Goal: Information Seeking & Learning: Learn about a topic

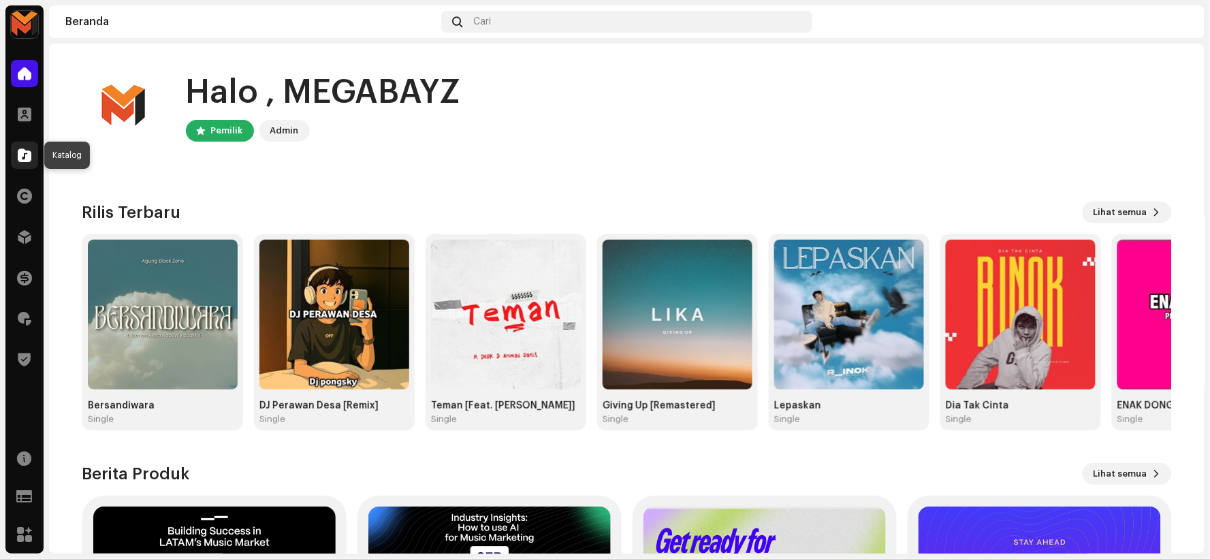
click at [16, 150] on div at bounding box center [24, 155] width 27 height 27
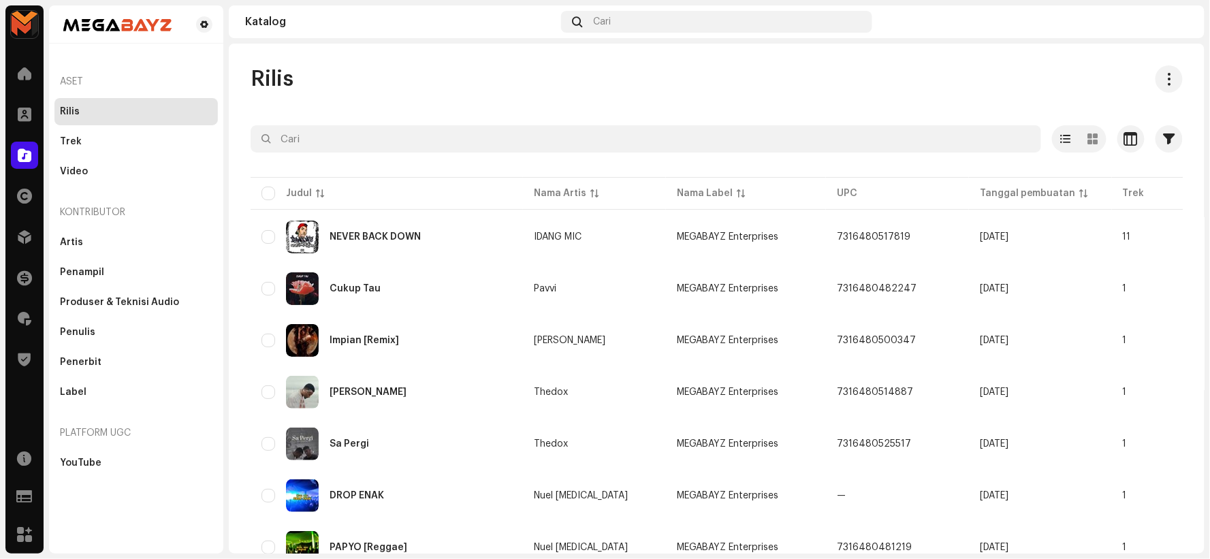
scroll to position [927, 0]
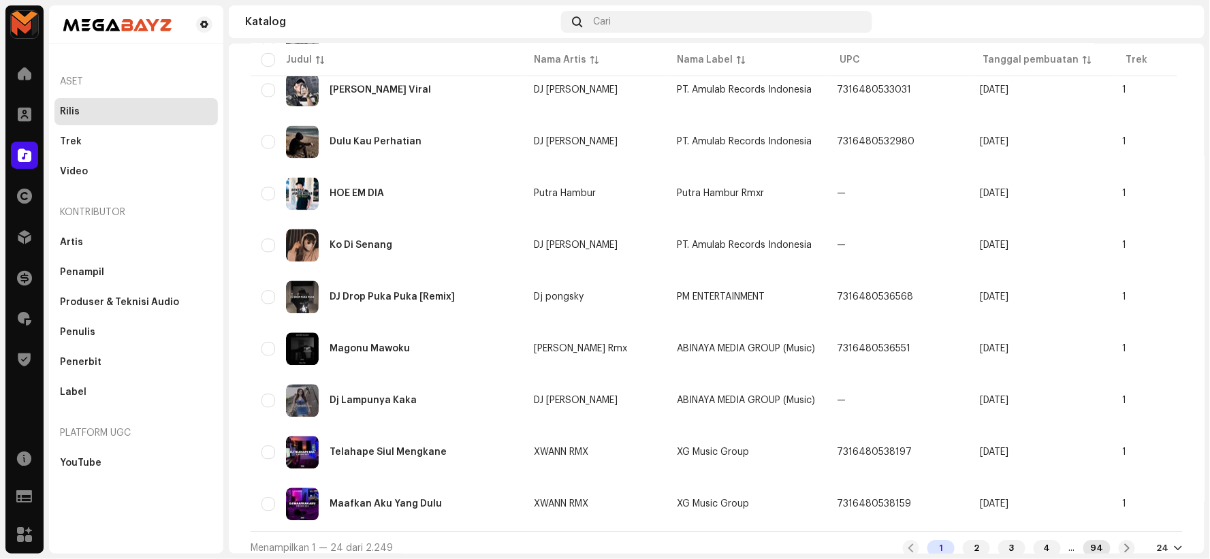
click at [1086, 540] on div "94" at bounding box center [1097, 548] width 27 height 16
click at [1034, 540] on div "4" at bounding box center [1047, 548] width 27 height 16
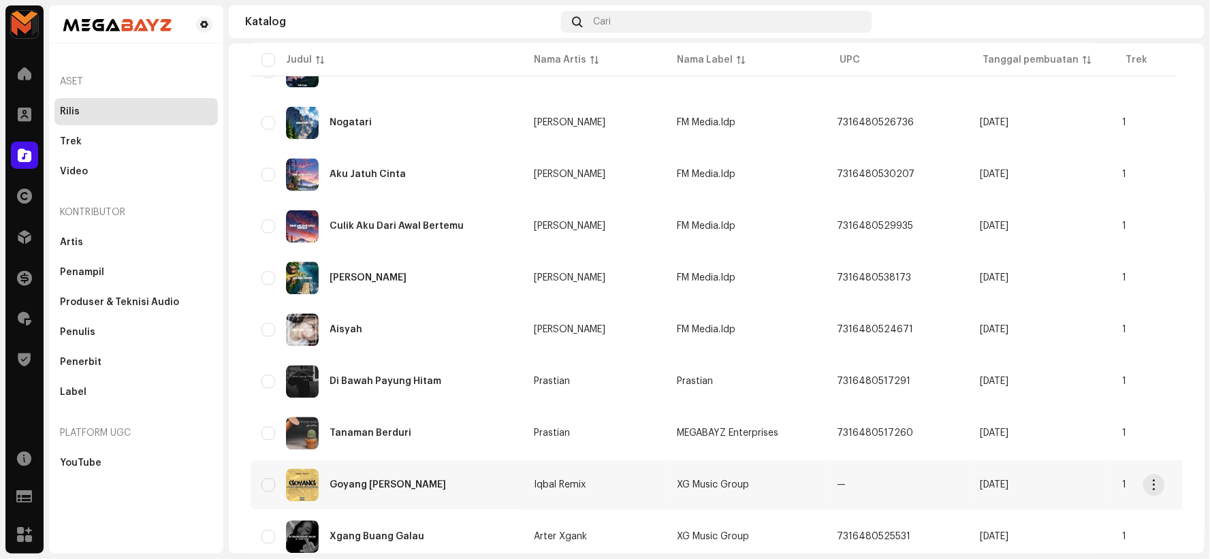
scroll to position [929, 0]
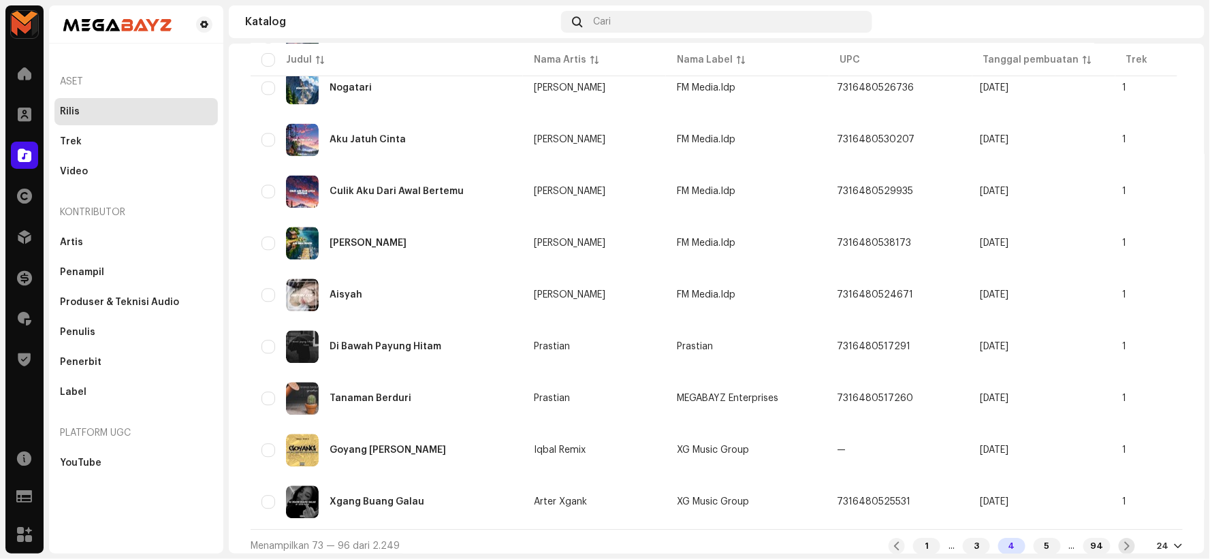
click at [1126, 541] on span at bounding box center [1127, 546] width 9 height 11
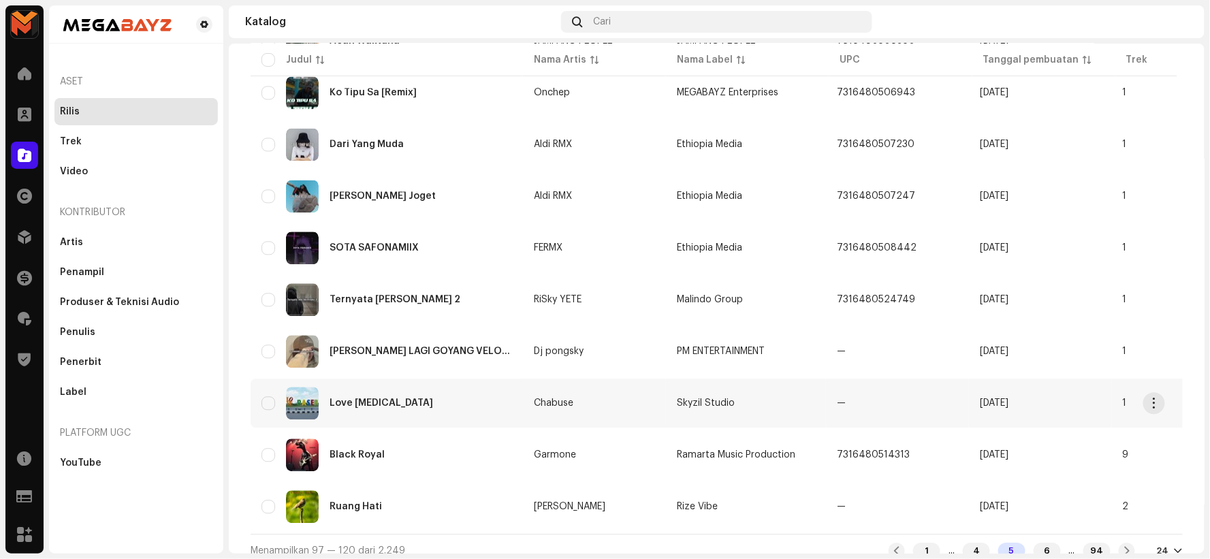
scroll to position [929, 0]
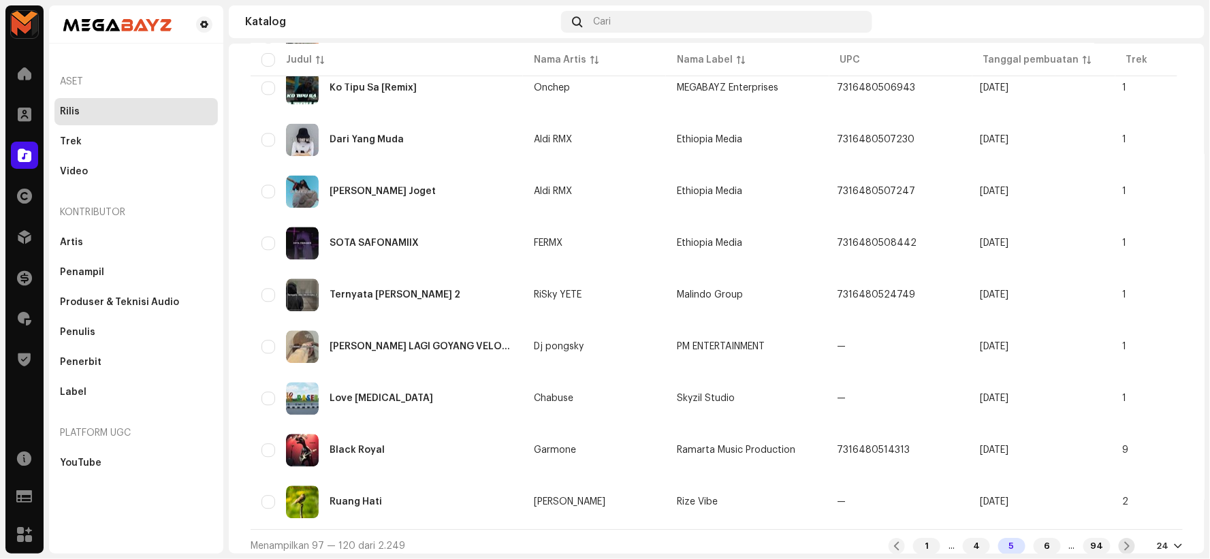
click at [1123, 541] on span at bounding box center [1127, 546] width 9 height 11
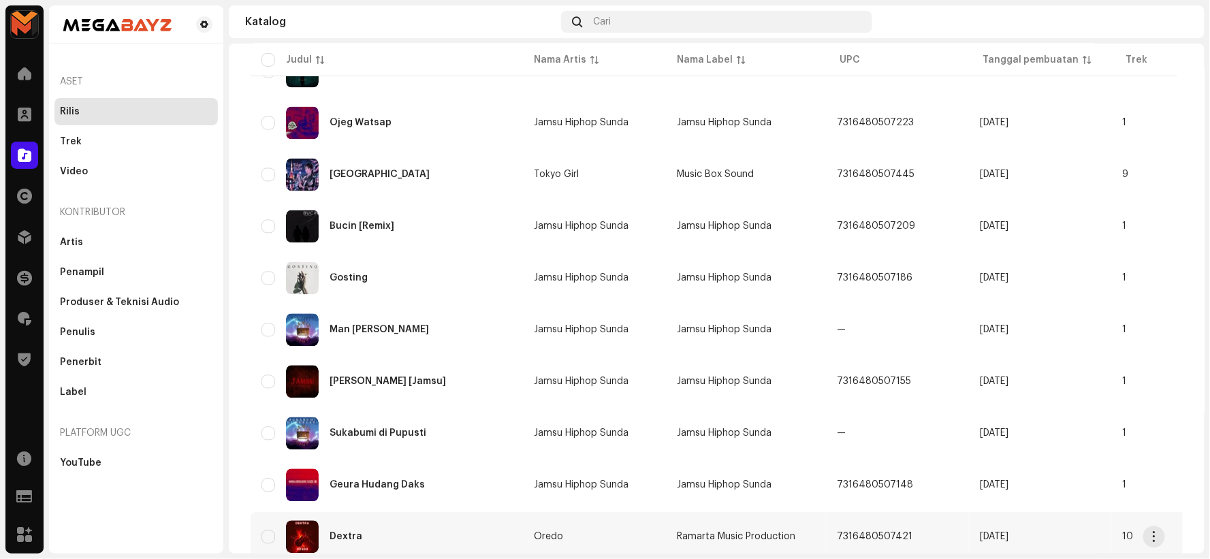
scroll to position [929, 0]
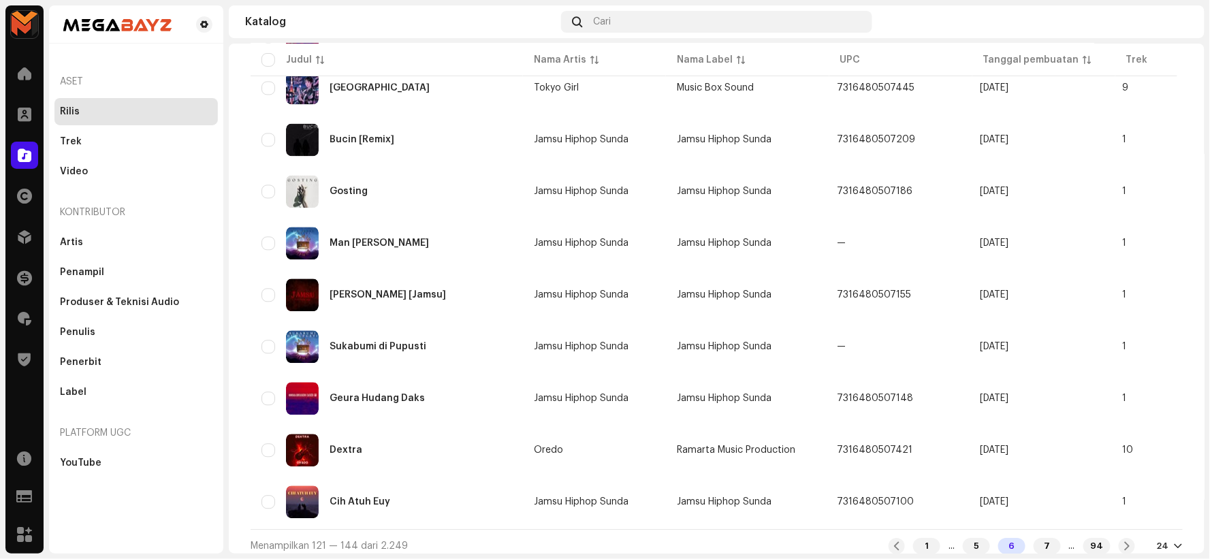
click at [1175, 541] on div at bounding box center [1179, 546] width 8 height 11
click at [1119, 541] on div at bounding box center [1127, 546] width 16 height 16
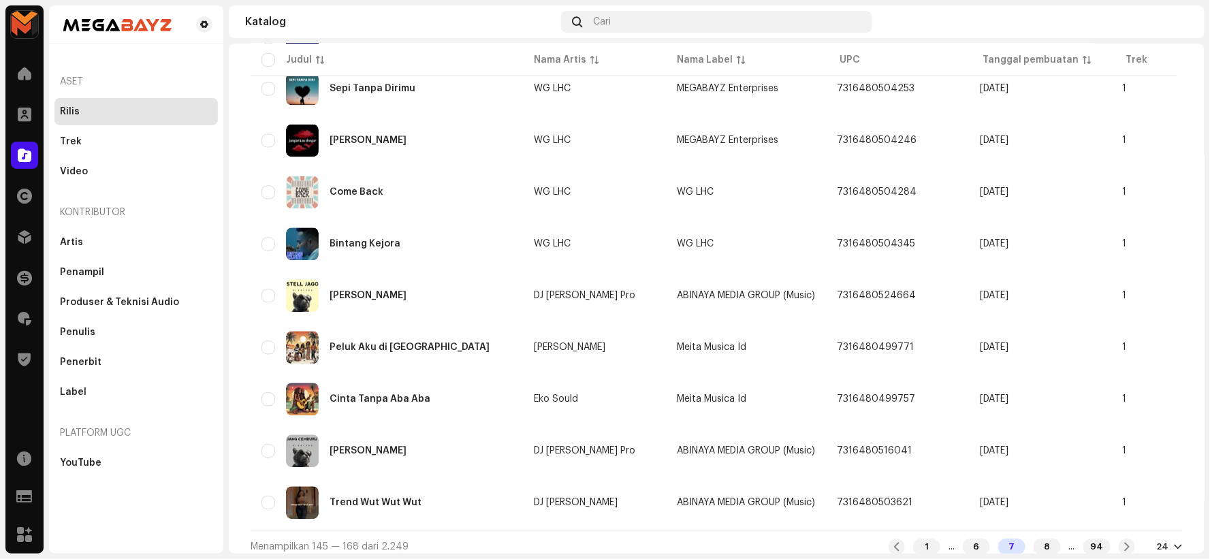
scroll to position [929, 0]
click at [1123, 541] on span at bounding box center [1127, 546] width 9 height 11
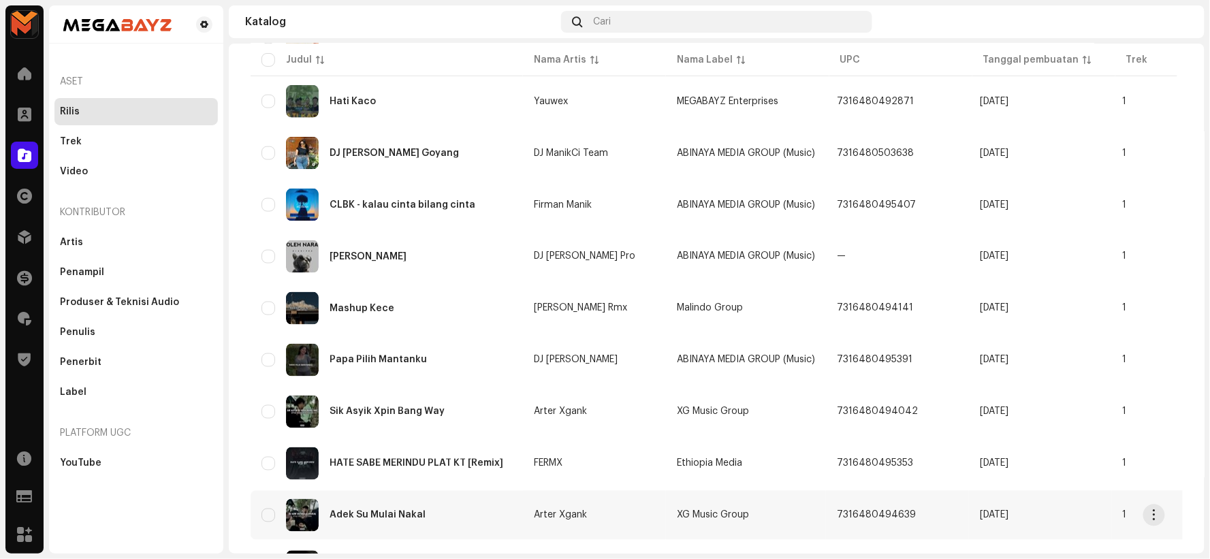
scroll to position [929, 0]
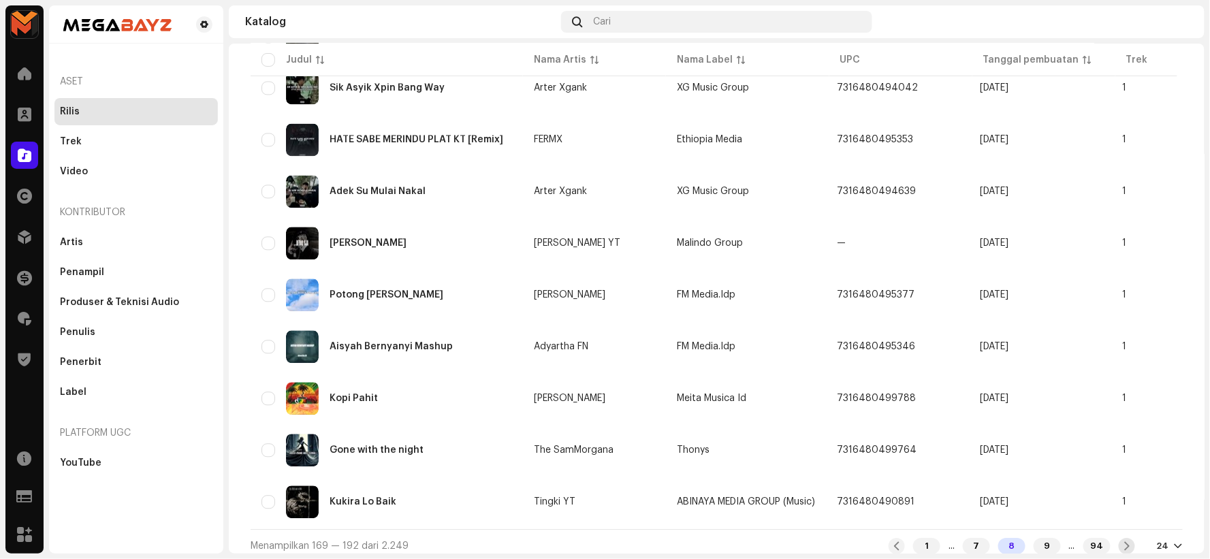
click at [1123, 541] on span at bounding box center [1127, 546] width 9 height 11
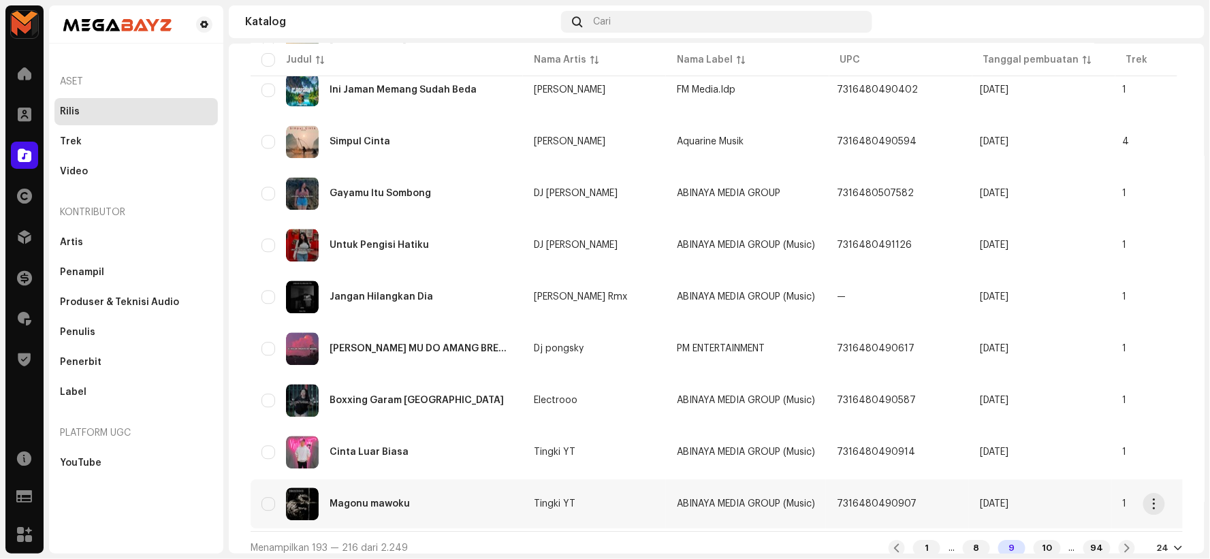
scroll to position [929, 0]
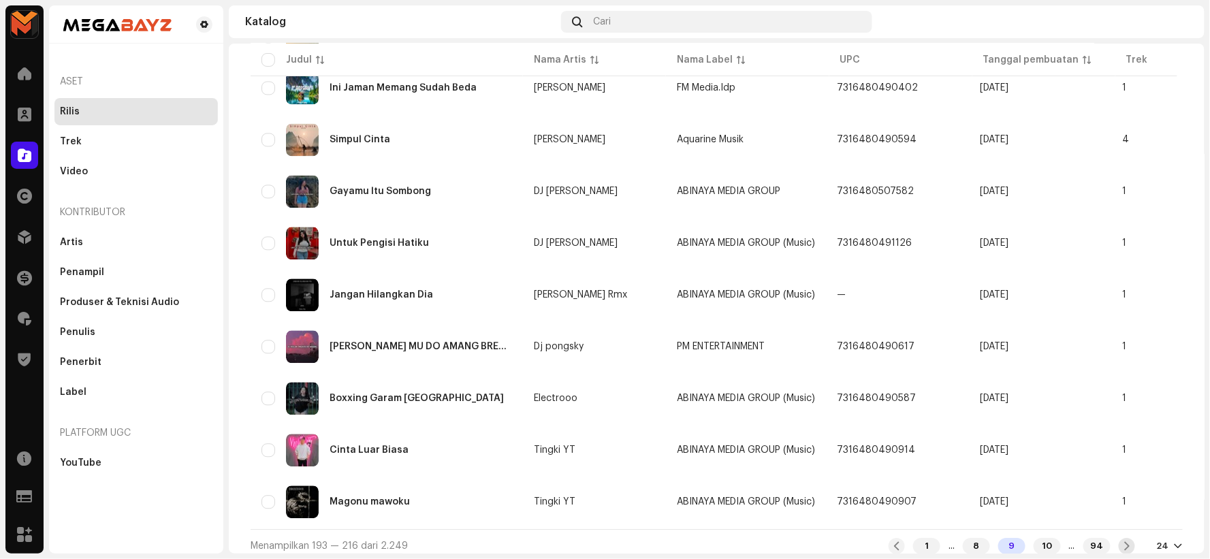
click at [1125, 541] on span at bounding box center [1127, 546] width 9 height 11
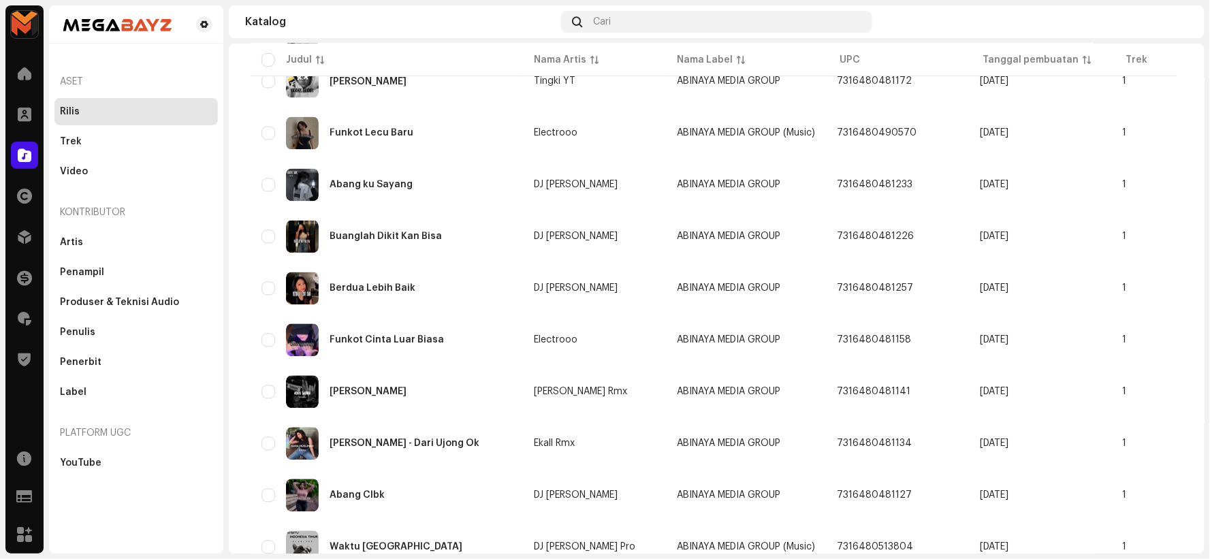
scroll to position [929, 0]
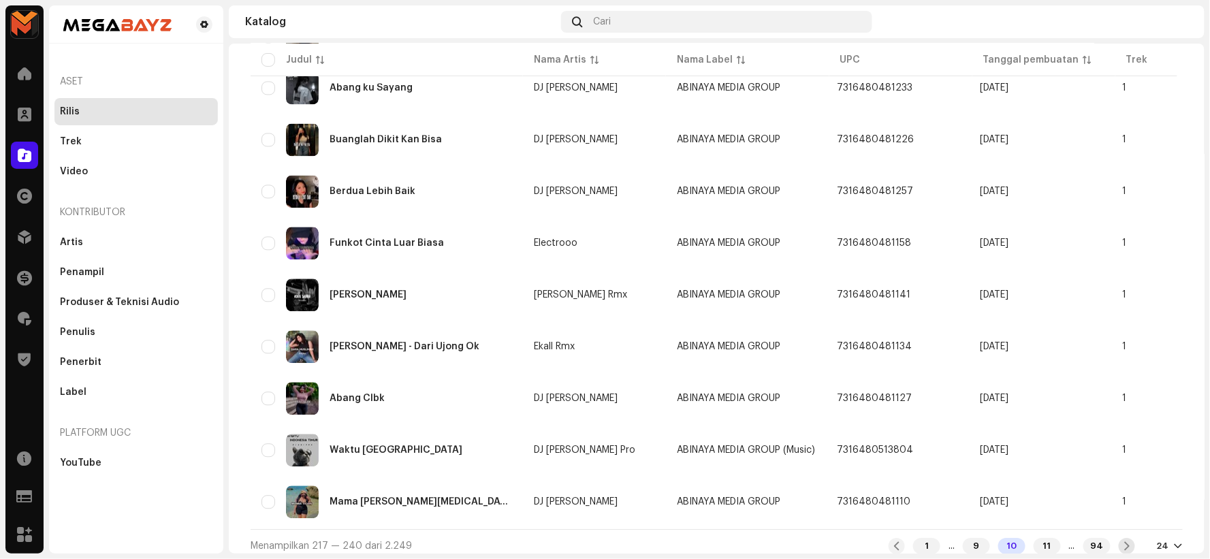
click at [1123, 543] on span at bounding box center [1127, 546] width 9 height 11
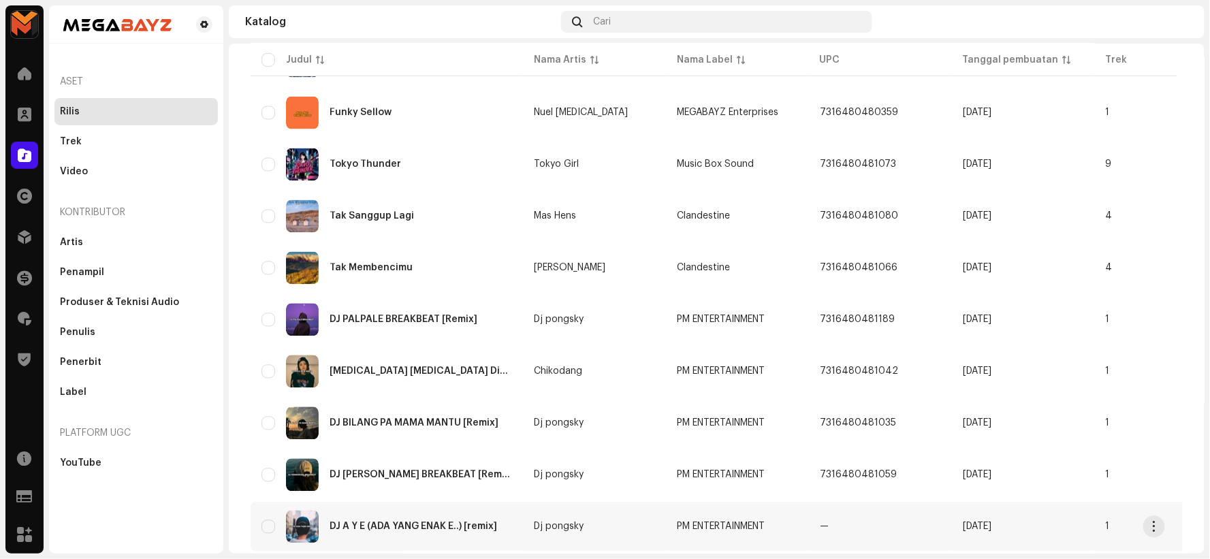
scroll to position [929, 0]
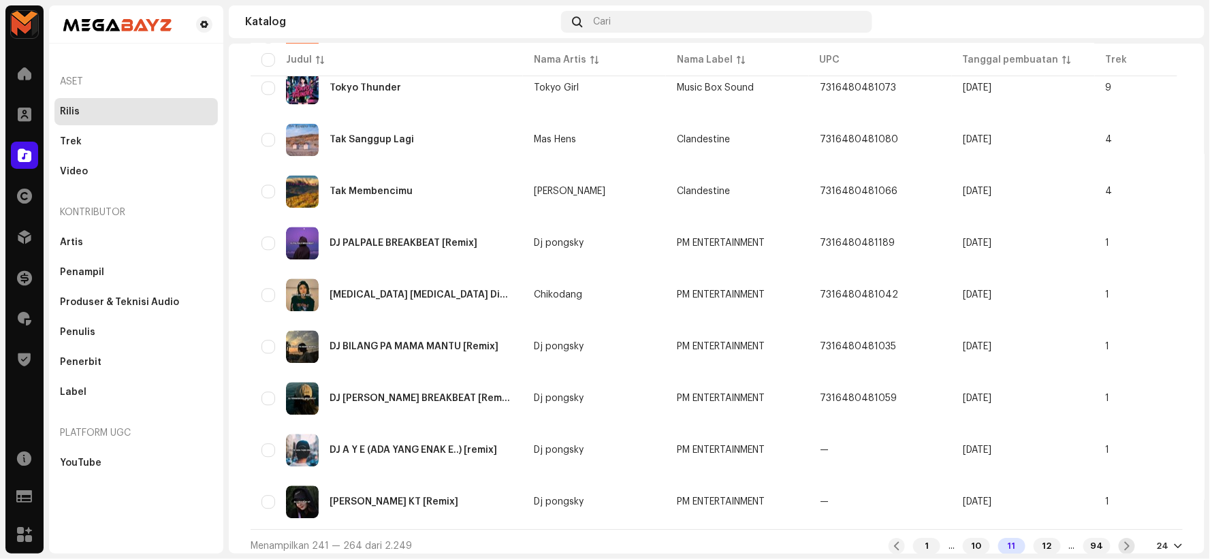
click at [1123, 541] on span at bounding box center [1127, 546] width 9 height 11
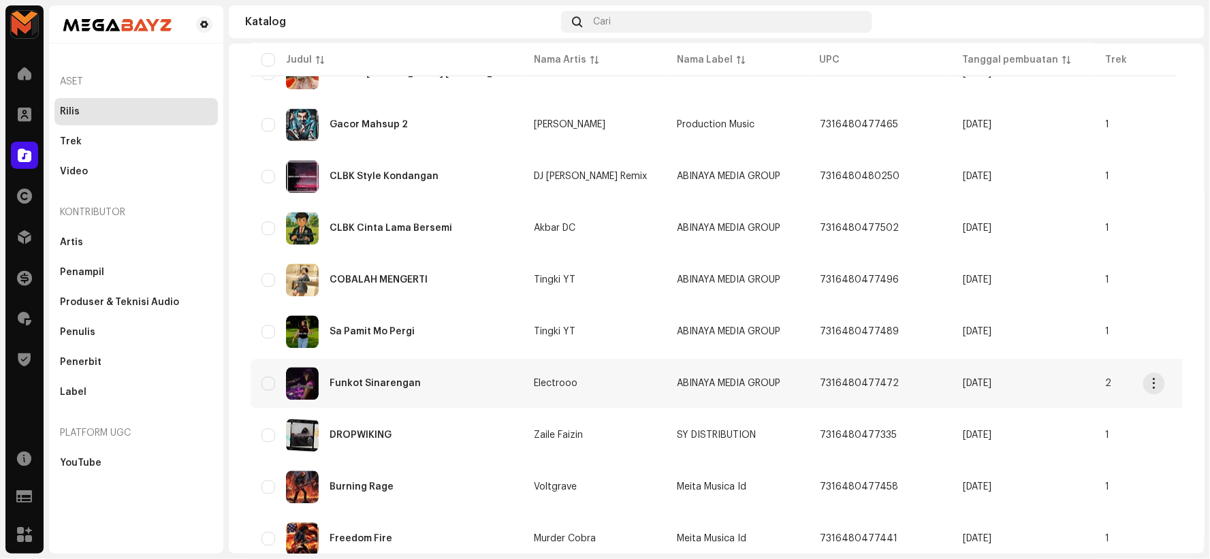
scroll to position [929, 0]
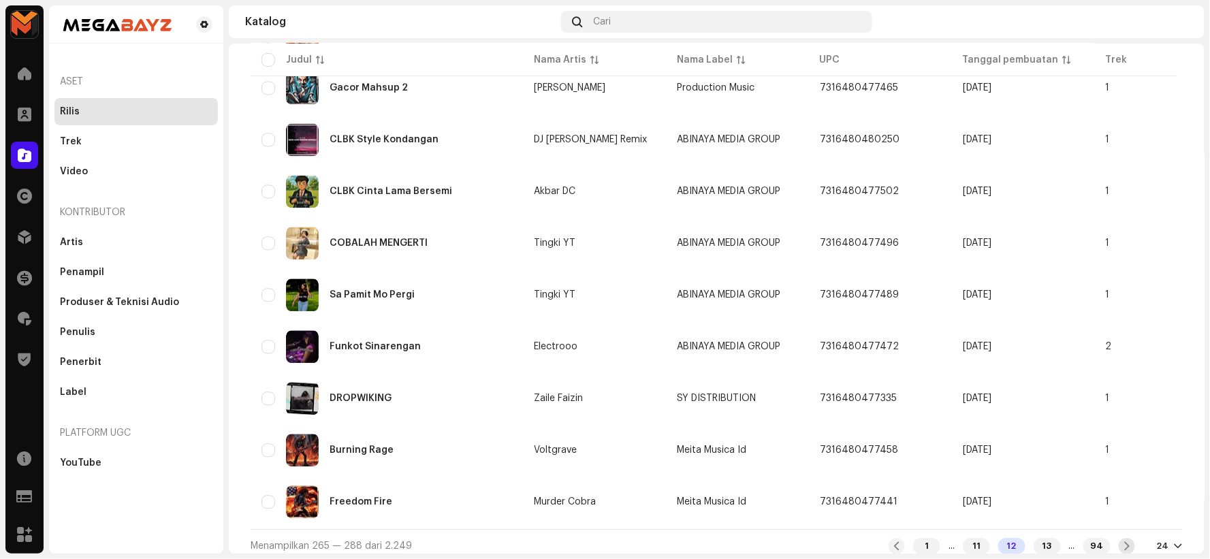
click at [1123, 541] on span at bounding box center [1127, 546] width 9 height 11
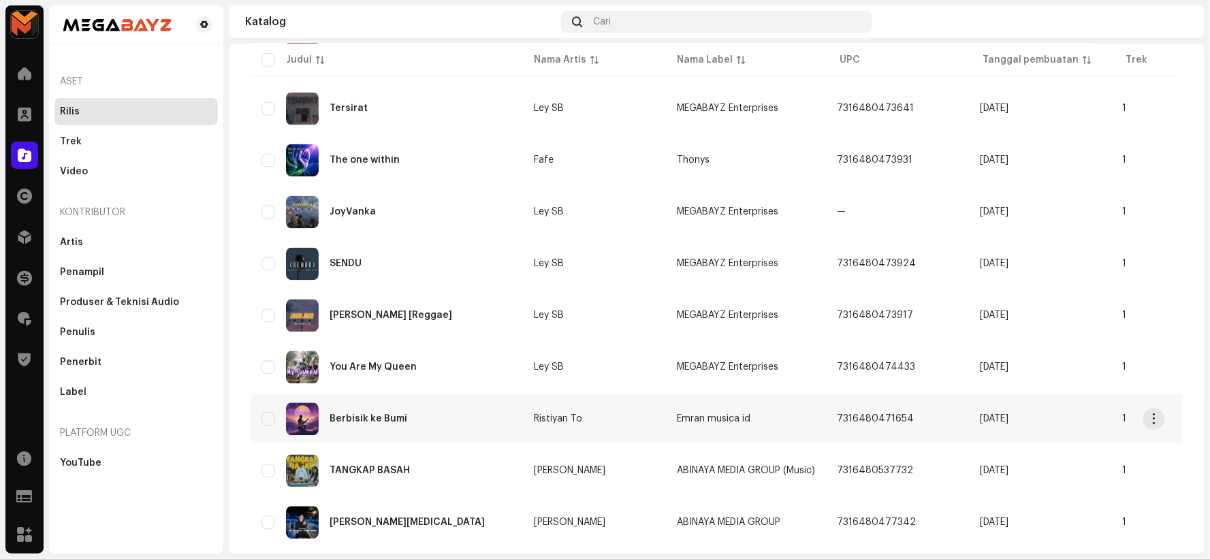
scroll to position [929, 0]
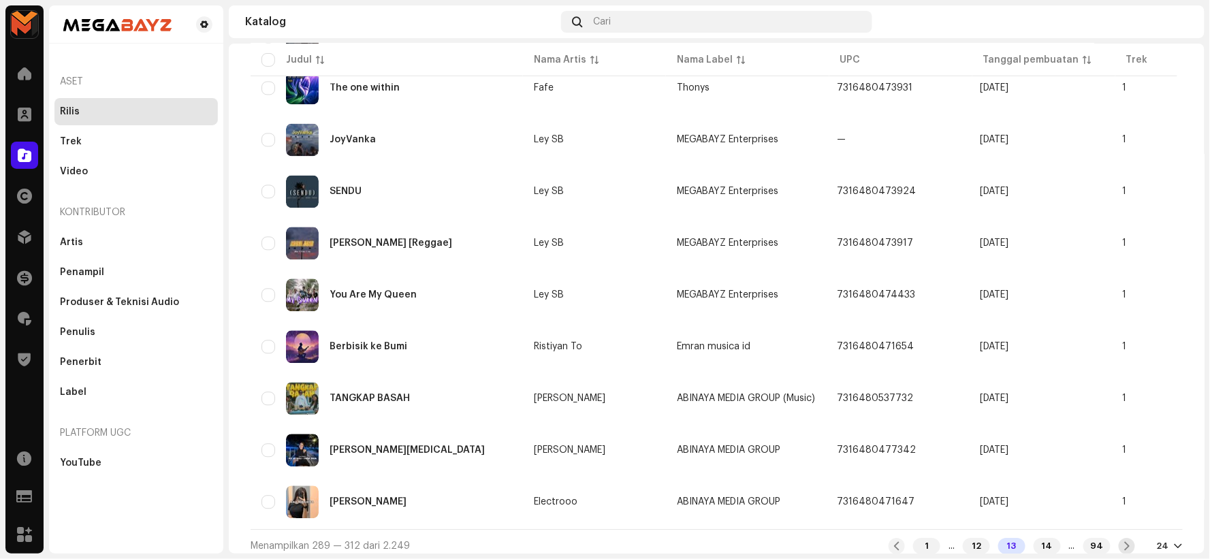
click at [1123, 541] on span at bounding box center [1127, 546] width 9 height 11
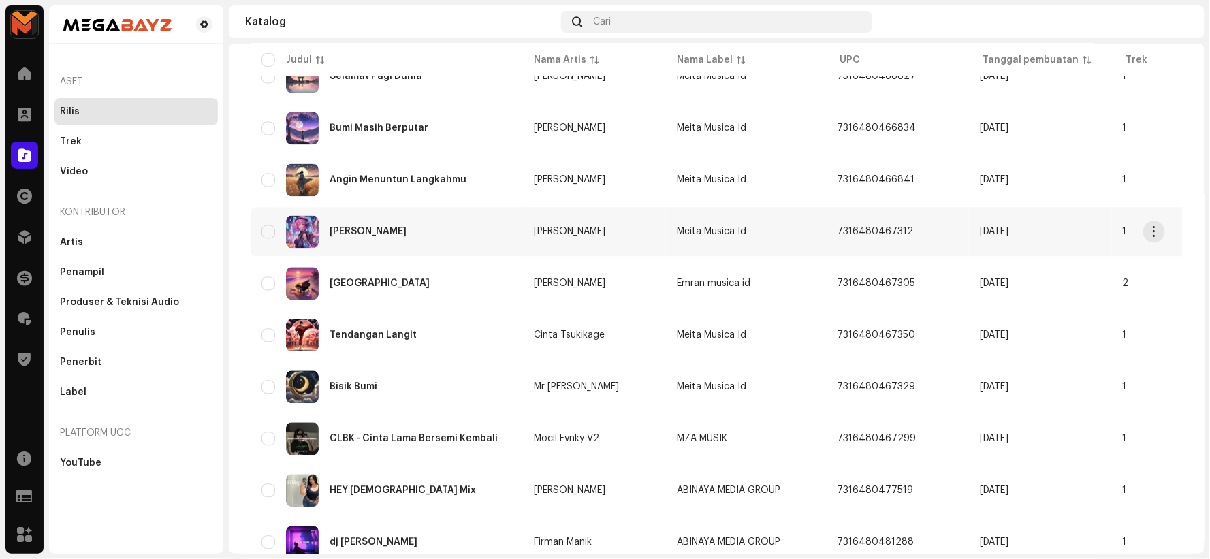
scroll to position [929, 0]
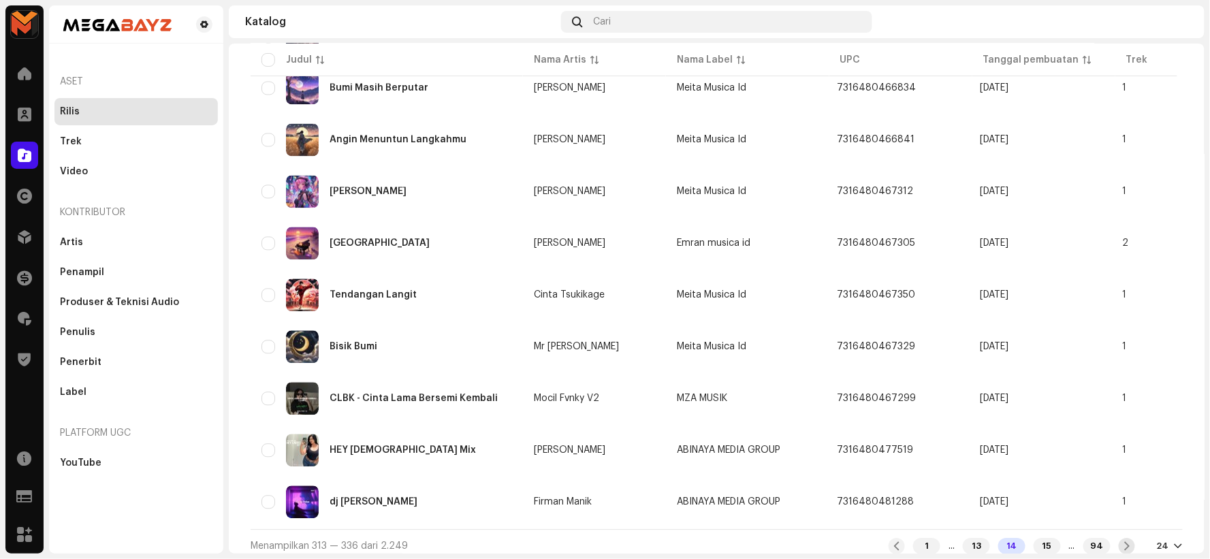
click at [1126, 541] on span at bounding box center [1127, 546] width 9 height 11
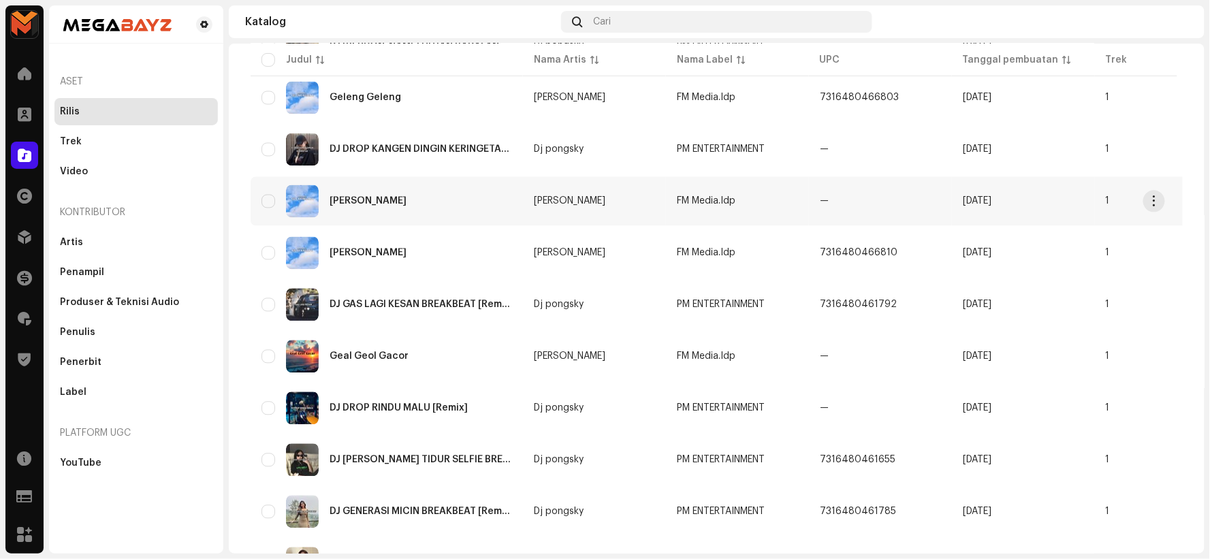
scroll to position [929, 0]
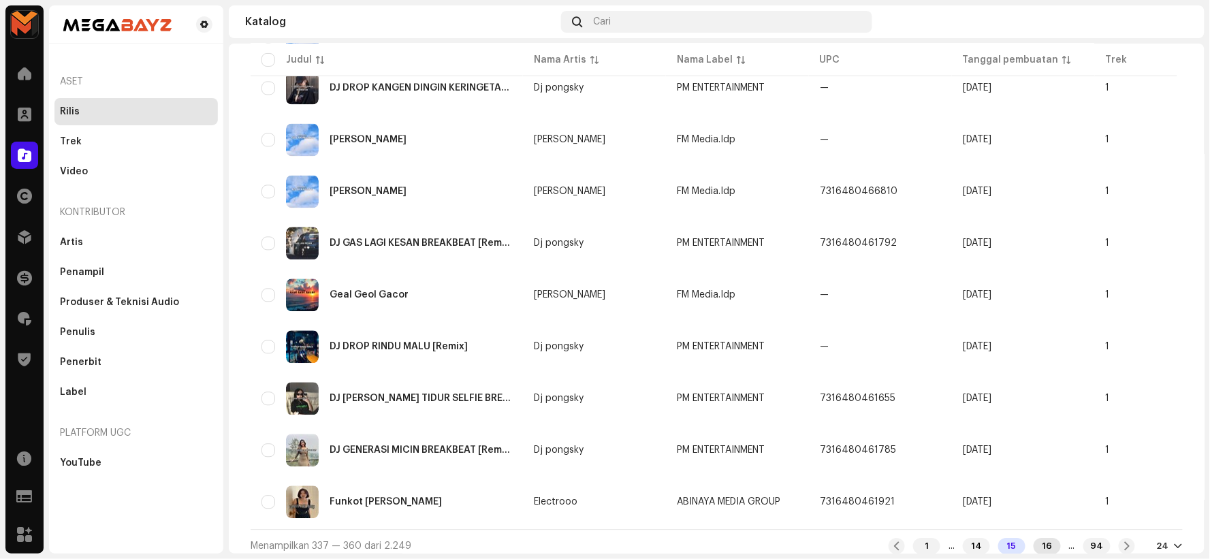
click at [1039, 538] on div "16" at bounding box center [1047, 546] width 27 height 16
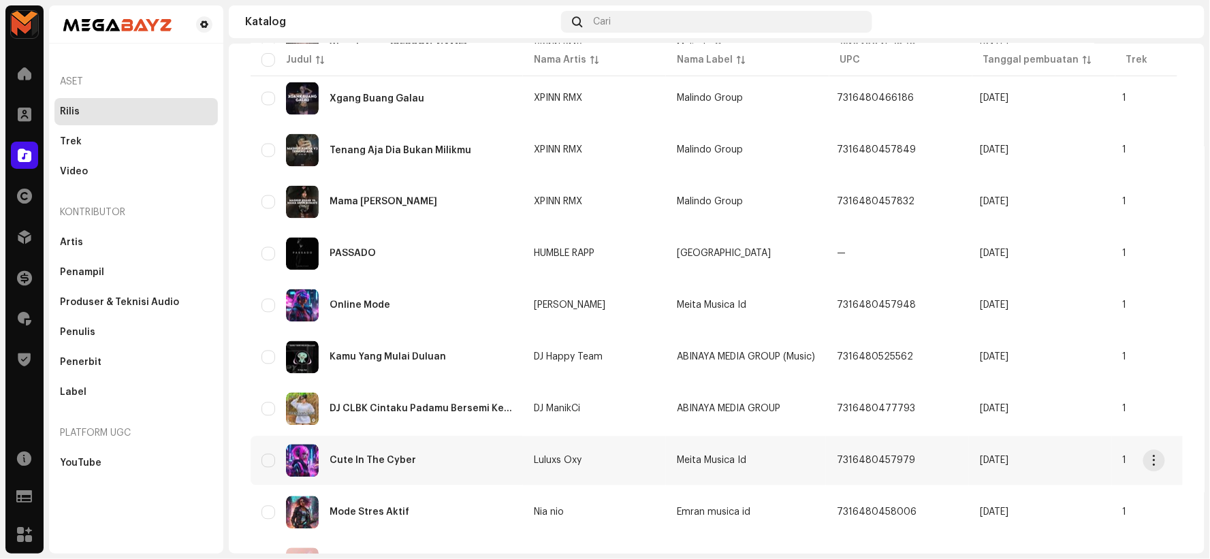
scroll to position [929, 0]
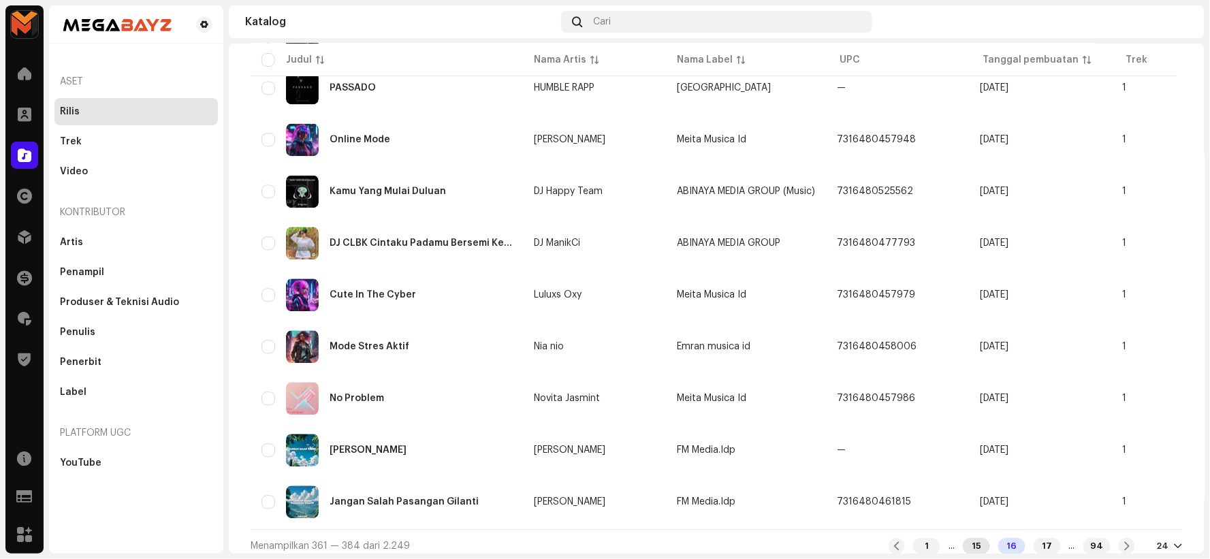
click at [967, 538] on div "15" at bounding box center [976, 546] width 27 height 16
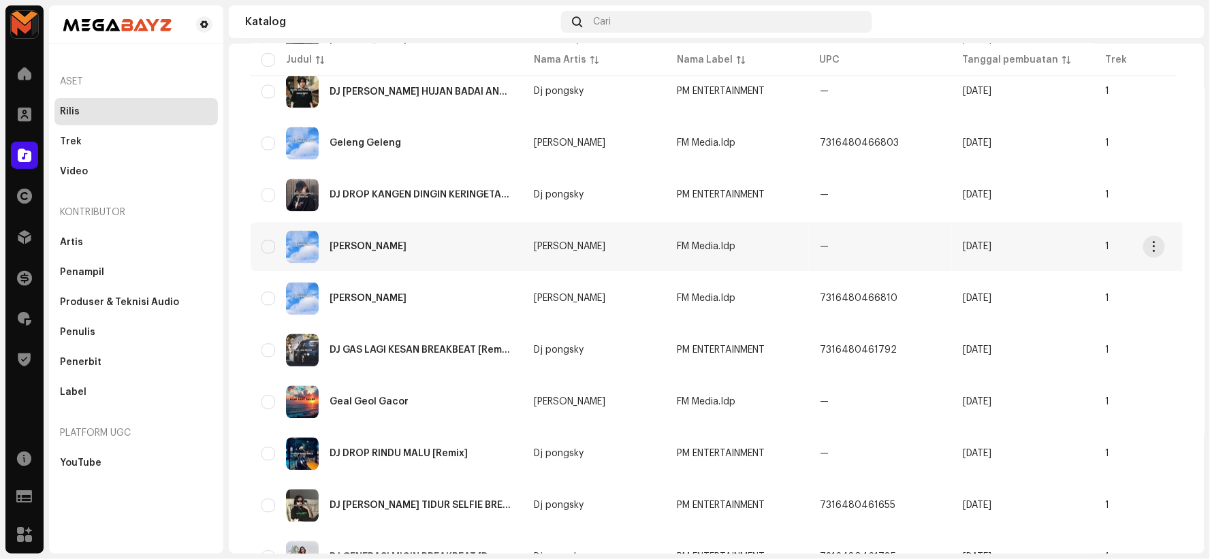
scroll to position [929, 0]
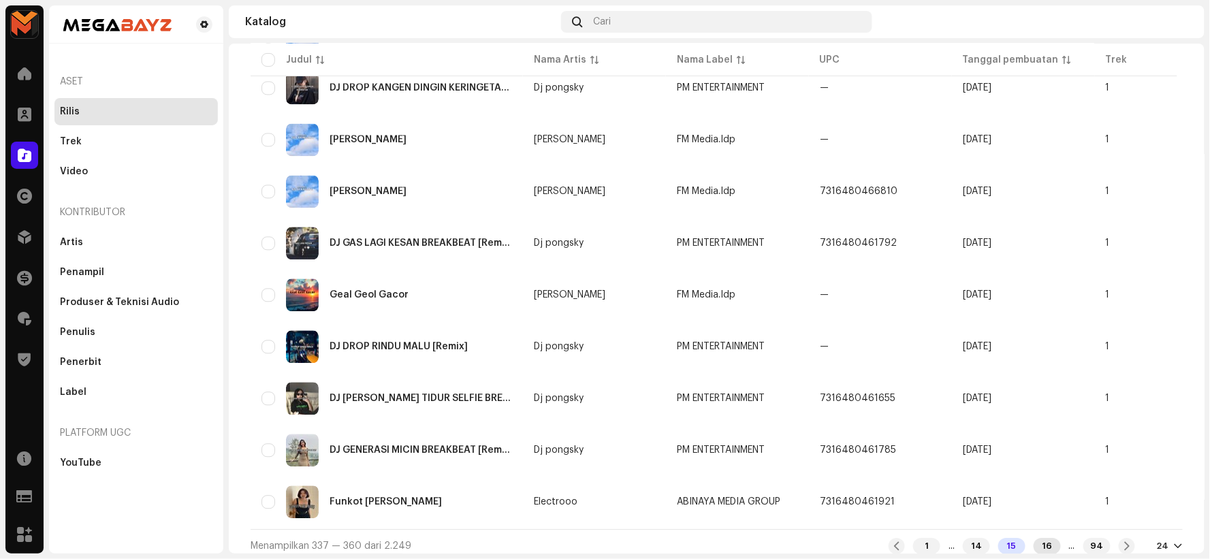
click at [1037, 538] on div "16" at bounding box center [1047, 546] width 27 height 16
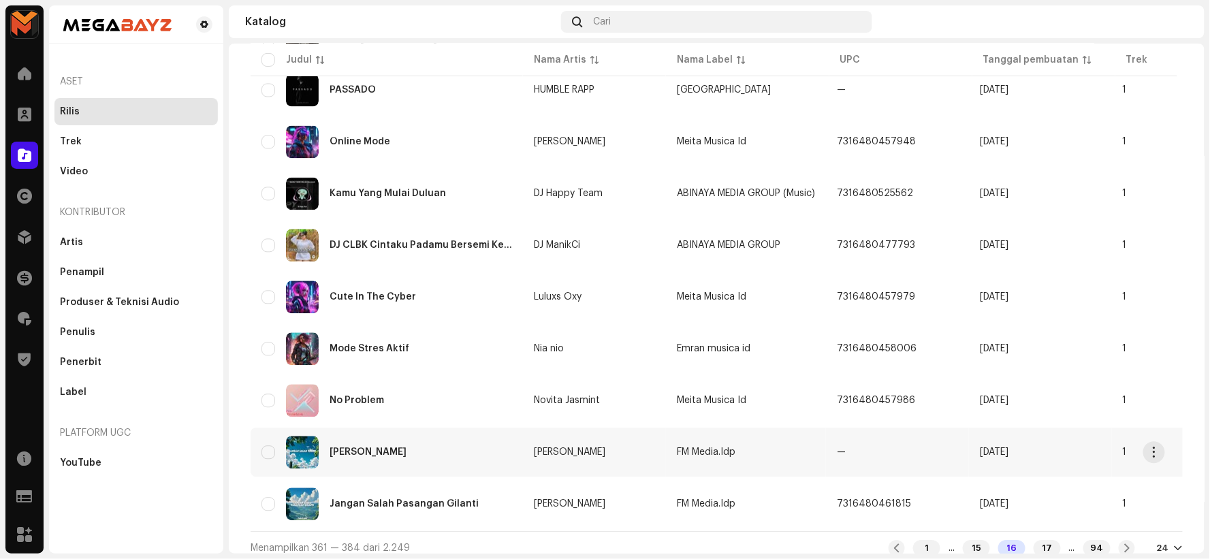
scroll to position [929, 0]
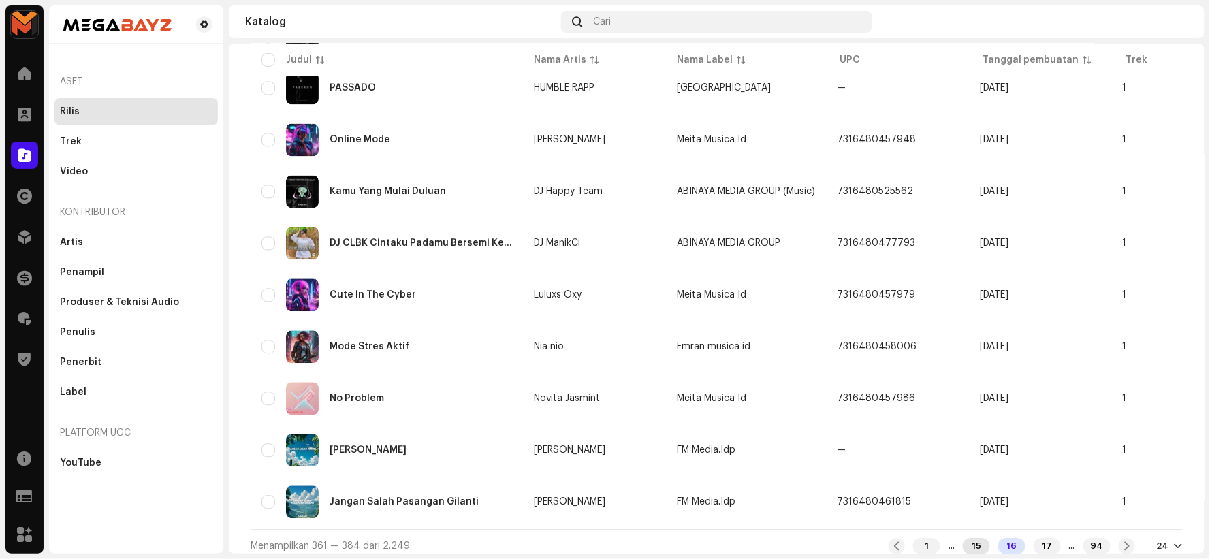
click at [963, 538] on div "15" at bounding box center [976, 546] width 27 height 16
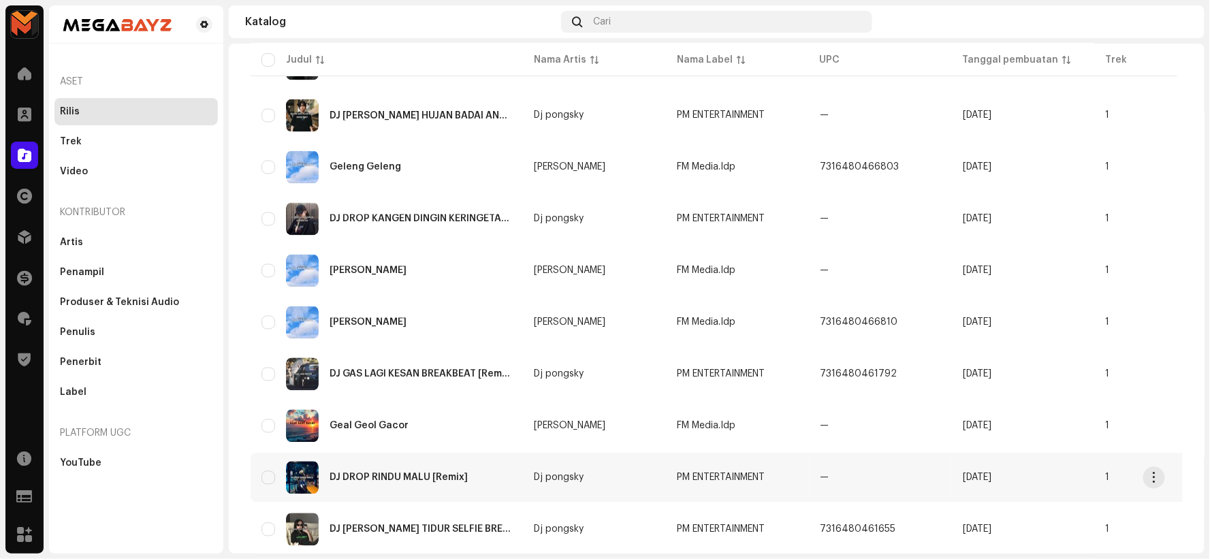
scroll to position [929, 0]
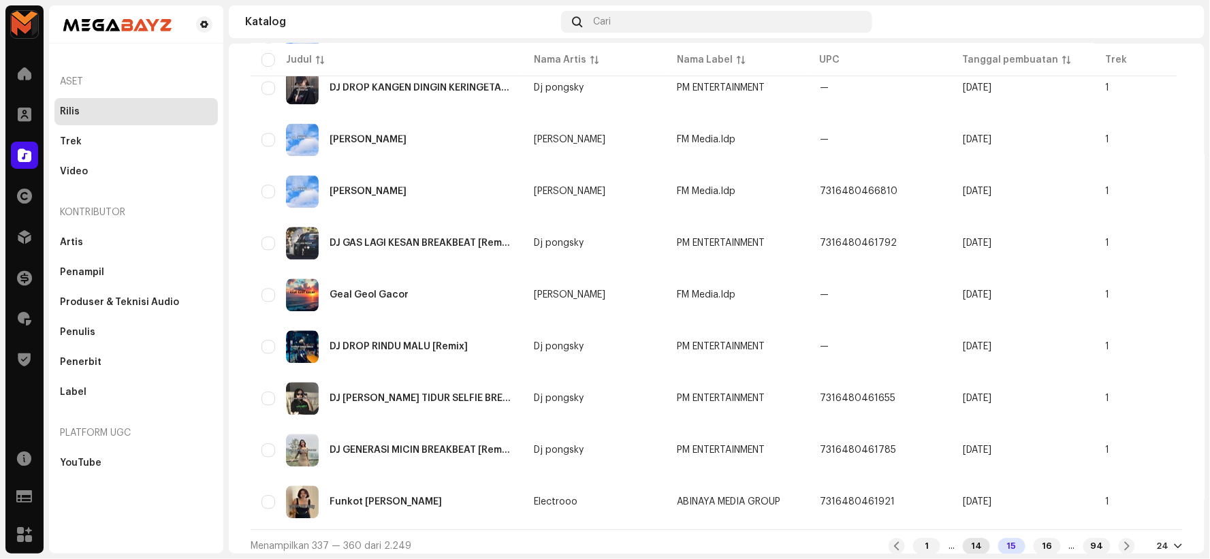
click at [964, 538] on div "14" at bounding box center [976, 546] width 27 height 16
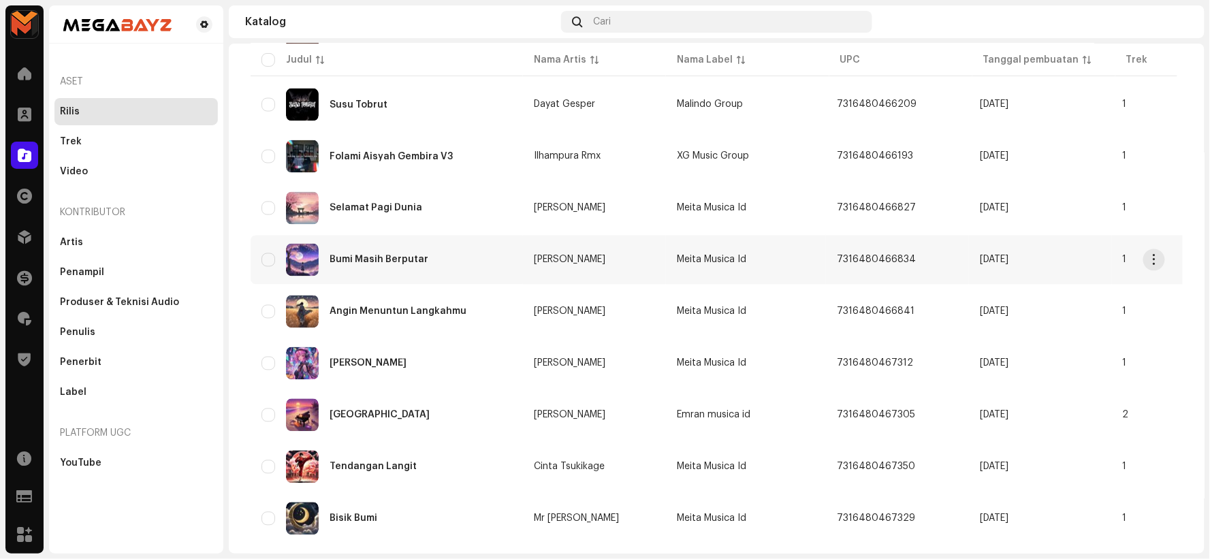
scroll to position [929, 0]
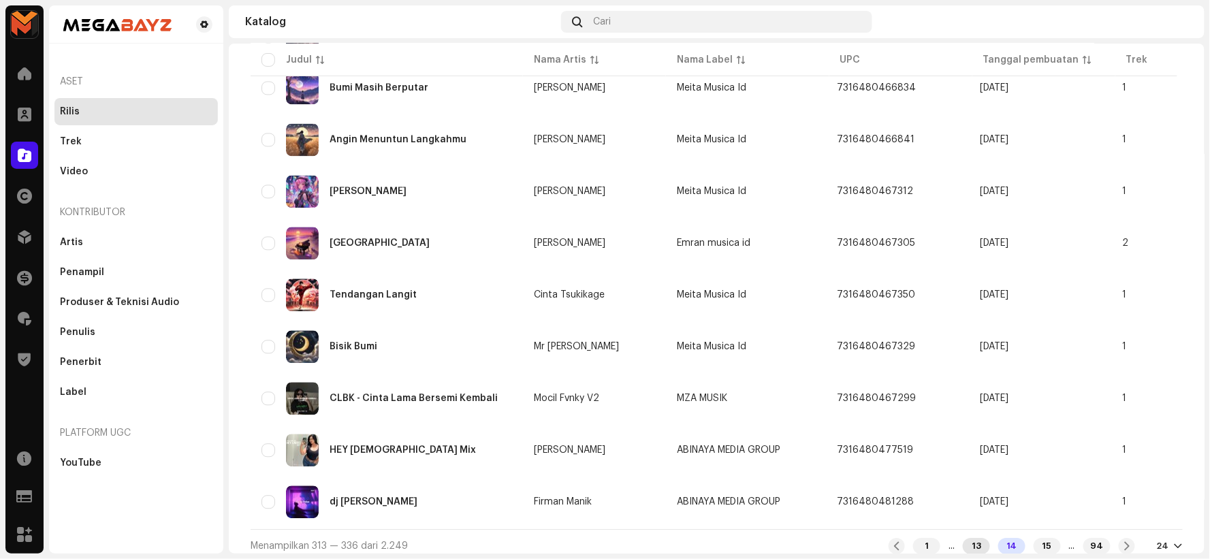
click at [964, 539] on div "13" at bounding box center [976, 546] width 27 height 16
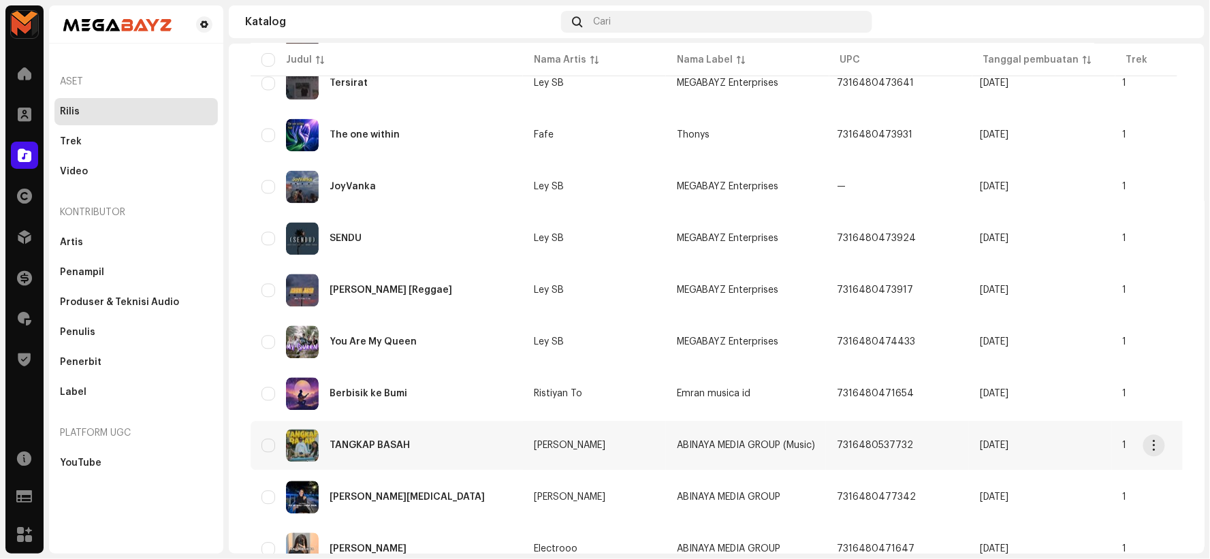
scroll to position [929, 0]
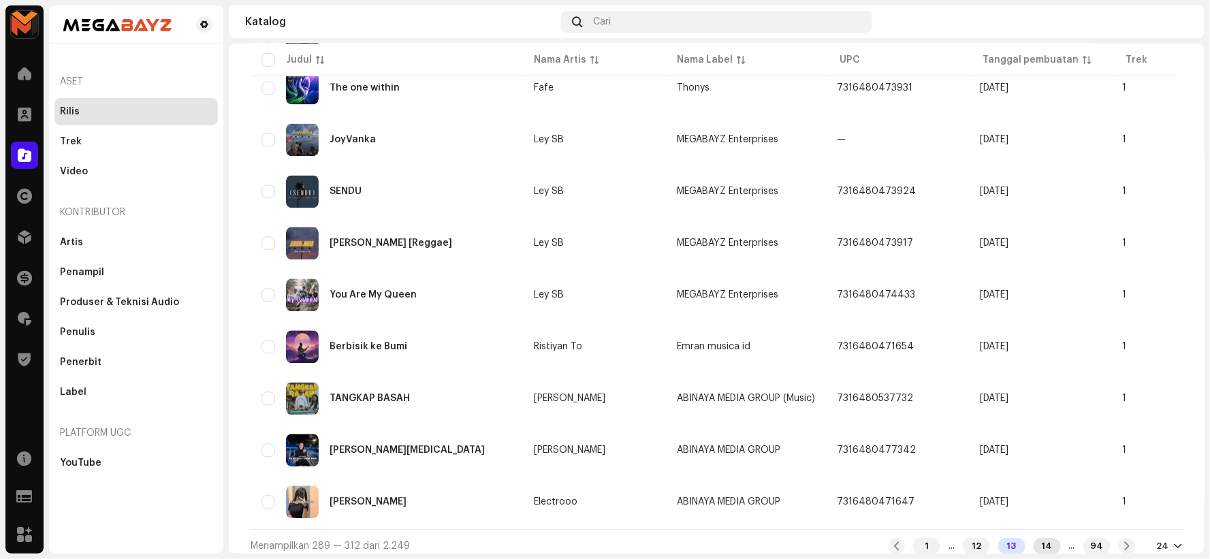
click at [1034, 538] on div "14" at bounding box center [1047, 546] width 27 height 16
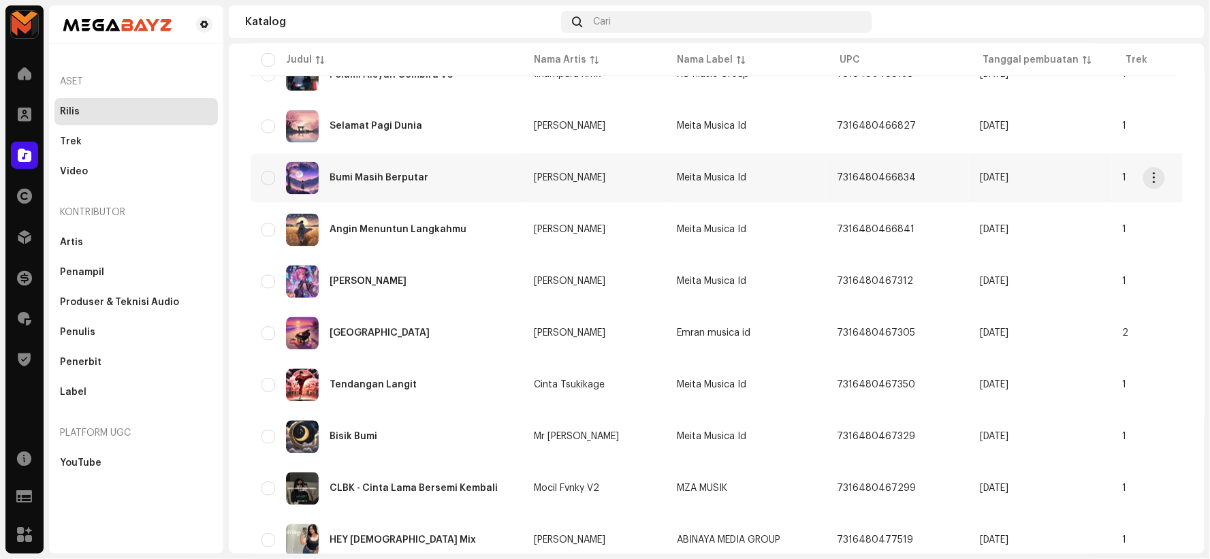
scroll to position [929, 0]
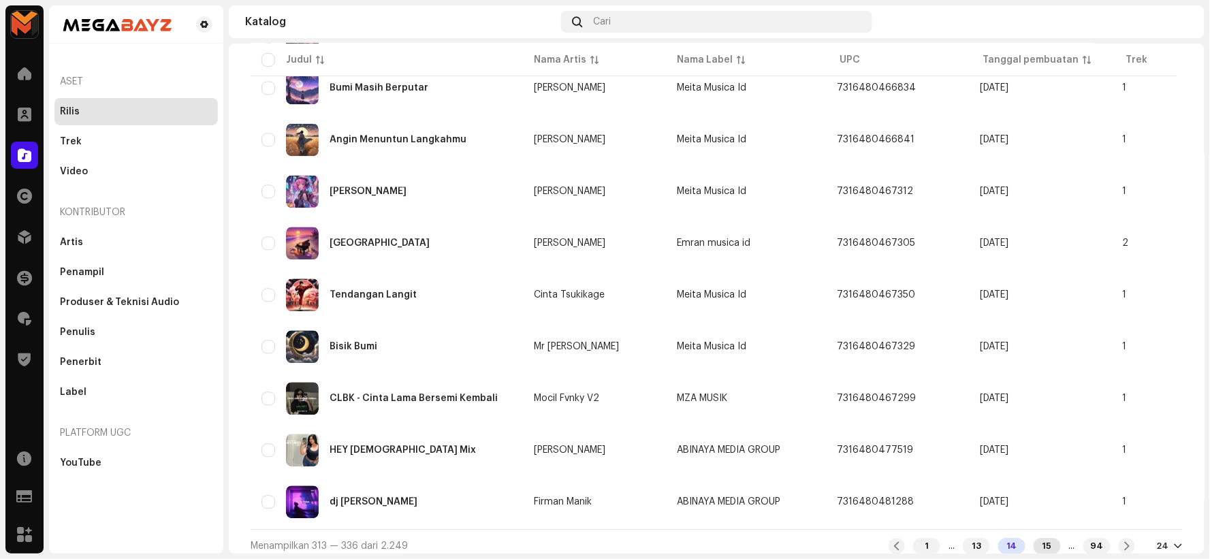
click at [1034, 538] on div "15" at bounding box center [1047, 546] width 27 height 16
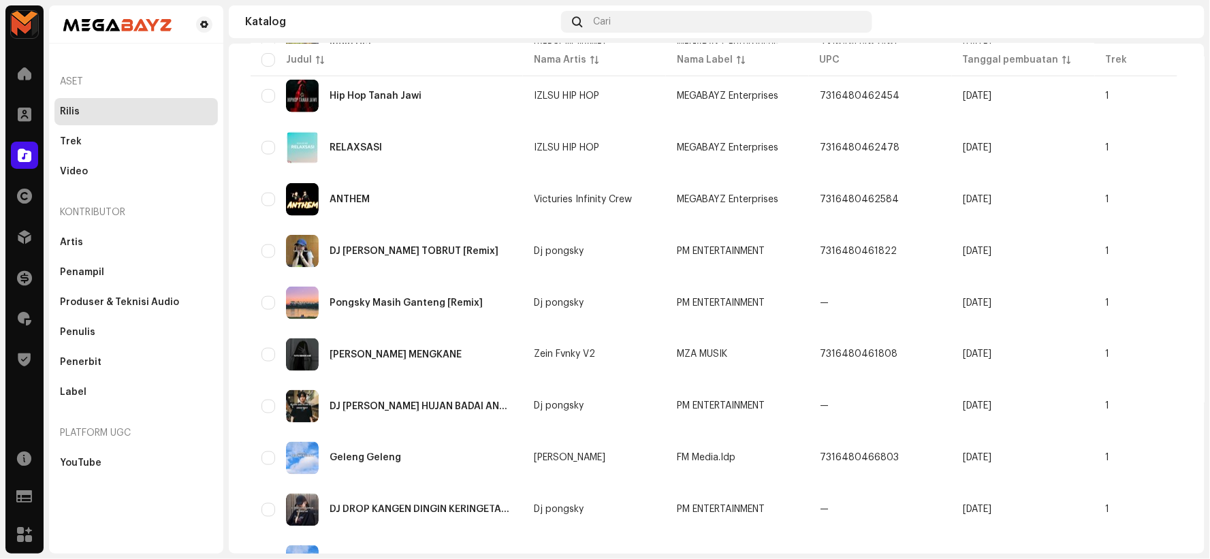
scroll to position [529, 0]
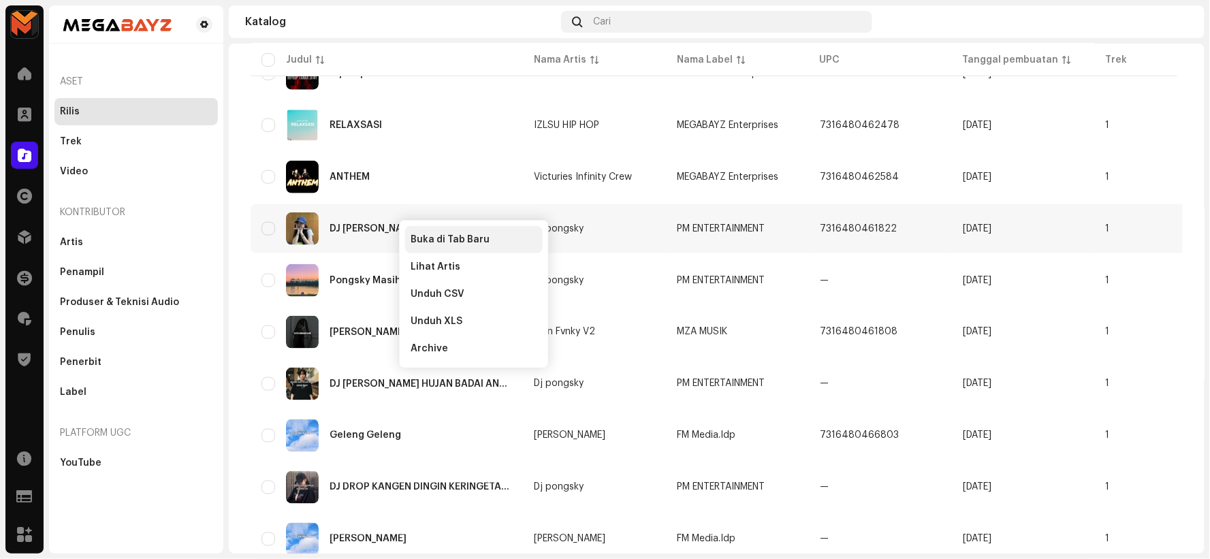
click at [447, 237] on span "Buka di Tab Baru" at bounding box center [450, 239] width 79 height 11
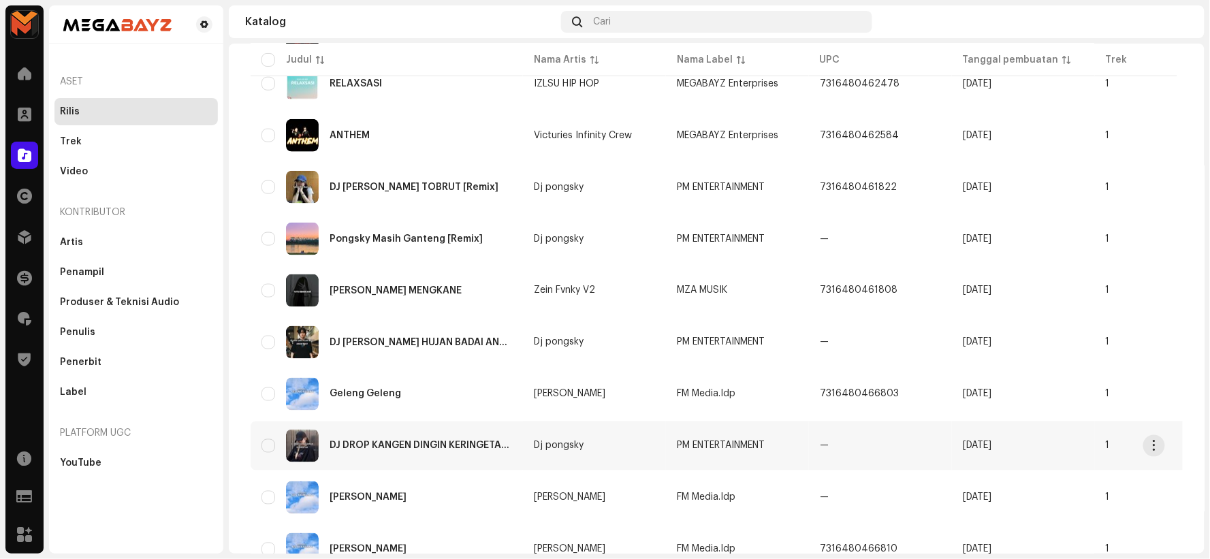
scroll to position [605, 0]
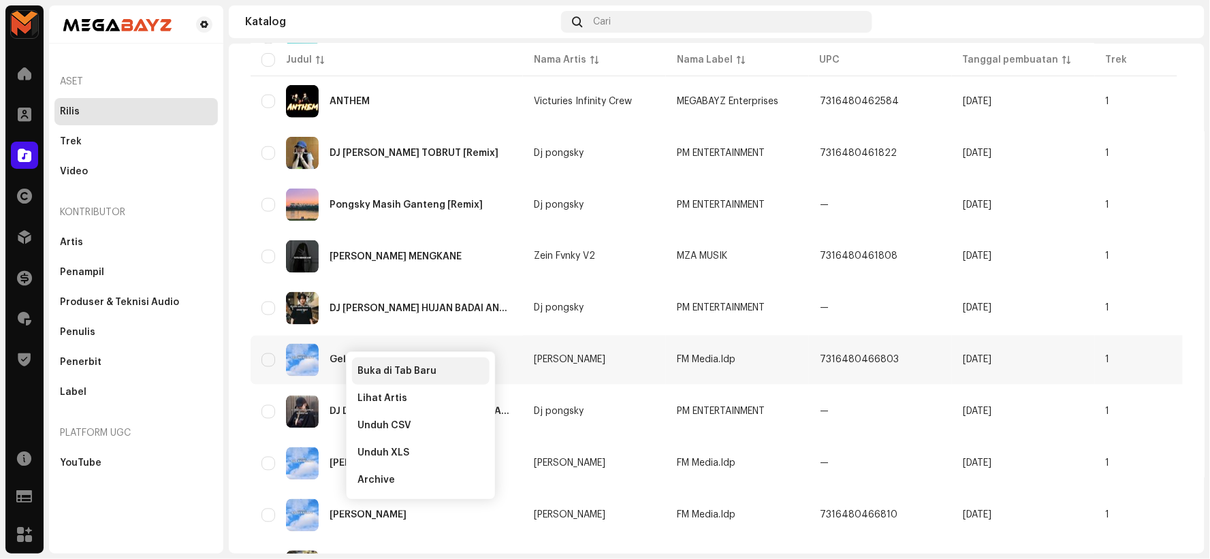
click at [387, 368] on span "Buka di Tab Baru" at bounding box center [397, 371] width 79 height 11
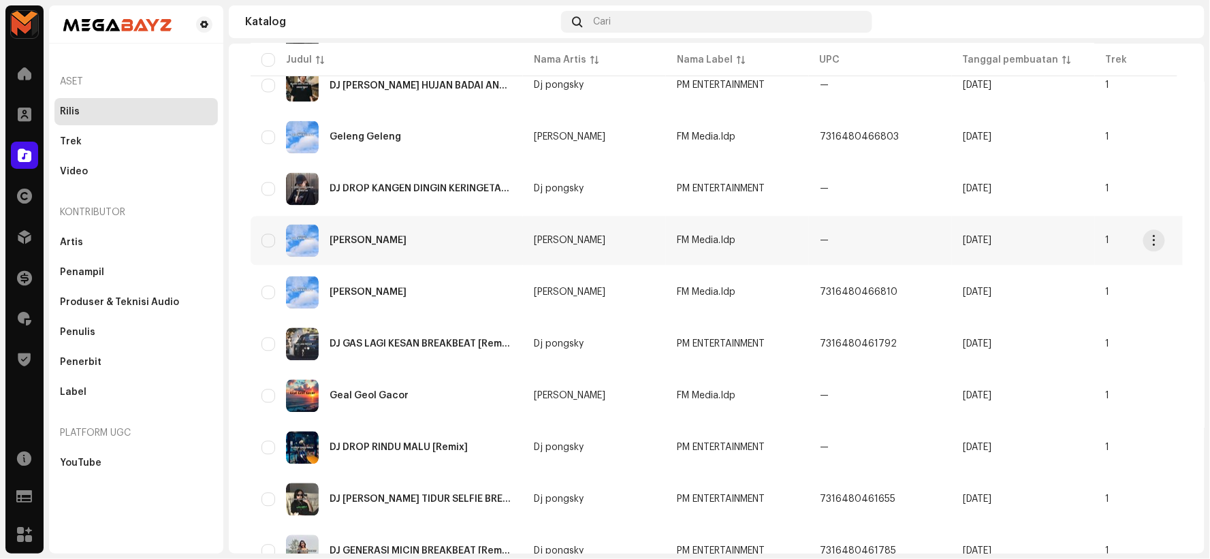
scroll to position [908, 0]
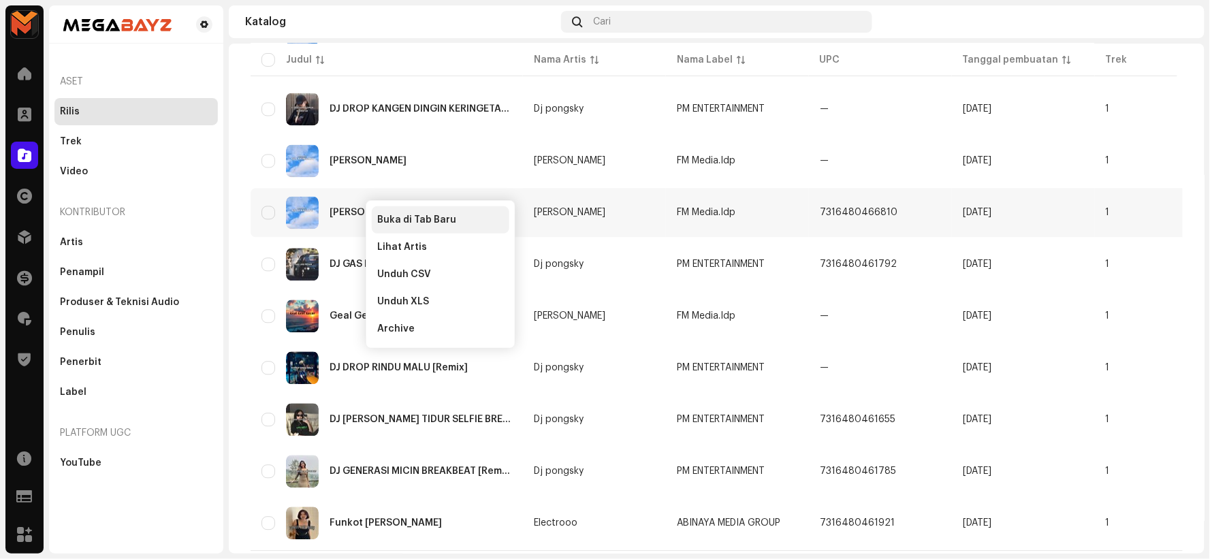
click at [418, 220] on span "Buka di Tab Baru" at bounding box center [416, 220] width 79 height 11
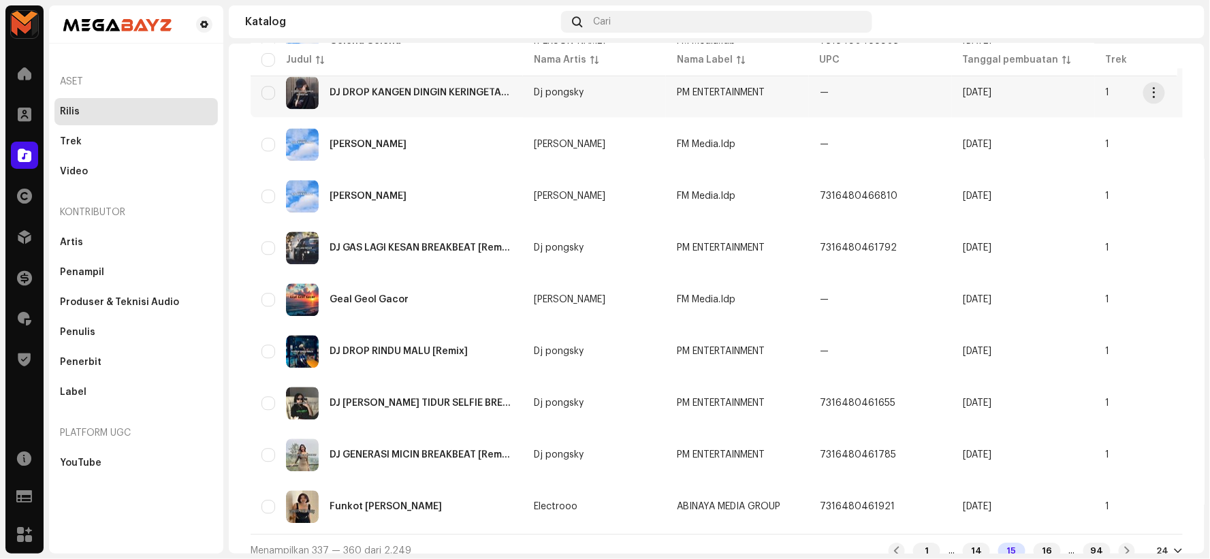
scroll to position [929, 0]
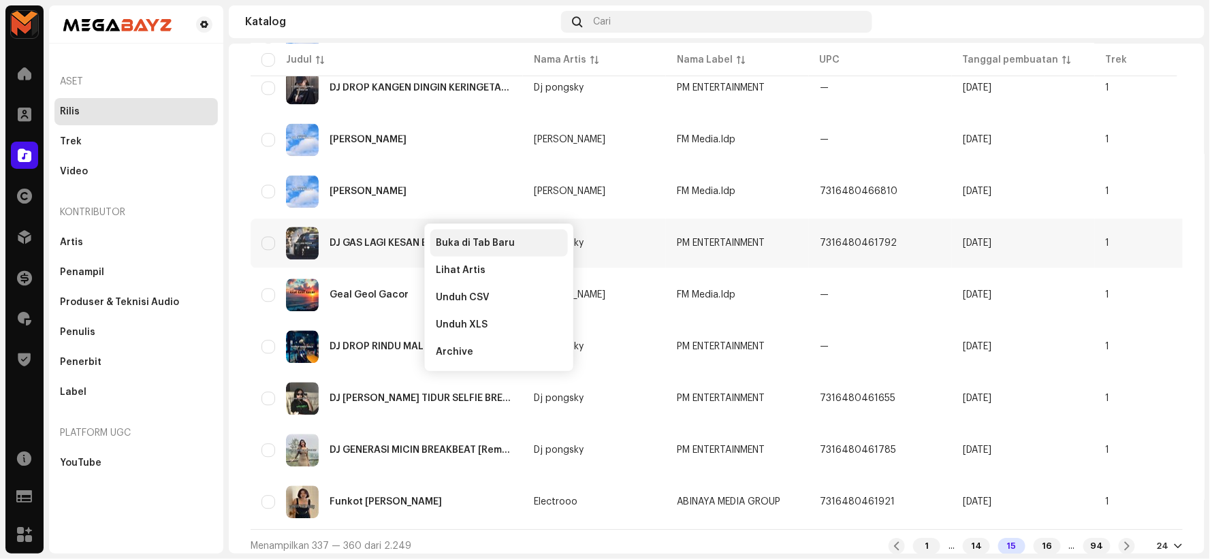
click at [473, 236] on div "Buka di Tab Baru" at bounding box center [500, 243] width 138 height 27
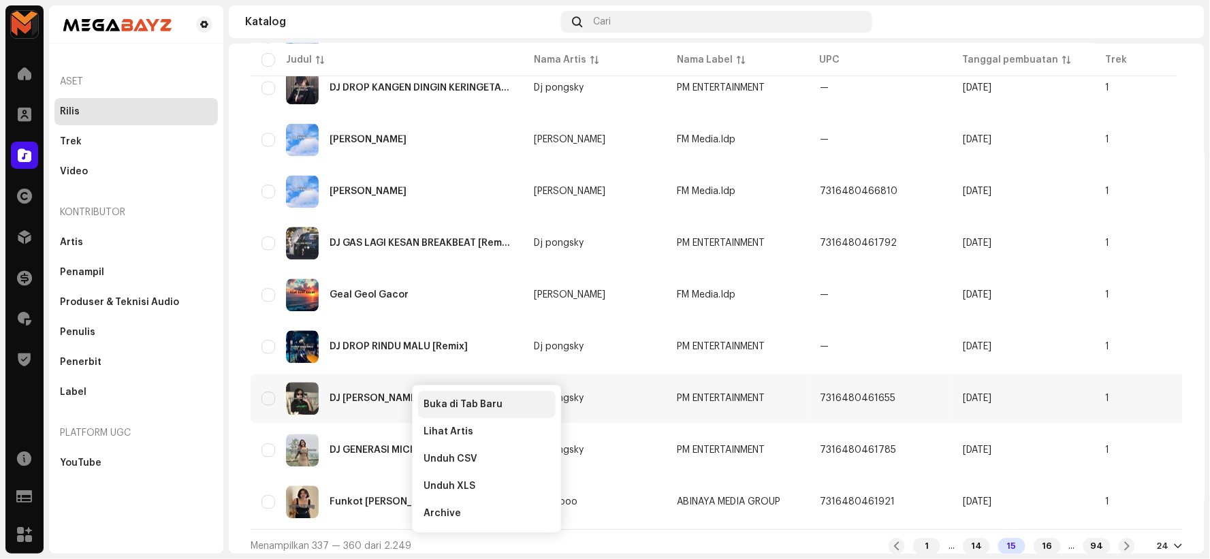
click at [450, 396] on div "Buka di Tab Baru" at bounding box center [487, 404] width 138 height 27
click at [1123, 541] on span at bounding box center [1127, 546] width 9 height 11
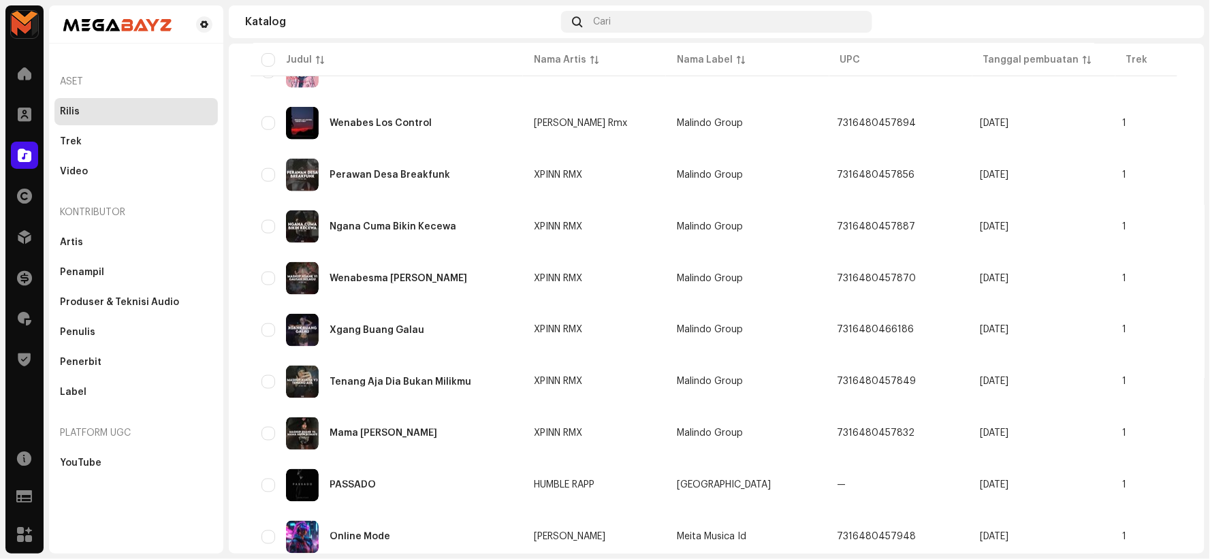
scroll to position [929, 0]
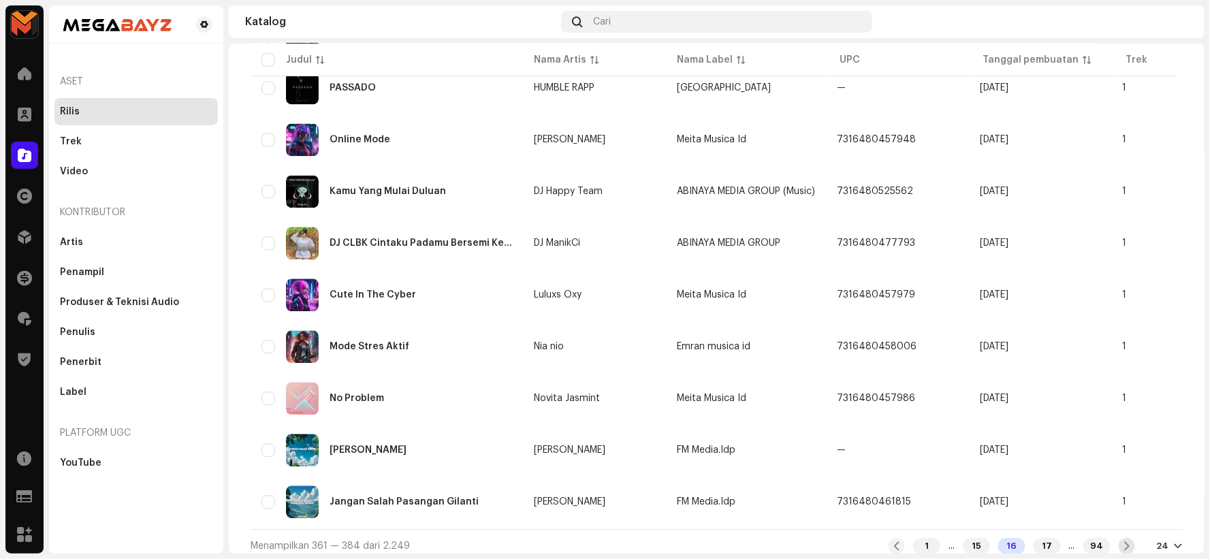
click at [1123, 541] on span at bounding box center [1127, 546] width 9 height 11
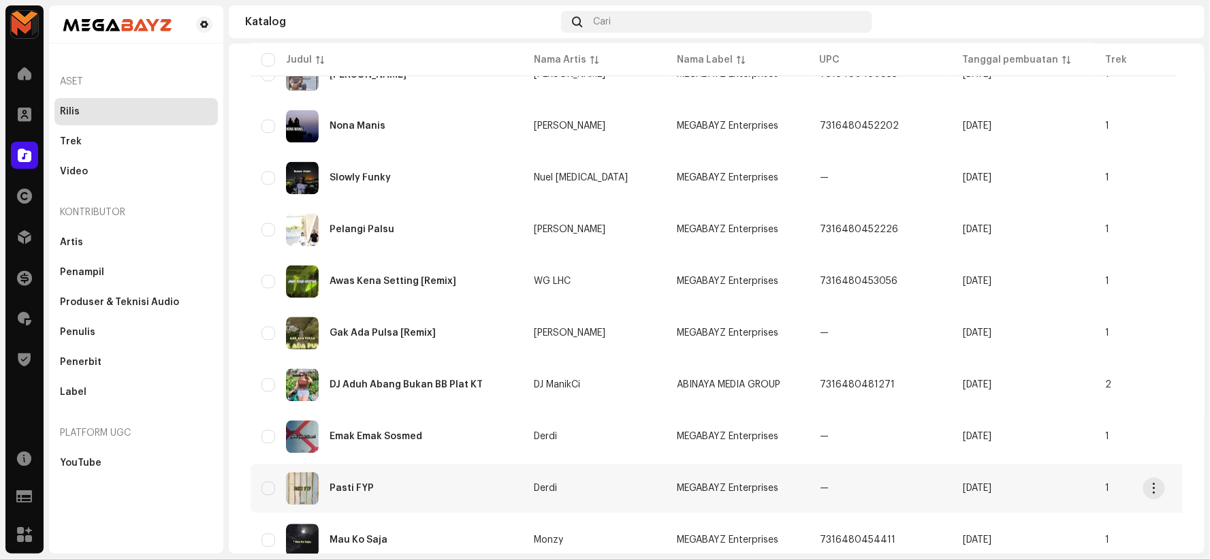
scroll to position [929, 0]
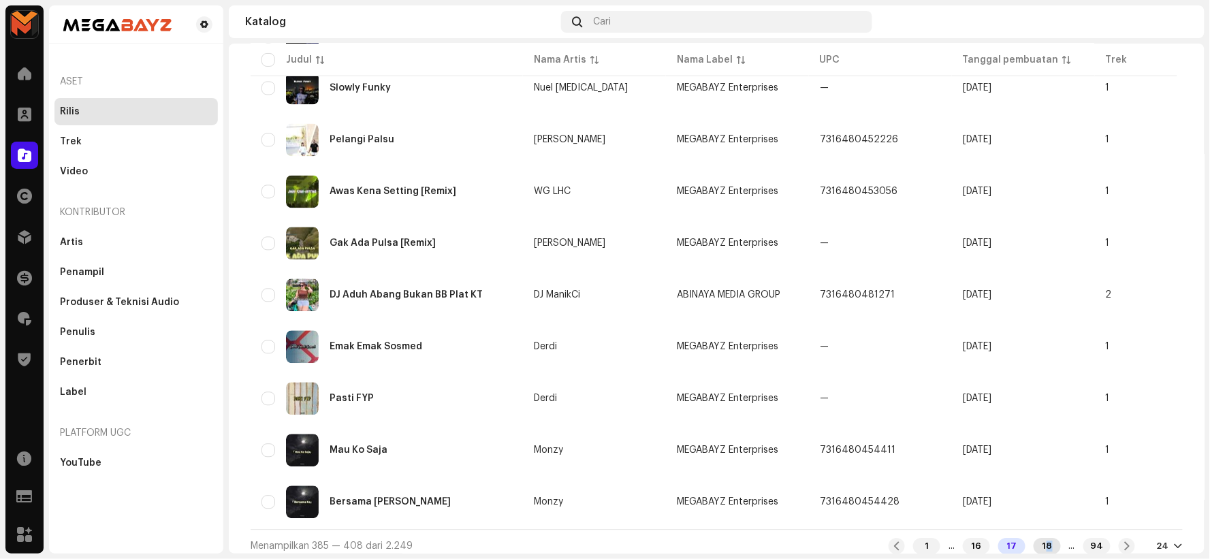
click at [1037, 538] on div "18" at bounding box center [1047, 546] width 27 height 16
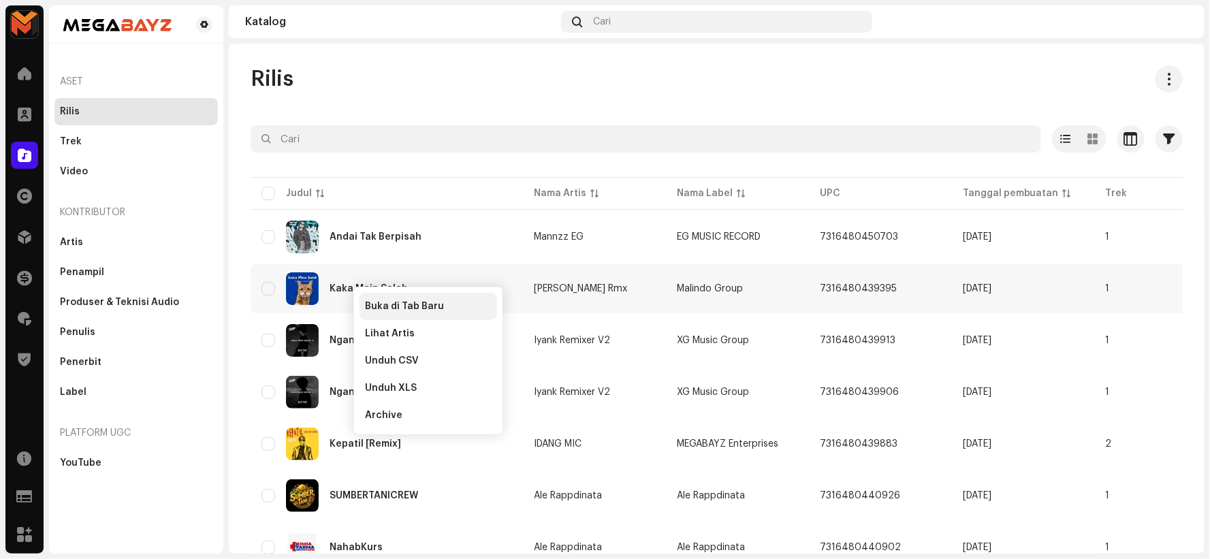
click at [406, 307] on span "Buka di Tab Baru" at bounding box center [404, 306] width 79 height 11
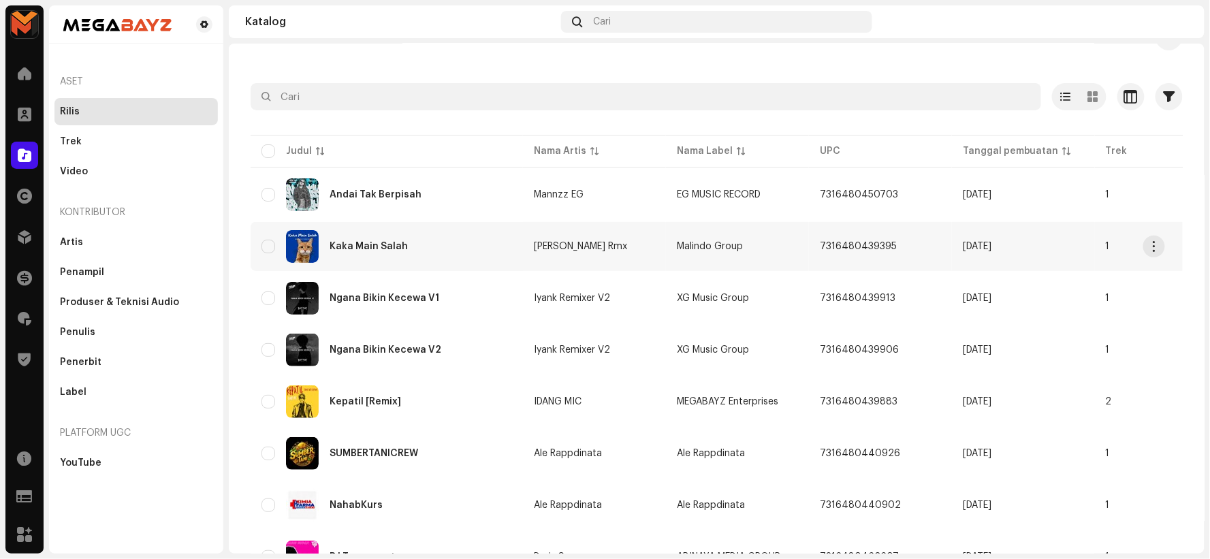
scroll to position [76, 0]
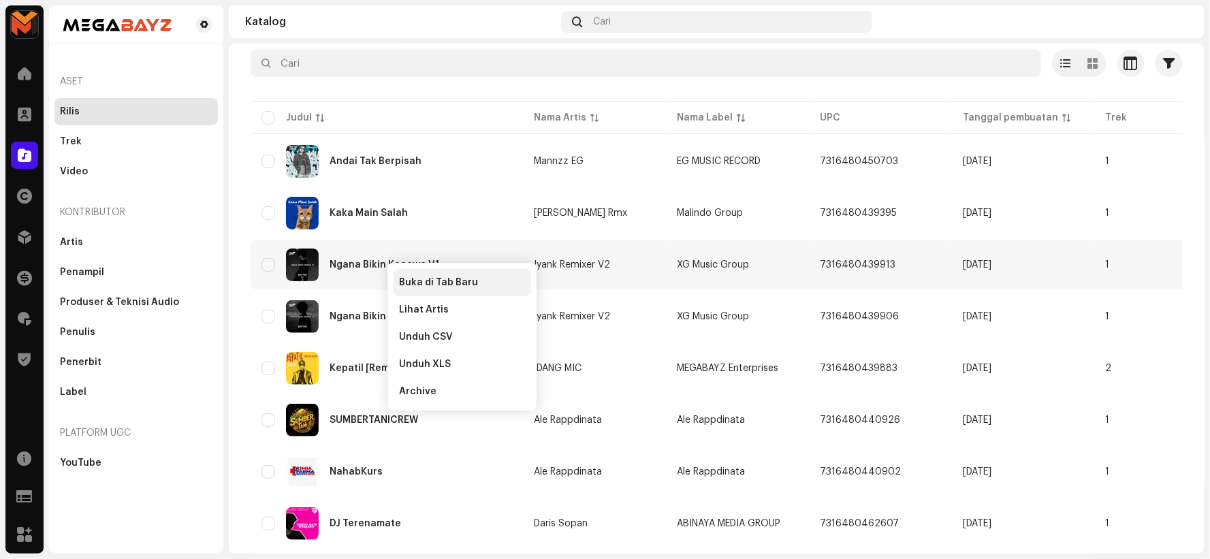
click at [477, 276] on div "Buka di Tab Baru" at bounding box center [463, 282] width 138 height 27
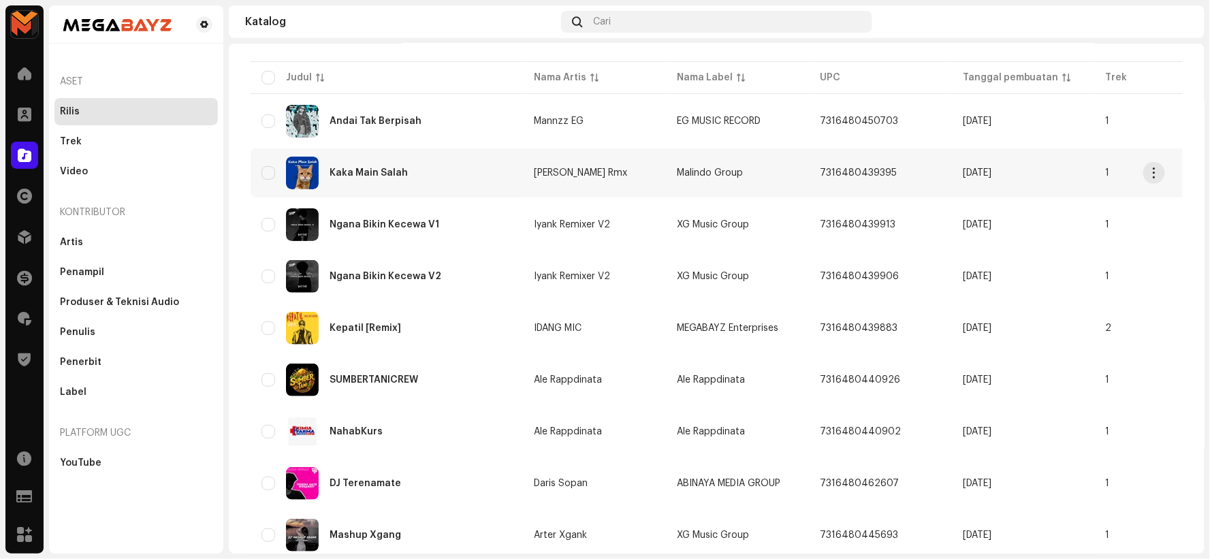
scroll to position [151, 0]
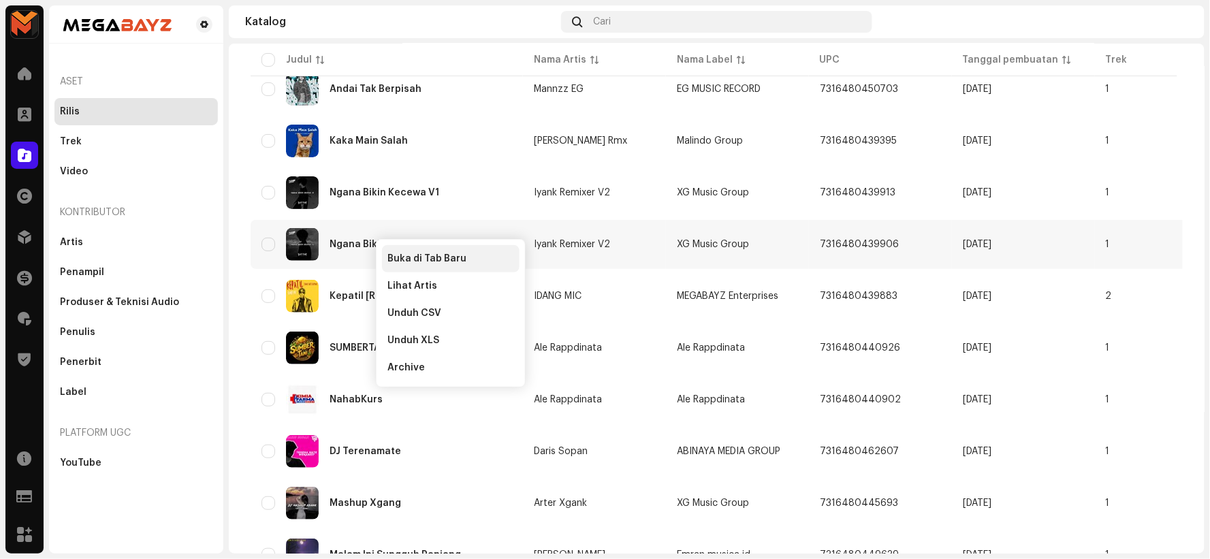
click at [418, 252] on div "Buka di Tab Baru" at bounding box center [451, 258] width 138 height 27
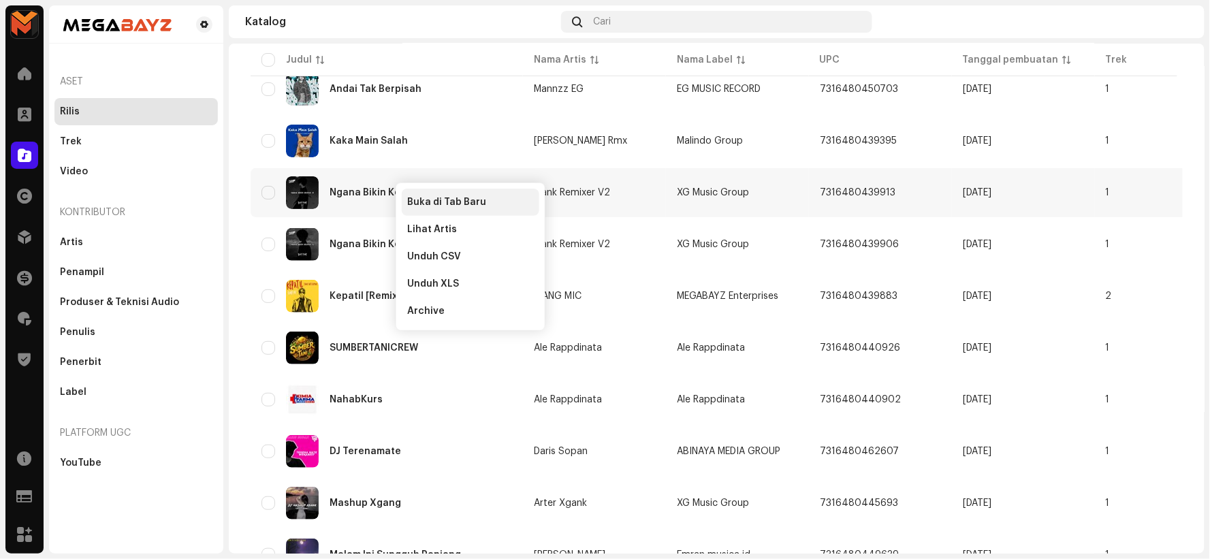
click at [439, 208] on div "Buka di Tab Baru" at bounding box center [471, 202] width 138 height 27
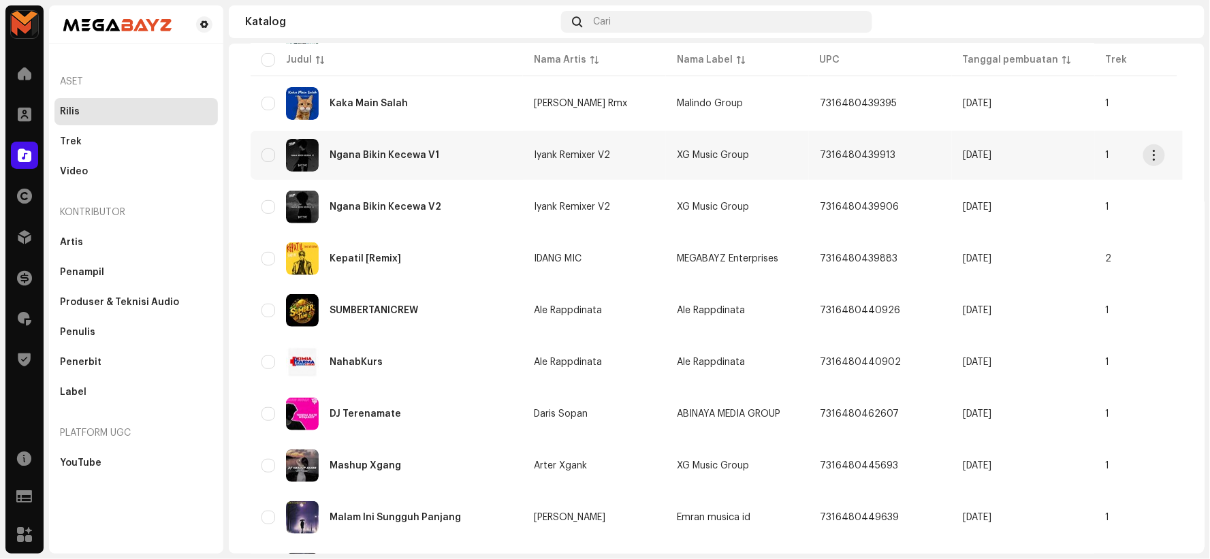
scroll to position [227, 0]
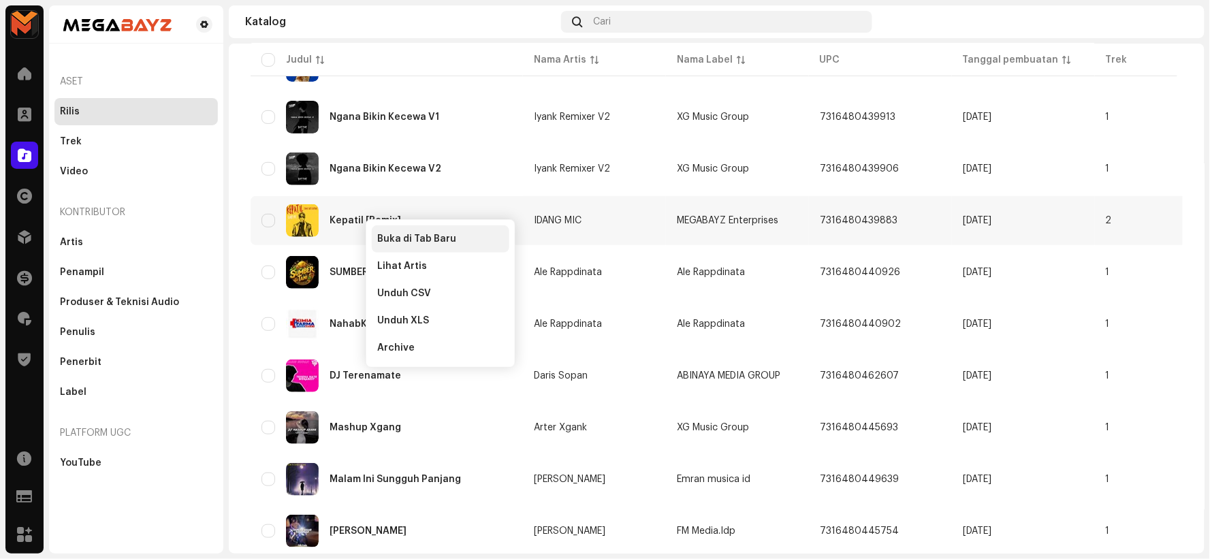
click at [390, 234] on span "Buka di Tab Baru" at bounding box center [416, 239] width 79 height 11
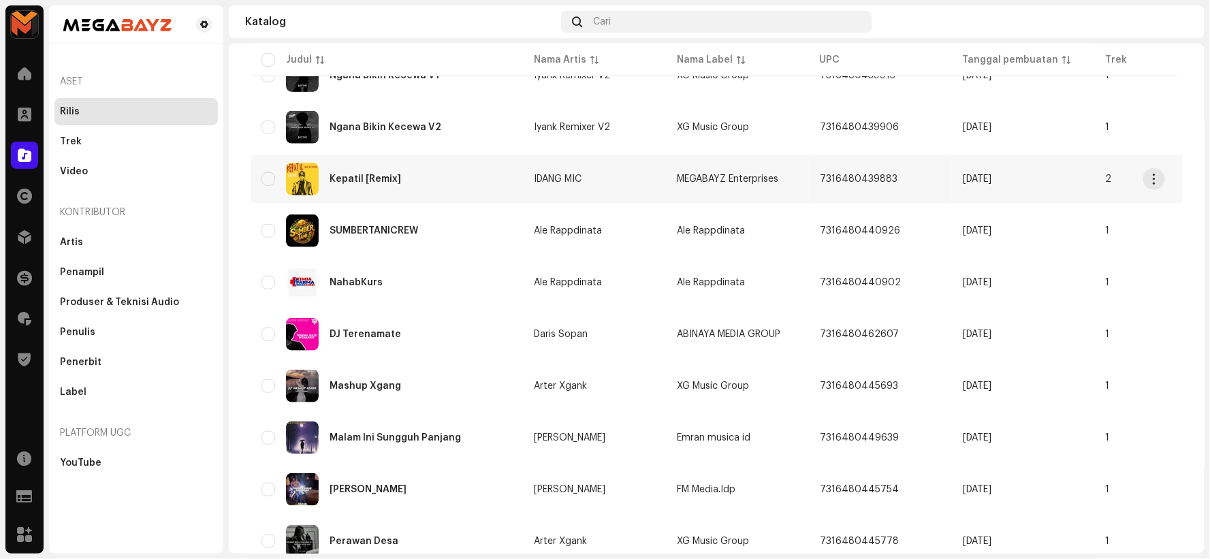
scroll to position [302, 0]
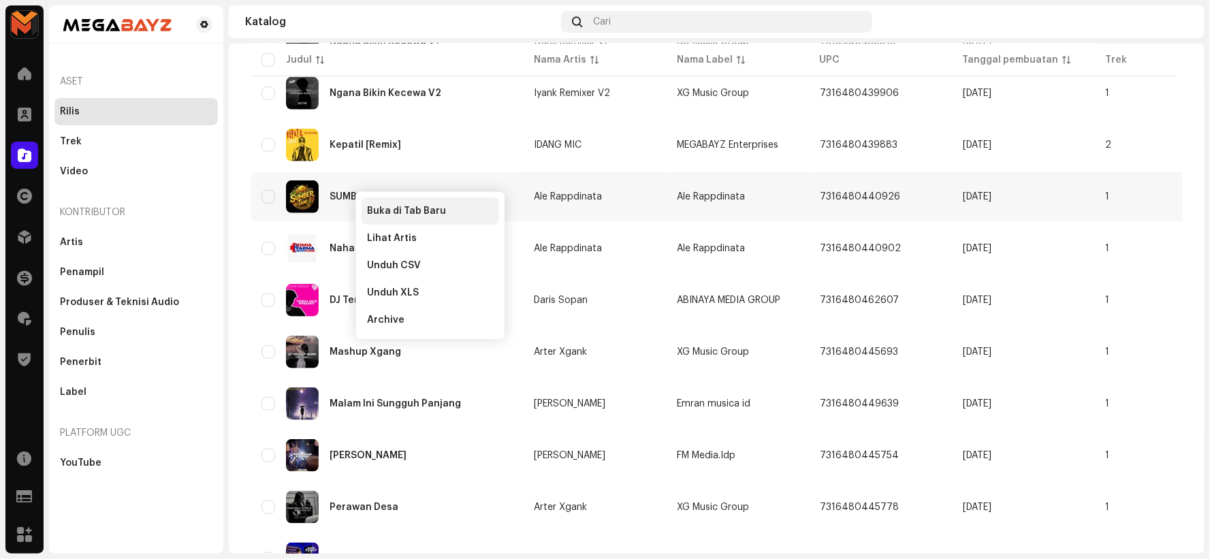
click at [371, 202] on div "Buka di Tab Baru" at bounding box center [431, 211] width 138 height 27
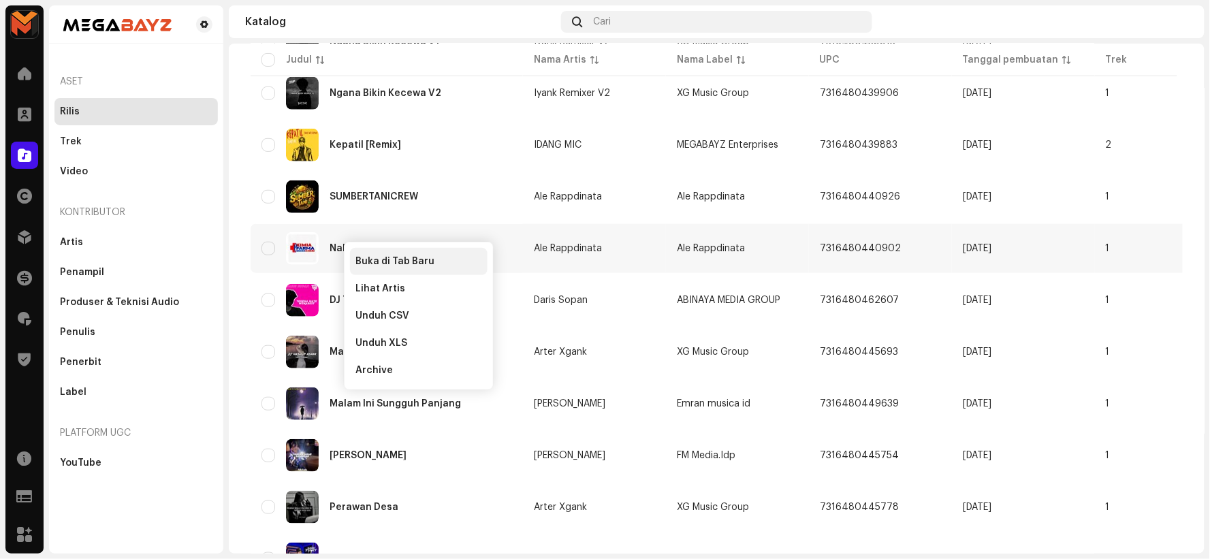
click at [361, 250] on div "Buka di Tab Baru" at bounding box center [419, 261] width 138 height 27
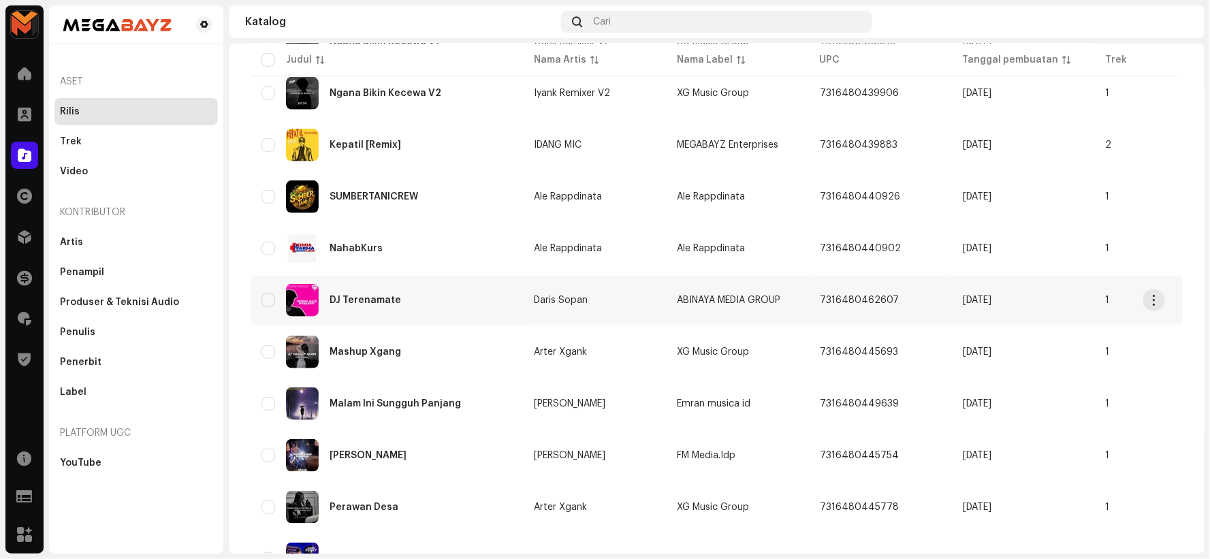
scroll to position [378, 0]
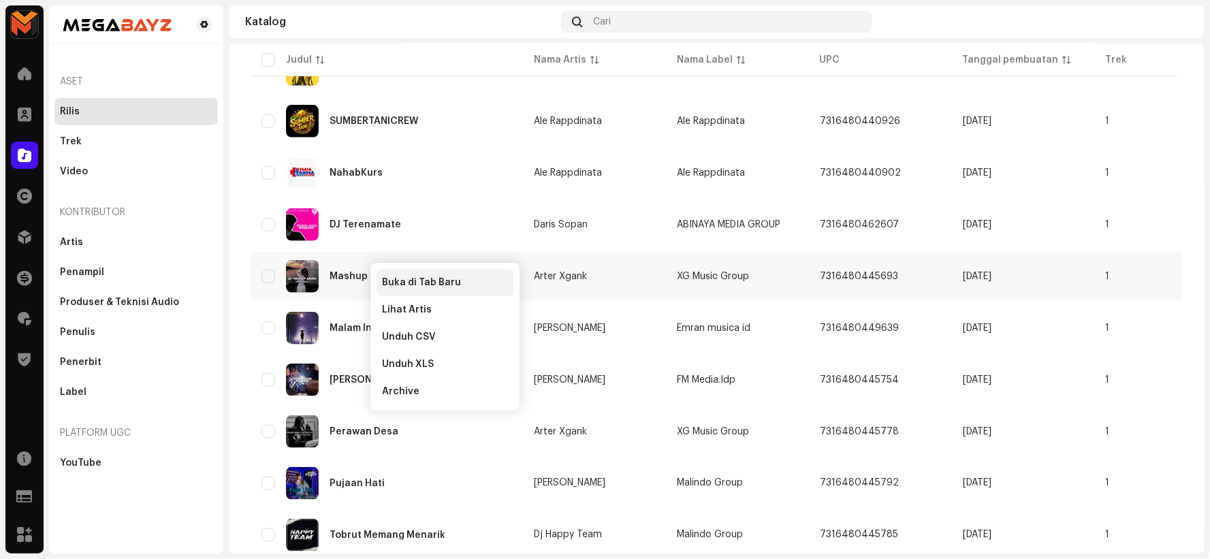
click at [403, 278] on span "Buka di Tab Baru" at bounding box center [421, 282] width 79 height 11
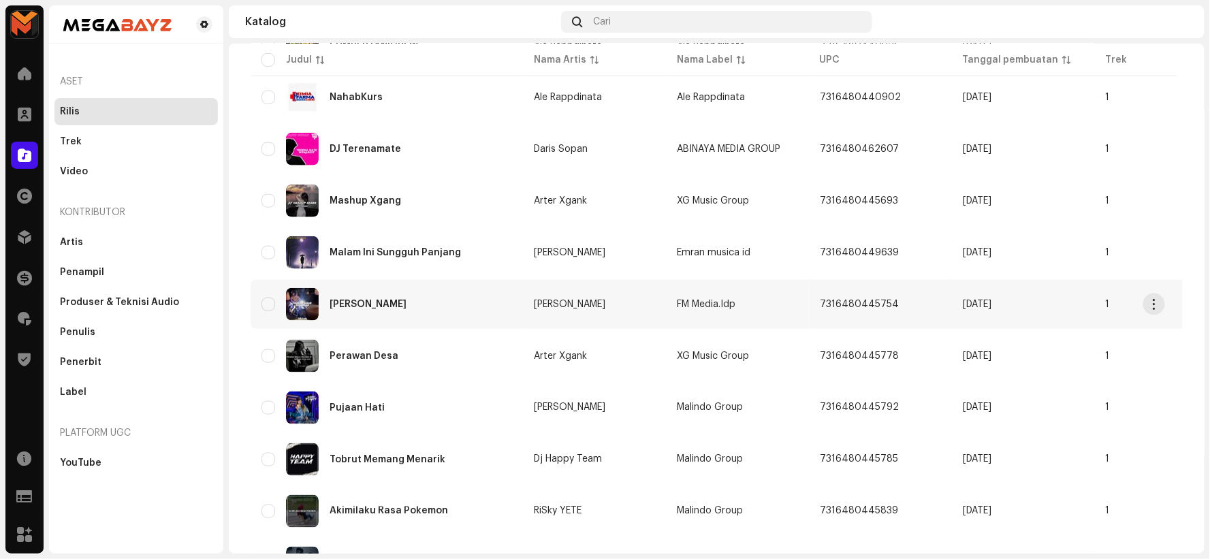
scroll to position [529, 0]
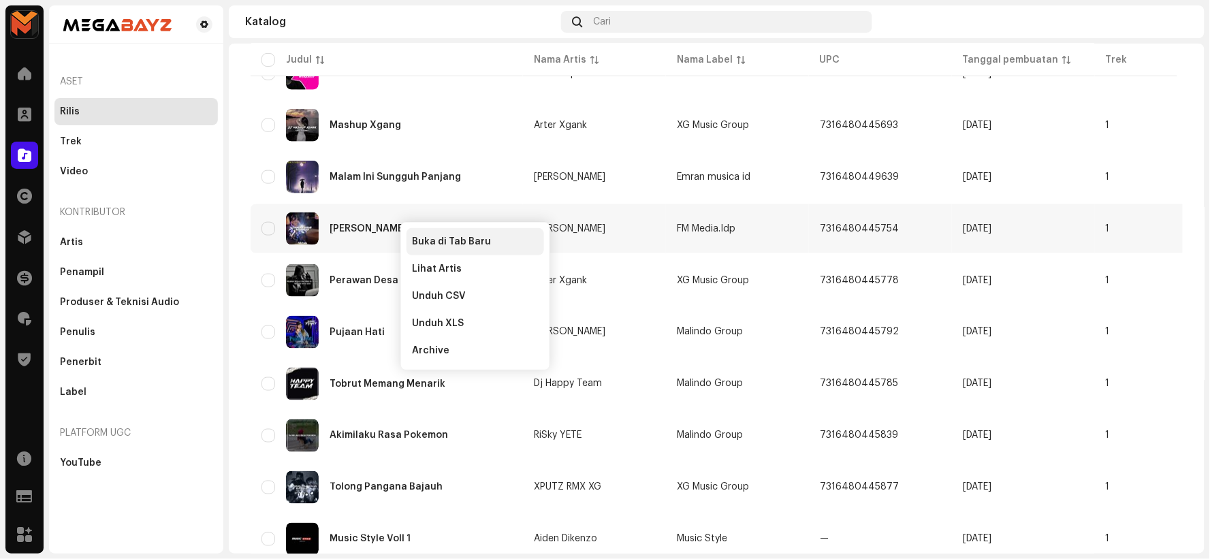
click at [418, 236] on span "Buka di Tab Baru" at bounding box center [451, 241] width 79 height 11
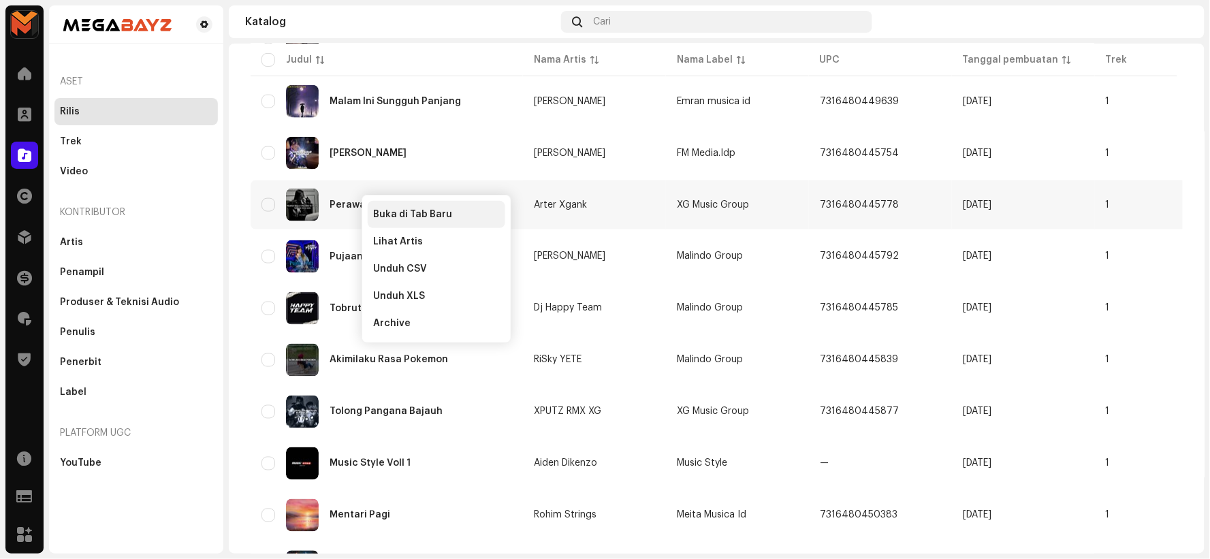
click at [393, 209] on span "Buka di Tab Baru" at bounding box center [412, 214] width 79 height 11
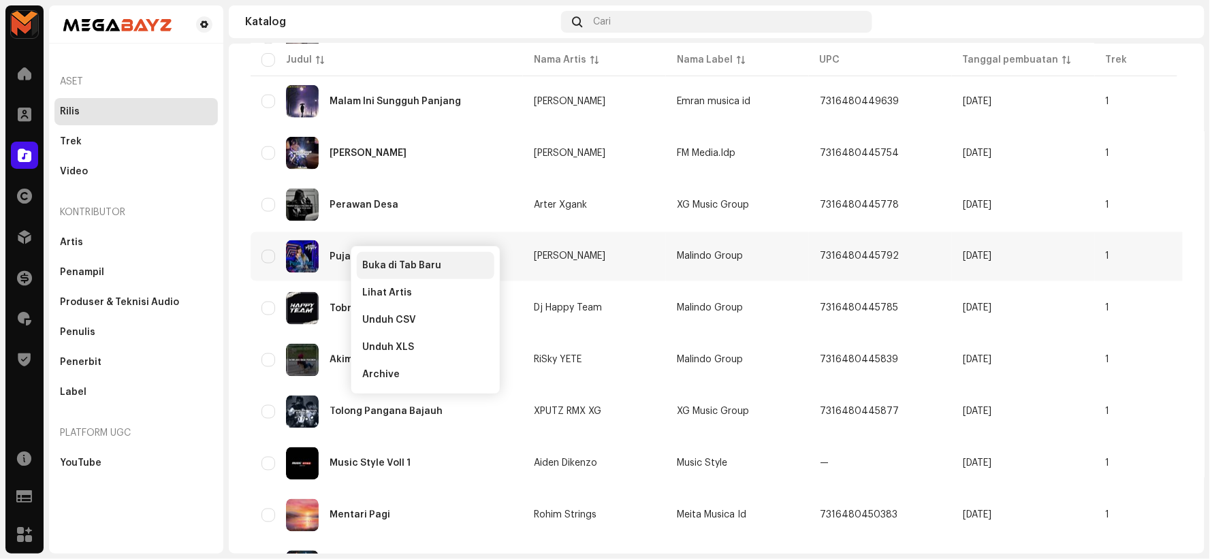
click at [402, 261] on span "Buka di Tab Baru" at bounding box center [401, 265] width 79 height 11
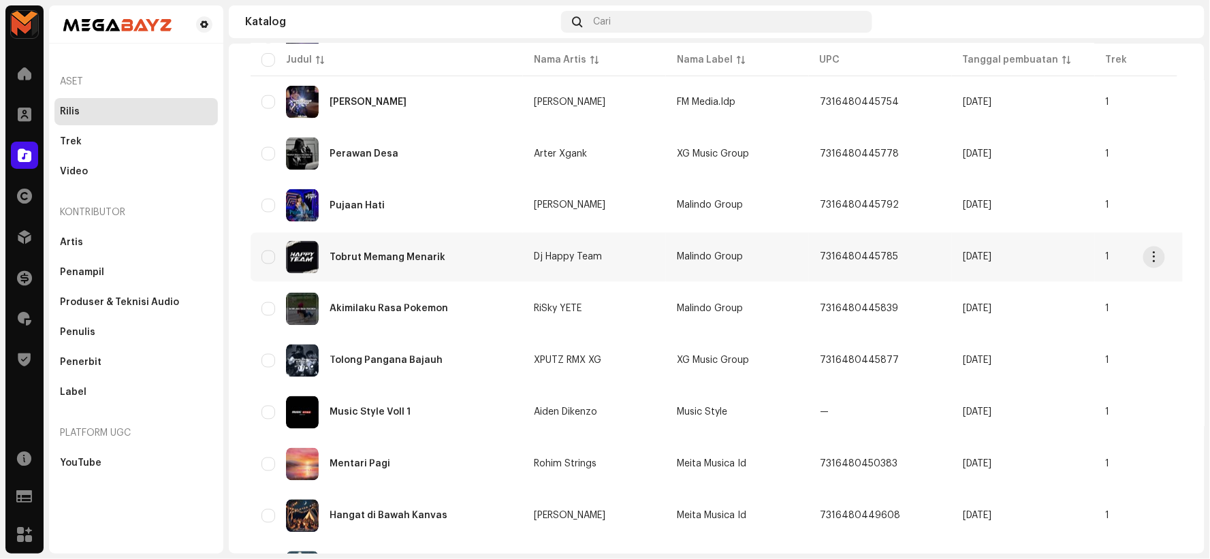
scroll to position [681, 0]
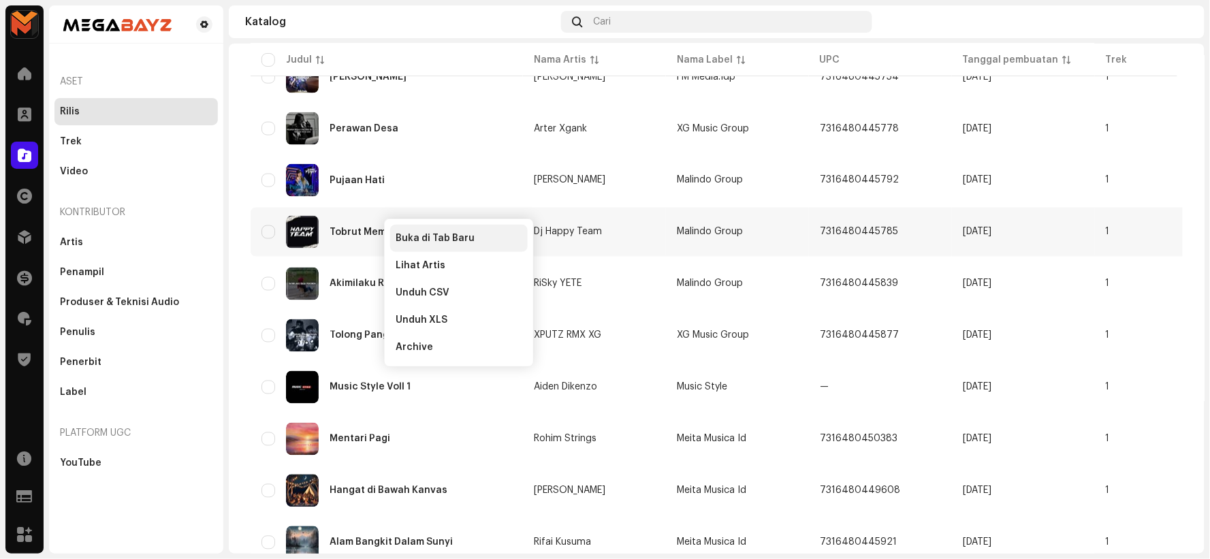
click at [416, 233] on span "Buka di Tab Baru" at bounding box center [435, 238] width 79 height 11
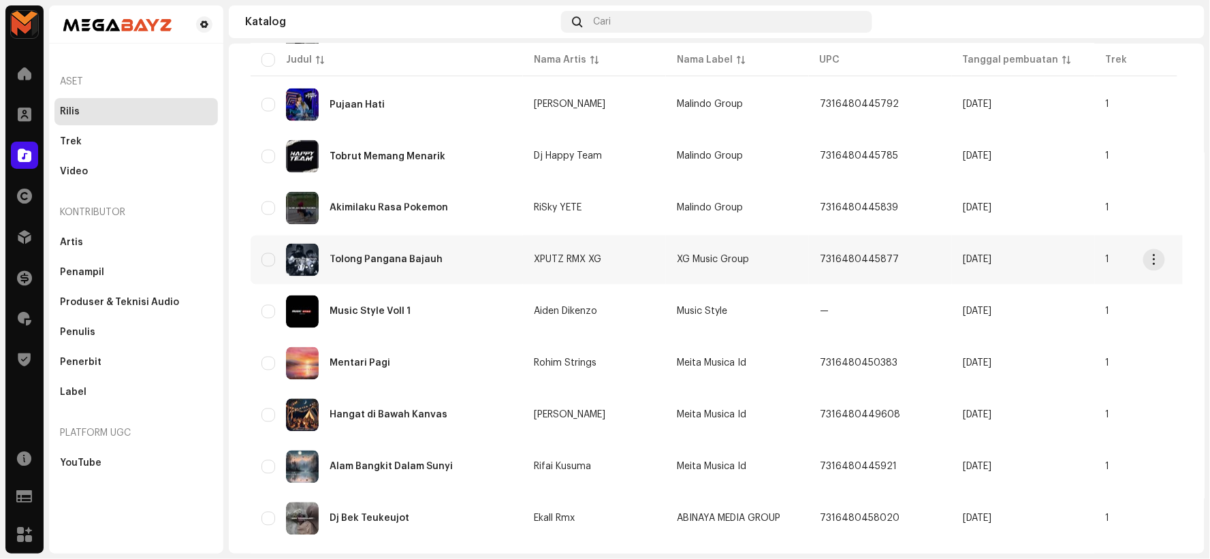
scroll to position [832, 0]
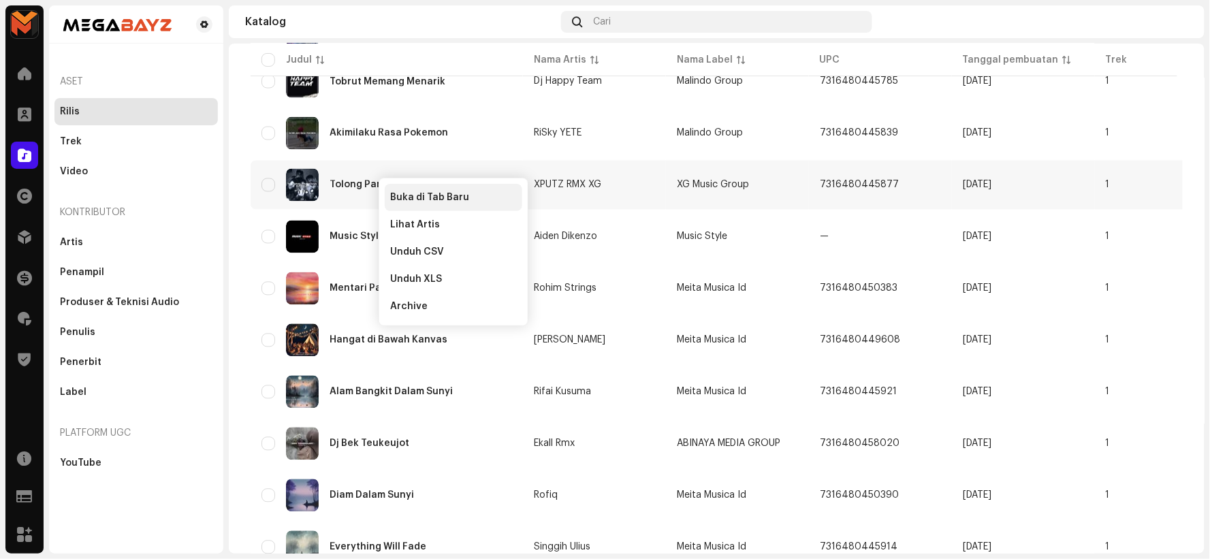
click at [426, 192] on span "Buka di Tab Baru" at bounding box center [429, 197] width 79 height 11
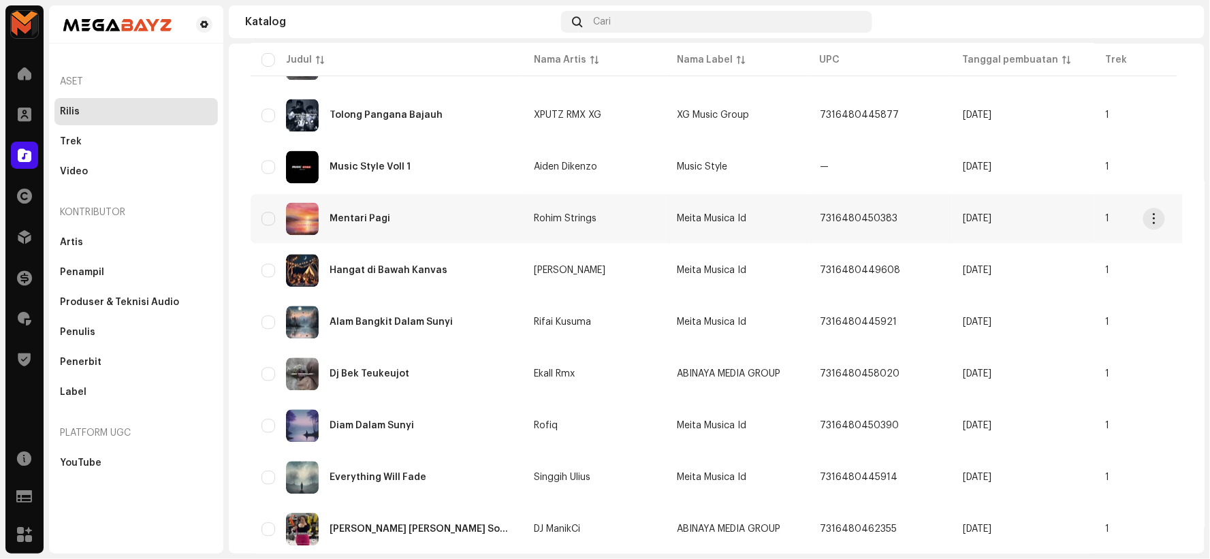
scroll to position [929, 0]
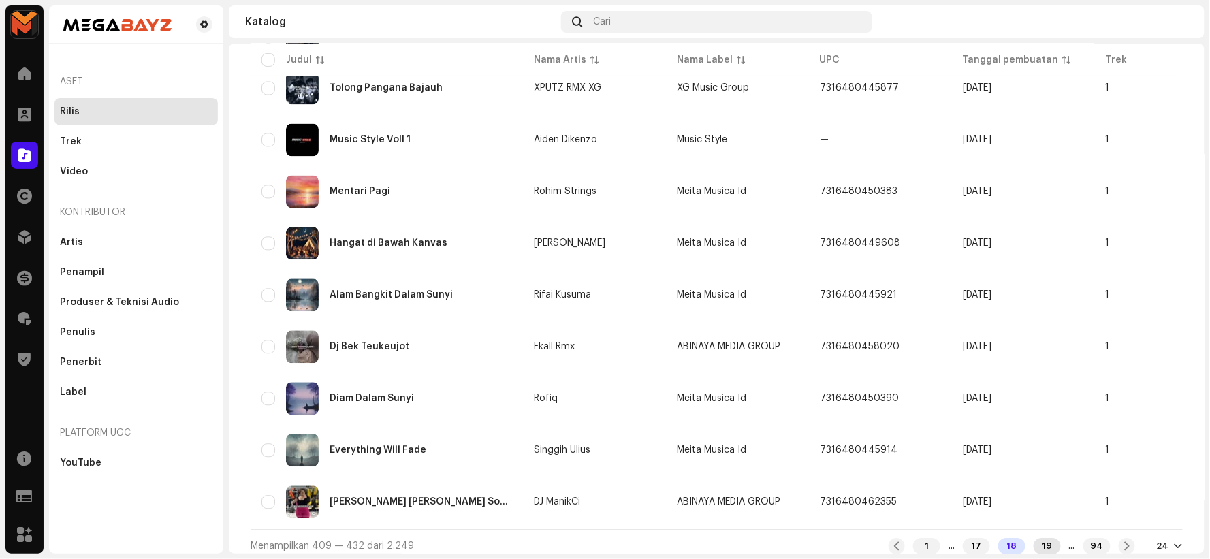
click at [1038, 538] on div "19" at bounding box center [1047, 546] width 27 height 16
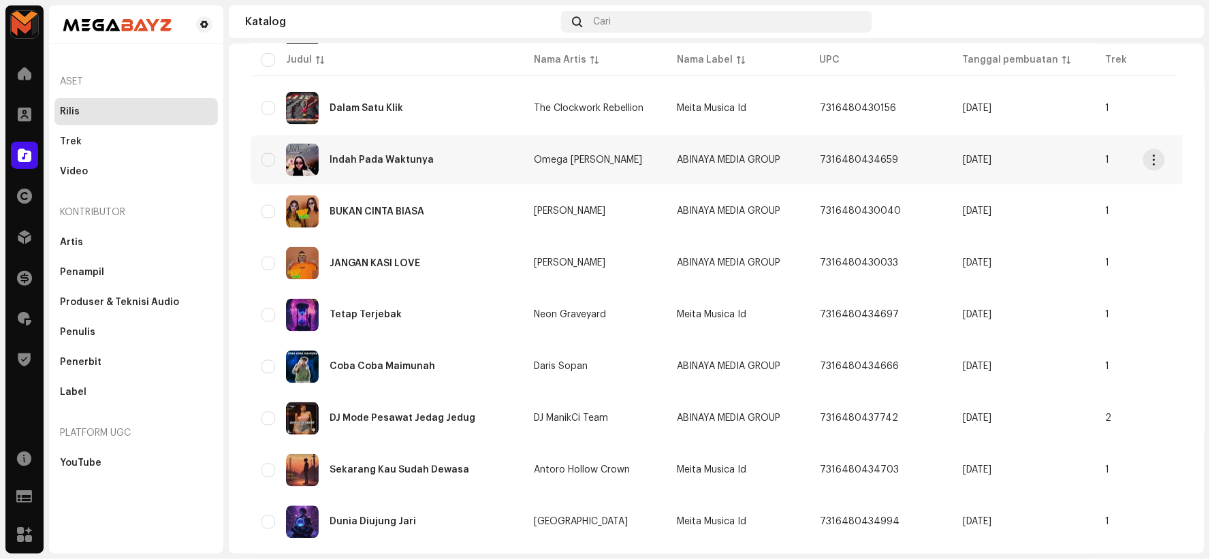
scroll to position [929, 0]
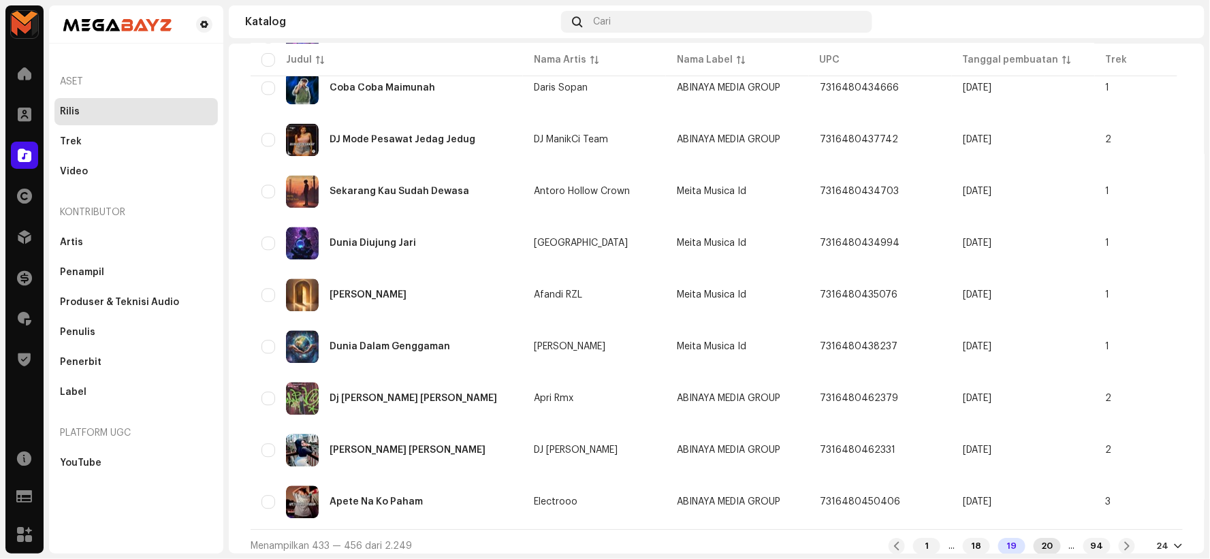
click at [1034, 538] on div "20" at bounding box center [1047, 546] width 27 height 16
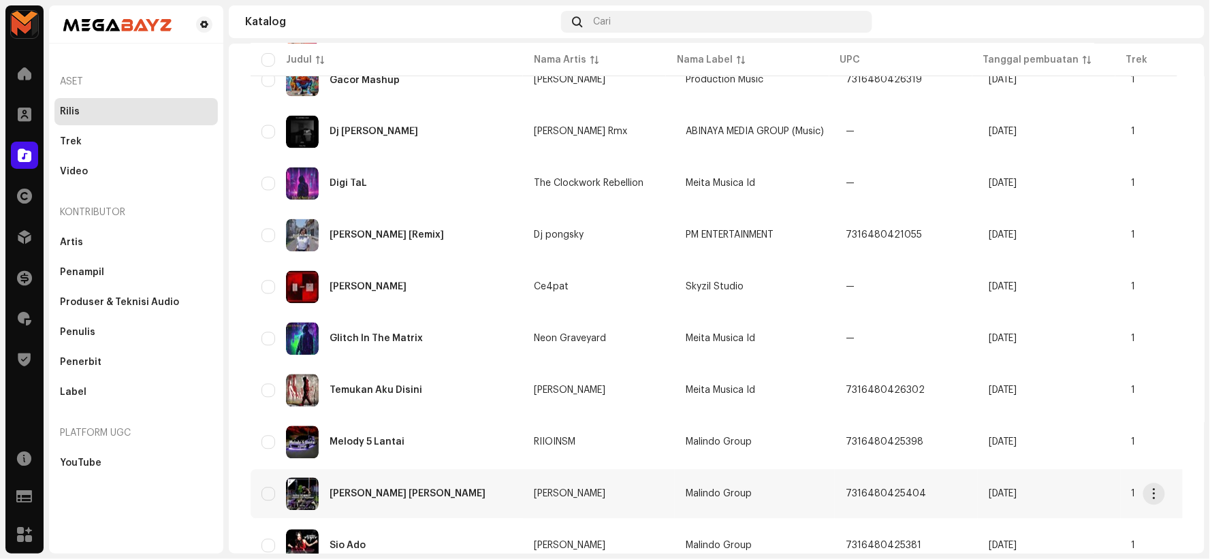
scroll to position [929, 0]
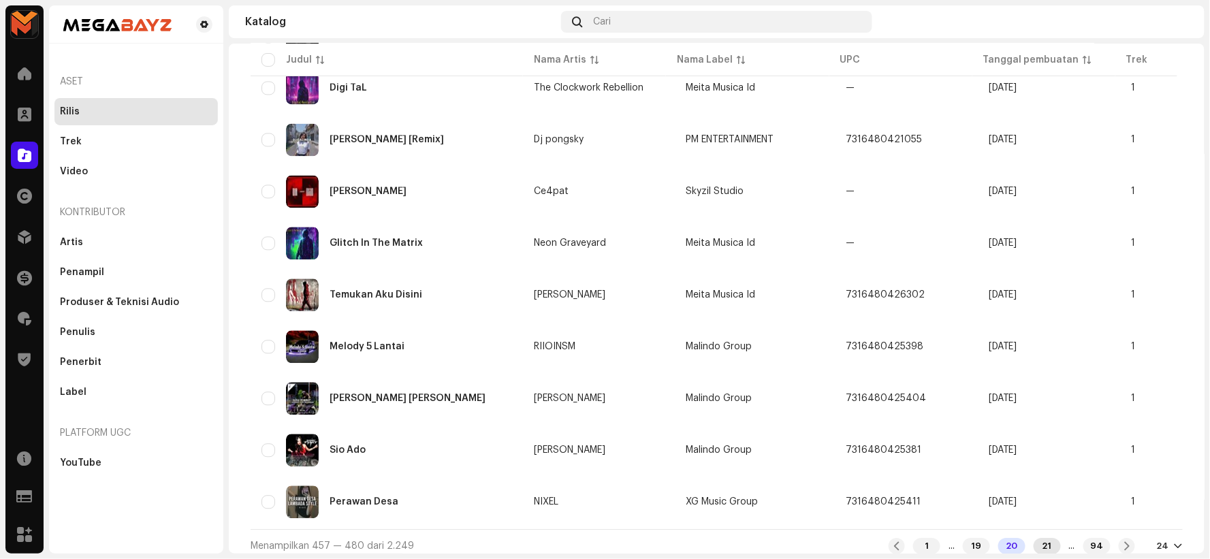
click at [1034, 538] on div "21" at bounding box center [1047, 546] width 27 height 16
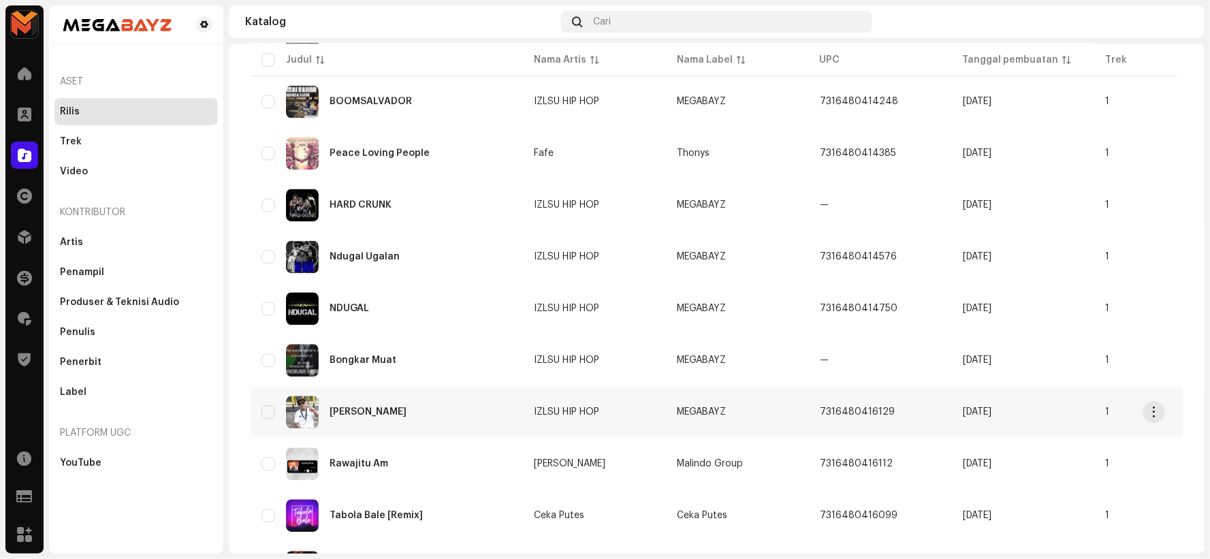
scroll to position [929, 0]
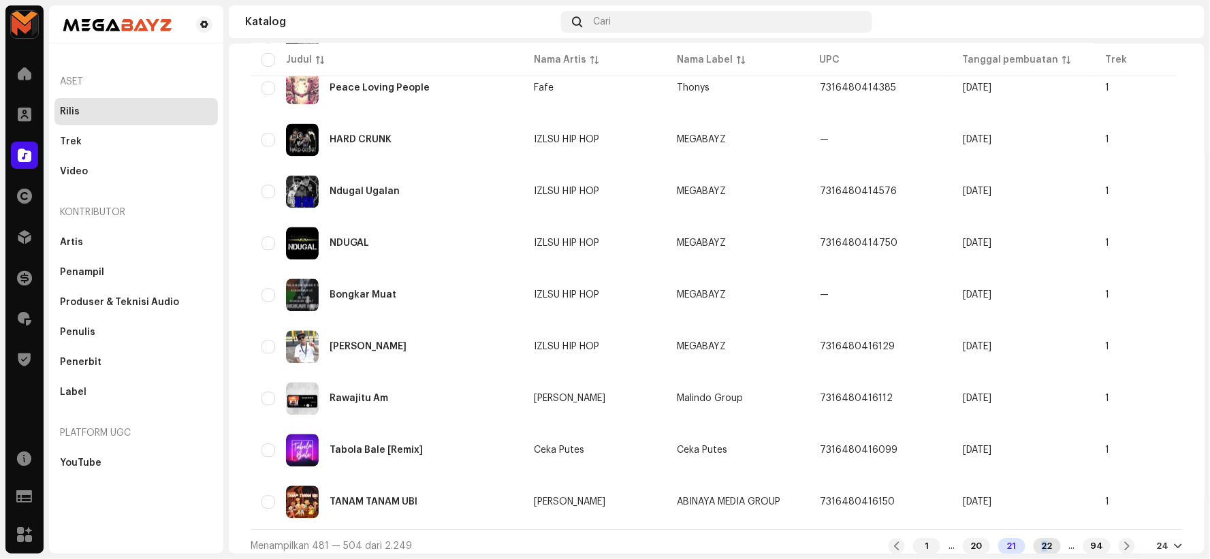
click at [1034, 540] on div "22" at bounding box center [1047, 546] width 27 height 16
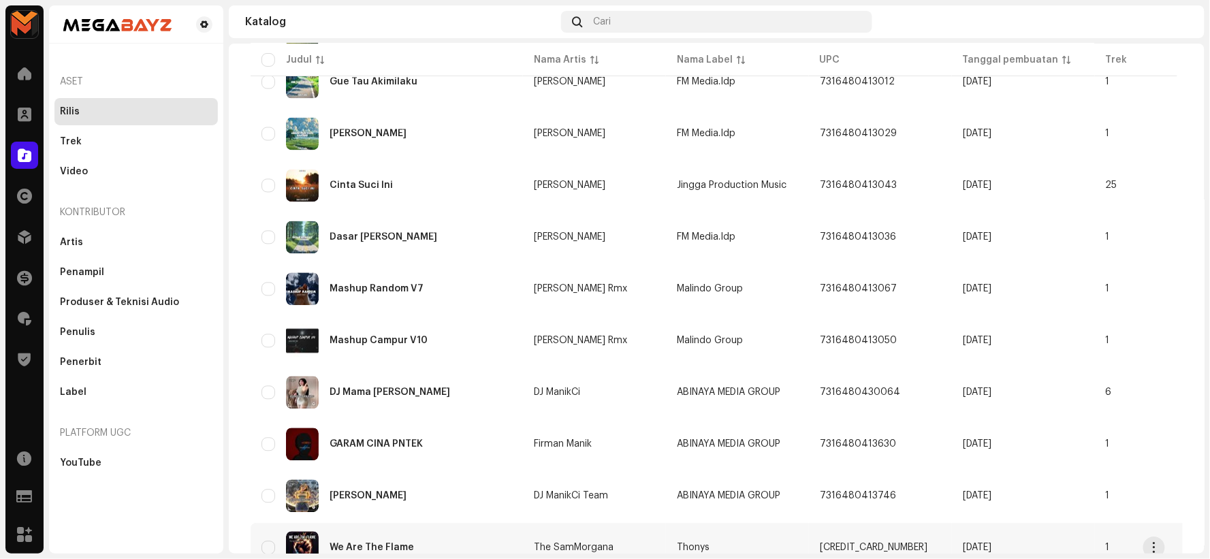
scroll to position [929, 0]
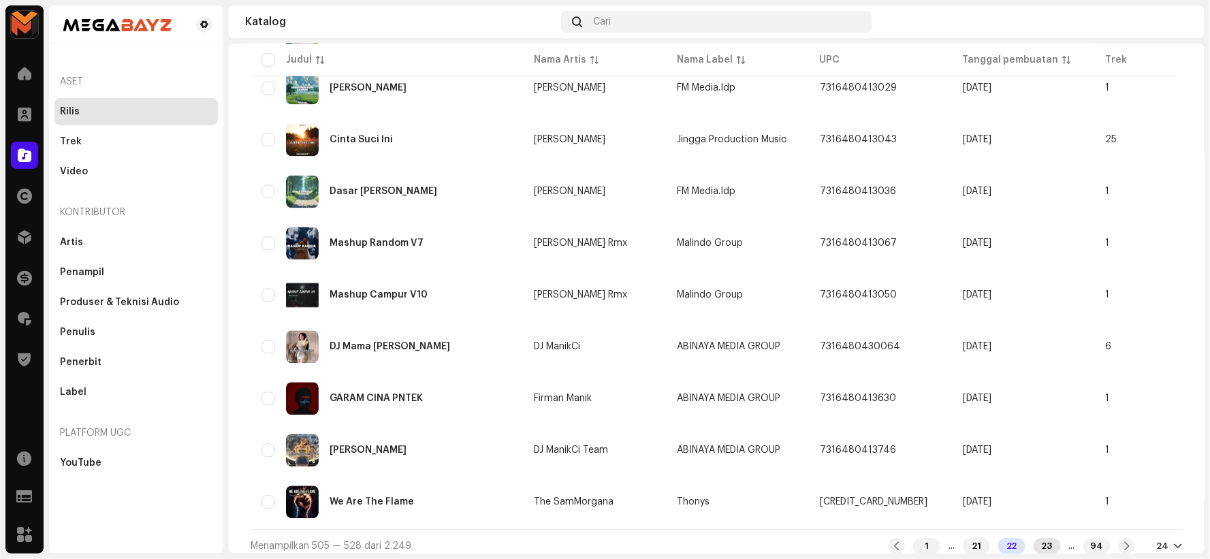
click at [1034, 538] on div "23" at bounding box center [1047, 546] width 27 height 16
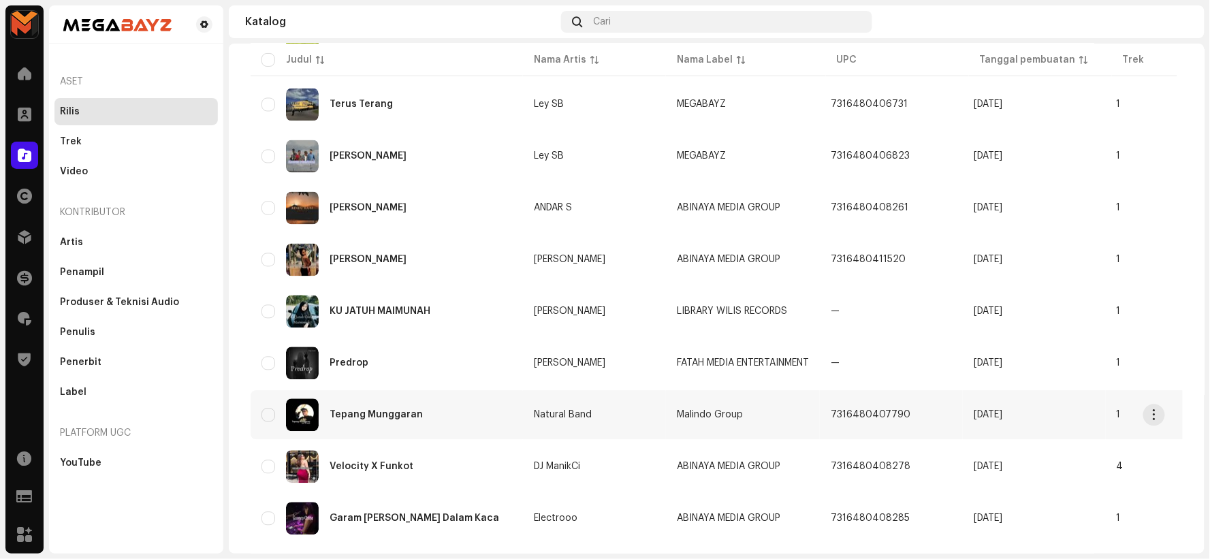
scroll to position [929, 0]
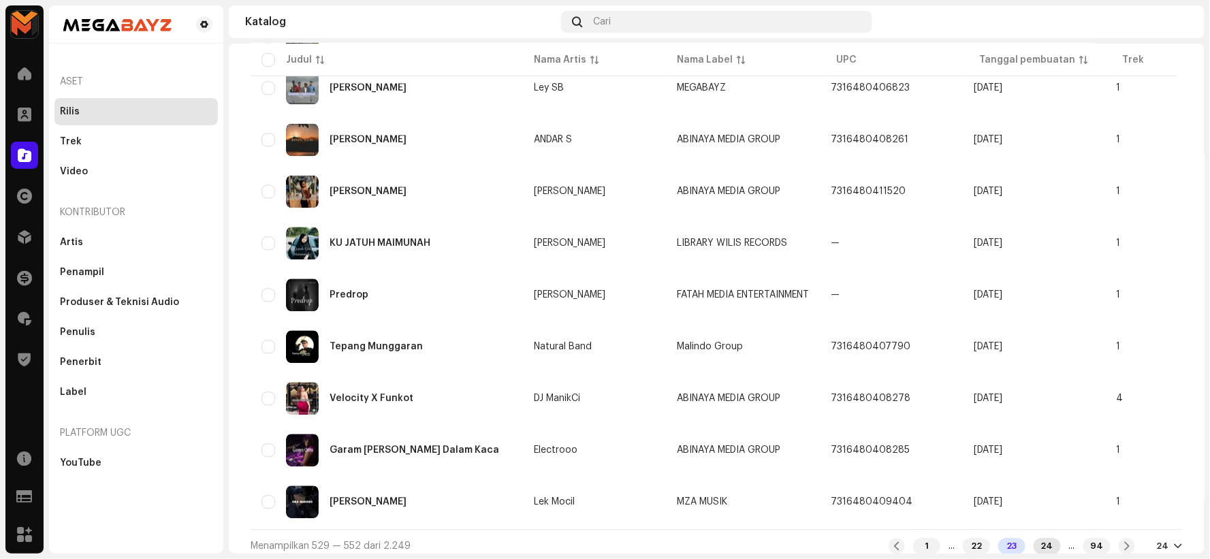
click at [1034, 538] on div "24" at bounding box center [1047, 546] width 27 height 16
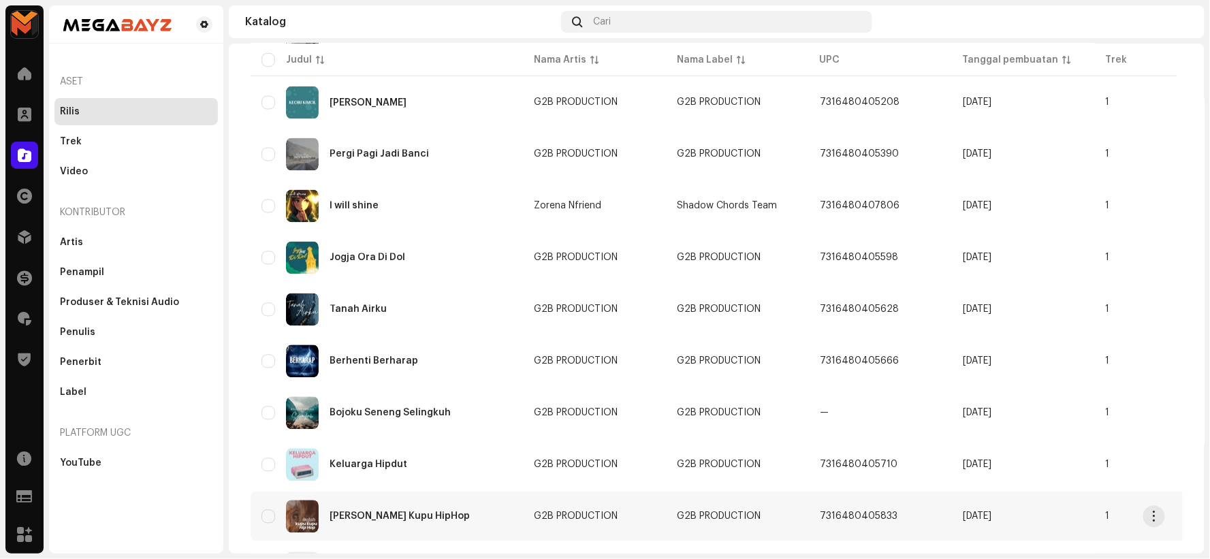
scroll to position [929, 0]
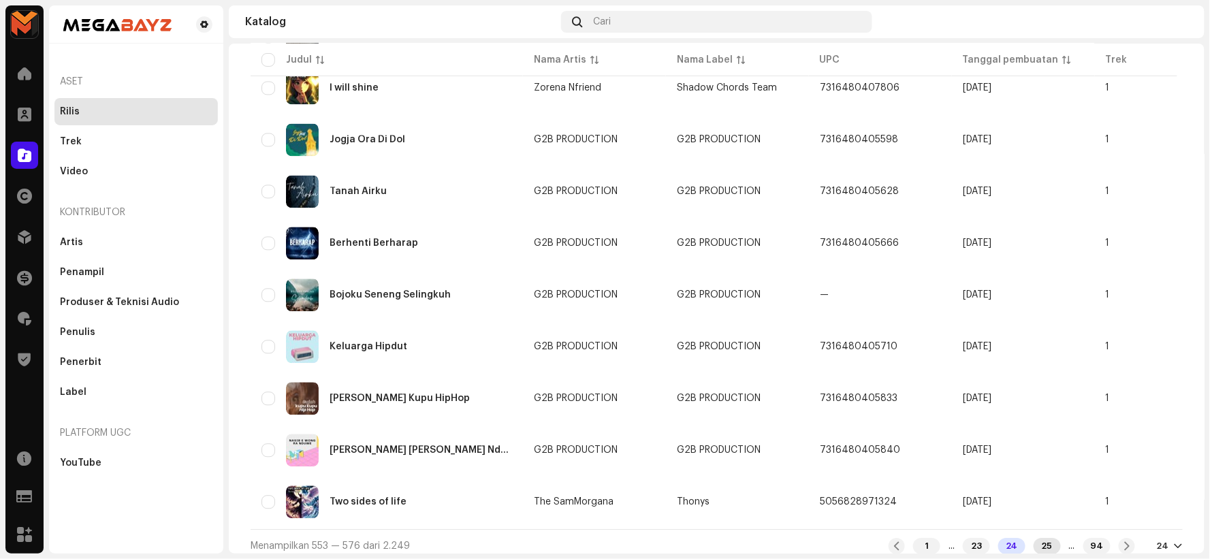
click at [1039, 538] on div "25" at bounding box center [1047, 546] width 27 height 16
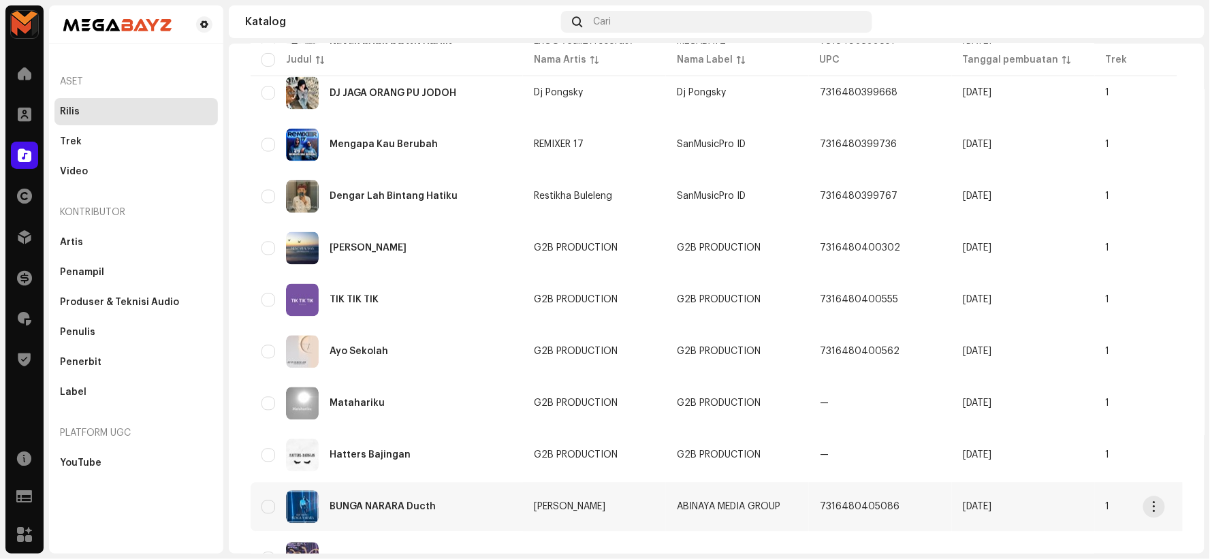
scroll to position [929, 0]
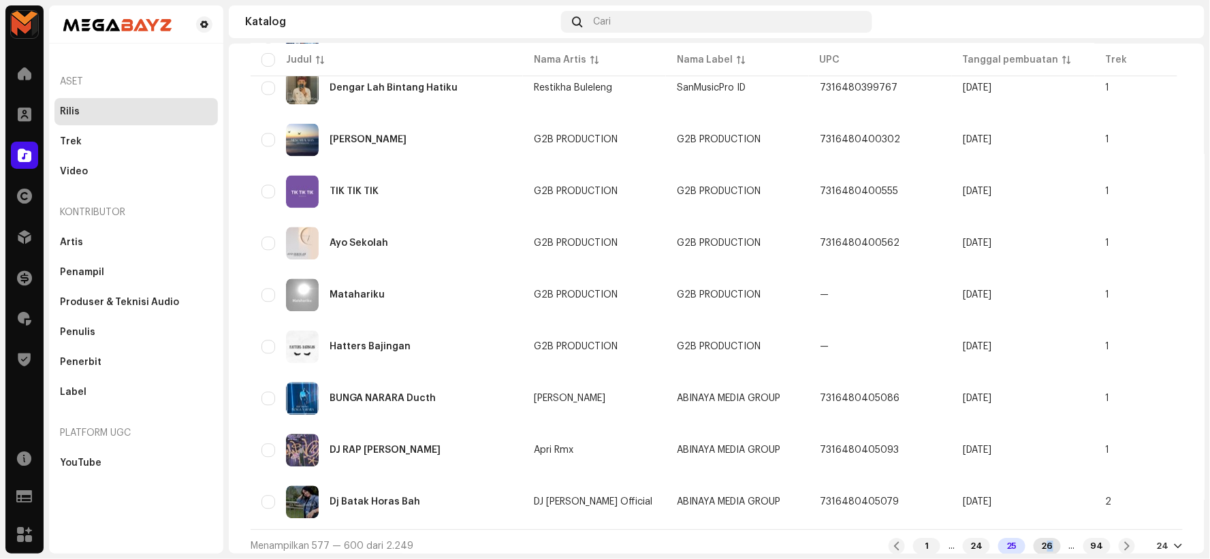
click at [1037, 539] on div "26" at bounding box center [1047, 546] width 27 height 16
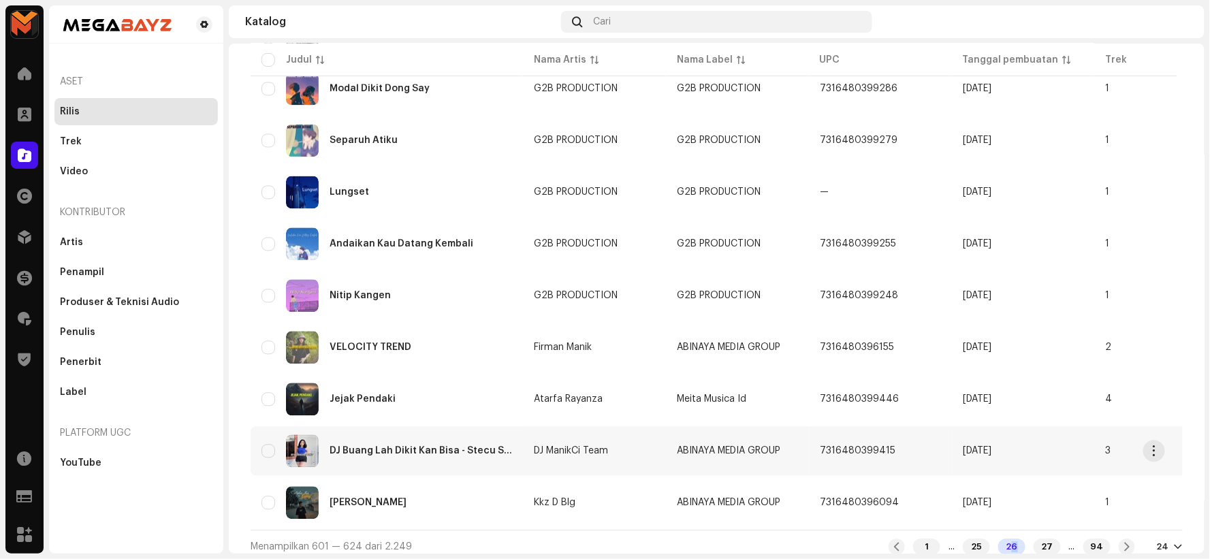
scroll to position [929, 0]
click at [1034, 544] on div "27" at bounding box center [1047, 546] width 27 height 16
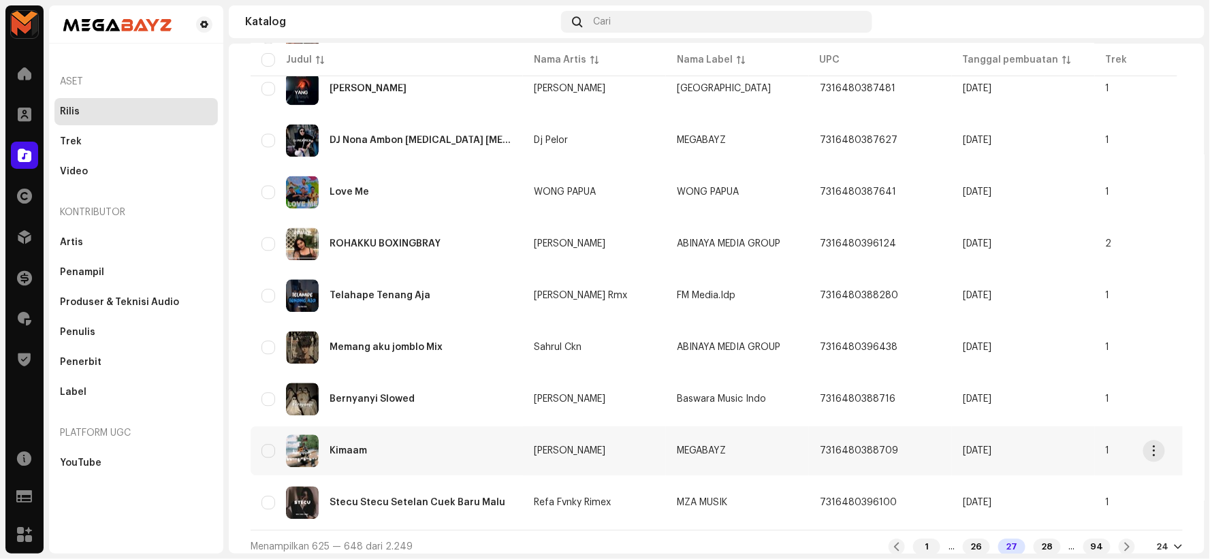
scroll to position [929, 0]
click at [1045, 538] on div "28" at bounding box center [1047, 546] width 27 height 16
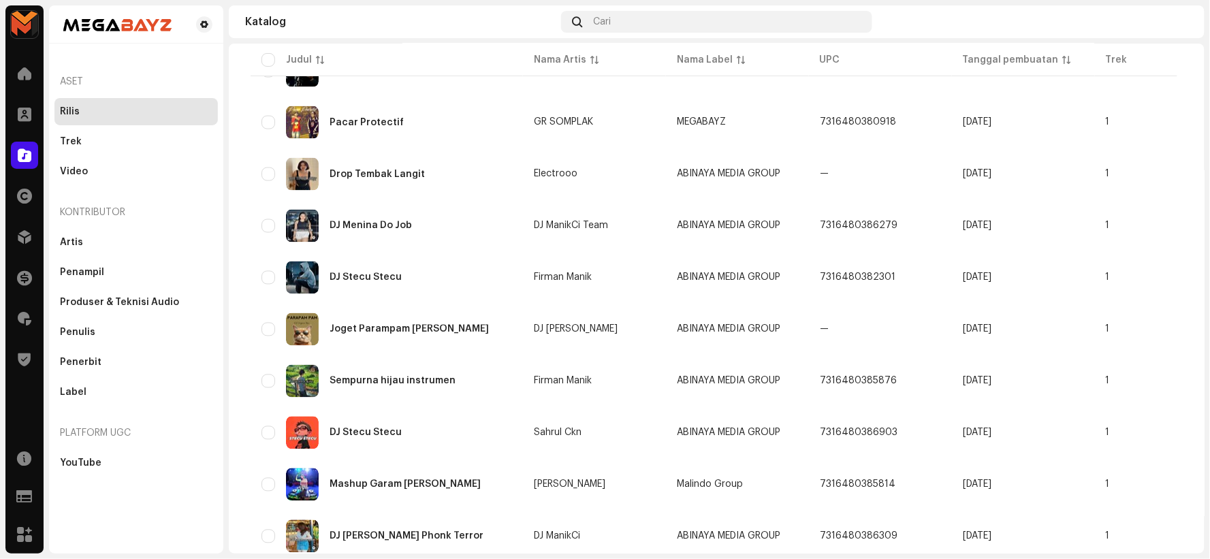
scroll to position [929, 0]
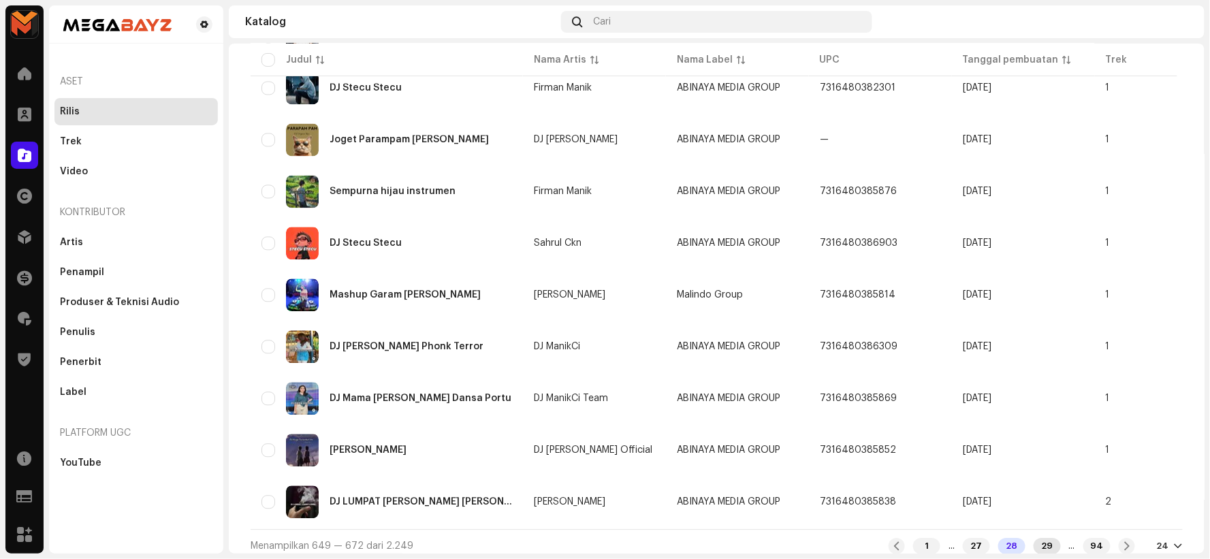
click at [1034, 542] on div "29" at bounding box center [1047, 546] width 27 height 16
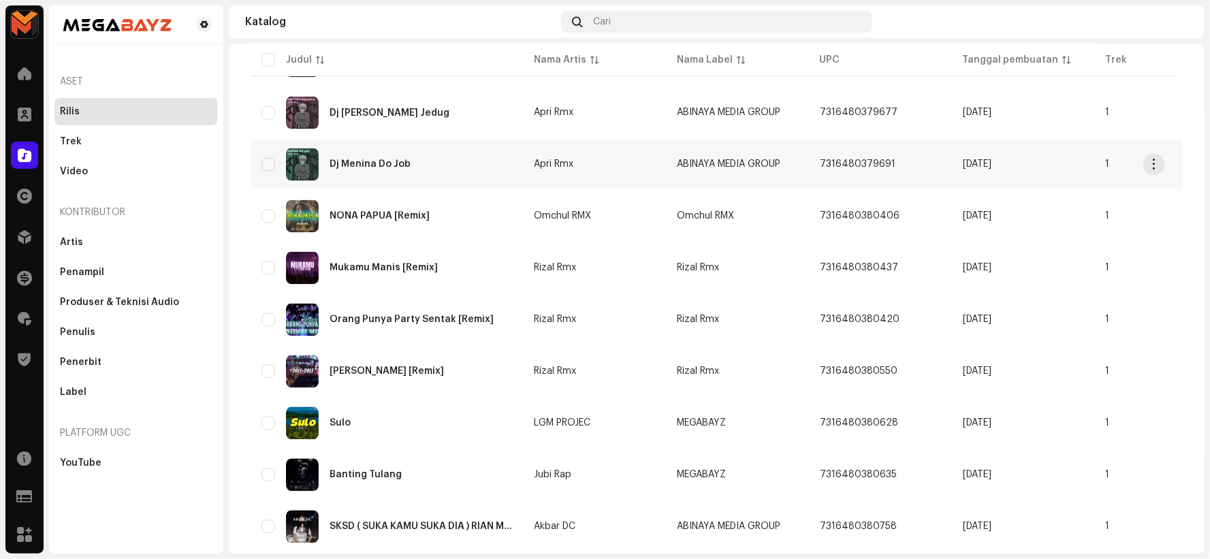
scroll to position [929, 0]
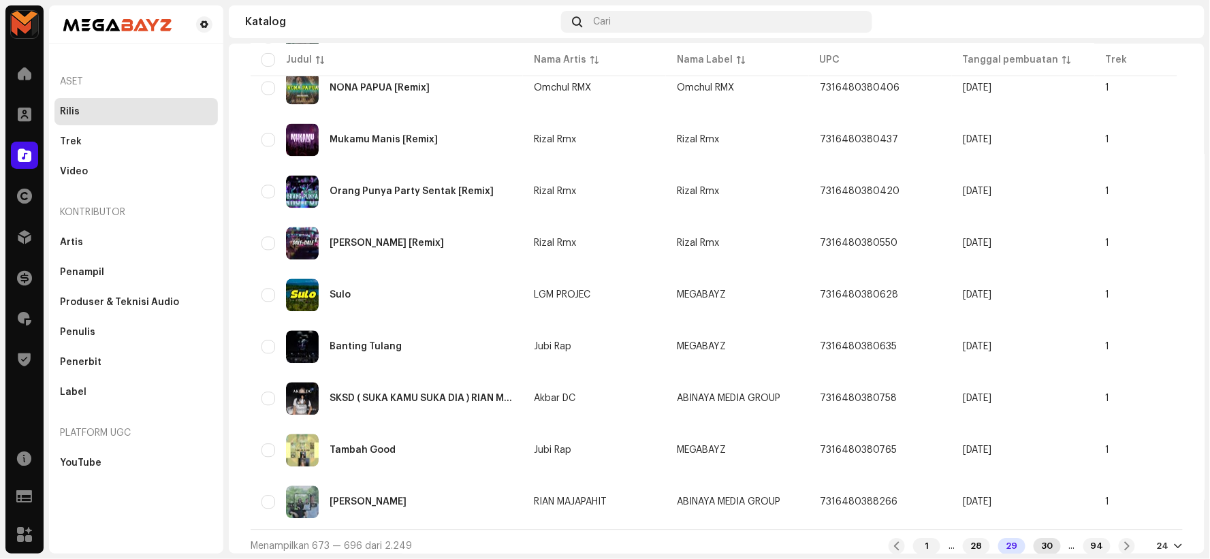
click at [1036, 539] on div "30" at bounding box center [1047, 546] width 27 height 16
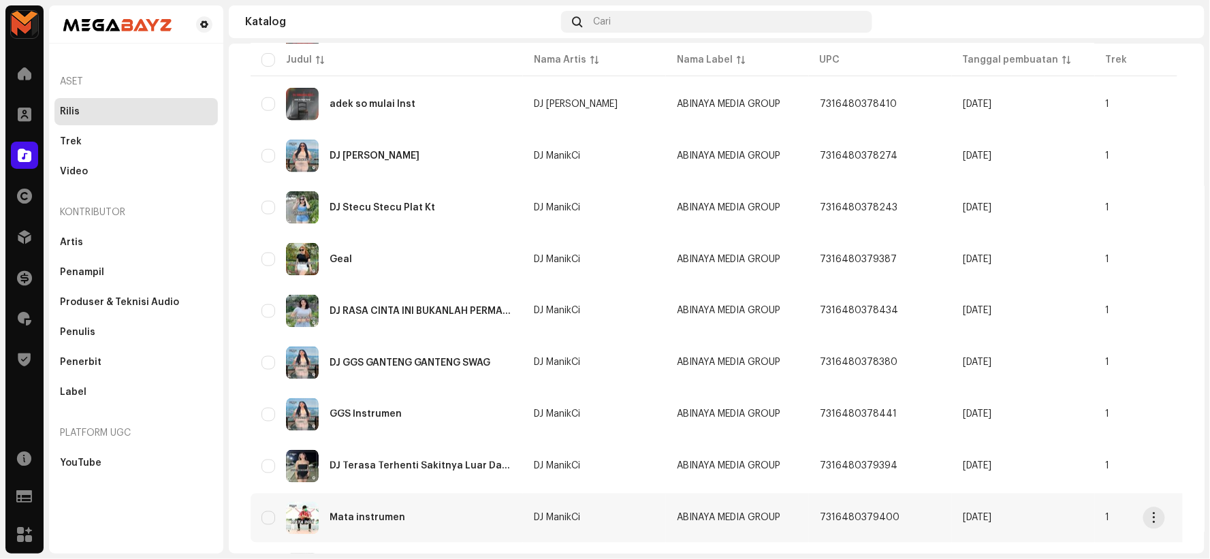
scroll to position [458, 0]
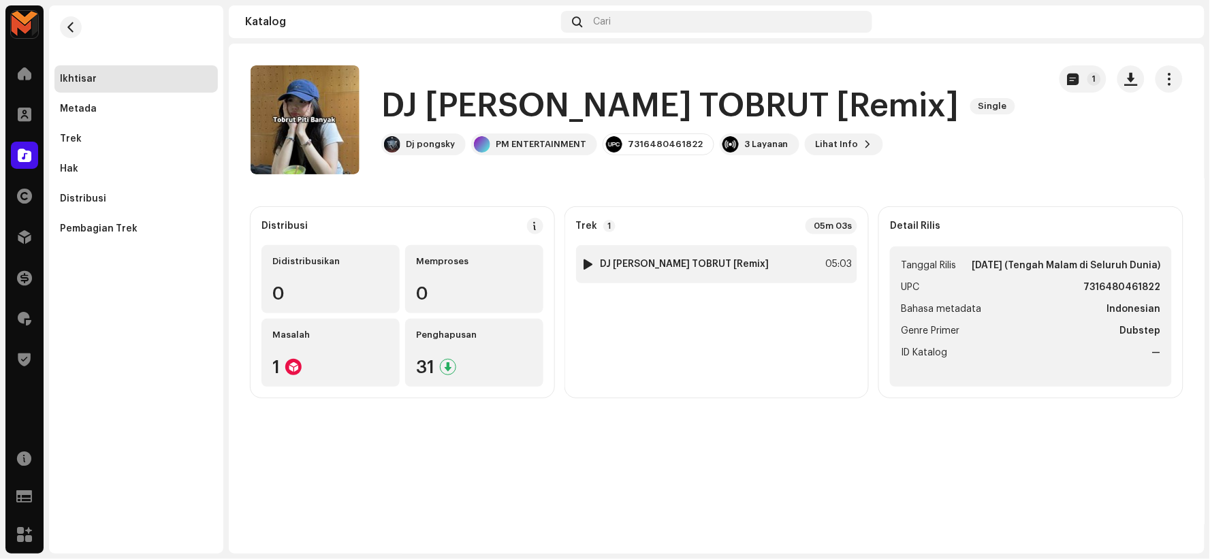
click at [616, 266] on strong "DJ BARUDAK TOBRUT [Remix]" at bounding box center [685, 264] width 169 height 11
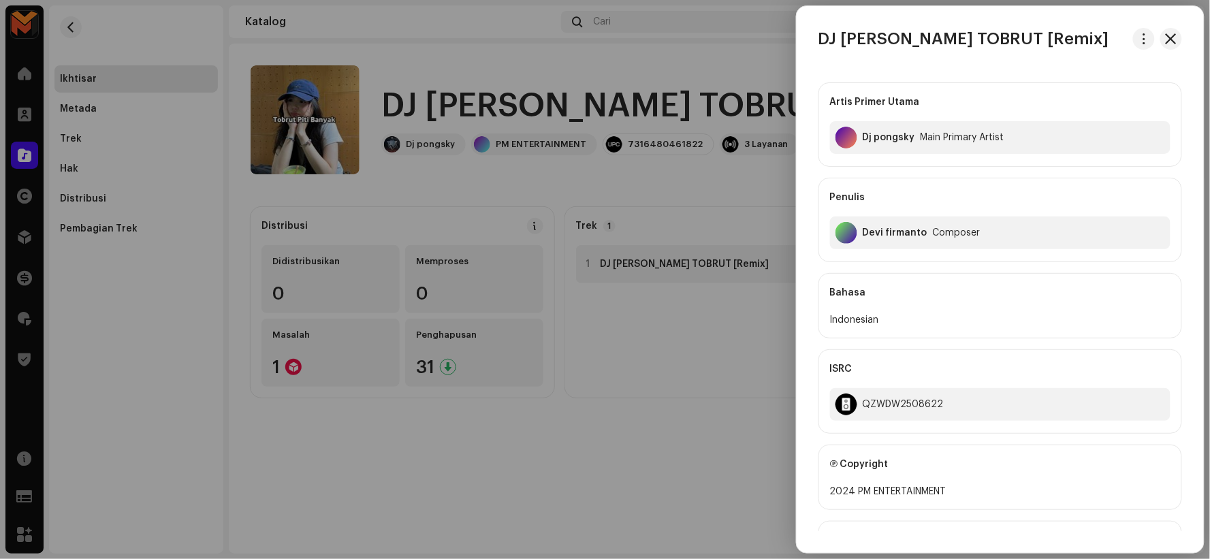
click at [582, 268] on div at bounding box center [605, 279] width 1210 height 559
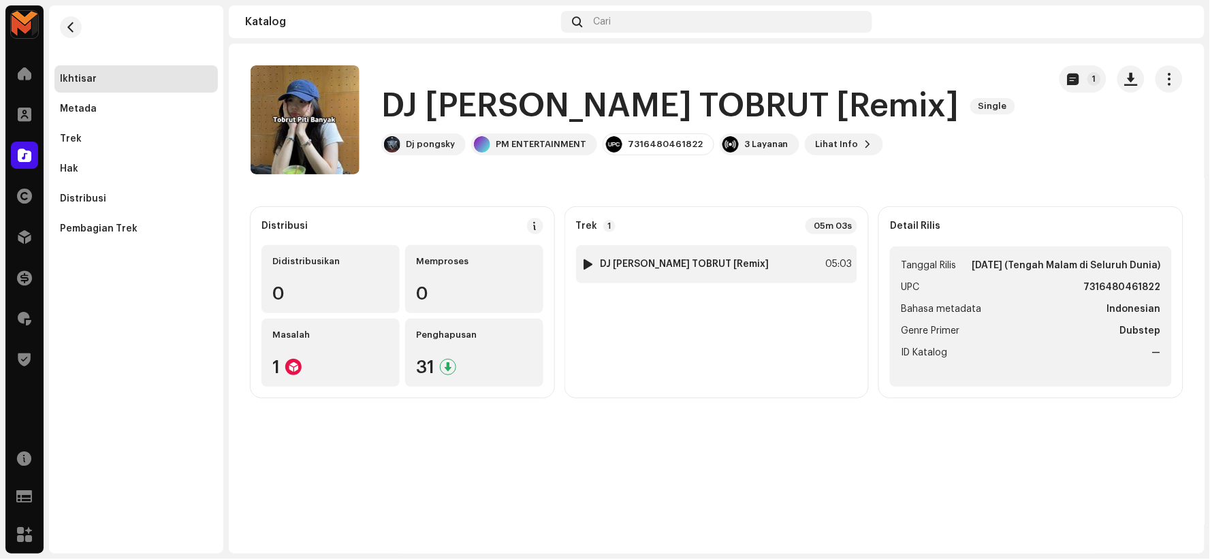
click at [589, 263] on div at bounding box center [588, 264] width 10 height 11
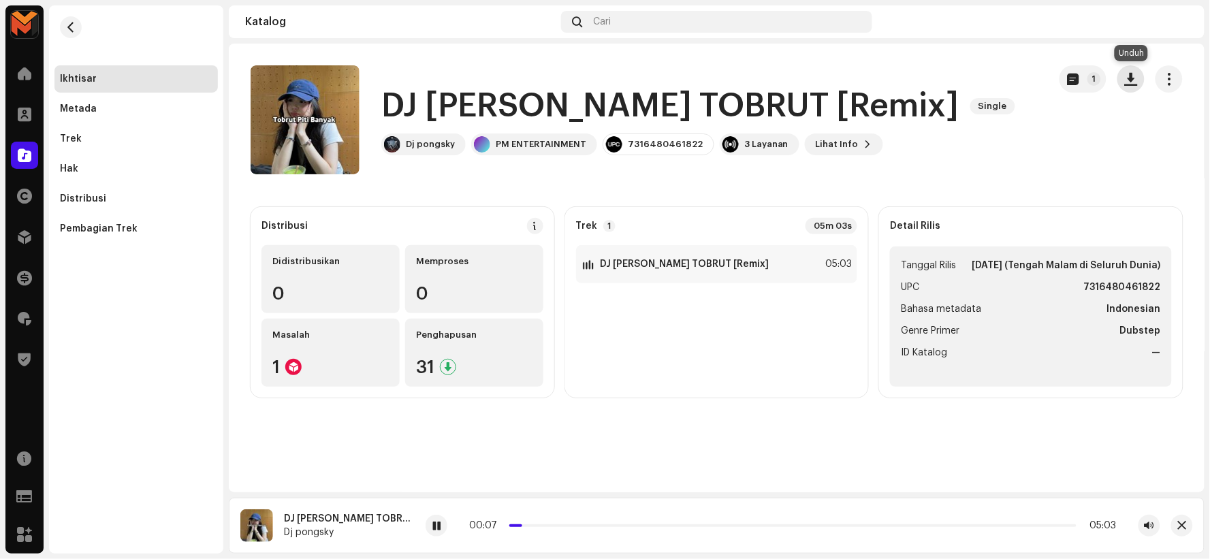
click at [1132, 71] on button "button" at bounding box center [1131, 78] width 27 height 27
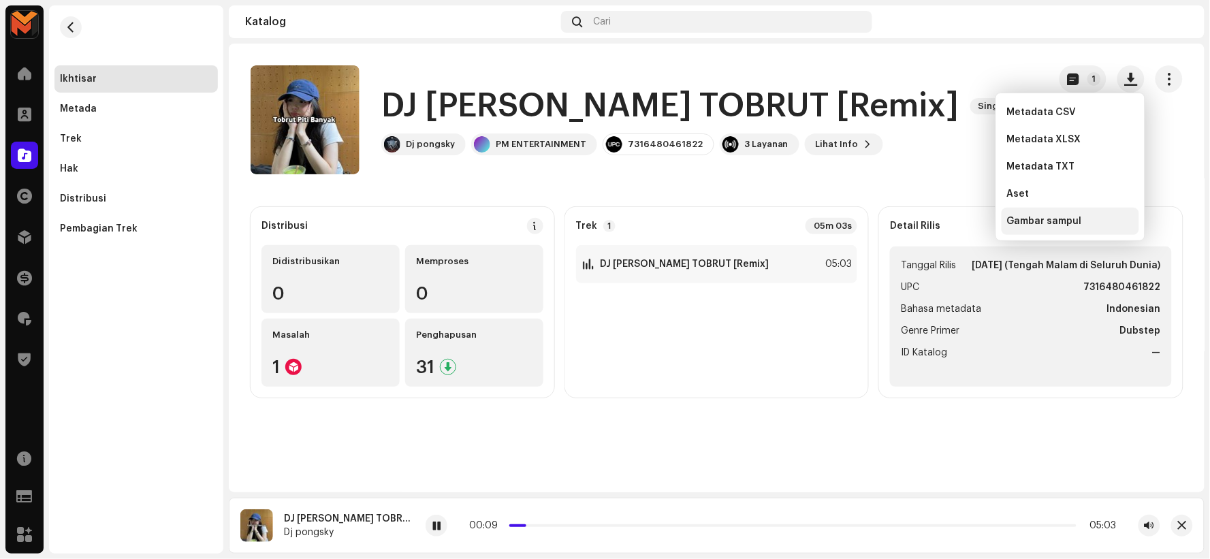
click at [1031, 217] on span "Gambar sampul" at bounding box center [1044, 221] width 75 height 11
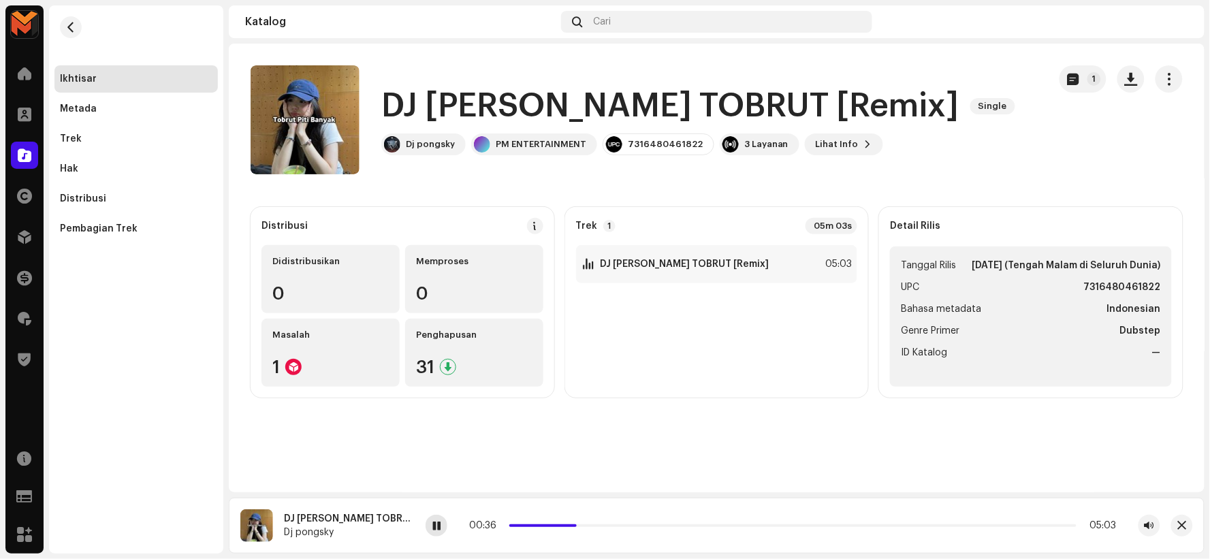
click at [433, 527] on span at bounding box center [437, 526] width 8 height 11
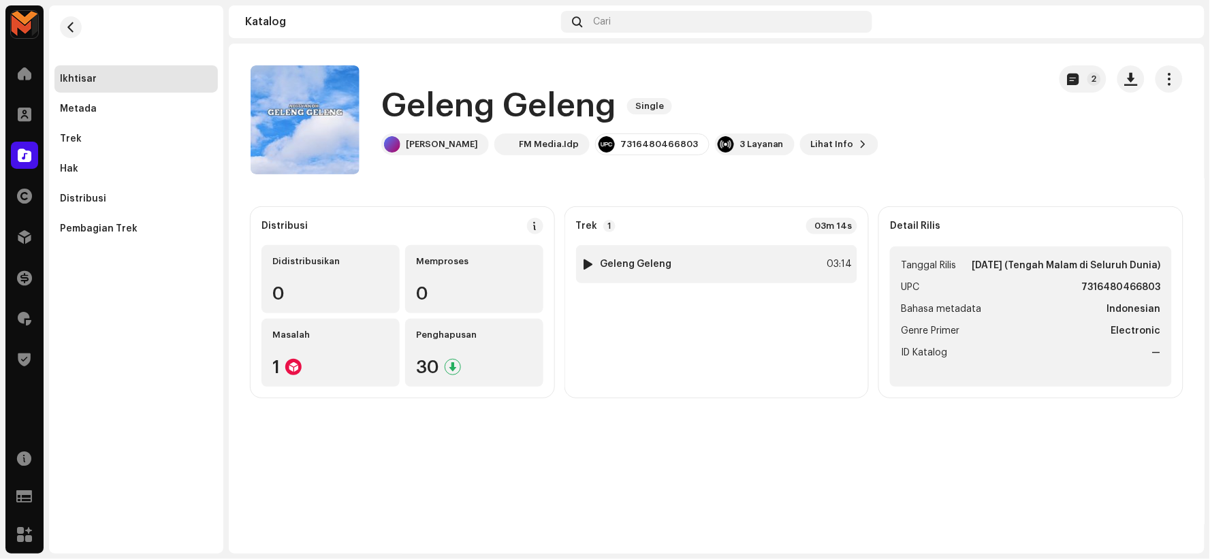
click at [588, 264] on div at bounding box center [588, 264] width 10 height 11
click at [741, 267] on div "1 Geleng Geleng 03:14" at bounding box center [717, 264] width 282 height 38
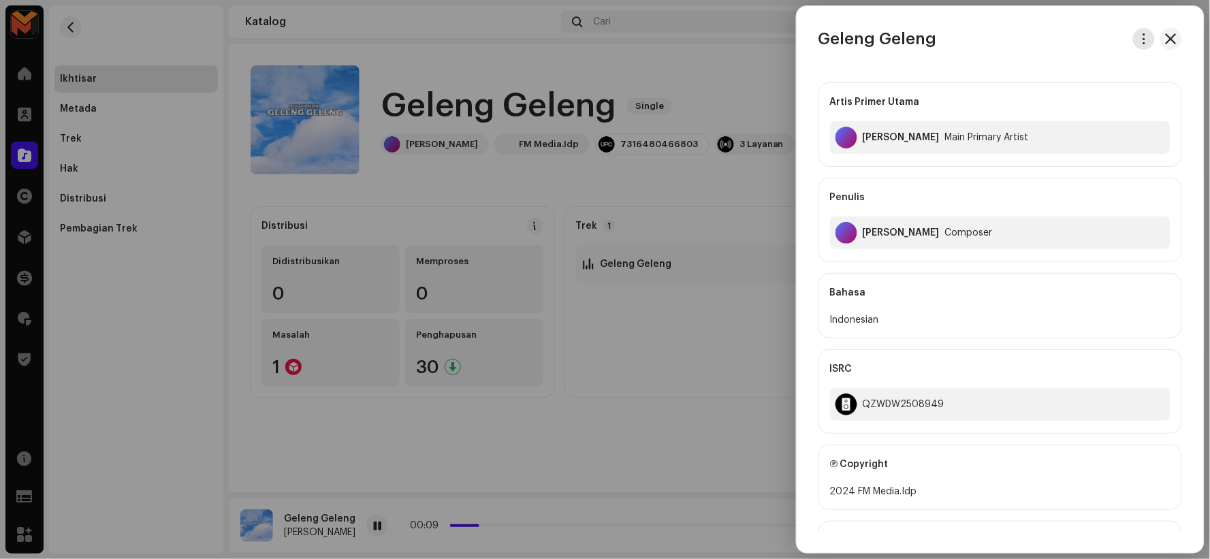
click at [1140, 44] on button "button" at bounding box center [1144, 39] width 22 height 22
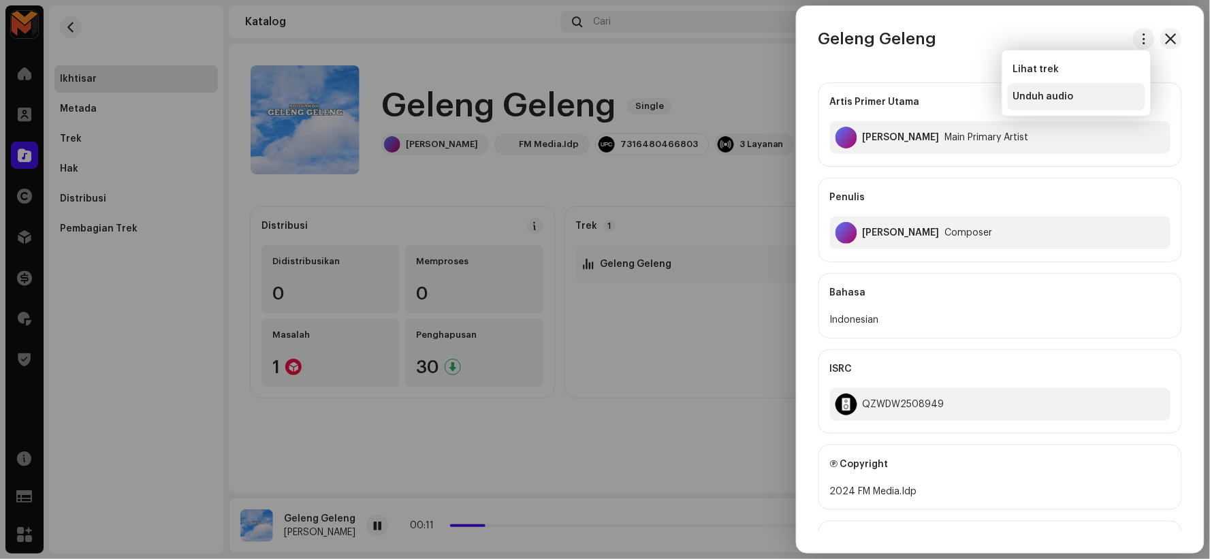
click at [1081, 103] on div "Unduh audio" at bounding box center [1077, 96] width 138 height 27
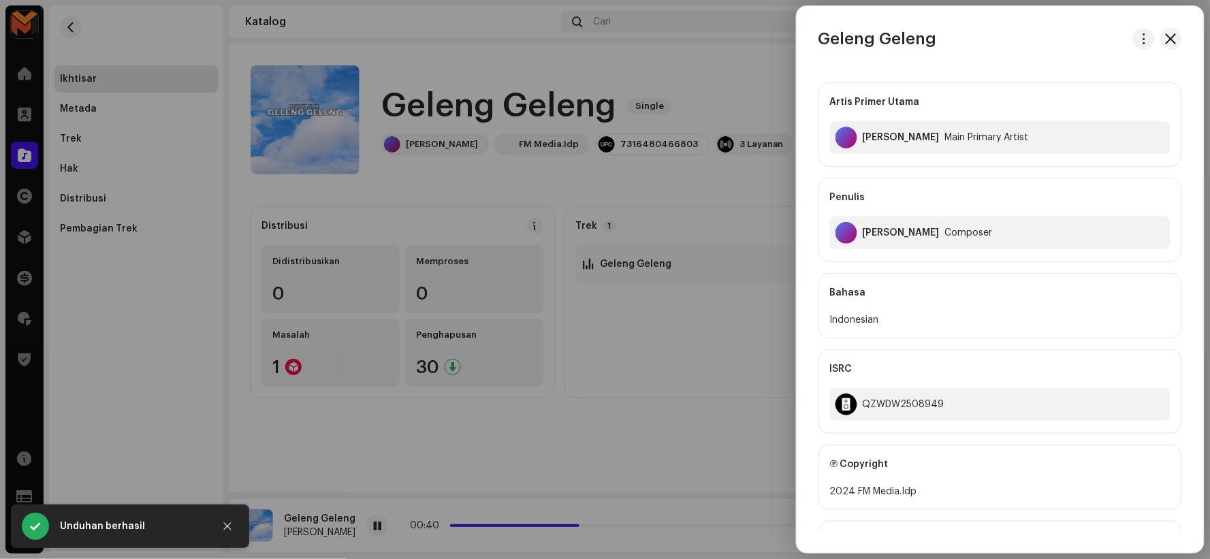
click at [587, 114] on div at bounding box center [605, 279] width 1210 height 559
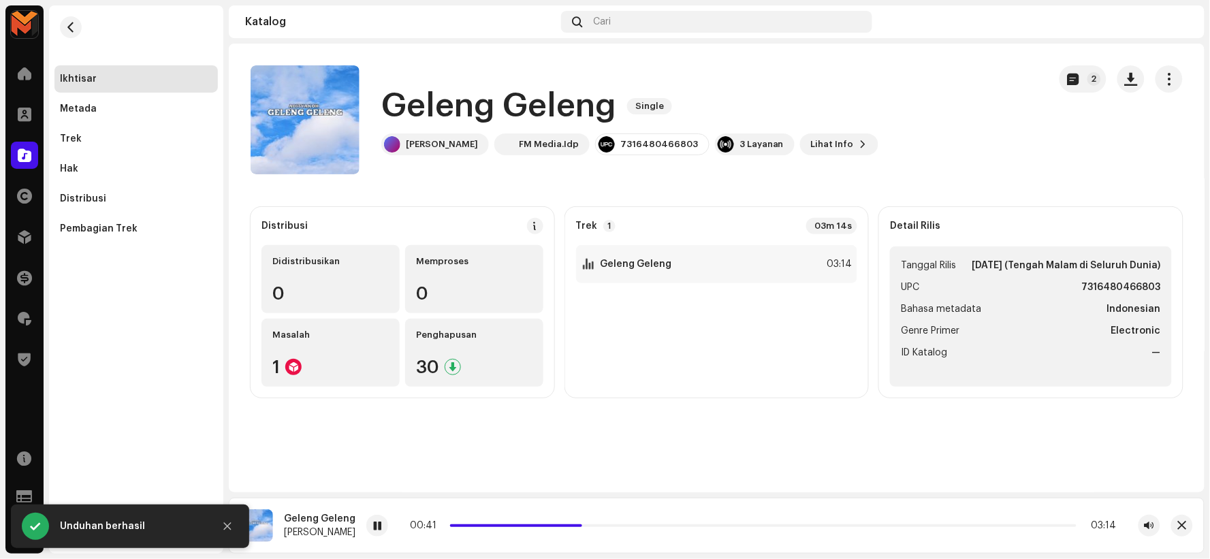
click at [577, 108] on h1 "Geleng Geleng" at bounding box center [498, 106] width 235 height 44
click at [575, 108] on h1 "Geleng Geleng" at bounding box center [498, 106] width 235 height 44
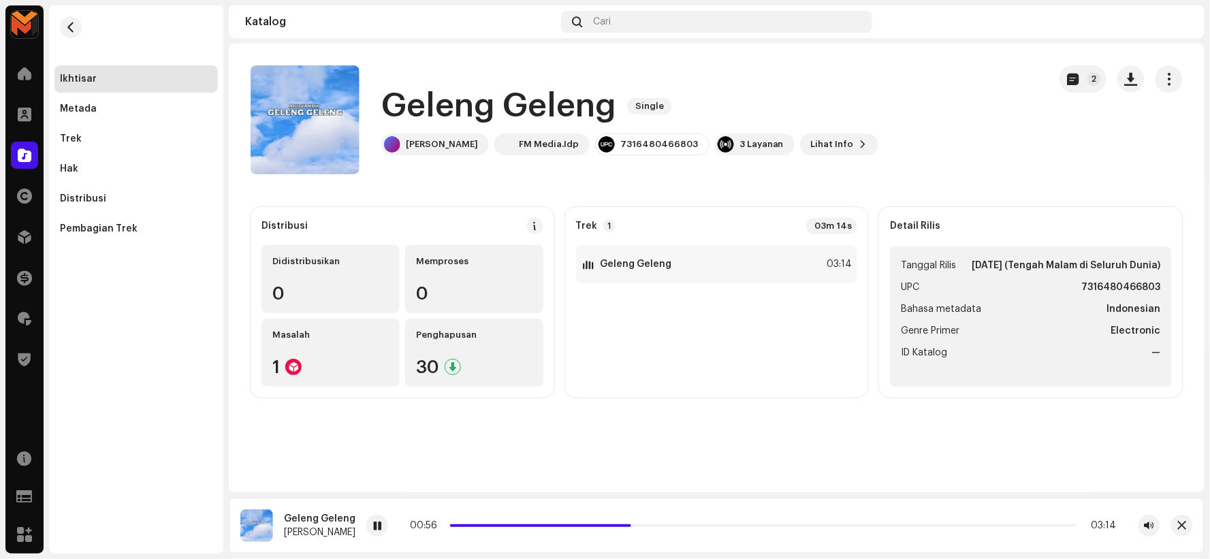
click at [505, 104] on h1 "Geleng Geleng" at bounding box center [498, 106] width 235 height 44
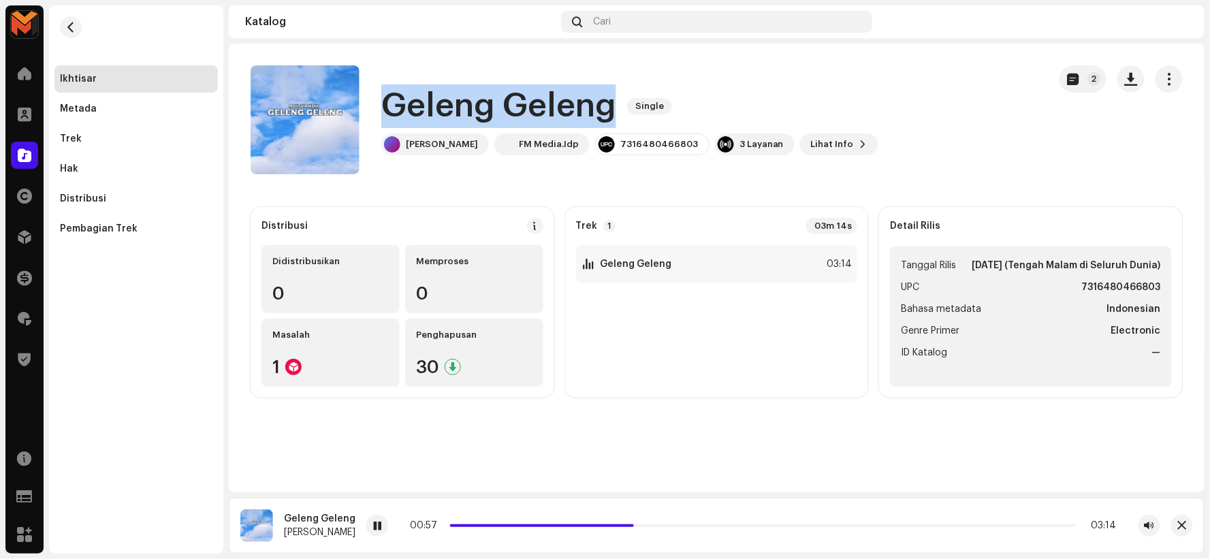
click at [505, 104] on h1 "Geleng Geleng" at bounding box center [498, 106] width 235 height 44
copy div "Geleng Geleng Single"
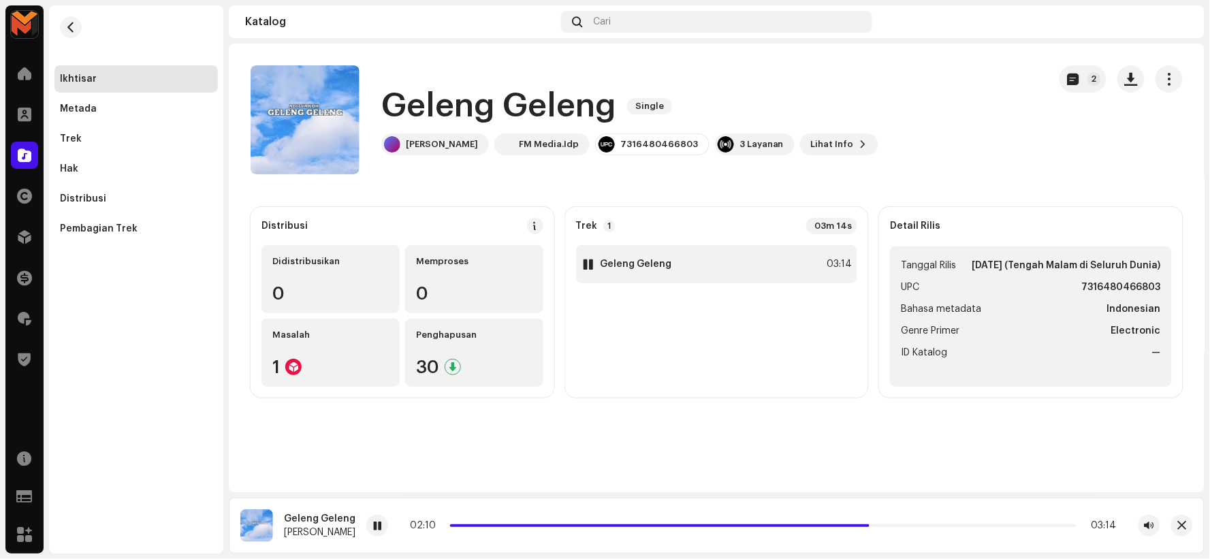
click at [746, 262] on div "1 Geleng Geleng 03:14" at bounding box center [717, 264] width 282 height 38
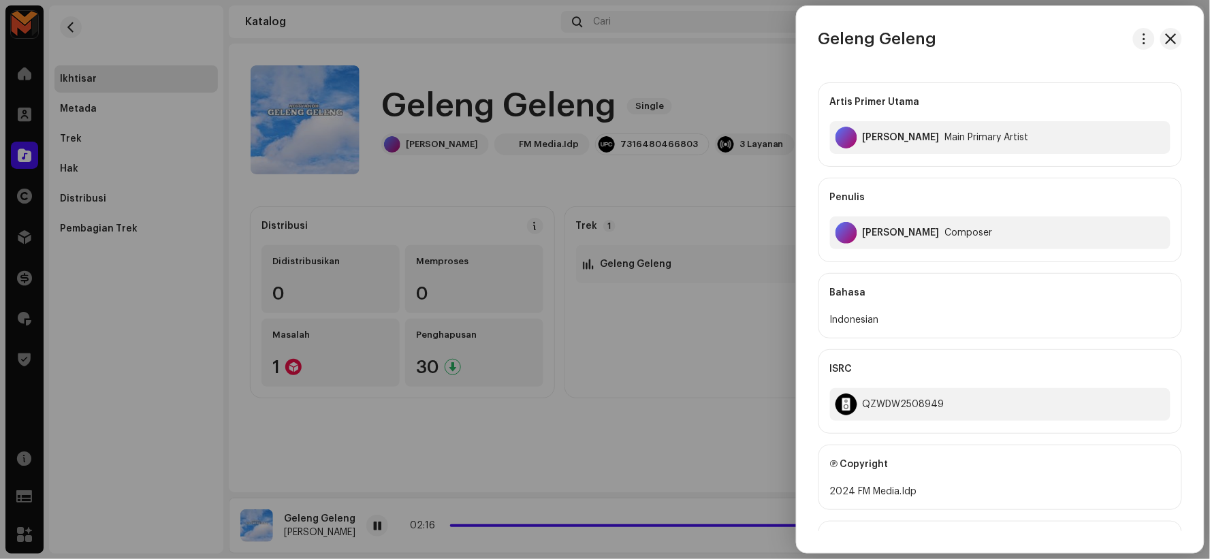
click at [880, 232] on div "Aditya Koh" at bounding box center [901, 233] width 77 height 11
copy div "Aditya Koh"
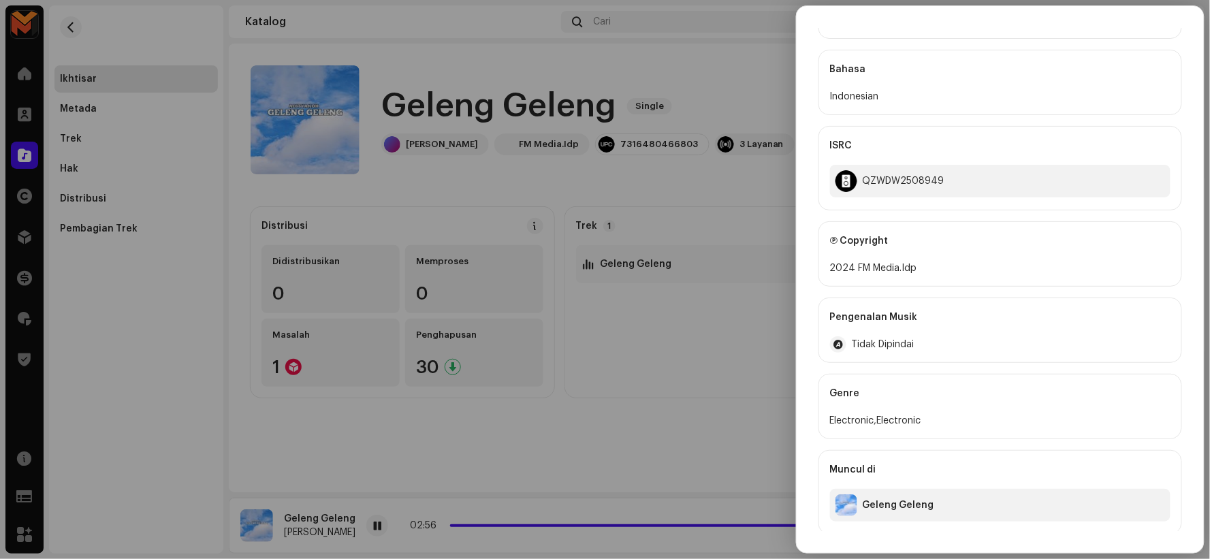
scroll to position [228, 0]
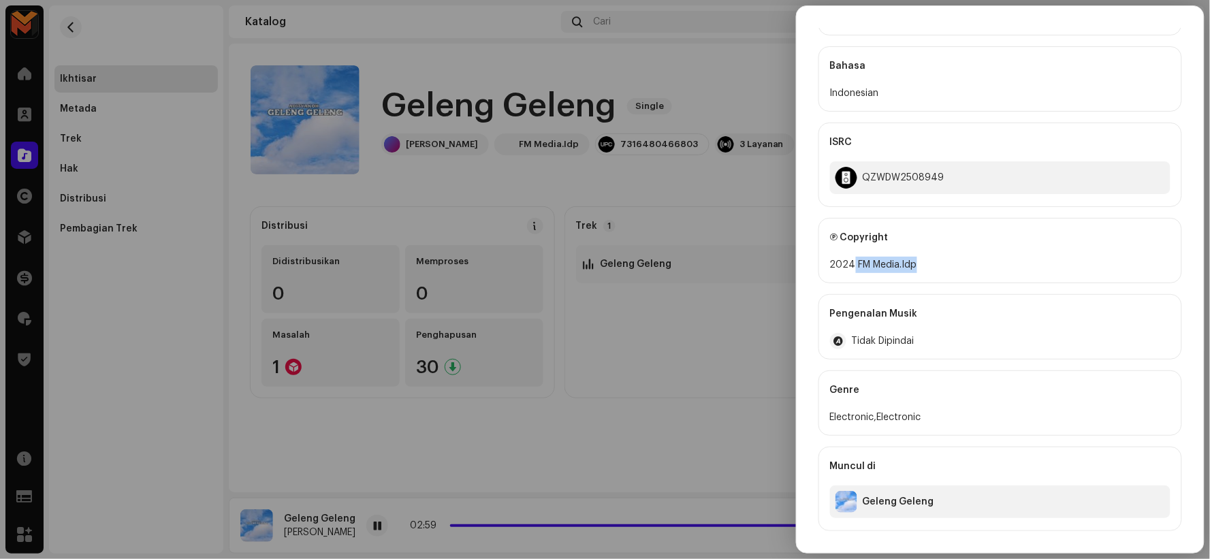
drag, startPoint x: 854, startPoint y: 262, endPoint x: 921, endPoint y: 270, distance: 67.9
click at [921, 270] on div "2024 FM Media.Idp" at bounding box center [1000, 265] width 341 height 16
copy div "FM Media.Idp"
click at [731, 259] on div at bounding box center [605, 279] width 1210 height 559
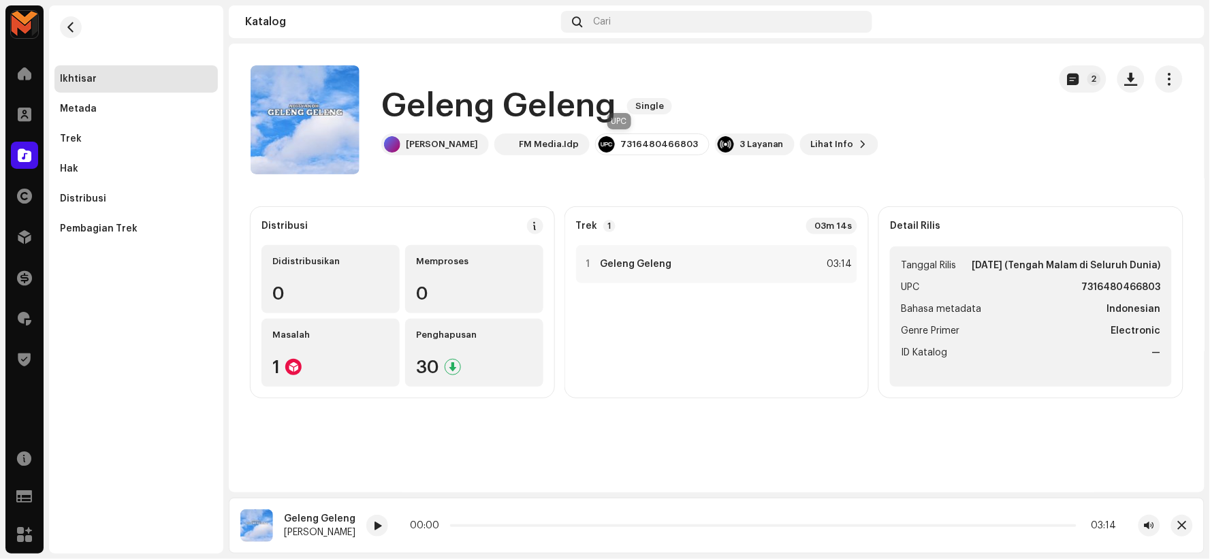
click at [618, 134] on div "7316480466803" at bounding box center [652, 145] width 114 height 22
click at [621, 134] on div "7316480466803" at bounding box center [652, 145] width 114 height 22
copy div "7316480466803"
click at [650, 276] on div "1 Geleng Geleng 03:14" at bounding box center [717, 264] width 282 height 38
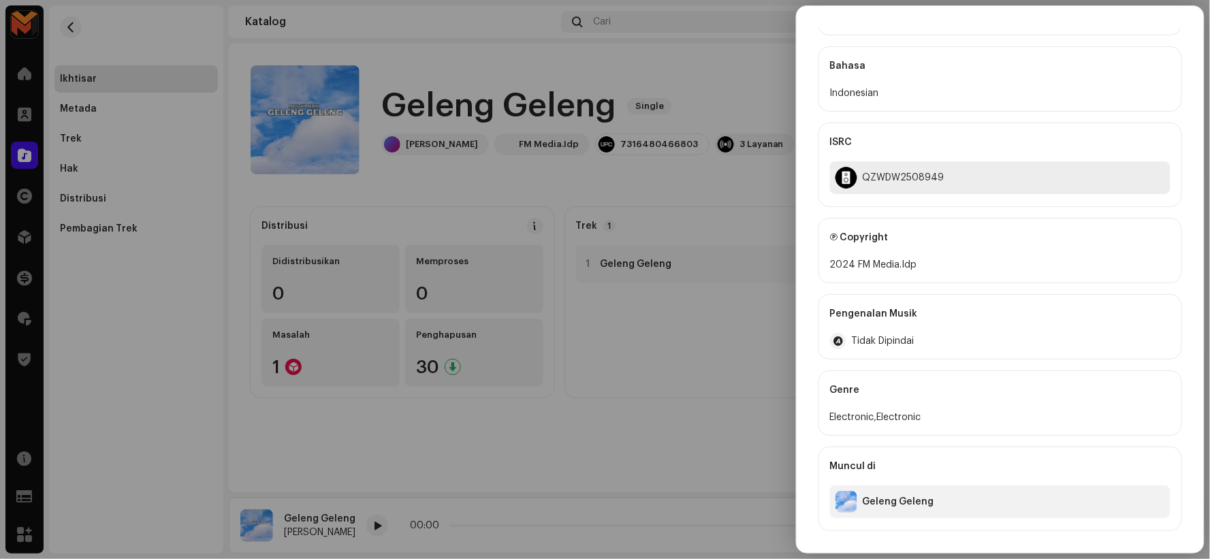
click at [884, 178] on div "QZWDW2508949" at bounding box center [904, 177] width 82 height 11
copy div "QZWDW2508949"
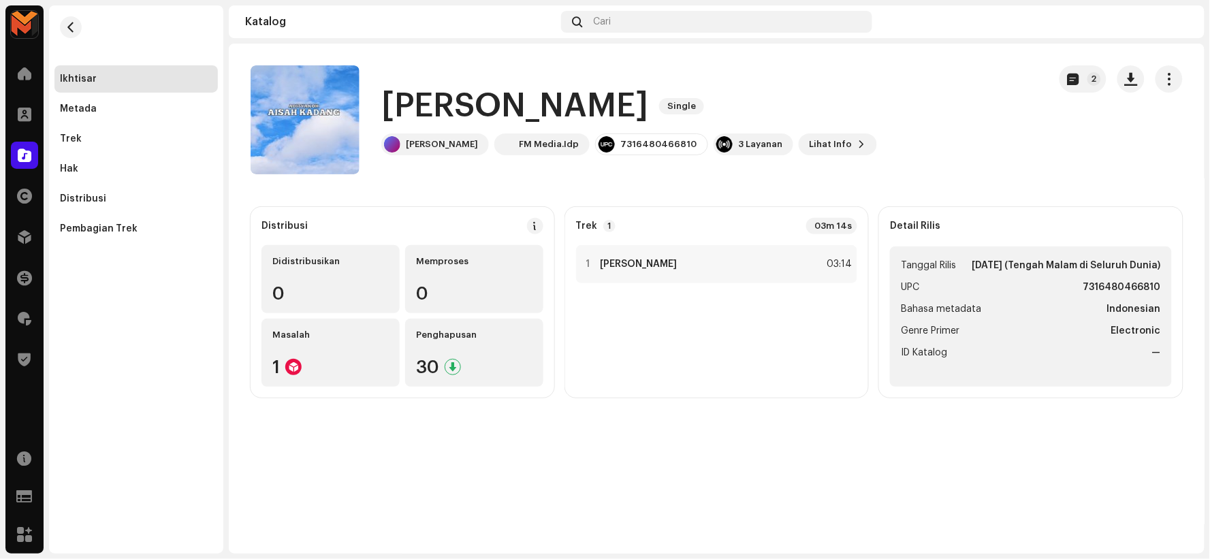
click at [556, 99] on h1 "Aisyah Kadang" at bounding box center [514, 106] width 267 height 44
click at [554, 99] on h1 "Aisyah Kadang" at bounding box center [514, 106] width 267 height 44
click at [554, 101] on h1 "Aisyah Kadang" at bounding box center [514, 106] width 267 height 44
click at [553, 104] on h1 "Aisyah Kadang" at bounding box center [514, 106] width 267 height 44
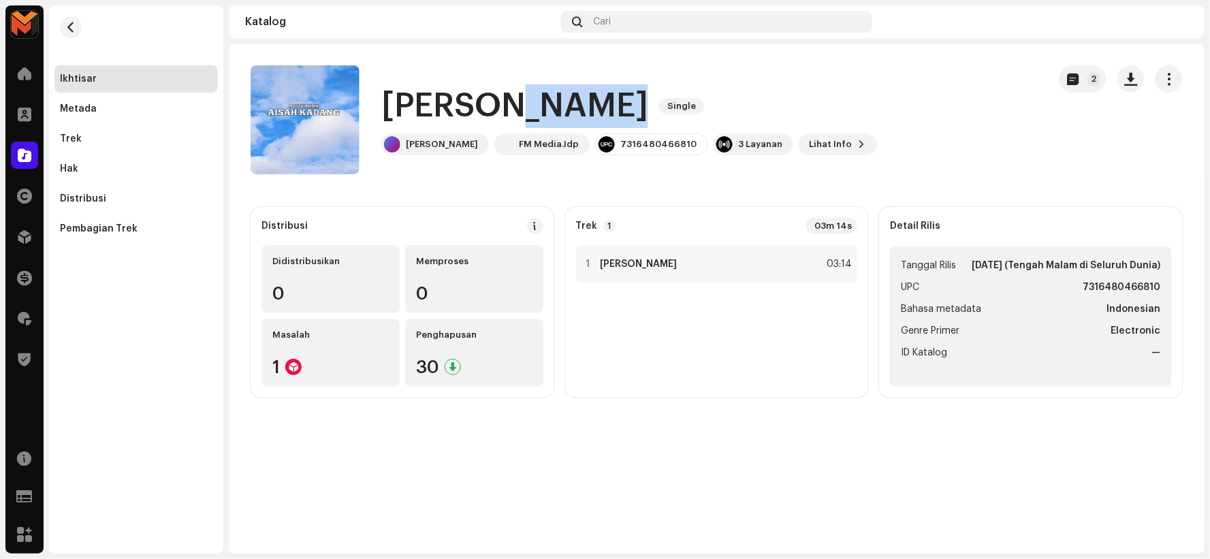
click at [553, 104] on h1 "Aisyah Kadang" at bounding box center [514, 106] width 267 height 44
click at [589, 262] on div at bounding box center [588, 264] width 10 height 11
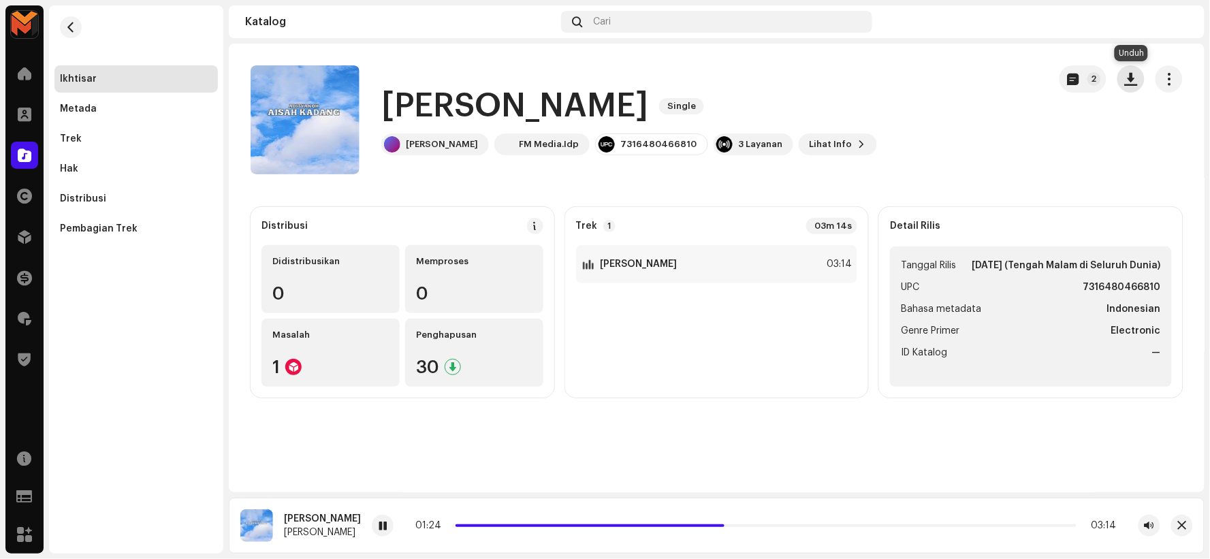
click at [1128, 74] on span "button" at bounding box center [1131, 79] width 13 height 11
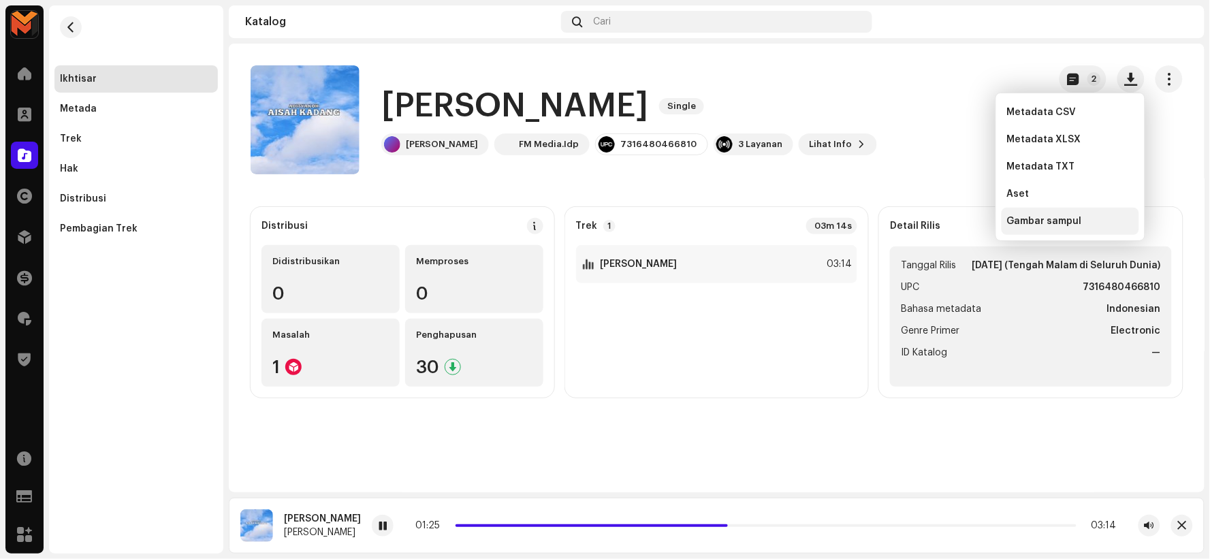
click at [1033, 225] on span "Gambar sampul" at bounding box center [1044, 221] width 75 height 11
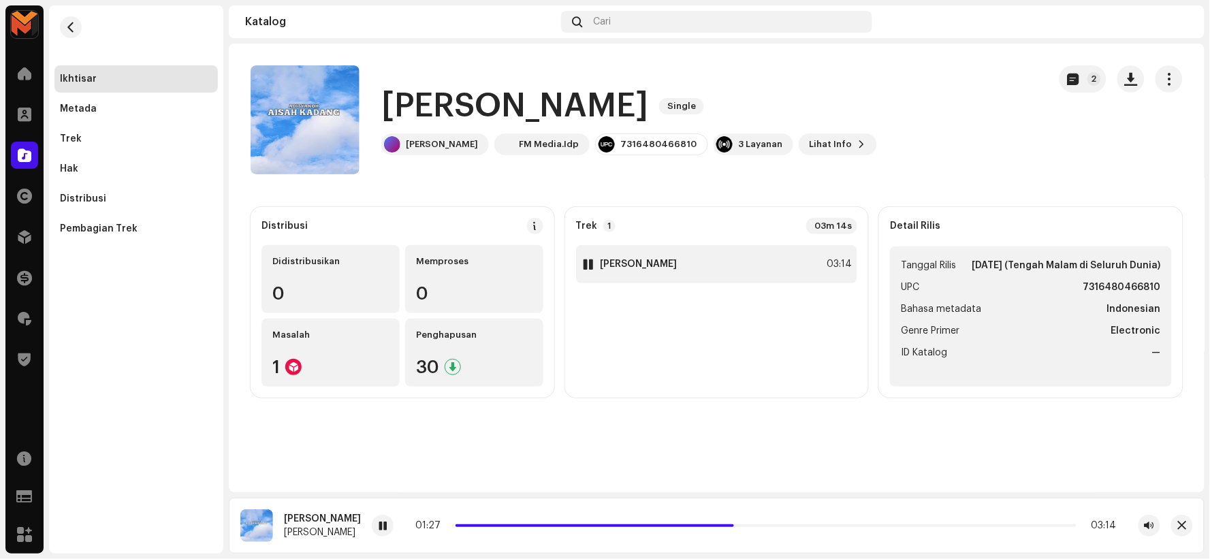
click at [678, 257] on div "1 Aisyah Kadang 03:14" at bounding box center [717, 264] width 282 height 38
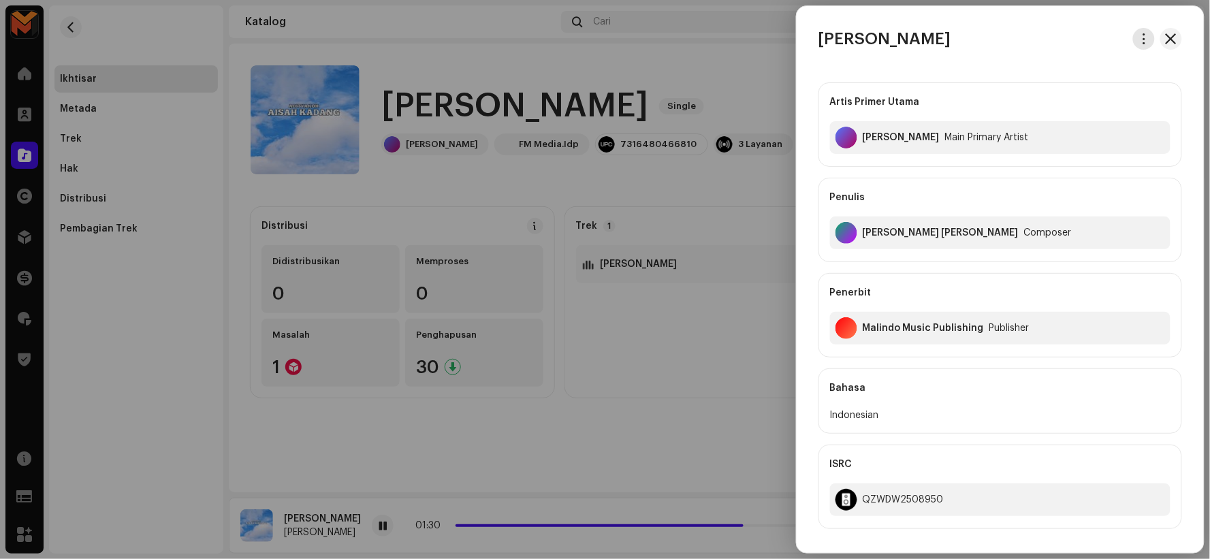
click at [1143, 42] on span "button" at bounding box center [1145, 38] width 10 height 11
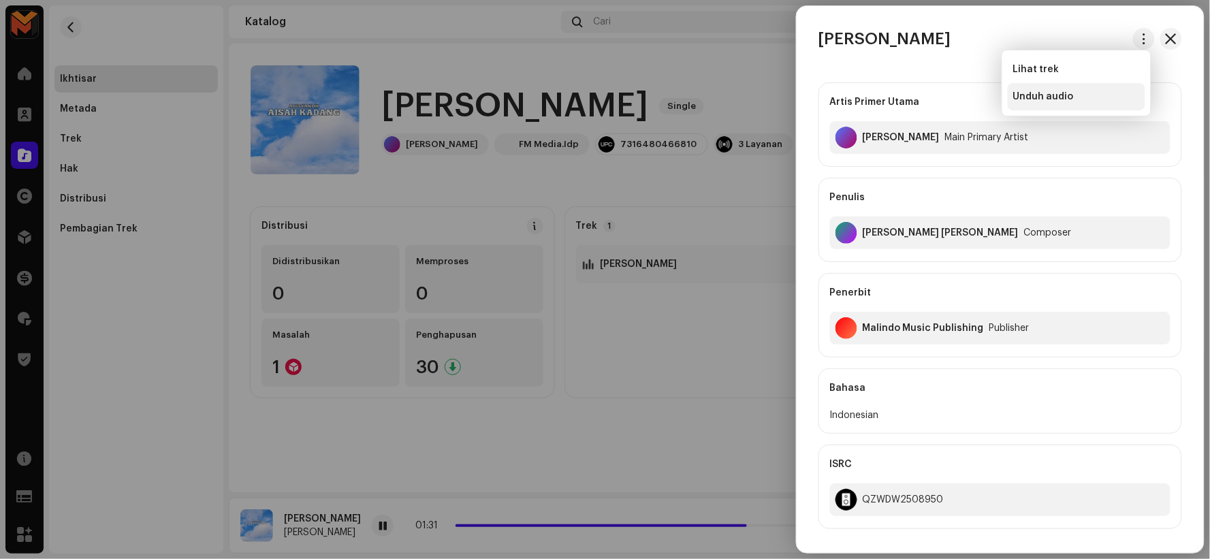
click at [1081, 95] on div "Unduh audio" at bounding box center [1077, 96] width 127 height 11
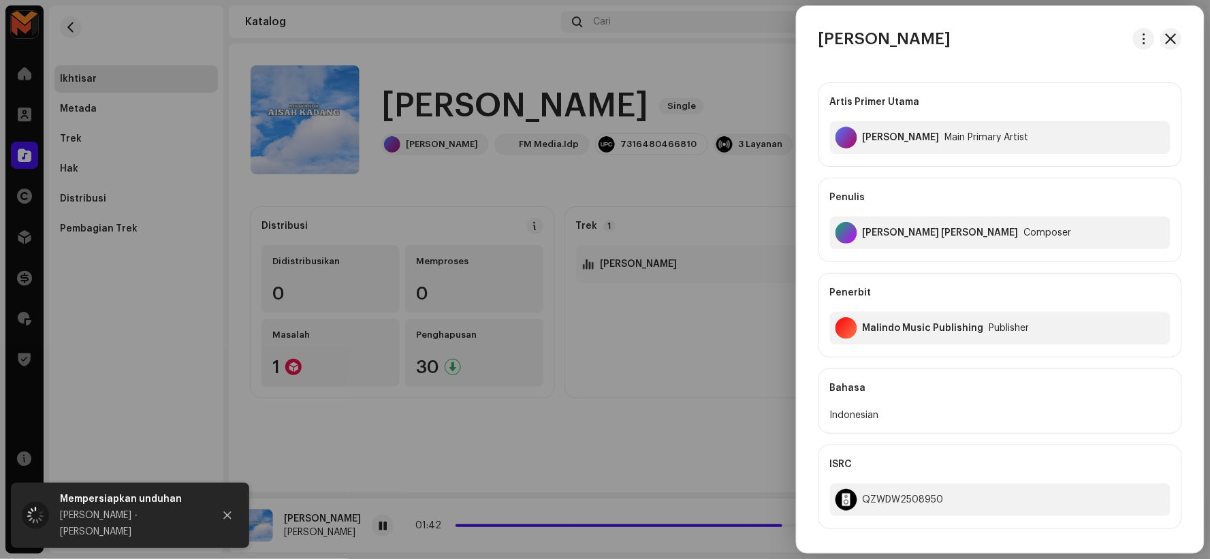
click at [401, 503] on div at bounding box center [605, 279] width 1210 height 559
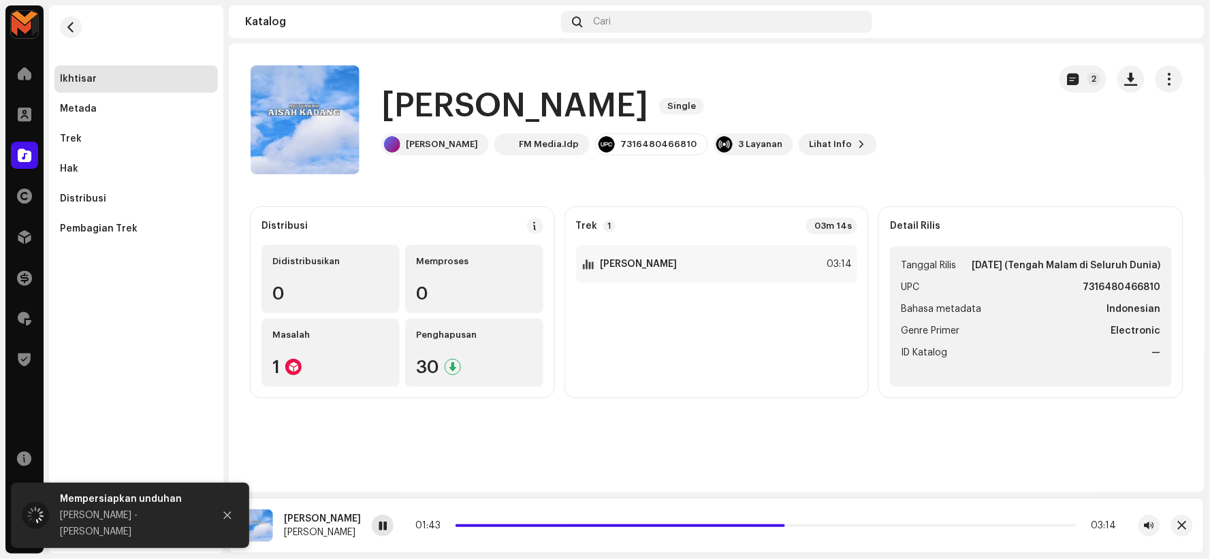
click at [372, 527] on div at bounding box center [383, 526] width 22 height 22
click at [440, 97] on h1 "Aisyah Kadang" at bounding box center [514, 106] width 267 height 44
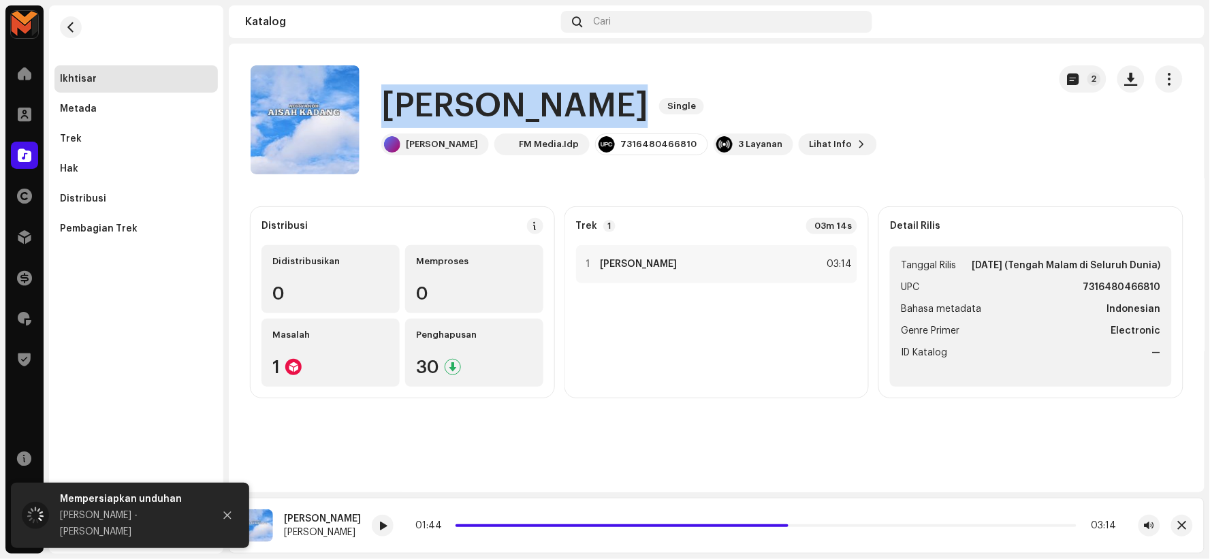
click at [440, 98] on h1 "Aisyah Kadang" at bounding box center [514, 106] width 267 height 44
copy div "Aisyah Kadang Single"
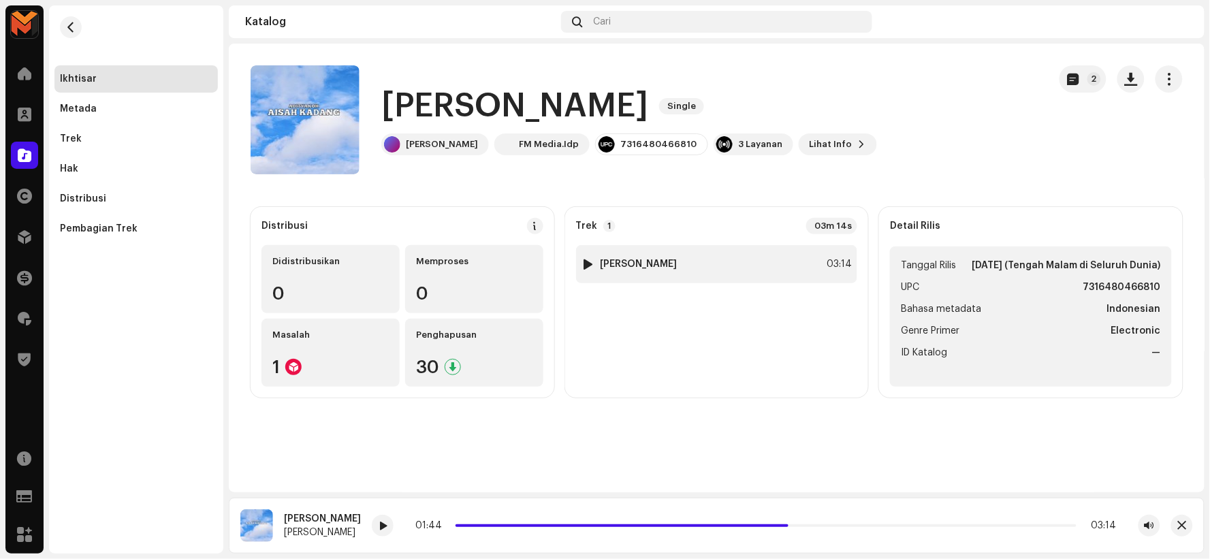
click at [741, 253] on div "1 Aisyah Kadang 03:14" at bounding box center [717, 264] width 282 height 38
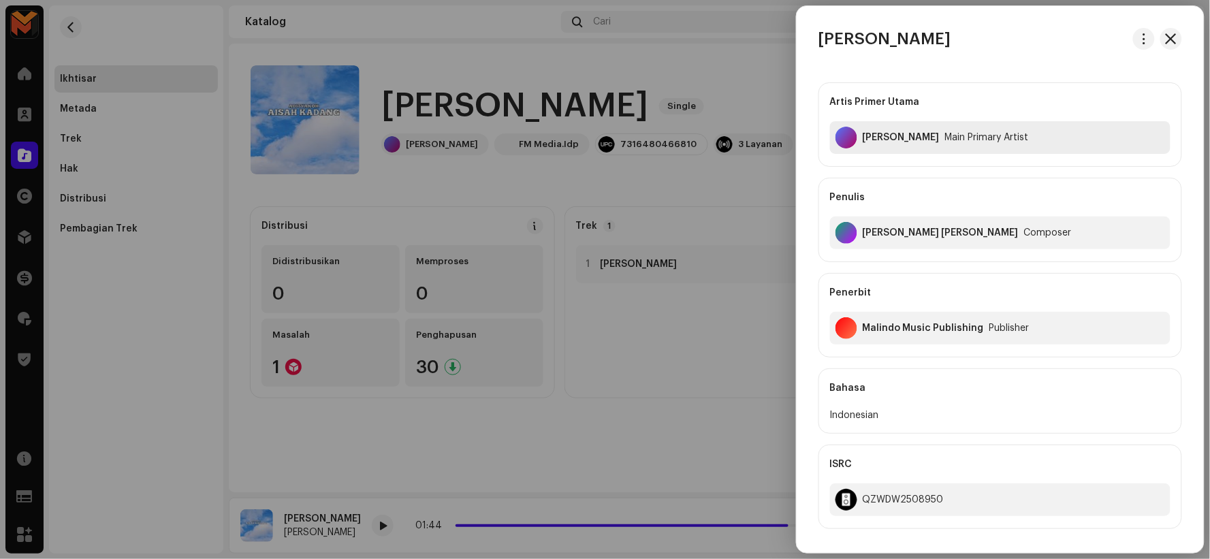
click at [883, 139] on div "Aditya Koh" at bounding box center [901, 137] width 77 height 11
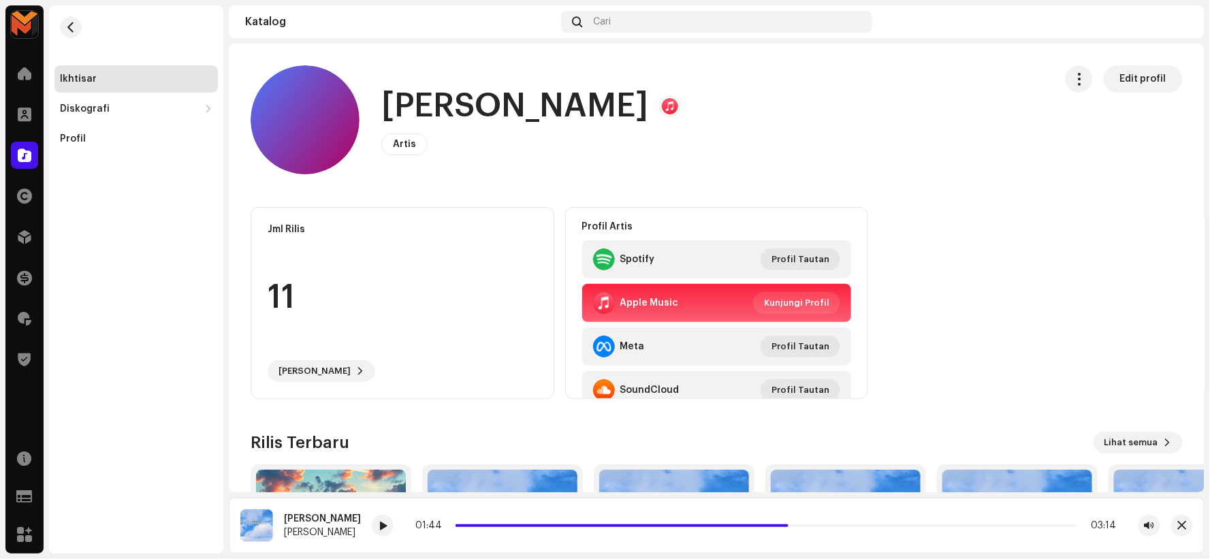
click at [459, 102] on h1 "Aditya Koh" at bounding box center [514, 106] width 267 height 44
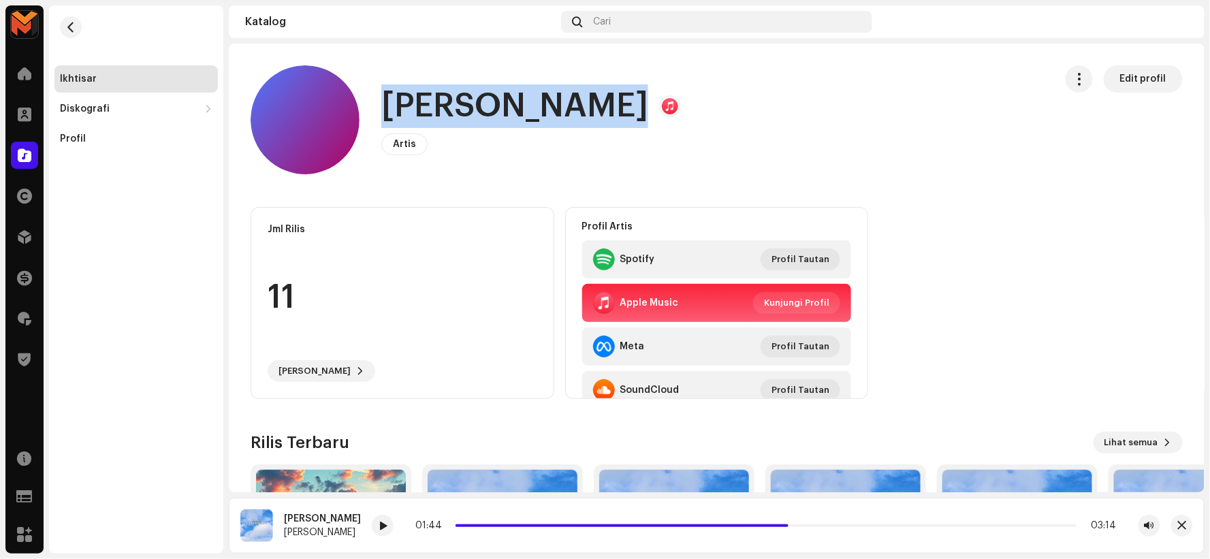
click at [459, 102] on h1 "Aditya Koh" at bounding box center [514, 106] width 267 height 44
copy h1 "Aditya Koh"
click at [70, 25] on span "button" at bounding box center [71, 27] width 10 height 11
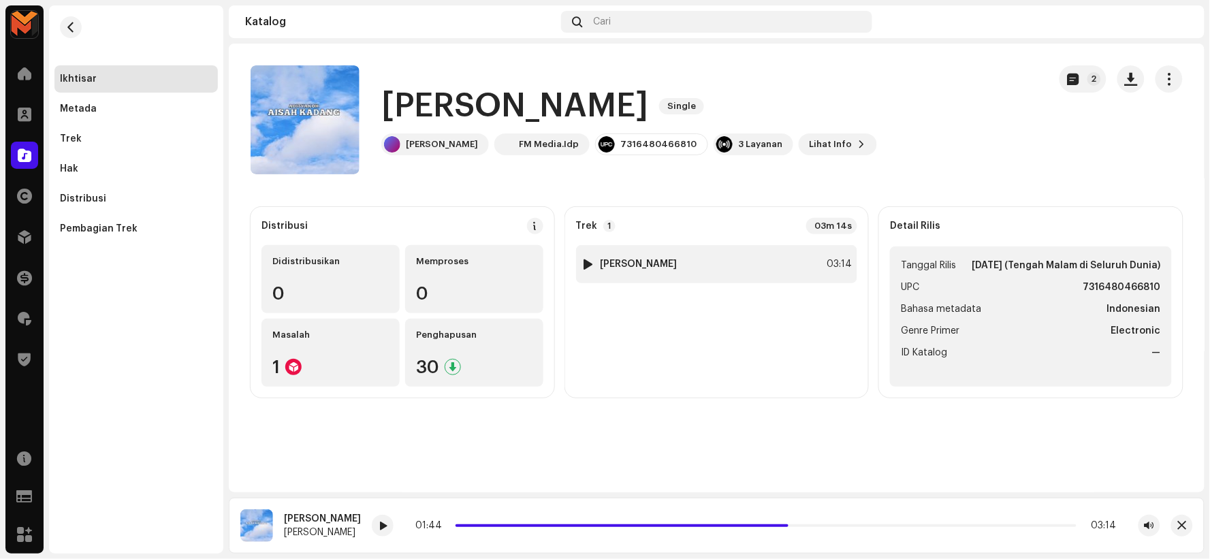
click at [717, 267] on div "1 Aisyah Kadang 03:14" at bounding box center [717, 264] width 282 height 38
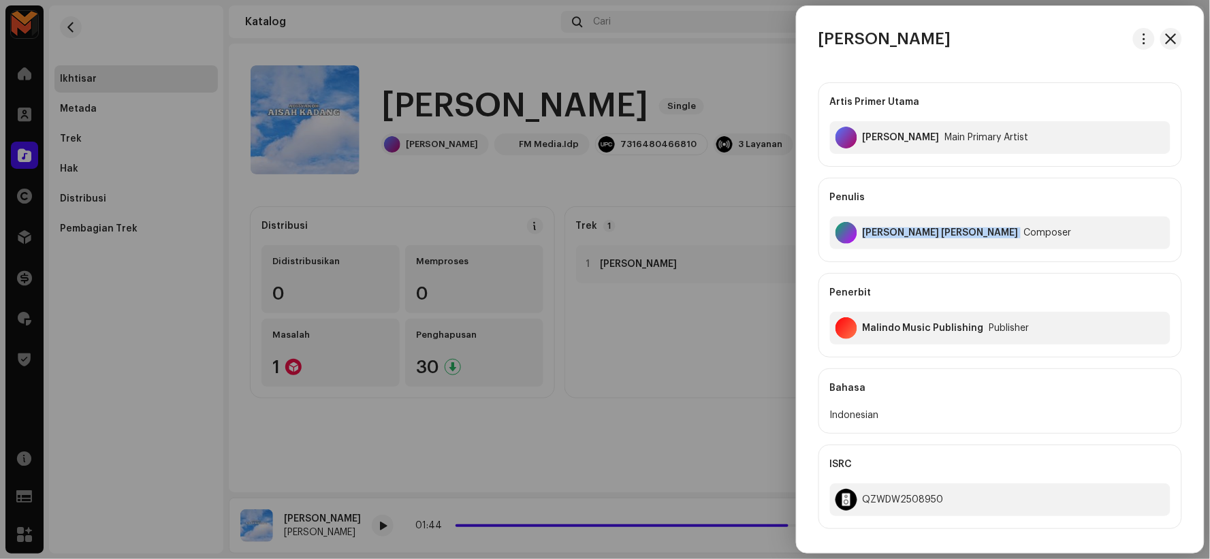
drag, startPoint x: 862, startPoint y: 232, endPoint x: 983, endPoint y: 252, distance: 123.0
click at [983, 252] on div "Penulis Arifin Ilham Aditya Januar Composer" at bounding box center [1001, 220] width 364 height 84
copy div "[PERSON_NAME] [PERSON_NAME]"
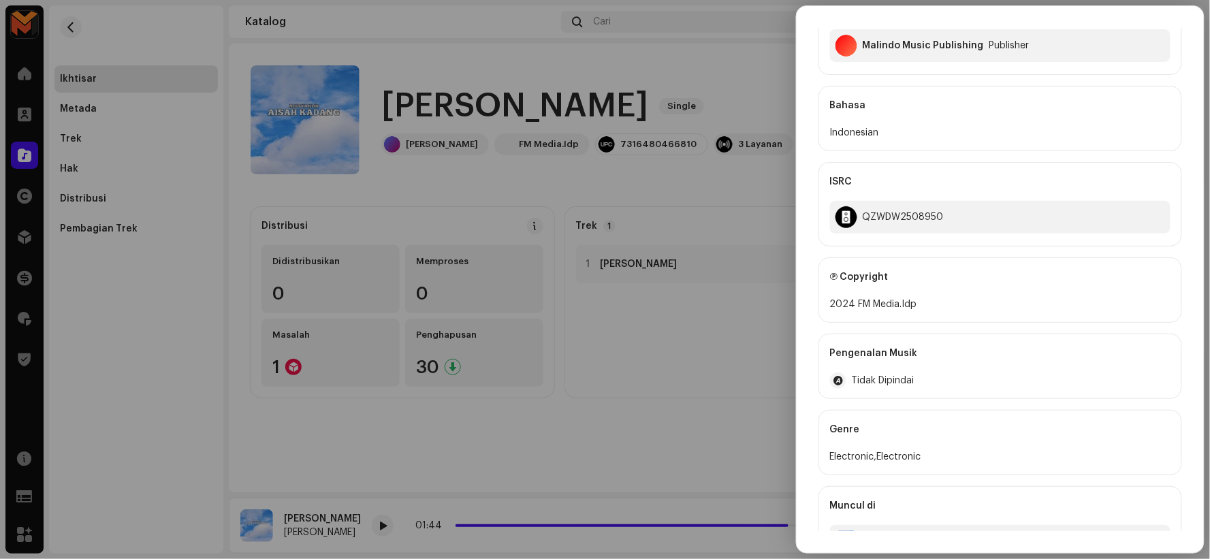
scroll to position [323, 0]
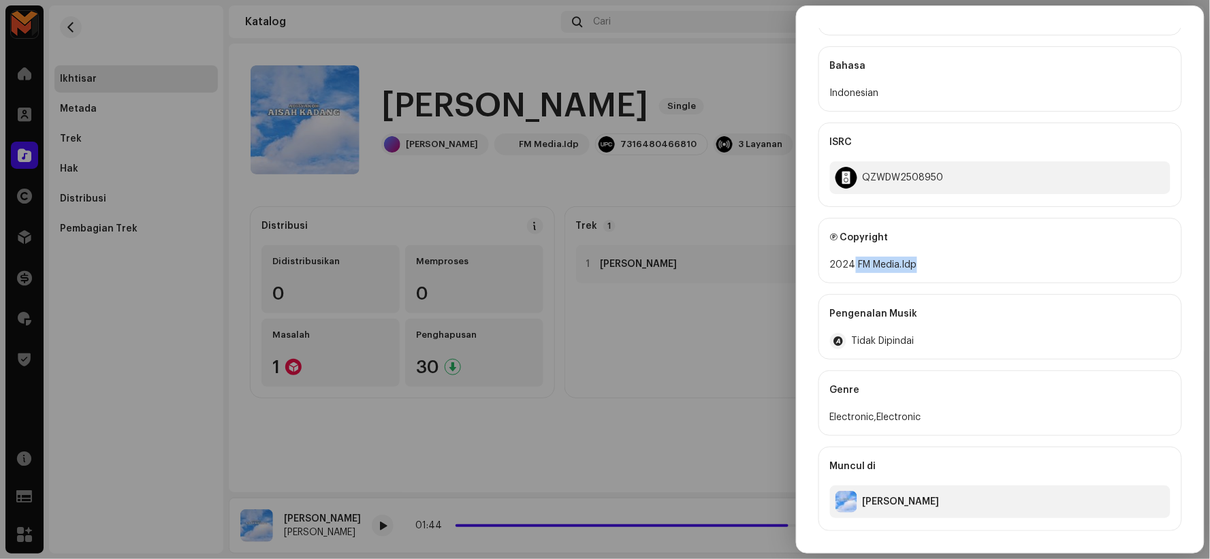
drag, startPoint x: 858, startPoint y: 262, endPoint x: 961, endPoint y: 268, distance: 103.0
click at [961, 268] on div "2024 FM Media.Idp" at bounding box center [1000, 265] width 341 height 16
copy div "FM Media.Idp"
click at [636, 157] on div at bounding box center [605, 279] width 1210 height 559
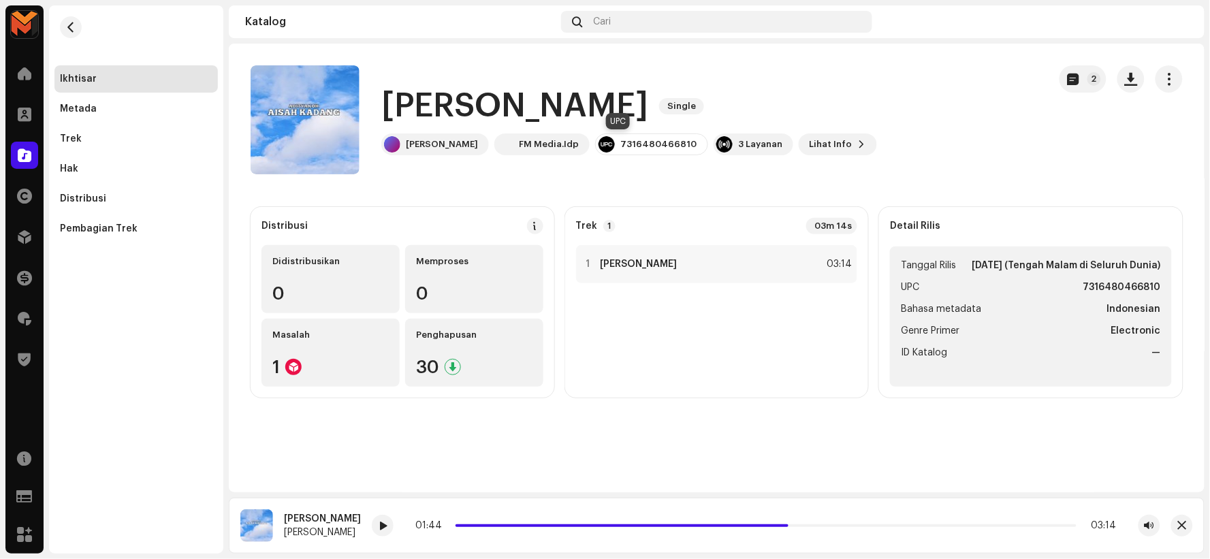
click at [621, 141] on div "7316480466810" at bounding box center [659, 144] width 76 height 11
copy div "7316480466810"
click at [749, 268] on div "1 Aisyah Kadang 03:14" at bounding box center [717, 264] width 282 height 38
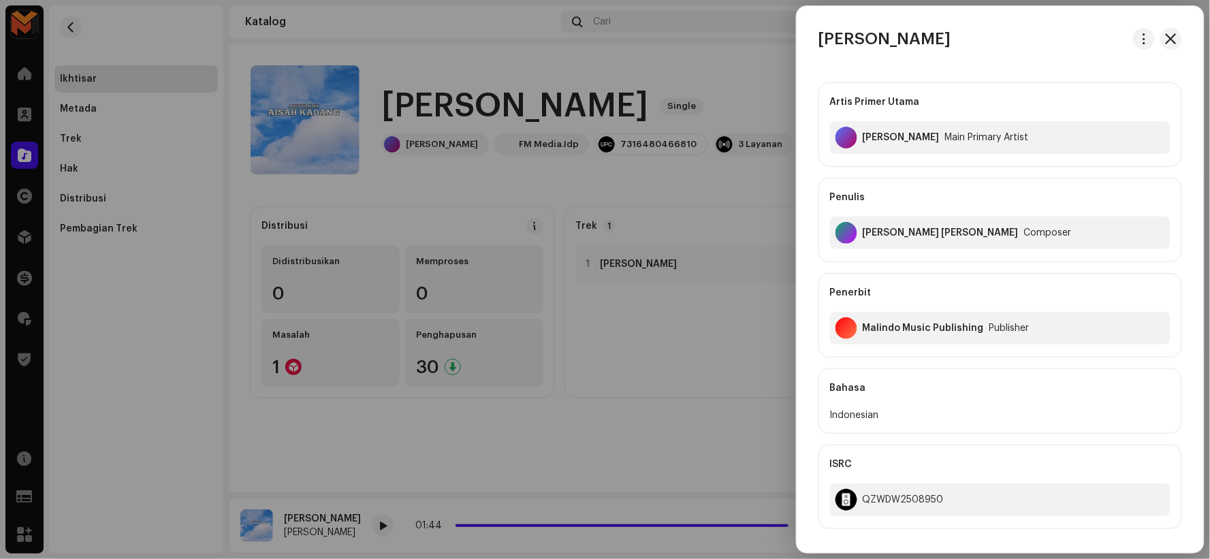
scroll to position [151, 0]
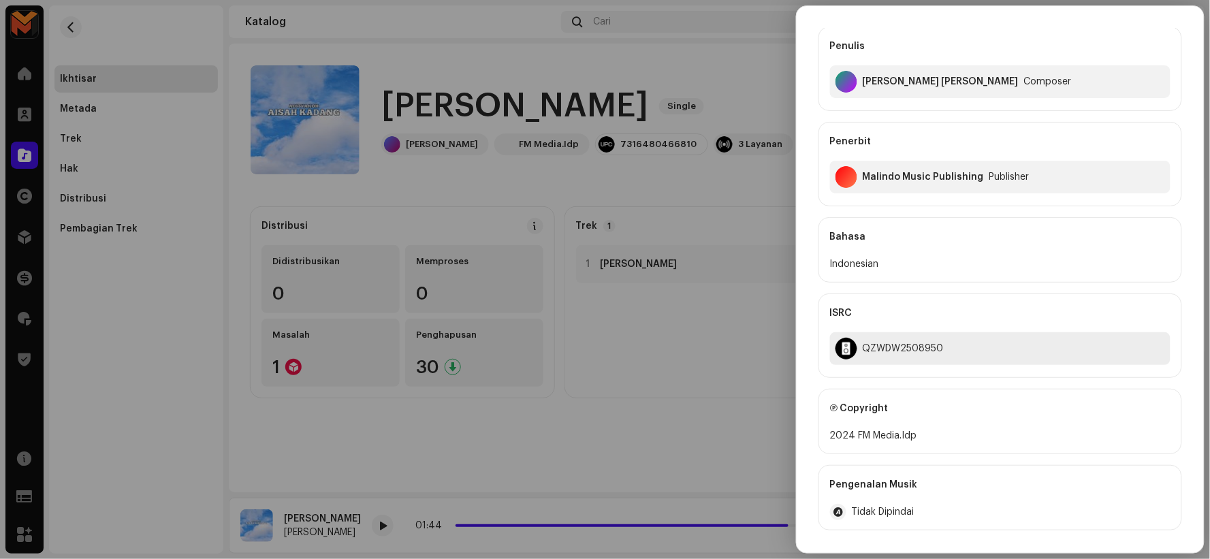
click at [892, 349] on div "QZWDW2508950" at bounding box center [903, 348] width 81 height 11
click at [892, 348] on div "QZWDW2508950" at bounding box center [903, 348] width 81 height 11
copy div "QZWDW2508950"
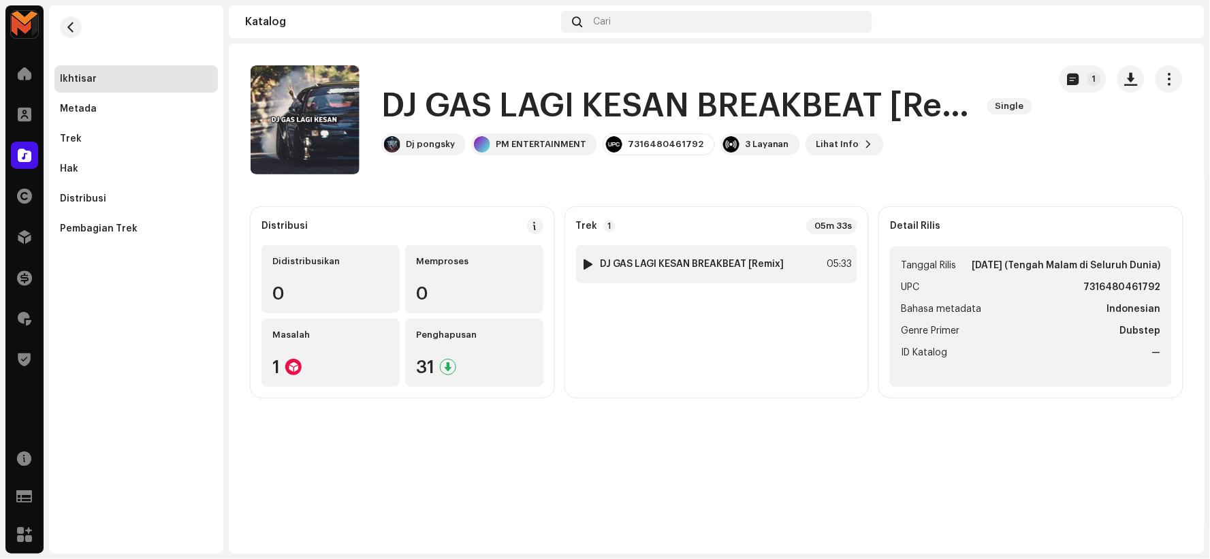
click at [587, 260] on div at bounding box center [588, 264] width 10 height 11
click at [588, 264] on div at bounding box center [588, 264] width 10 height 11
click at [589, 264] on div at bounding box center [588, 264] width 10 height 11
click at [589, 263] on div at bounding box center [588, 264] width 10 height 11
click at [638, 255] on div "1 DJ GAS LAGI KESAN BREAKBEAT [Remix] 05:33" at bounding box center [717, 264] width 282 height 38
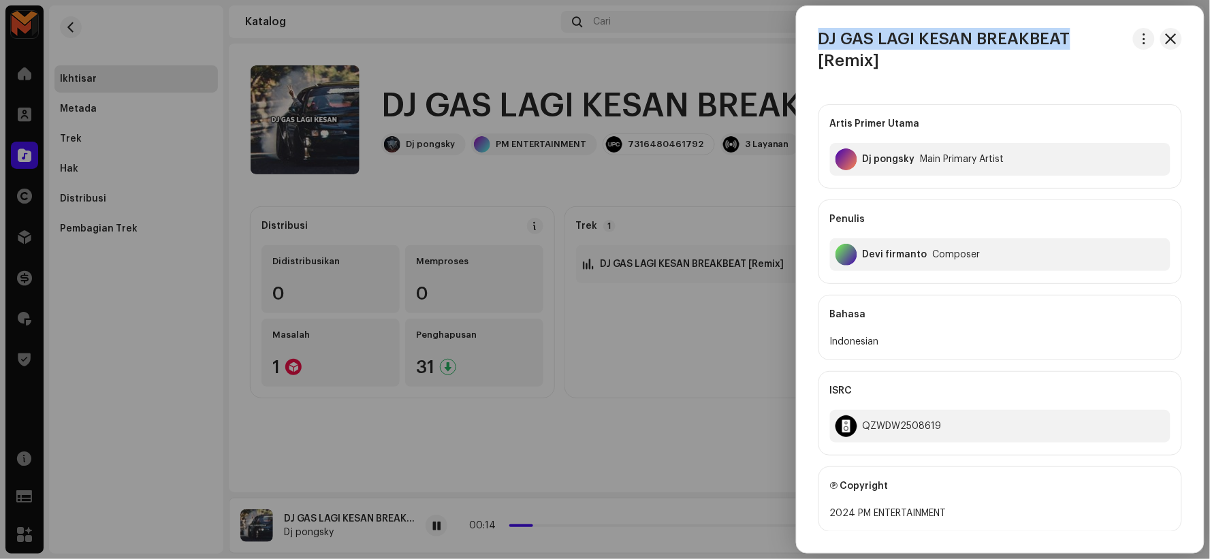
drag, startPoint x: 822, startPoint y: 36, endPoint x: 1072, endPoint y: 37, distance: 250.7
click at [1072, 37] on h3 "DJ GAS LAGI KESAN BREAKBEAT [Remix]" at bounding box center [973, 50] width 309 height 44
copy h3 "DJ GAS LAGI KESAN BREAKBEAT"
click at [433, 526] on div at bounding box center [605, 279] width 1210 height 559
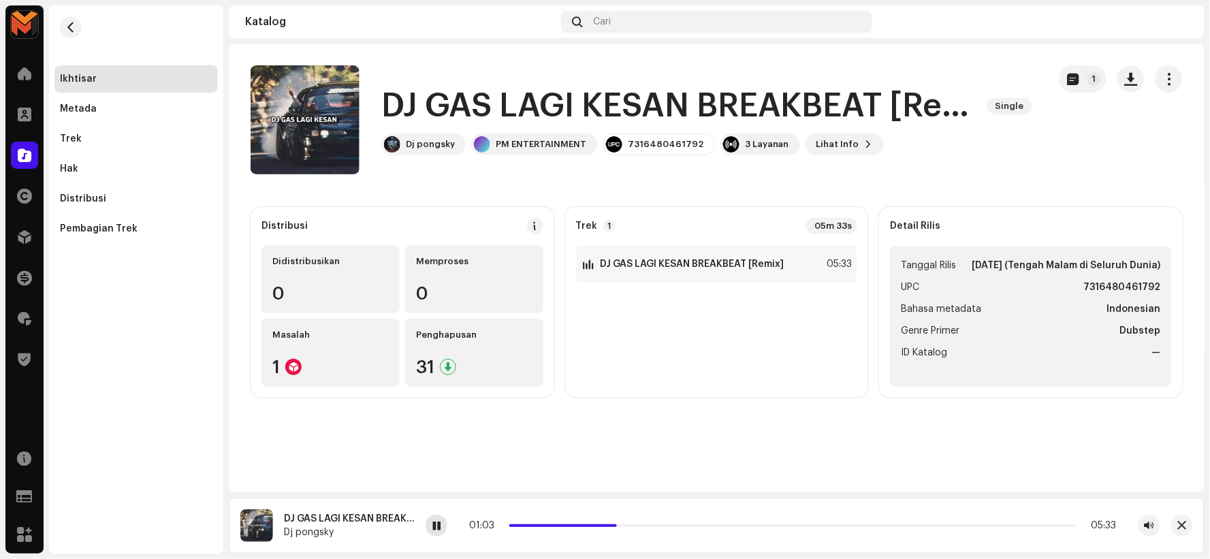
click at [437, 527] on span at bounding box center [437, 526] width 8 height 11
click at [76, 25] on button "button" at bounding box center [71, 27] width 22 height 22
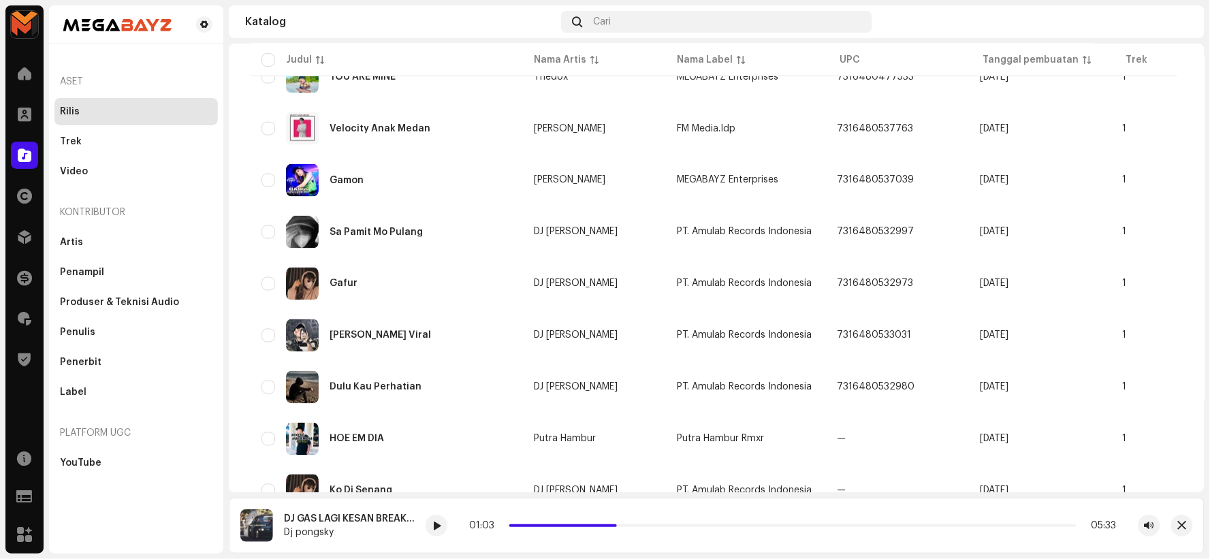
scroll to position [908, 0]
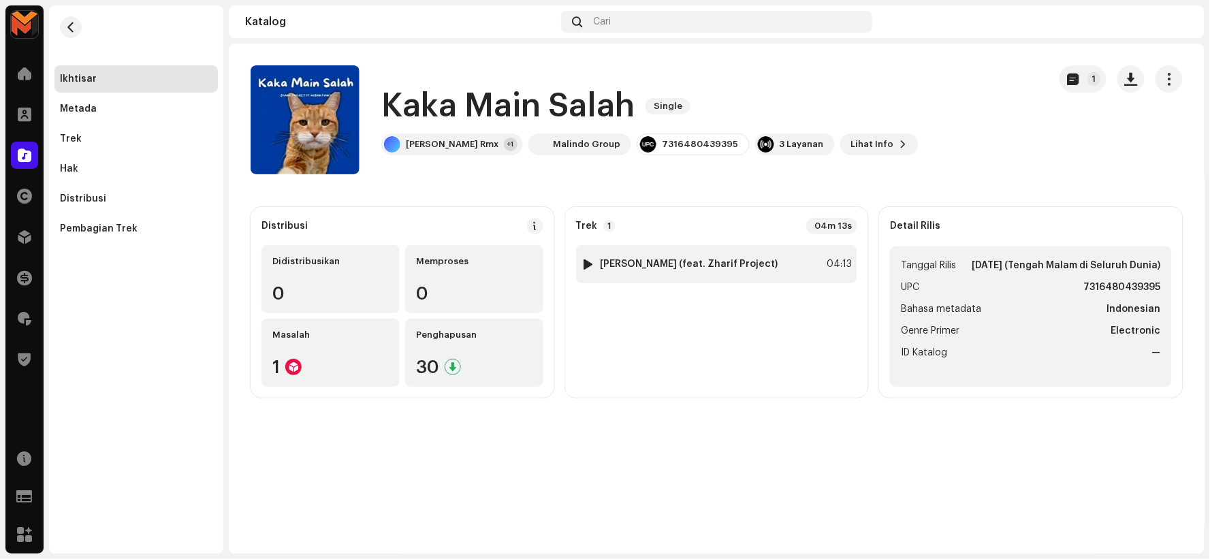
click at [589, 264] on div at bounding box center [588, 264] width 10 height 11
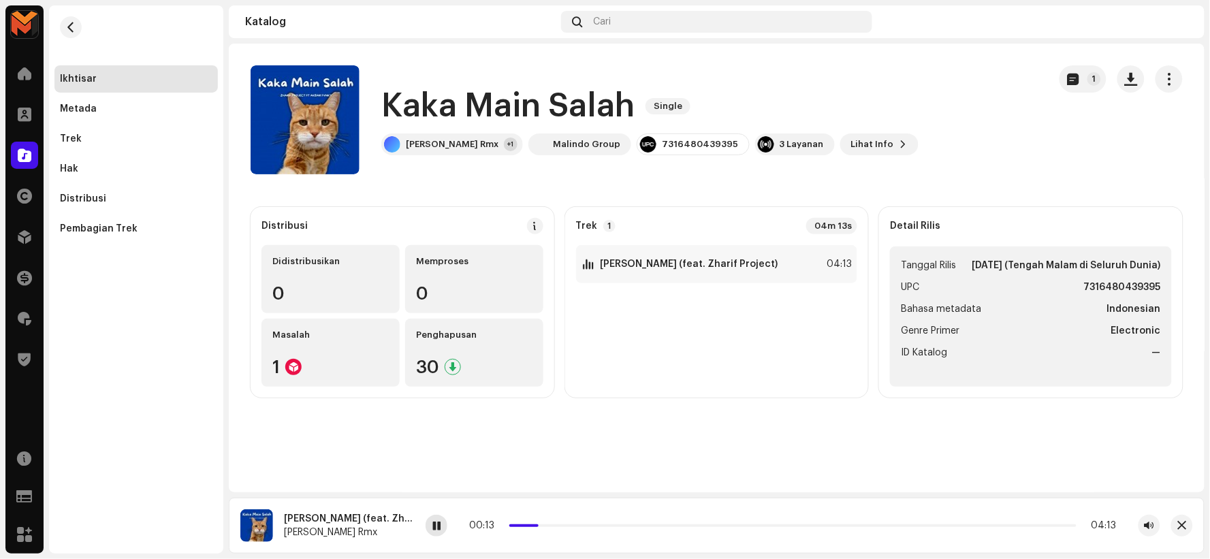
click at [433, 525] on span at bounding box center [437, 526] width 8 height 11
click at [425, 104] on h1 "Kaka Main Salah" at bounding box center [507, 106] width 253 height 44
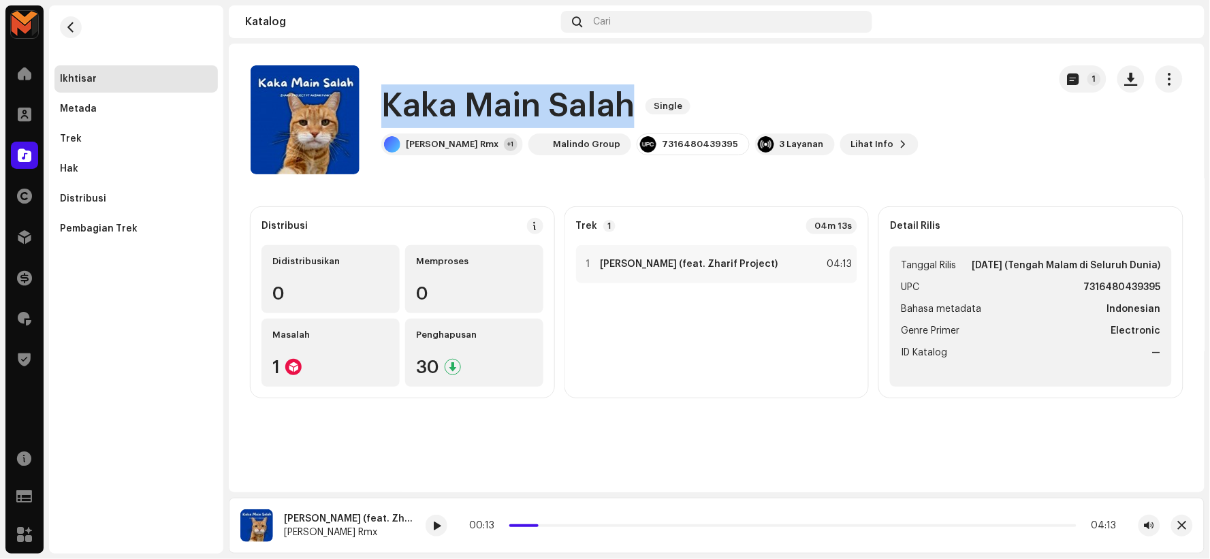
click at [425, 104] on h1 "Kaka Main Salah" at bounding box center [507, 106] width 253 height 44
copy div "Kaka Main Salah Single"
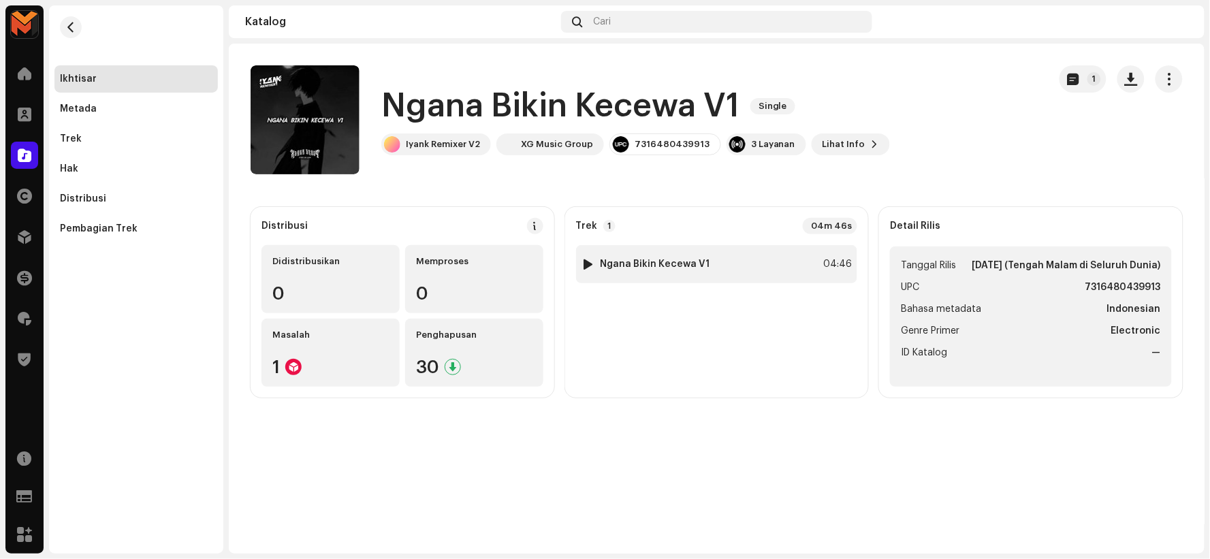
click at [586, 262] on div at bounding box center [588, 264] width 10 height 11
click at [448, 103] on h1 "Ngana Bikin Kecewa V1" at bounding box center [560, 106] width 358 height 44
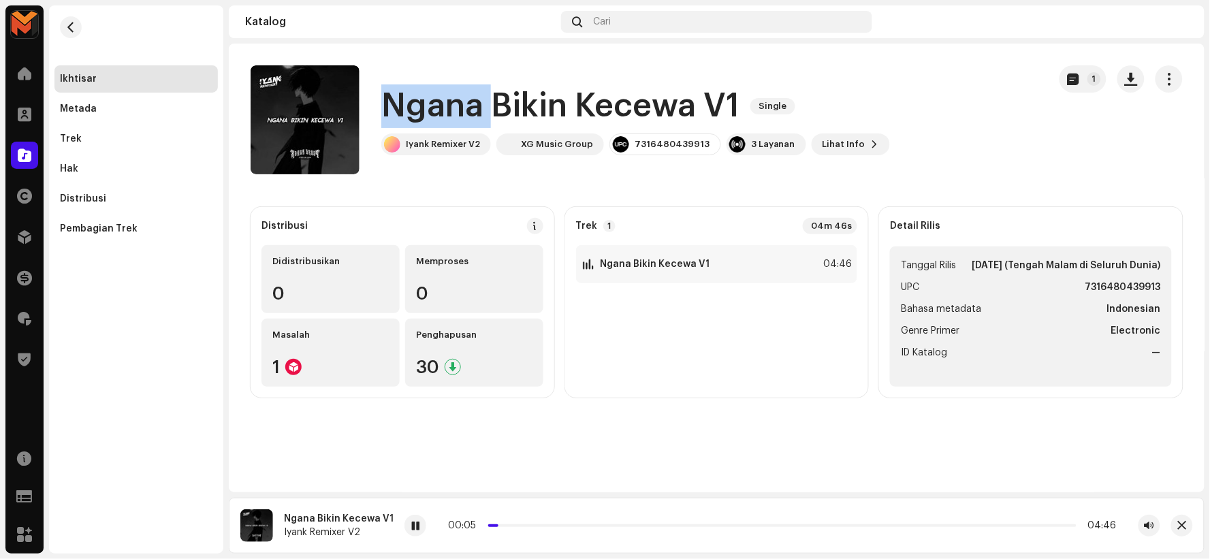
click at [450, 103] on h1 "Ngana Bikin Kecewa V1" at bounding box center [560, 106] width 358 height 44
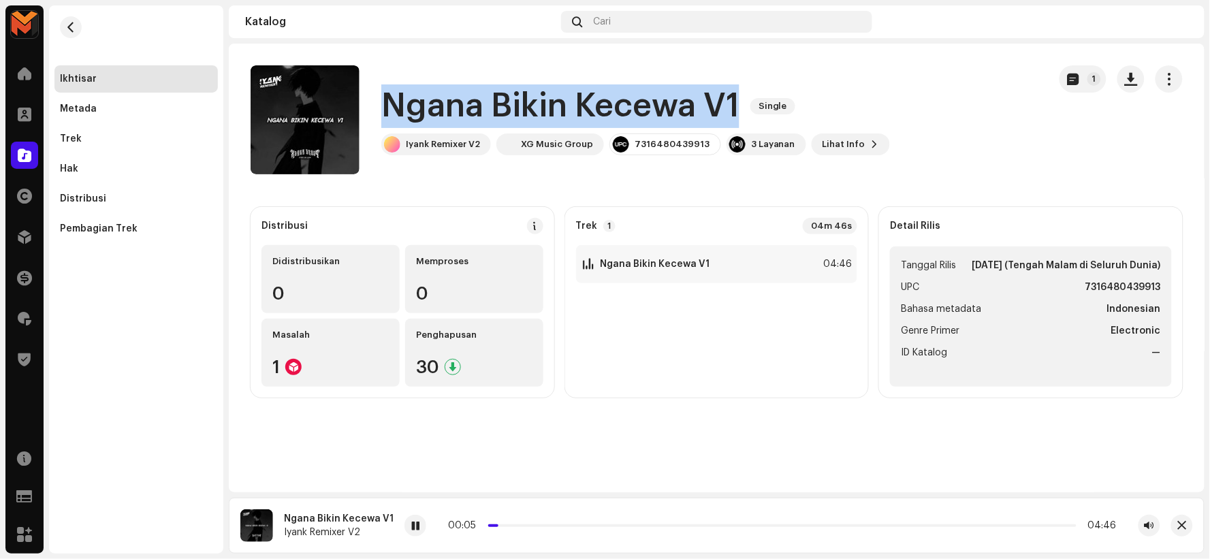
click at [450, 103] on h1 "Ngana Bikin Kecewa V1" at bounding box center [560, 106] width 358 height 44
copy div "Ngana Bikin Kecewa V1 Single"
click at [315, 119] on button "button" at bounding box center [322, 120] width 22 height 22
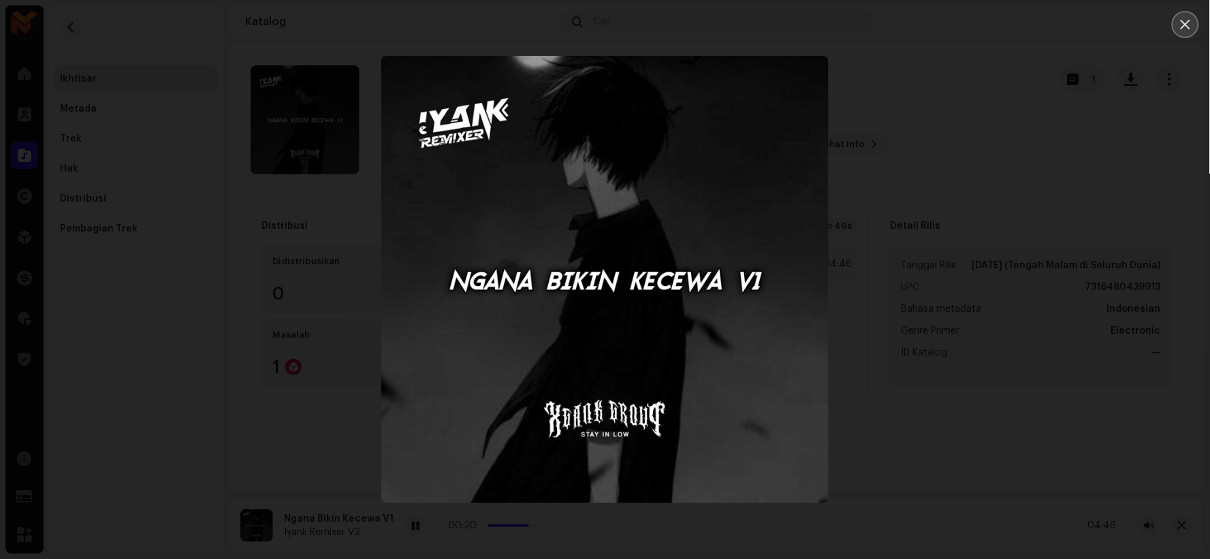
click at [1188, 25] on icon "Close" at bounding box center [1186, 25] width 10 height 10
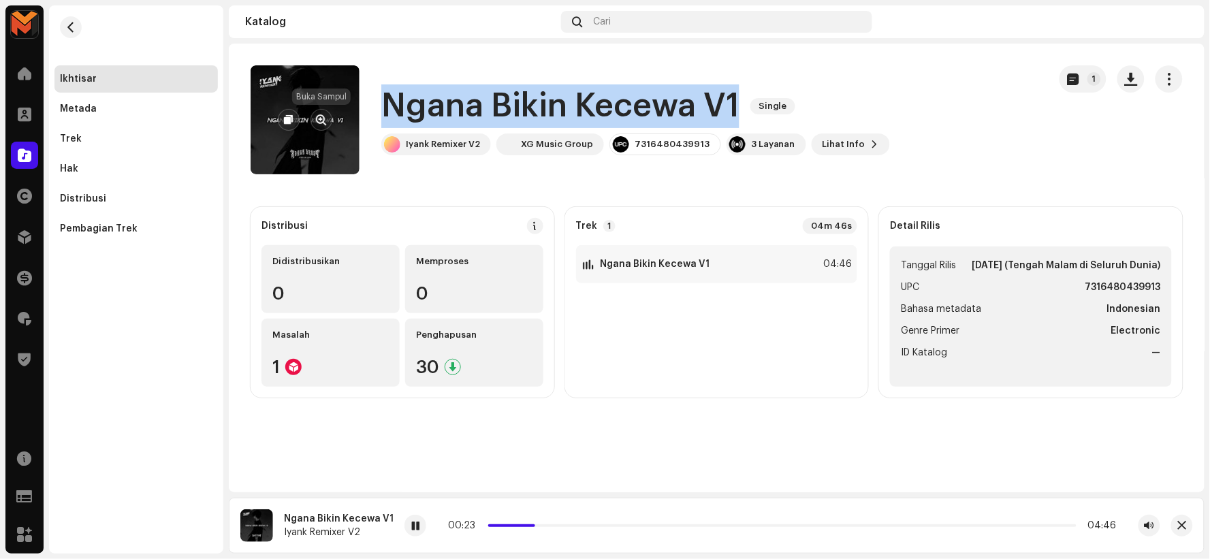
click at [319, 121] on span "button" at bounding box center [322, 119] width 10 height 11
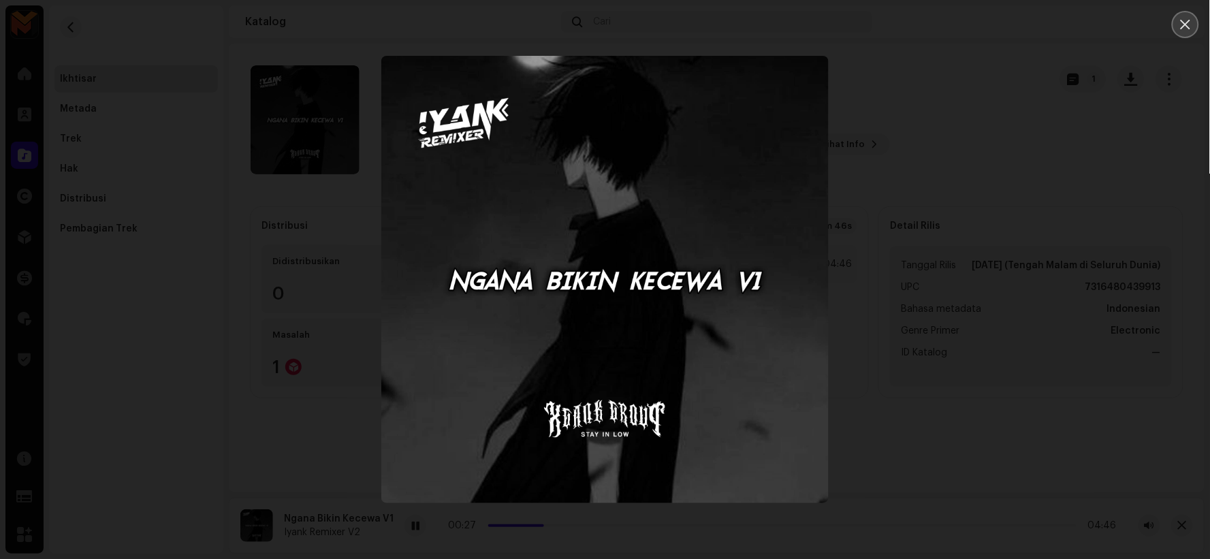
click at [1187, 22] on icon "Close" at bounding box center [1186, 25] width 10 height 10
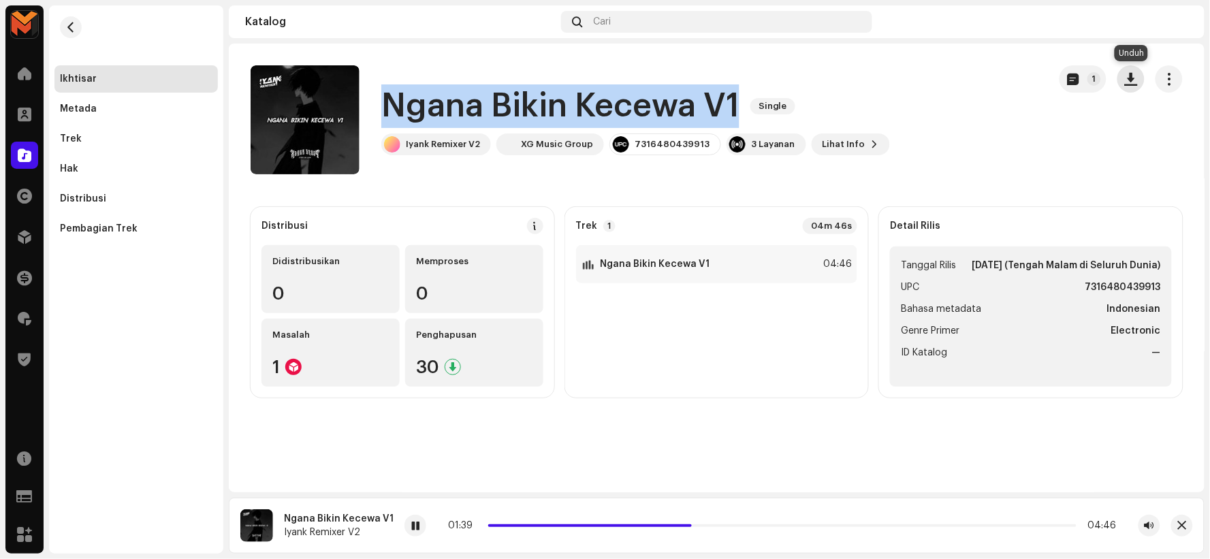
click at [1128, 83] on span "button" at bounding box center [1131, 79] width 13 height 11
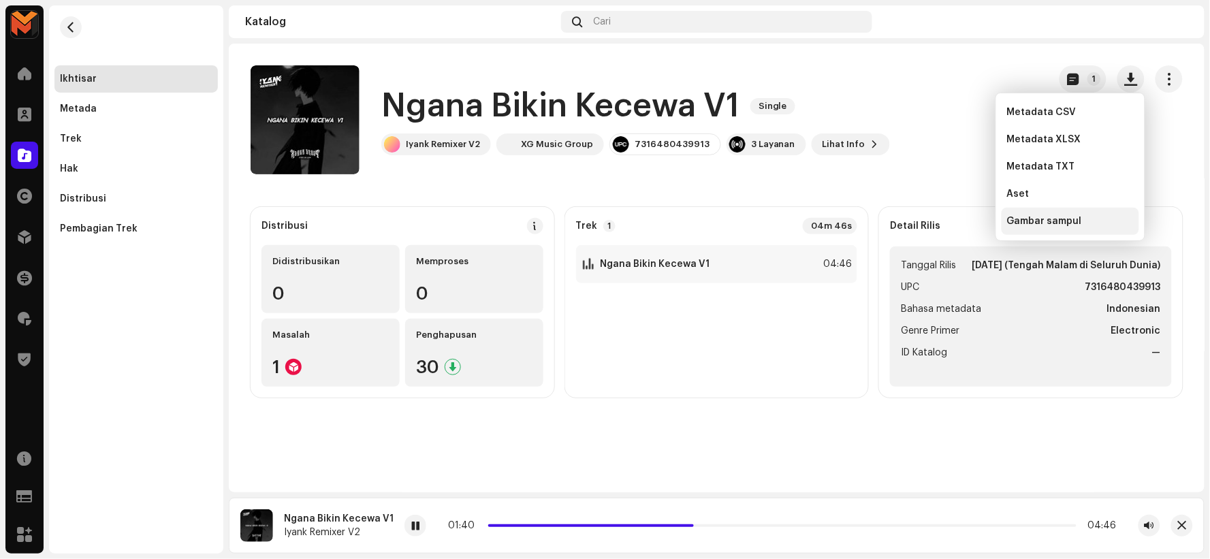
click at [1029, 222] on span "Gambar sampul" at bounding box center [1044, 221] width 75 height 11
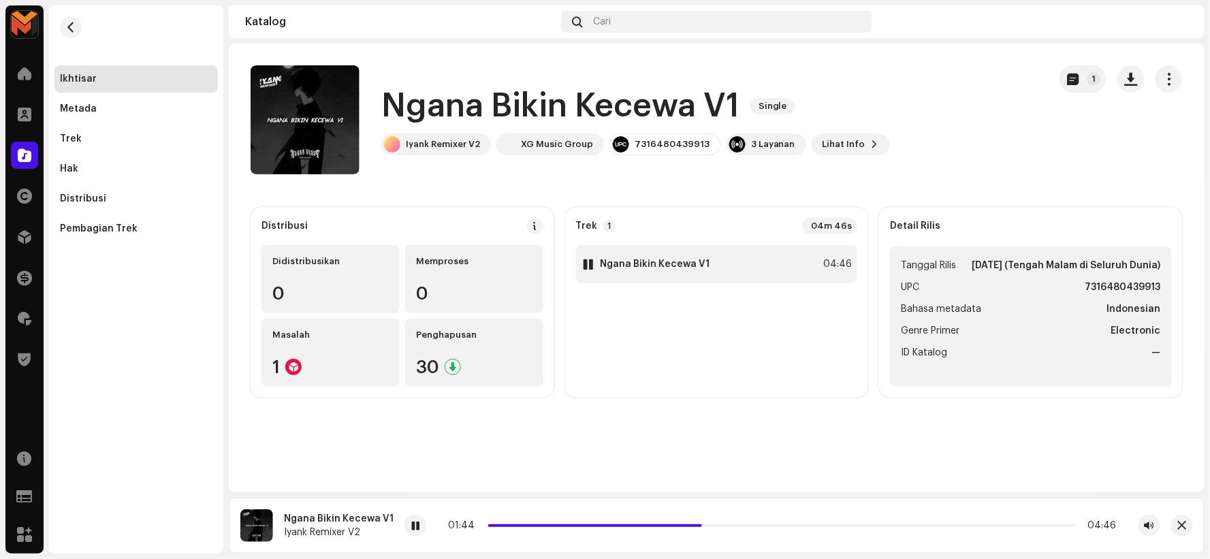
click at [714, 257] on div "1 Ngana Bikin Kecewa V1 04:46" at bounding box center [717, 264] width 282 height 38
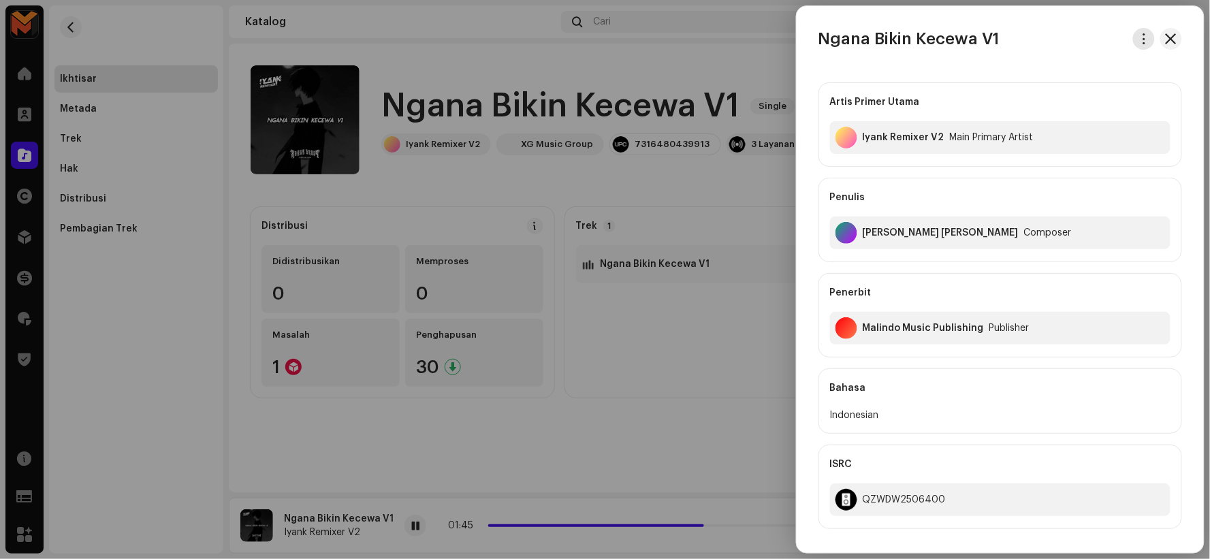
click at [1140, 35] on span "button" at bounding box center [1145, 38] width 10 height 11
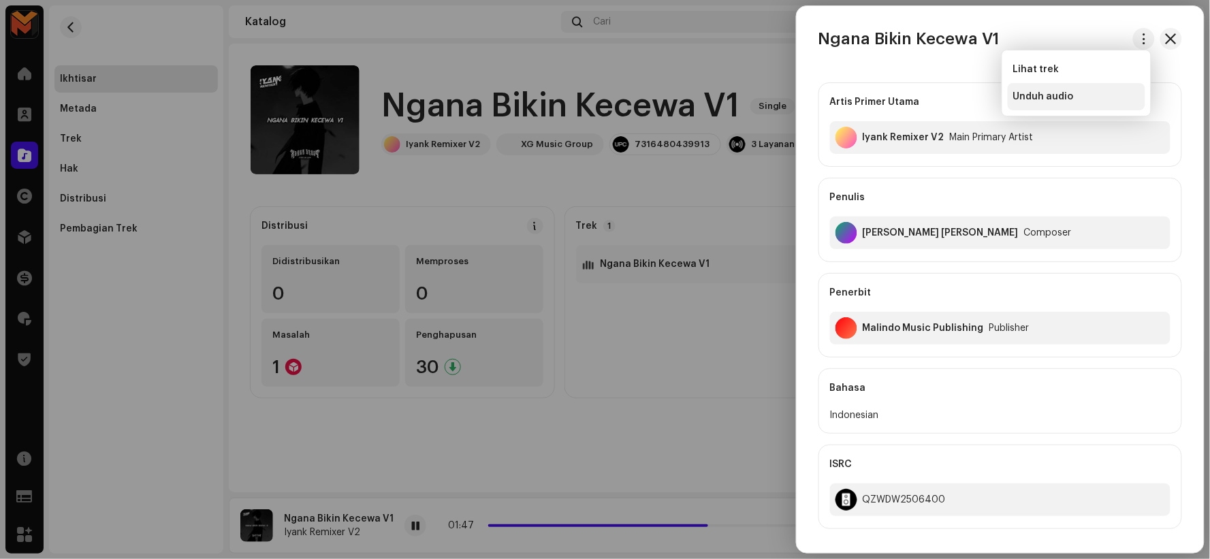
click at [1070, 97] on span "Unduh audio" at bounding box center [1044, 96] width 61 height 11
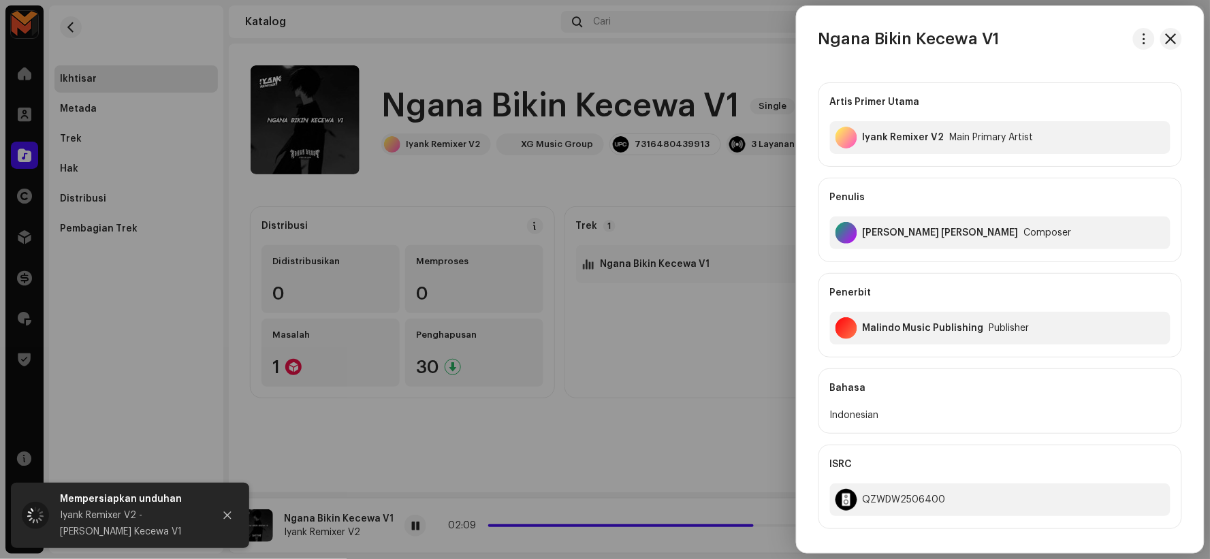
drag, startPoint x: 488, startPoint y: 461, endPoint x: 471, endPoint y: 480, distance: 25.6
click at [485, 467] on div at bounding box center [605, 279] width 1210 height 559
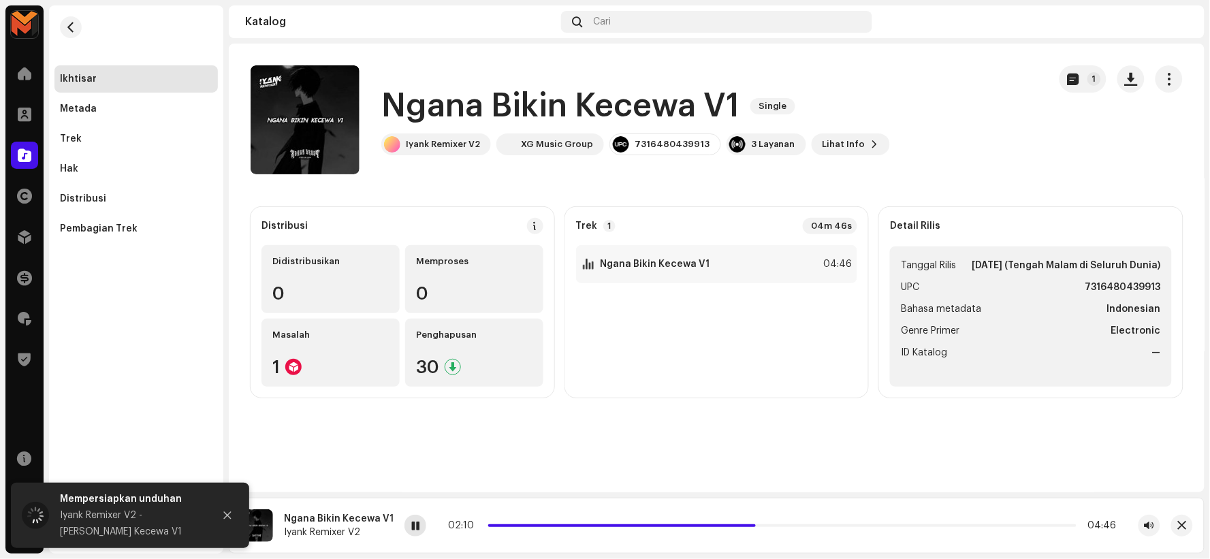
click at [411, 529] on span at bounding box center [415, 526] width 8 height 11
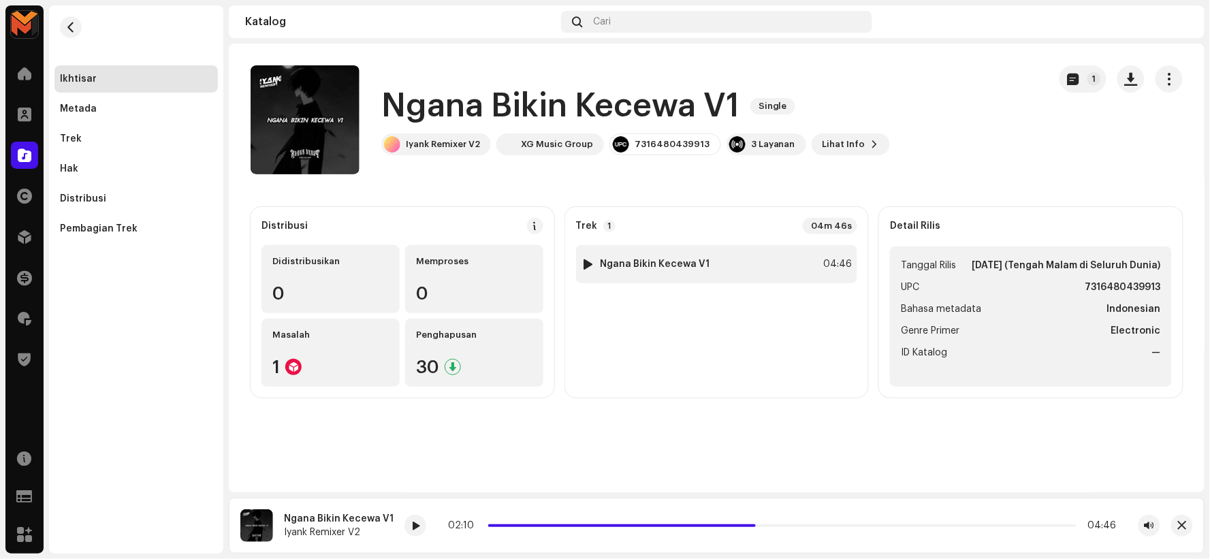
click at [625, 262] on strong "Ngana Bikin Kecewa V1" at bounding box center [656, 264] width 110 height 11
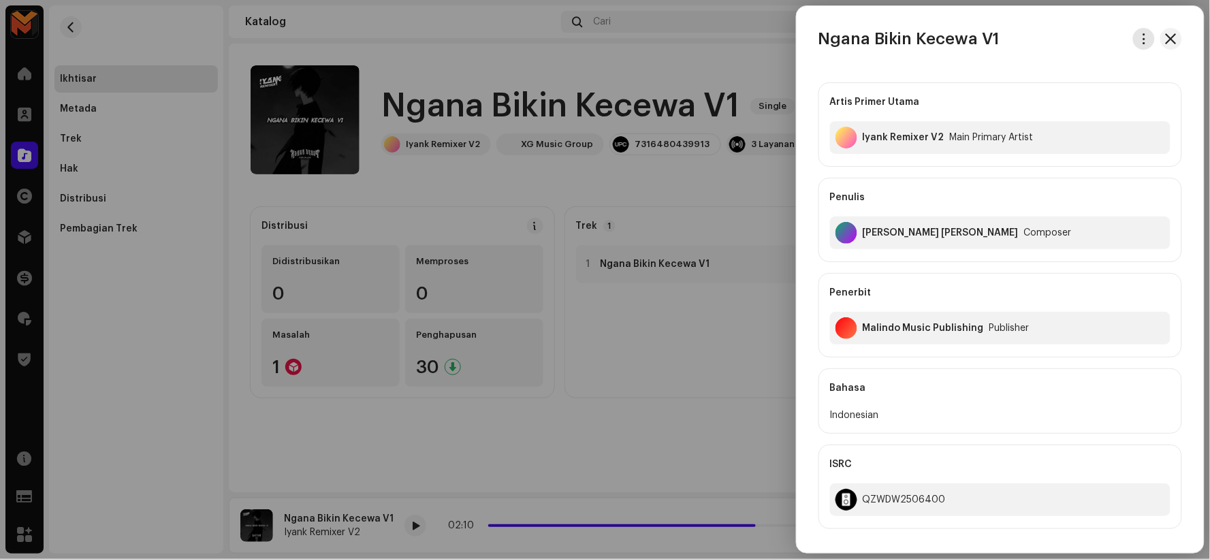
click at [1140, 37] on span "button" at bounding box center [1145, 38] width 10 height 11
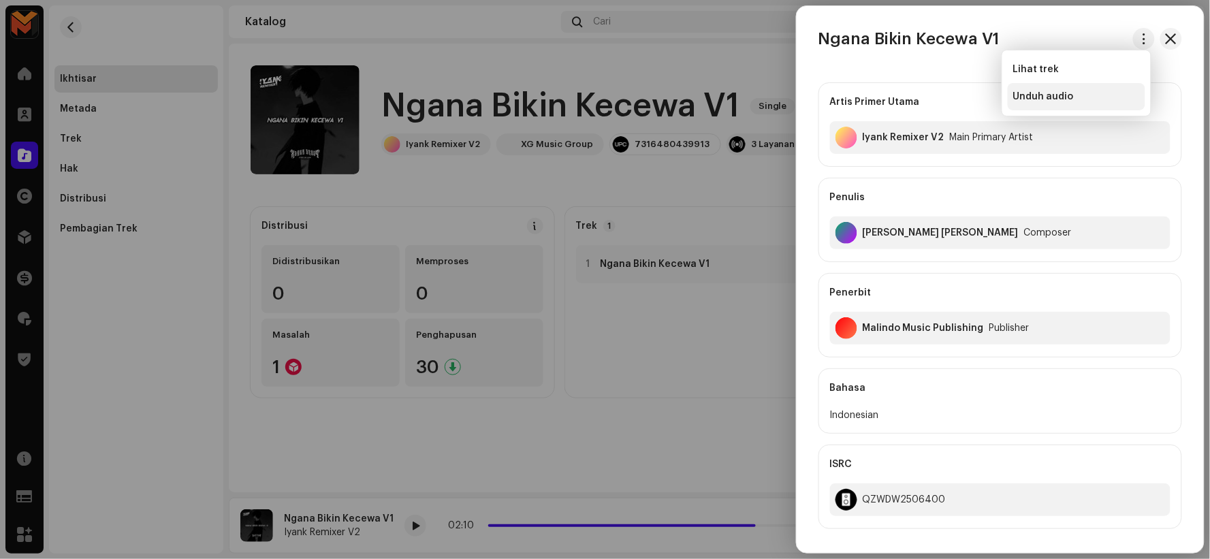
click at [1080, 93] on div "Unduh audio" at bounding box center [1077, 96] width 127 height 11
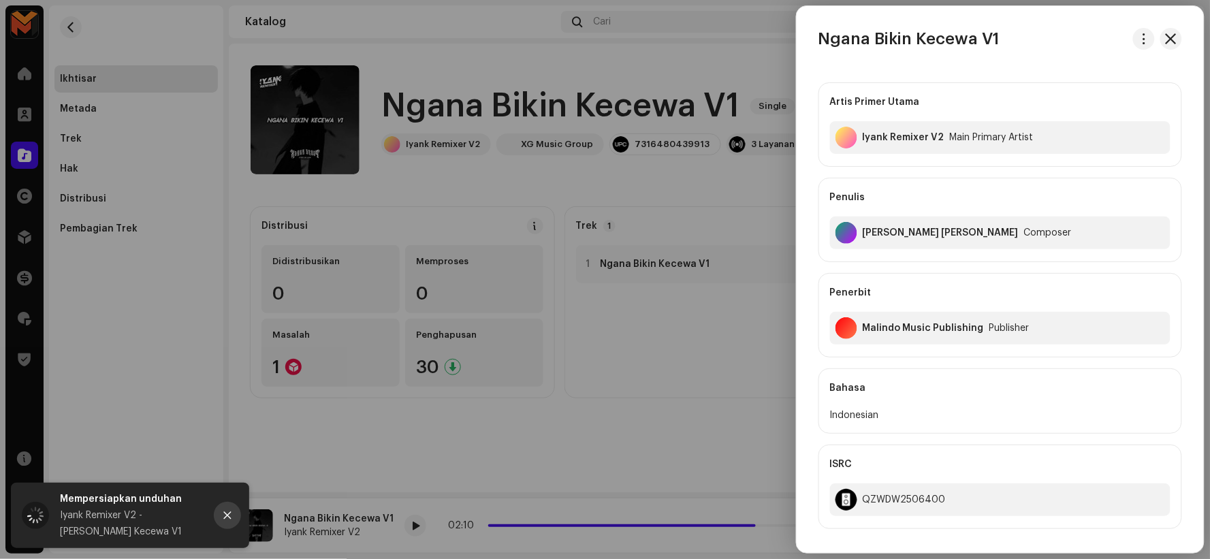
click at [223, 519] on icon "Close" at bounding box center [228, 516] width 10 height 10
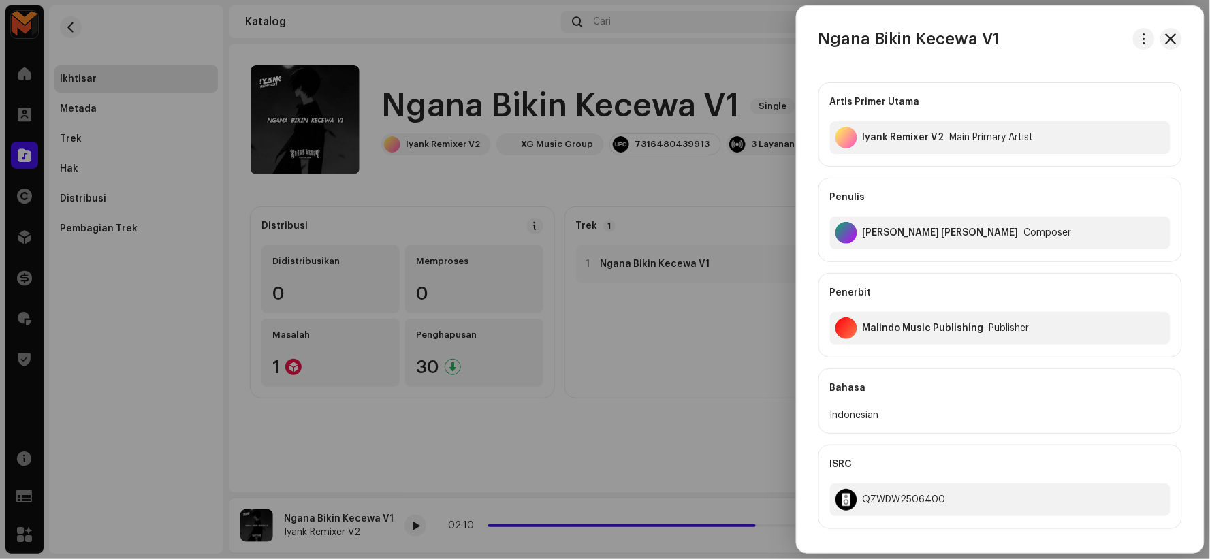
click at [495, 185] on div at bounding box center [605, 279] width 1210 height 559
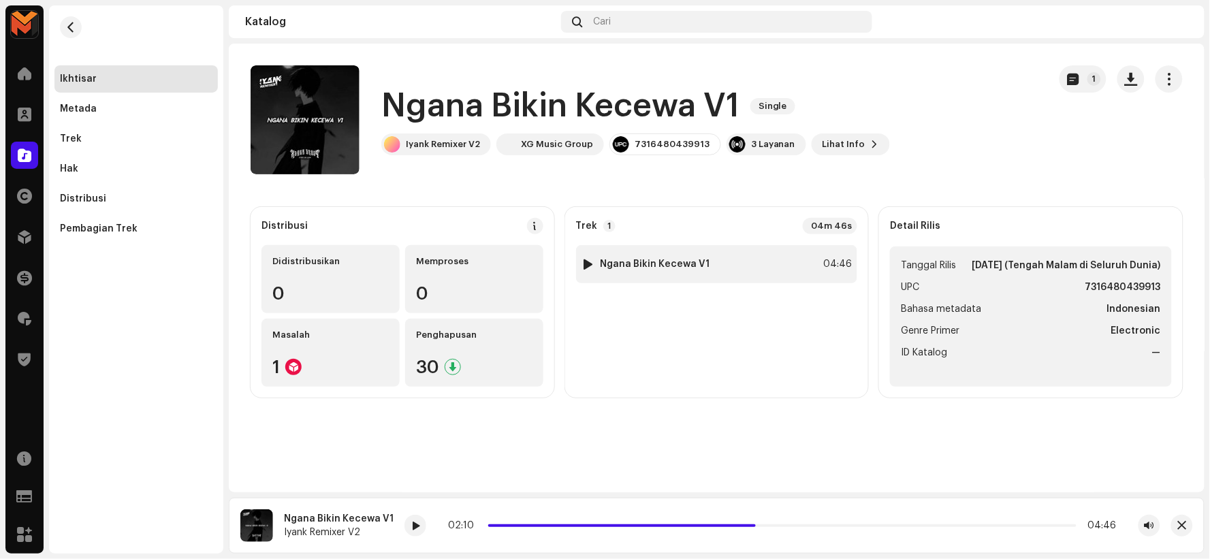
click at [638, 255] on div "1 Ngana Bikin Kecewa V1 04:46" at bounding box center [717, 264] width 282 height 38
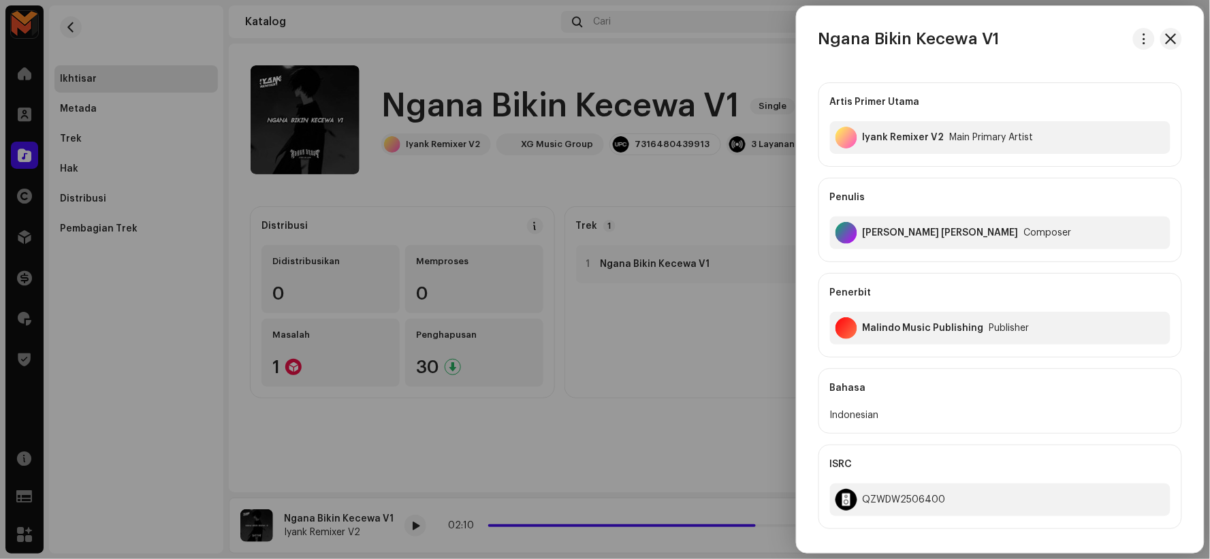
click at [913, 36] on h3 "Ngana Bikin Kecewa V1" at bounding box center [909, 39] width 181 height 22
click at [911, 36] on h3 "Ngana Bikin Kecewa V1" at bounding box center [909, 39] width 181 height 22
copy div "Ngana Bikin Kecewa V1"
click at [745, 287] on div at bounding box center [605, 279] width 1210 height 559
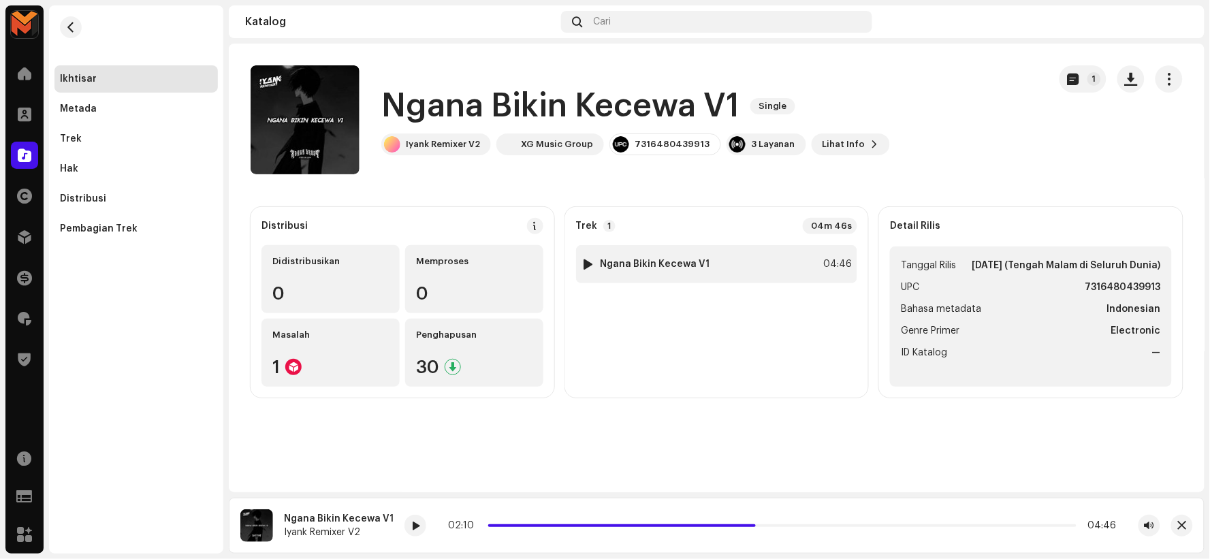
click at [673, 262] on strong "Ngana Bikin Kecewa V1" at bounding box center [656, 264] width 110 height 11
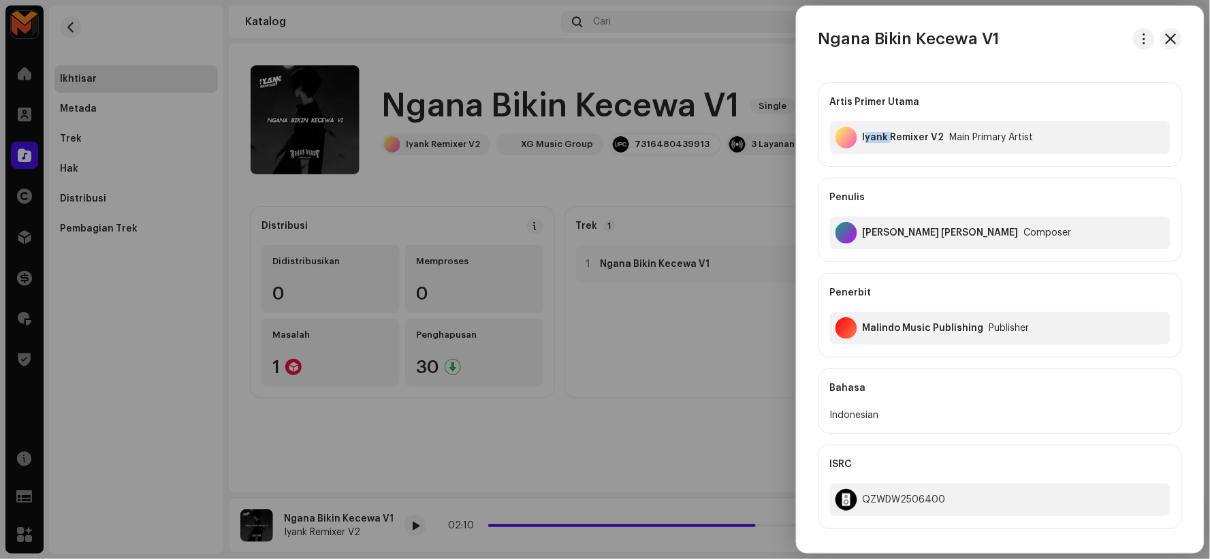
drag, startPoint x: 867, startPoint y: 133, endPoint x: 890, endPoint y: 166, distance: 39.7
click at [890, 166] on div "Artis Primer Utama Iyank Remixer V2 Main Primary Artist" at bounding box center [1001, 124] width 364 height 84
click at [876, 138] on div "Iyank Remixer V2" at bounding box center [904, 137] width 82 height 11
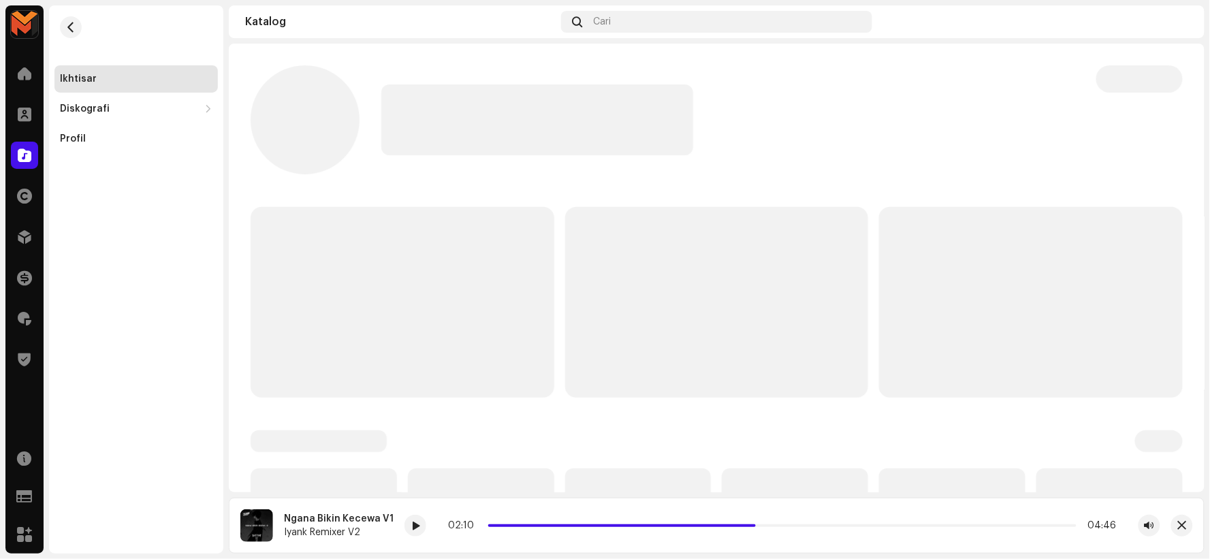
click at [876, 138] on div at bounding box center [727, 119] width 693 height 71
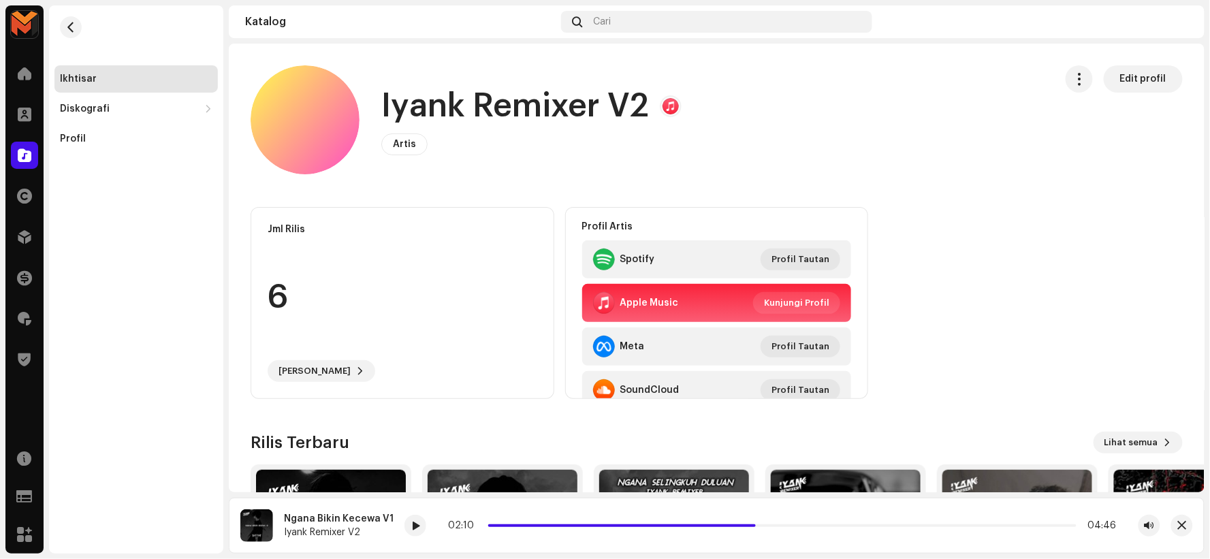
click at [467, 113] on h1 "Iyank Remixer V2" at bounding box center [515, 106] width 268 height 44
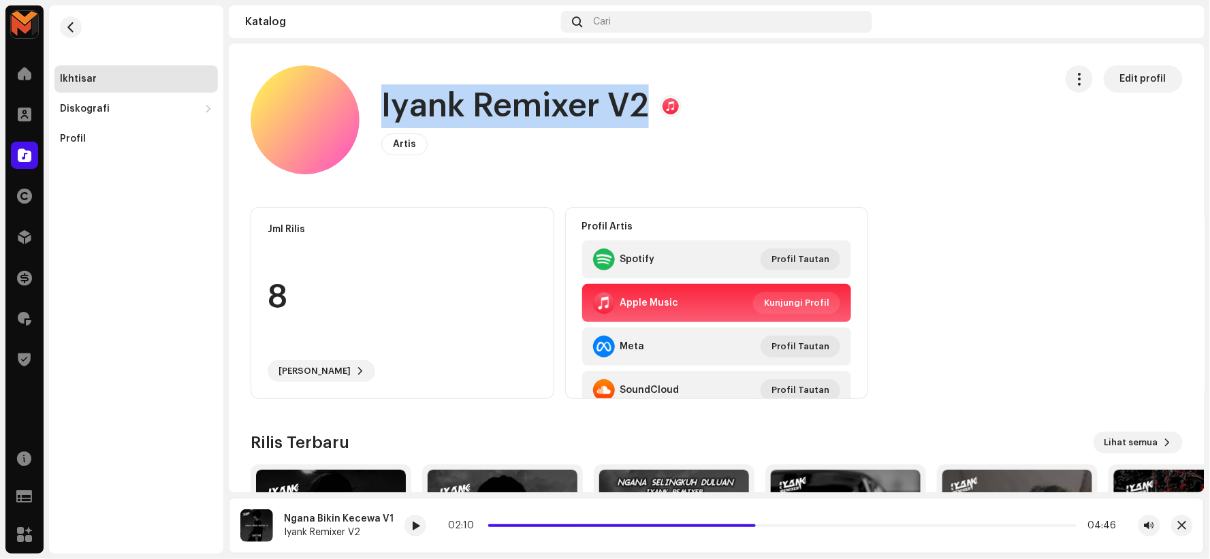
click at [467, 113] on h1 "Iyank Remixer V2" at bounding box center [515, 106] width 268 height 44
copy h1 "Iyank Remixer V2"
drag, startPoint x: 75, startPoint y: 24, endPoint x: 140, endPoint y: 35, distance: 65.7
click at [74, 24] on span "button" at bounding box center [71, 27] width 10 height 11
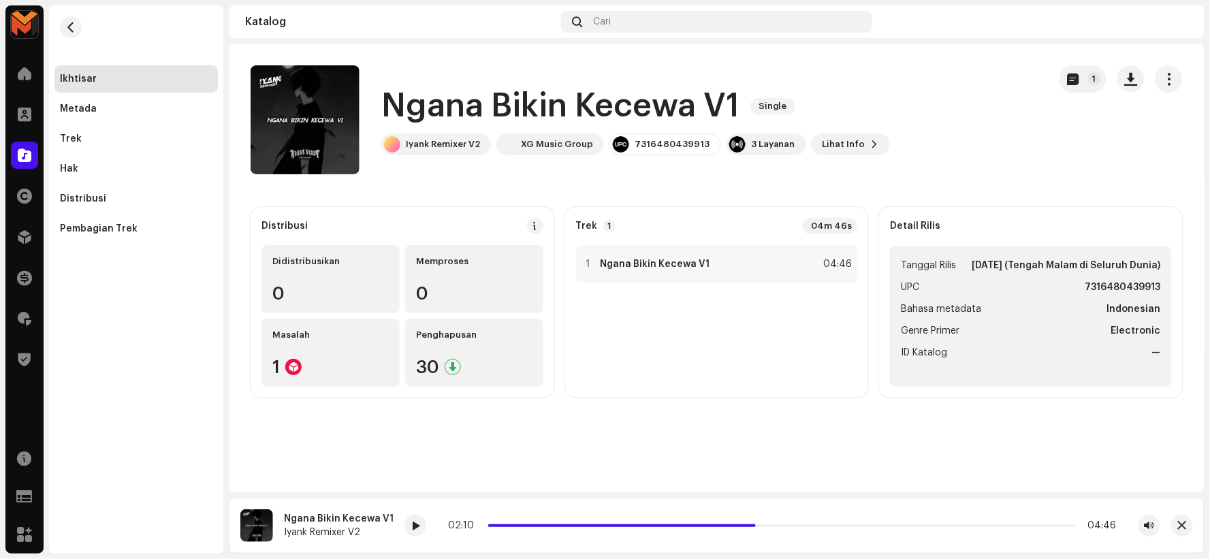
click at [770, 239] on div "Trek 1 04m 46s 1 Ngana Bikin Kecewa V1 04:46" at bounding box center [717, 302] width 304 height 191
click at [777, 262] on div "1 Ngana Bikin Kecewa V1 04:46" at bounding box center [717, 264] width 282 height 38
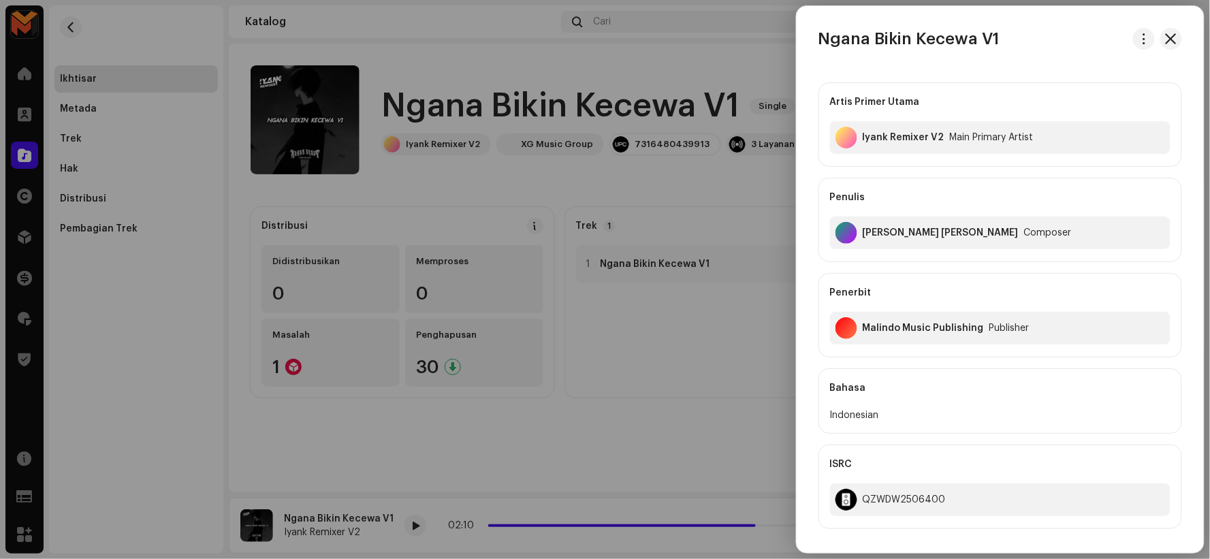
click at [875, 232] on div "[PERSON_NAME] [PERSON_NAME]" at bounding box center [941, 233] width 156 height 11
copy div "[PERSON_NAME] [PERSON_NAME]"
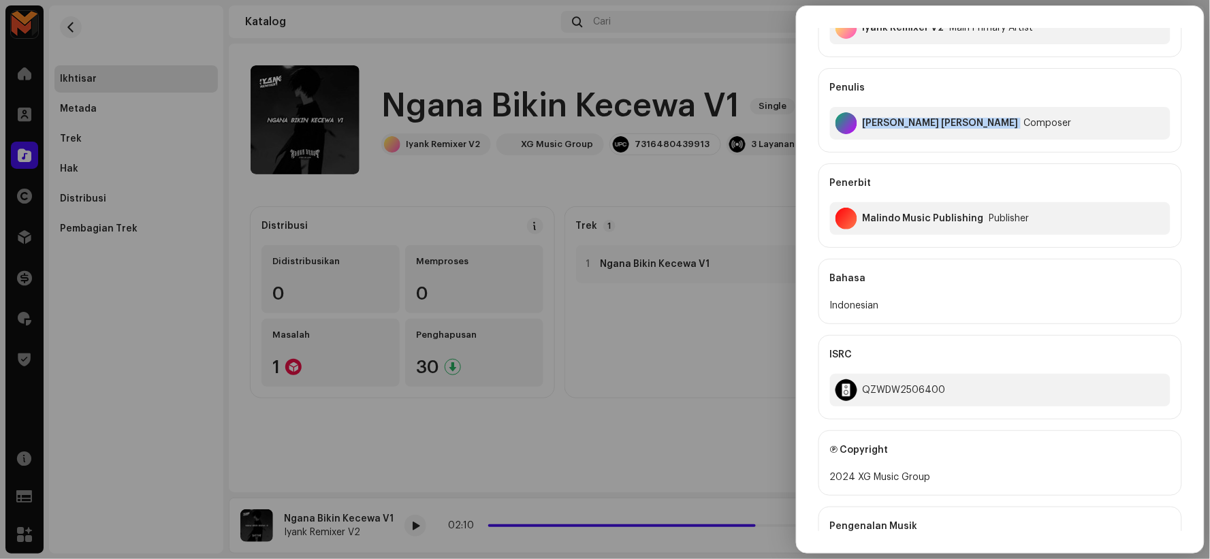
scroll to position [302, 0]
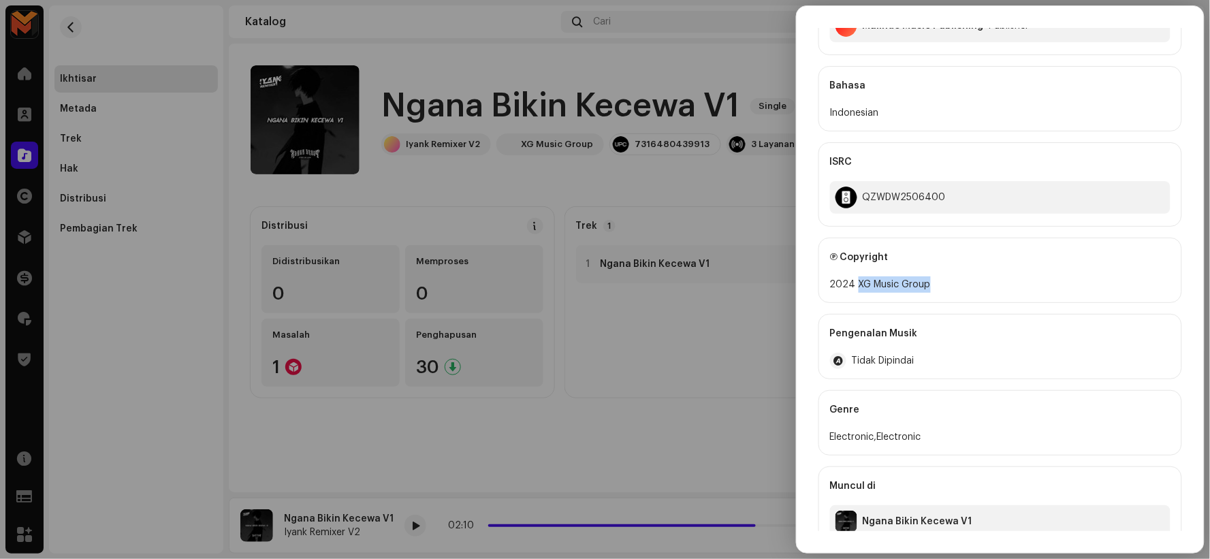
drag, startPoint x: 858, startPoint y: 284, endPoint x: 950, endPoint y: 301, distance: 93.5
click at [950, 301] on div "Ⓟ Copyright 2024 XG Music Group" at bounding box center [1001, 270] width 364 height 65
copy div "XG Music Group"
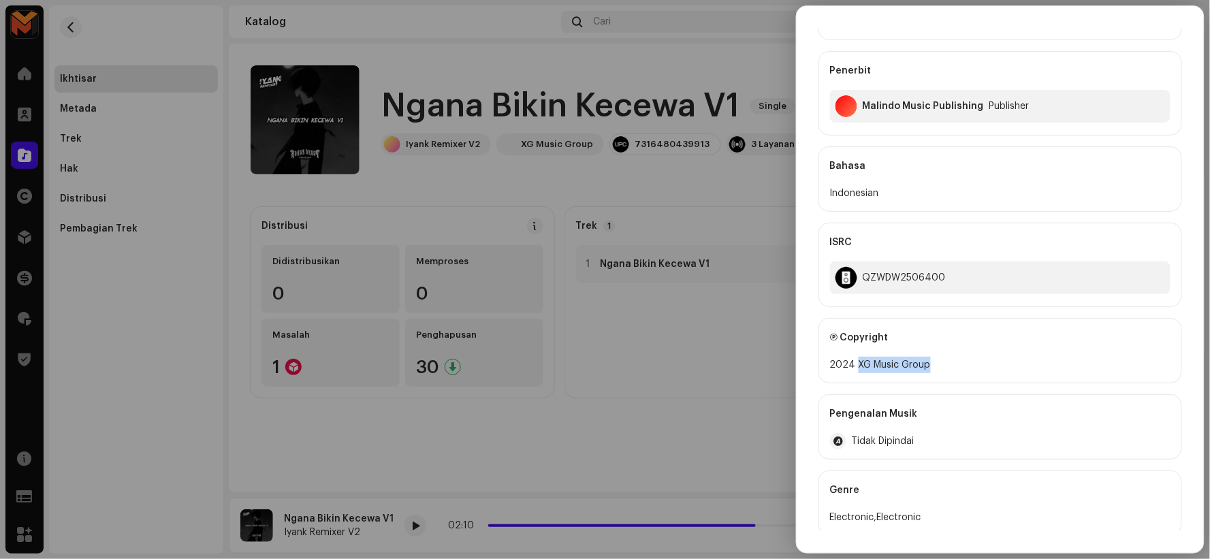
scroll to position [151, 0]
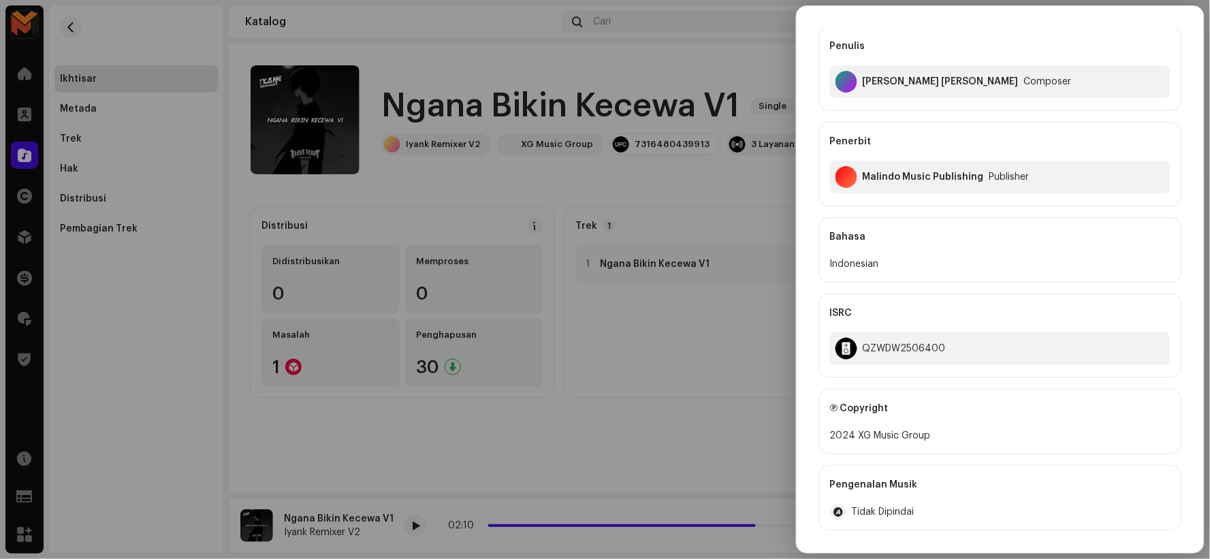
click at [655, 349] on div at bounding box center [605, 279] width 1210 height 559
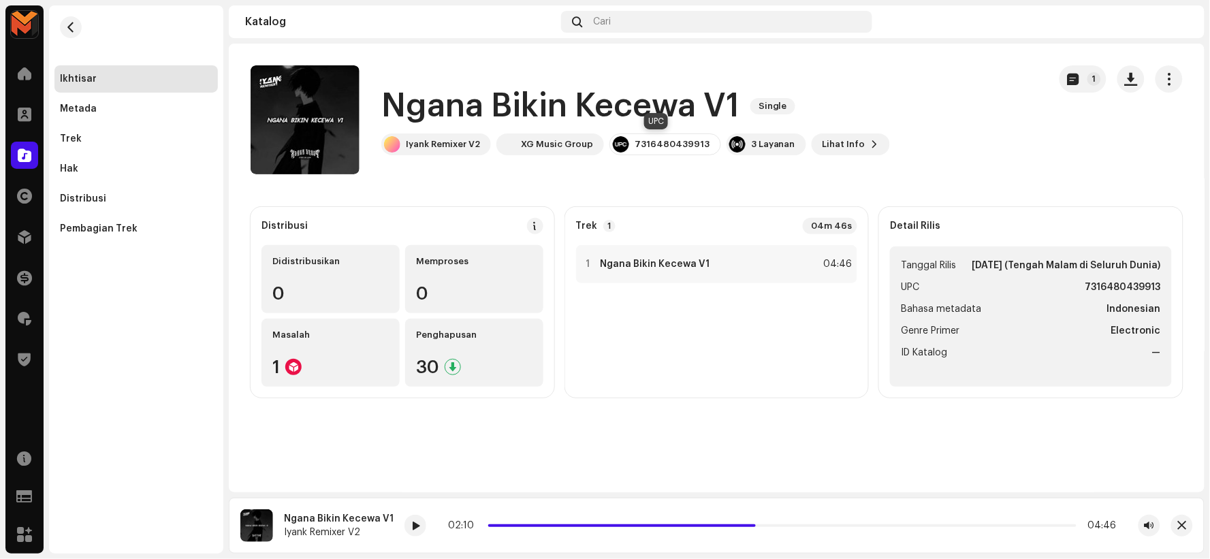
click at [678, 142] on div "7316480439913" at bounding box center [672, 144] width 75 height 11
copy div "7316480439913"
click at [742, 271] on div "1 Ngana Bikin Kecewa V1 04:46" at bounding box center [717, 264] width 282 height 38
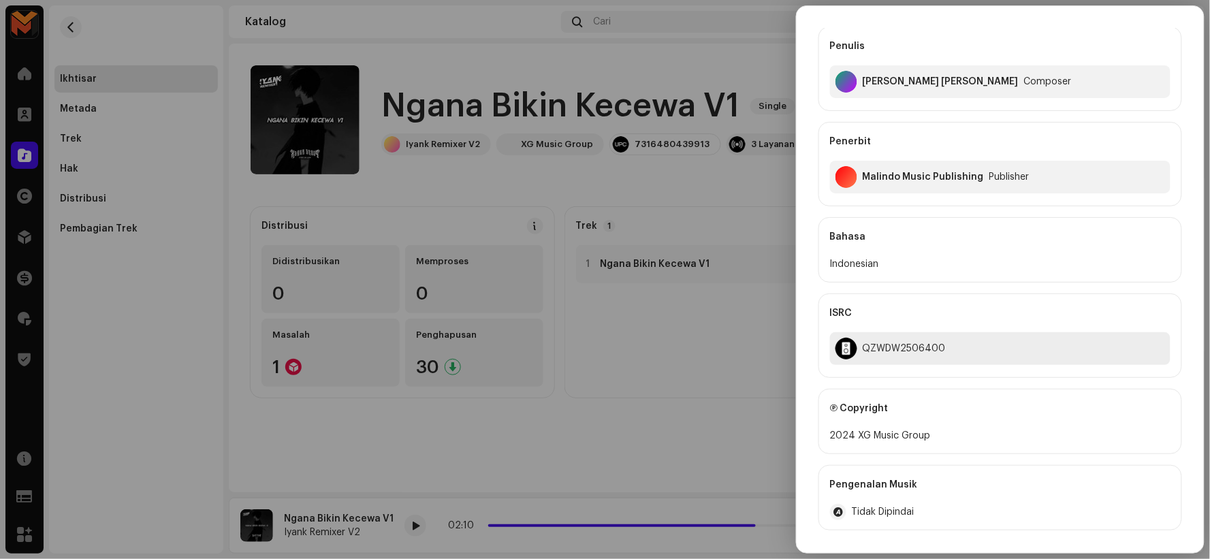
click at [886, 339] on div "QZWDW2506400" at bounding box center [1000, 348] width 341 height 33
copy div "QZWDW2506400"
click at [604, 311] on div at bounding box center [605, 279] width 1210 height 559
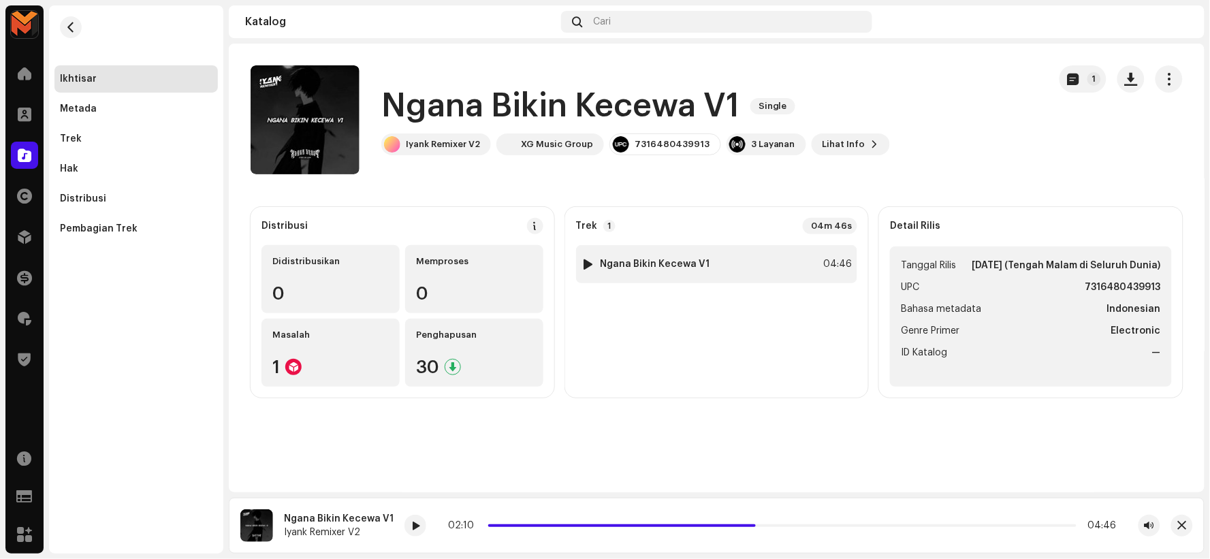
click at [589, 262] on div at bounding box center [588, 264] width 10 height 11
drag, startPoint x: 740, startPoint y: 523, endPoint x: 550, endPoint y: 505, distance: 190.3
click at [550, 505] on div "Ngana Bikin Kecewa V1 Iyank Remixer V2 02:12 04:46" at bounding box center [717, 526] width 976 height 56
drag, startPoint x: 751, startPoint y: 525, endPoint x: 703, endPoint y: 518, distance: 48.2
click at [693, 518] on div "02:13 04:46" at bounding box center [783, 526] width 756 height 22
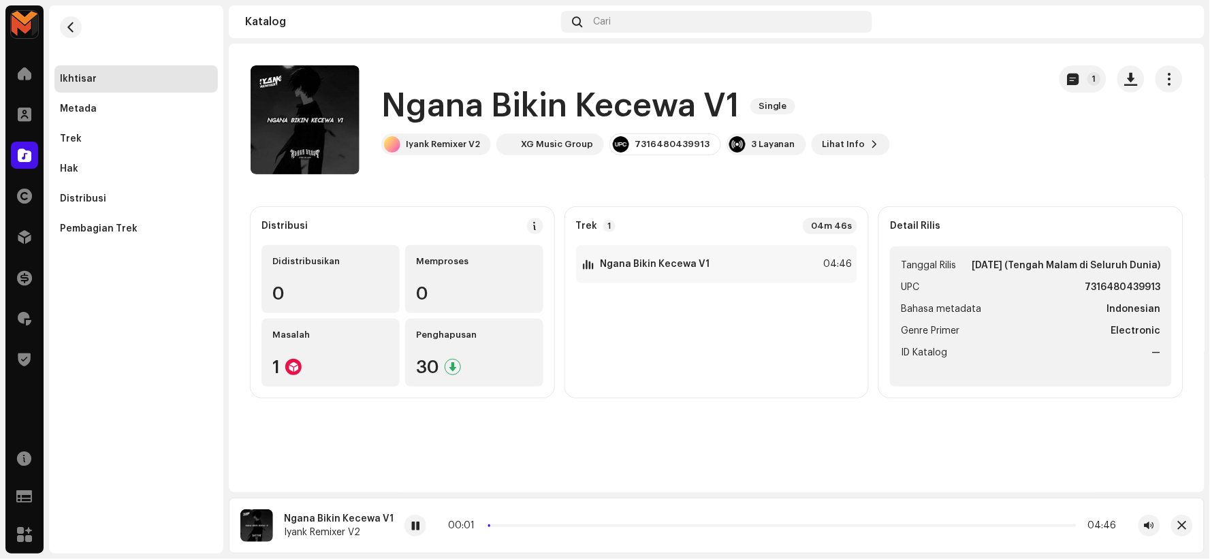
drag, startPoint x: 760, startPoint y: 527, endPoint x: 466, endPoint y: 505, distance: 294.4
click at [466, 505] on div "Ngana Bikin Kecewa V1 Iyank Remixer V2 00:01 04:46" at bounding box center [717, 526] width 976 height 56
drag, startPoint x: 416, startPoint y: 527, endPoint x: 430, endPoint y: 527, distance: 13.6
click at [416, 527] on div at bounding box center [416, 526] width 22 height 22
drag, startPoint x: 496, startPoint y: 527, endPoint x: 452, endPoint y: 527, distance: 43.6
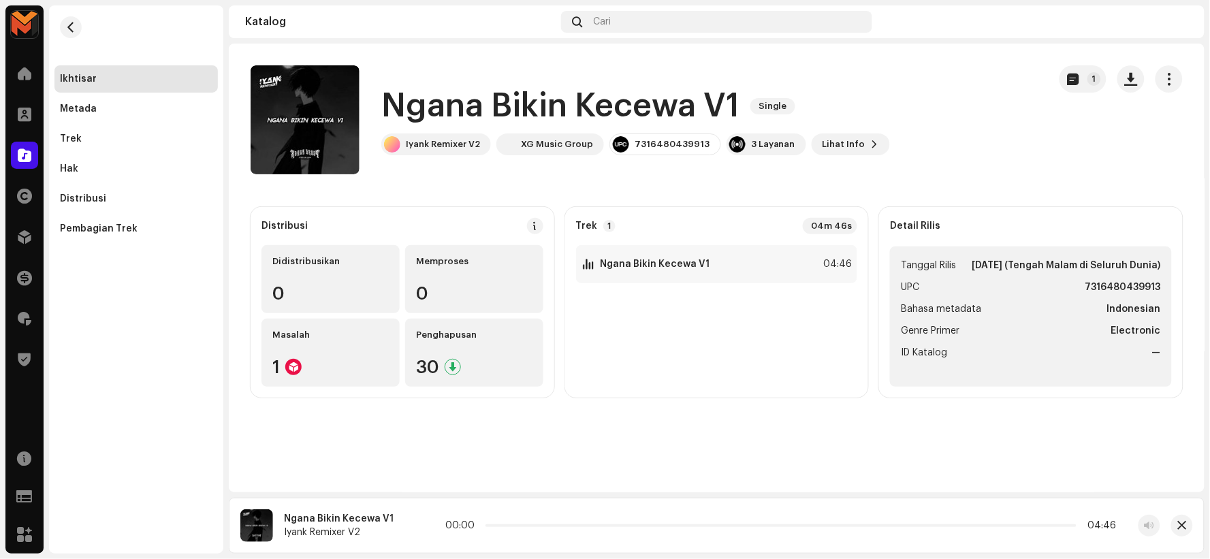
click at [454, 527] on div "00:00 04:46" at bounding box center [781, 525] width 672 height 11
click at [411, 522] on span at bounding box center [415, 526] width 8 height 11
drag, startPoint x: 488, startPoint y: 527, endPoint x: 447, endPoint y: 529, distance: 40.9
click at [458, 529] on div "00:00 04:46" at bounding box center [781, 525] width 672 height 11
click at [412, 525] on span at bounding box center [415, 526] width 8 height 11
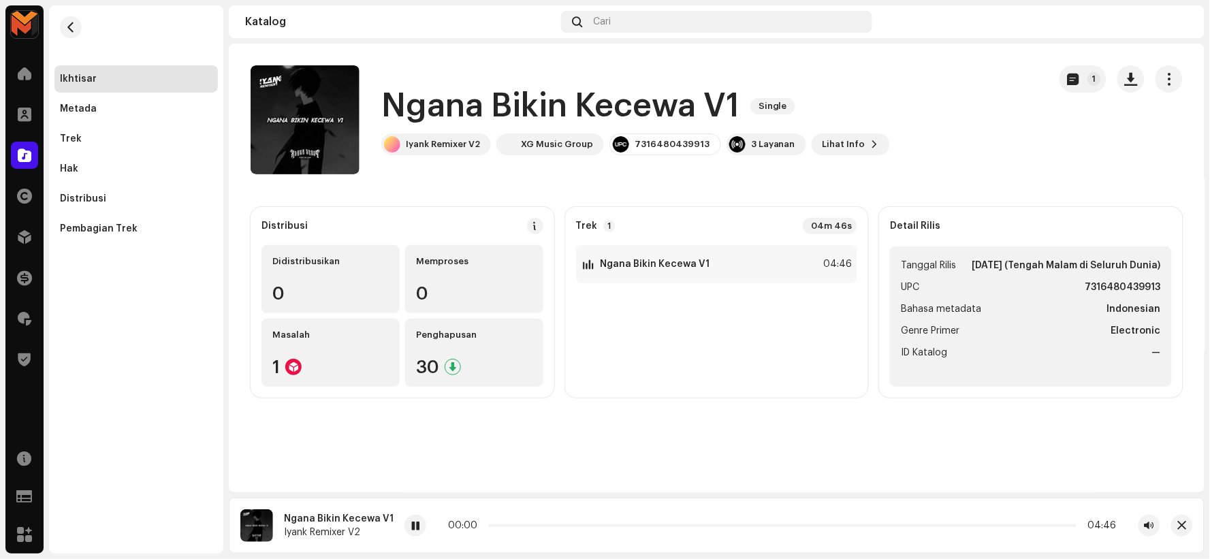
drag, startPoint x: 487, startPoint y: 525, endPoint x: 455, endPoint y: 525, distance: 32.0
click at [455, 525] on div "00:00 04:46" at bounding box center [782, 525] width 669 height 11
click at [411, 525] on span at bounding box center [415, 526] width 8 height 11
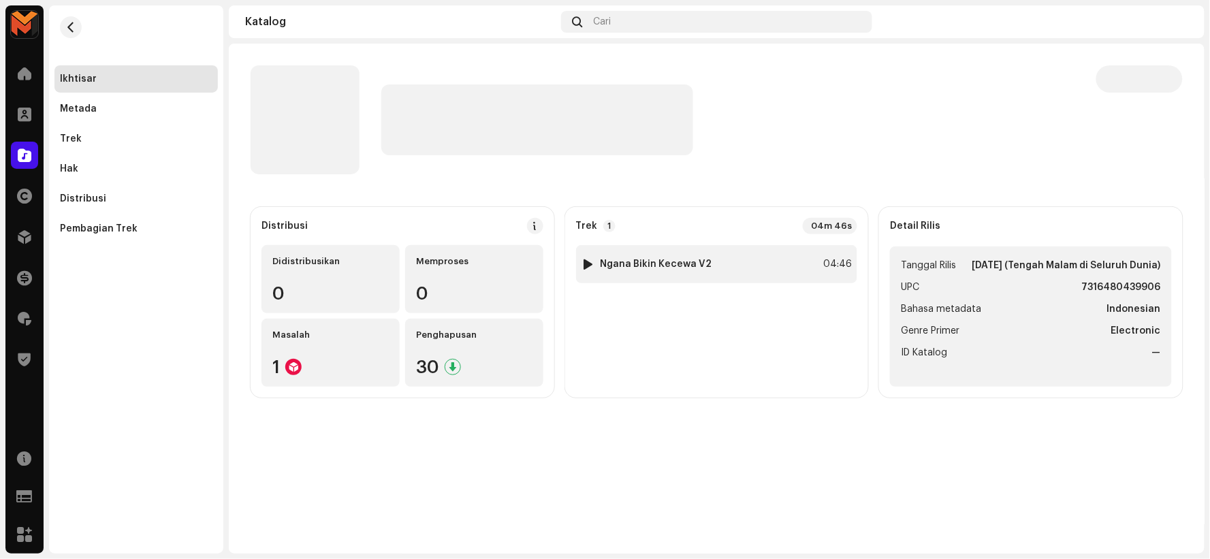
click at [586, 262] on div at bounding box center [588, 264] width 10 height 11
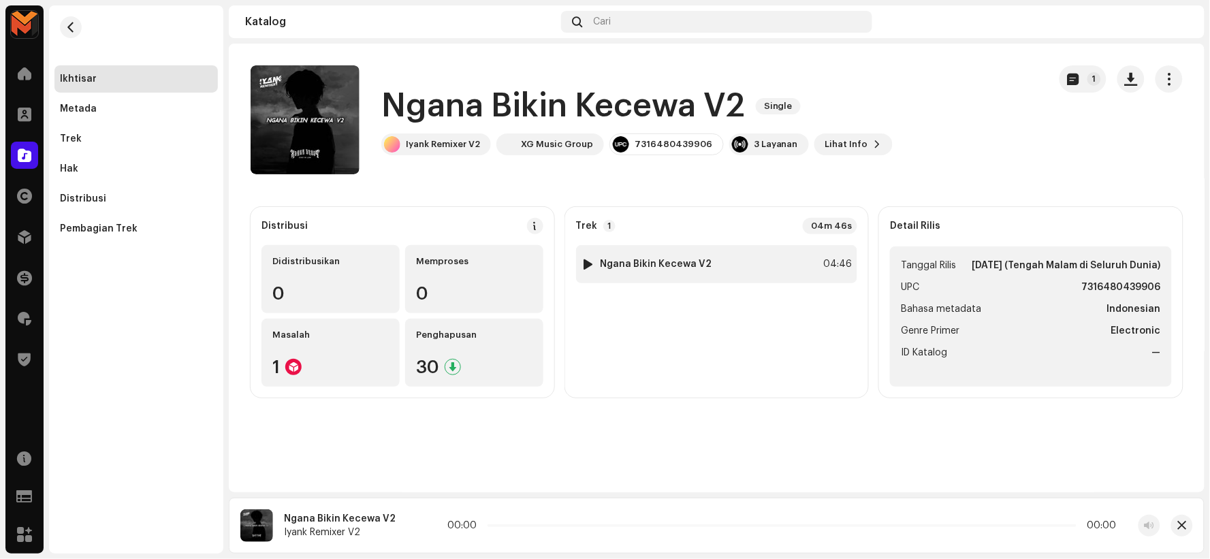
click at [586, 262] on div at bounding box center [588, 264] width 10 height 11
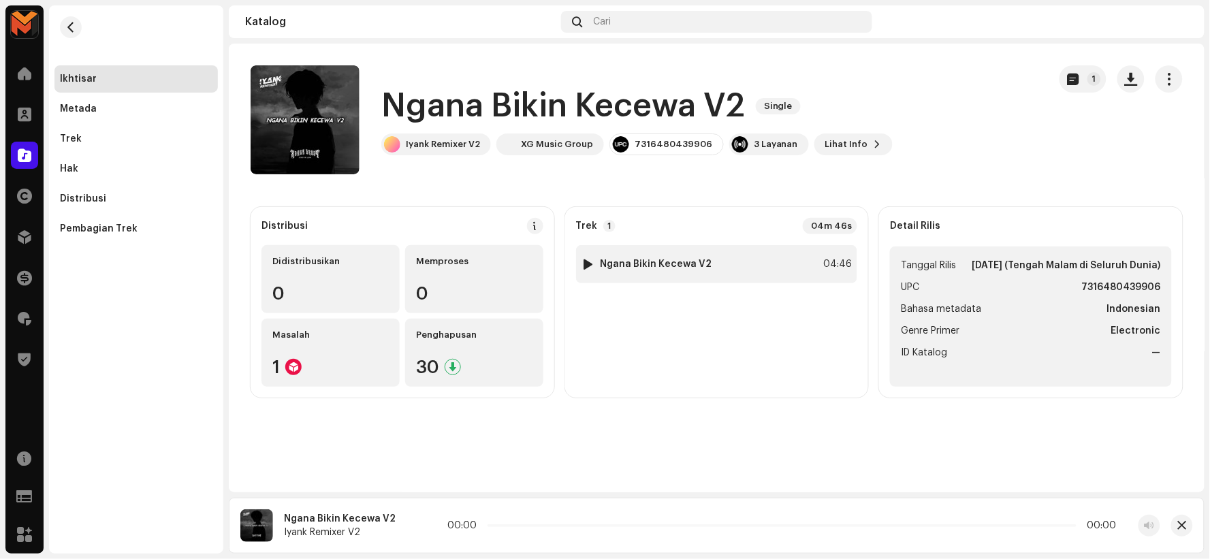
click at [586, 262] on div at bounding box center [588, 264] width 10 height 11
click at [413, 525] on span at bounding box center [417, 526] width 8 height 11
drag, startPoint x: 522, startPoint y: 519, endPoint x: 498, endPoint y: 523, distance: 24.9
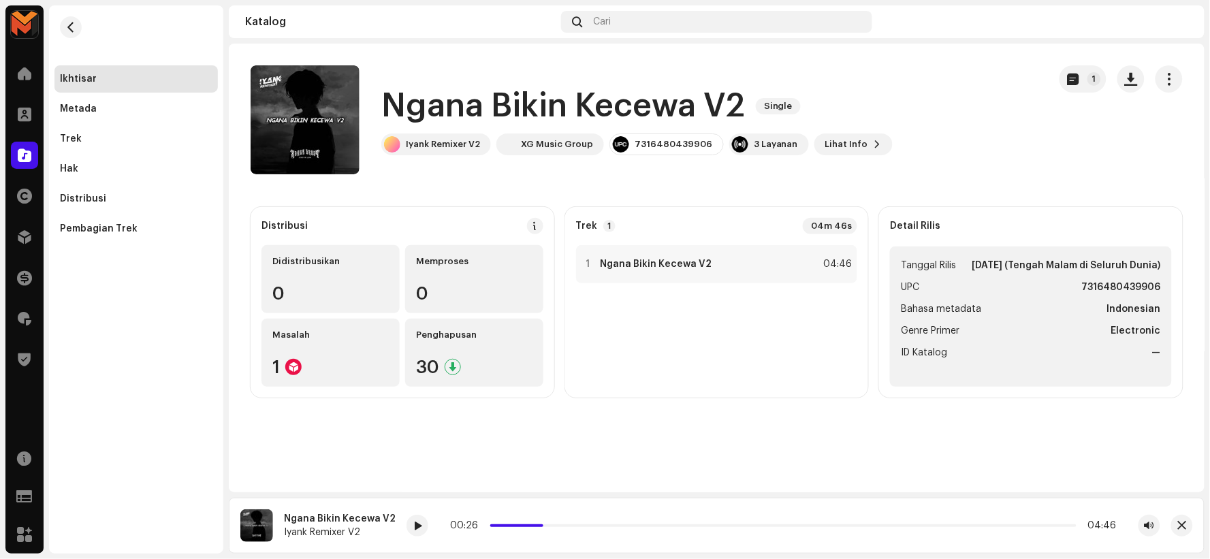
click at [471, 520] on div "00:26 04:46" at bounding box center [783, 525] width 667 height 11
drag, startPoint x: 538, startPoint y: 522, endPoint x: 471, endPoint y: 523, distance: 67.5
click at [471, 523] on div "00:00 04:46" at bounding box center [783, 525] width 667 height 11
click at [544, 461] on div "Ngana Bikin Kecewa V2 Single 1 Ngana Bikin Kecewa V2 Single Iyank Remixer V2 XG…" at bounding box center [717, 268] width 976 height 449
drag, startPoint x: 502, startPoint y: 520, endPoint x: 474, endPoint y: 523, distance: 28.1
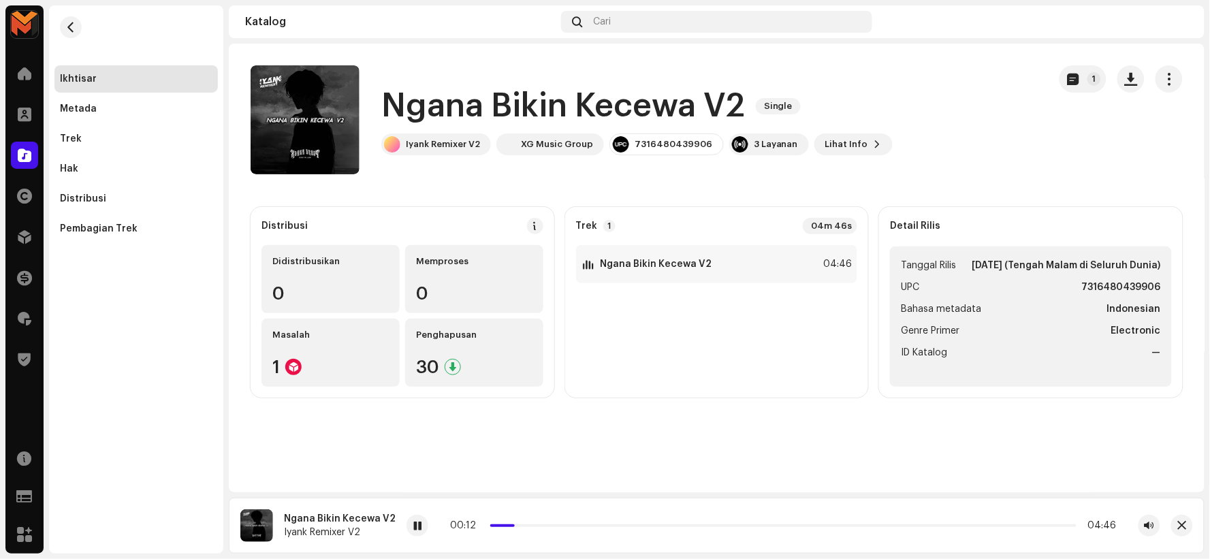
click at [472, 523] on div "00:12 04:46" at bounding box center [783, 525] width 667 height 11
drag, startPoint x: 508, startPoint y: 526, endPoint x: 475, endPoint y: 525, distance: 32.7
click at [475, 525] on div "00:00 04:46" at bounding box center [783, 525] width 667 height 11
drag, startPoint x: 418, startPoint y: 527, endPoint x: 506, endPoint y: 410, distance: 146.3
click at [418, 526] on div at bounding box center [418, 526] width 22 height 22
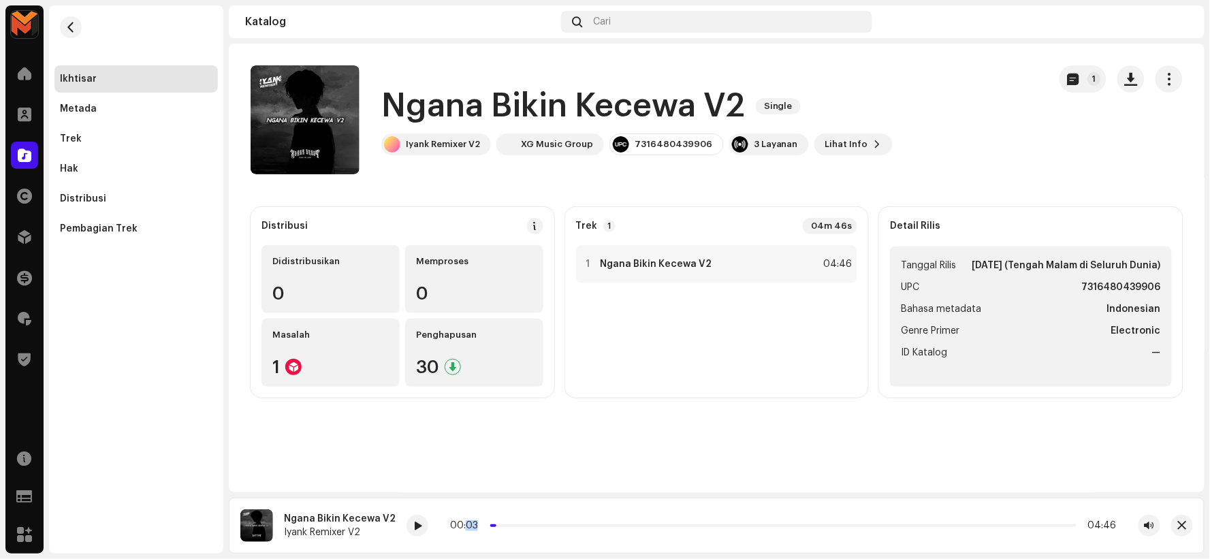
drag, startPoint x: 493, startPoint y: 526, endPoint x: 459, endPoint y: 530, distance: 34.3
click at [459, 530] on div "00:03 04:46" at bounding box center [783, 525] width 667 height 11
drag, startPoint x: 488, startPoint y: 527, endPoint x: 454, endPoint y: 530, distance: 33.5
click at [454, 530] on div "00:00 04:46" at bounding box center [783, 525] width 667 height 11
click at [413, 525] on span at bounding box center [417, 526] width 8 height 11
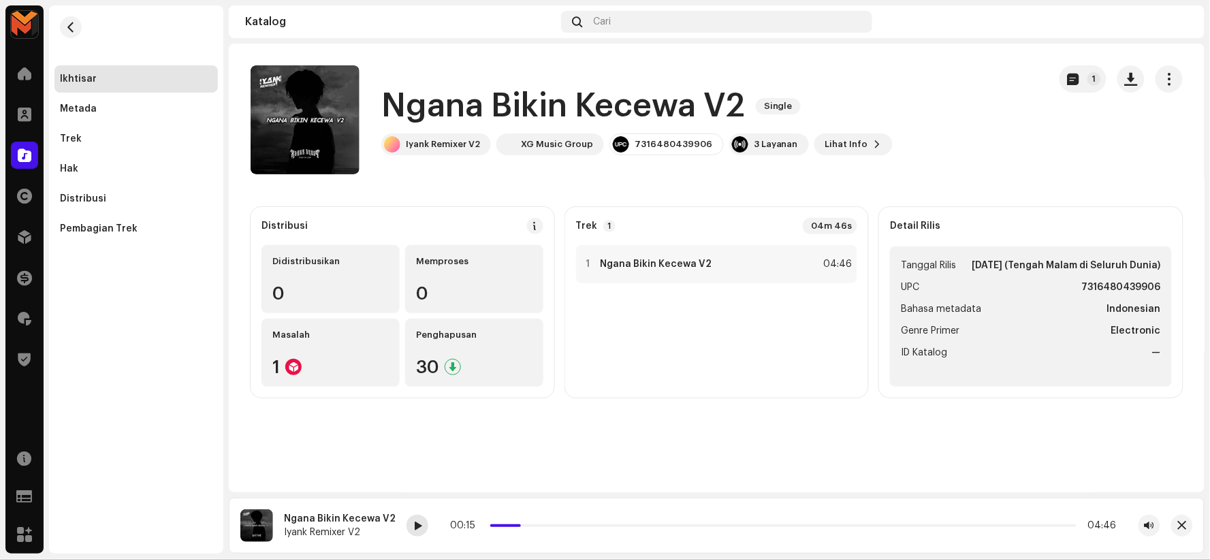
click at [409, 532] on div at bounding box center [418, 526] width 22 height 22
click at [1138, 77] on span "button" at bounding box center [1131, 79] width 13 height 11
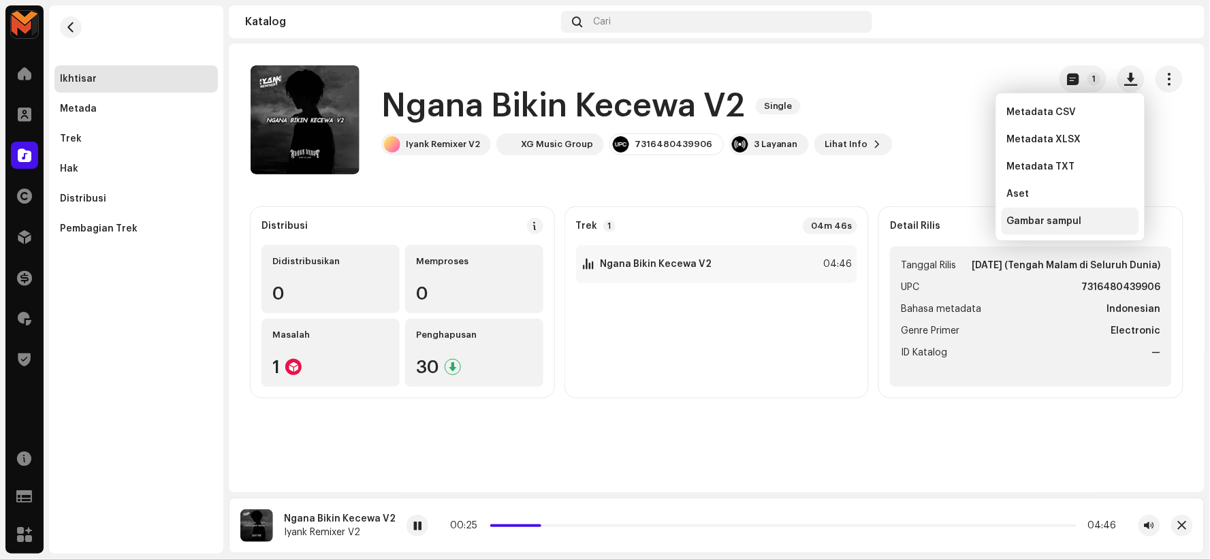
click at [1087, 213] on div "Gambar sampul" at bounding box center [1071, 221] width 138 height 27
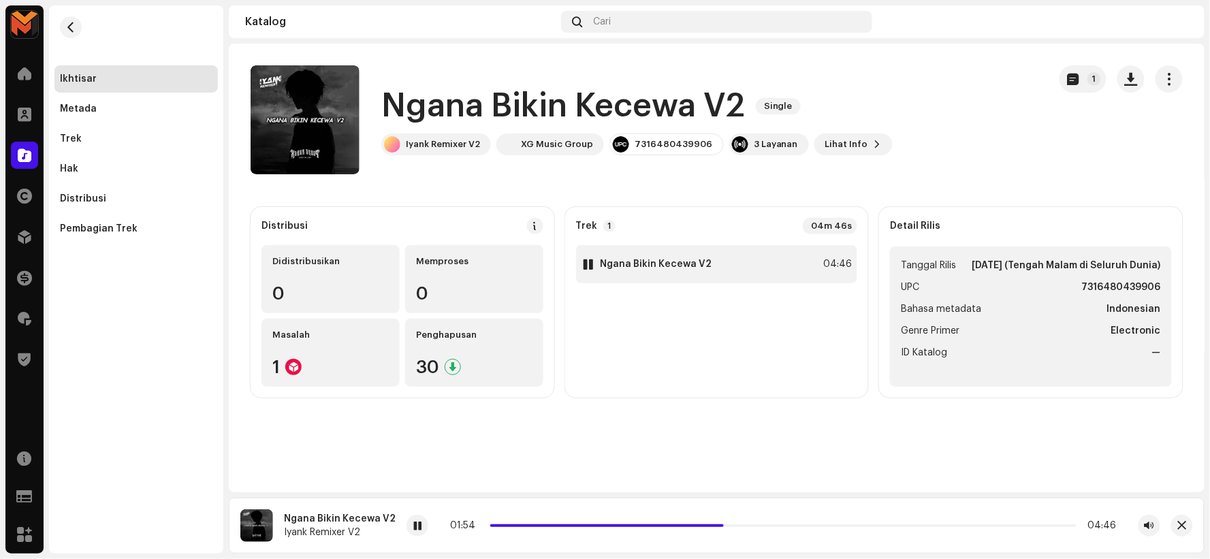
click at [645, 271] on div "1 Ngana Bikin Kecewa V2 04:46" at bounding box center [717, 264] width 282 height 38
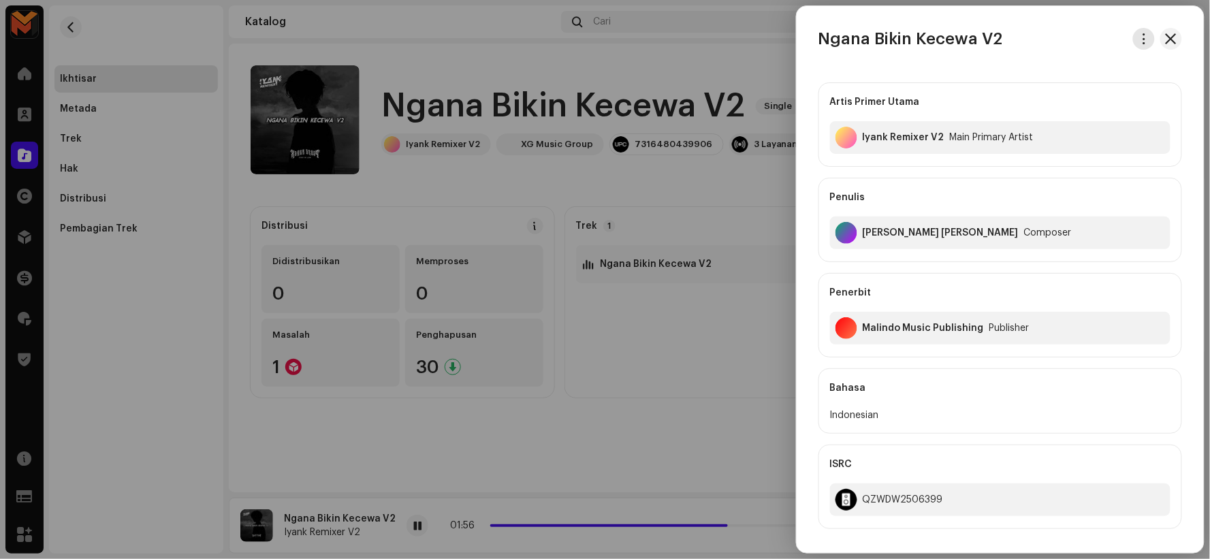
click at [1140, 42] on span "button" at bounding box center [1145, 38] width 10 height 11
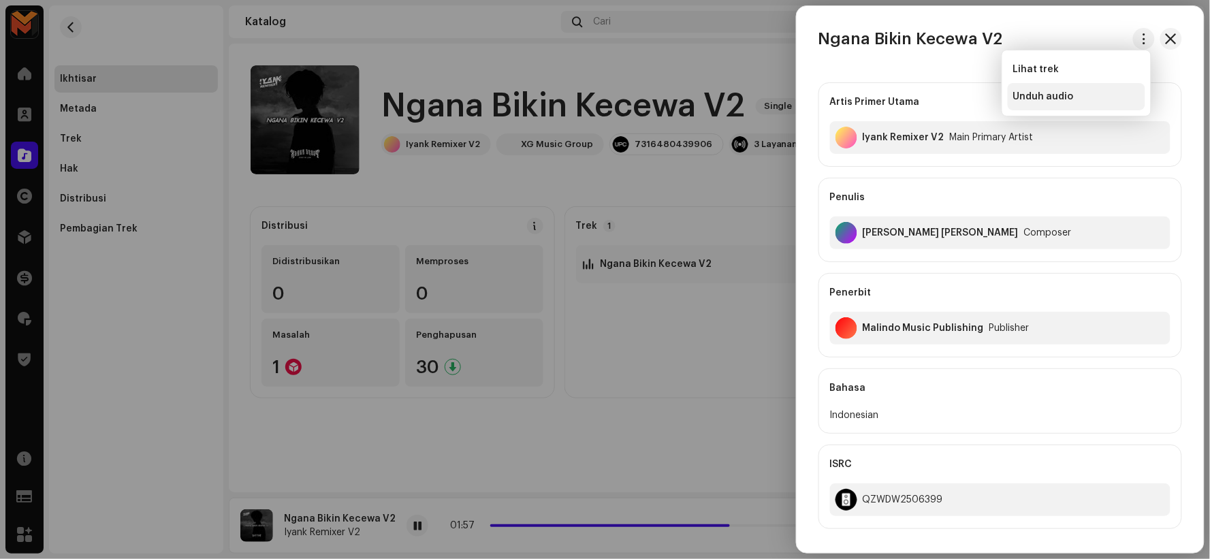
click at [1039, 96] on span "Unduh audio" at bounding box center [1044, 96] width 61 height 11
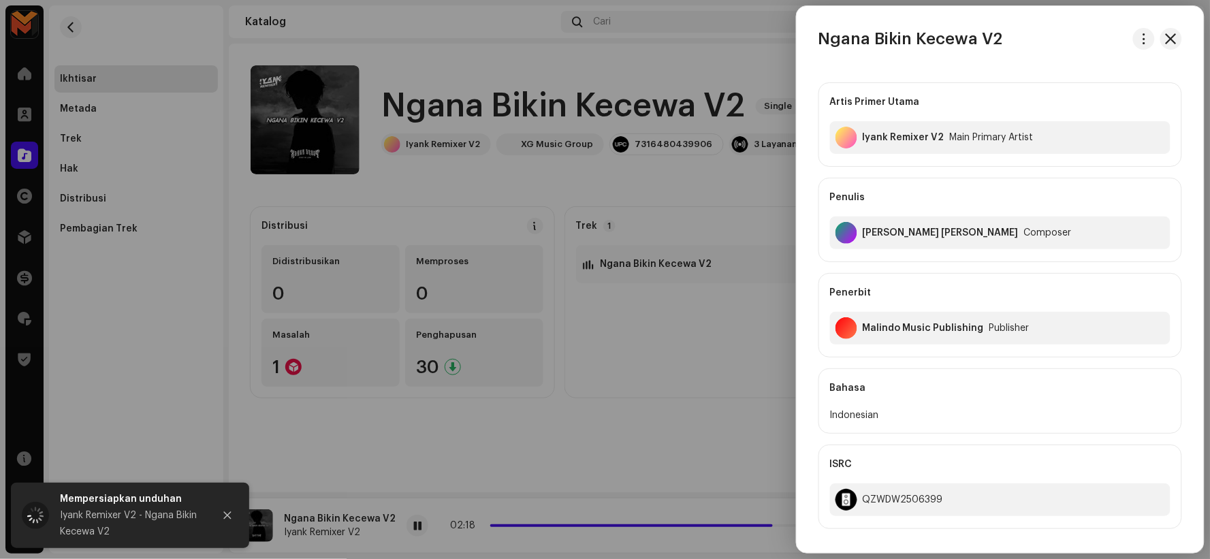
click at [425, 140] on div at bounding box center [605, 279] width 1210 height 559
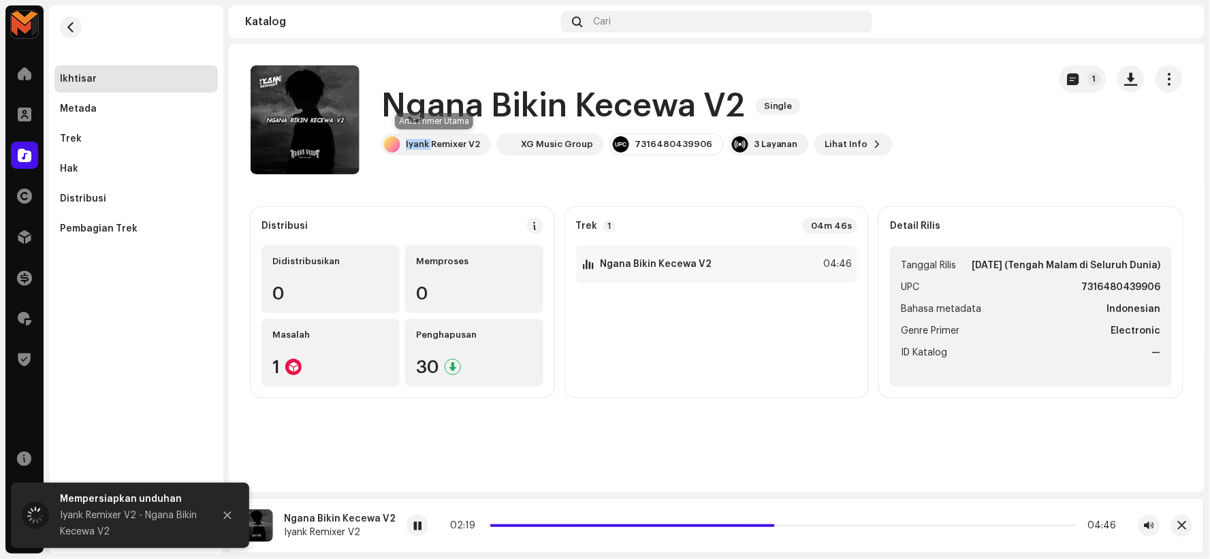
click at [425, 140] on div "Iyank Remixer V2" at bounding box center [443, 144] width 74 height 11
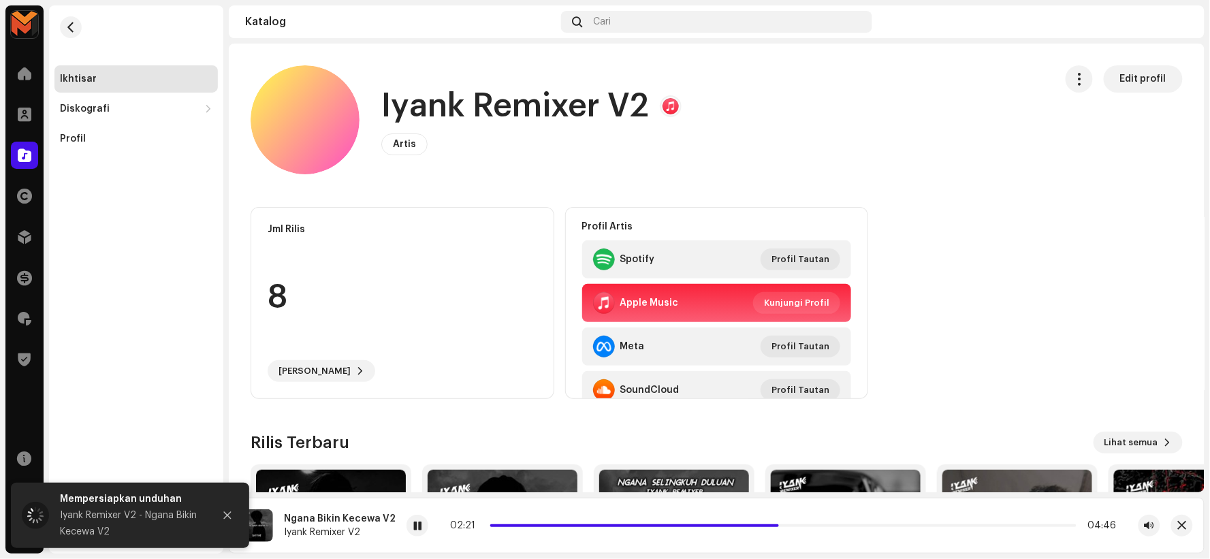
click at [554, 86] on h1 "Iyank Remixer V2" at bounding box center [515, 106] width 268 height 44
click at [554, 117] on h1 "Iyank Remixer V2" at bounding box center [515, 106] width 268 height 44
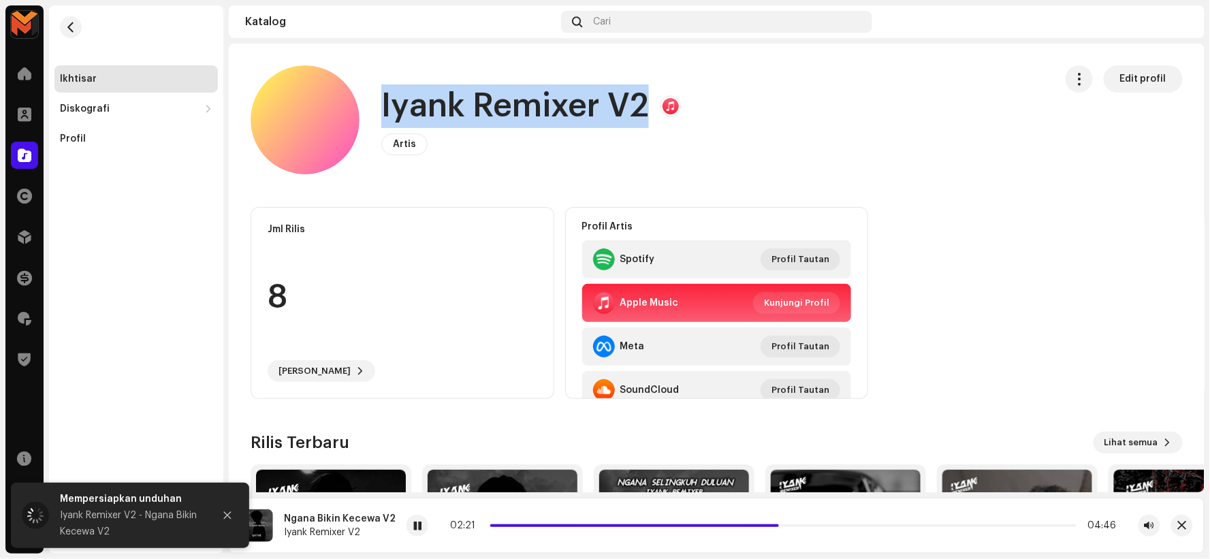
click at [554, 117] on h1 "Iyank Remixer V2" at bounding box center [515, 106] width 268 height 44
copy h1 "Iyank Remixer V2"
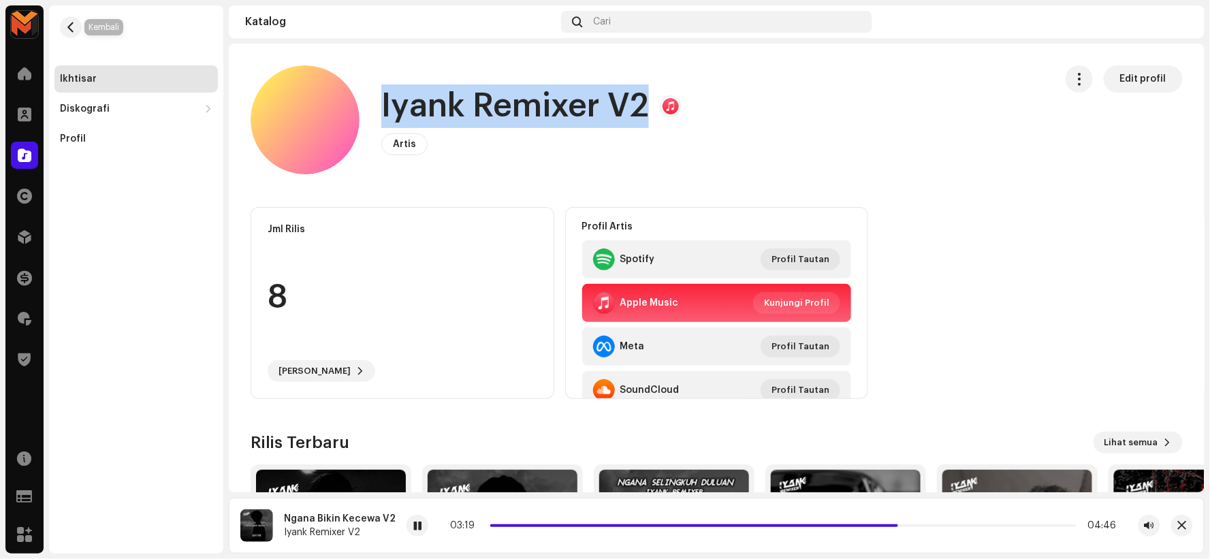
drag, startPoint x: 68, startPoint y: 28, endPoint x: 112, endPoint y: 26, distance: 43.6
click at [69, 27] on span "button" at bounding box center [71, 27] width 10 height 11
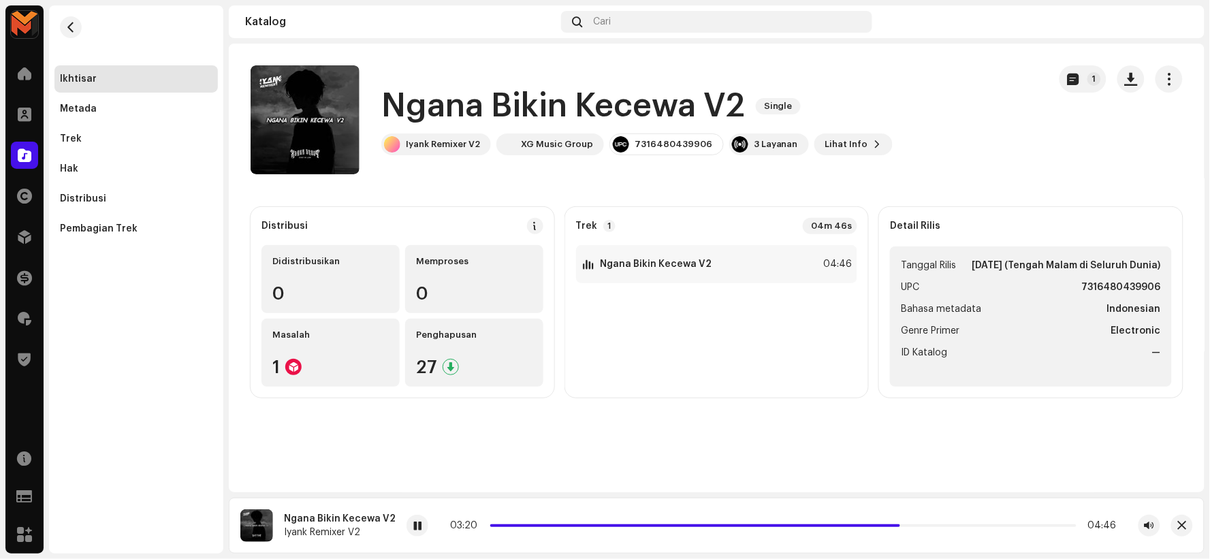
click at [411, 114] on h1 "Ngana Bikin Kecewa V2" at bounding box center [563, 106] width 364 height 44
click at [409, 113] on h1 "Ngana Bikin Kecewa V2" at bounding box center [563, 106] width 364 height 44
click at [409, 112] on h1 "Ngana Bikin Kecewa V2" at bounding box center [563, 106] width 364 height 44
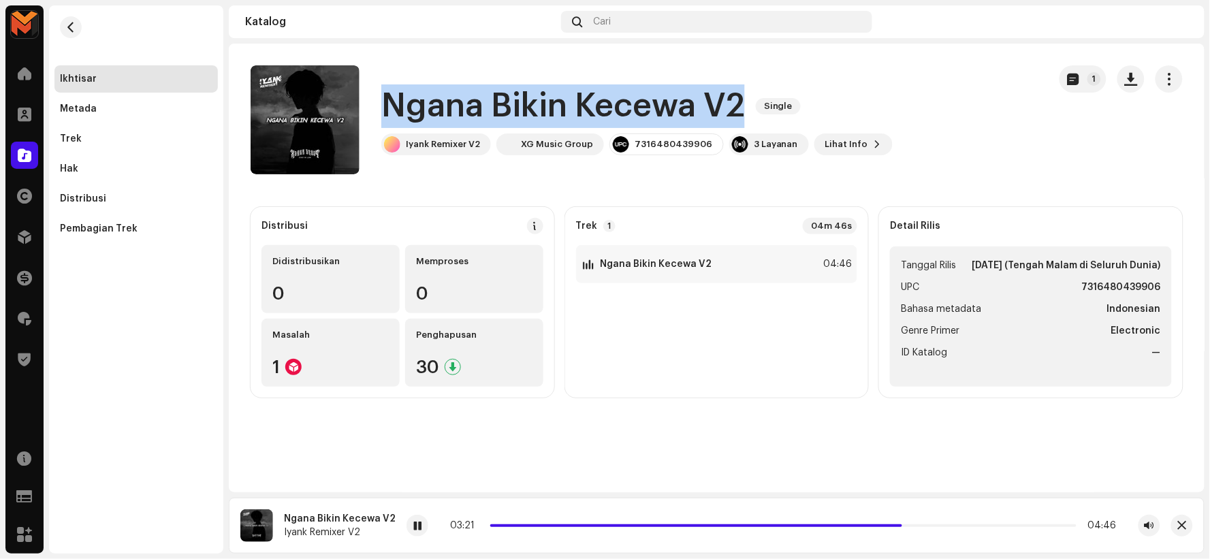
click at [409, 112] on h1 "Ngana Bikin Kecewa V2" at bounding box center [563, 106] width 364 height 44
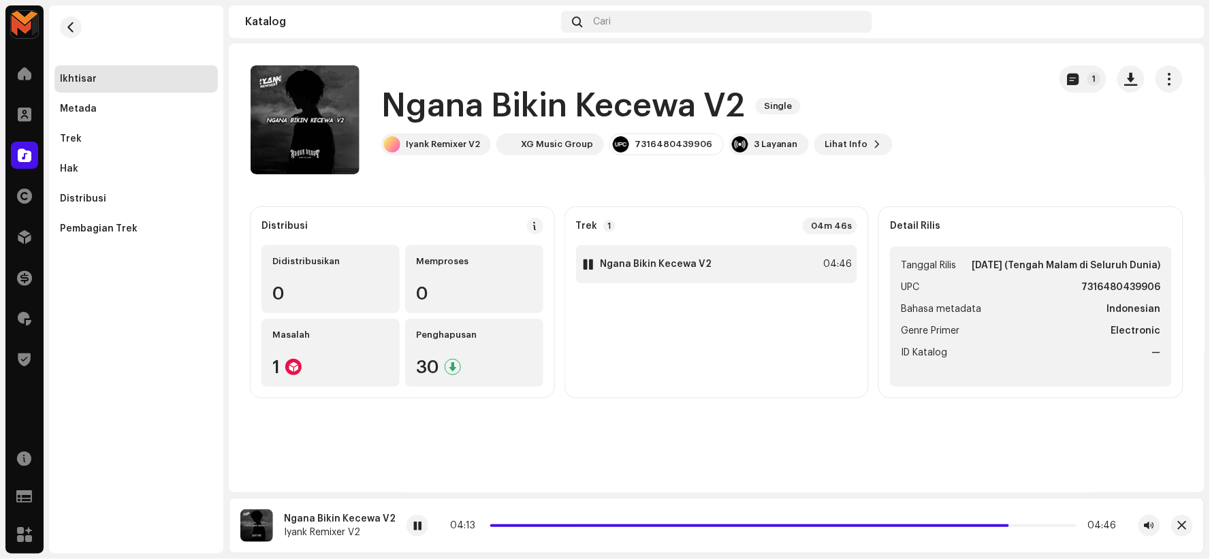
click at [643, 264] on strong "Ngana Bikin Kecewa V2" at bounding box center [657, 264] width 112 height 11
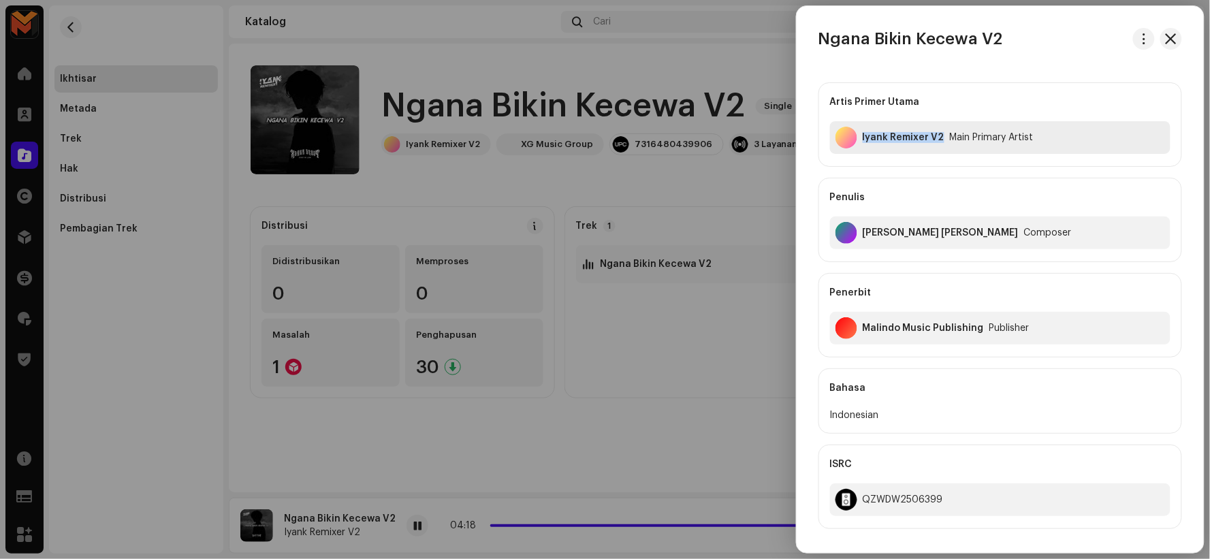
copy div "Iyank Remixer V2"
drag, startPoint x: 864, startPoint y: 131, endPoint x: 943, endPoint y: 146, distance: 80.3
click at [943, 146] on div "Iyank Remixer V2 Main Primary Artist" at bounding box center [1000, 137] width 341 height 33
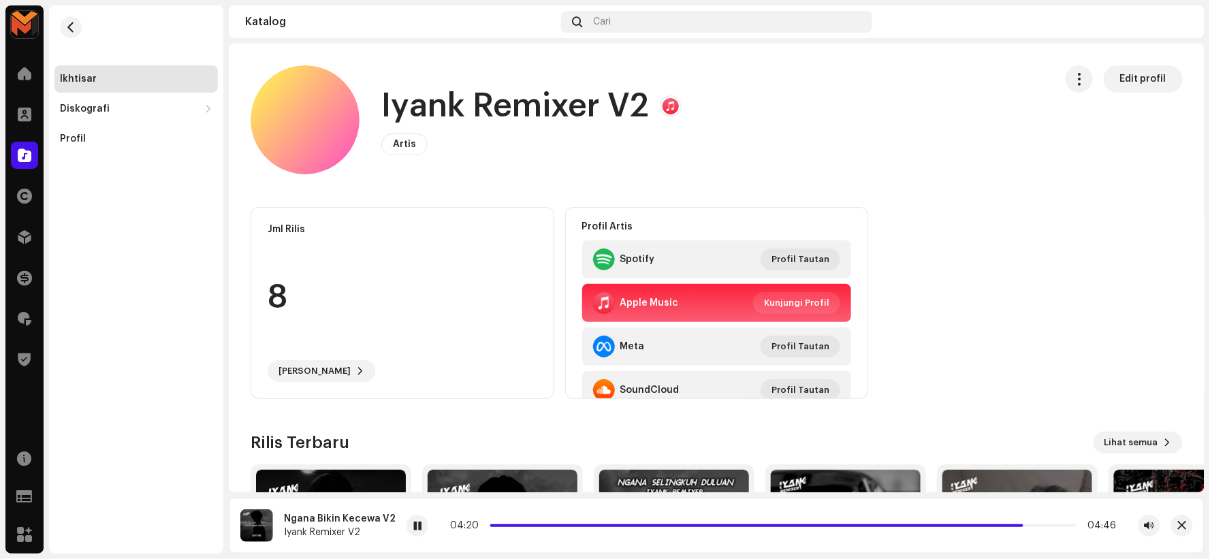
click at [520, 97] on h1 "Iyank Remixer V2" at bounding box center [515, 106] width 268 height 44
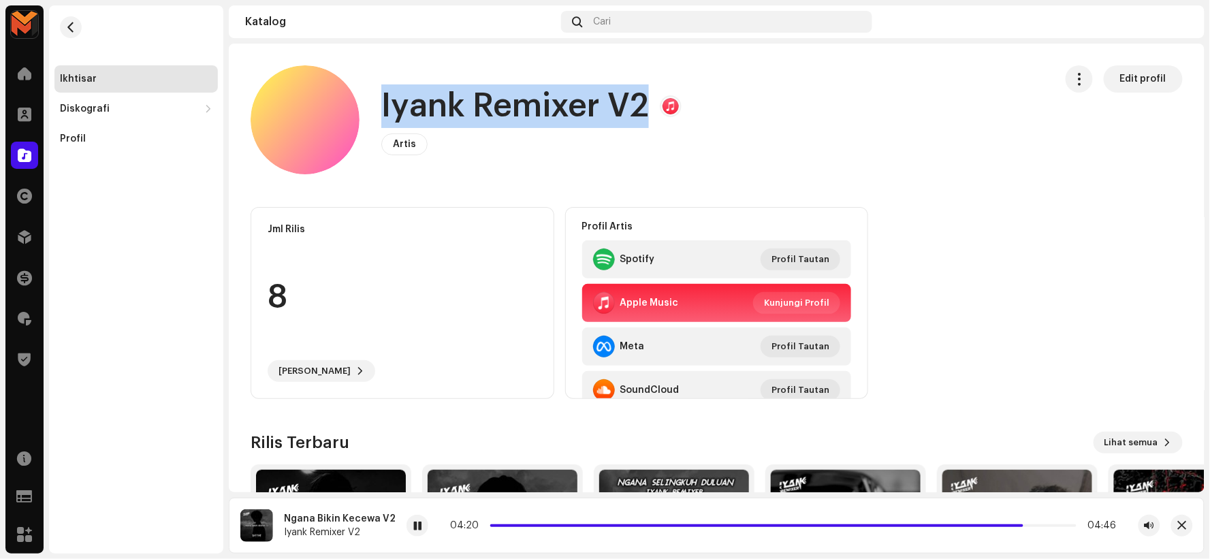
click at [521, 97] on h1 "Iyank Remixer V2" at bounding box center [515, 106] width 268 height 44
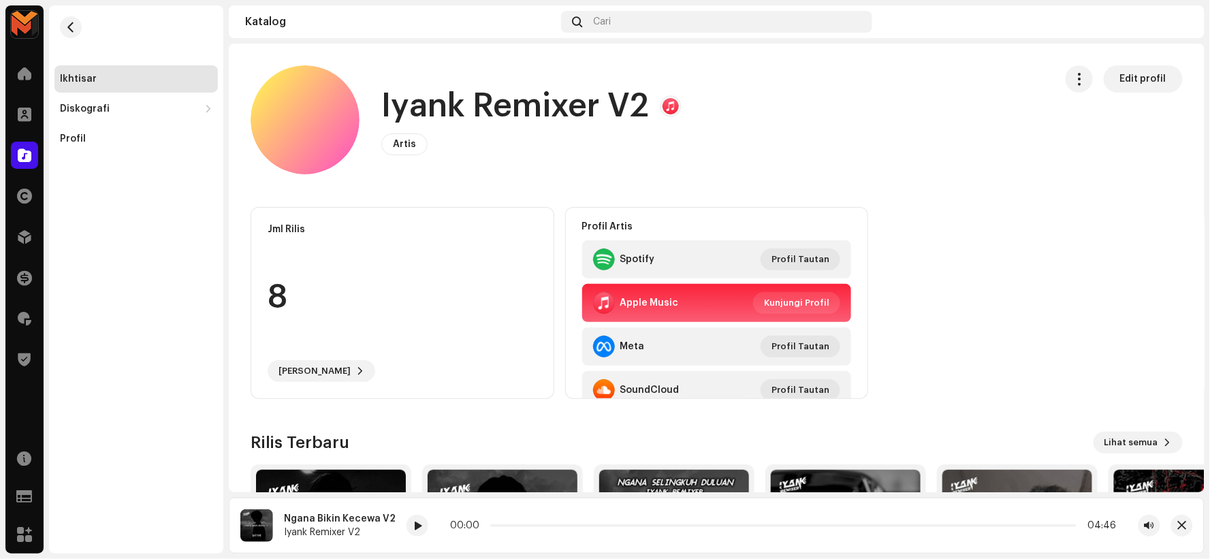
click at [64, 14] on re-m-nav-back at bounding box center [70, 35] width 33 height 60
click at [71, 24] on span "button" at bounding box center [71, 27] width 10 height 11
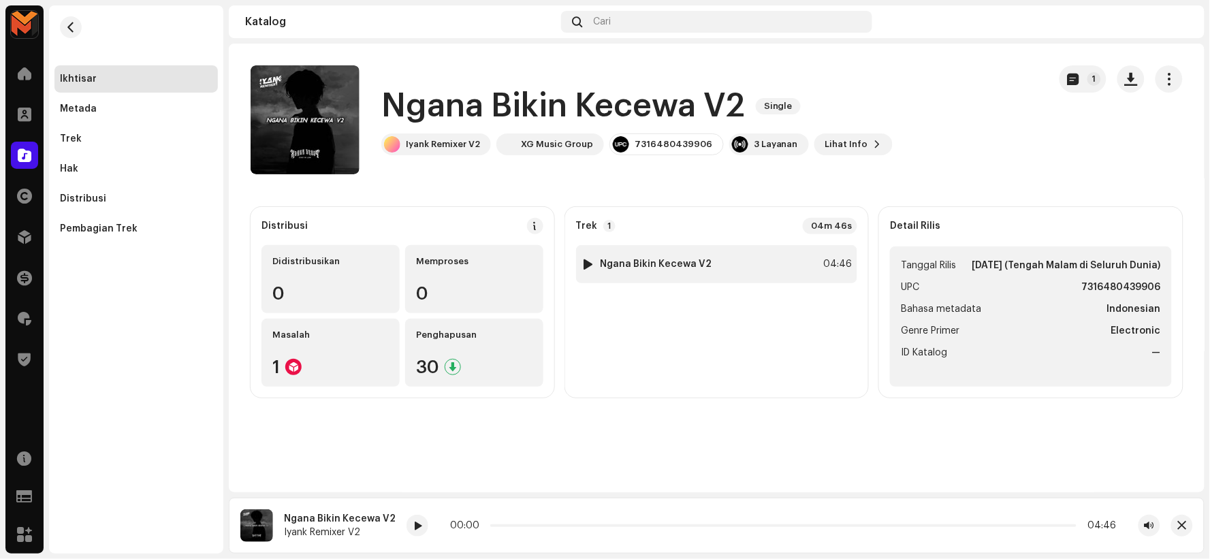
click at [636, 263] on strong "Ngana Bikin Kecewa V2" at bounding box center [657, 264] width 112 height 11
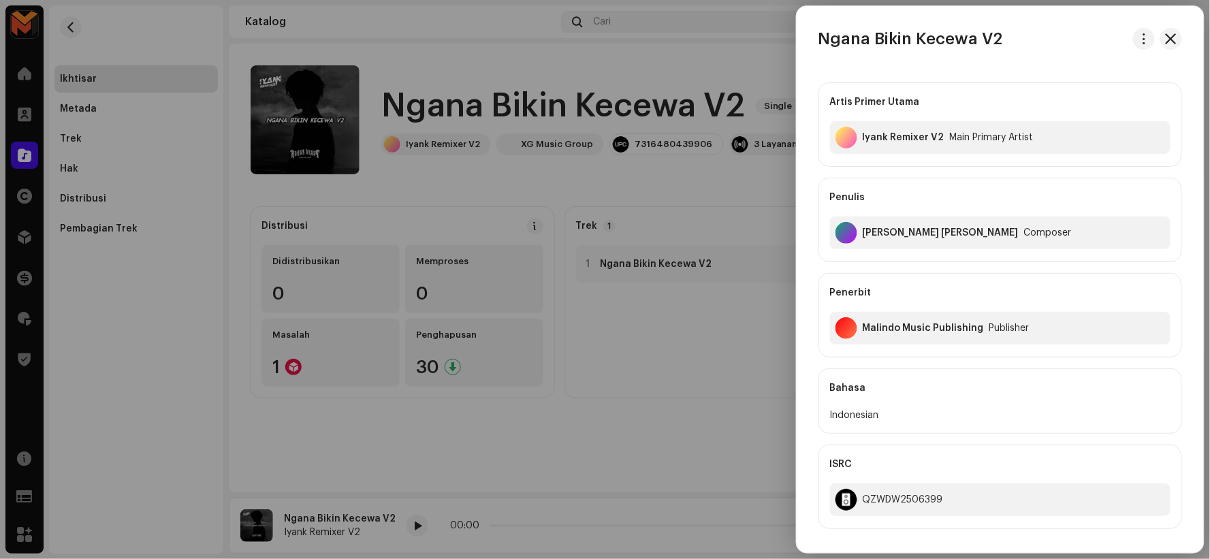
click at [869, 230] on div "Arifin Ilham Aditya Januar" at bounding box center [941, 233] width 156 height 11
copy div "Arifin Ilham Aditya Januar"
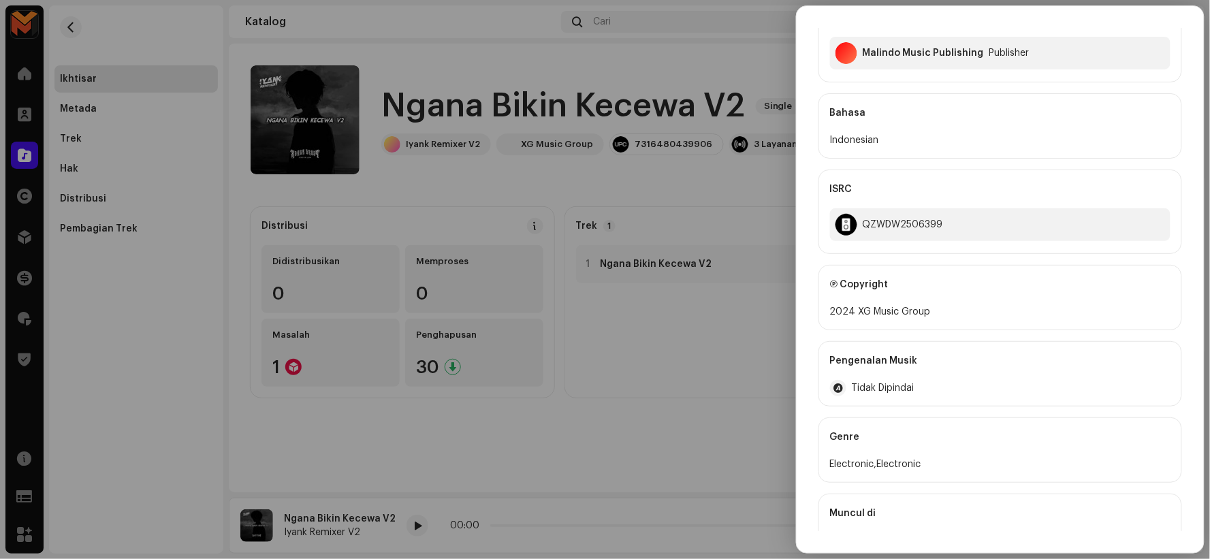
scroll to position [302, 0]
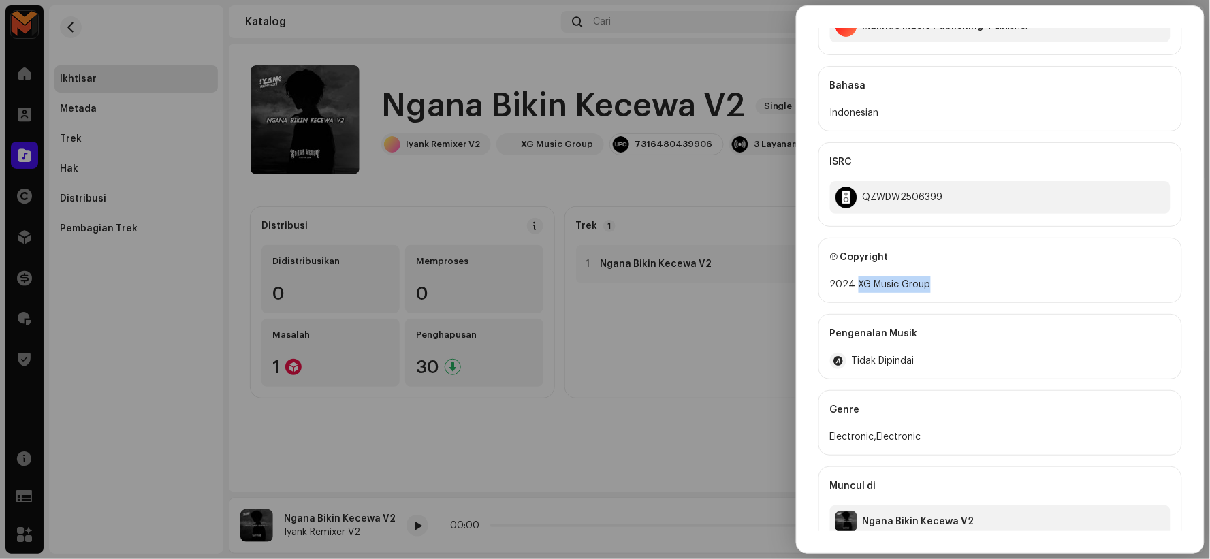
drag, startPoint x: 856, startPoint y: 281, endPoint x: 940, endPoint y: 289, distance: 84.2
click at [940, 289] on div "2024 XG Music Group" at bounding box center [1000, 285] width 341 height 16
copy div "XG Music Group"
click at [614, 206] on div at bounding box center [605, 279] width 1210 height 559
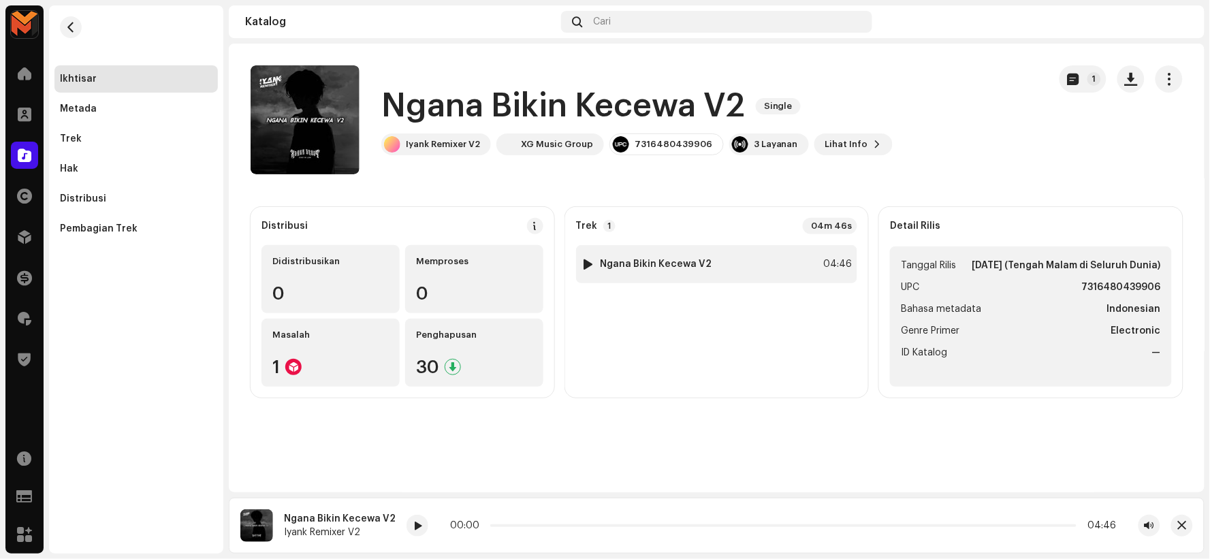
click at [751, 256] on div "1 Ngana Bikin Kecewa V2 04:46" at bounding box center [717, 264] width 282 height 38
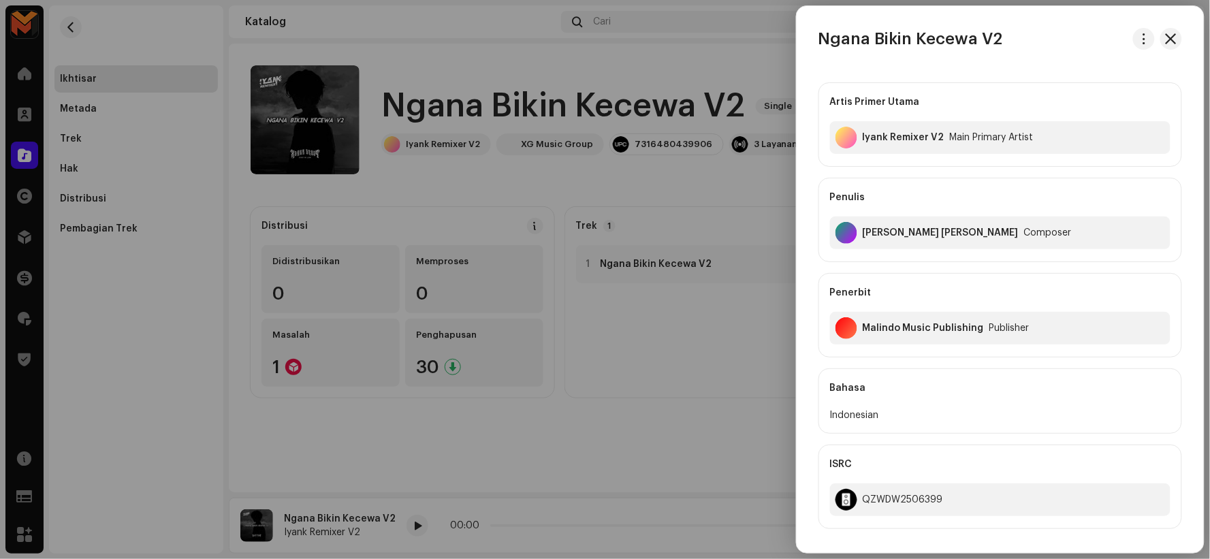
click at [632, 140] on div at bounding box center [605, 279] width 1210 height 559
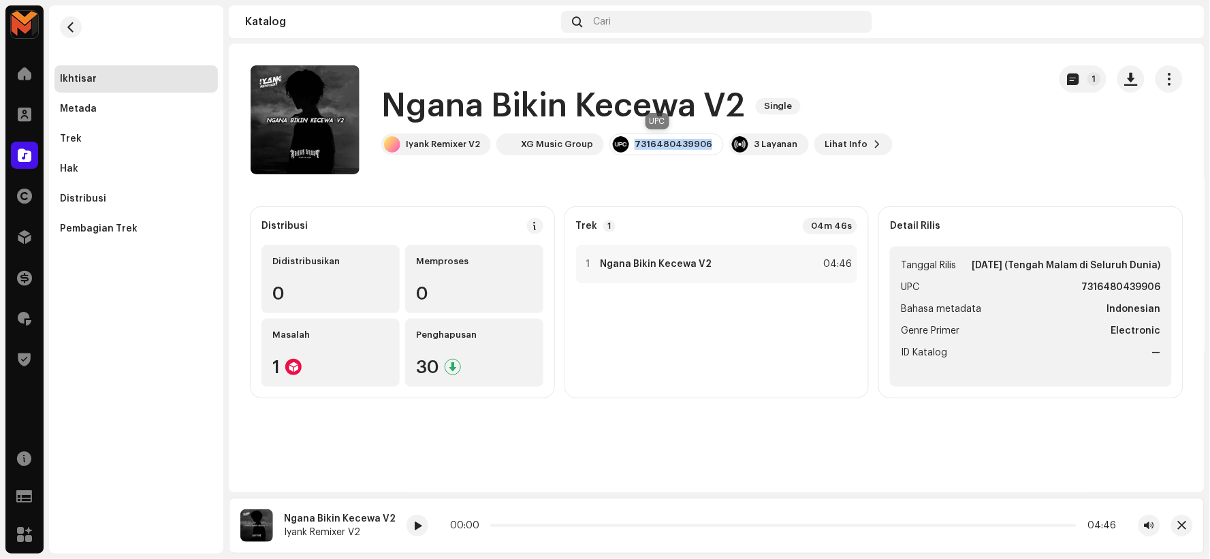
click at [635, 140] on div "7316480439906" at bounding box center [674, 144] width 78 height 11
copy div "7316480439906"
click at [714, 264] on div "1 Ngana Bikin Kecewa V2 04:46" at bounding box center [717, 264] width 282 height 38
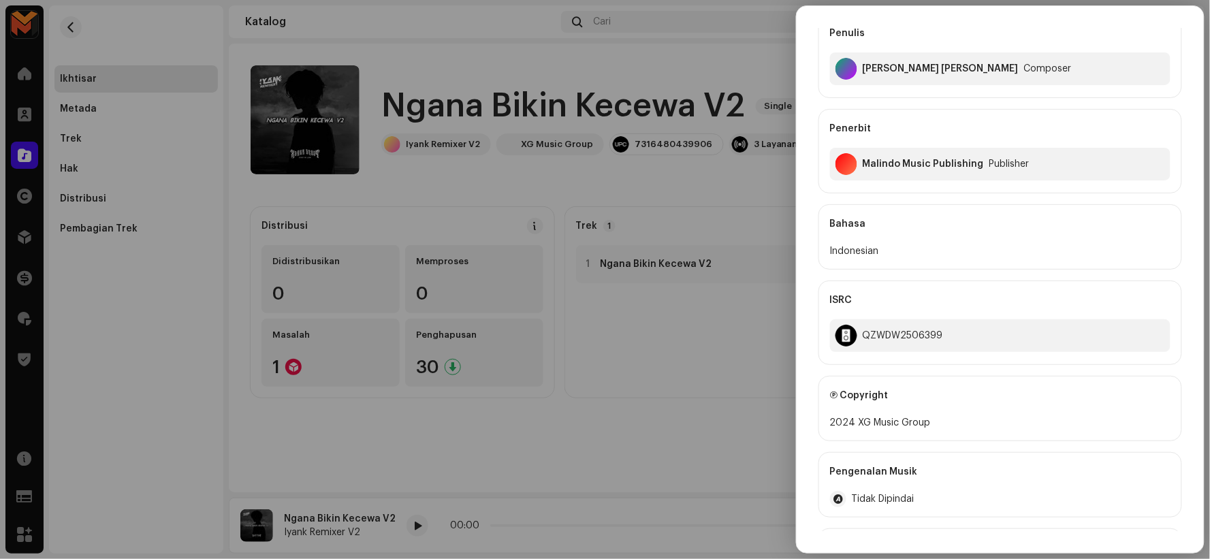
scroll to position [227, 0]
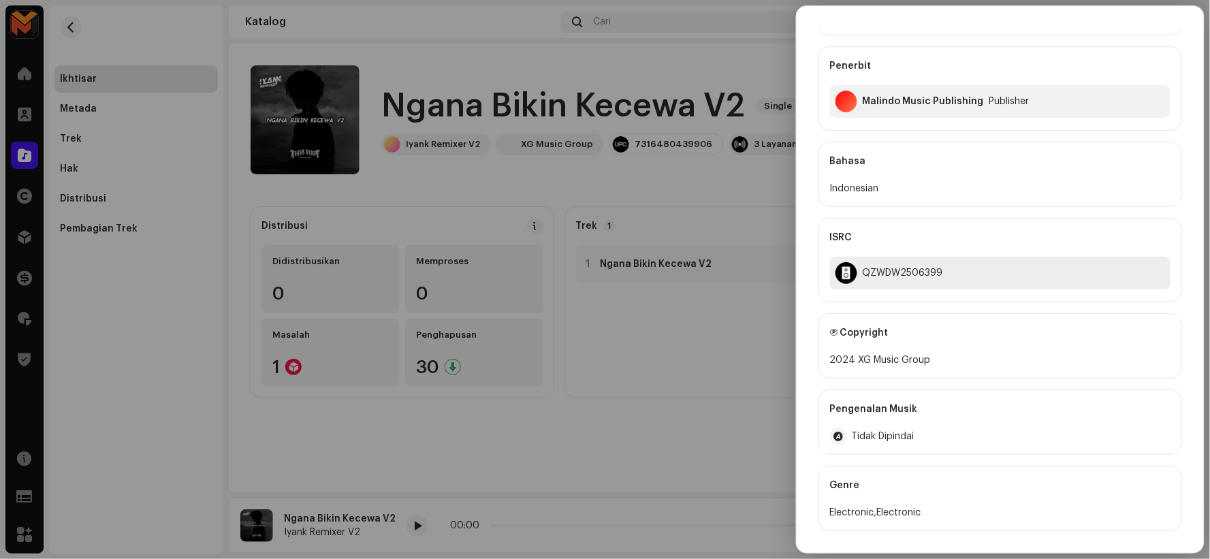
click at [888, 264] on div "QZWDW2506399" at bounding box center [1000, 273] width 341 height 33
copy div "QZWDW2506399"
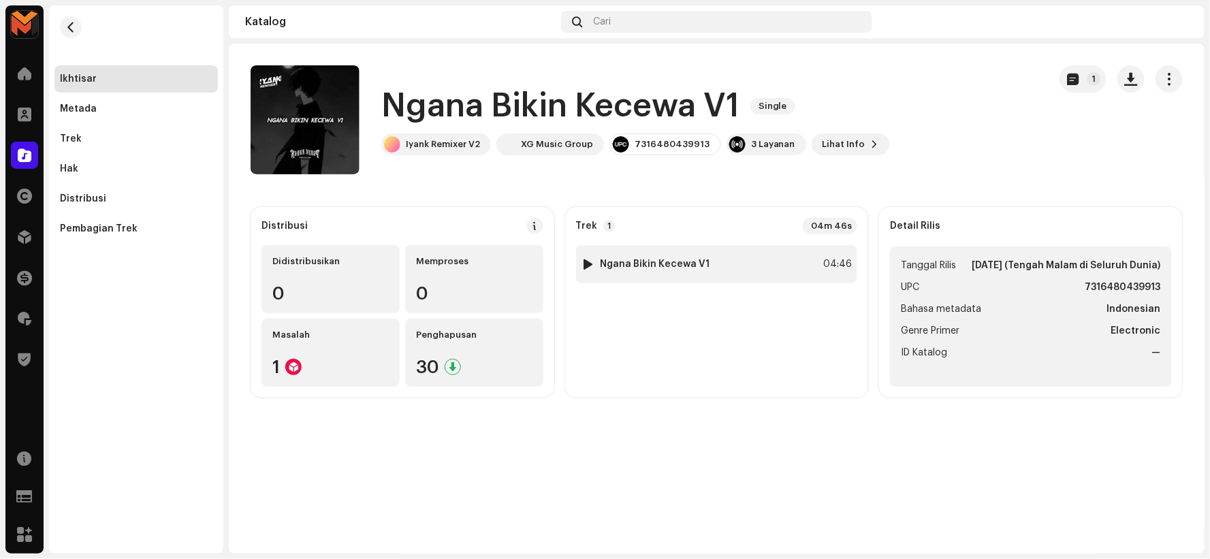
click at [664, 261] on strong "Ngana Bikin Kecewa V1" at bounding box center [656, 264] width 110 height 11
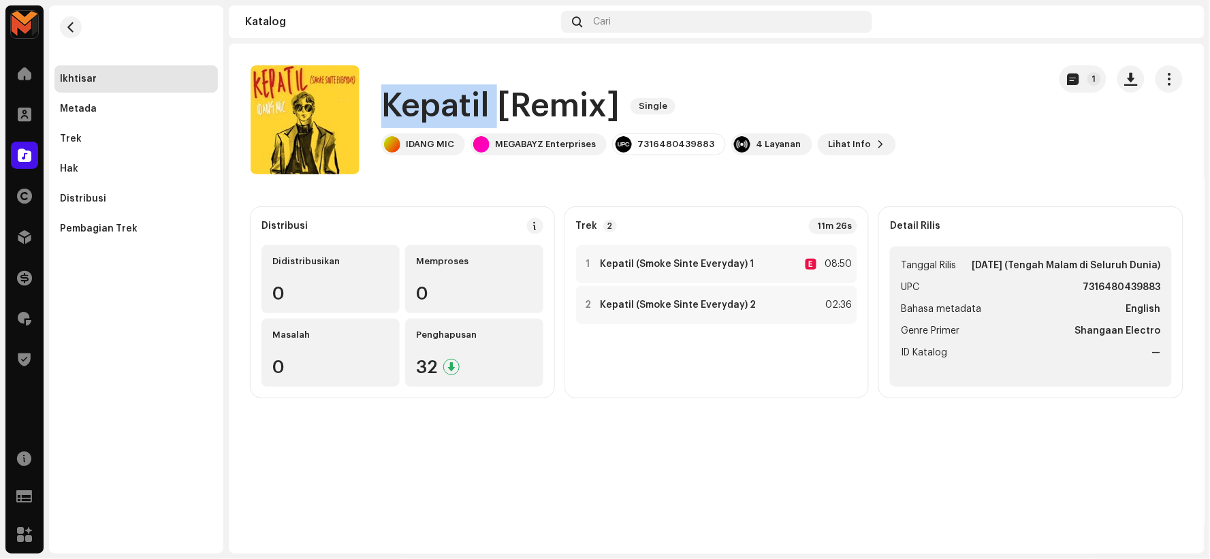
drag, startPoint x: 371, startPoint y: 104, endPoint x: 495, endPoint y: 112, distance: 123.6
click at [495, 112] on div "Kepatil [Remix] Single IDANG MIC MEGABAYZ Enterprises 7316480439883 4 Layanan L…" at bounding box center [644, 119] width 787 height 109
copy h1 "Kepatil"
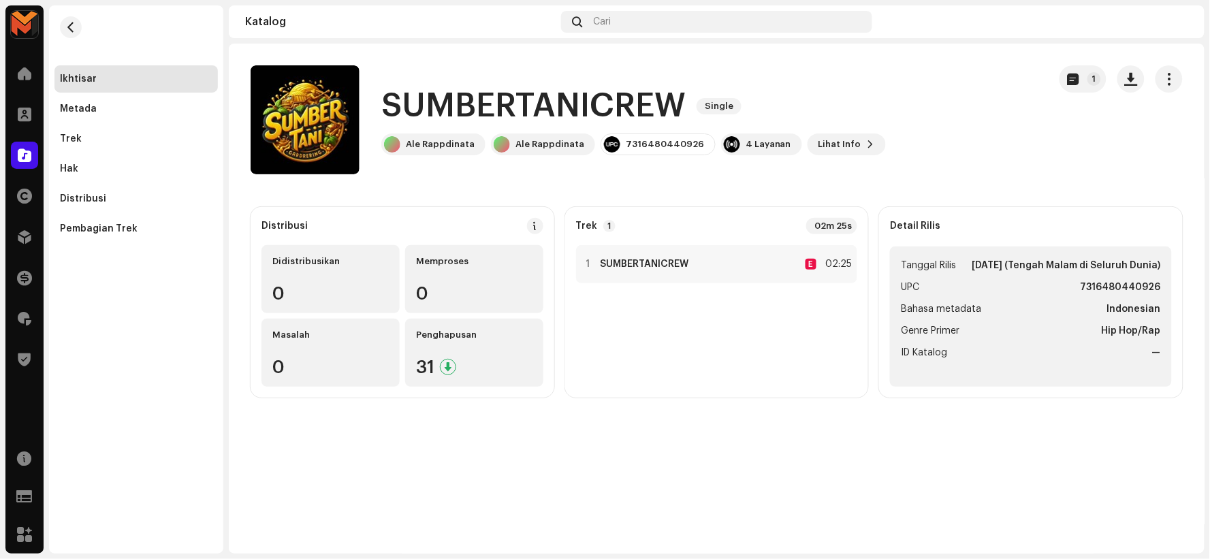
click at [574, 95] on h1 "SUMBERTANICREW" at bounding box center [533, 106] width 304 height 44
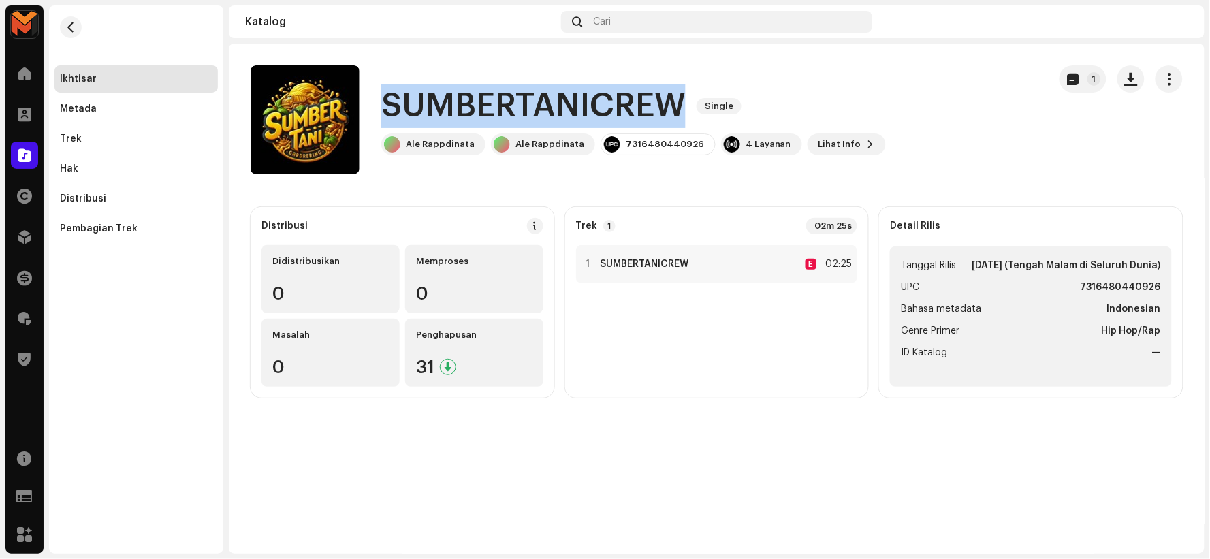
click at [574, 95] on h1 "SUMBERTANICREW" at bounding box center [533, 106] width 304 height 44
copy h1 "SUMBERTANICREW"
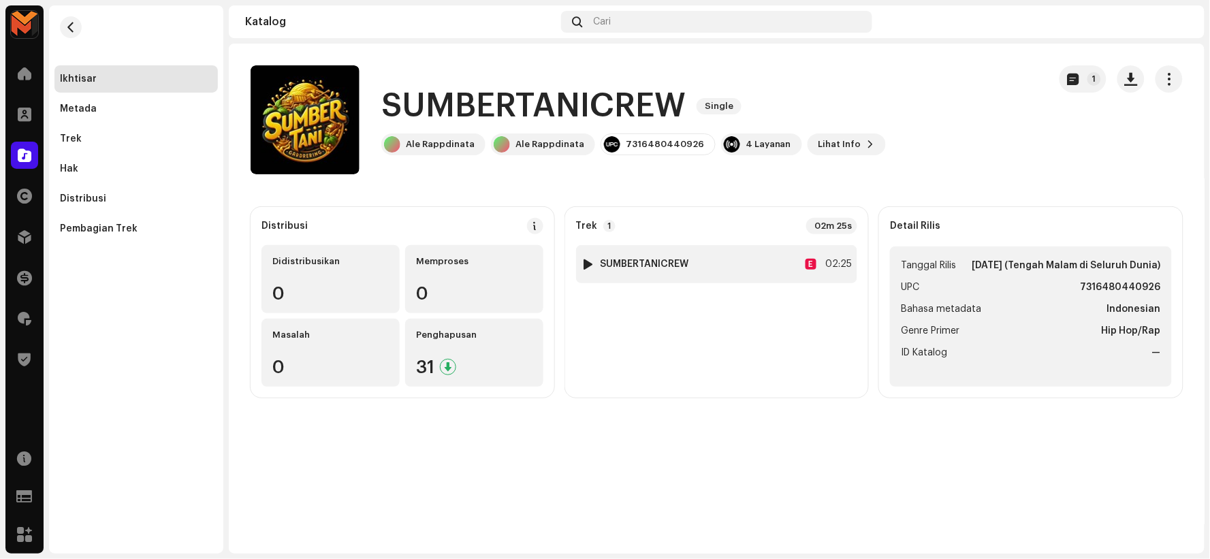
click at [586, 260] on div at bounding box center [588, 264] width 10 height 11
click at [584, 266] on div at bounding box center [588, 264] width 10 height 11
click at [595, 263] on img at bounding box center [589, 264] width 18 height 18
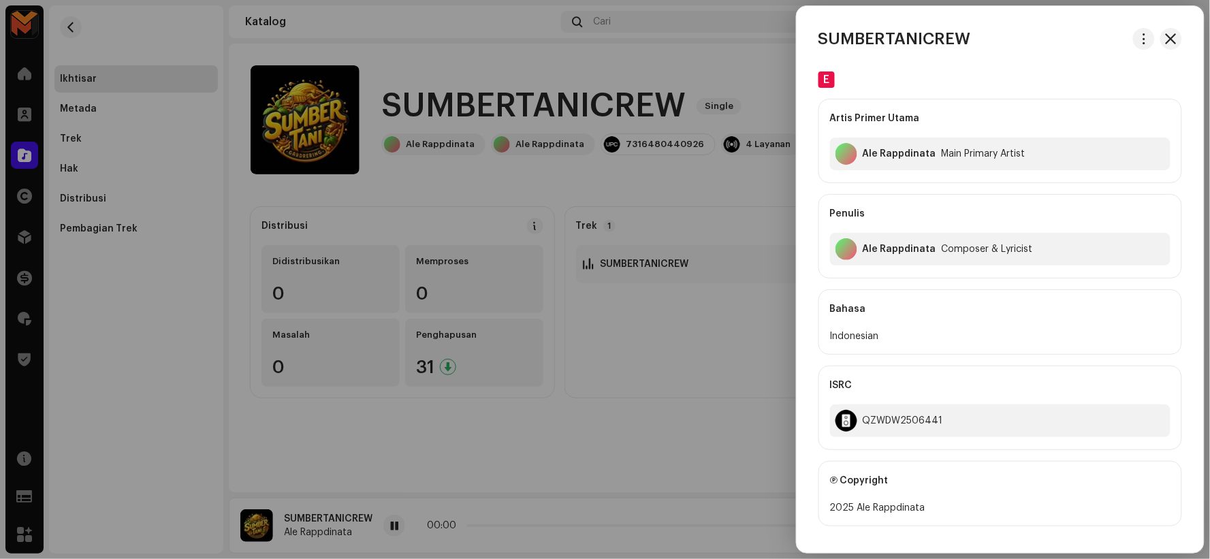
click at [588, 262] on div at bounding box center [605, 279] width 1210 height 559
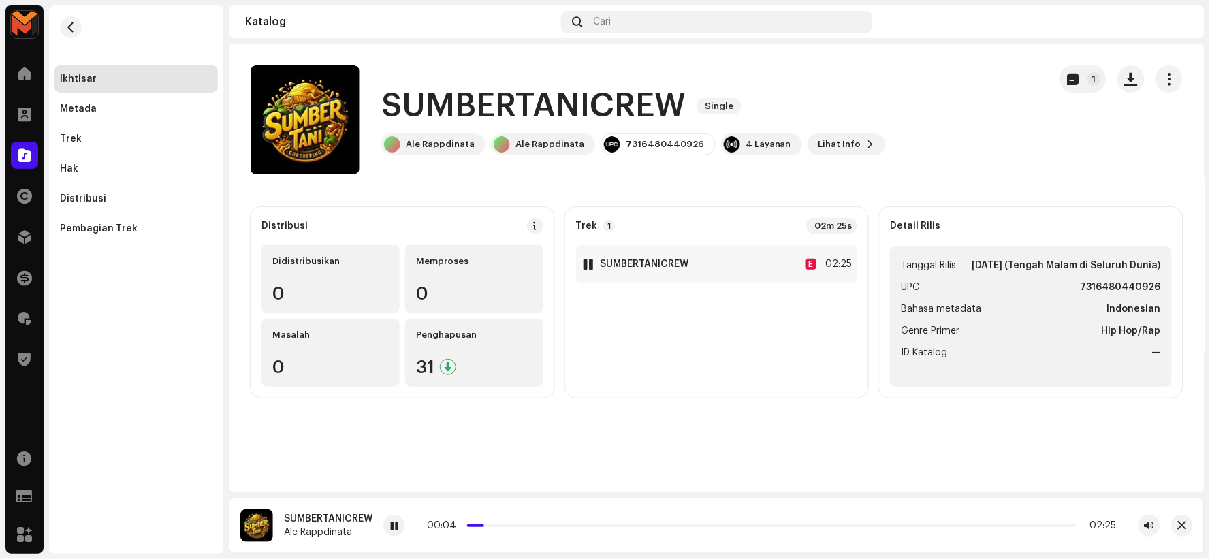
click at [588, 262] on div at bounding box center [588, 264] width 10 height 11
click at [587, 262] on div at bounding box center [588, 264] width 10 height 11
click at [768, 263] on div "1 SUMBERTANICREW E 02:25" at bounding box center [717, 264] width 282 height 38
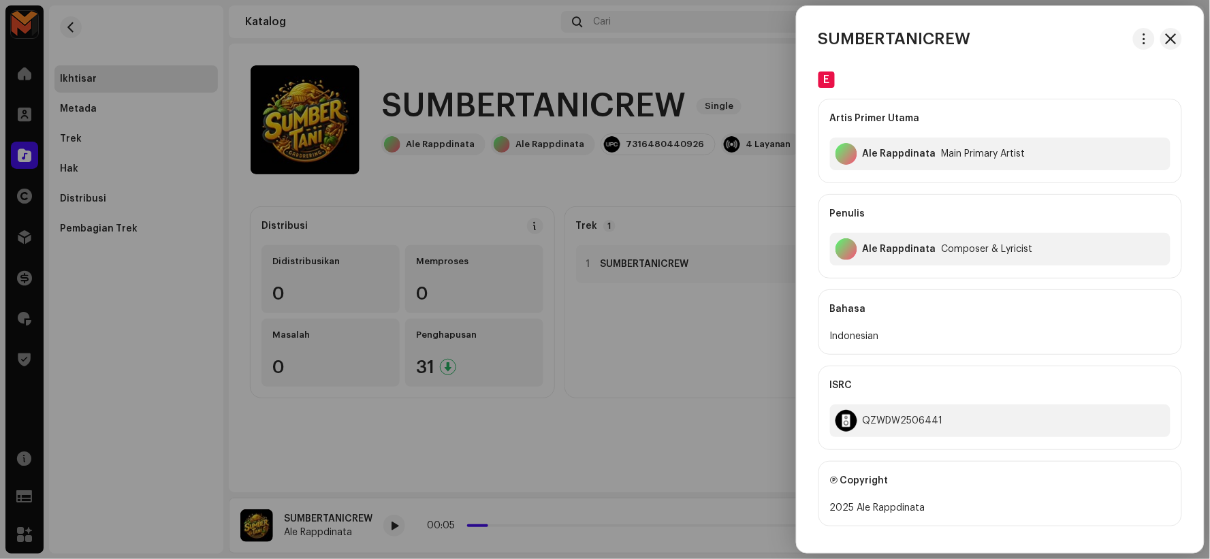
drag, startPoint x: 685, startPoint y: 228, endPoint x: 691, endPoint y: 225, distance: 7.3
click at [688, 228] on div at bounding box center [605, 279] width 1210 height 559
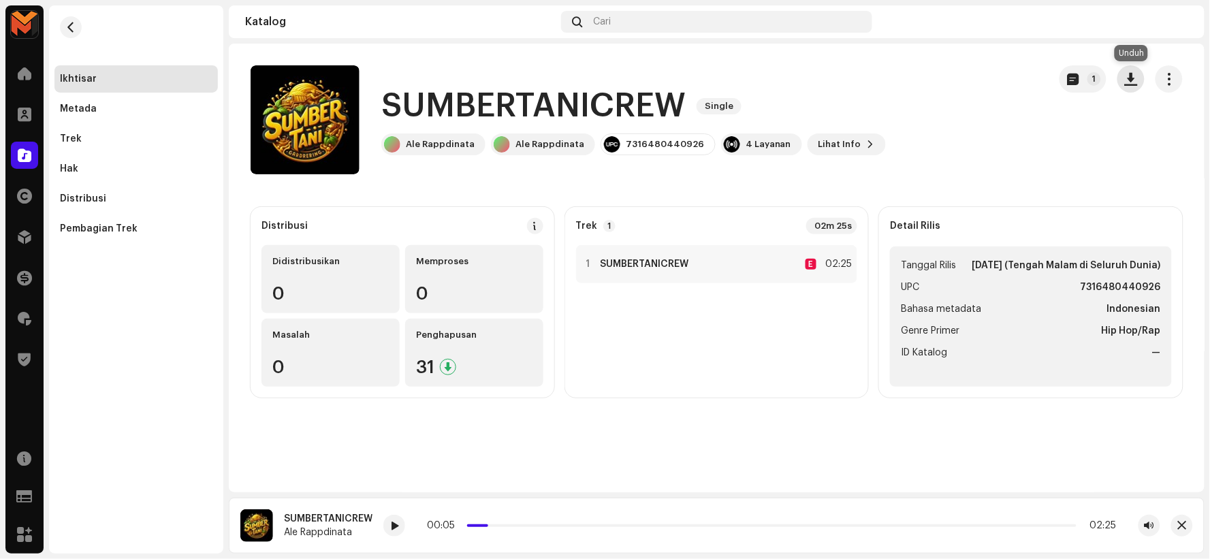
click at [1129, 78] on span "button" at bounding box center [1131, 79] width 13 height 11
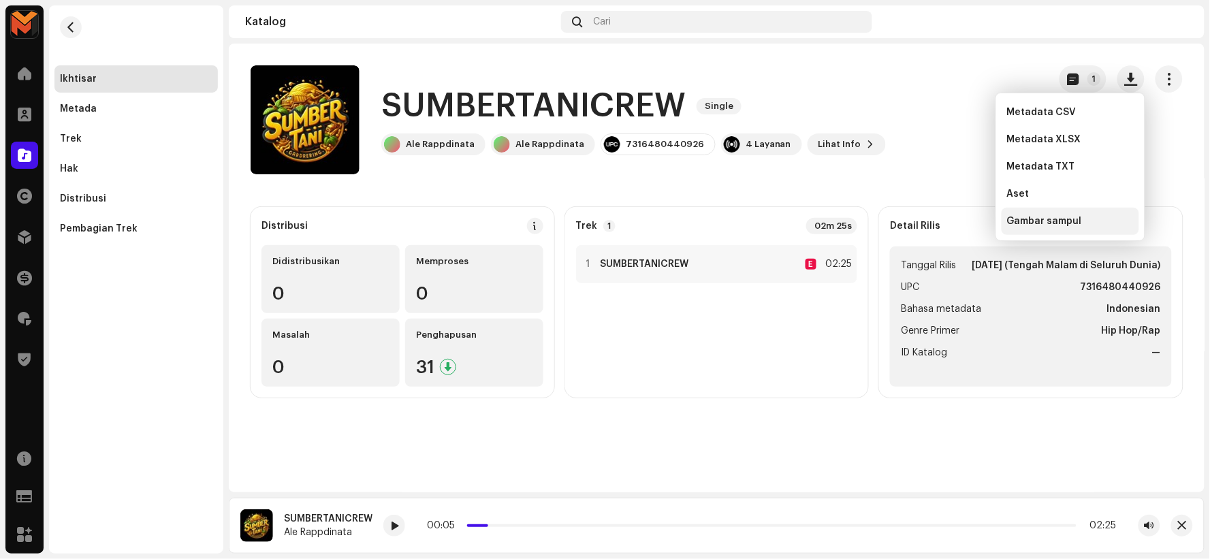
click at [1064, 218] on span "Gambar sampul" at bounding box center [1044, 221] width 75 height 11
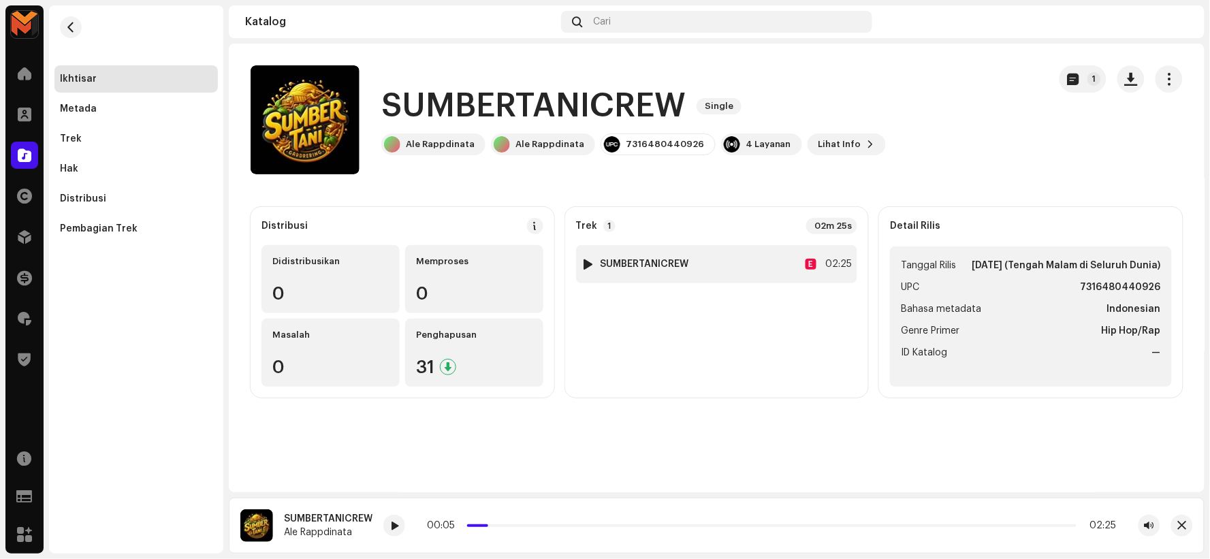
click at [587, 264] on div at bounding box center [588, 264] width 10 height 11
click at [764, 256] on div "1 SUMBERTANICREW E 02:25" at bounding box center [717, 264] width 282 height 38
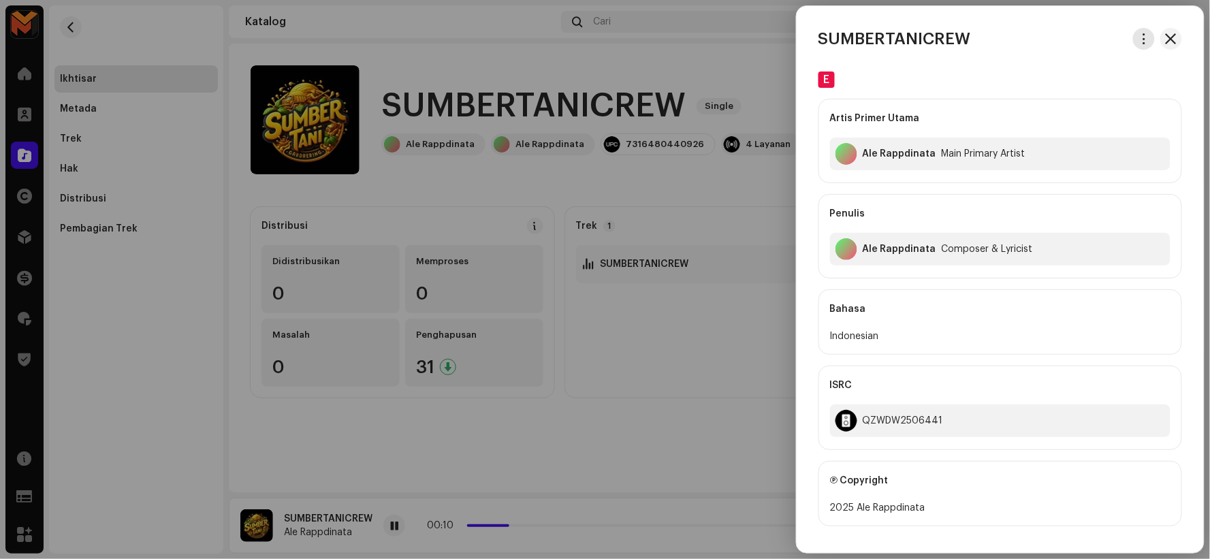
click at [1143, 42] on span "button" at bounding box center [1145, 38] width 10 height 11
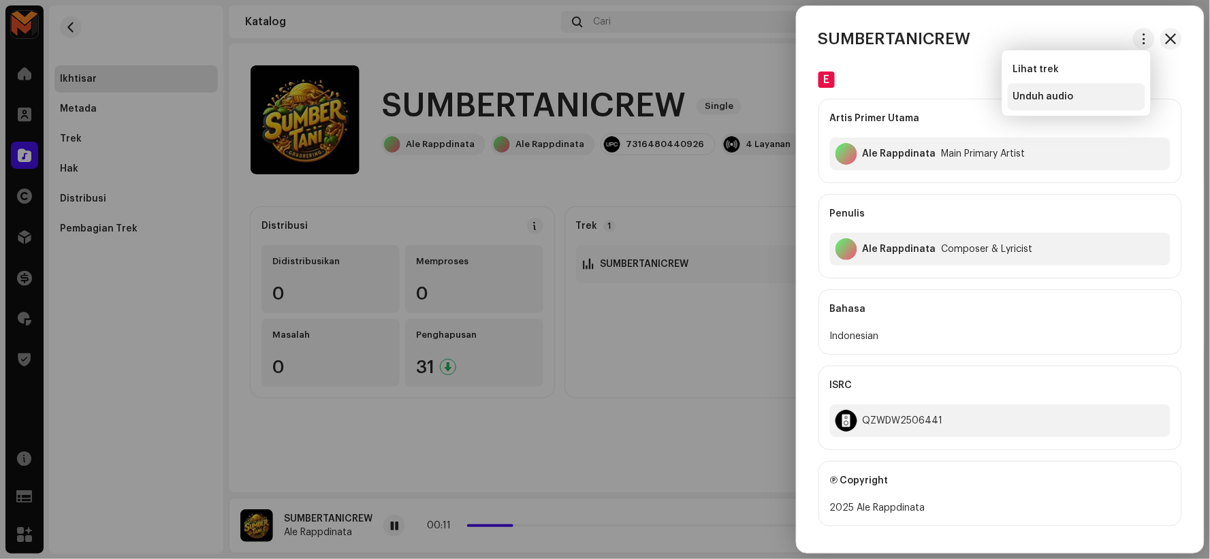
click at [1074, 97] on div "Unduh audio" at bounding box center [1077, 96] width 127 height 11
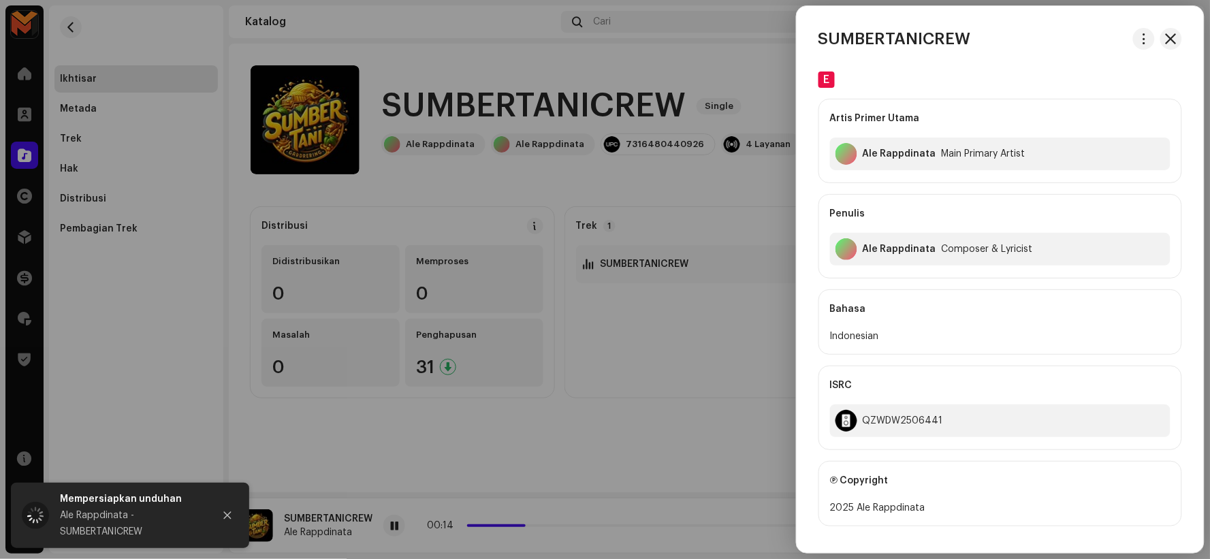
click at [685, 324] on div at bounding box center [605, 279] width 1210 height 559
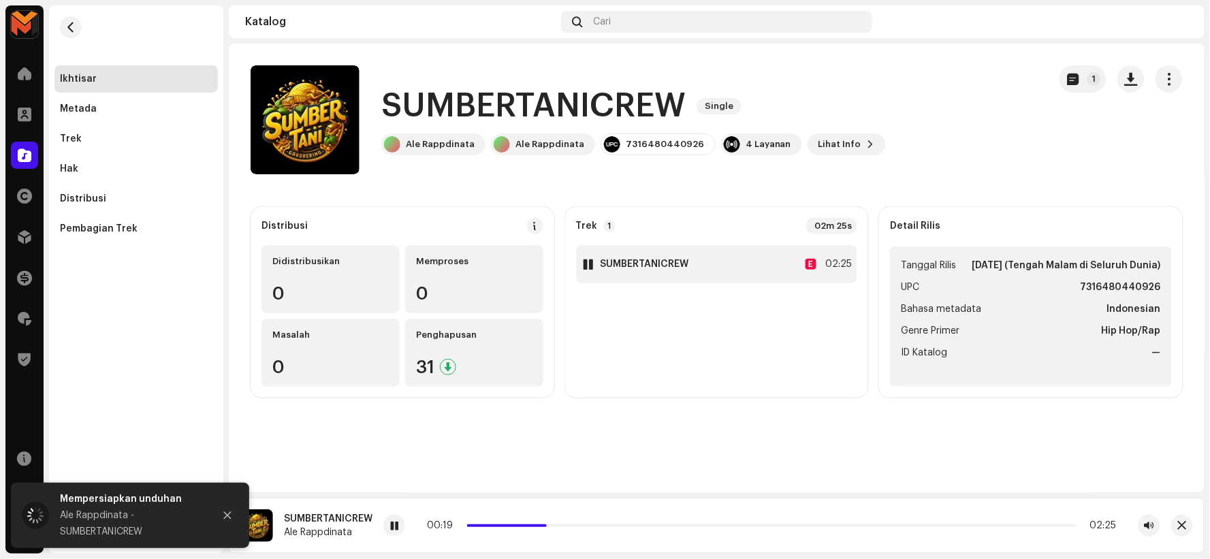
click at [583, 264] on div at bounding box center [588, 264] width 10 height 11
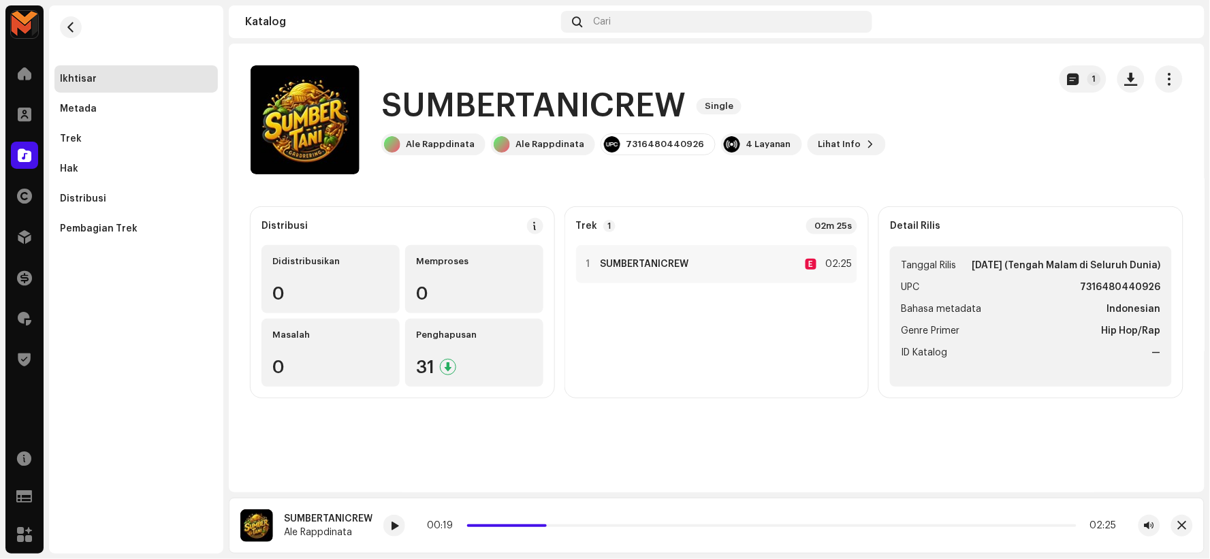
drag, startPoint x: 683, startPoint y: 342, endPoint x: 634, endPoint y: 307, distance: 60.1
click at [684, 341] on div "1 SUMBERTANICREW E 02:25" at bounding box center [717, 316] width 282 height 142
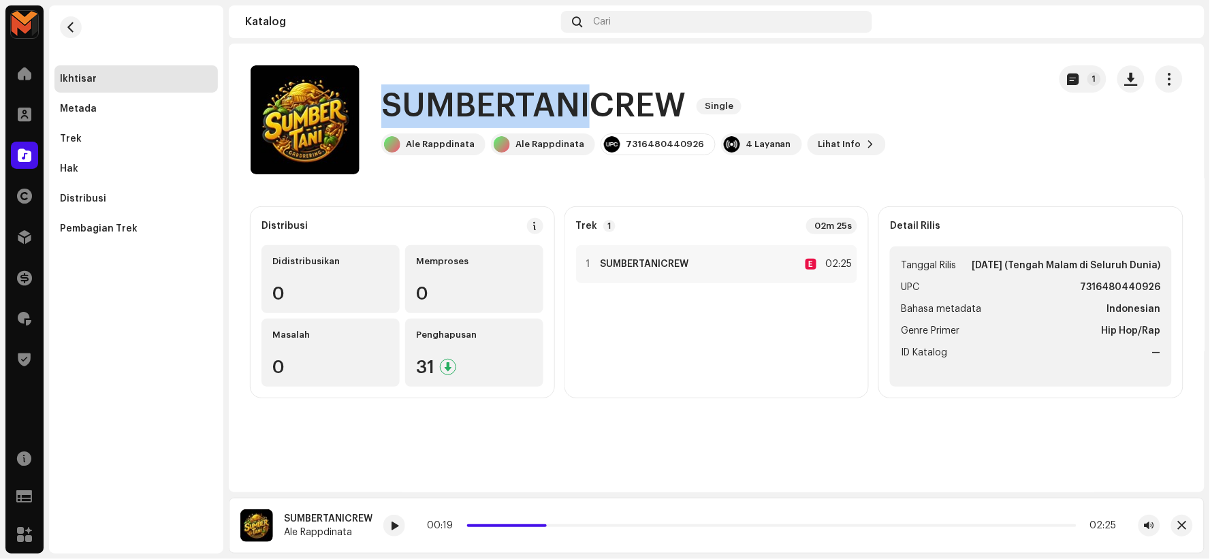
drag, startPoint x: 384, startPoint y: 107, endPoint x: 591, endPoint y: 103, distance: 206.4
click at [591, 103] on h1 "SUMBERTANICREW" at bounding box center [533, 106] width 304 height 44
copy h1 "SUMBERTANI"
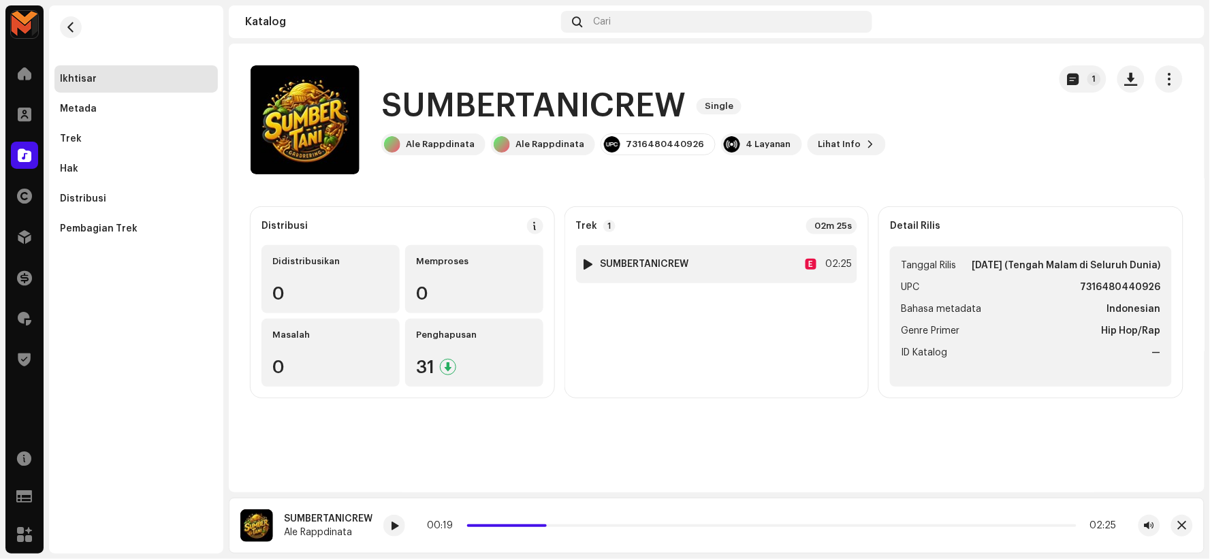
click at [631, 259] on strong "SUMBERTANICREW" at bounding box center [645, 264] width 89 height 11
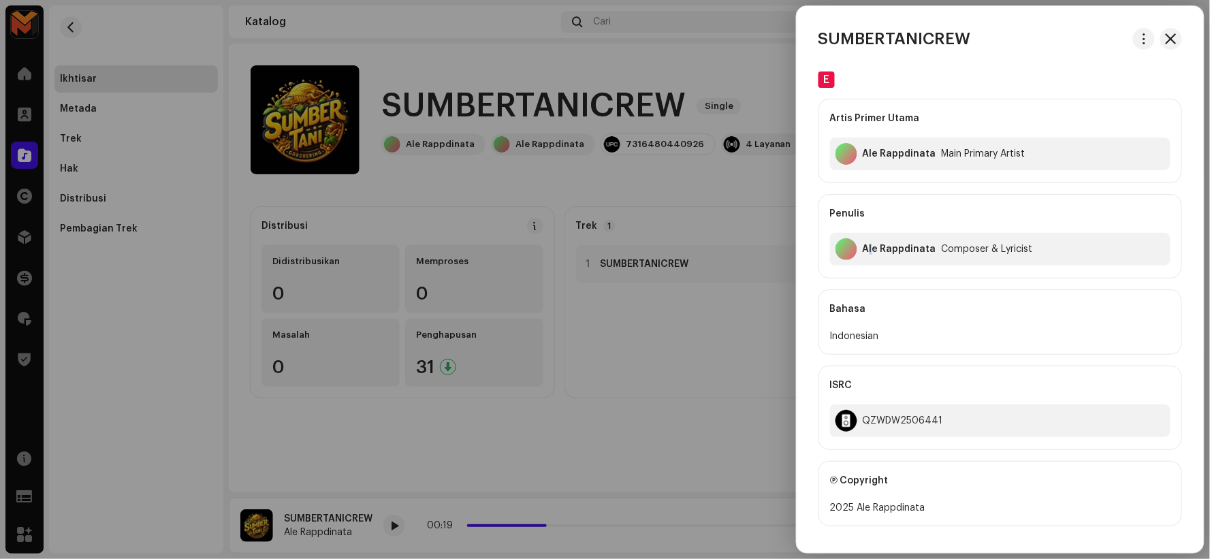
click at [872, 249] on div "Ale Rappdinata" at bounding box center [900, 249] width 74 height 11
click at [873, 248] on div "Ale Rappdinata" at bounding box center [900, 249] width 74 height 11
click at [877, 249] on div "Ale Rappdinata" at bounding box center [900, 249] width 74 height 11
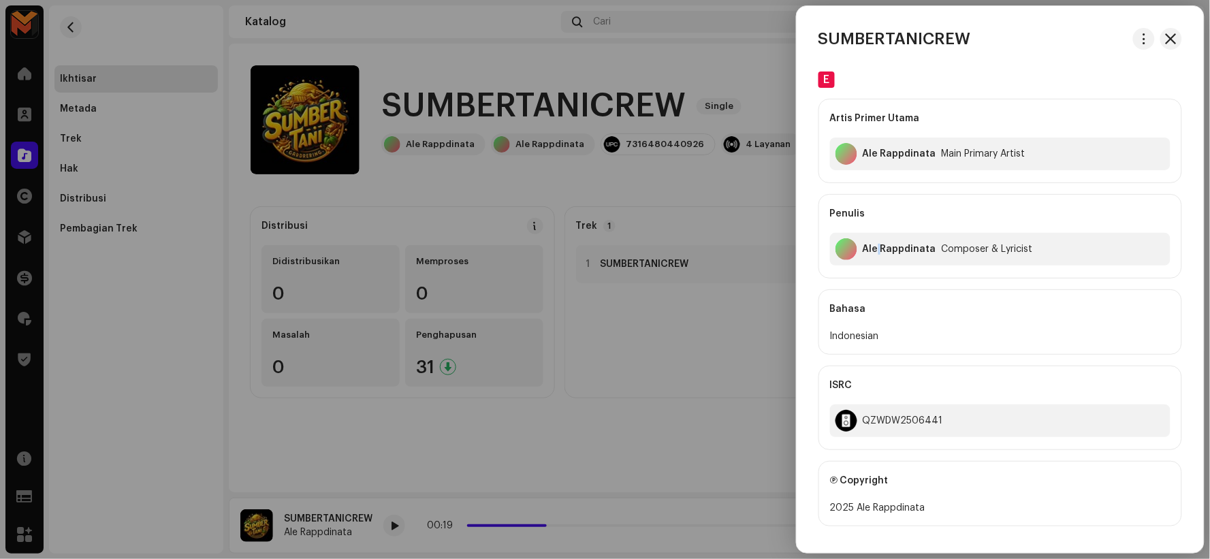
click at [877, 249] on div "Ale Rappdinata" at bounding box center [900, 249] width 74 height 11
click at [634, 195] on div at bounding box center [605, 279] width 1210 height 559
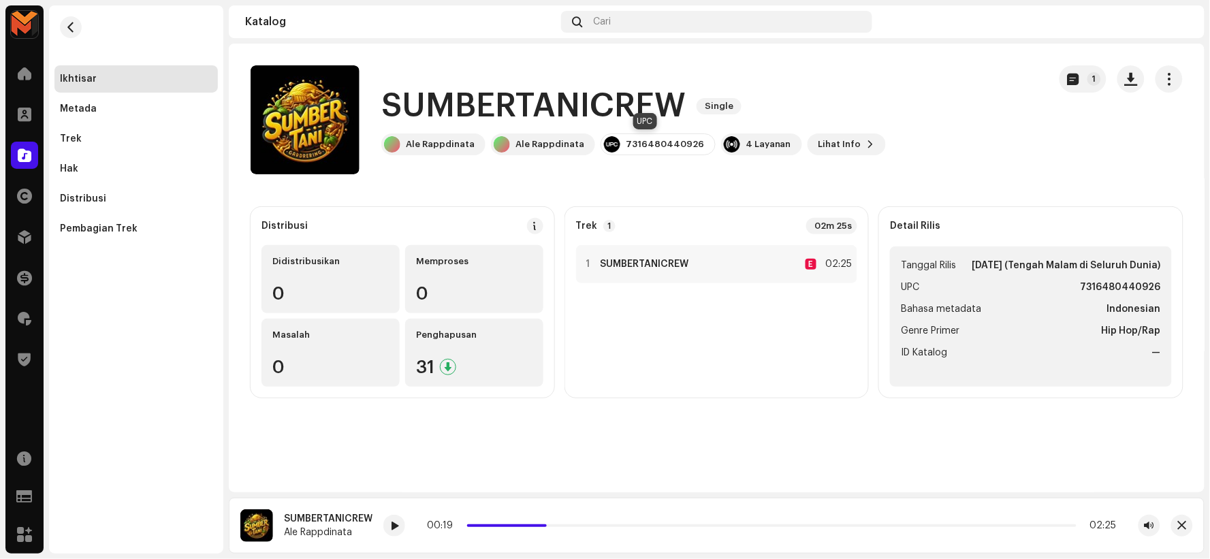
click at [640, 151] on div "7316480440926" at bounding box center [658, 145] width 115 height 22
click at [636, 145] on div "7316480440926" at bounding box center [665, 144] width 78 height 11
copy div "7316480440926"
click at [691, 270] on div "1 SUMBERTANICREW E 02:25" at bounding box center [717, 264] width 282 height 38
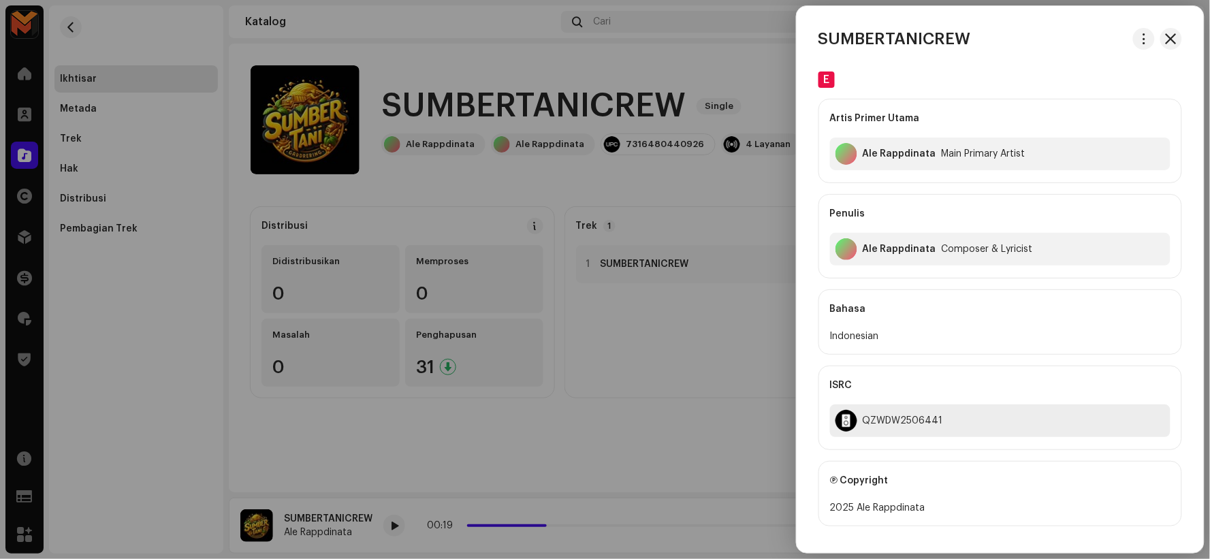
click at [886, 413] on div "QZWDW2506441" at bounding box center [1000, 421] width 341 height 33
copy div "QZWDW2506441"
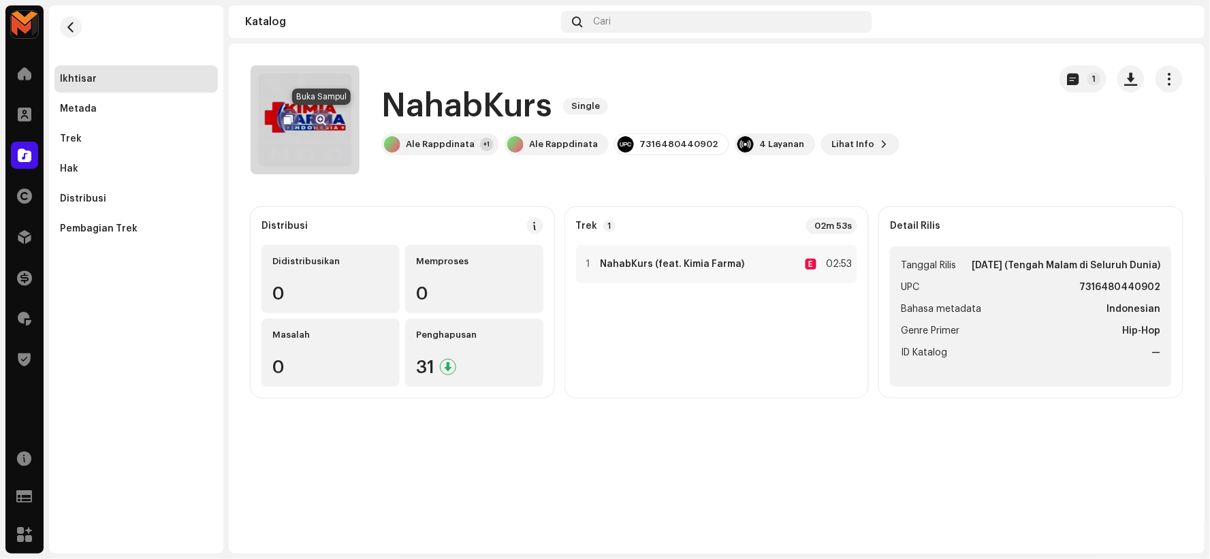
click at [320, 116] on span "button" at bounding box center [322, 119] width 10 height 11
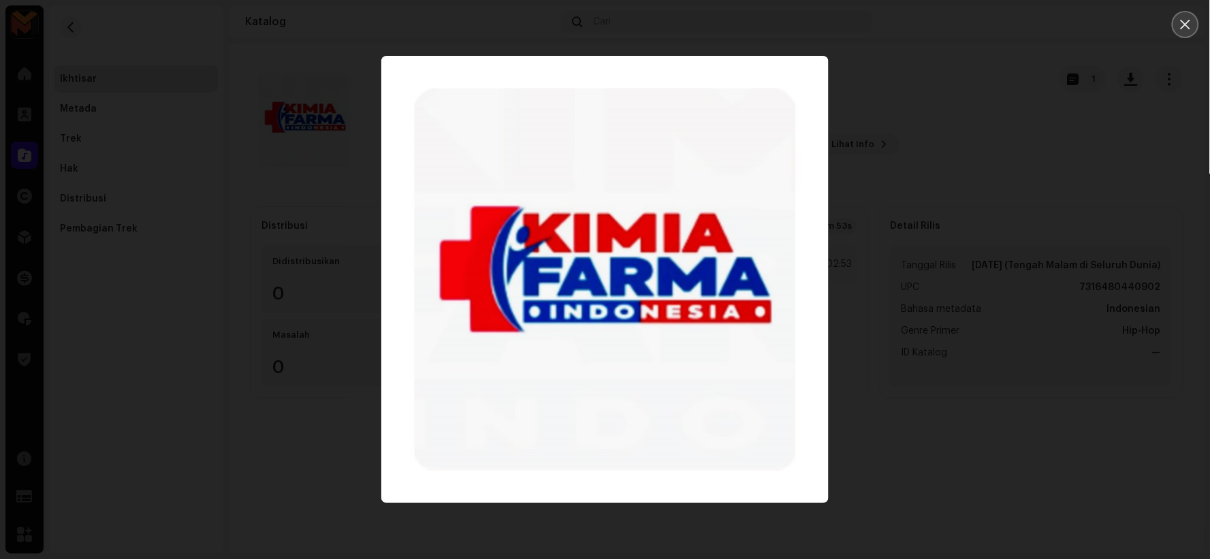
click at [1184, 23] on icon "Close" at bounding box center [1186, 24] width 12 height 12
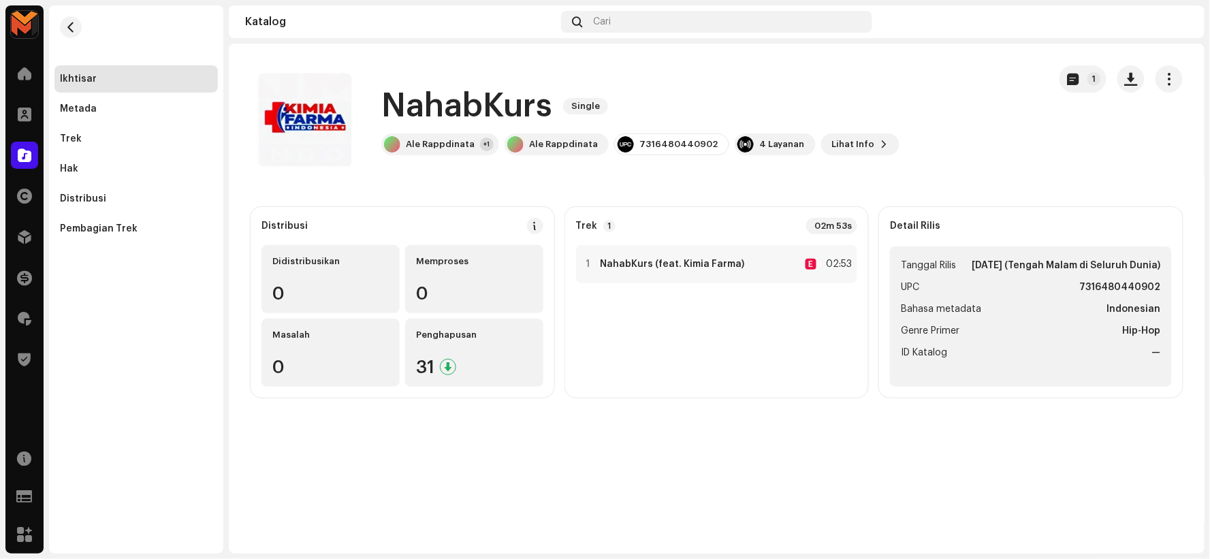
click at [492, 103] on h1 "NahabKurs" at bounding box center [466, 106] width 171 height 44
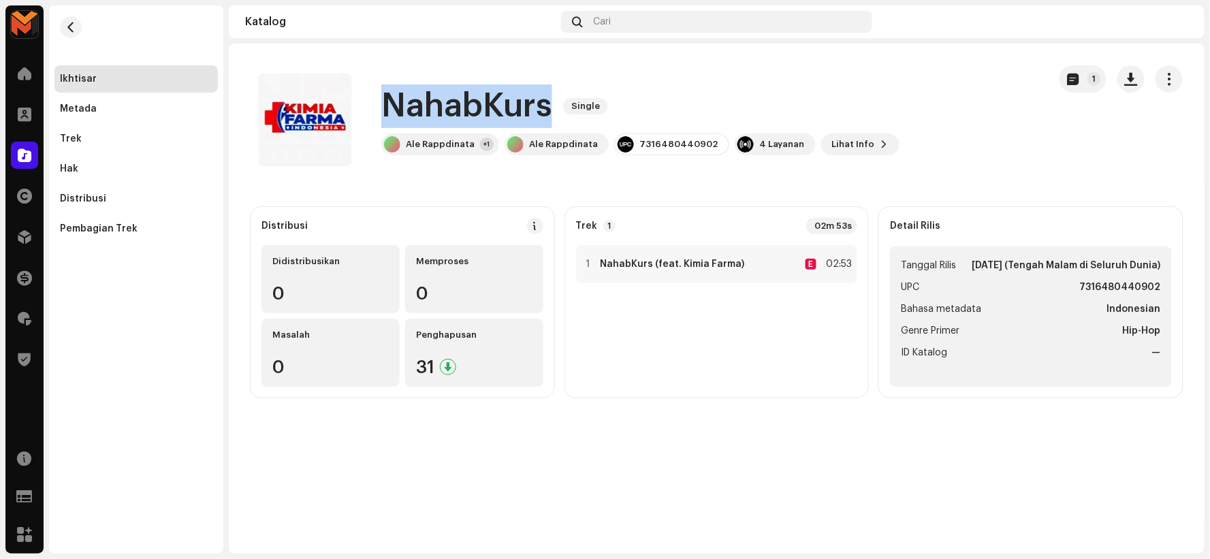
click at [492, 103] on h1 "NahabKurs" at bounding box center [466, 106] width 171 height 44
click at [490, 104] on h1 "NahabKurs" at bounding box center [466, 106] width 171 height 44
copy div "NahabKurs Single"
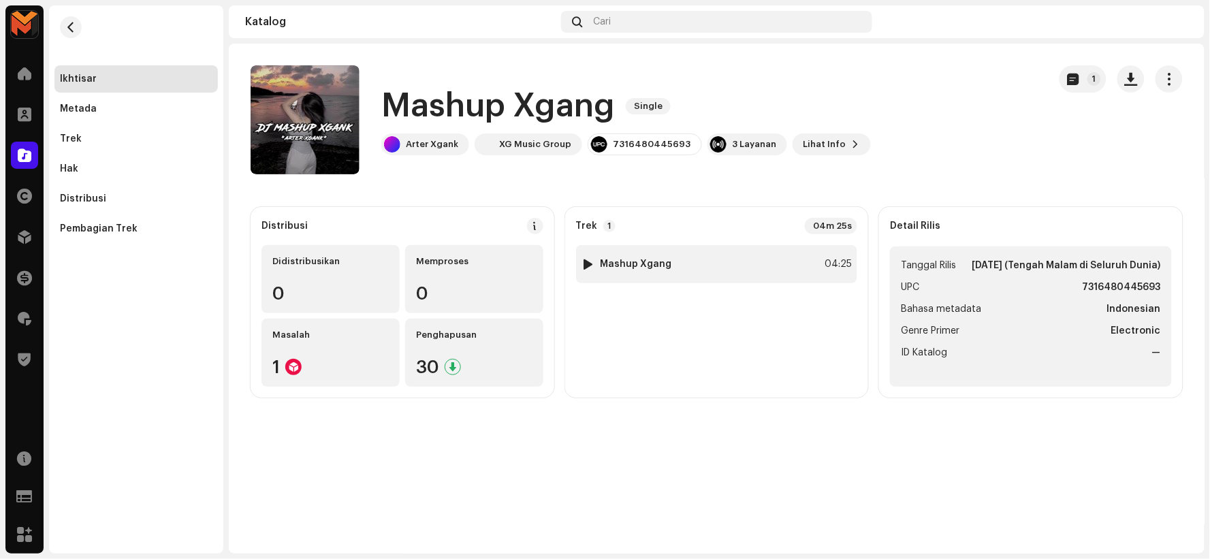
click at [586, 260] on div at bounding box center [588, 264] width 10 height 11
click at [586, 262] on div at bounding box center [588, 264] width 10 height 11
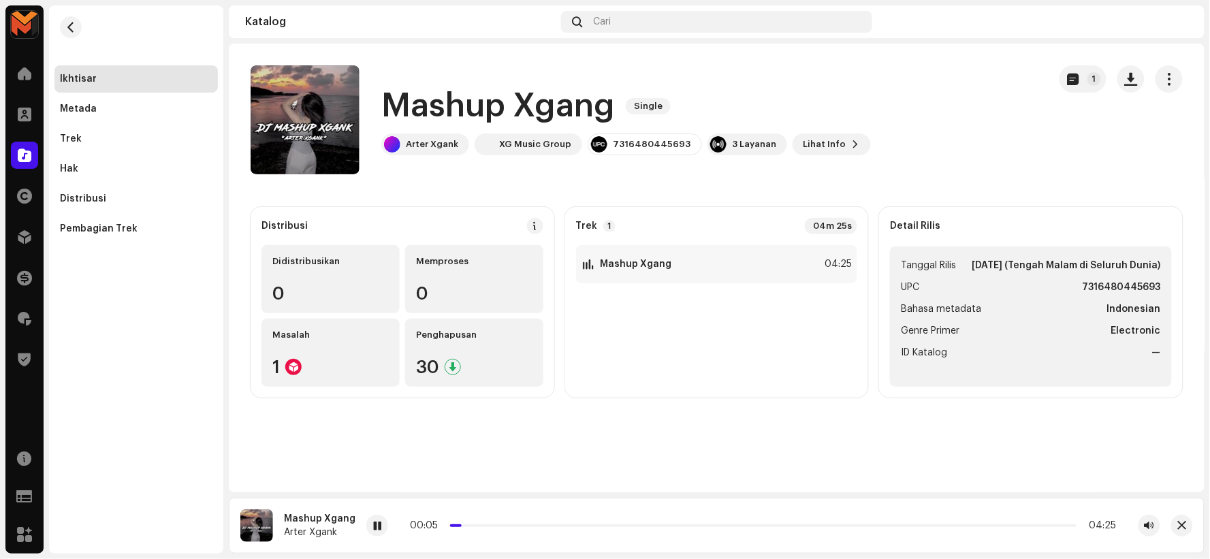
click at [441, 104] on h1 "Mashup Xgang" at bounding box center [498, 106] width 234 height 44
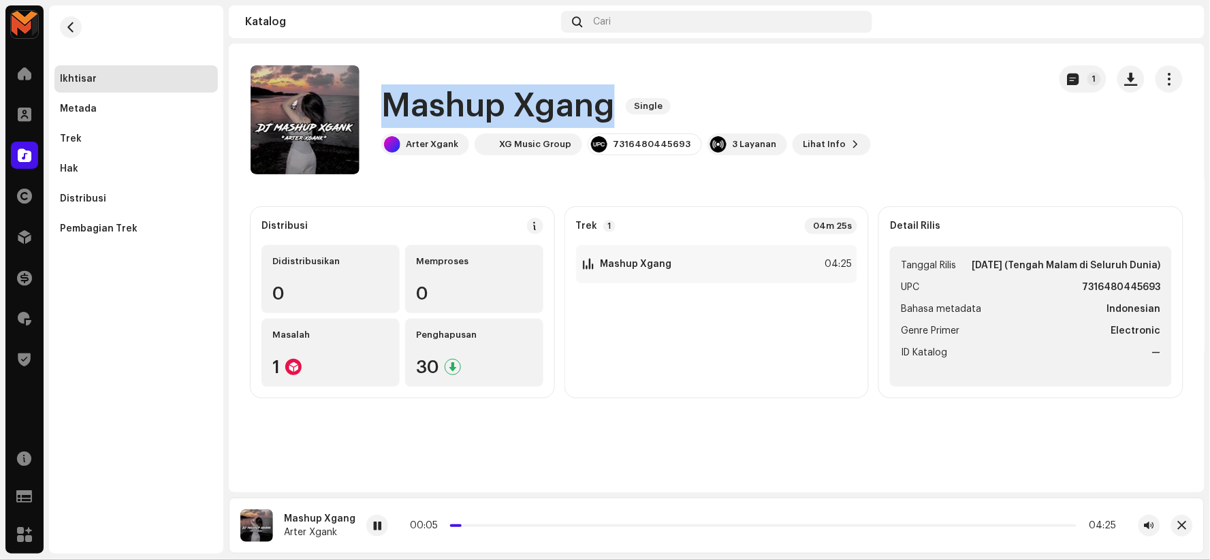
click at [441, 104] on h1 "Mashup Xgang" at bounding box center [498, 106] width 234 height 44
copy div "Mashup Xgang Single"
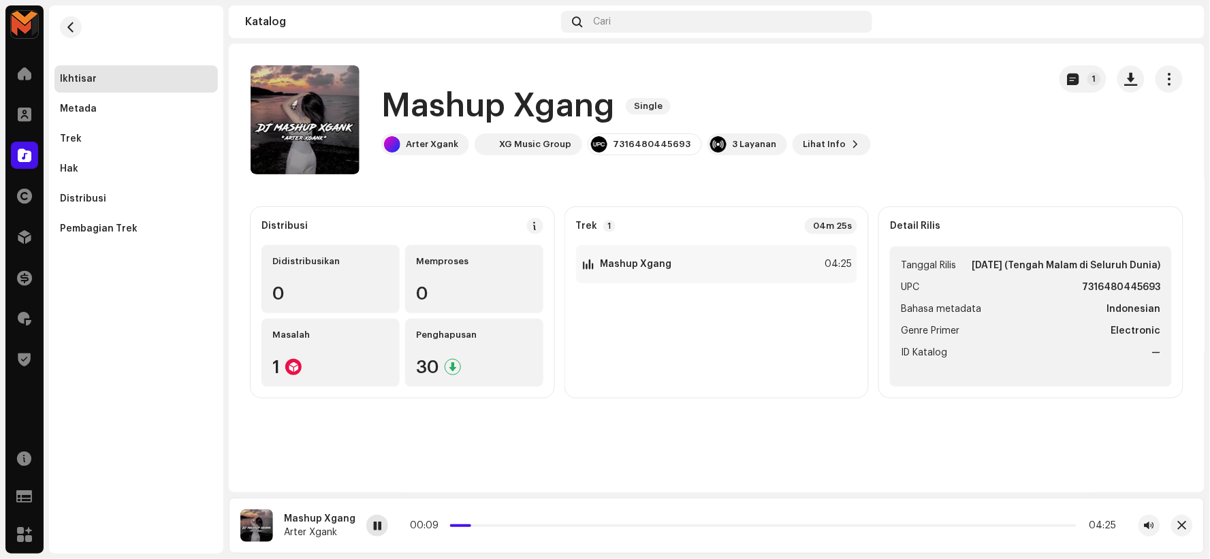
click at [379, 527] on div at bounding box center [377, 526] width 22 height 22
click at [315, 116] on button "button" at bounding box center [322, 120] width 22 height 22
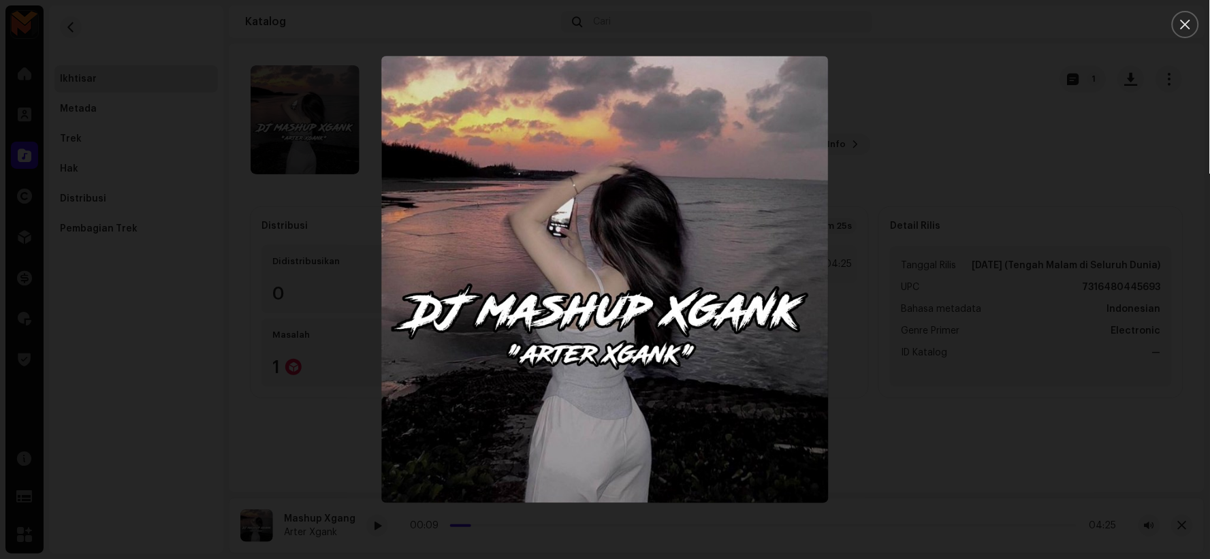
click at [1188, 21] on icon "Close" at bounding box center [1186, 24] width 12 height 12
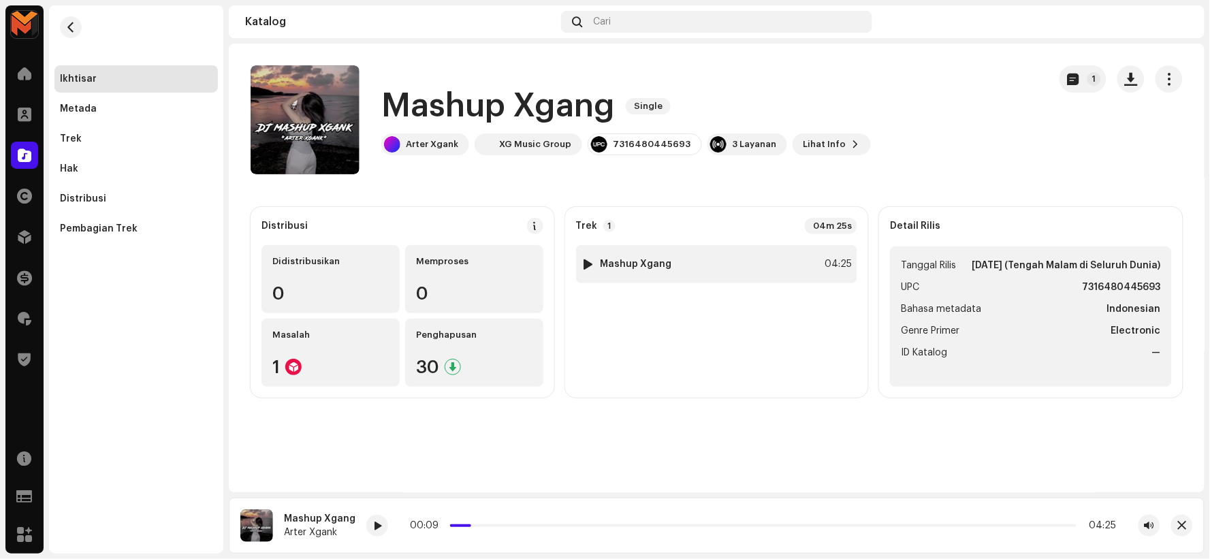
click at [582, 263] on img at bounding box center [589, 264] width 18 height 18
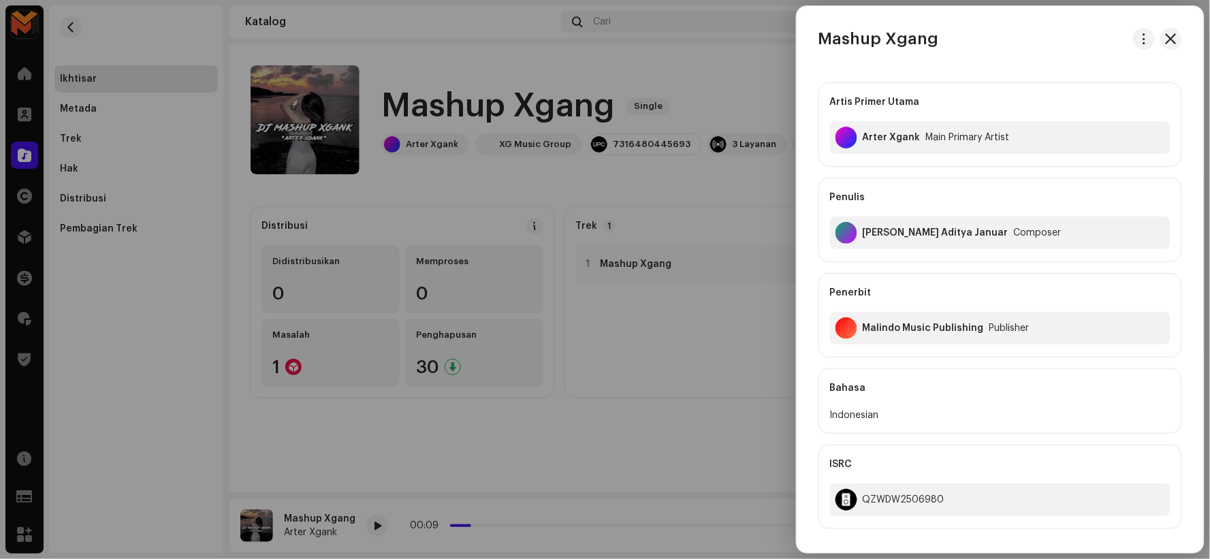
click at [471, 507] on div at bounding box center [605, 279] width 1210 height 559
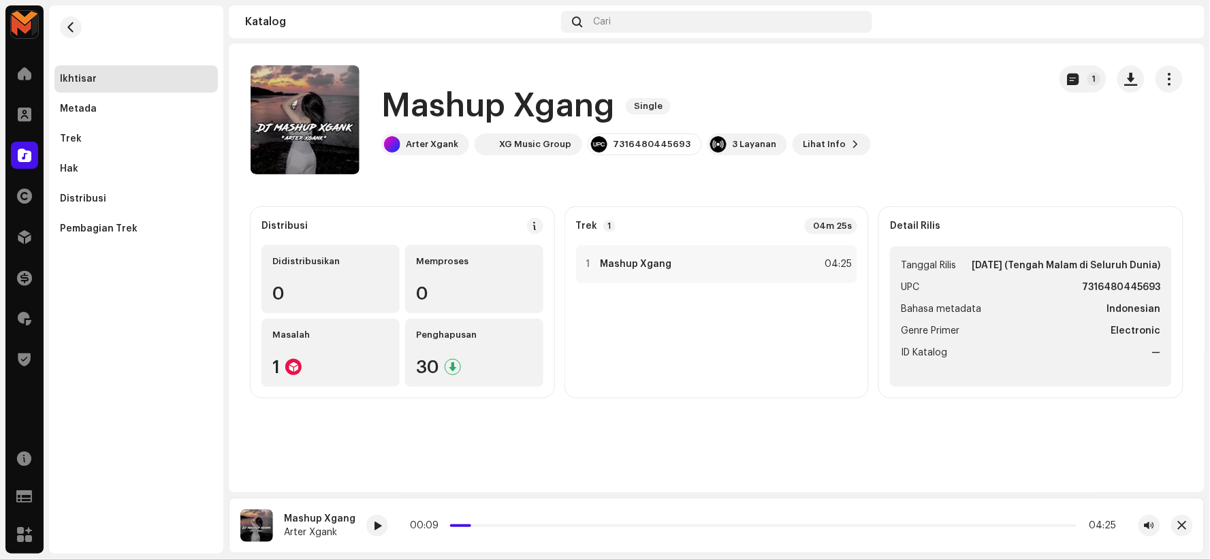
click at [386, 526] on div "00:09 04:25" at bounding box center [763, 526] width 794 height 22
click at [368, 527] on div at bounding box center [377, 526] width 22 height 22
drag, startPoint x: 461, startPoint y: 527, endPoint x: 425, endPoint y: 525, distance: 36.2
click at [425, 525] on div "00:11 04:25" at bounding box center [763, 525] width 707 height 11
click at [501, 515] on div "00:13 04:25" at bounding box center [763, 526] width 794 height 22
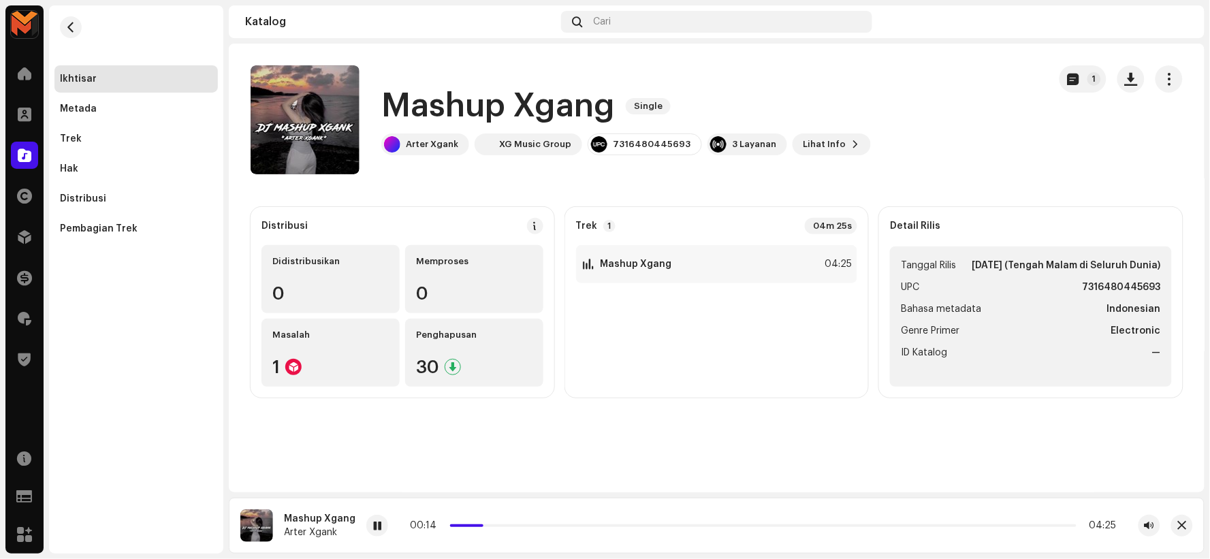
drag, startPoint x: 472, startPoint y: 522, endPoint x: 463, endPoint y: 523, distance: 8.9
click at [463, 523] on div "00:14 04:25" at bounding box center [763, 525] width 707 height 11
drag, startPoint x: 473, startPoint y: 522, endPoint x: 457, endPoint y: 522, distance: 15.7
click at [457, 522] on div "00:15 04:25" at bounding box center [763, 525] width 707 height 11
click at [454, 526] on span at bounding box center [470, 526] width 40 height 3
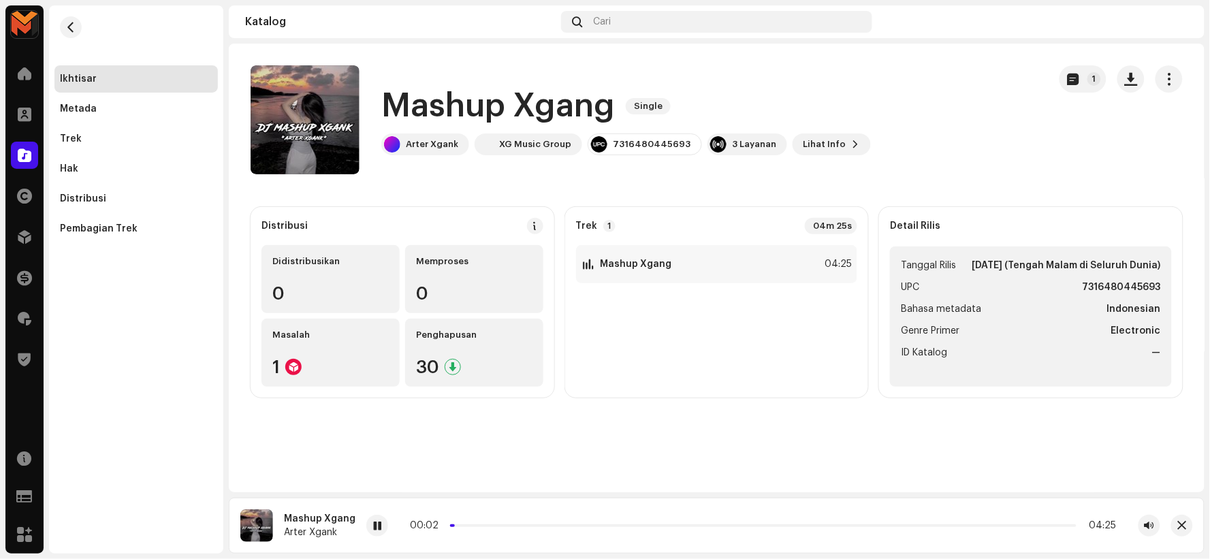
click at [452, 529] on div "00:02 04:25" at bounding box center [763, 525] width 707 height 11
drag, startPoint x: 452, startPoint y: 527, endPoint x: 439, endPoint y: 527, distance: 12.9
click at [439, 527] on div "00:00 04:25" at bounding box center [762, 525] width 709 height 11
click at [377, 527] on span at bounding box center [377, 526] width 8 height 11
click at [437, 104] on h1 "Mashup Xgang" at bounding box center [498, 106] width 234 height 44
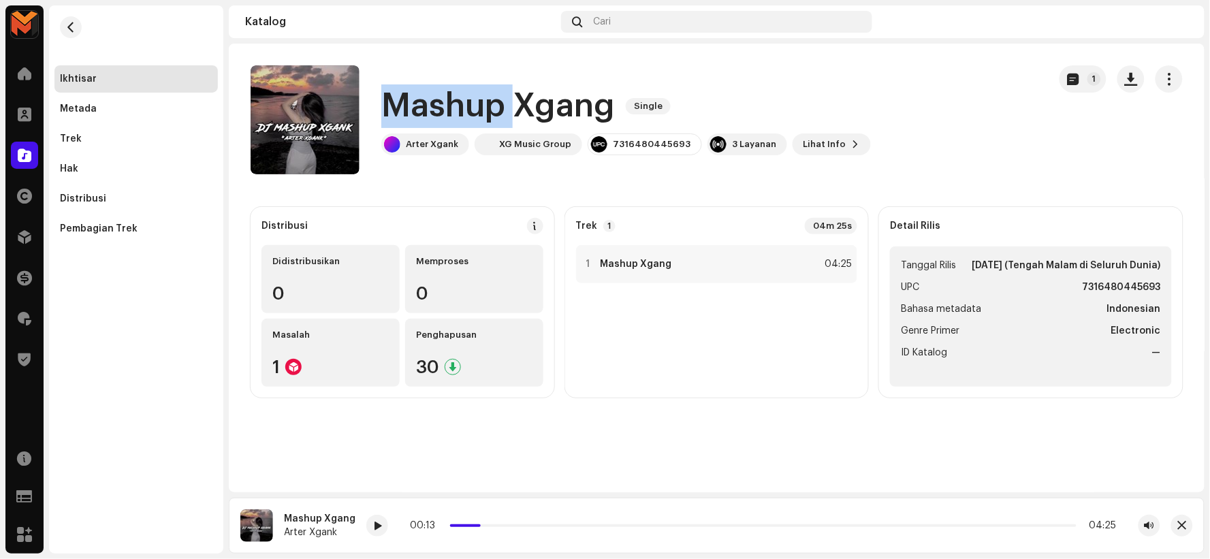
click at [436, 104] on h1 "Mashup Xgang" at bounding box center [498, 106] width 234 height 44
copy div "Mashup Xgang Single"
click at [730, 249] on div "1 Mashup Xgang 04:25" at bounding box center [717, 264] width 282 height 38
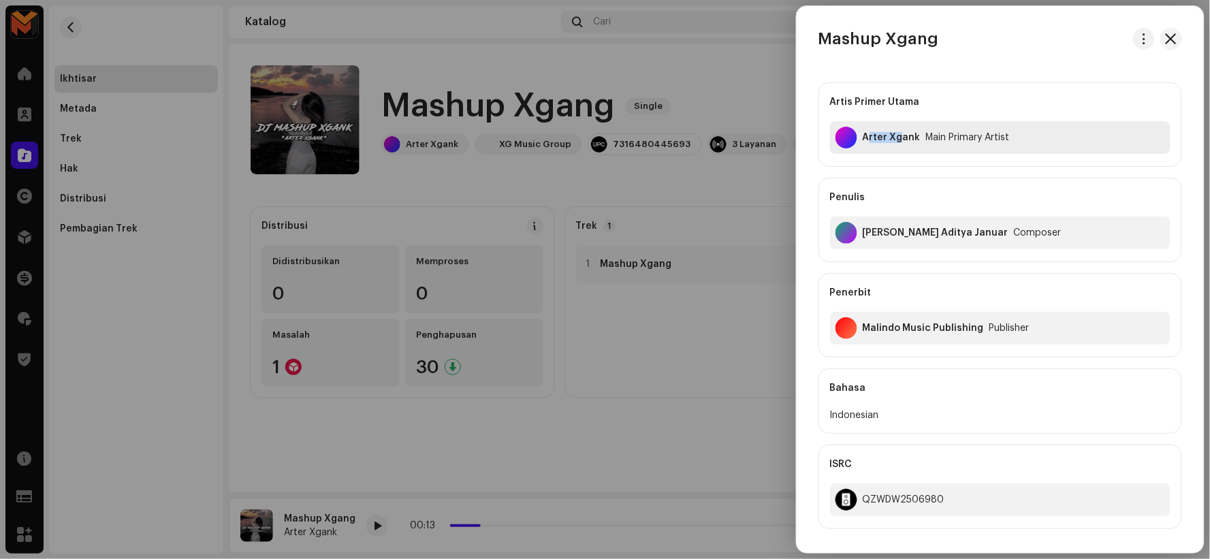
drag, startPoint x: 869, startPoint y: 134, endPoint x: 902, endPoint y: 148, distance: 35.7
click at [902, 148] on div "Arter Xgank Main Primary Artist" at bounding box center [1000, 137] width 341 height 33
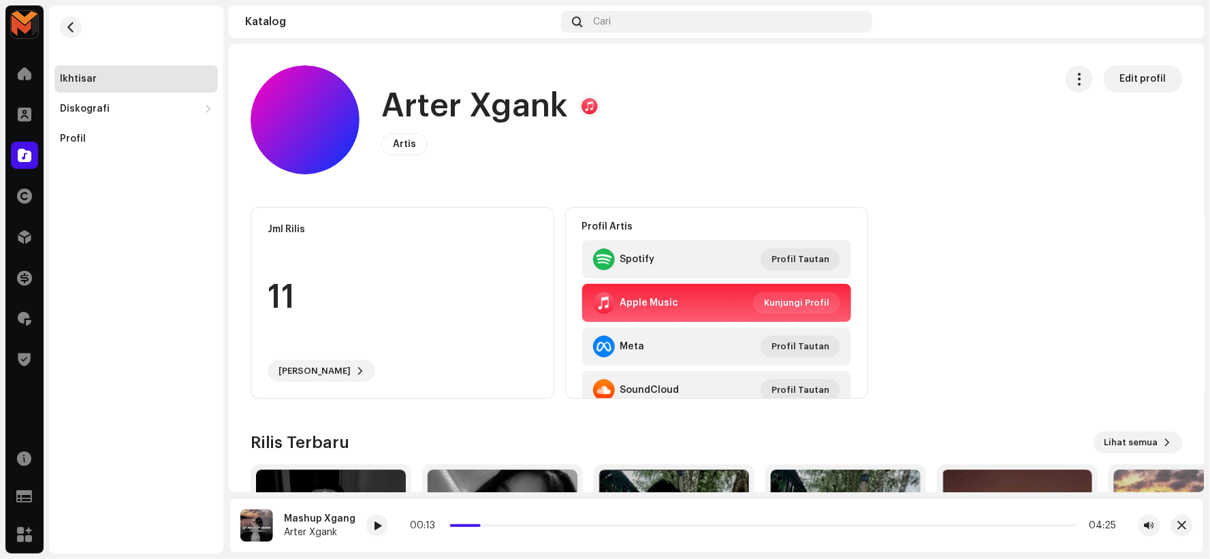
click at [507, 105] on h1 "Arter Xgank" at bounding box center [474, 106] width 187 height 44
click at [507, 106] on h1 "Arter Xgank" at bounding box center [474, 106] width 187 height 44
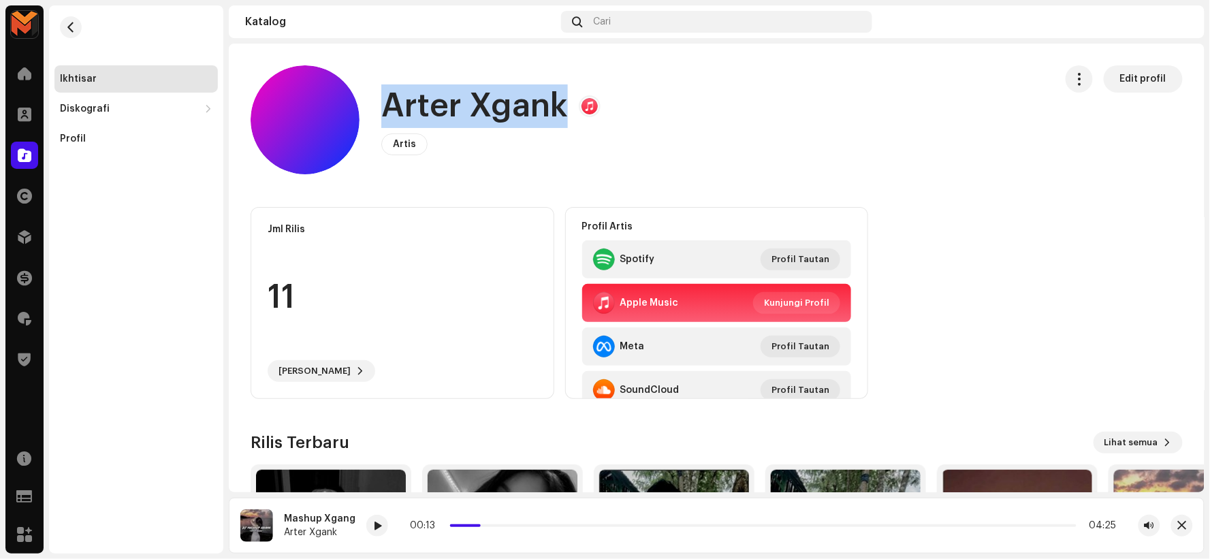
click at [507, 106] on h1 "Arter Xgank" at bounding box center [474, 106] width 187 height 44
copy h1 "Arter Xgank"
click at [65, 34] on button "button" at bounding box center [71, 27] width 22 height 22
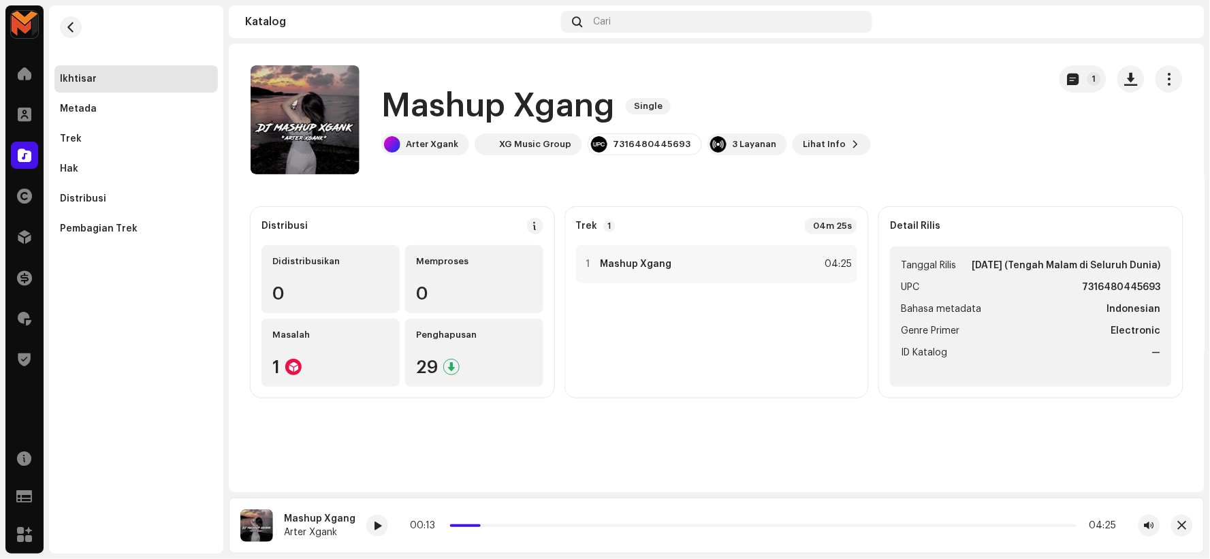
click at [469, 120] on h1 "Mashup Xgang" at bounding box center [498, 106] width 234 height 44
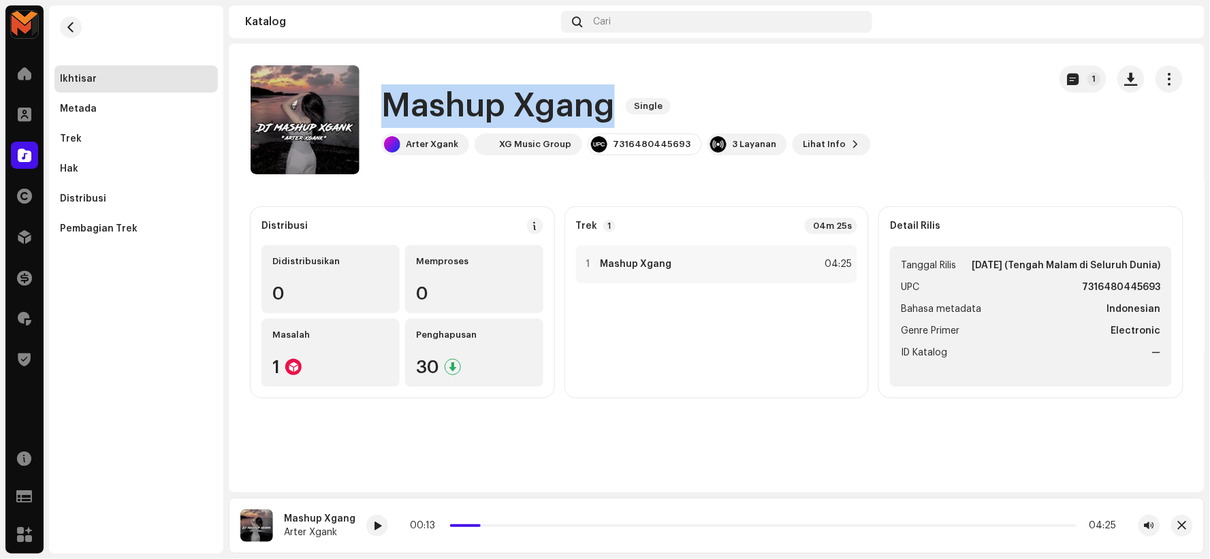
click at [469, 120] on h1 "Mashup Xgang" at bounding box center [498, 106] width 234 height 44
copy div "Mashup Xgang Single"
click at [636, 267] on strong "Mashup Xgang" at bounding box center [637, 264] width 72 height 11
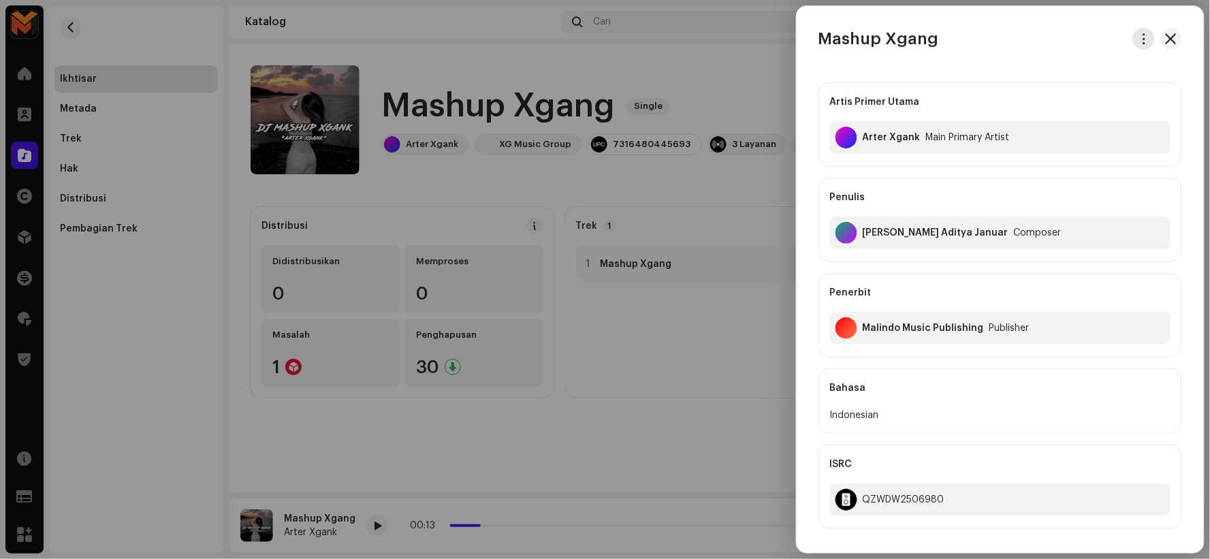
click at [1135, 37] on button "button" at bounding box center [1144, 39] width 22 height 22
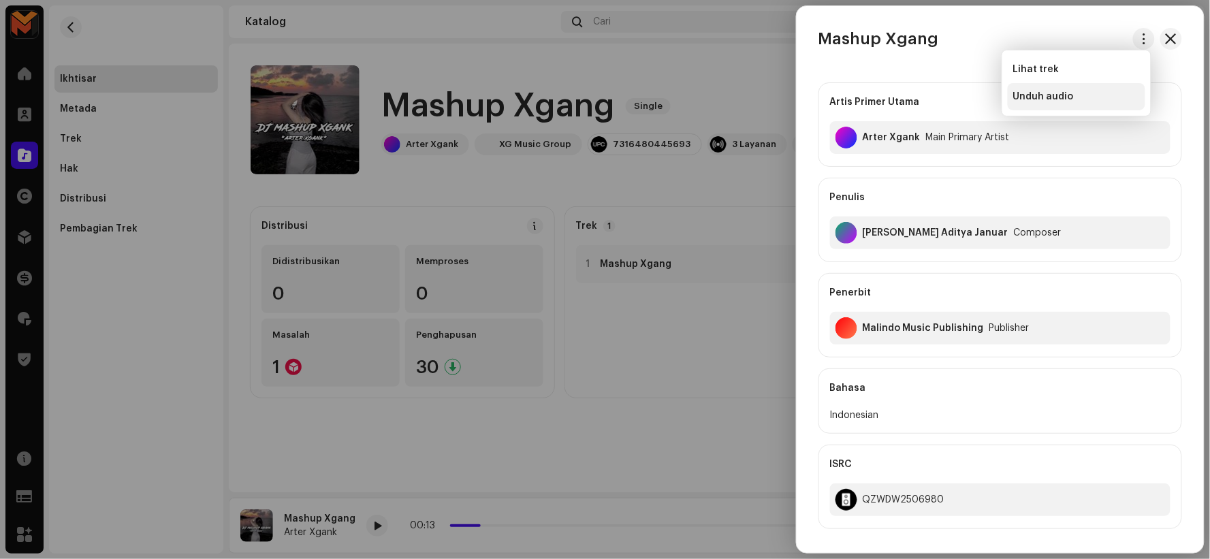
click at [1106, 96] on div "Unduh audio" at bounding box center [1077, 96] width 127 height 11
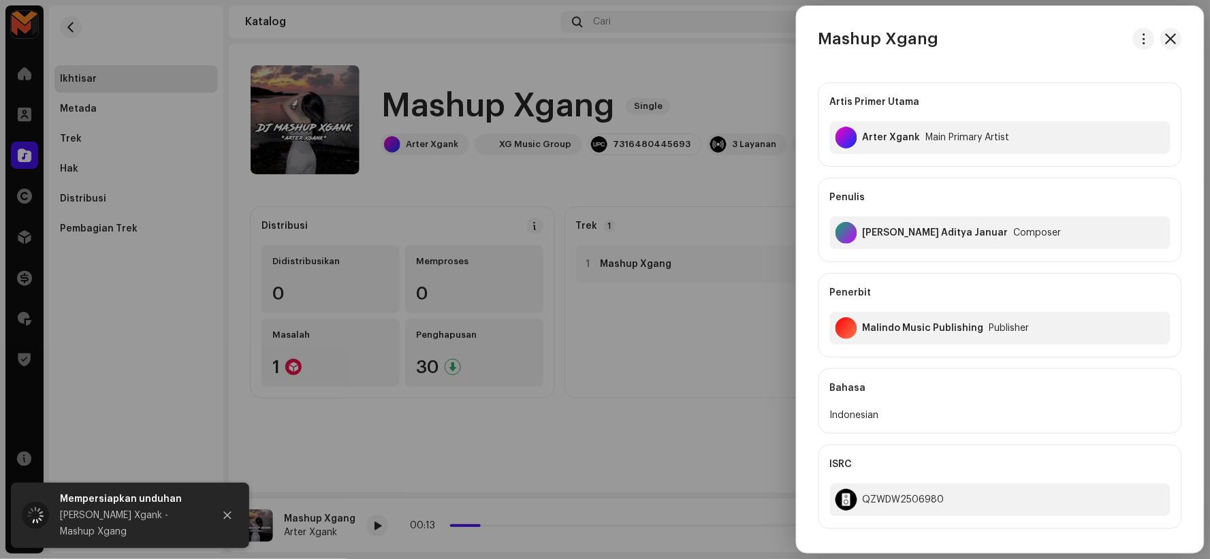
click at [375, 525] on div at bounding box center [605, 279] width 1210 height 559
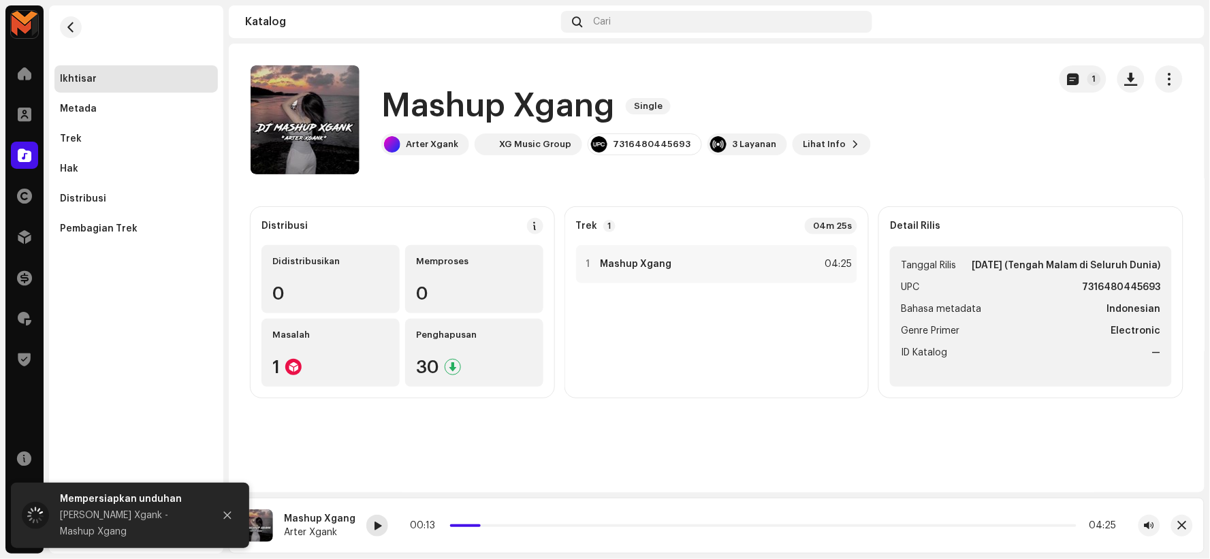
click at [375, 525] on span at bounding box center [377, 526] width 8 height 11
drag, startPoint x: 471, startPoint y: 523, endPoint x: 451, endPoint y: 522, distance: 19.8
click at [451, 522] on div "00:15 04:25" at bounding box center [763, 525] width 707 height 11
click at [429, 109] on h1 "Mashup Xgang" at bounding box center [498, 106] width 234 height 44
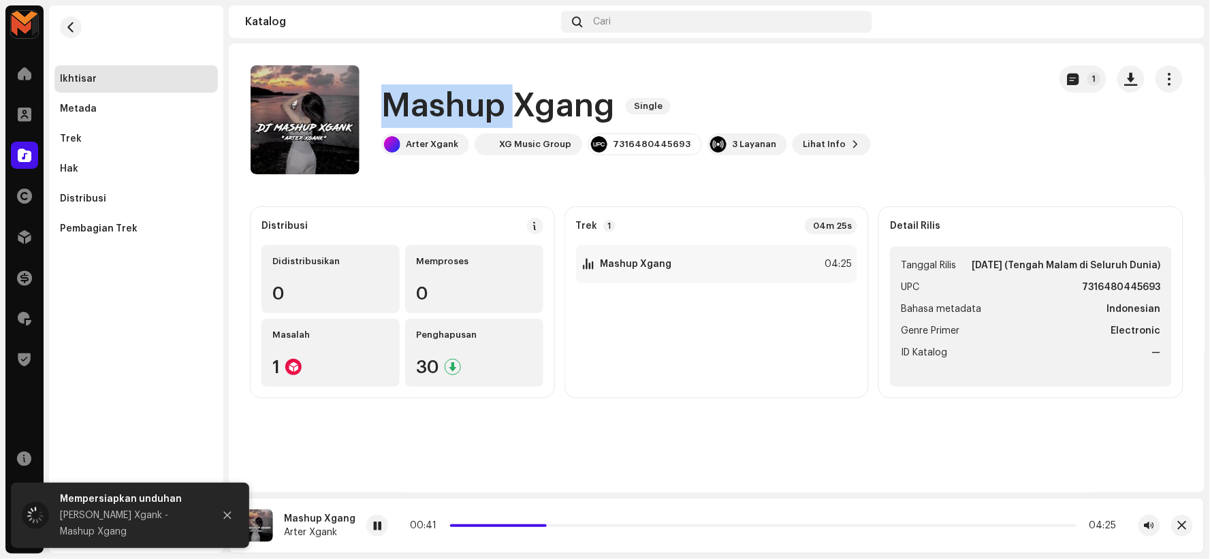
click at [429, 109] on h1 "Mashup Xgang" at bounding box center [498, 106] width 234 height 44
copy div "Mashup Xgang Single"
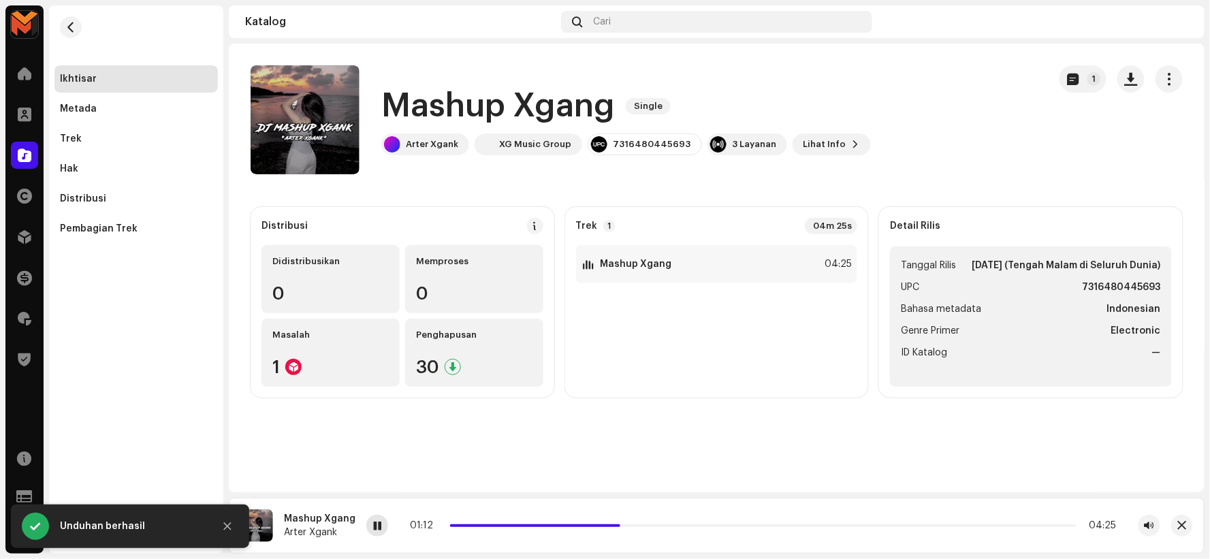
click at [371, 533] on div at bounding box center [377, 526] width 22 height 22
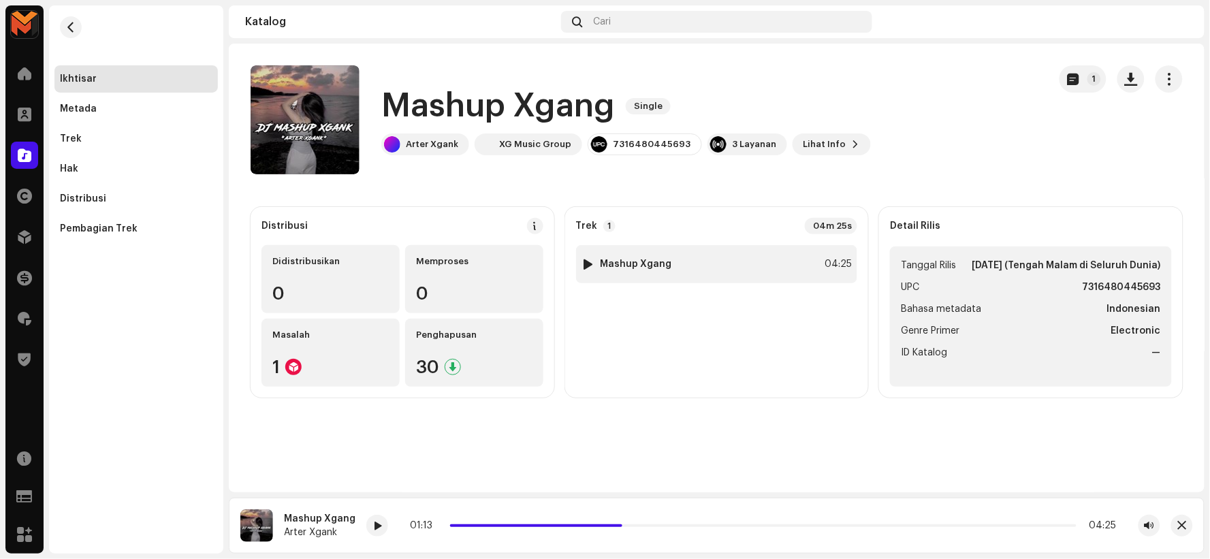
click at [697, 279] on div "1 Mashup Xgang 04:25" at bounding box center [717, 264] width 282 height 38
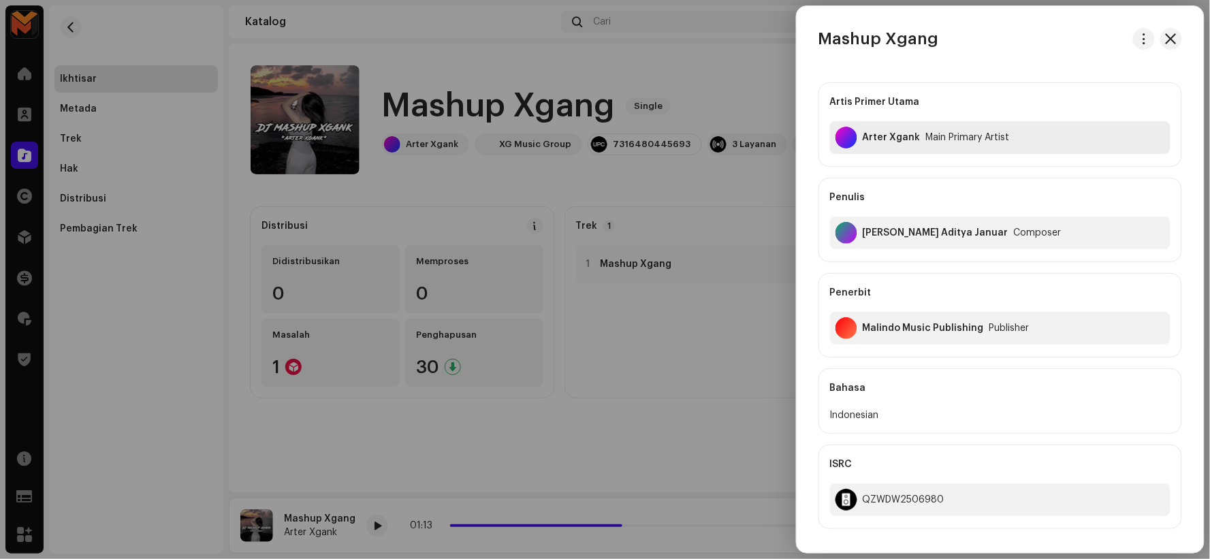
click at [869, 134] on div "Arter Xgank" at bounding box center [892, 137] width 58 height 11
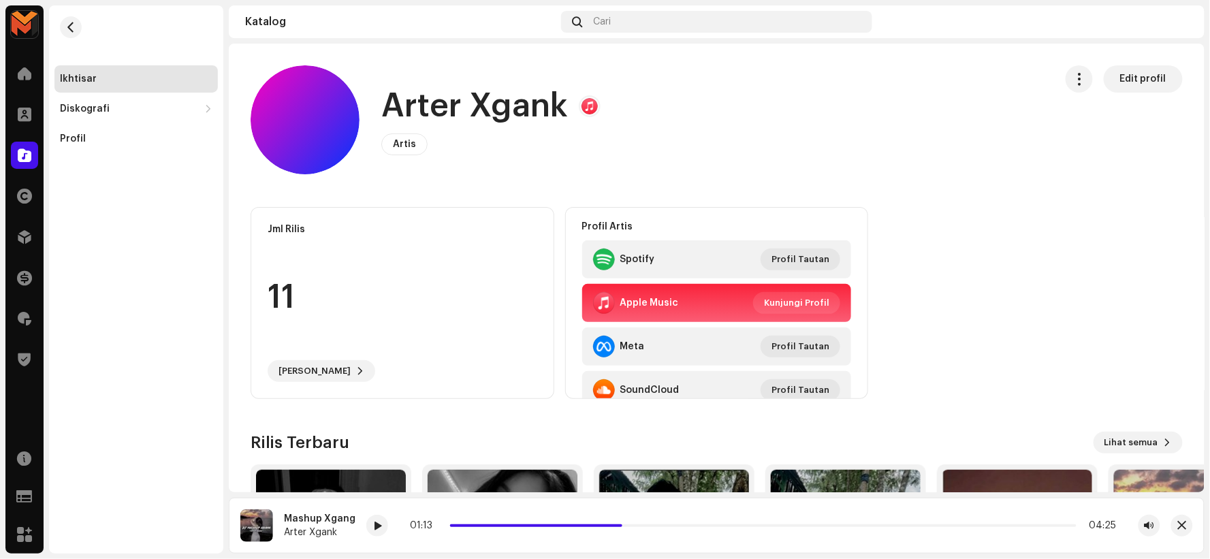
click at [520, 105] on h1 "Arter Xgank" at bounding box center [474, 106] width 187 height 44
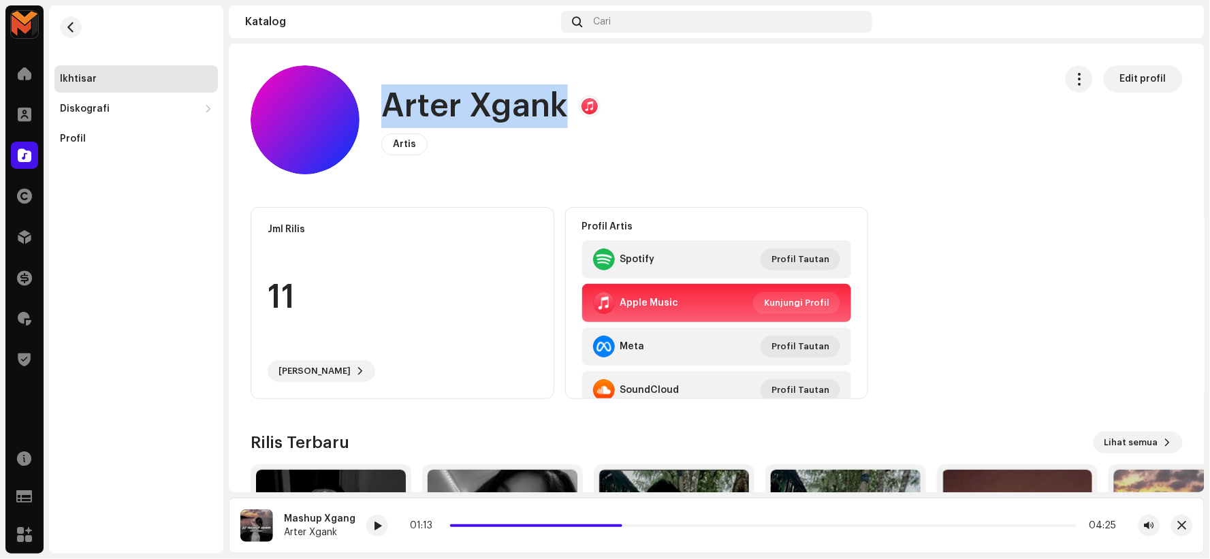
click at [520, 105] on h1 "Arter Xgank" at bounding box center [474, 106] width 187 height 44
copy h1 "Arter Xgank"
drag, startPoint x: 72, startPoint y: 19, endPoint x: 113, endPoint y: 64, distance: 60.8
click at [72, 20] on button "button" at bounding box center [71, 27] width 22 height 22
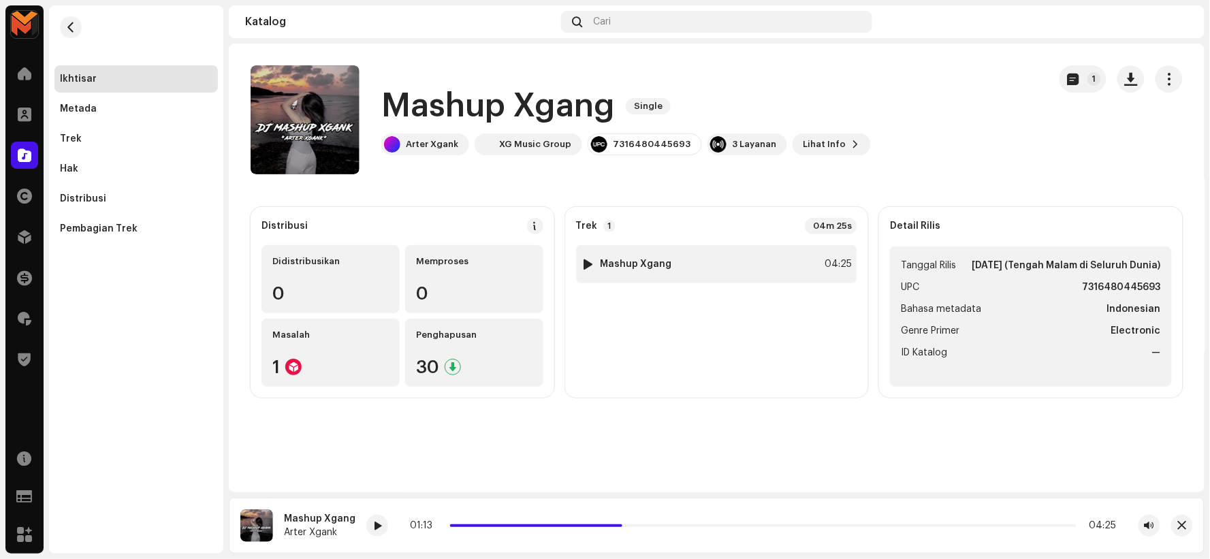
click at [704, 271] on div "1 Mashup Xgang 04:25" at bounding box center [717, 264] width 282 height 38
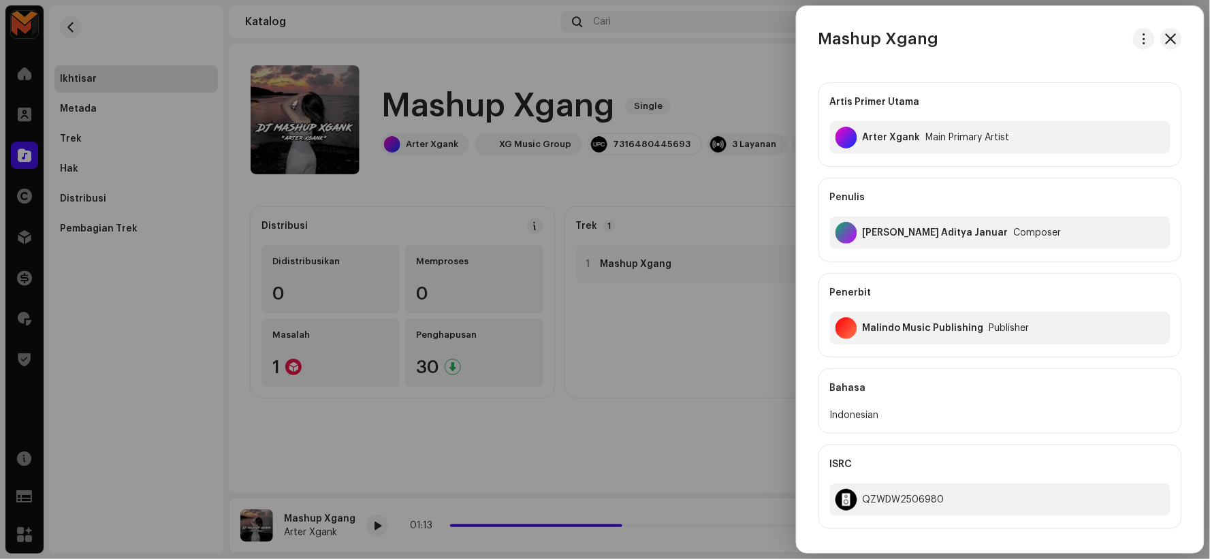
click at [866, 232] on div "Arifin Ilham Aditya Januar" at bounding box center [936, 233] width 146 height 11
click at [866, 234] on div "Arifin Ilham Aditya Januar" at bounding box center [936, 233] width 146 height 11
copy div "Arifin Ilham Aditya Januar"
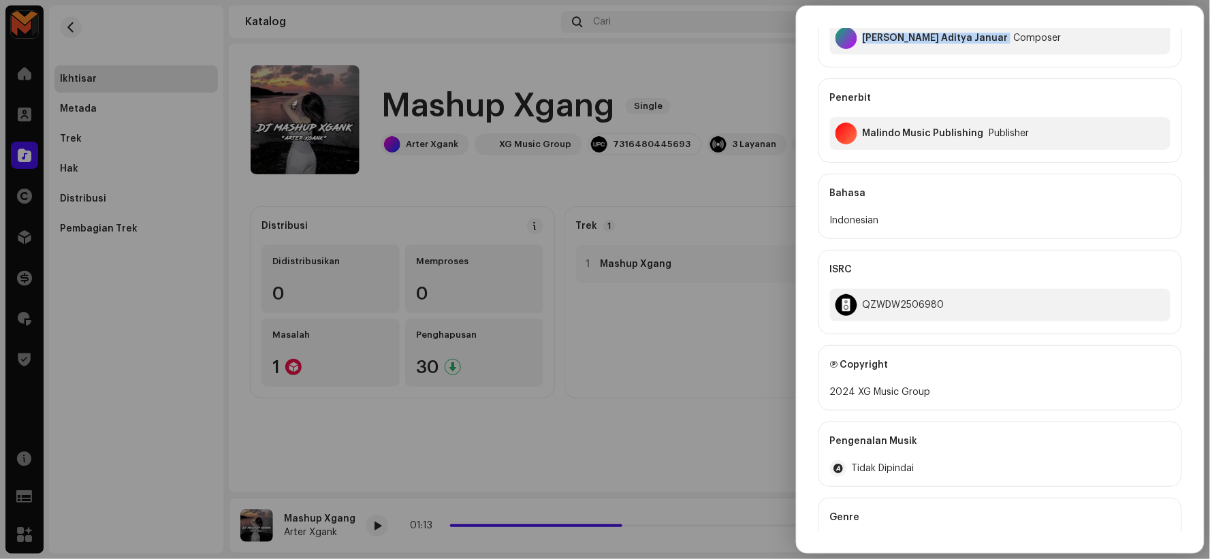
scroll to position [302, 0]
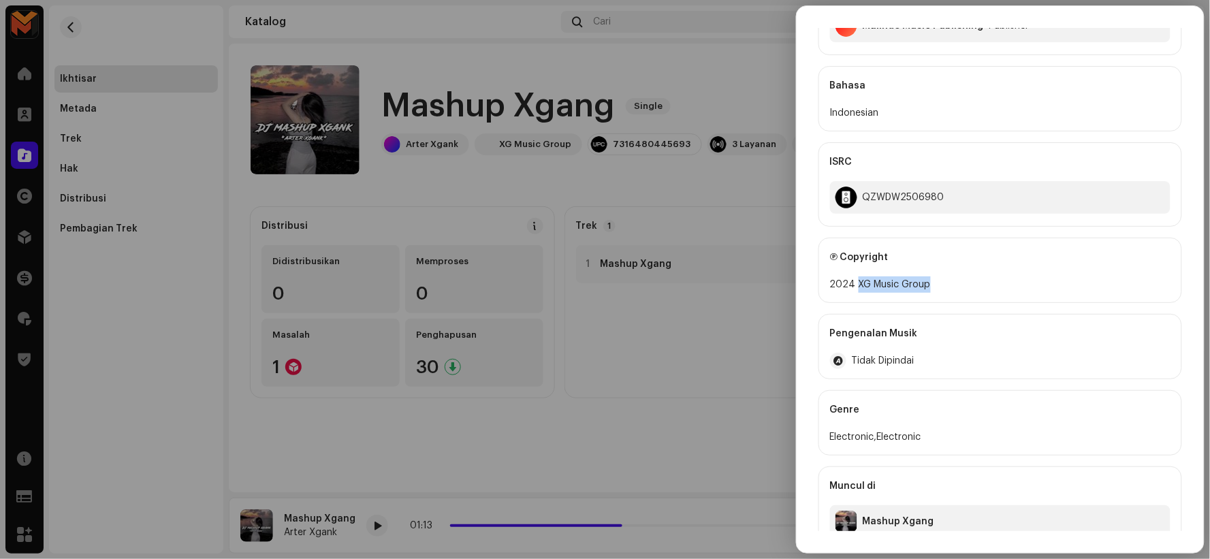
drag, startPoint x: 873, startPoint y: 287, endPoint x: 955, endPoint y: 291, distance: 81.8
click at [955, 291] on div "2024 XG Music Group" at bounding box center [1000, 285] width 341 height 16
copy div "XG Music Group"
click at [687, 323] on div at bounding box center [605, 279] width 1210 height 559
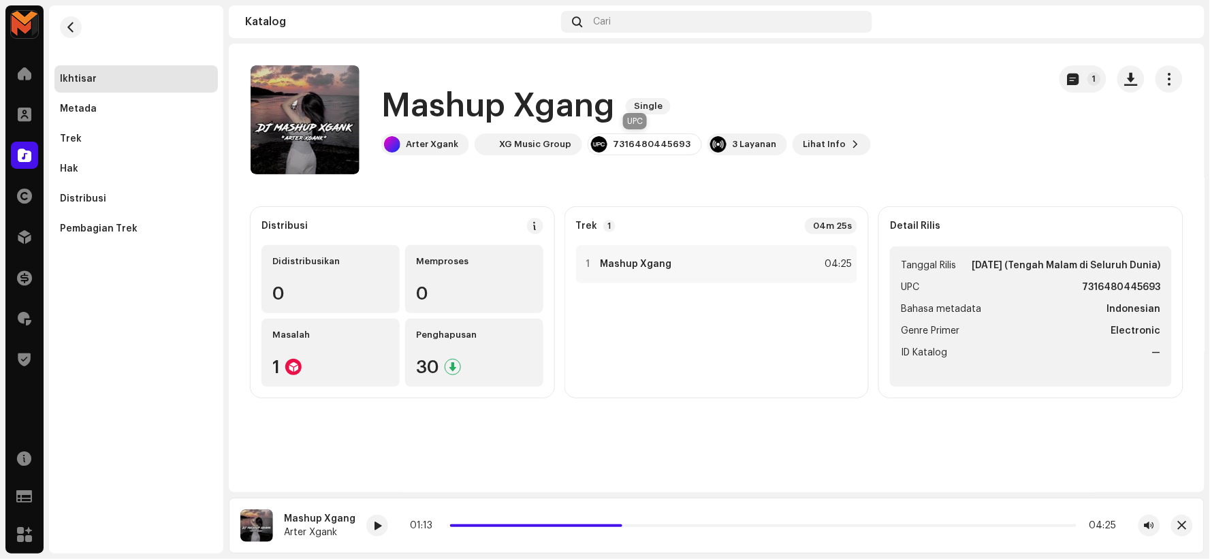
click at [621, 142] on div "7316480445693" at bounding box center [652, 144] width 78 height 11
click at [621, 144] on div "7316480445693" at bounding box center [652, 144] width 78 height 11
click at [621, 145] on div "7316480445693" at bounding box center [652, 144] width 78 height 11
copy div "7316480445693"
click at [679, 285] on div "1 Mashup Xgang 04:25" at bounding box center [717, 316] width 282 height 142
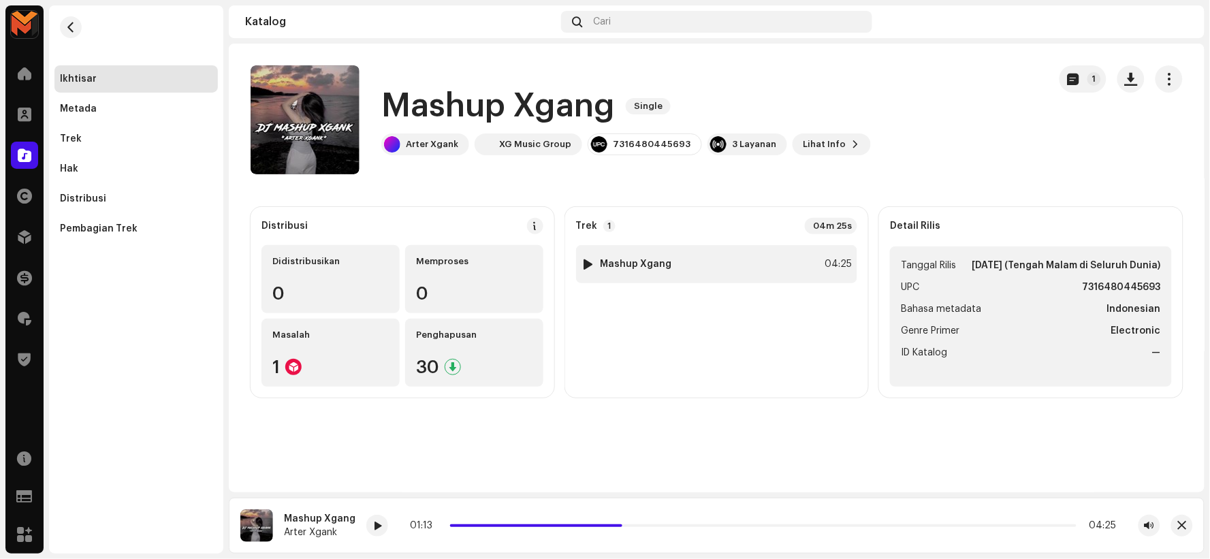
click at [676, 279] on div "1 Mashup Xgang 04:25" at bounding box center [717, 264] width 282 height 38
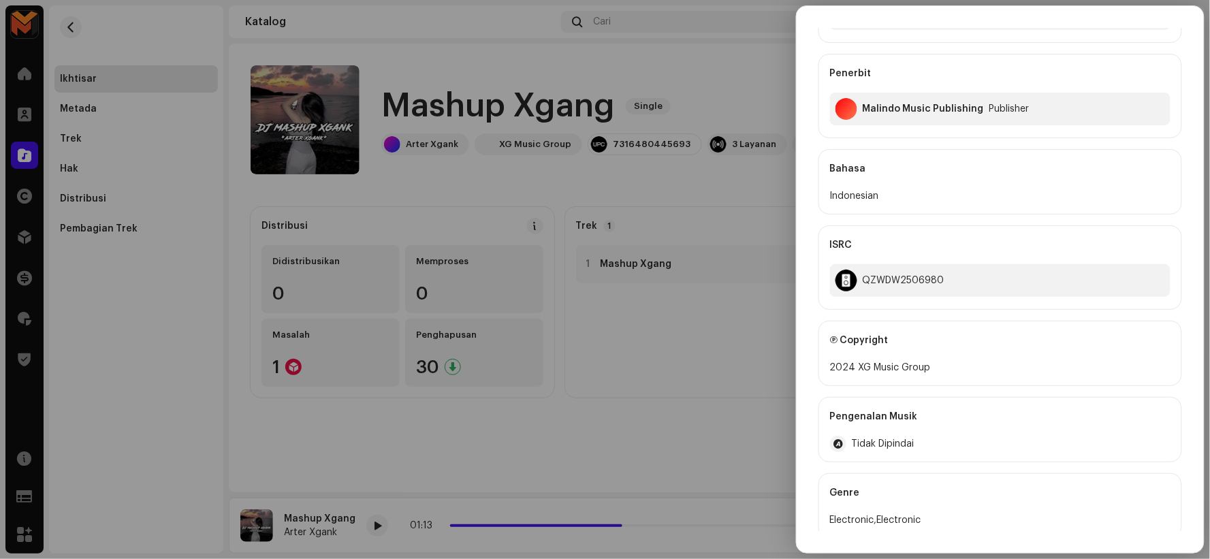
scroll to position [227, 0]
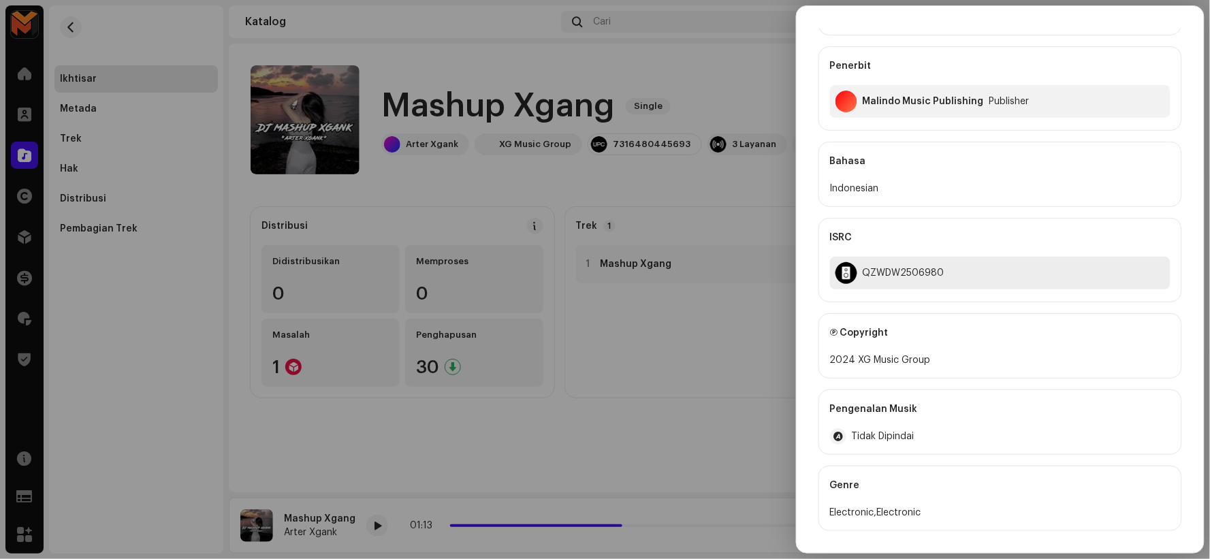
click at [894, 275] on div "QZWDW2506980" at bounding box center [904, 273] width 82 height 11
copy div "QZWDW2506980"
drag, startPoint x: 857, startPoint y: 358, endPoint x: 772, endPoint y: 227, distance: 155.7
click at [952, 369] on div "2024 XG Music Group" at bounding box center [1000, 360] width 341 height 16
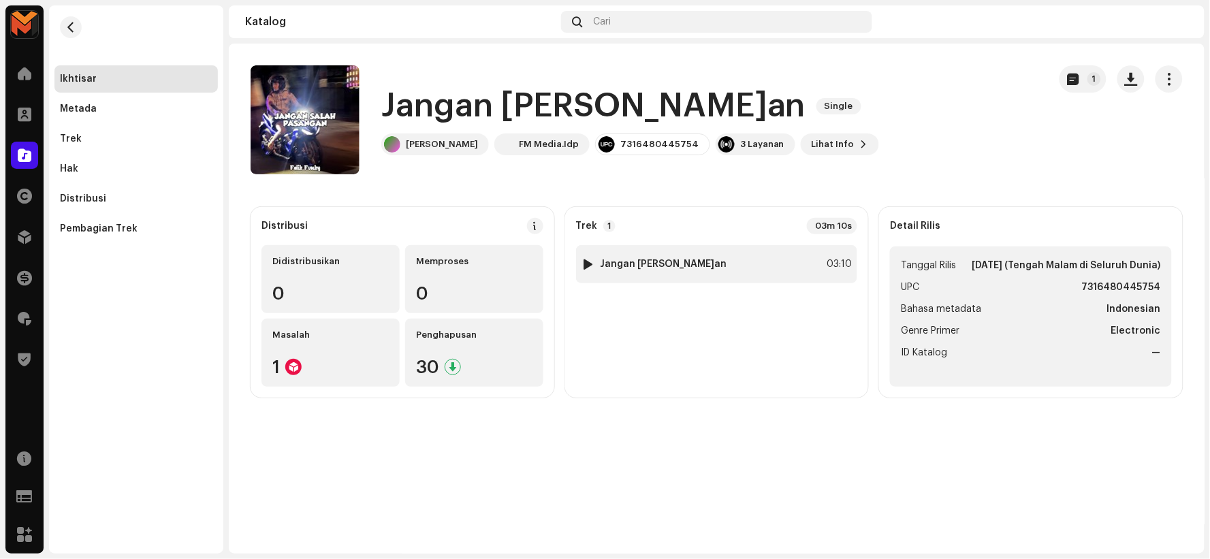
click at [583, 263] on div at bounding box center [588, 264] width 10 height 11
click at [586, 264] on div at bounding box center [588, 264] width 10 height 11
click at [589, 264] on div at bounding box center [588, 264] width 10 height 11
click at [591, 266] on div at bounding box center [588, 264] width 10 height 11
click at [588, 262] on div at bounding box center [588, 264] width 10 height 11
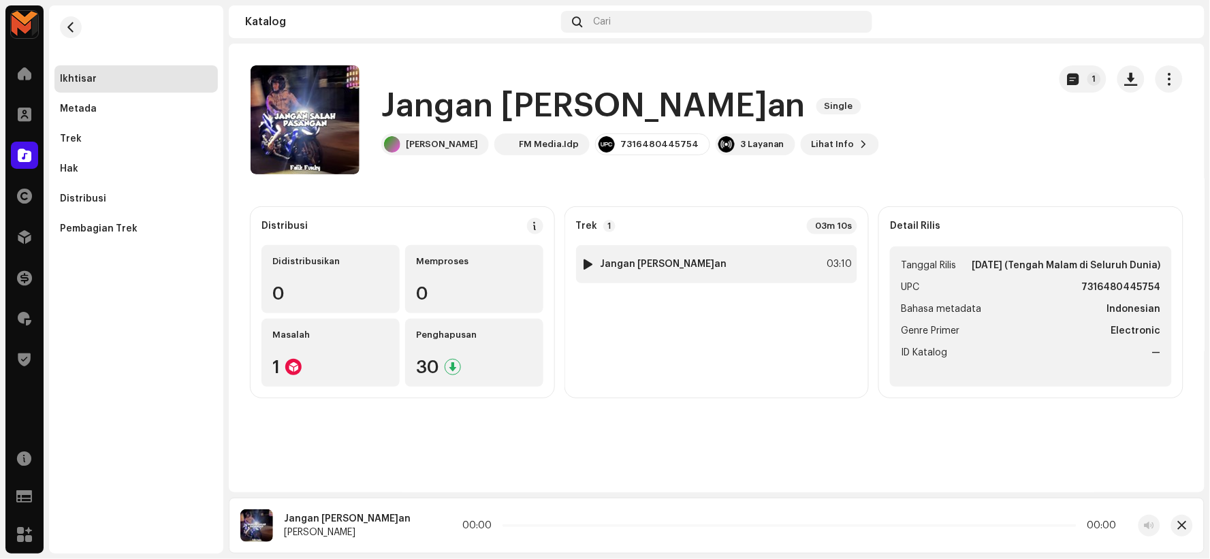
click at [589, 262] on div at bounding box center [588, 264] width 10 height 11
click at [454, 110] on h1 "Jangan Salah Pasangan" at bounding box center [593, 106] width 424 height 44
click at [453, 109] on h1 "Jangan Salah Pasangan" at bounding box center [593, 106] width 424 height 44
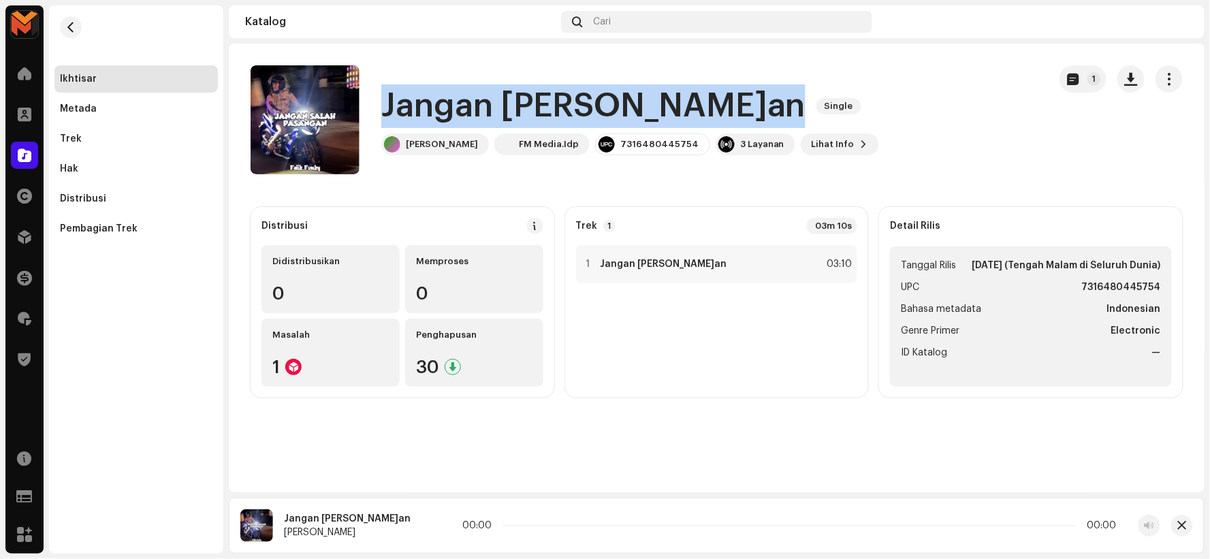
click at [453, 108] on h1 "Jangan Salah Pasangan" at bounding box center [593, 106] width 424 height 44
copy div "Jangan Salah Pasangan Single"
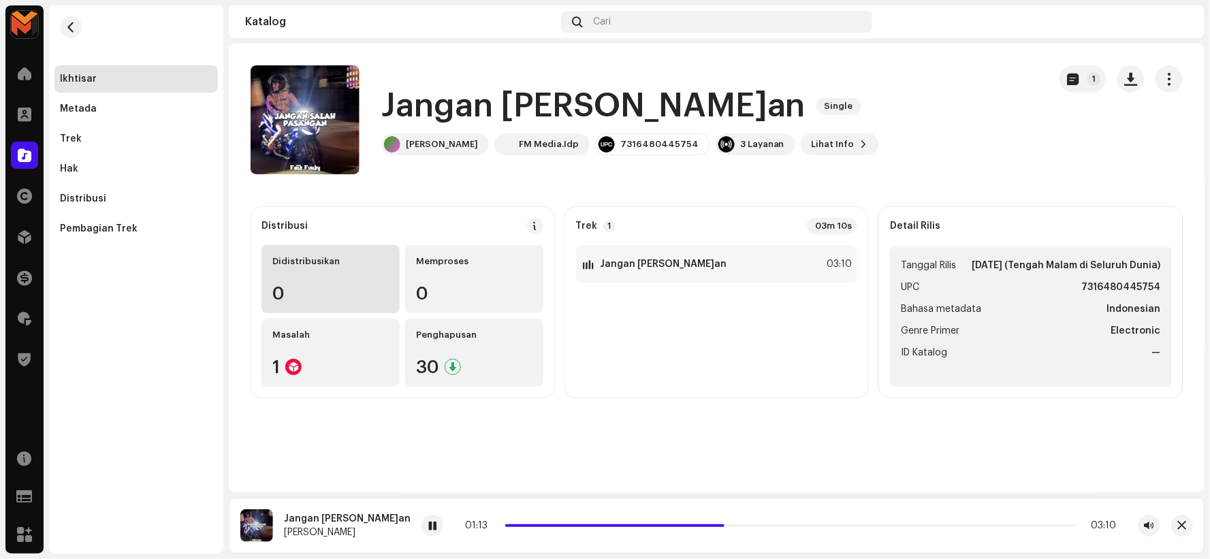
drag, startPoint x: 411, startPoint y: 523, endPoint x: 325, endPoint y: 309, distance: 231.4
click at [428, 523] on span at bounding box center [432, 526] width 8 height 11
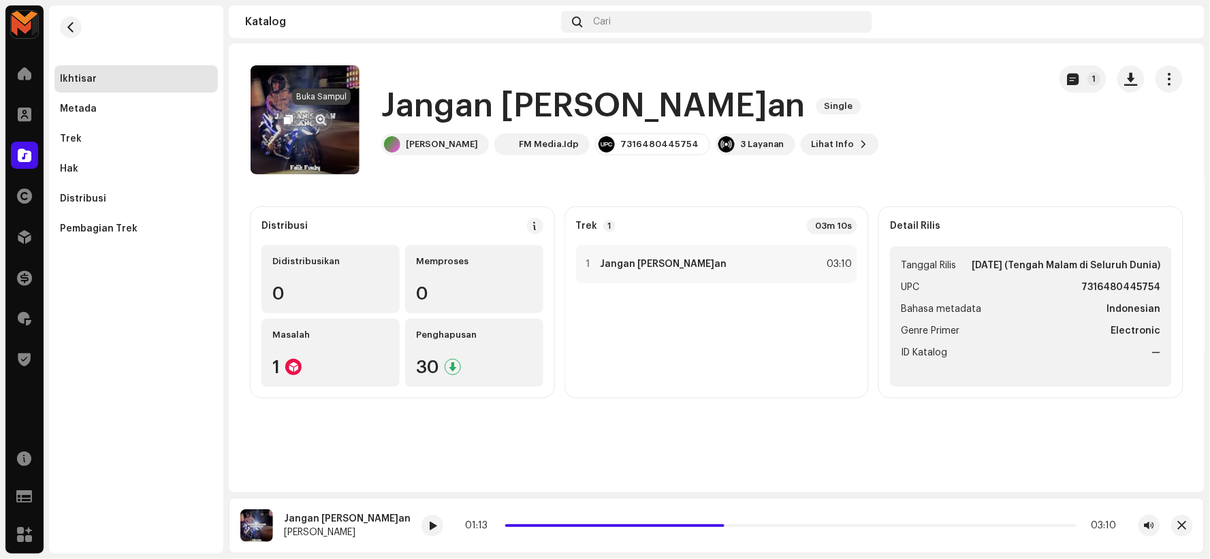
click at [323, 114] on span "button" at bounding box center [322, 119] width 10 height 11
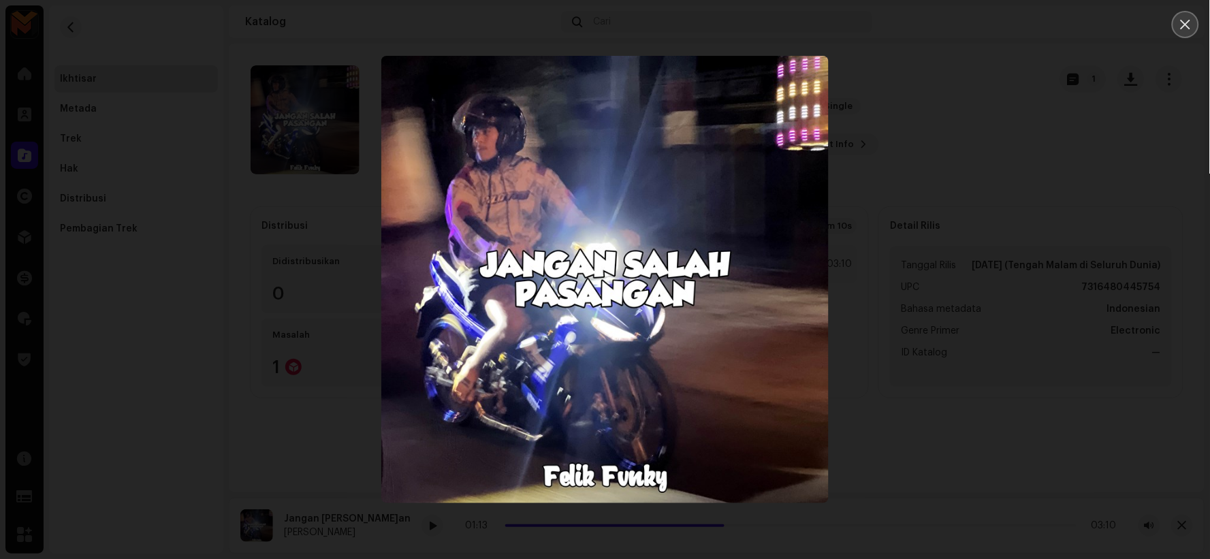
click at [1187, 18] on icon "Close" at bounding box center [1186, 24] width 12 height 12
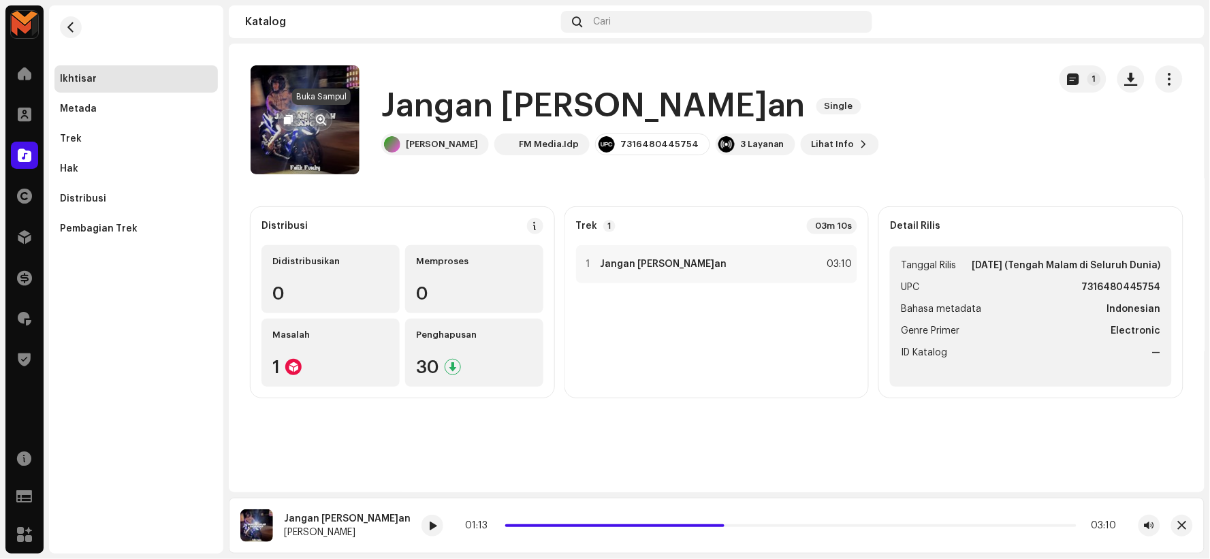
click at [323, 119] on span "button" at bounding box center [322, 119] width 10 height 11
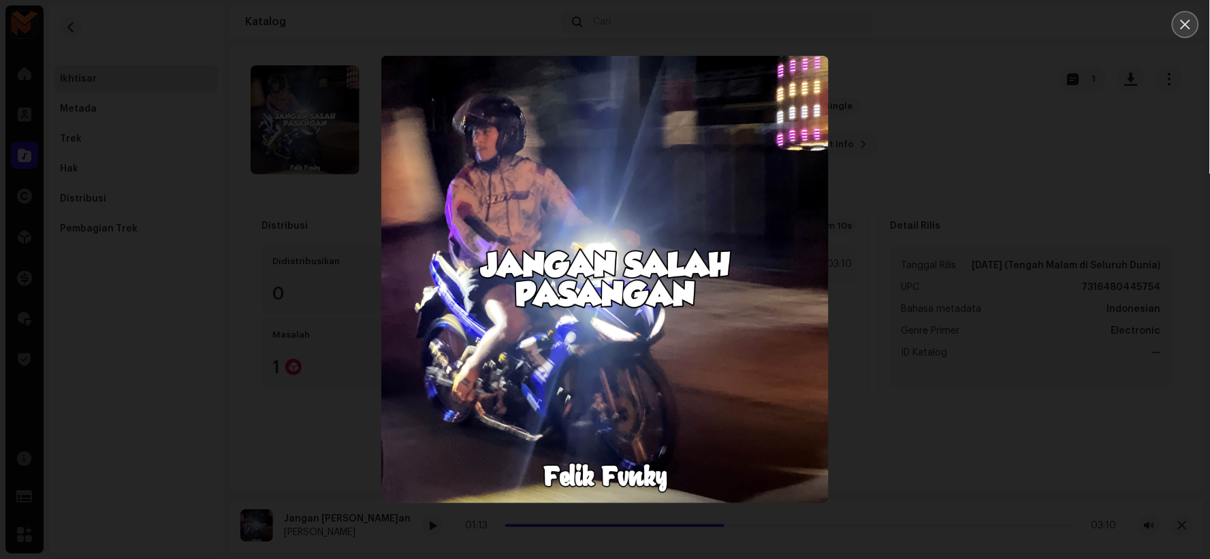
click at [1185, 19] on icon "Close" at bounding box center [1186, 24] width 12 height 12
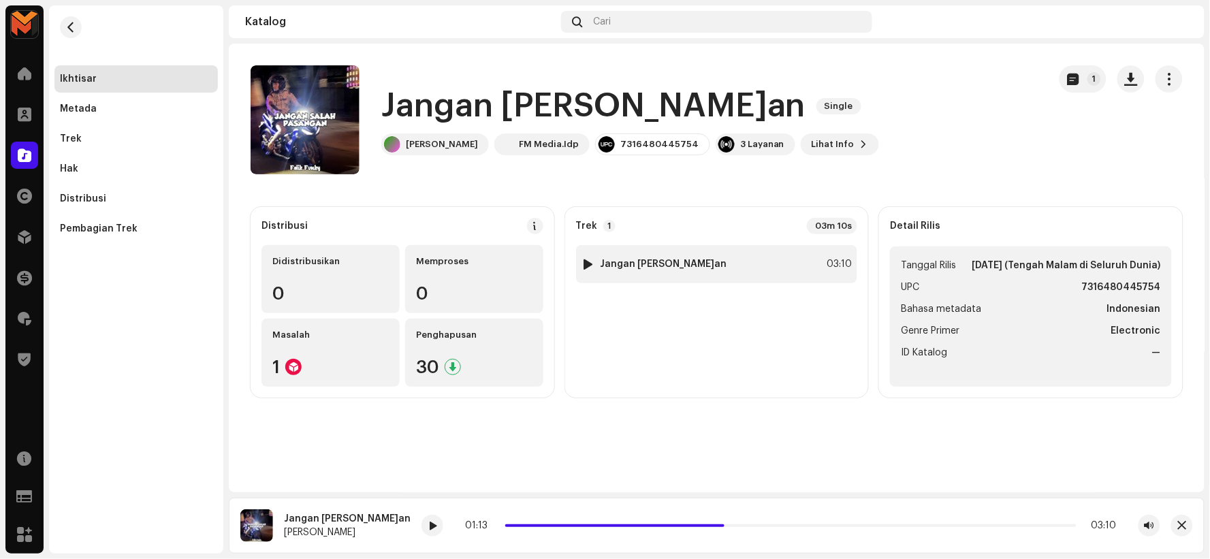
click at [734, 264] on div "1 Jangan Salah Pasangan 03:10" at bounding box center [717, 264] width 282 height 38
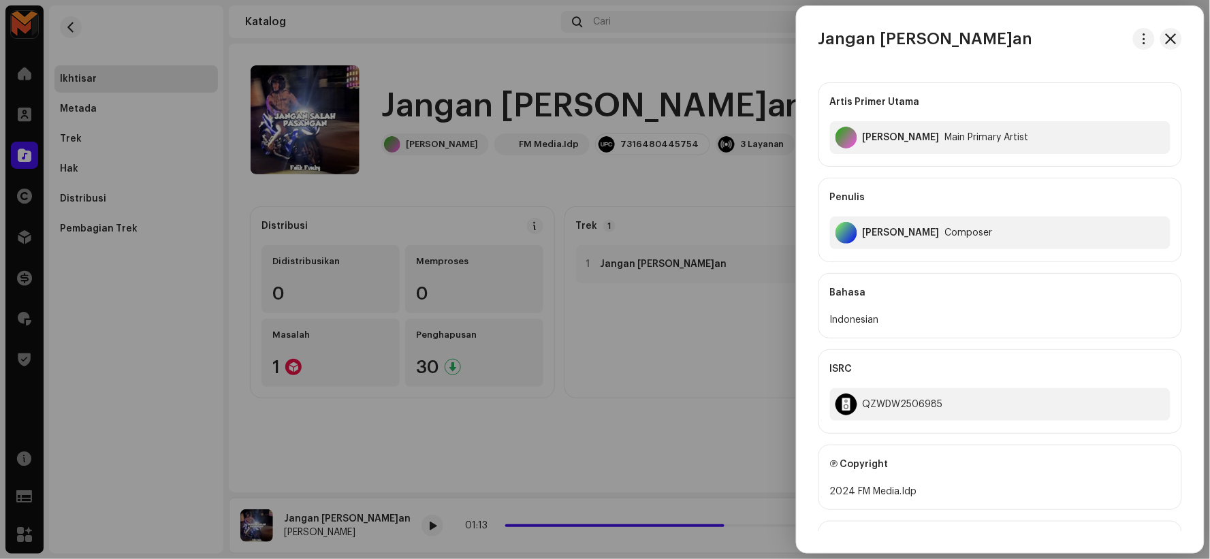
click at [696, 362] on div at bounding box center [605, 279] width 1210 height 559
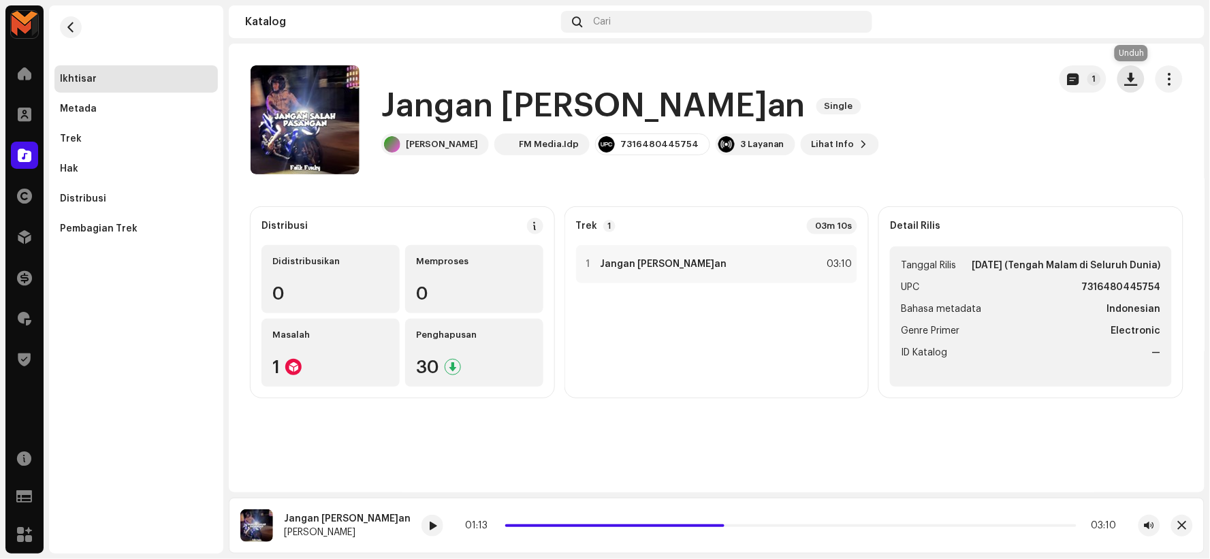
click at [1133, 77] on span "button" at bounding box center [1131, 79] width 13 height 11
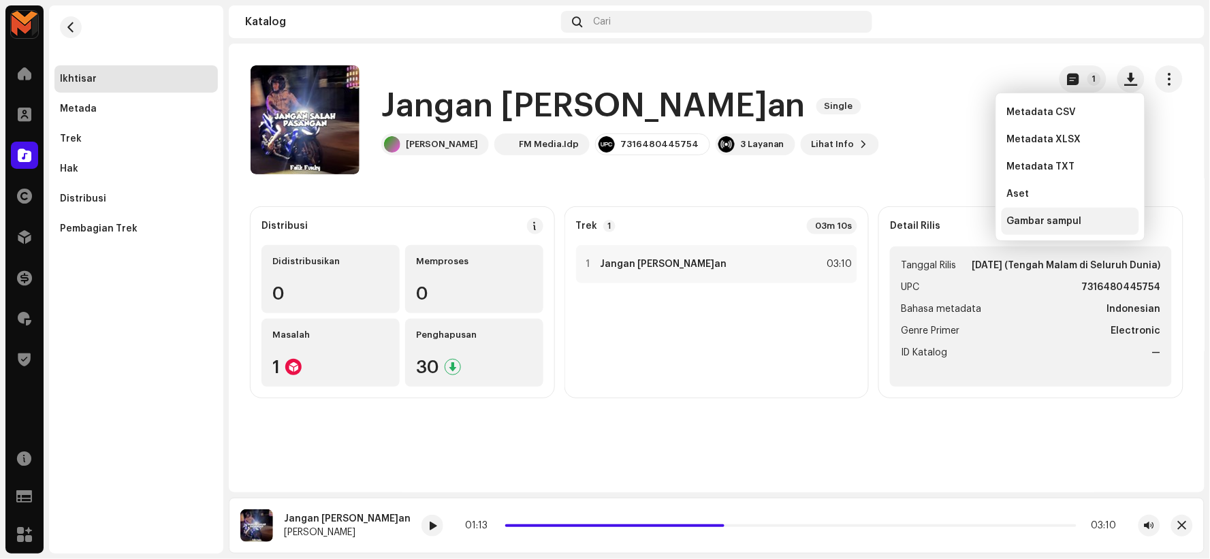
click at [1063, 217] on span "Gambar sampul" at bounding box center [1044, 221] width 75 height 11
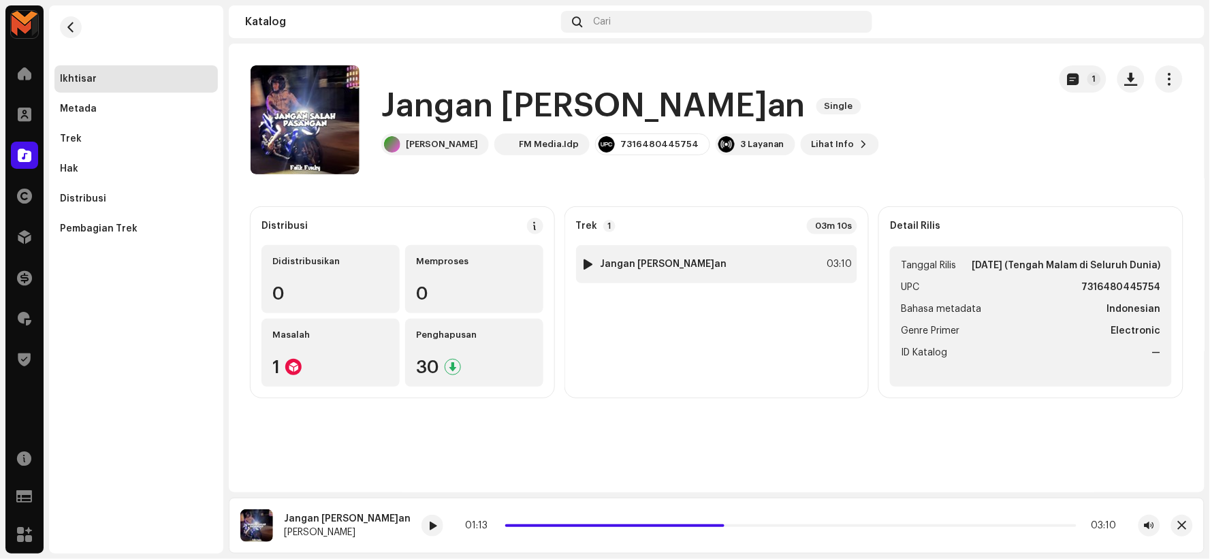
click at [682, 269] on div "1 Jangan Salah Pasangan" at bounding box center [655, 264] width 146 height 14
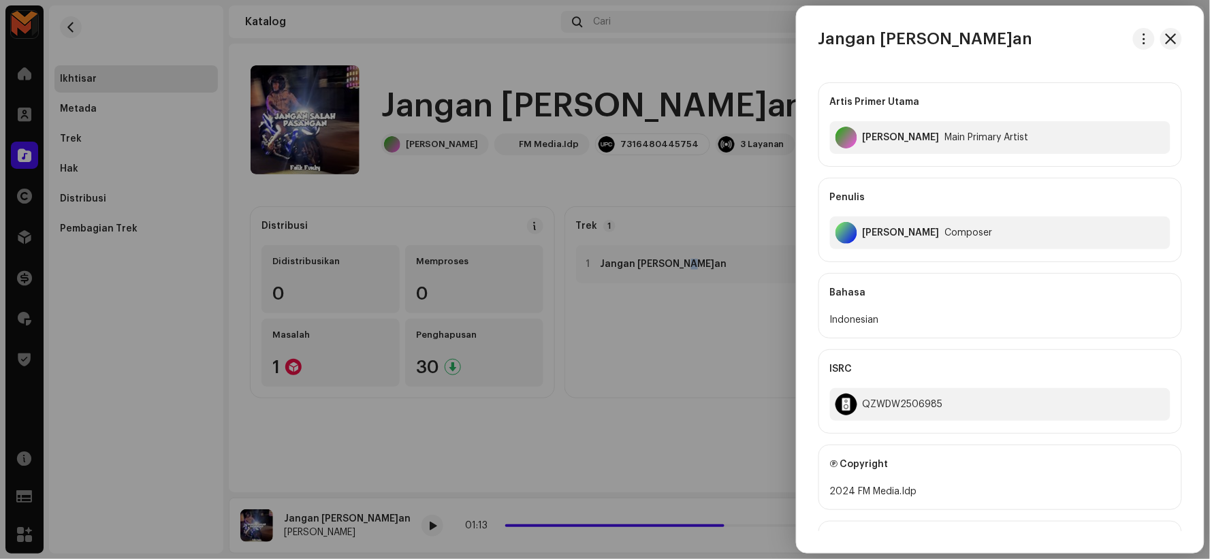
drag, startPoint x: 1145, startPoint y: 41, endPoint x: 1148, endPoint y: 48, distance: 7.3
click at [1147, 41] on button "button" at bounding box center [1144, 39] width 22 height 22
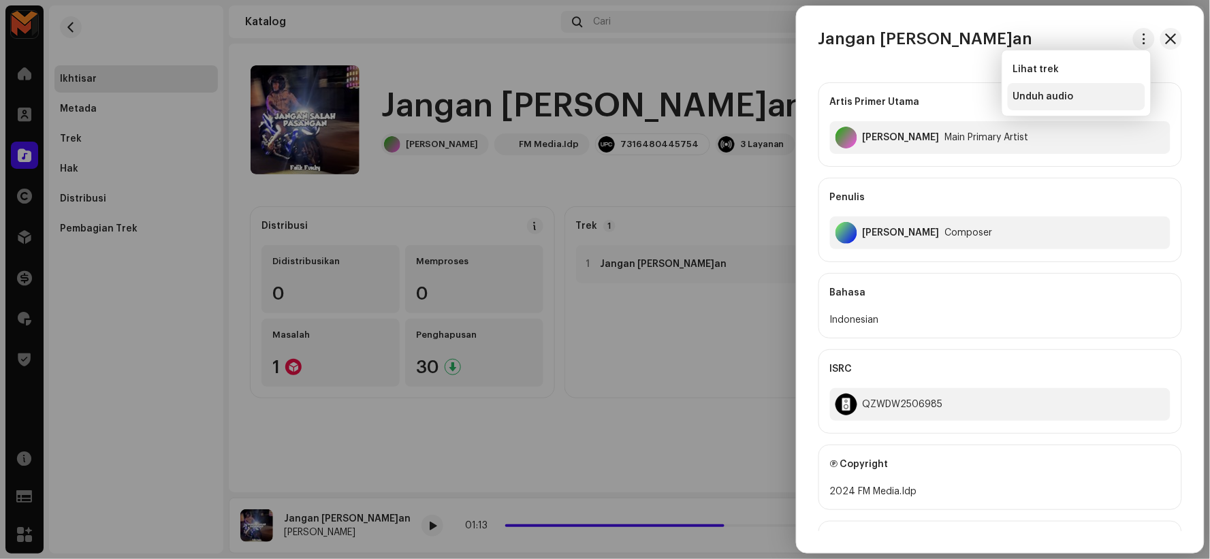
click at [1105, 97] on div "Unduh audio" at bounding box center [1077, 96] width 127 height 11
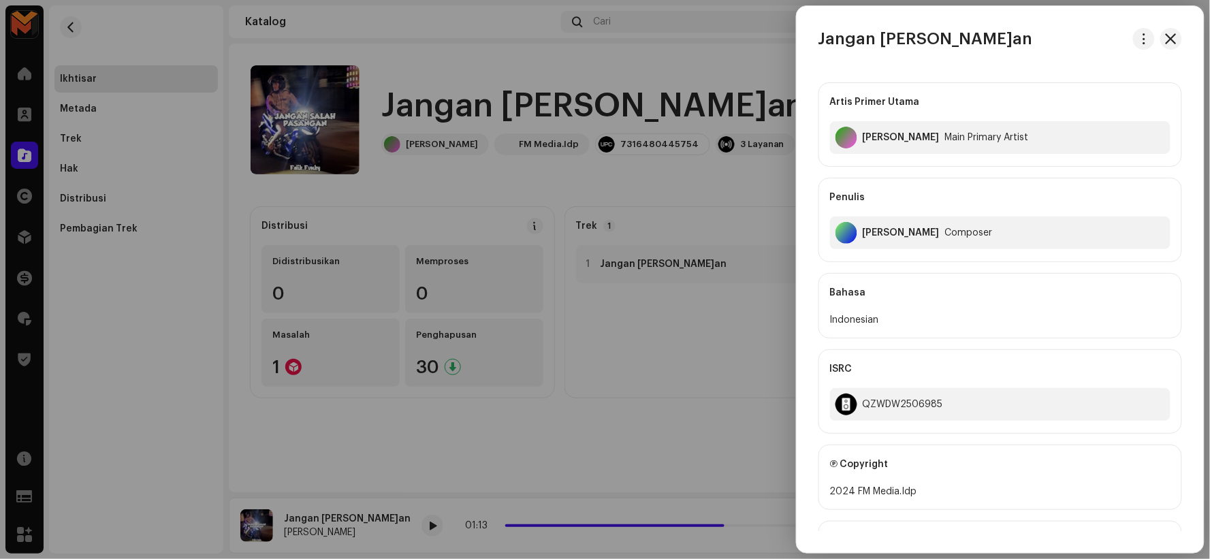
click at [864, 31] on h3 "Jangan Salah Pasangan" at bounding box center [926, 39] width 215 height 22
click at [862, 32] on h3 "Jangan Salah Pasangan" at bounding box center [926, 39] width 215 height 22
click at [861, 32] on h3 "Jangan Salah Pasangan" at bounding box center [926, 39] width 215 height 22
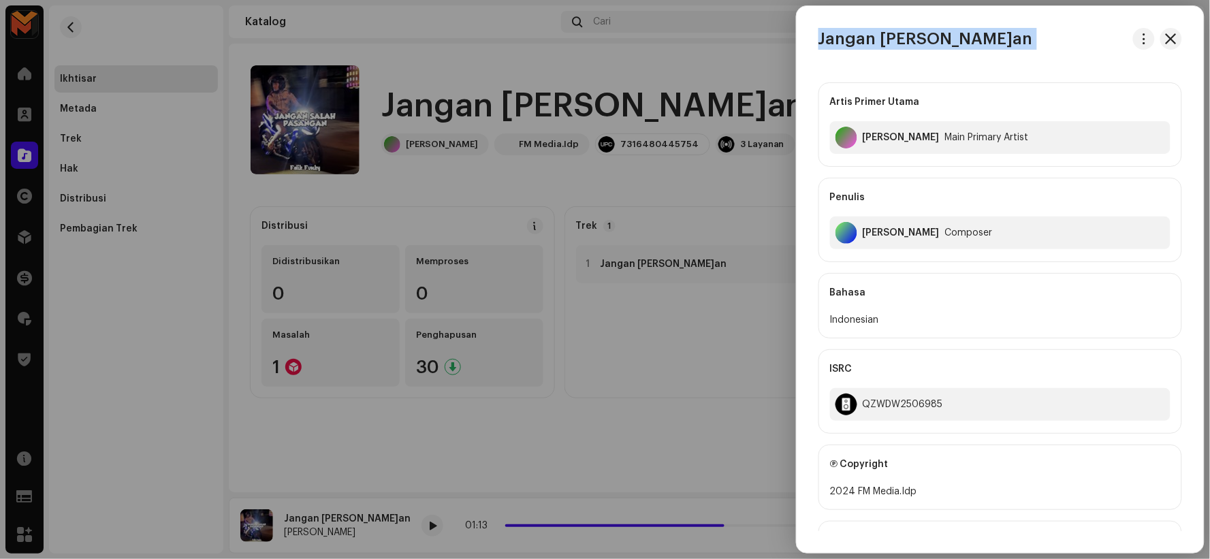
copy div "Jangan Salah Pasangan"
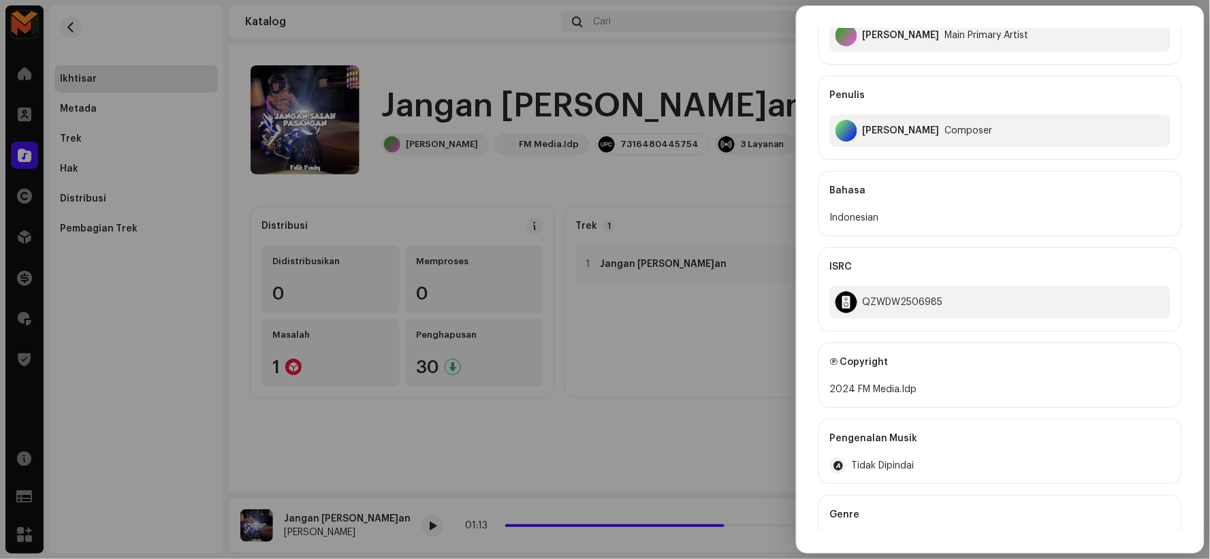
scroll to position [228, 0]
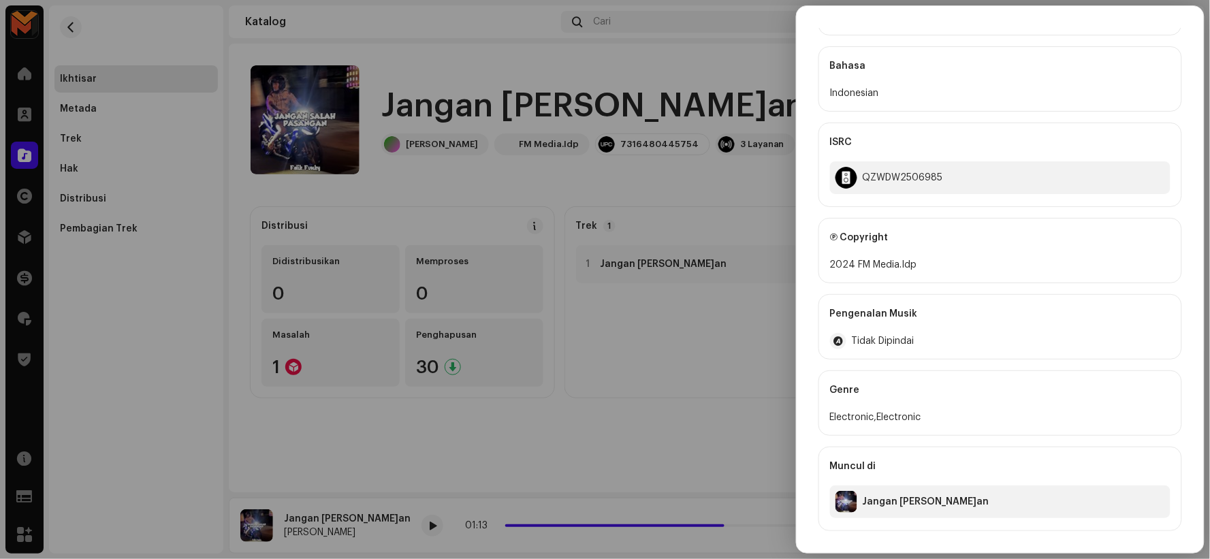
click at [734, 199] on div at bounding box center [605, 279] width 1210 height 559
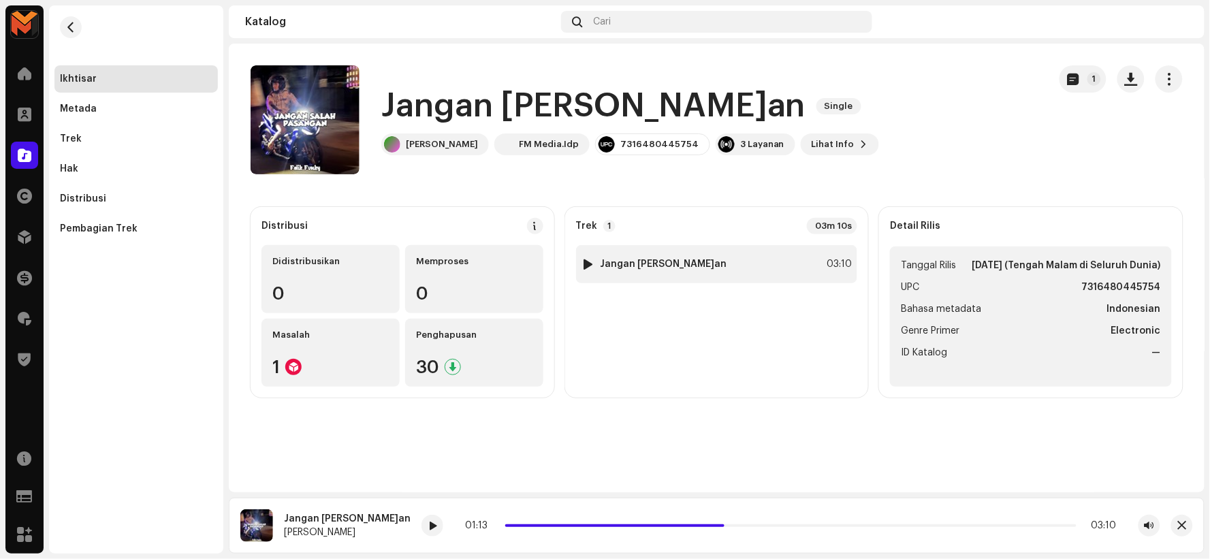
click at [743, 256] on div "1 Jangan Salah Pasangan 03:10" at bounding box center [717, 264] width 282 height 38
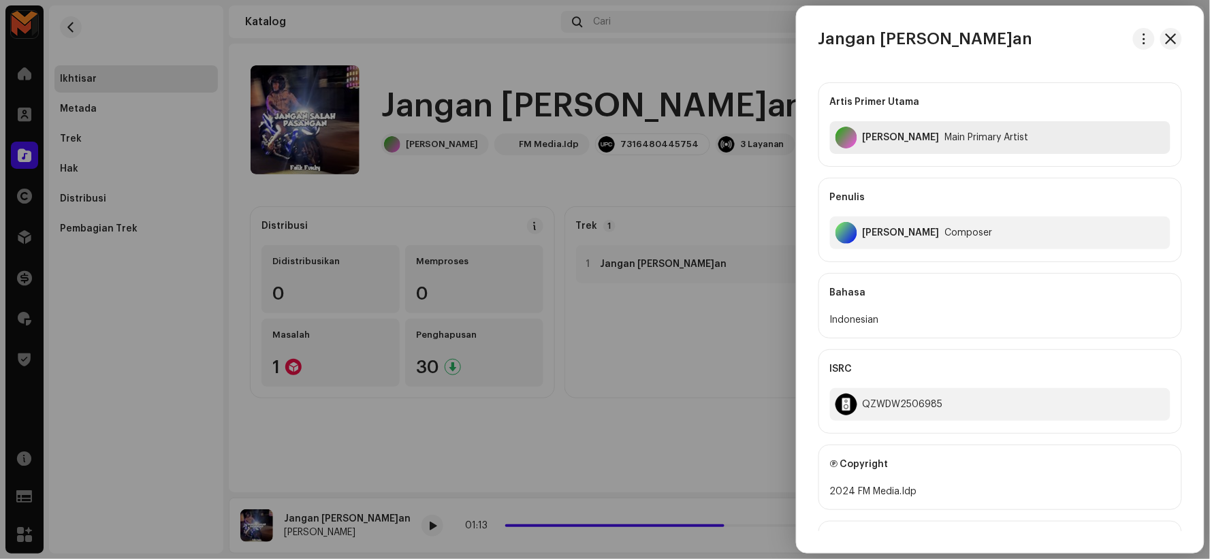
click at [869, 140] on div "Felik Fvnky" at bounding box center [901, 137] width 77 height 11
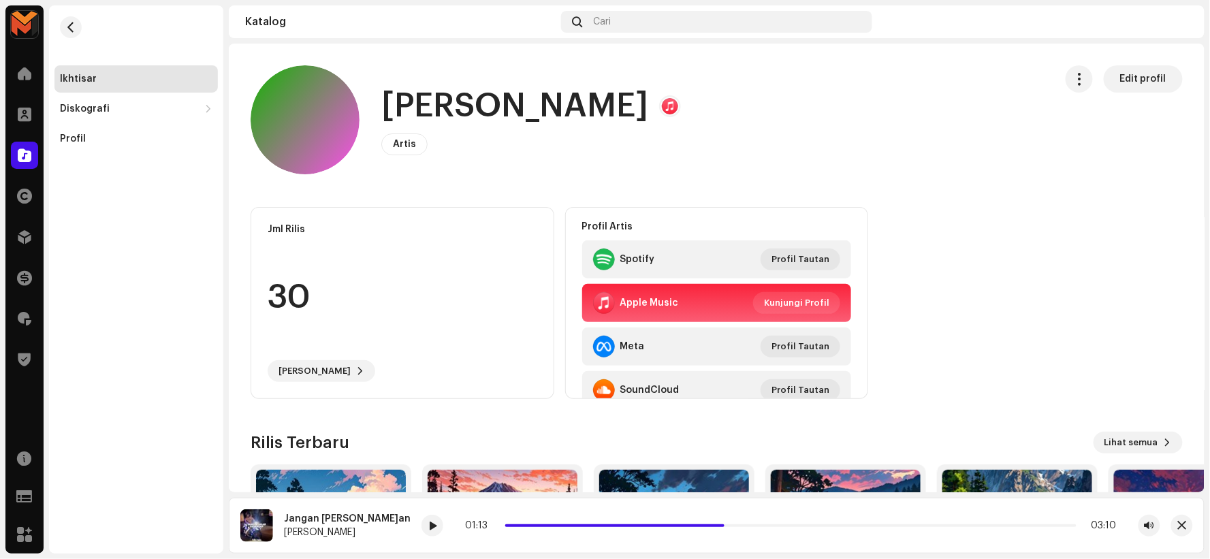
click at [470, 106] on h1 "Felik Fvnky" at bounding box center [514, 106] width 267 height 44
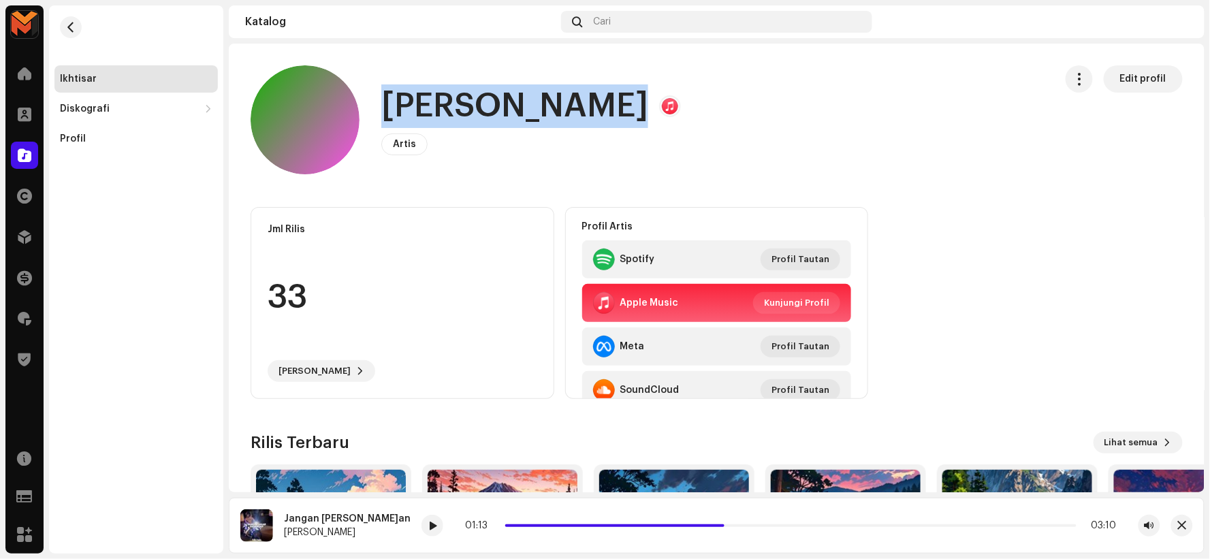
click at [470, 106] on h1 "Felik Fvnky" at bounding box center [514, 106] width 267 height 44
copy h1 "Felik Fvnky"
click at [69, 31] on span "button" at bounding box center [71, 27] width 10 height 11
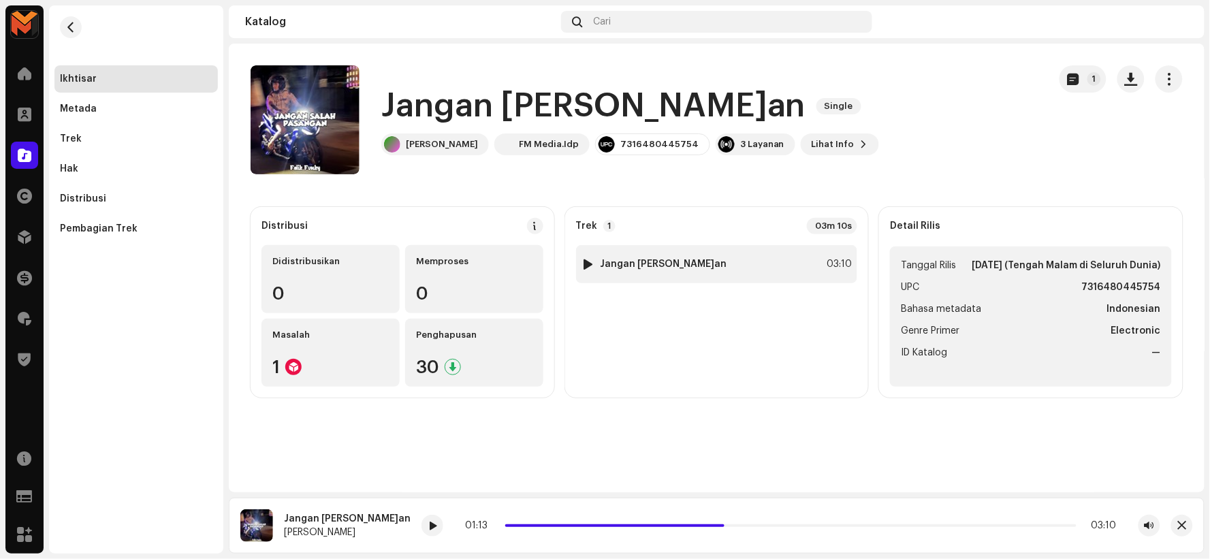
click at [718, 255] on div "1 Jangan Salah Pasangan 03:10" at bounding box center [717, 264] width 282 height 38
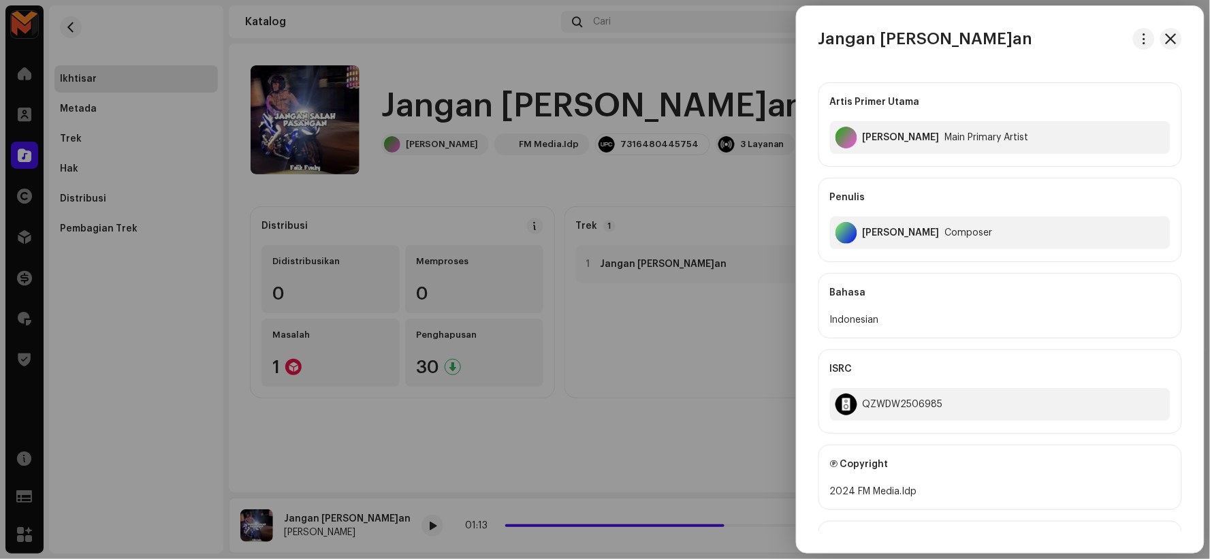
click at [870, 234] on div "Felix Fulvian Alfarizi" at bounding box center [901, 233] width 77 height 11
copy div "Felix Fulvian Alfarizi"
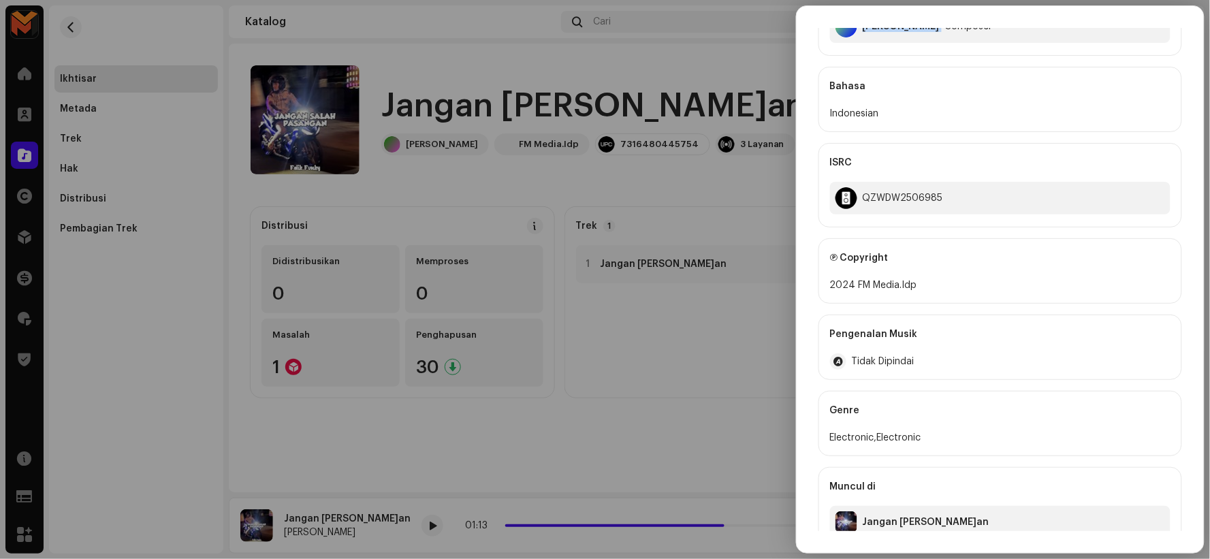
scroll to position [228, 0]
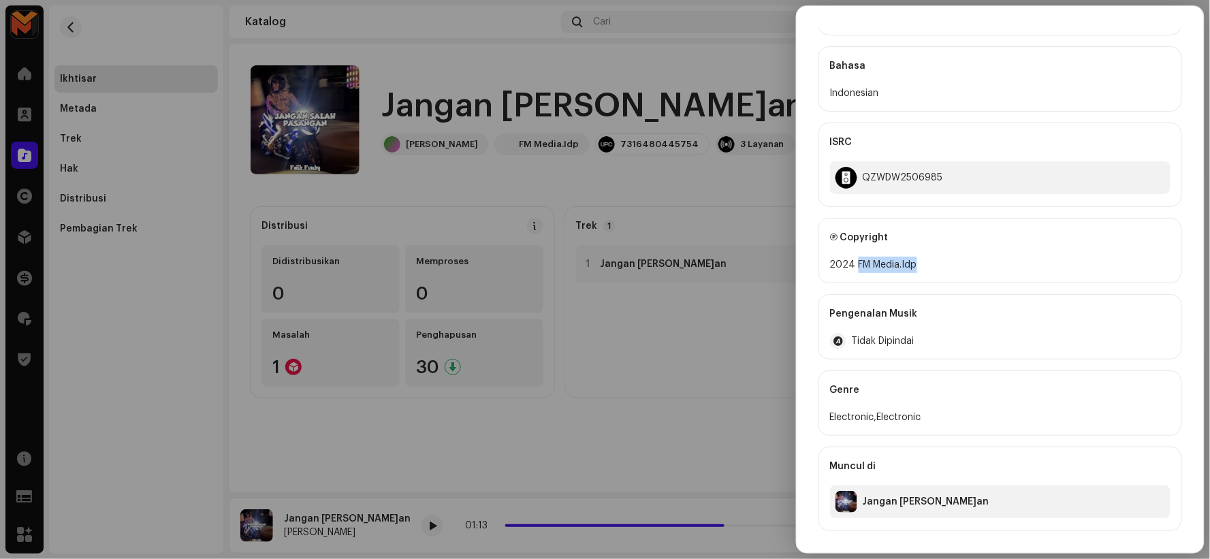
drag, startPoint x: 856, startPoint y: 263, endPoint x: 943, endPoint y: 273, distance: 87.1
click at [943, 274] on div "Ⓟ Copyright 2024 FM Media.Idp" at bounding box center [1001, 250] width 364 height 65
copy div "FM Media.Idp"
click at [709, 172] on div at bounding box center [605, 279] width 1210 height 559
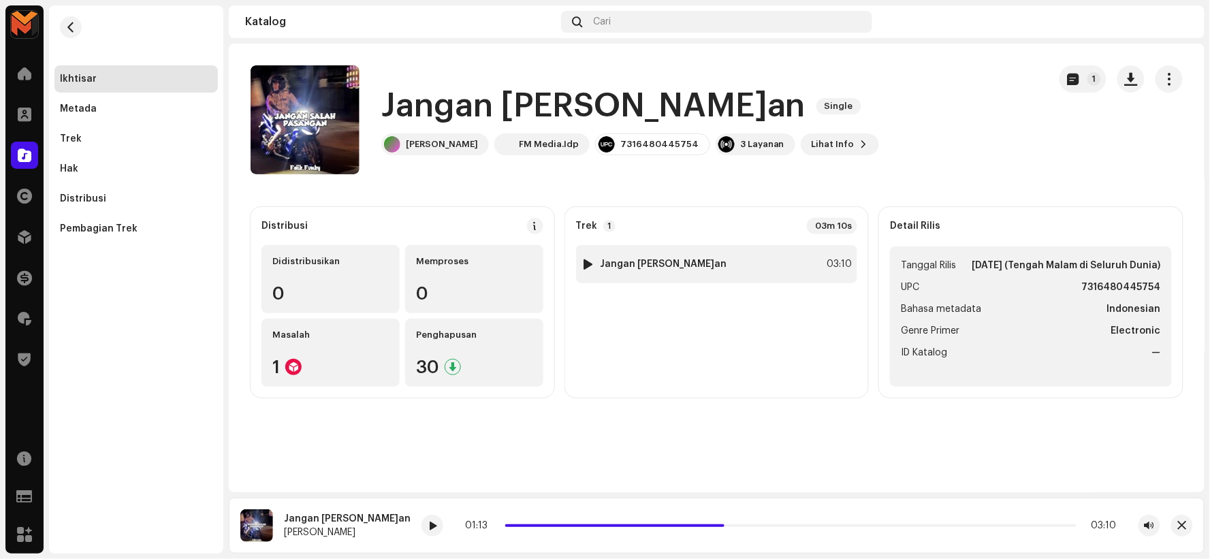
click at [628, 260] on strong "Jangan Salah Pasangan" at bounding box center [664, 264] width 127 height 11
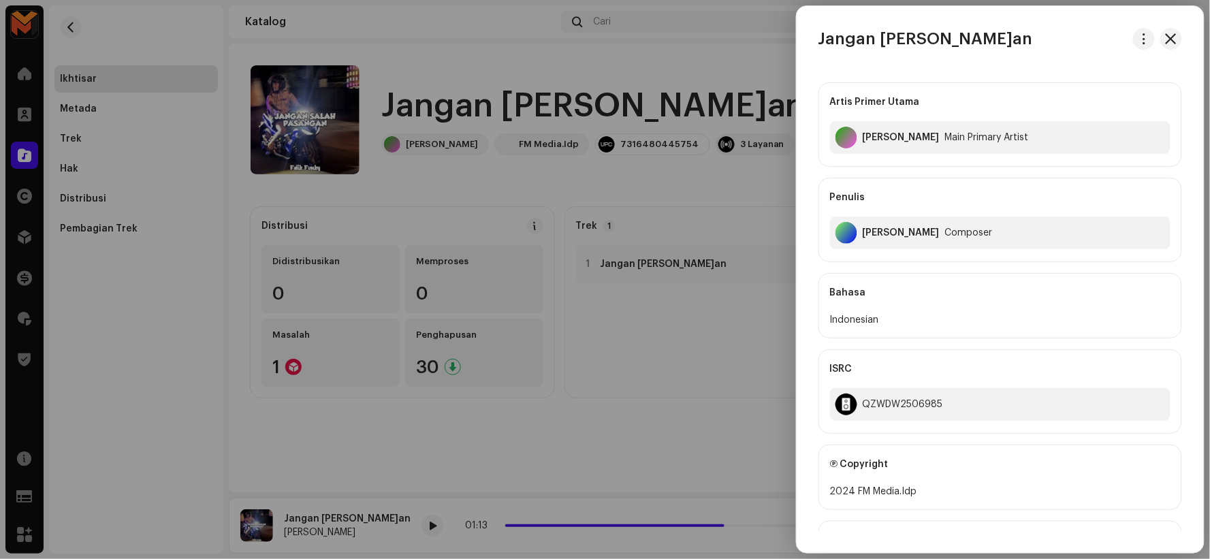
click at [691, 185] on div at bounding box center [605, 279] width 1210 height 559
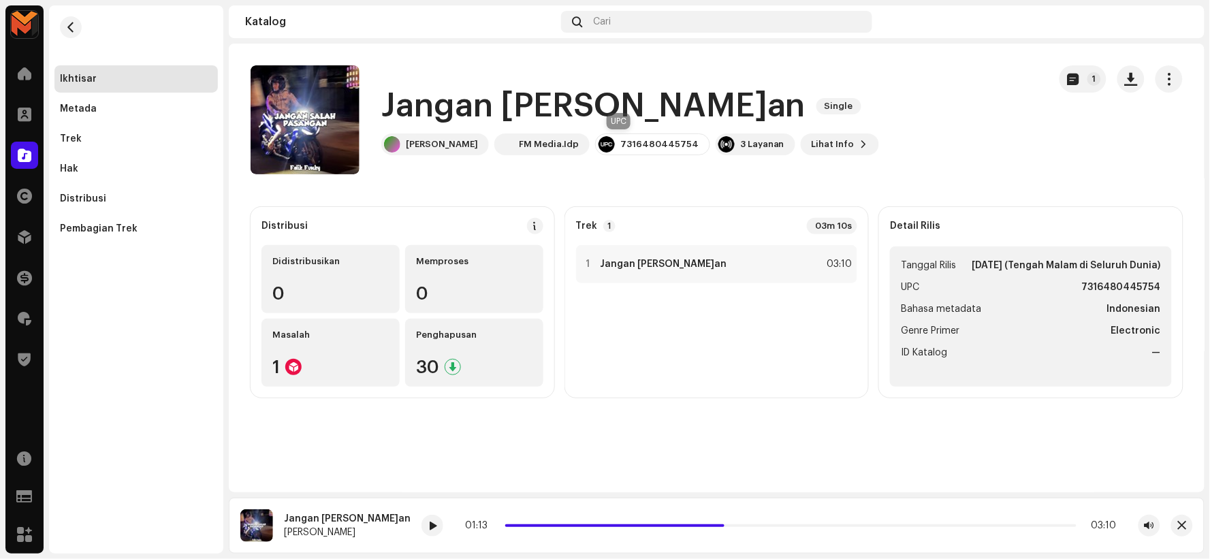
click at [608, 153] on div "7316480445754" at bounding box center [652, 145] width 115 height 22
click at [621, 139] on div "7316480445754" at bounding box center [660, 144] width 78 height 11
copy div "7316480445754"
click at [678, 271] on div "1 Jangan Salah Pasangan 03:10" at bounding box center [717, 264] width 282 height 38
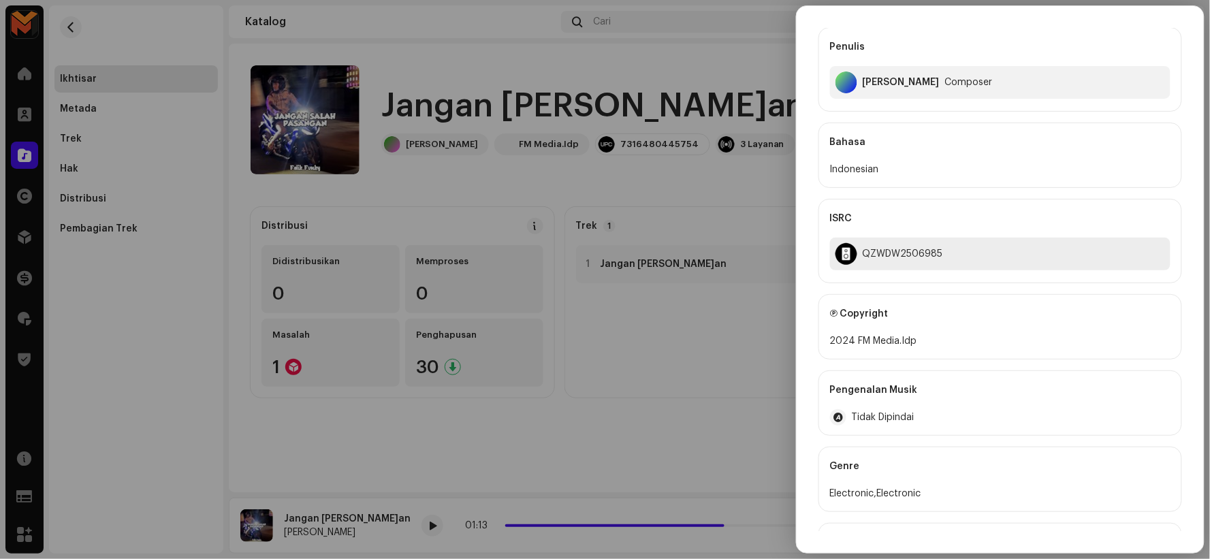
scroll to position [151, 0]
click at [897, 251] on div "QZWDW2506985" at bounding box center [903, 253] width 80 height 11
copy div "QZWDW2506985"
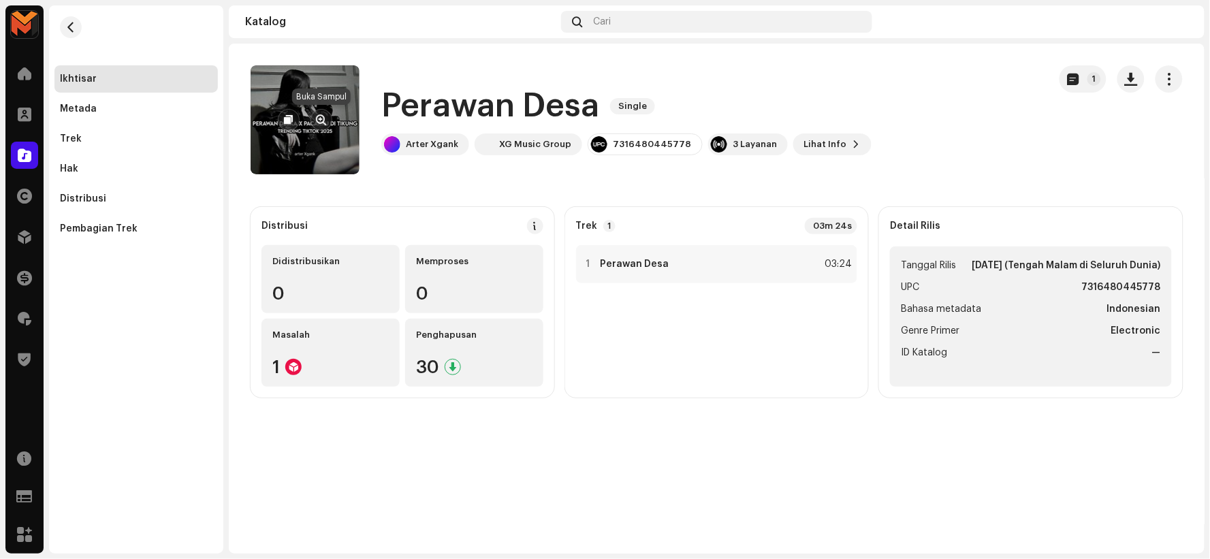
click at [317, 123] on span "button" at bounding box center [322, 119] width 10 height 11
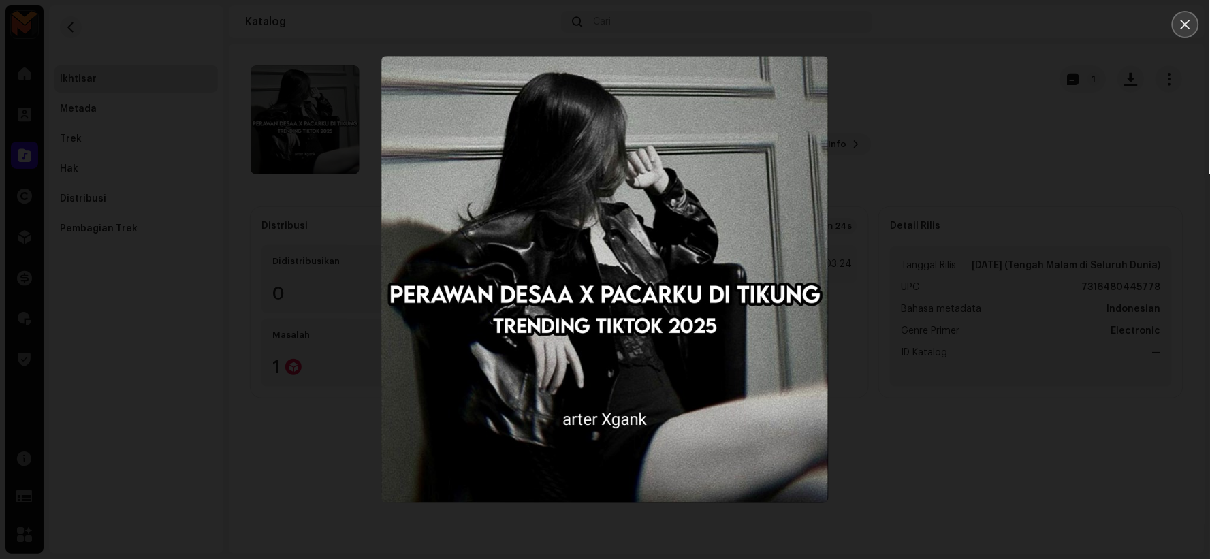
click at [1184, 25] on icon "Close" at bounding box center [1186, 25] width 10 height 10
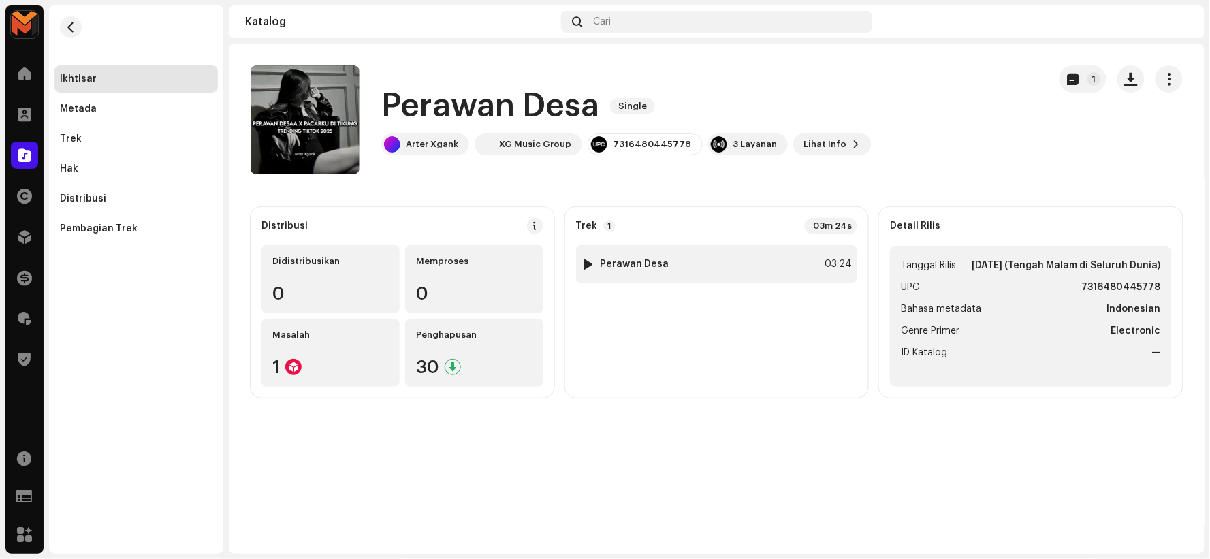
click at [589, 264] on div at bounding box center [588, 264] width 10 height 11
click at [586, 262] on div at bounding box center [588, 264] width 10 height 11
click at [587, 264] on div at bounding box center [588, 264] width 10 height 11
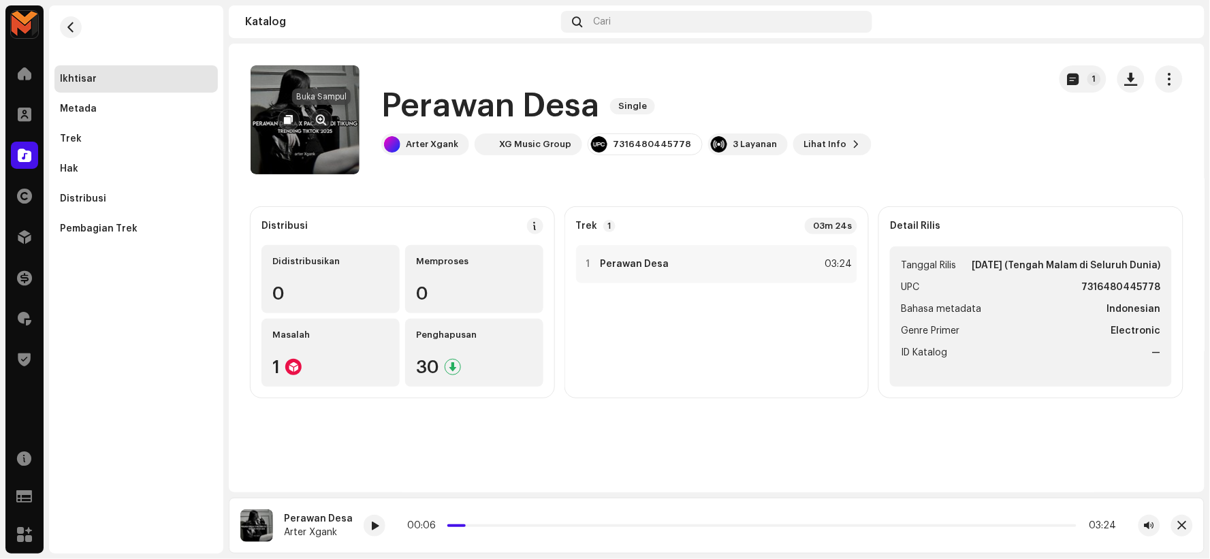
click at [322, 123] on span "button" at bounding box center [322, 119] width 10 height 11
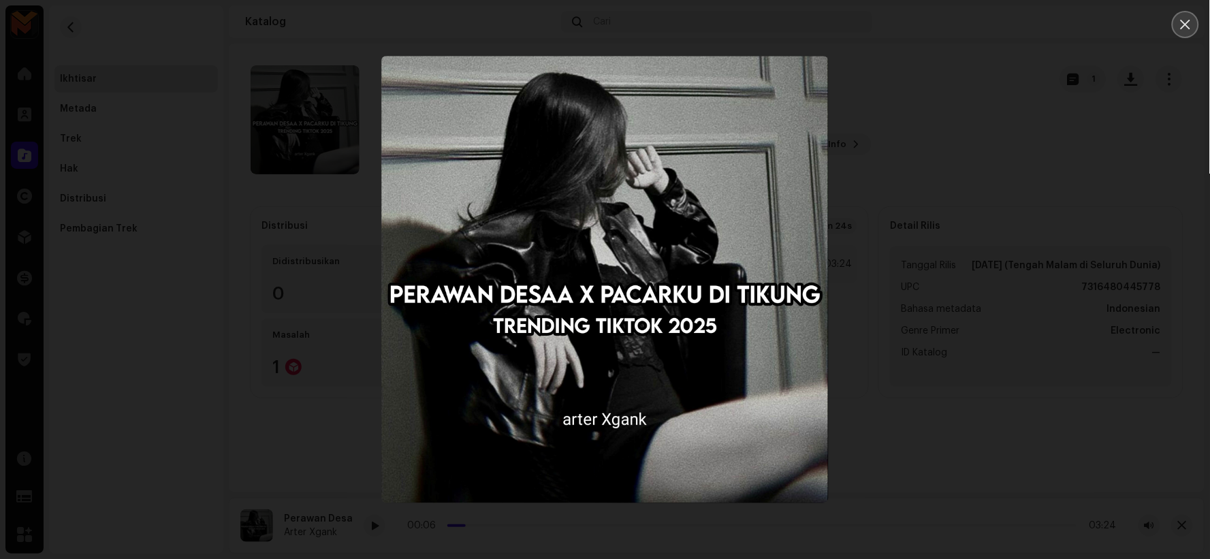
click at [1184, 27] on icon "Close" at bounding box center [1186, 25] width 10 height 10
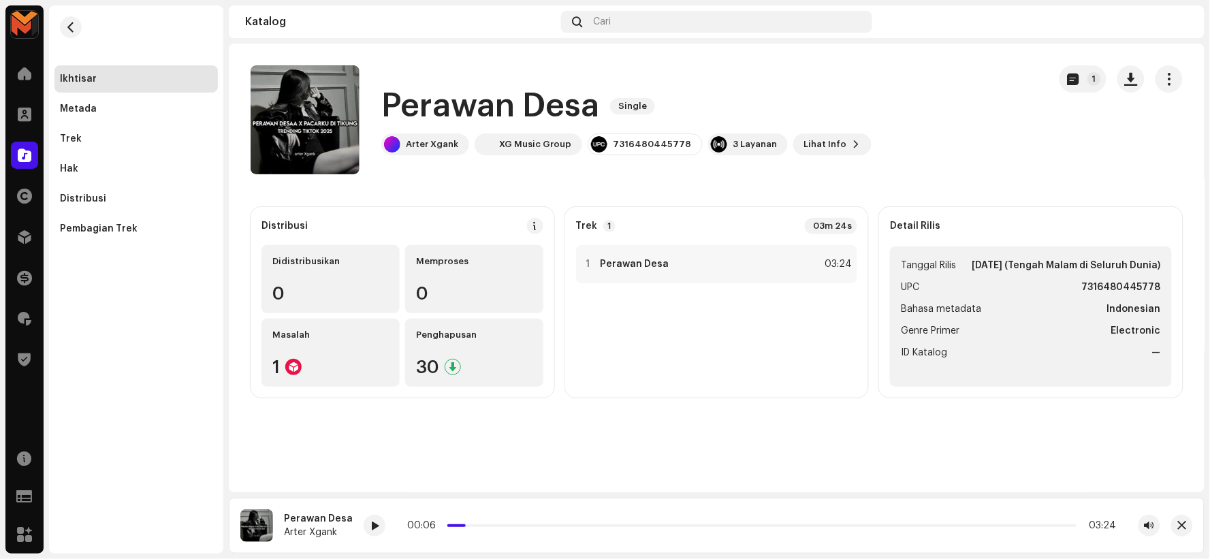
click at [515, 114] on h1 "Perawan Desa" at bounding box center [490, 106] width 218 height 44
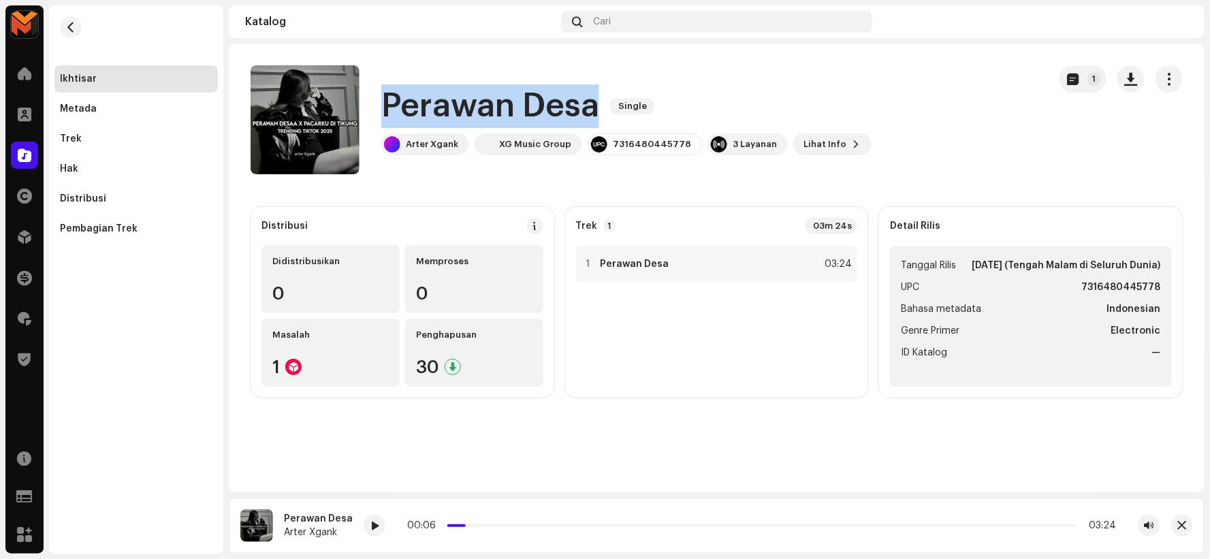
click at [515, 114] on h1 "Perawan Desa" at bounding box center [490, 106] width 218 height 44
copy div "Perawan Desa Single"
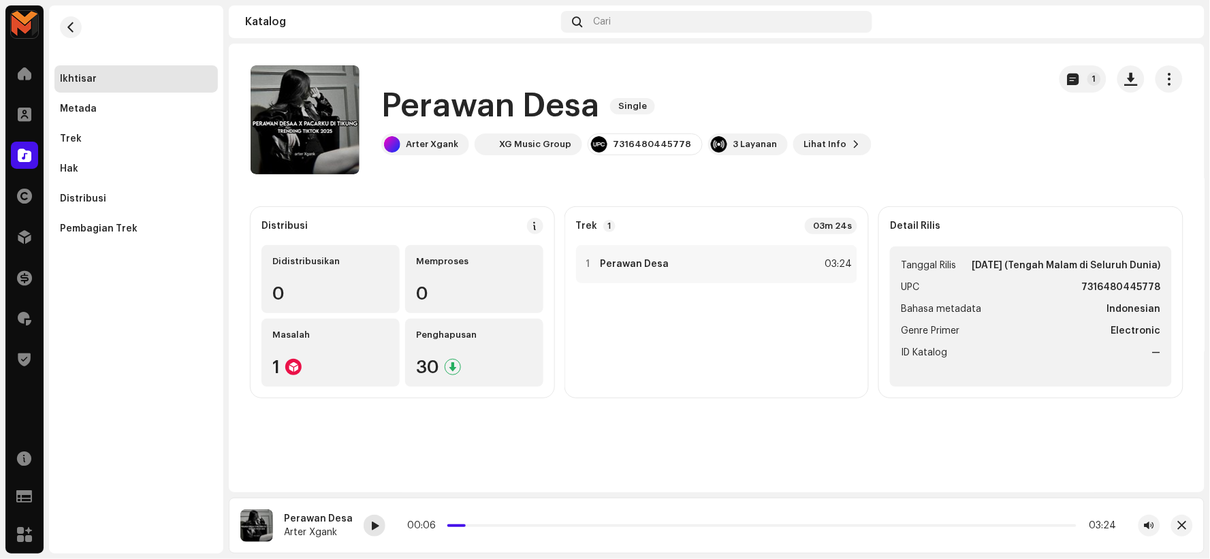
click at [376, 527] on div at bounding box center [375, 526] width 22 height 22
drag, startPoint x: 452, startPoint y: 523, endPoint x: 469, endPoint y: 523, distance: 16.3
click at [425, 520] on div "00:07 03:24" at bounding box center [762, 525] width 710 height 11
drag, startPoint x: 459, startPoint y: 523, endPoint x: 437, endPoint y: 520, distance: 22.6
click at [437, 520] on div "00:01 03:24" at bounding box center [762, 525] width 710 height 11
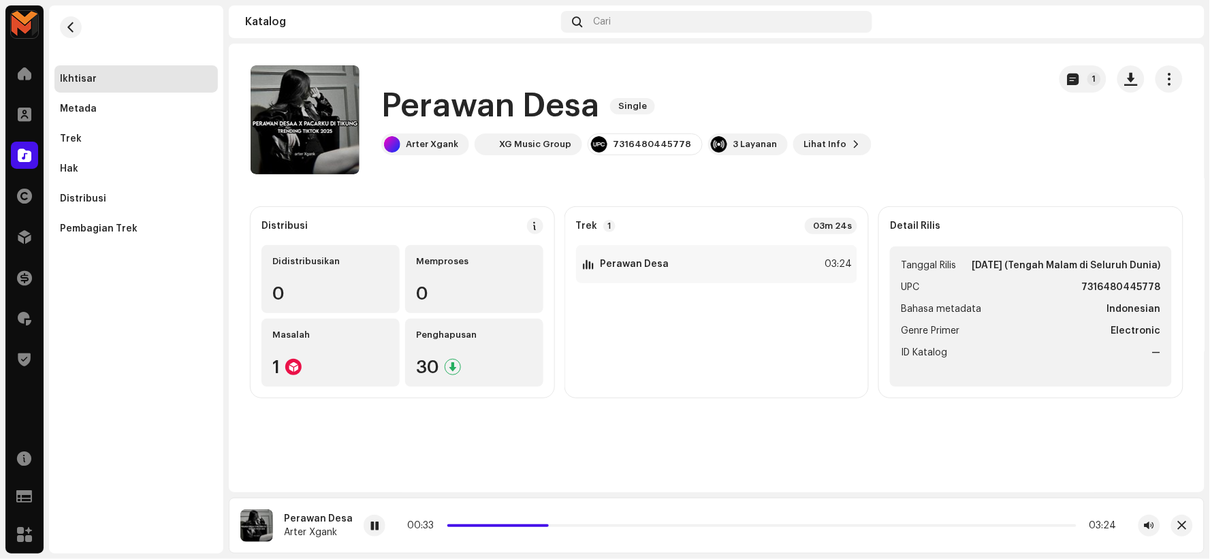
click at [512, 114] on h1 "Perawan Desa" at bounding box center [490, 106] width 218 height 44
click at [514, 114] on h1 "Perawan Desa" at bounding box center [490, 106] width 218 height 44
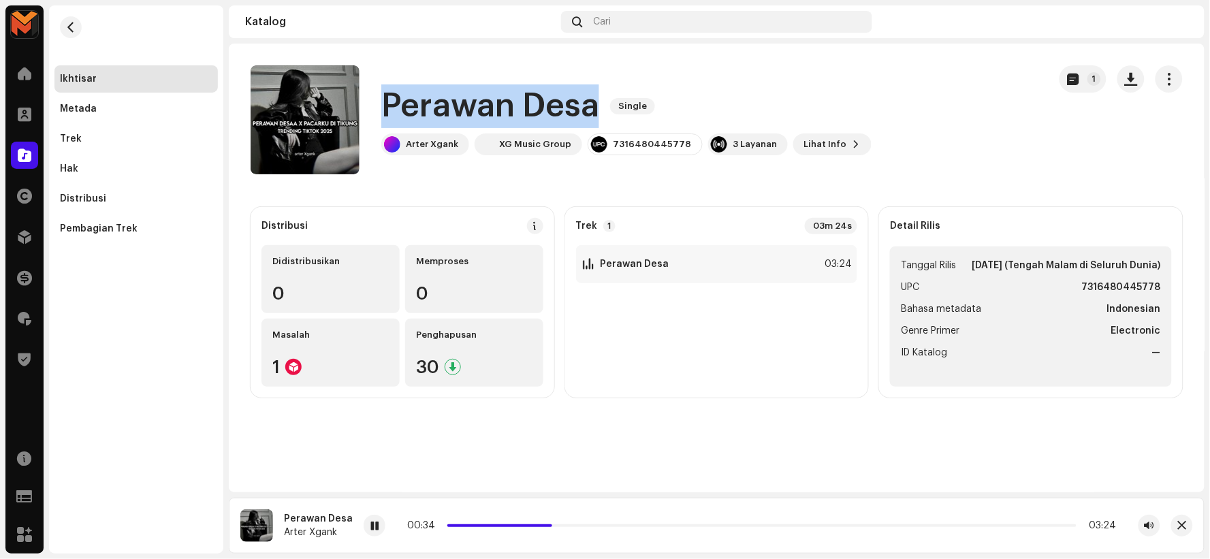
click at [514, 114] on h1 "Perawan Desa" at bounding box center [490, 106] width 218 height 44
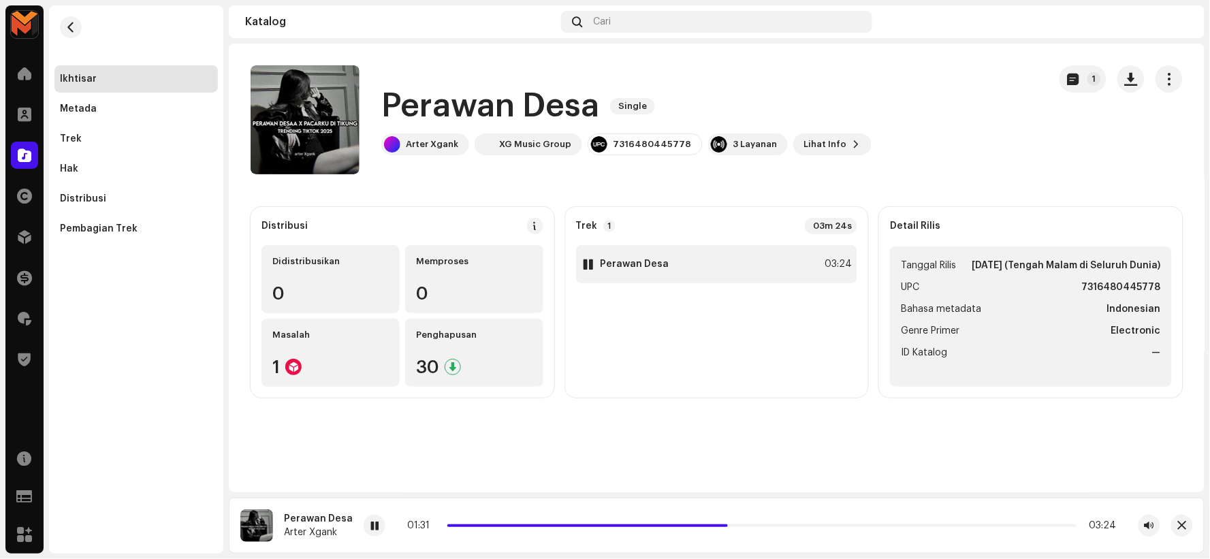
click at [709, 269] on div "1 Perawan Desa 03:24" at bounding box center [717, 264] width 282 height 38
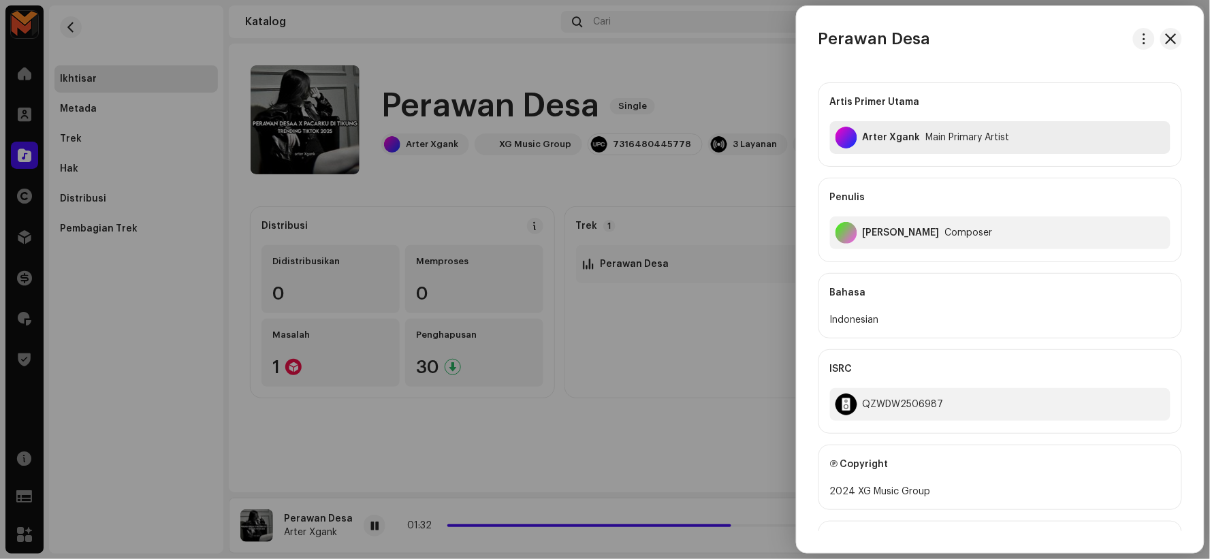
click at [879, 132] on div "Arter Xgank" at bounding box center [892, 137] width 58 height 11
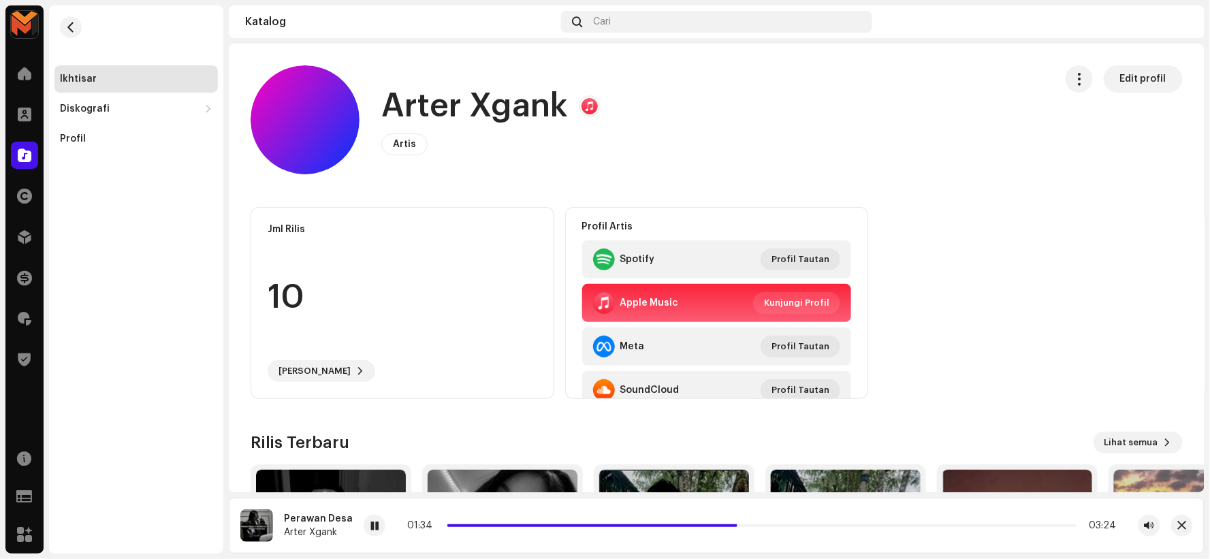
click at [491, 114] on h1 "Arter Xgank" at bounding box center [474, 106] width 187 height 44
click at [492, 114] on h1 "Arter Xgank" at bounding box center [474, 106] width 187 height 44
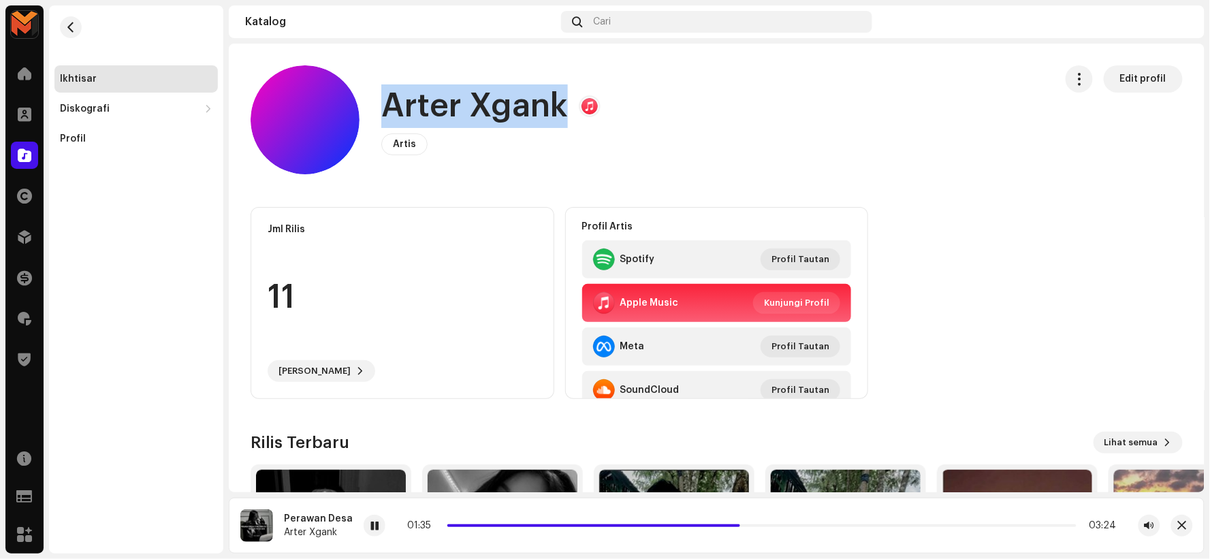
click at [492, 114] on h1 "Arter Xgank" at bounding box center [474, 106] width 187 height 44
copy h1 "Arter Xgank"
click at [467, 97] on h1 "Arter Xgank" at bounding box center [474, 106] width 187 height 44
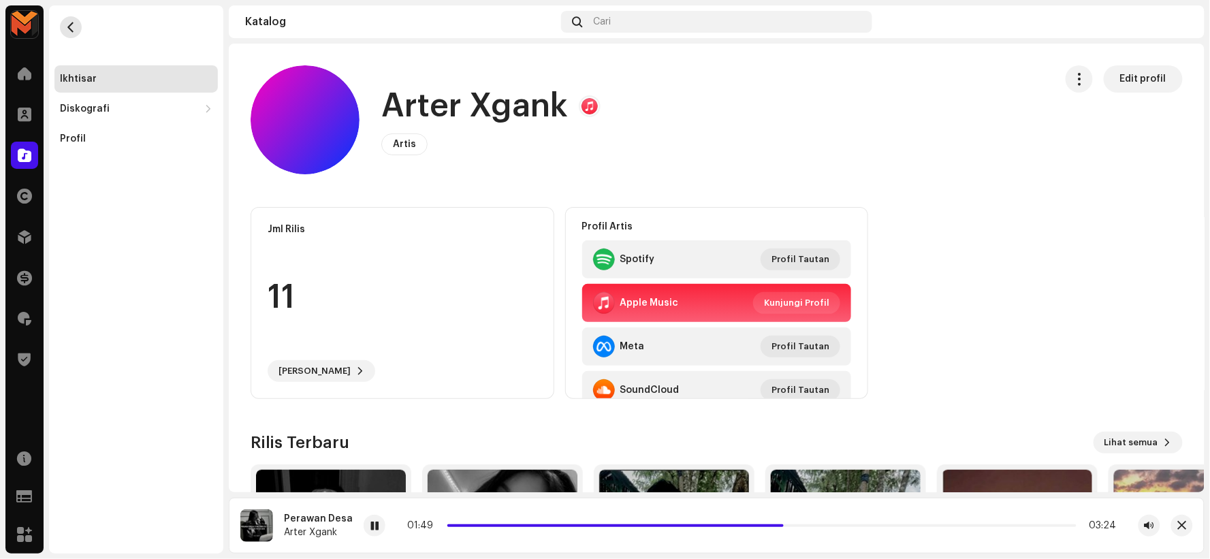
click at [71, 29] on span "button" at bounding box center [71, 27] width 10 height 11
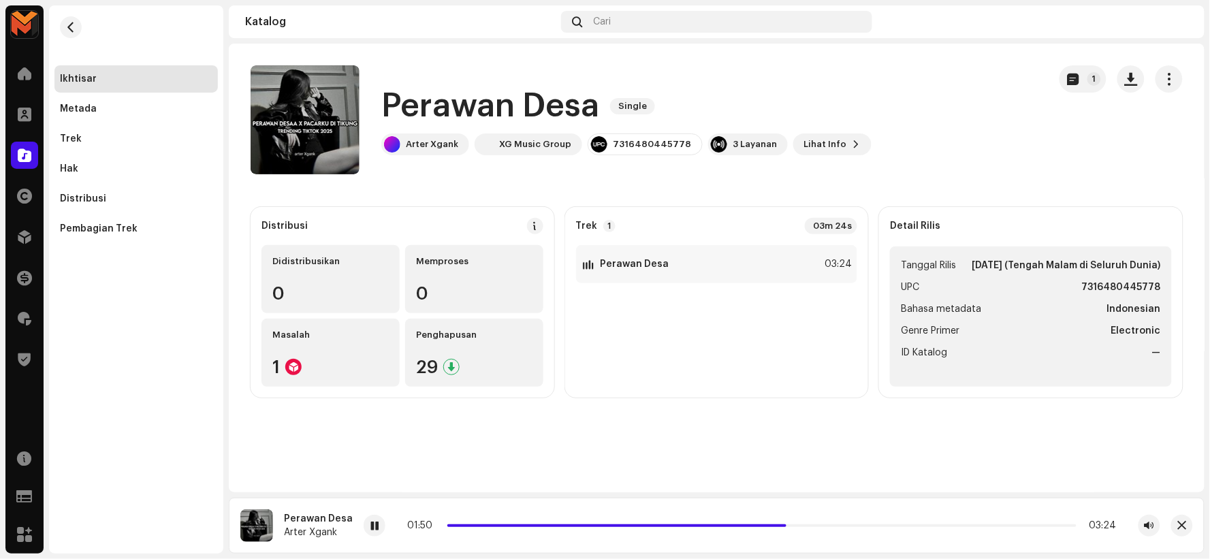
click at [446, 106] on h1 "Perawan Desa" at bounding box center [490, 106] width 218 height 44
click at [447, 109] on h1 "Perawan Desa" at bounding box center [490, 106] width 218 height 44
click at [446, 112] on h1 "Perawan Desa" at bounding box center [490, 106] width 218 height 44
click at [445, 112] on h1 "Perawan Desa" at bounding box center [490, 106] width 218 height 44
click at [445, 113] on h1 "Perawan Desa" at bounding box center [490, 106] width 218 height 44
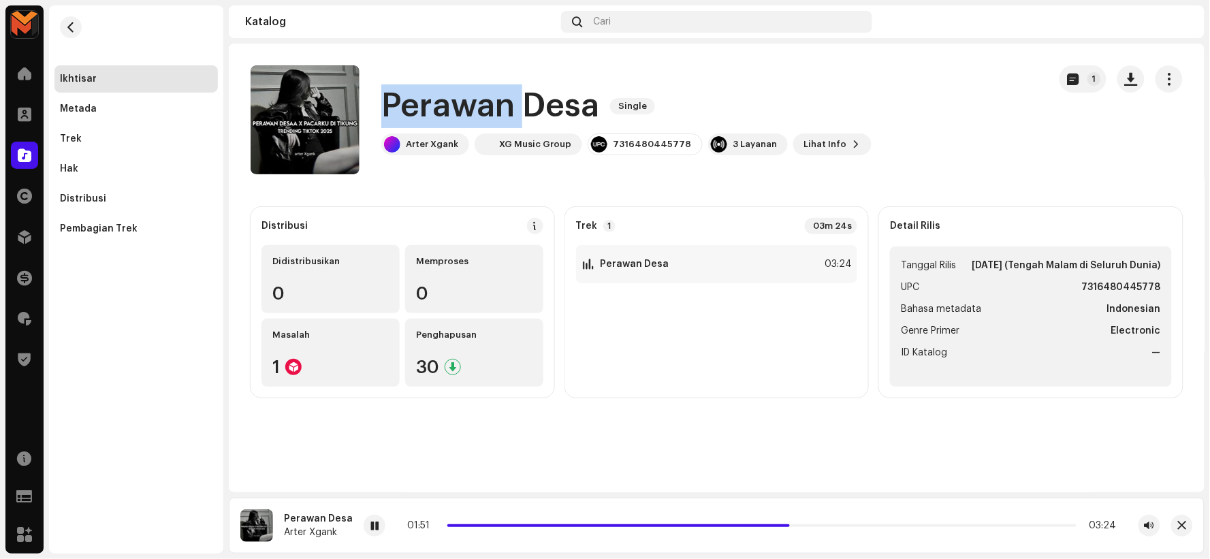
click at [445, 112] on h1 "Perawan Desa" at bounding box center [490, 106] width 218 height 44
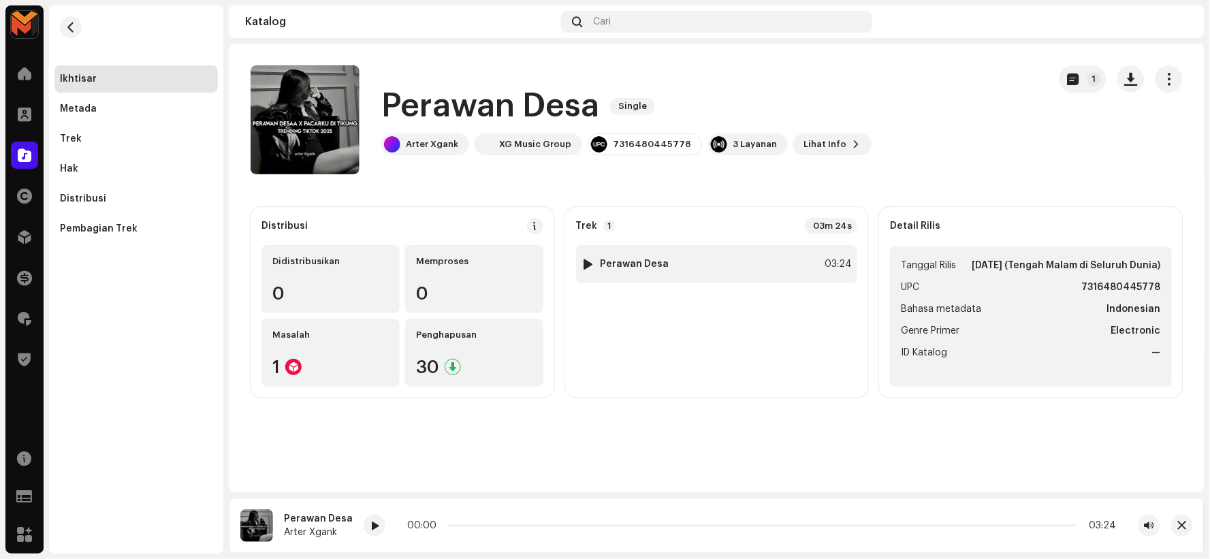
click at [663, 267] on strong "Perawan Desa" at bounding box center [635, 264] width 69 height 11
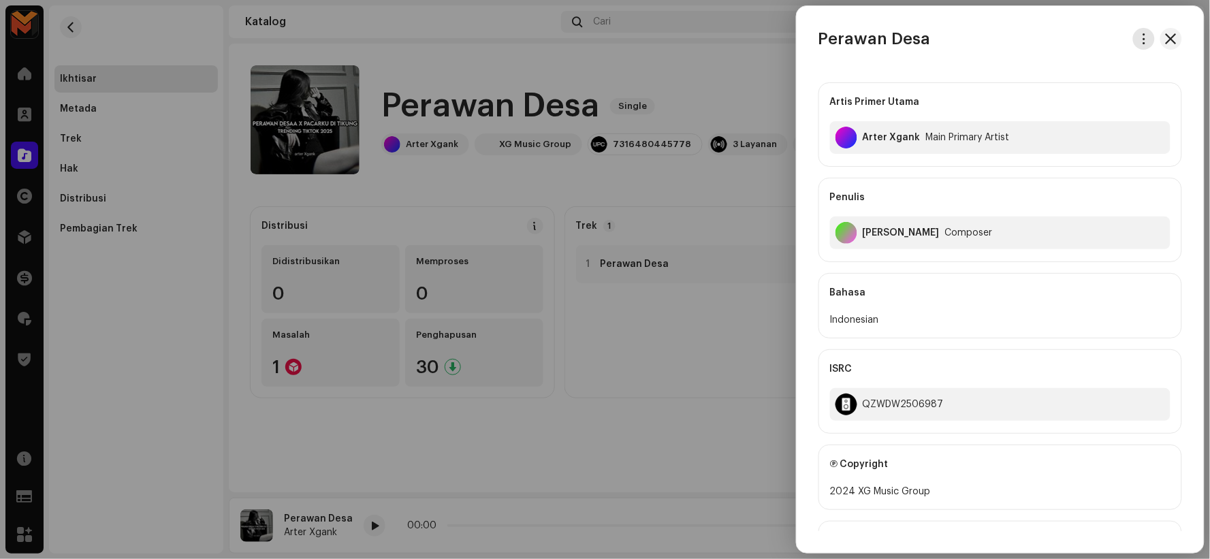
click at [1142, 38] on span "button" at bounding box center [1145, 38] width 10 height 11
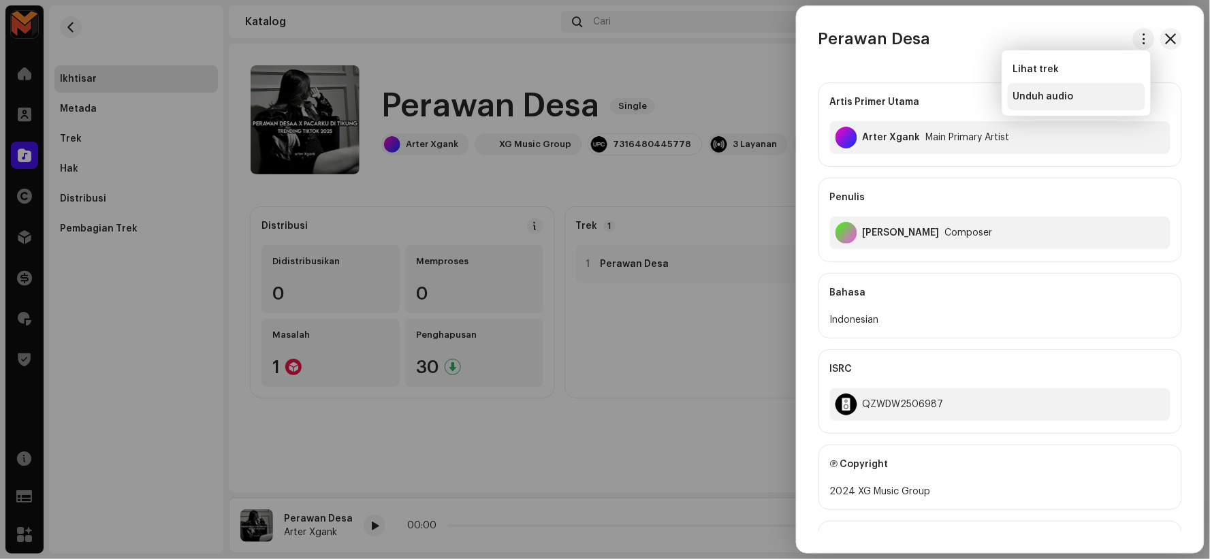
click at [1078, 93] on div "Unduh audio" at bounding box center [1077, 96] width 127 height 11
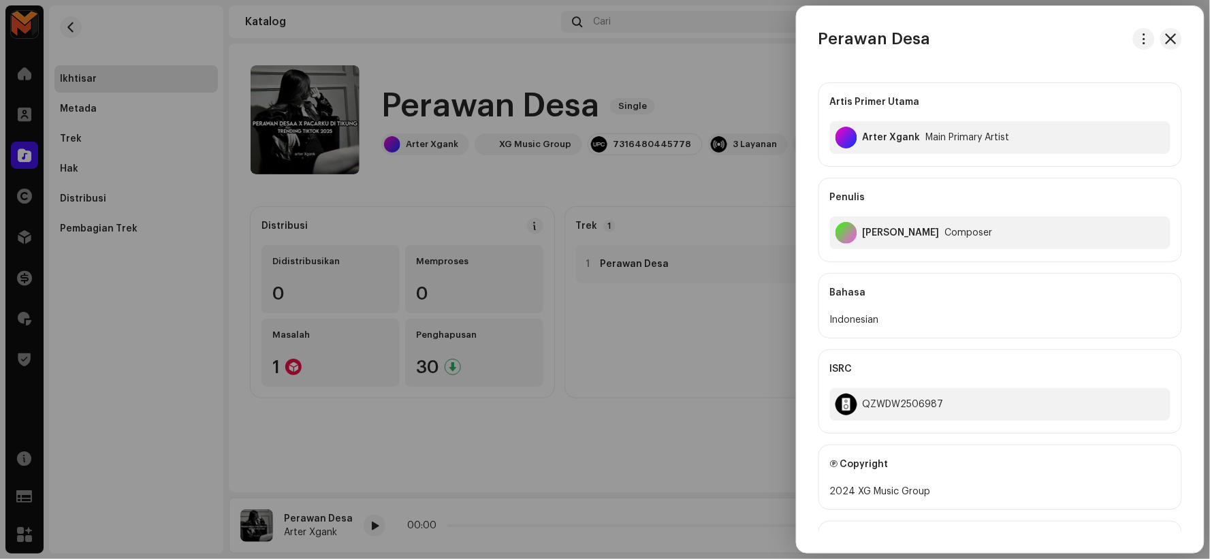
drag, startPoint x: 661, startPoint y: 239, endPoint x: 680, endPoint y: 214, distance: 31.2
click at [663, 236] on div at bounding box center [605, 279] width 1210 height 559
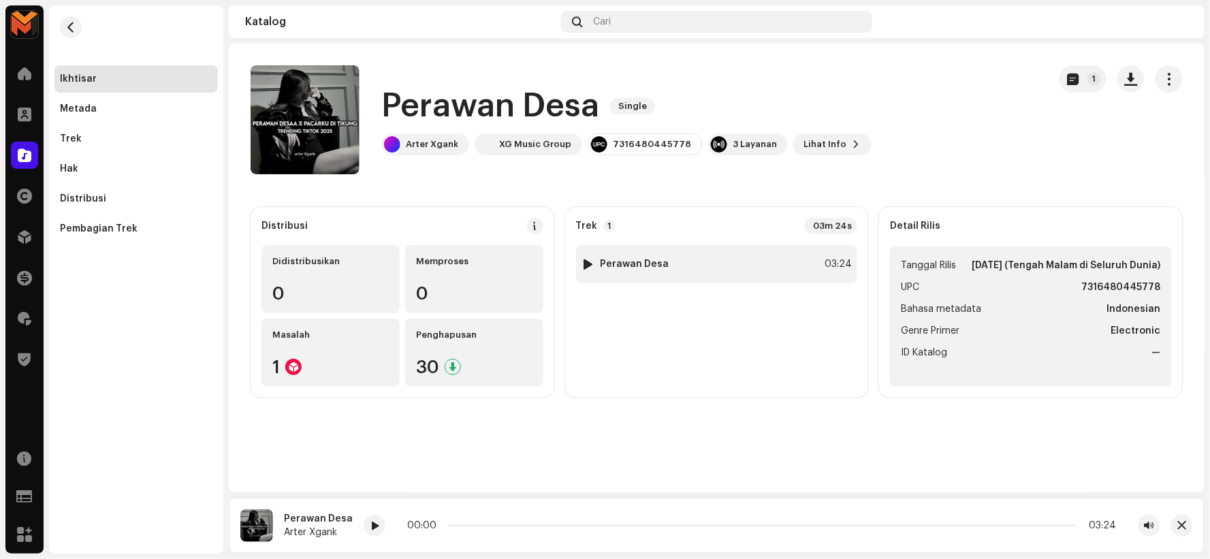
click at [768, 254] on div "1 Perawan Desa 03:24" at bounding box center [717, 264] width 282 height 38
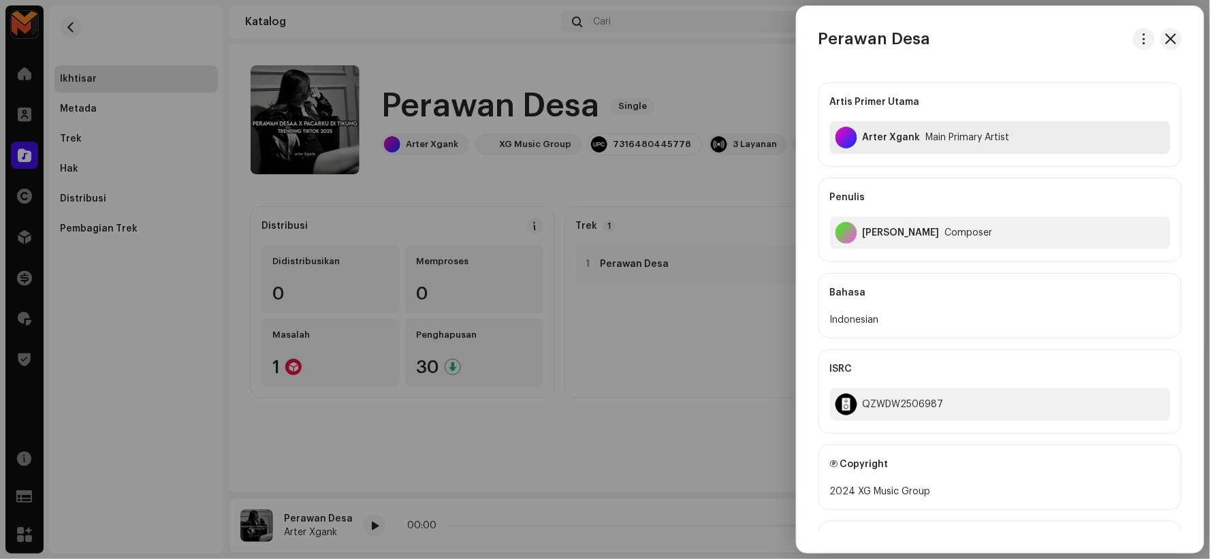
click at [873, 131] on div "Arter Xgank Main Primary Artist" at bounding box center [1000, 137] width 341 height 33
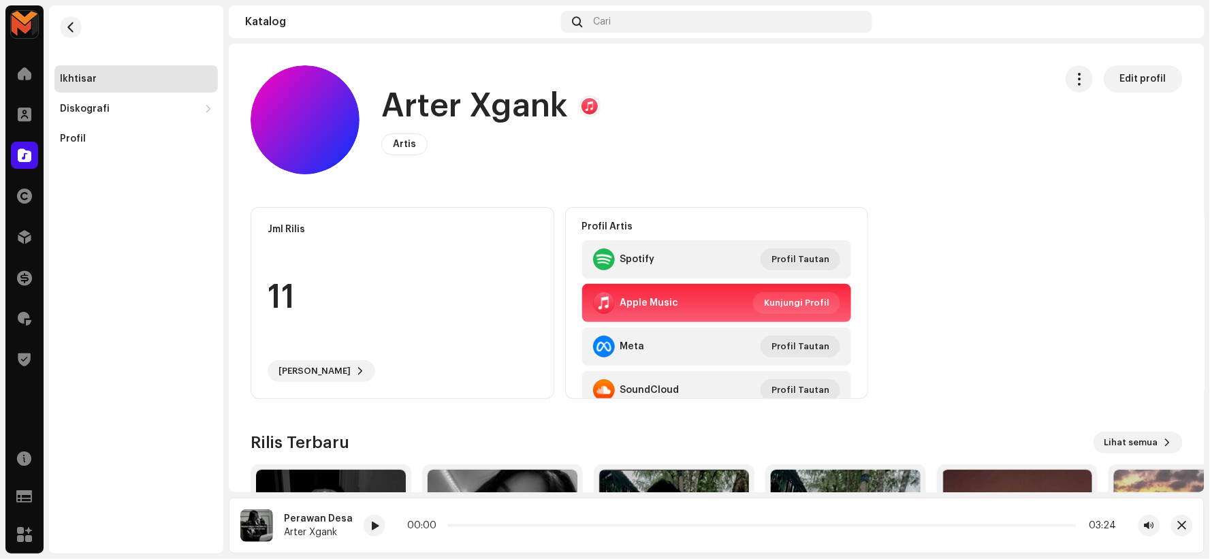
click at [396, 104] on h1 "Arter Xgank" at bounding box center [474, 106] width 187 height 44
click at [397, 106] on h1 "Arter Xgank" at bounding box center [474, 106] width 187 height 44
click at [396, 106] on h1 "Arter Xgank" at bounding box center [474, 106] width 187 height 44
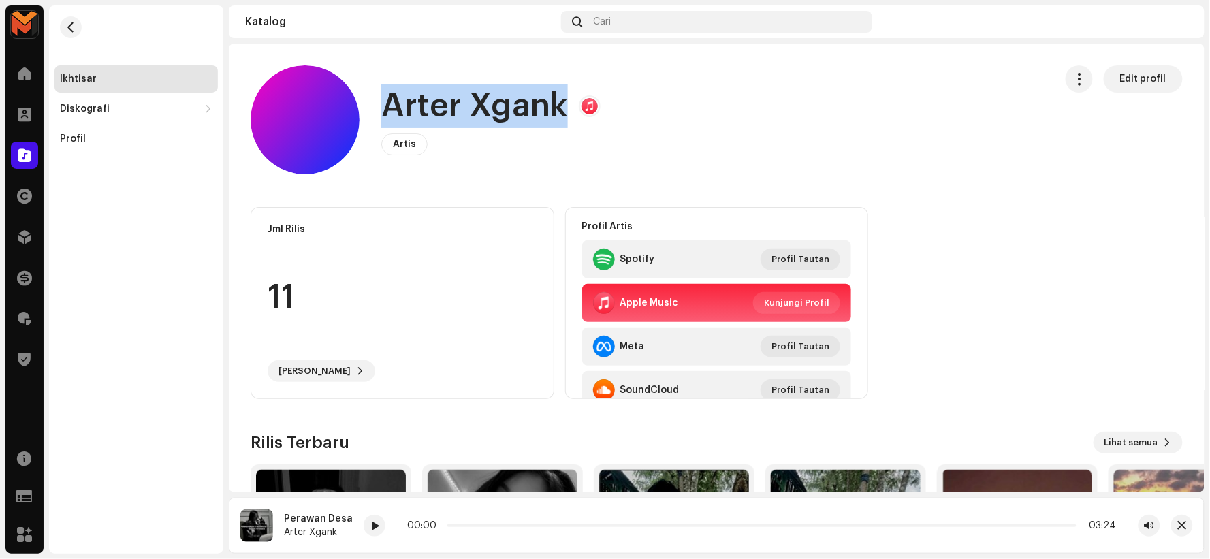
click at [396, 106] on h1 "Arter Xgank" at bounding box center [474, 106] width 187 height 44
copy h1 "Arter Xgank"
drag, startPoint x: 65, startPoint y: 22, endPoint x: 198, endPoint y: 52, distance: 136.3
click at [66, 22] on span "button" at bounding box center [71, 27] width 10 height 11
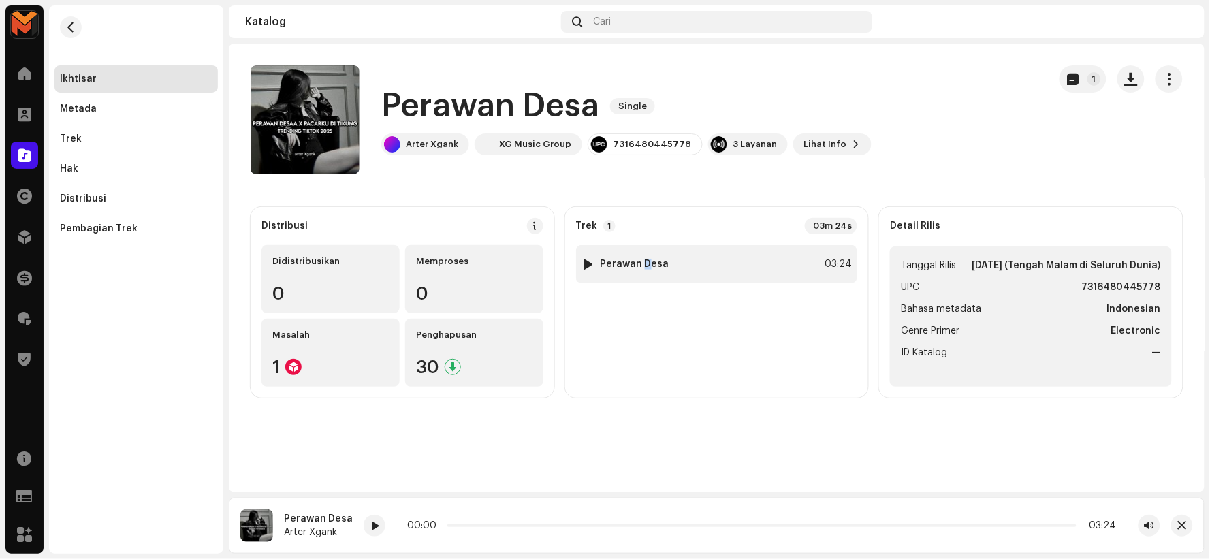
click at [646, 259] on strong "Perawan Desa" at bounding box center [635, 264] width 69 height 11
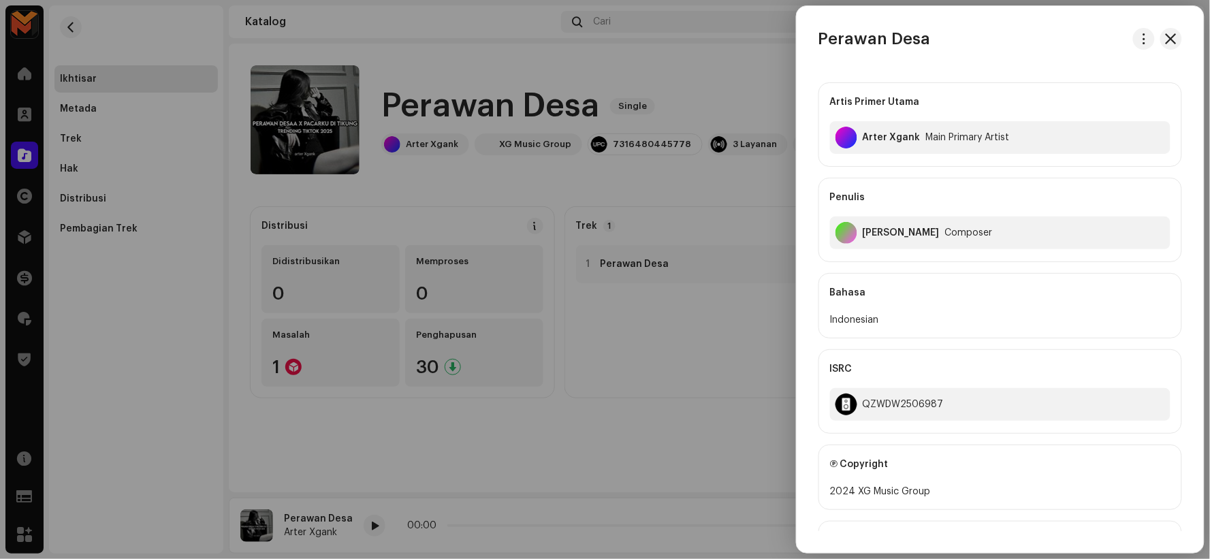
click at [884, 234] on div "[PERSON_NAME]" at bounding box center [901, 233] width 77 height 11
copy div "[PERSON_NAME]"
click at [945, 228] on div "Composer" at bounding box center [969, 233] width 48 height 11
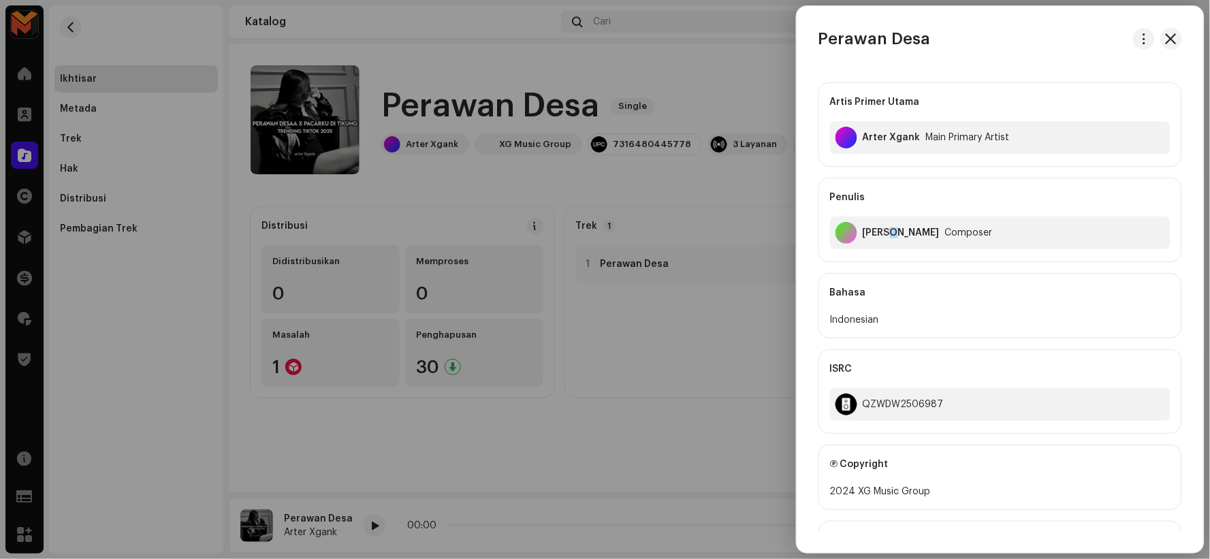
click at [886, 230] on div "[PERSON_NAME]" at bounding box center [901, 233] width 77 height 11
click at [886, 232] on div "[PERSON_NAME]" at bounding box center [901, 233] width 77 height 11
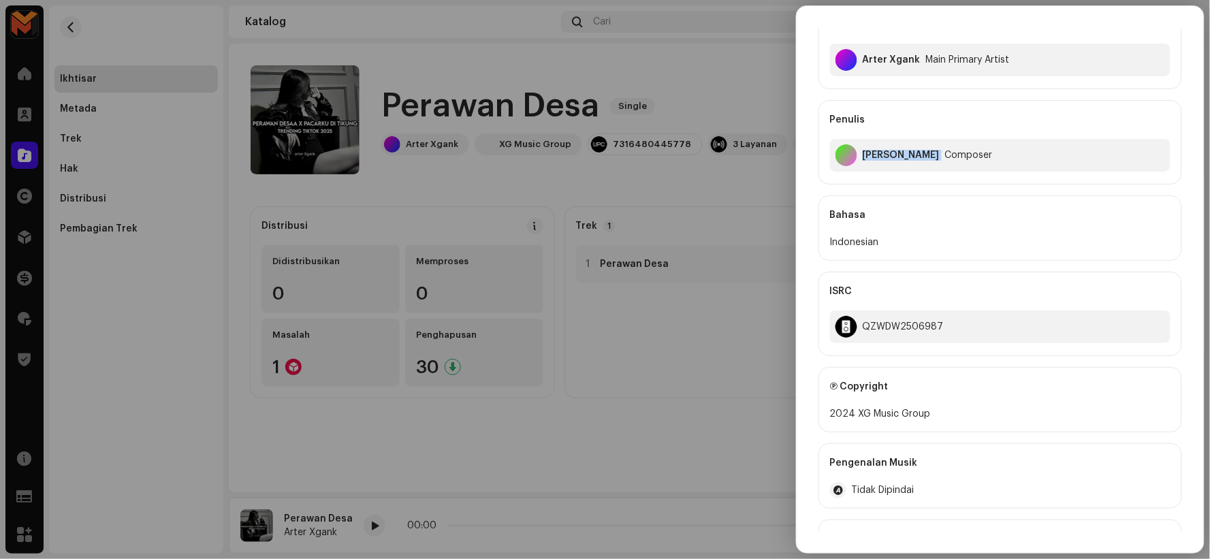
scroll to position [151, 0]
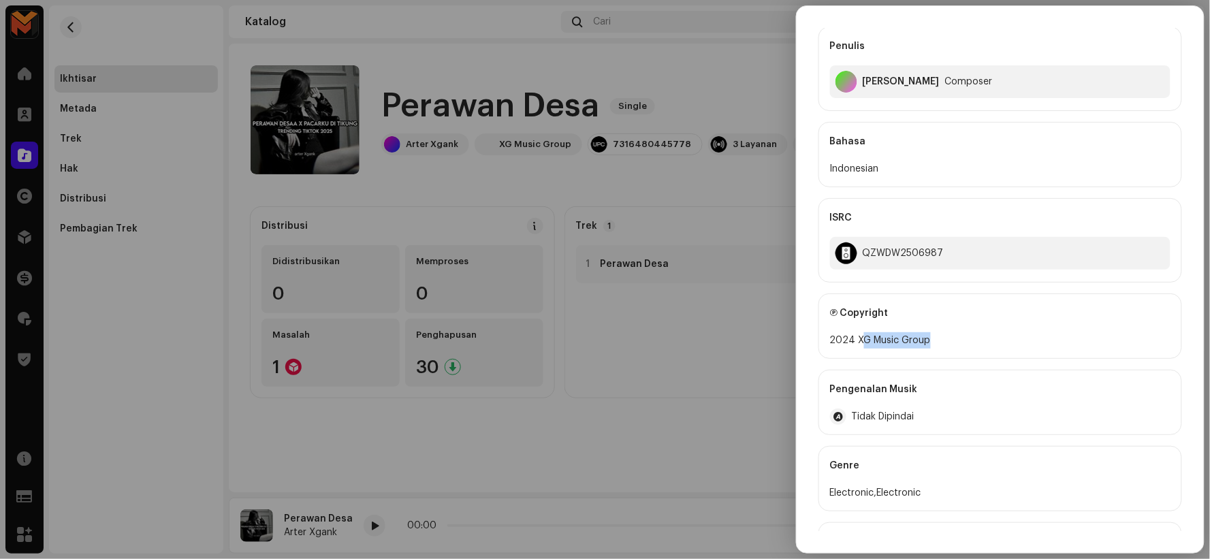
drag, startPoint x: 860, startPoint y: 339, endPoint x: 954, endPoint y: 341, distance: 94.0
click at [958, 342] on div "2024 XG Music Group" at bounding box center [1000, 340] width 341 height 16
click at [951, 332] on div "2024 XG Music Group" at bounding box center [1000, 340] width 341 height 16
drag, startPoint x: 856, startPoint y: 339, endPoint x: 971, endPoint y: 339, distance: 114.4
click at [971, 339] on div "2024 XG Music Group" at bounding box center [1000, 340] width 341 height 16
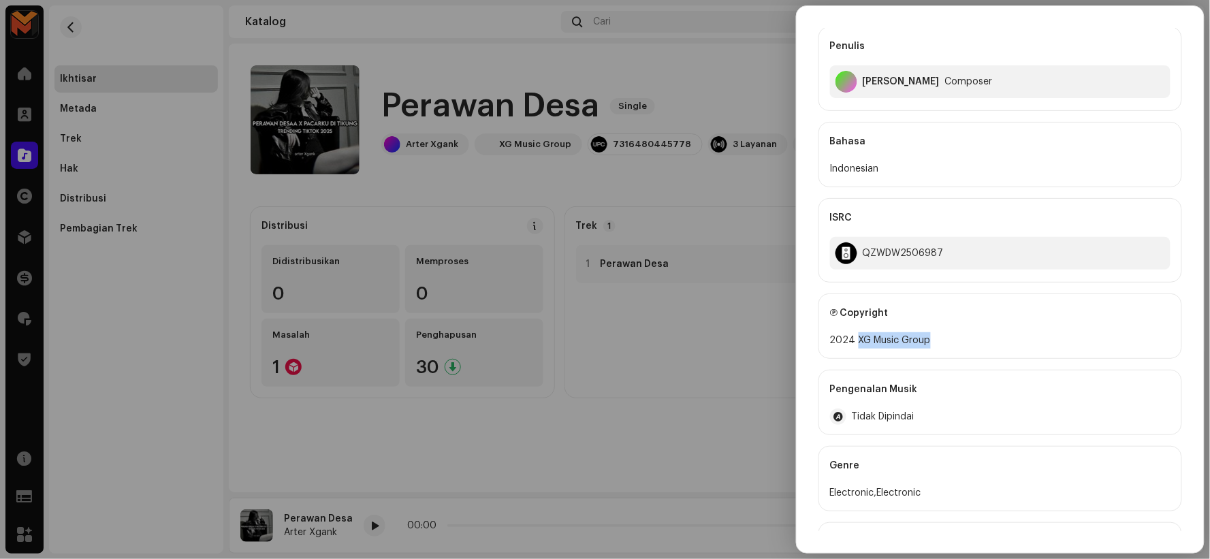
copy div "XG Music Group"
click at [628, 151] on div at bounding box center [605, 279] width 1210 height 559
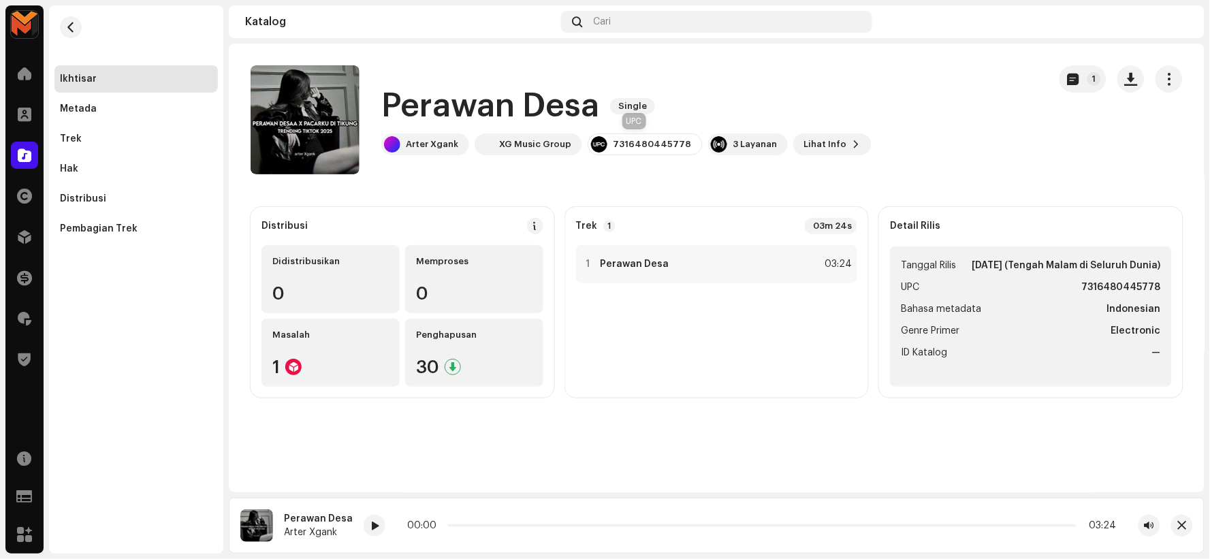
click at [627, 142] on div "7316480445778" at bounding box center [652, 144] width 78 height 11
copy div "7316480445778"
click at [681, 271] on div "1 Perawan Desa 03:24" at bounding box center [717, 264] width 282 height 38
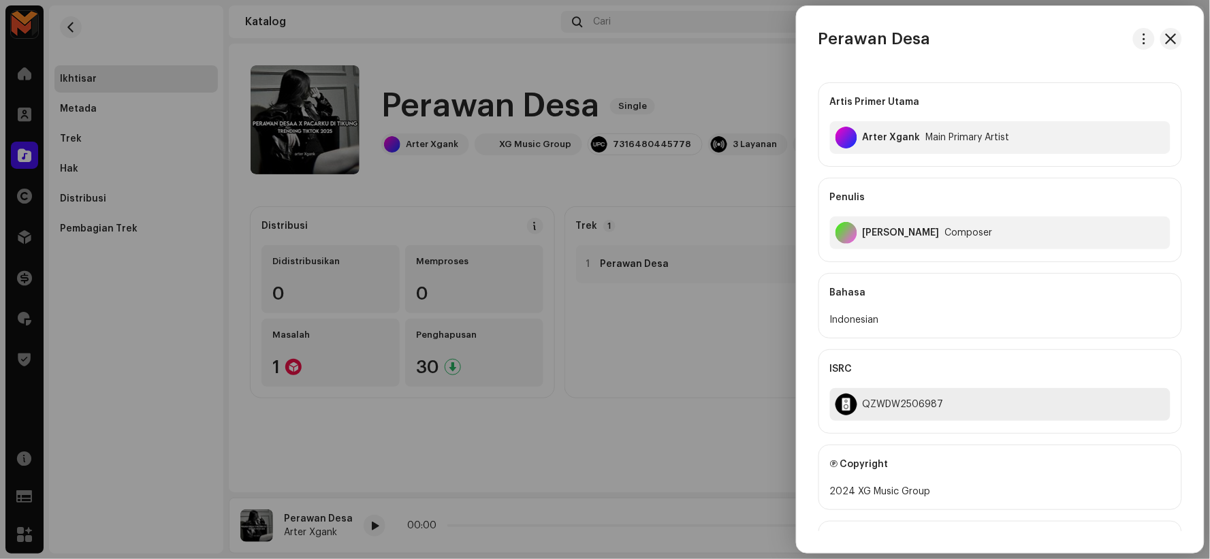
click at [886, 410] on div "QZWDW2506987" at bounding box center [903, 404] width 81 height 11
click at [888, 410] on div "QZWDW2506987" at bounding box center [903, 404] width 81 height 11
click at [889, 402] on div "QZWDW2506987" at bounding box center [903, 404] width 81 height 11
copy div "QZWDW2506987"
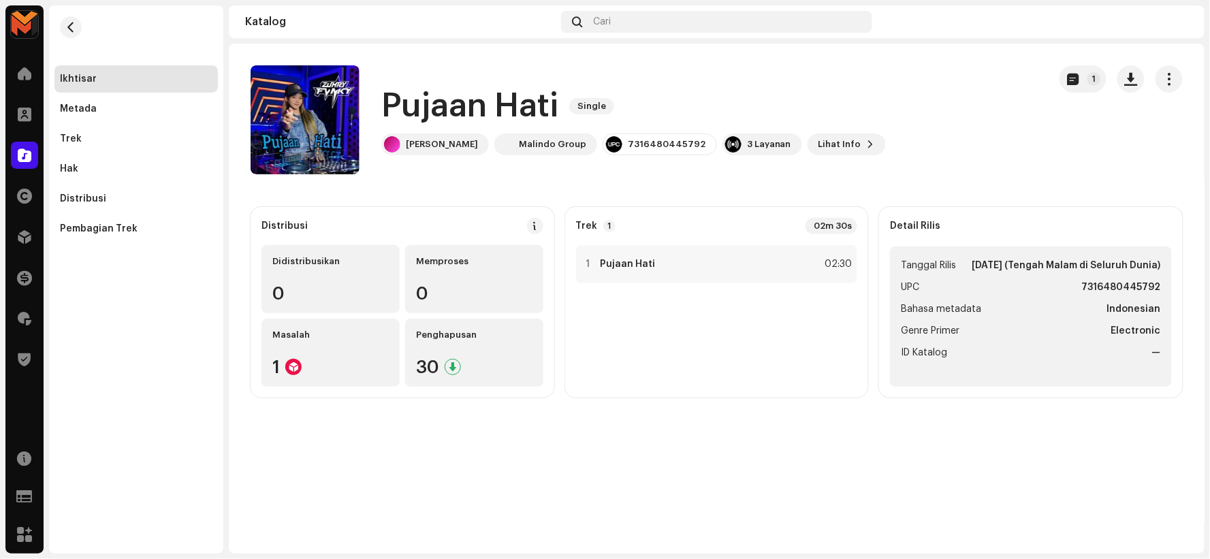
click at [425, 92] on h1 "Pujaan Hati" at bounding box center [469, 106] width 177 height 44
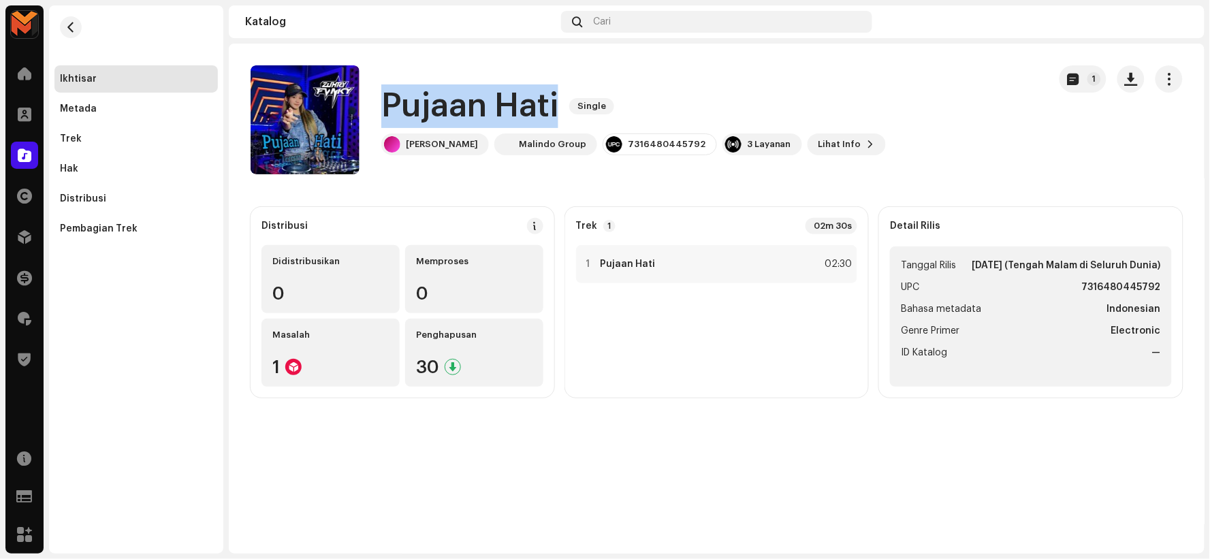
click at [425, 92] on h1 "Pujaan Hati" at bounding box center [469, 106] width 177 height 44
copy div "Pujaan Hati Single"
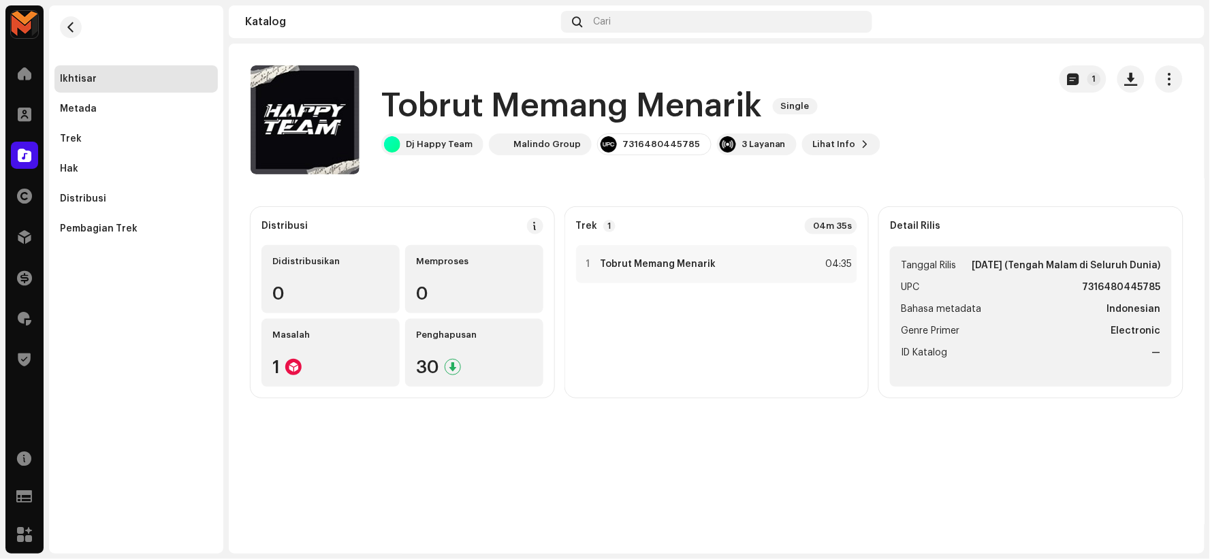
click at [488, 104] on h1 "Tobrut Memang Menarik" at bounding box center [571, 106] width 381 height 44
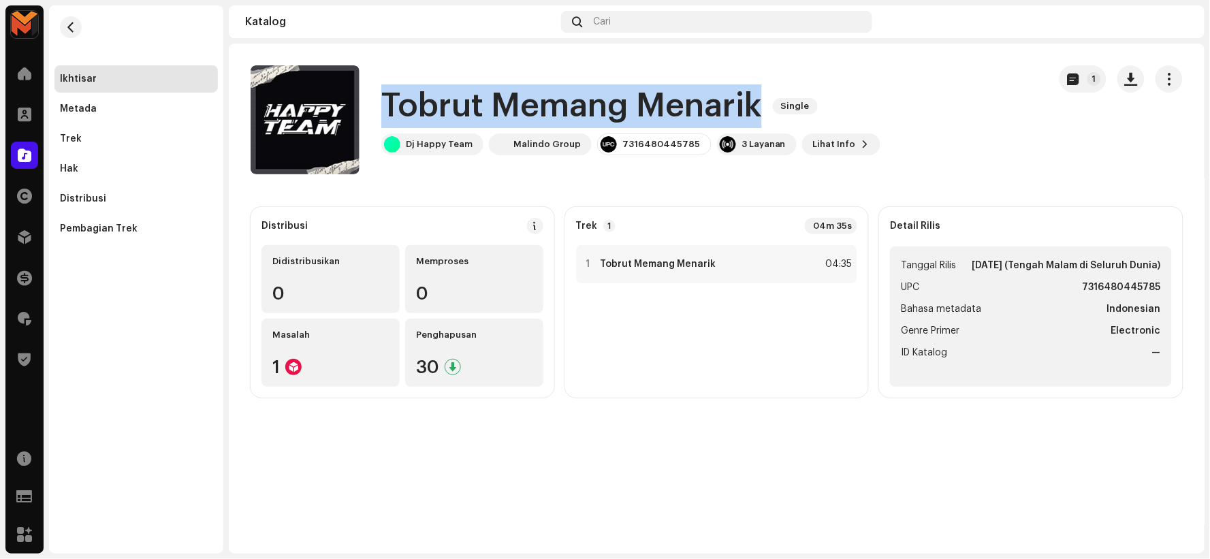
click at [488, 104] on h1 "Tobrut Memang Menarik" at bounding box center [571, 106] width 381 height 44
copy div "Tobrut Memang Menarik Single"
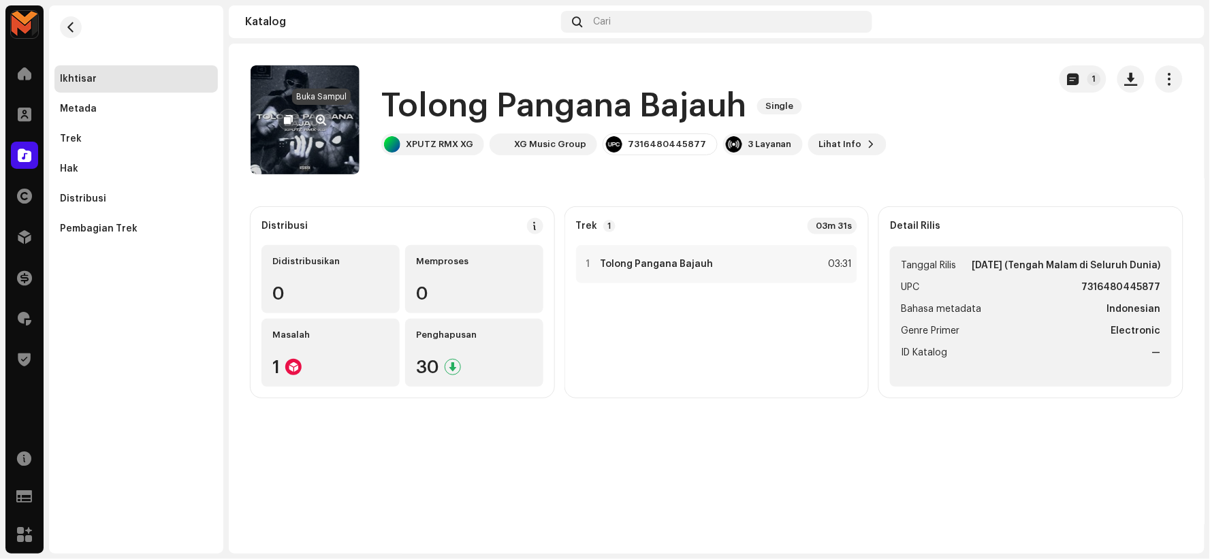
click at [323, 118] on span "button" at bounding box center [322, 119] width 10 height 11
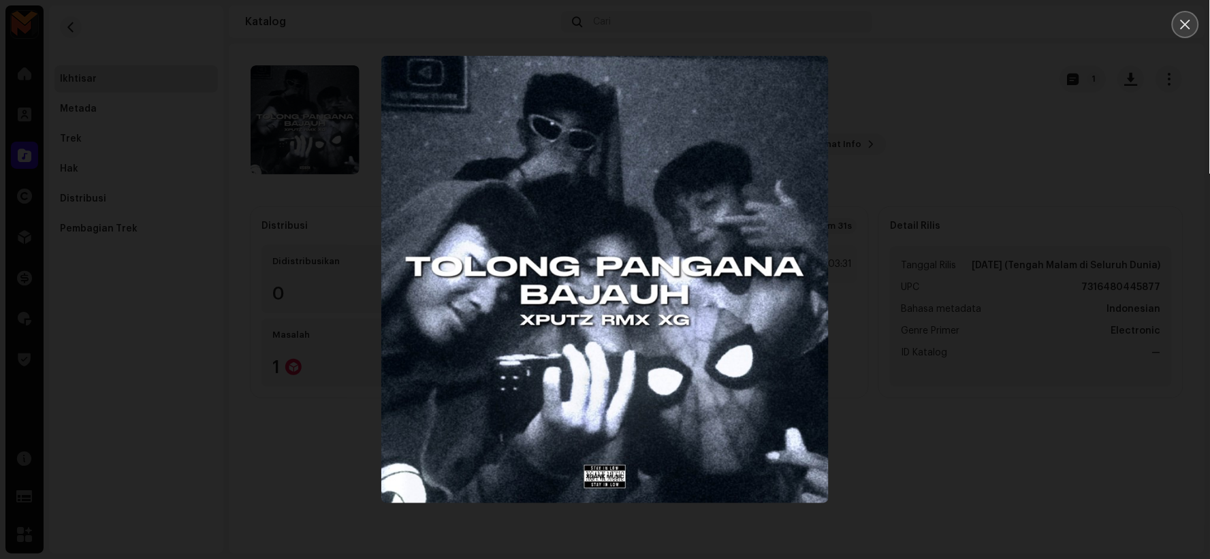
click at [1189, 28] on icon "Close" at bounding box center [1186, 25] width 10 height 10
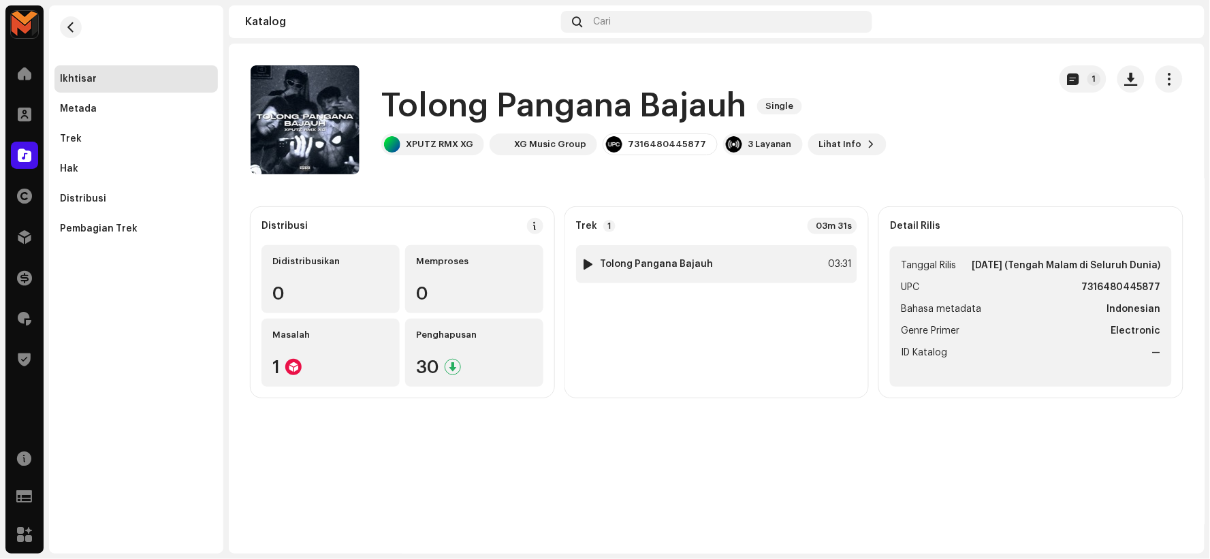
click at [586, 262] on div at bounding box center [588, 264] width 10 height 11
click at [446, 107] on h1 "Tolong Pangana Bajauh" at bounding box center [563, 106] width 365 height 44
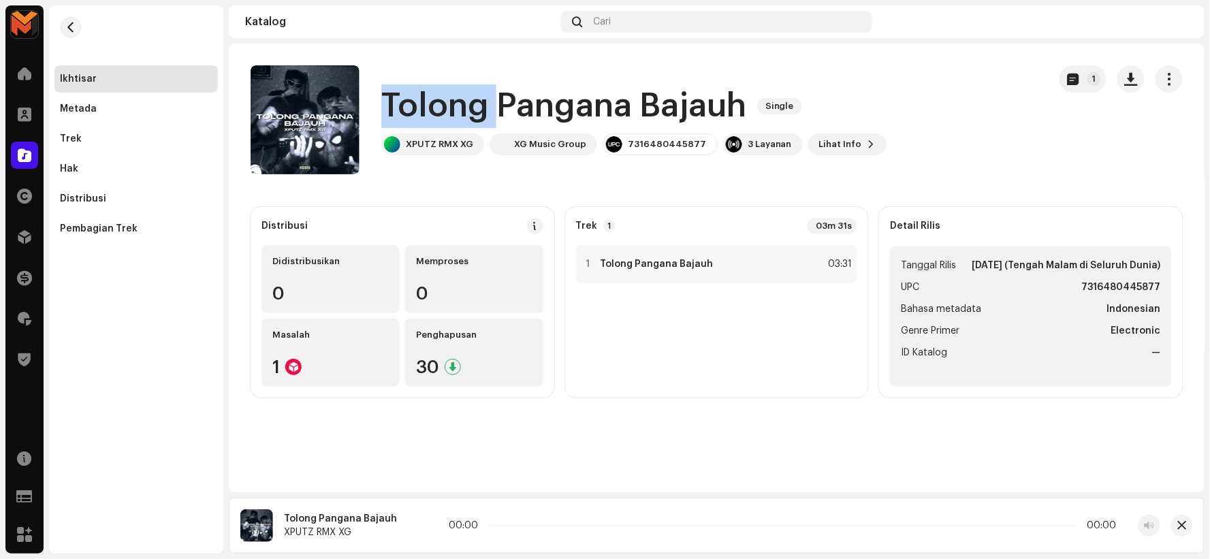
click at [446, 109] on h1 "Tolong Pangana Bajauh" at bounding box center [563, 106] width 365 height 44
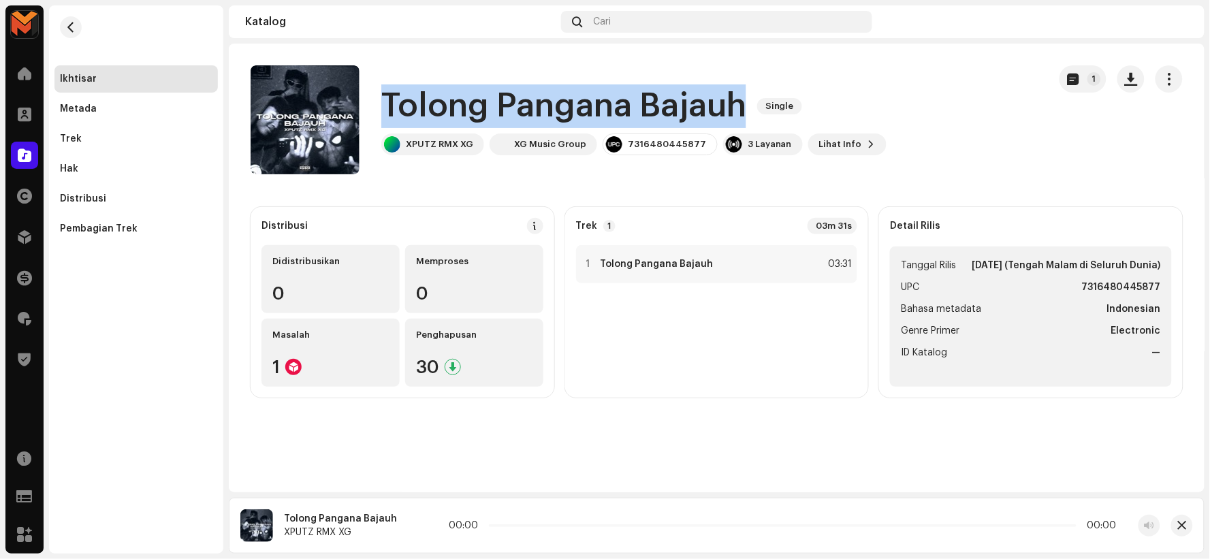
click at [446, 109] on h1 "Tolong Pangana Bajauh" at bounding box center [563, 106] width 365 height 44
copy div "Tolong Pangana Bajauh Single"
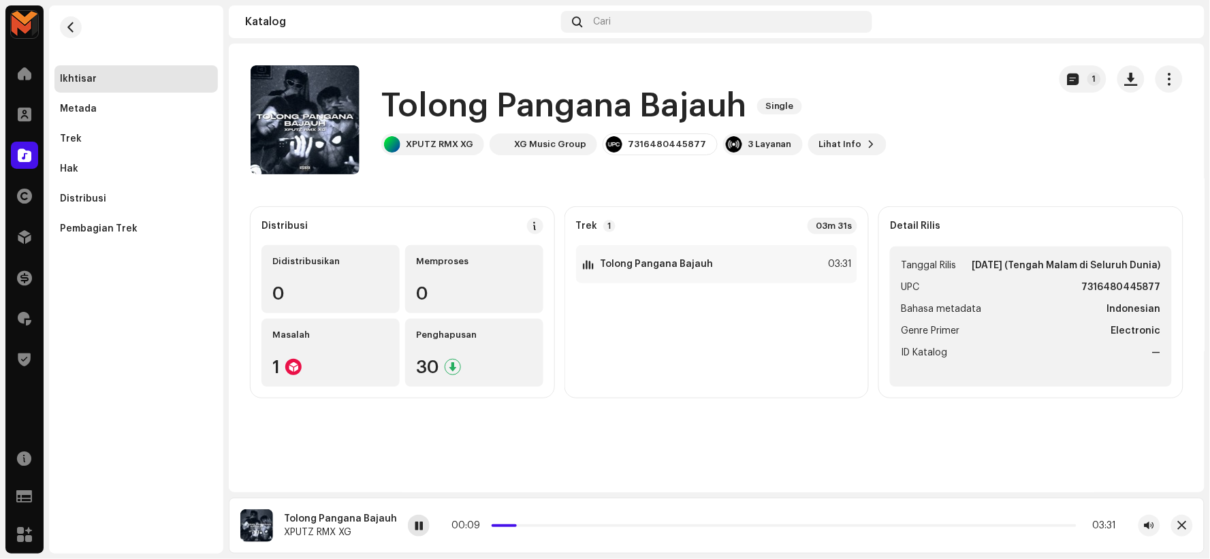
click at [415, 529] on span at bounding box center [419, 526] width 8 height 11
click at [415, 527] on span at bounding box center [419, 526] width 8 height 11
click at [455, 113] on h1 "Tolong Pangana Bajauh" at bounding box center [563, 106] width 365 height 44
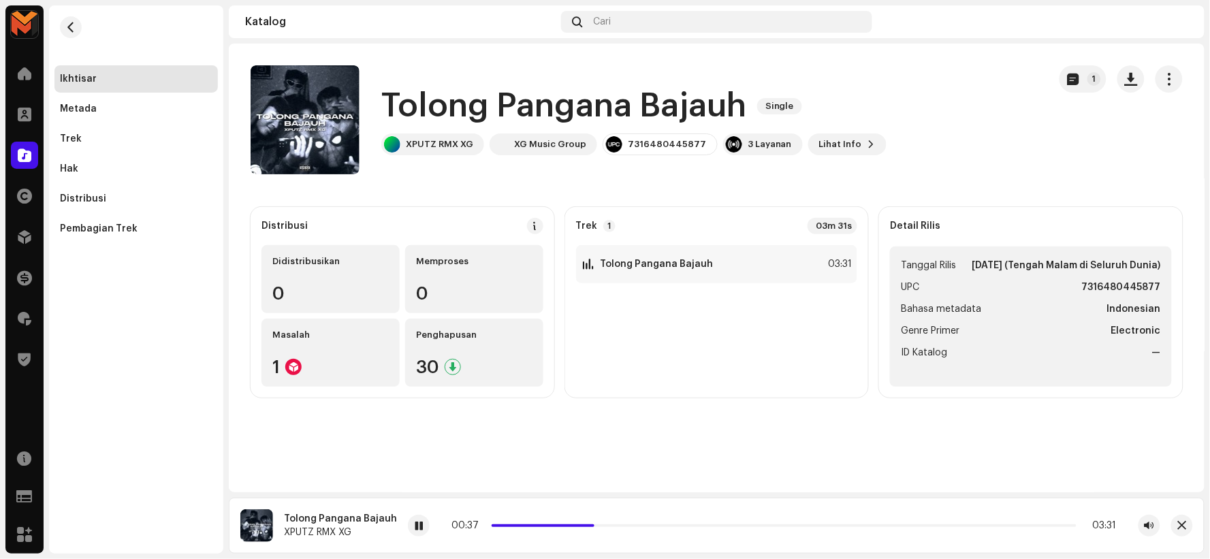
click at [455, 114] on h1 "Tolong Pangana Bajauh" at bounding box center [563, 106] width 365 height 44
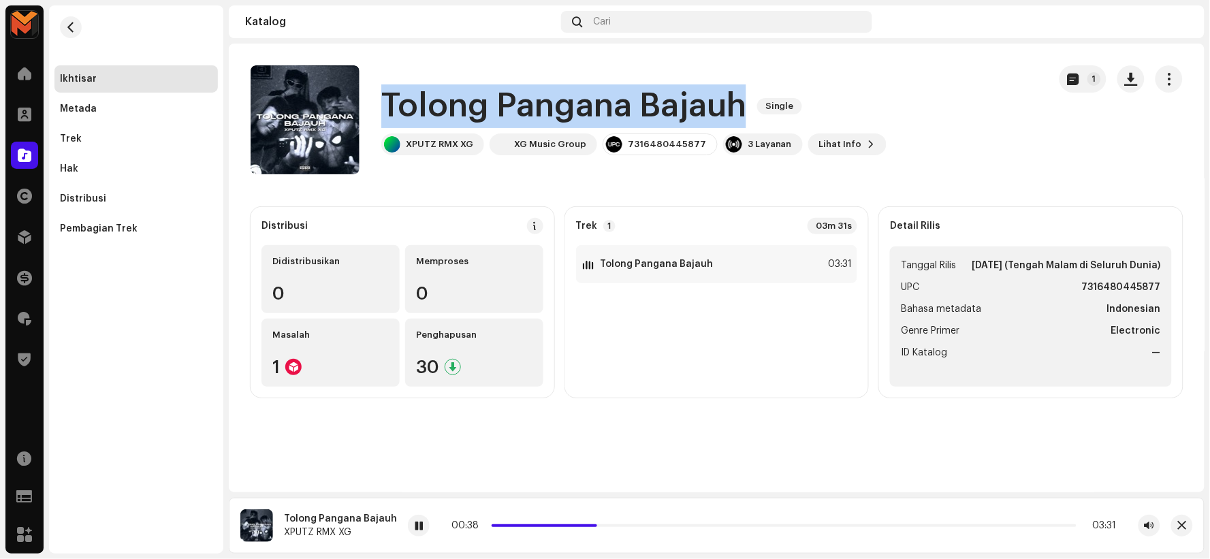
click at [455, 114] on h1 "Tolong Pangana Bajauh" at bounding box center [563, 106] width 365 height 44
copy div "Tolong Pangana Bajauh Single"
click at [1133, 76] on span "button" at bounding box center [1131, 79] width 13 height 11
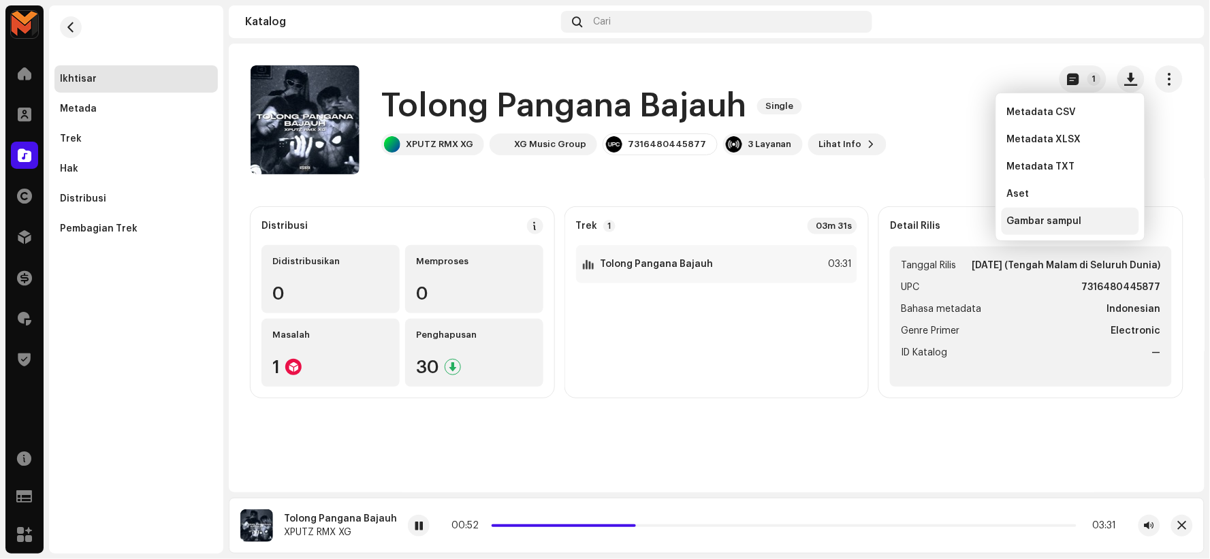
click at [1083, 217] on div "Gambar sampul" at bounding box center [1070, 221] width 127 height 11
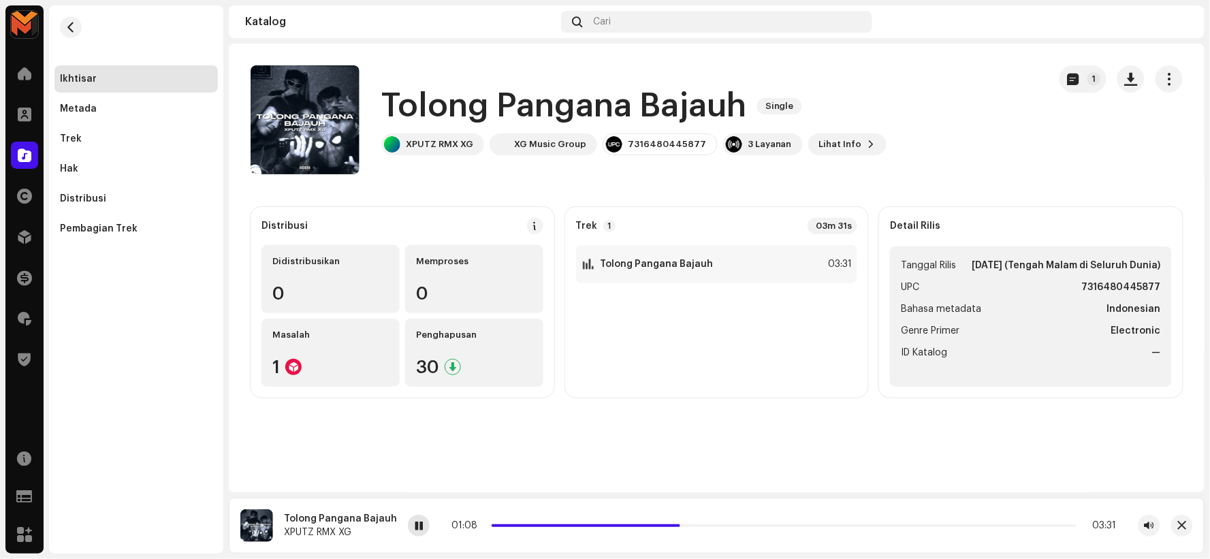
click at [411, 535] on div at bounding box center [419, 526] width 22 height 22
click at [689, 269] on strong "Tolong Pangana Bajauh" at bounding box center [657, 264] width 113 height 11
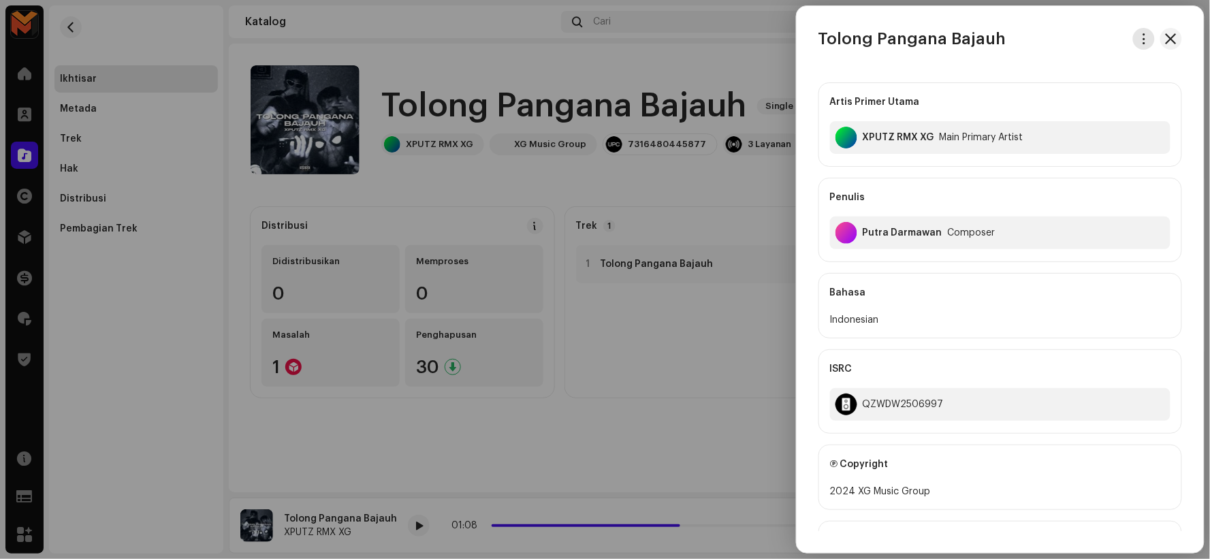
click at [1146, 42] on button "button" at bounding box center [1144, 39] width 22 height 22
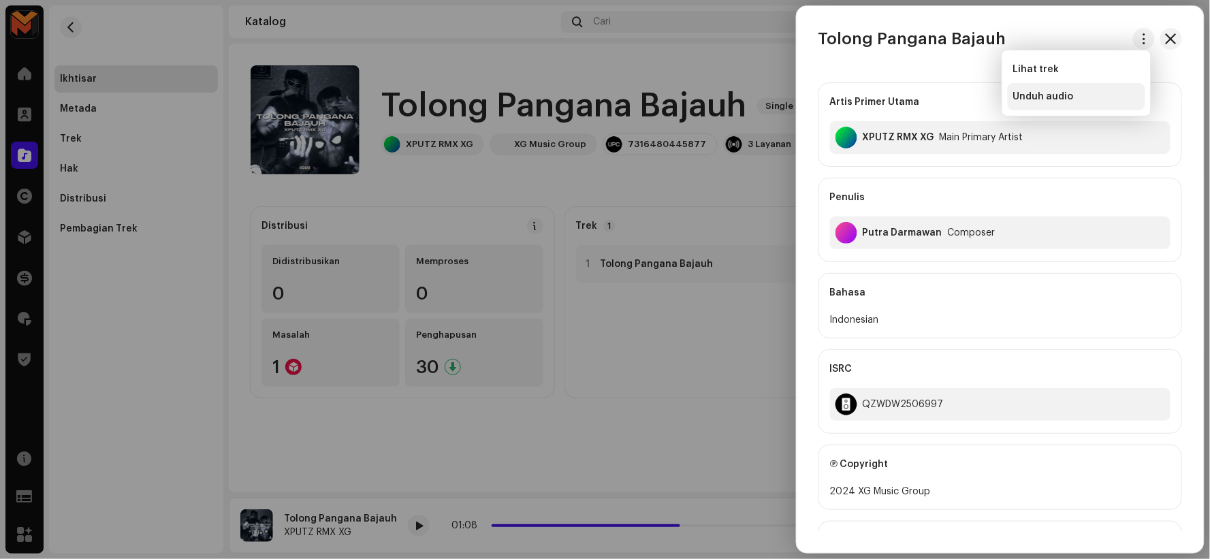
click at [1093, 99] on div "Unduh audio" at bounding box center [1077, 96] width 127 height 11
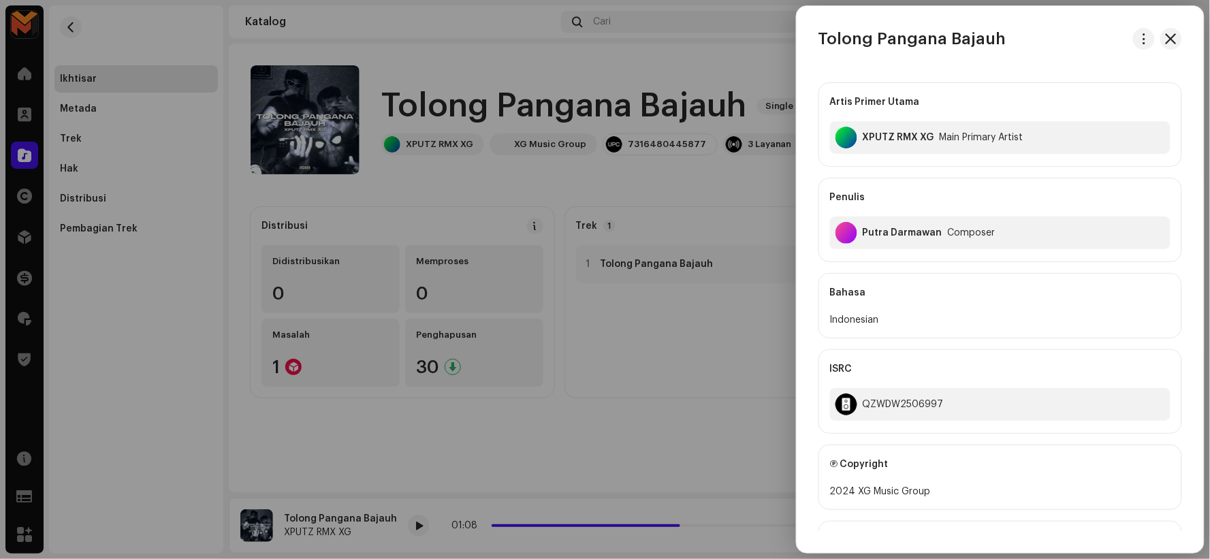
click at [317, 136] on div at bounding box center [605, 279] width 1210 height 559
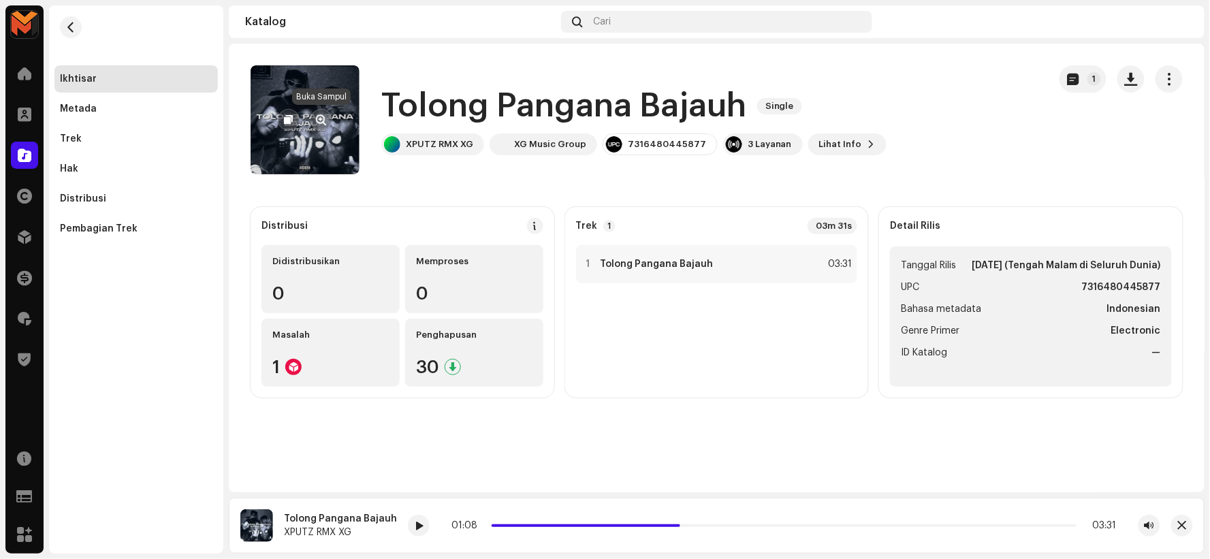
click at [322, 119] on span "button" at bounding box center [322, 119] width 10 height 11
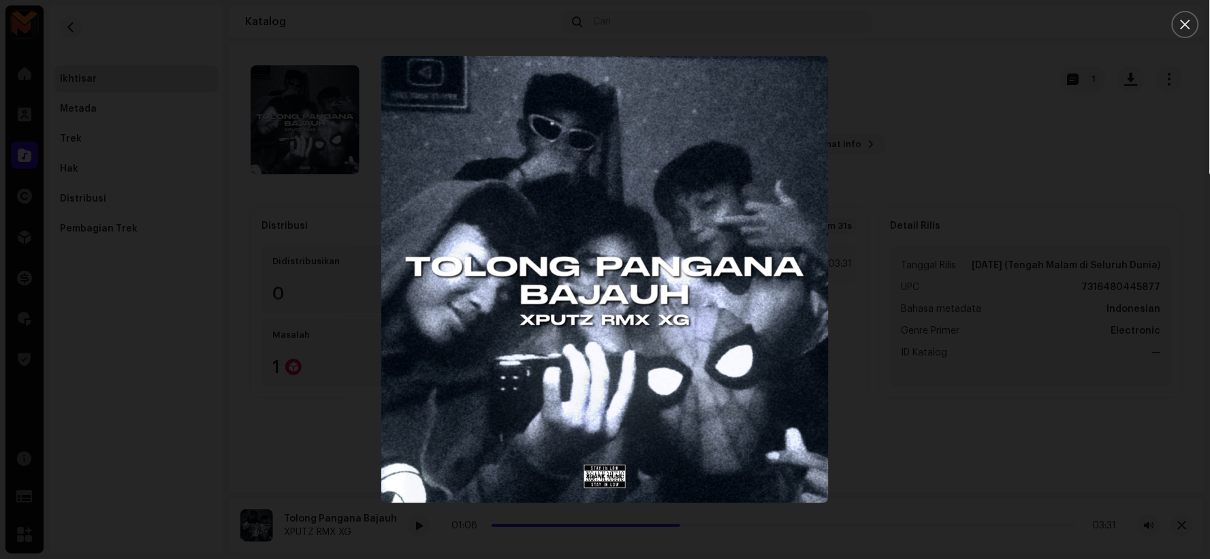
click at [1054, 176] on div at bounding box center [605, 279] width 1210 height 559
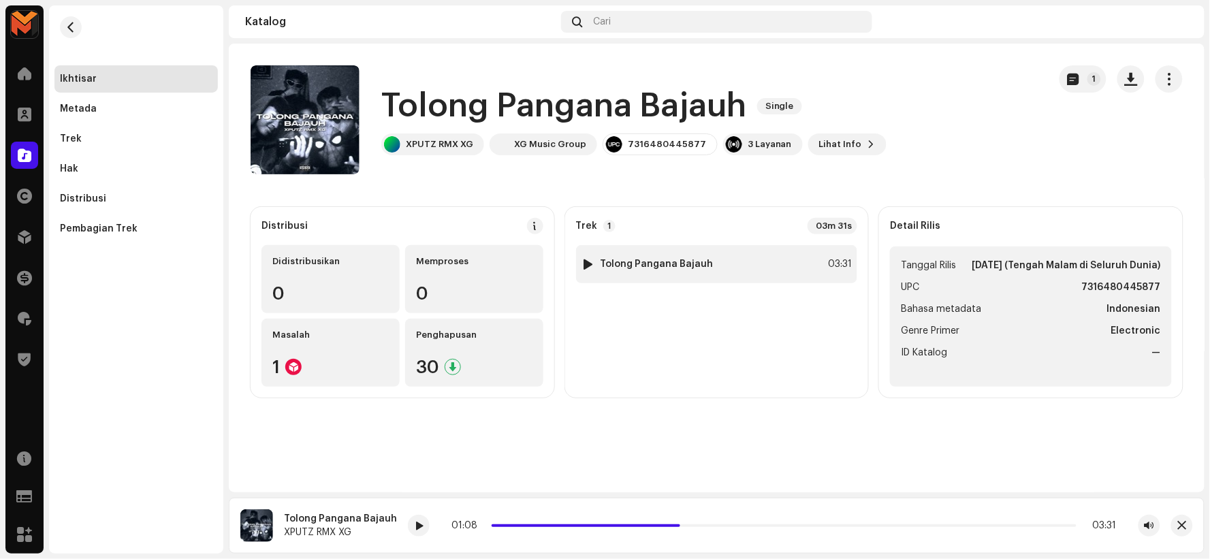
click at [645, 262] on strong "Tolong Pangana Bajauh" at bounding box center [657, 264] width 113 height 11
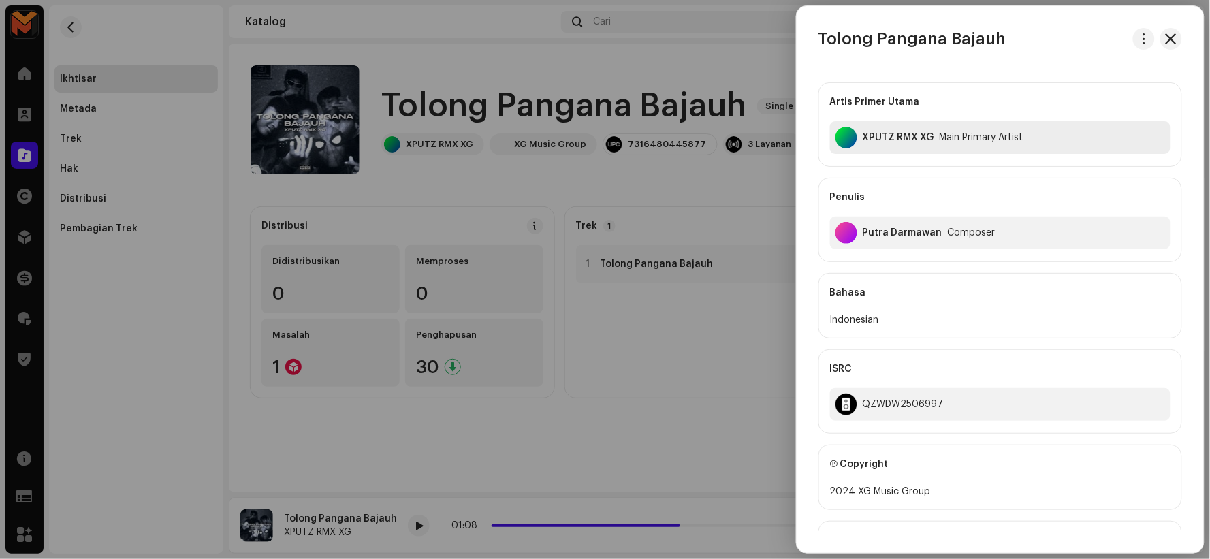
click at [872, 131] on div "XPUTZ RMX XG Main Primary Artist" at bounding box center [1000, 137] width 341 height 33
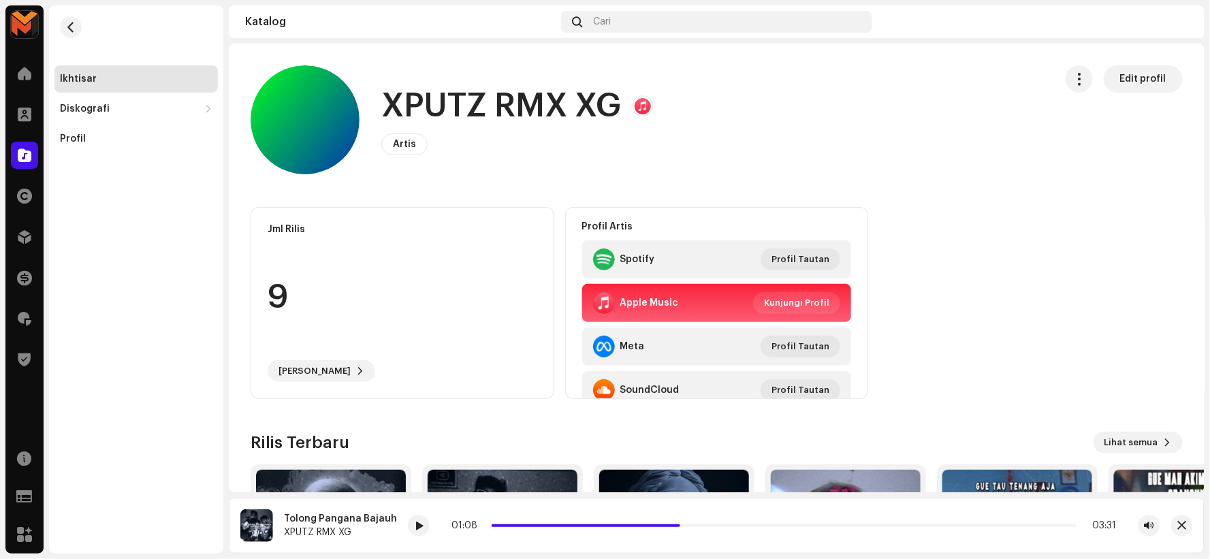
click at [495, 120] on h1 "XPUTZ RMX XG" at bounding box center [501, 106] width 240 height 44
click at [498, 120] on h1 "XPUTZ RMX XG" at bounding box center [501, 106] width 240 height 44
click at [500, 120] on h1 "XPUTZ RMX XG" at bounding box center [501, 106] width 240 height 44
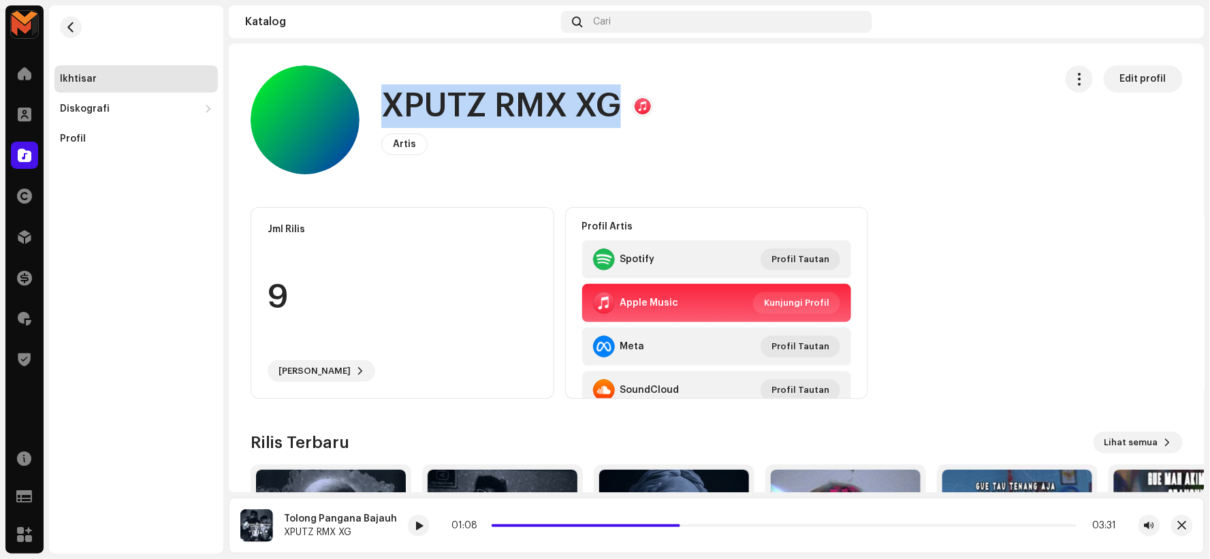
click at [500, 120] on h1 "XPUTZ RMX XG" at bounding box center [501, 106] width 240 height 44
click at [69, 25] on span "button" at bounding box center [71, 27] width 10 height 11
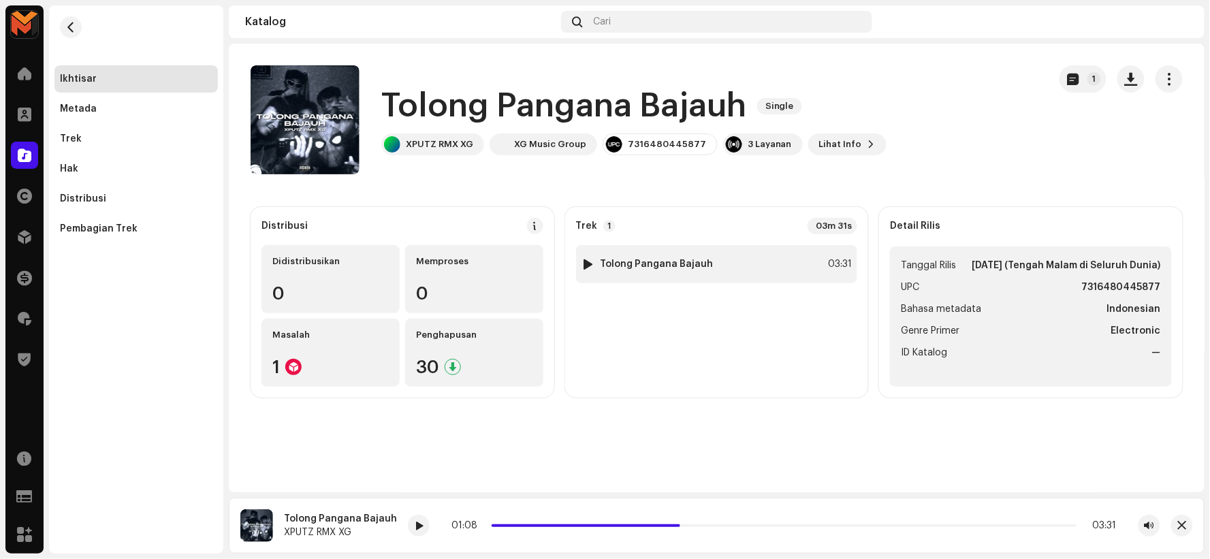
click at [647, 266] on strong "Tolong Pangana Bajauh" at bounding box center [657, 264] width 113 height 11
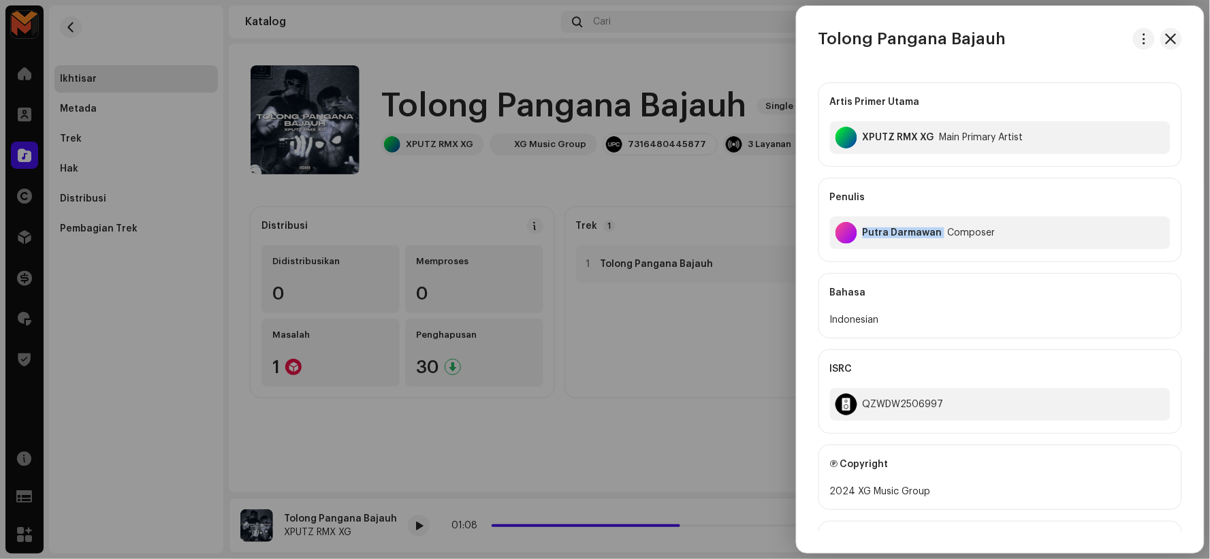
drag, startPoint x: 864, startPoint y: 232, endPoint x: 945, endPoint y: 239, distance: 82.0
click at [945, 239] on div "Putra Darmawan Composer" at bounding box center [1000, 233] width 341 height 33
copy div "Putra Darmawan"
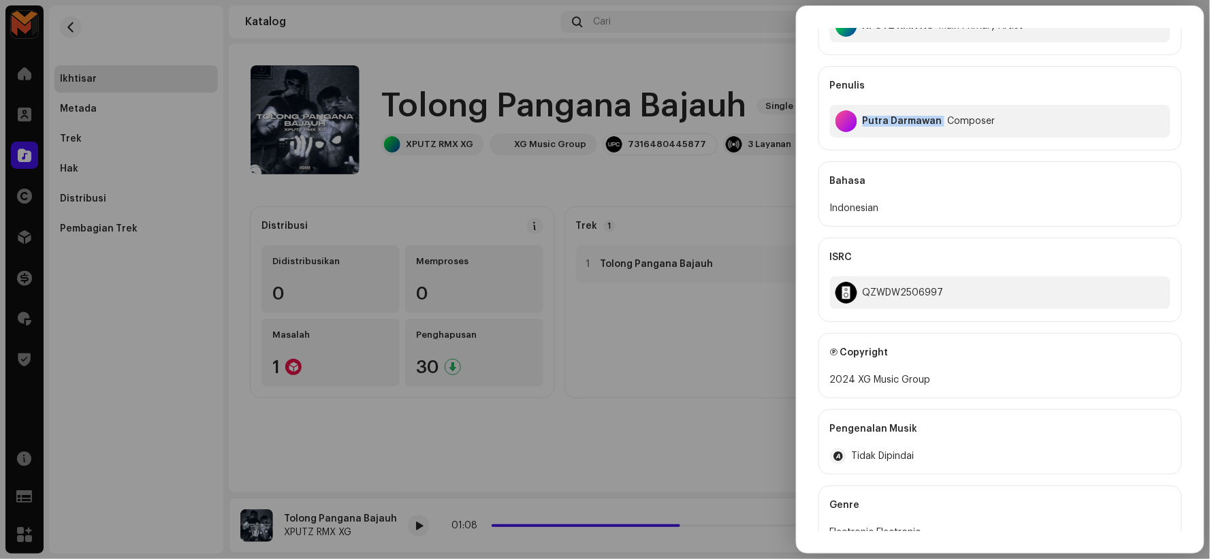
scroll to position [228, 0]
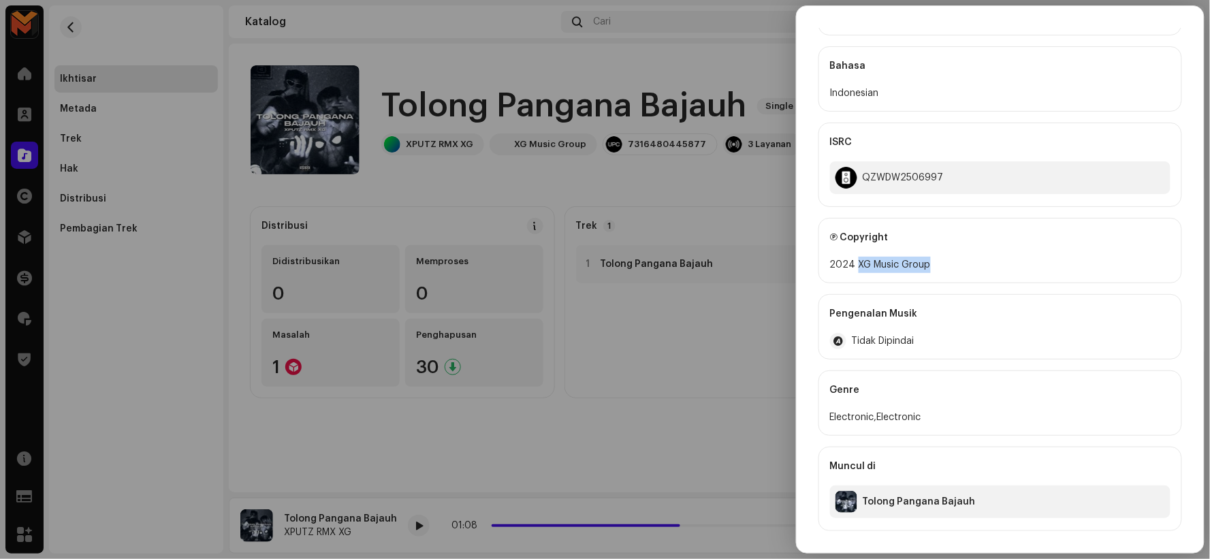
drag, startPoint x: 856, startPoint y: 264, endPoint x: 942, endPoint y: 266, distance: 86.5
click at [942, 266] on div "2024 XG Music Group" at bounding box center [1000, 265] width 341 height 16
copy div "XG Music Group"
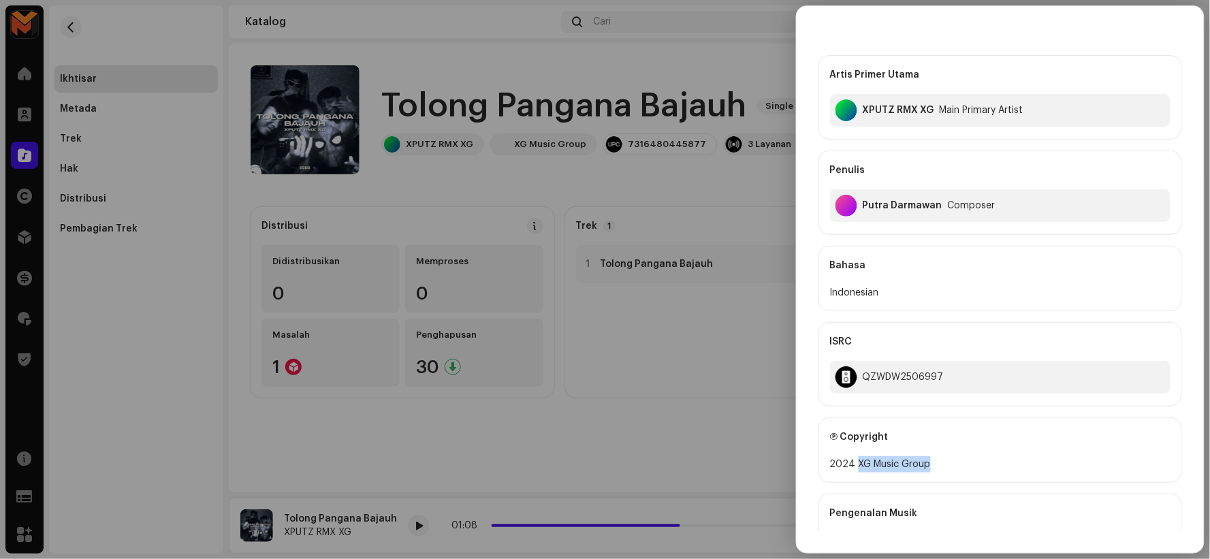
scroll to position [0, 0]
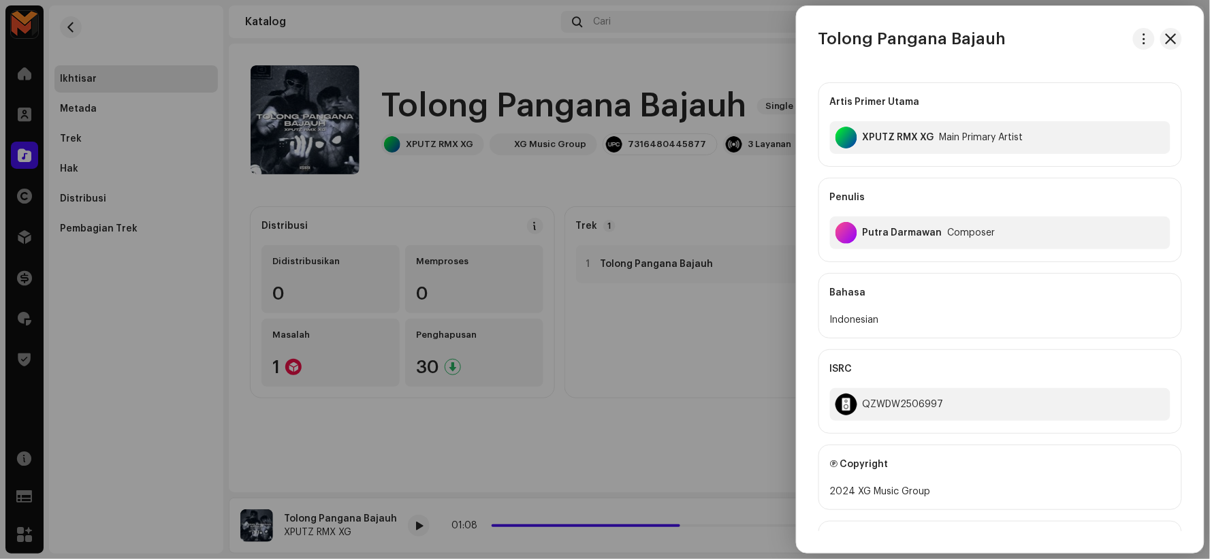
click at [620, 225] on div at bounding box center [605, 279] width 1210 height 559
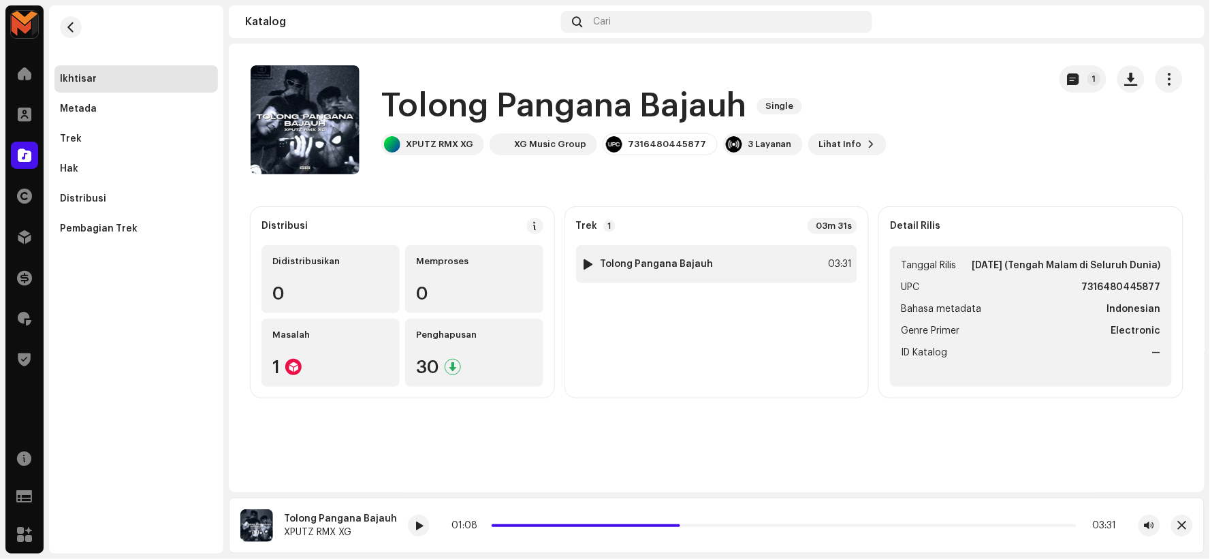
click at [661, 264] on strong "Tolong Pangana Bajauh" at bounding box center [657, 264] width 113 height 11
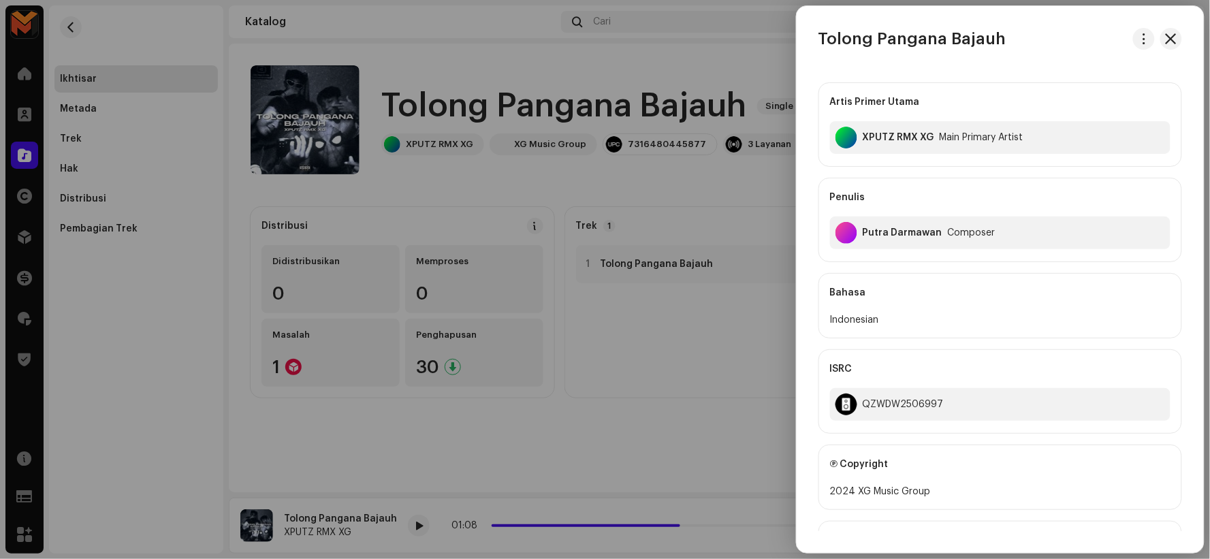
click at [643, 154] on div at bounding box center [605, 279] width 1210 height 559
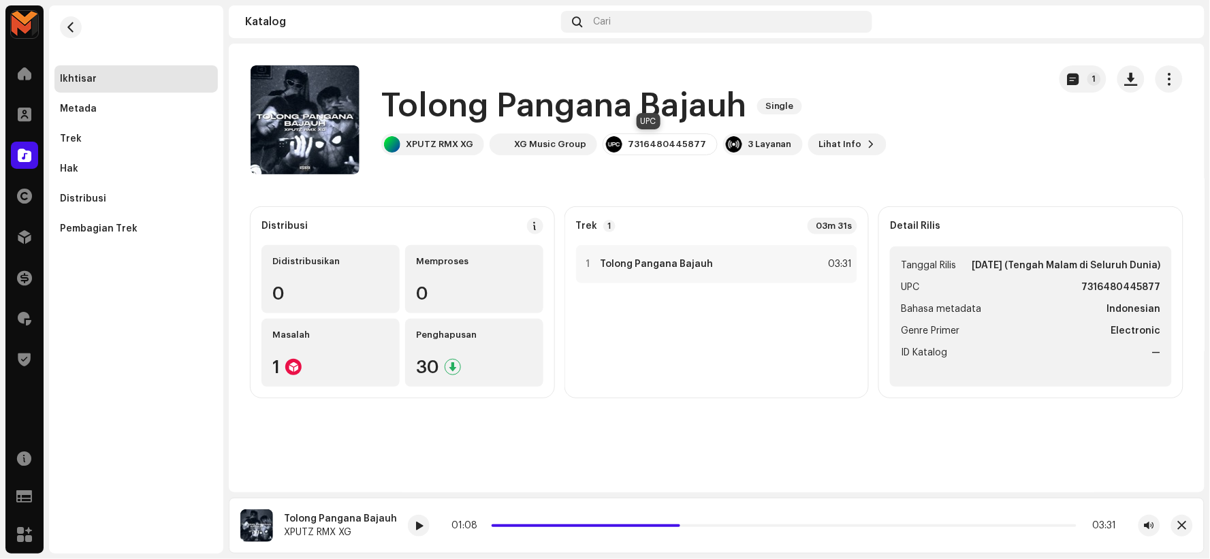
click at [644, 146] on div "7316480445877" at bounding box center [667, 144] width 78 height 11
copy div "7316480445877"
click at [732, 255] on div "1 Tolong Pangana Bajauh 03:31" at bounding box center [717, 264] width 282 height 38
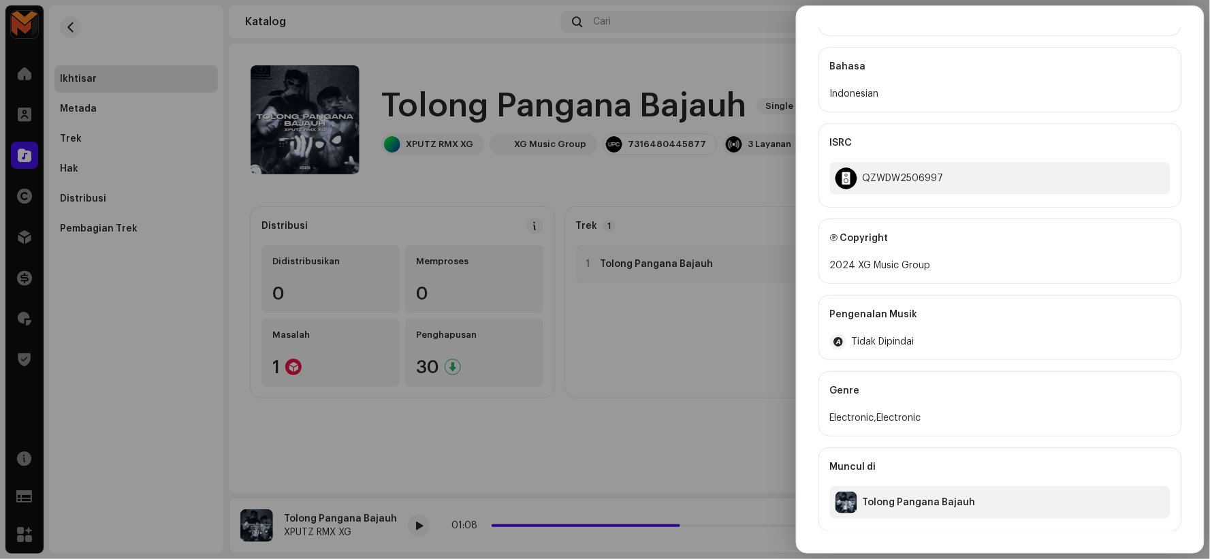
scroll to position [227, 0]
click at [893, 173] on div "QZWDW2506997" at bounding box center [903, 177] width 81 height 11
copy div "QZWDW2506997"
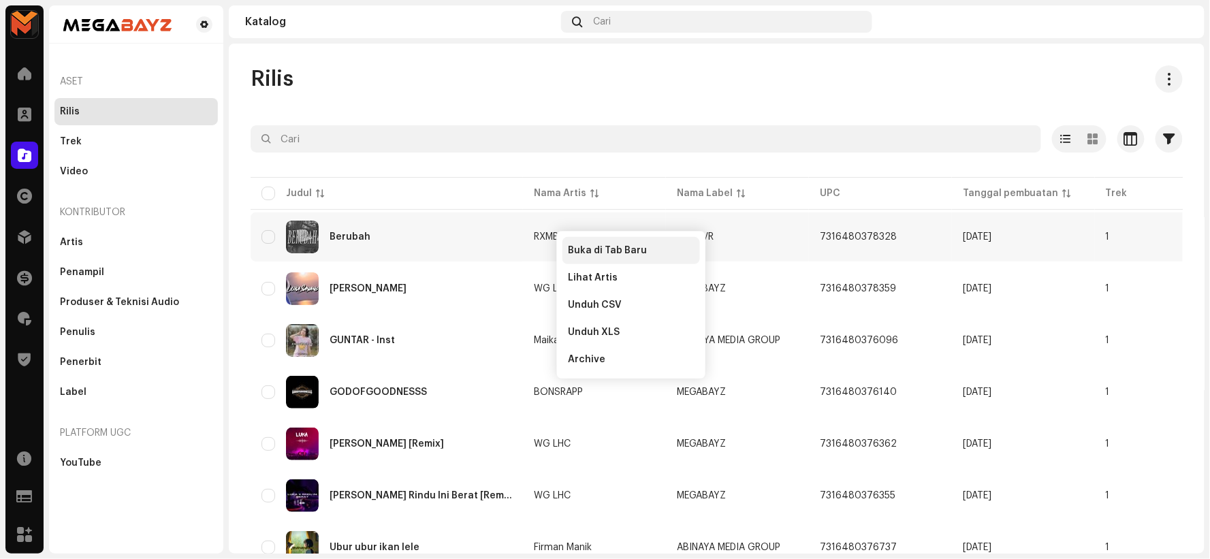
click at [579, 247] on span "Buka di Tab Baru" at bounding box center [607, 250] width 79 height 11
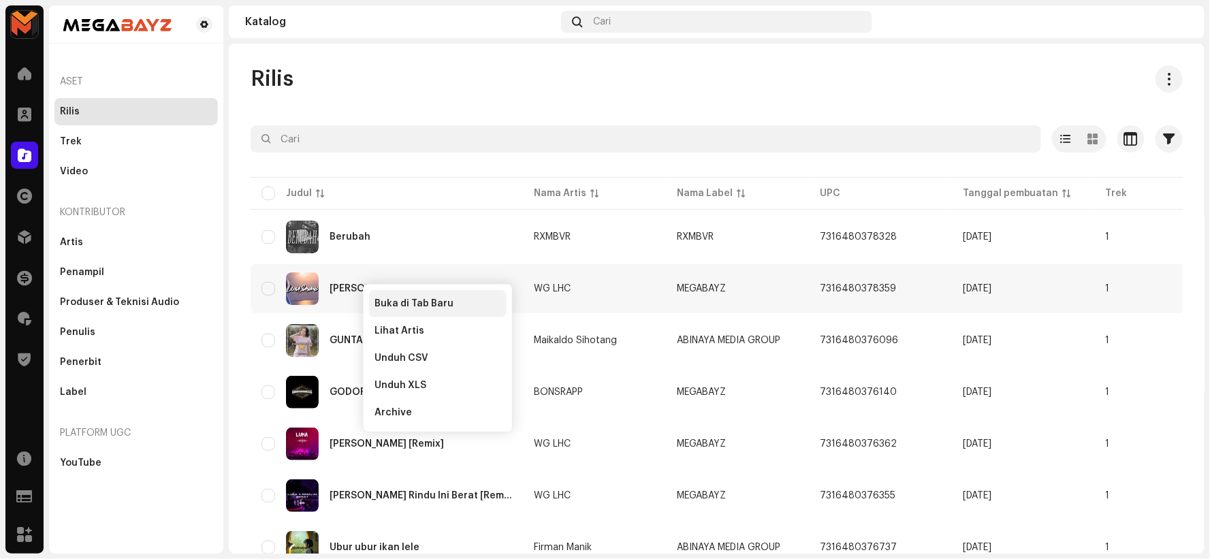
click at [416, 298] on span "Buka di Tab Baru" at bounding box center [414, 303] width 79 height 11
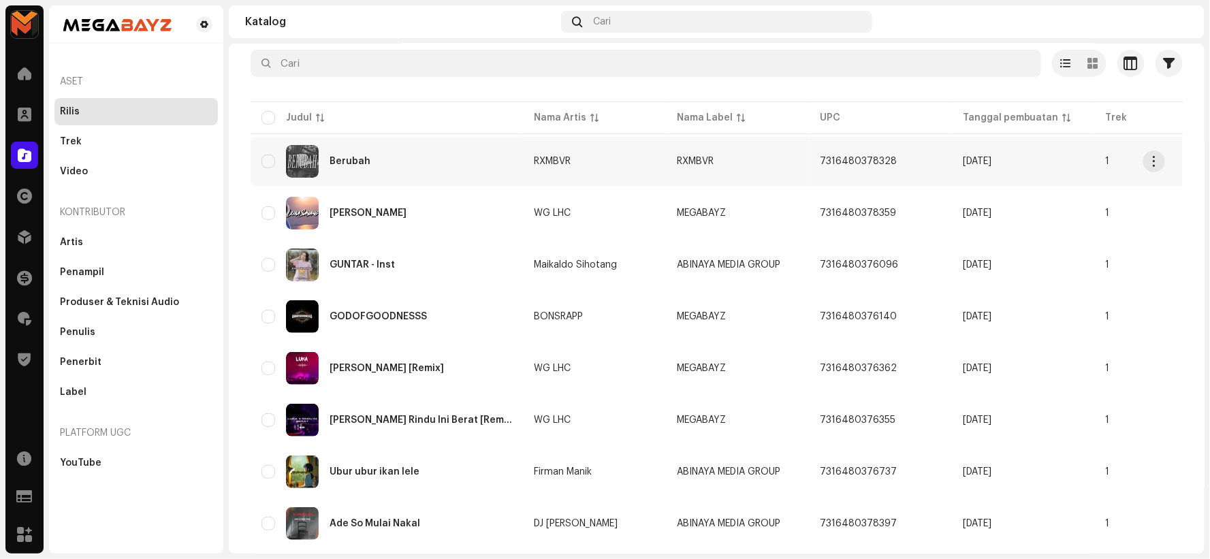
scroll to position [151, 0]
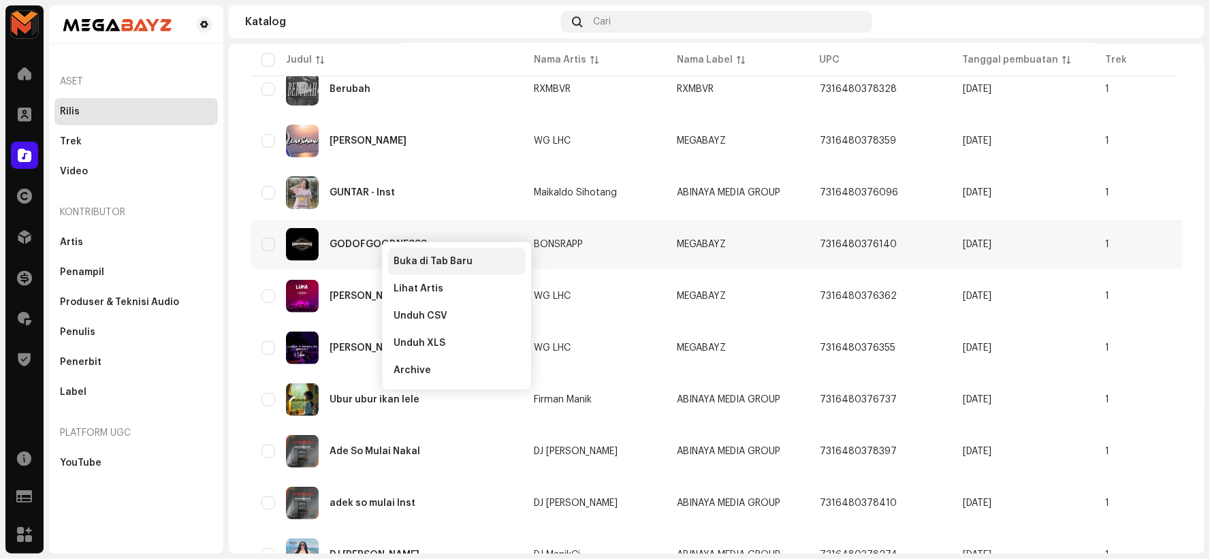
click at [397, 255] on div "Buka di Tab Baru" at bounding box center [457, 261] width 138 height 27
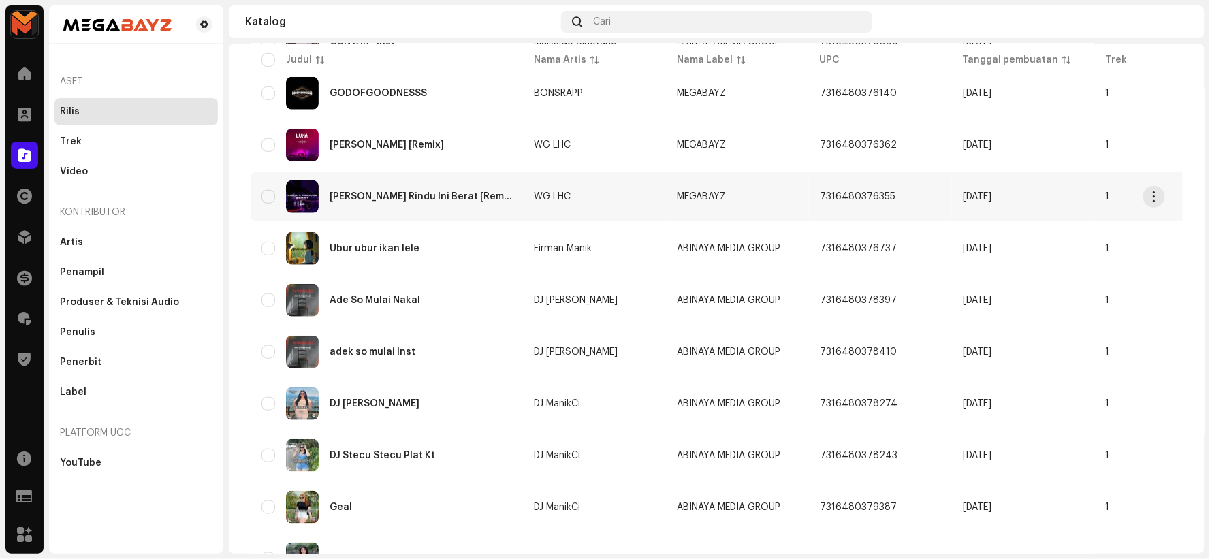
scroll to position [227, 0]
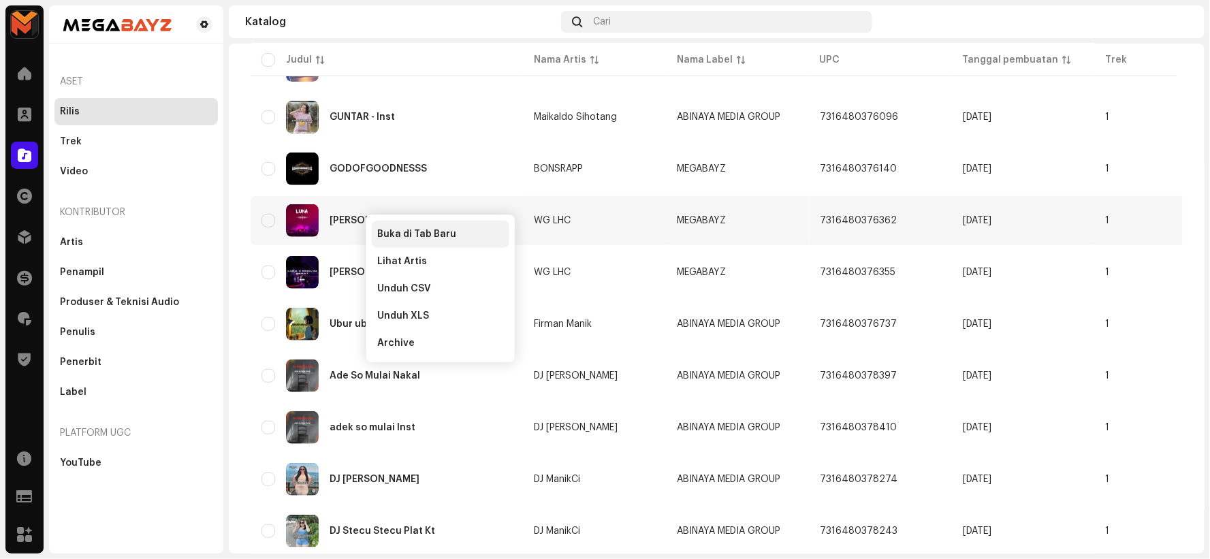
click at [396, 232] on span "Buka di Tab Baru" at bounding box center [416, 234] width 79 height 11
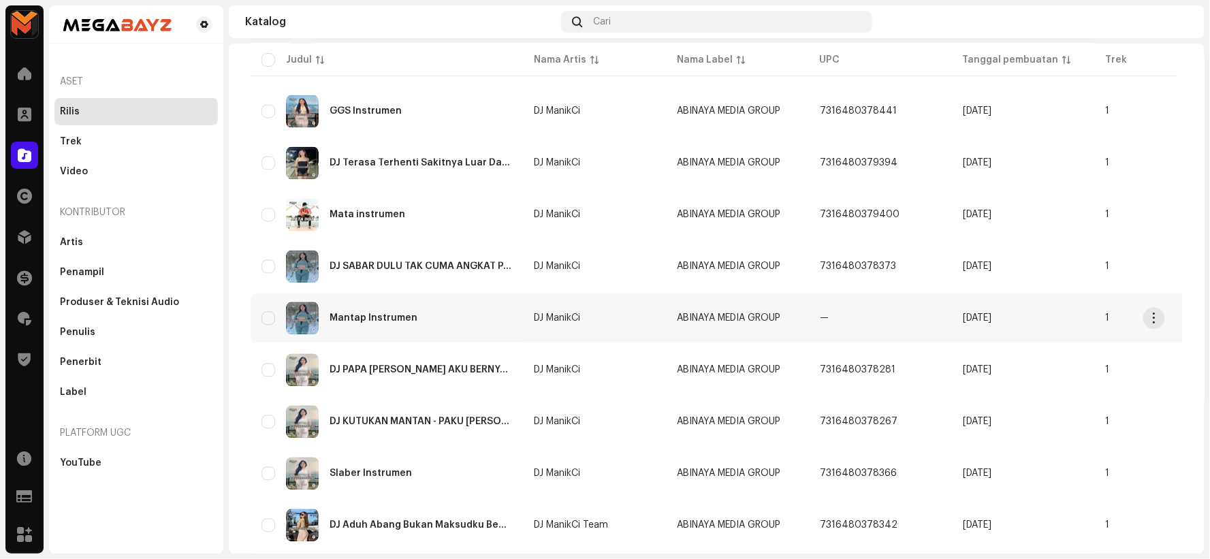
scroll to position [929, 0]
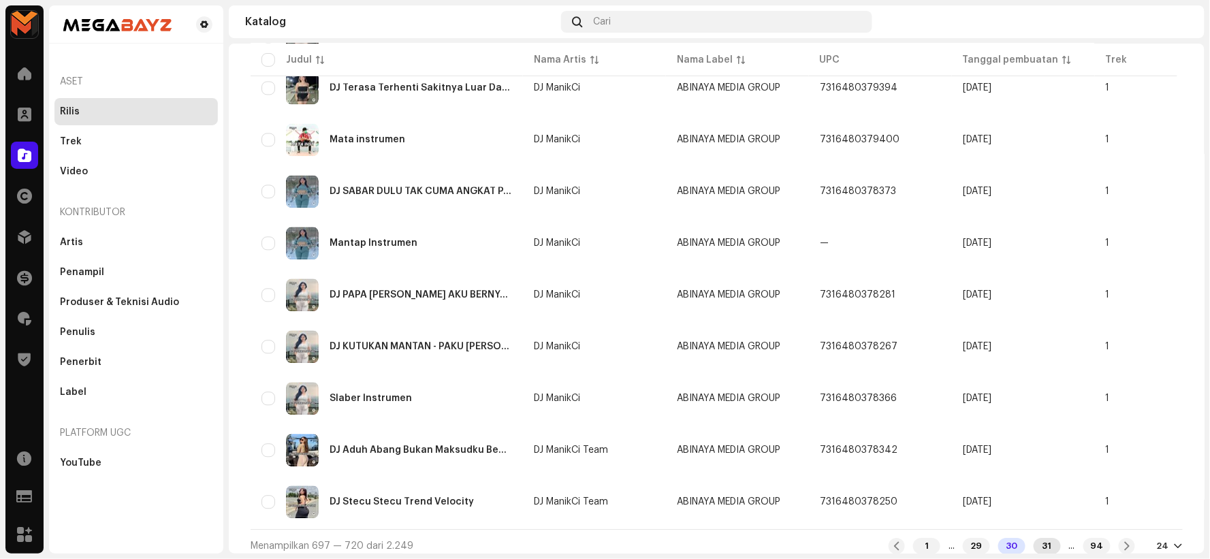
click at [1035, 538] on div "31" at bounding box center [1047, 546] width 27 height 16
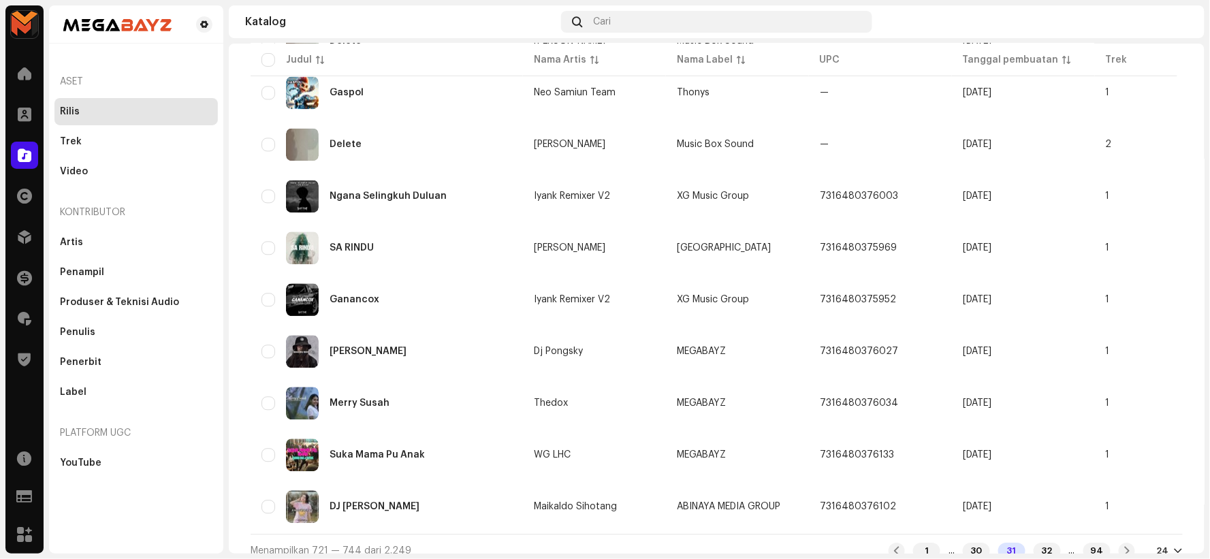
scroll to position [929, 0]
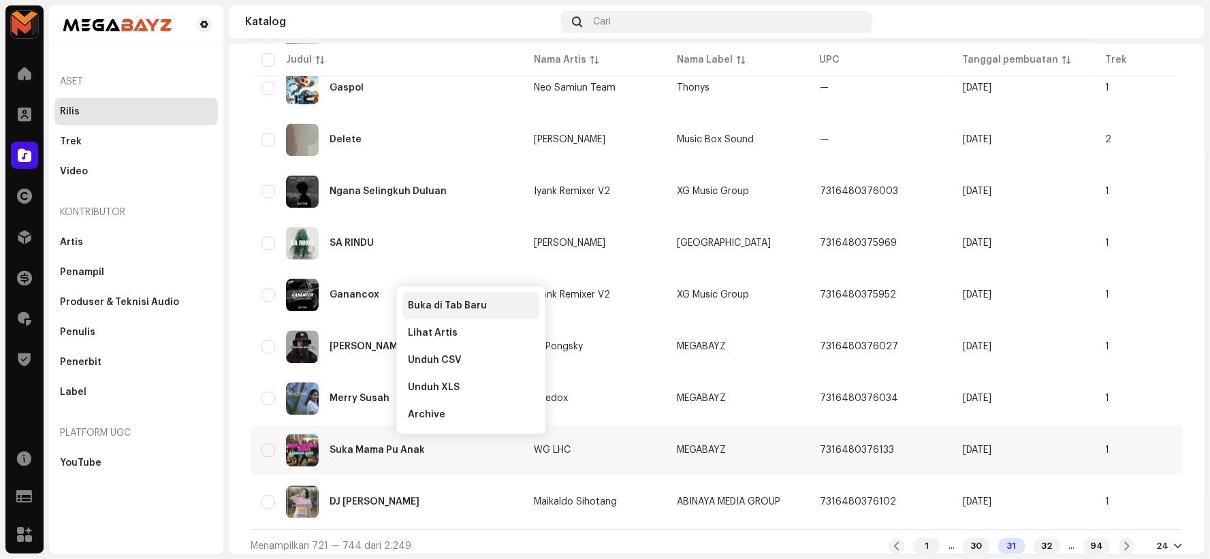
click at [461, 307] on span "Buka di Tab Baru" at bounding box center [447, 305] width 79 height 11
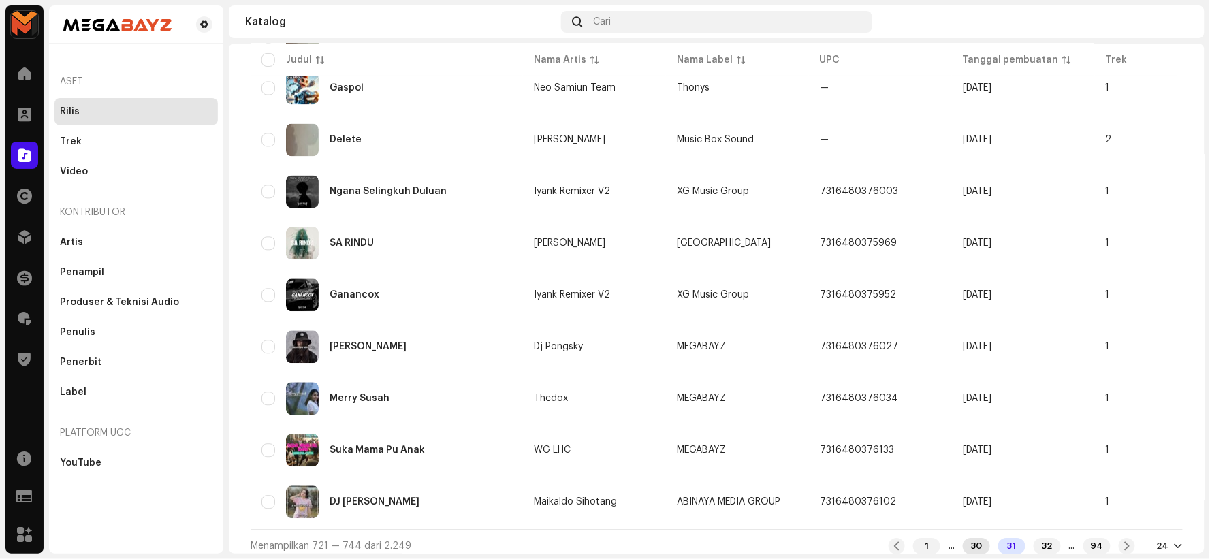
drag, startPoint x: 967, startPoint y: 541, endPoint x: 963, endPoint y: 535, distance: 7.8
click at [967, 540] on div "30" at bounding box center [976, 546] width 27 height 16
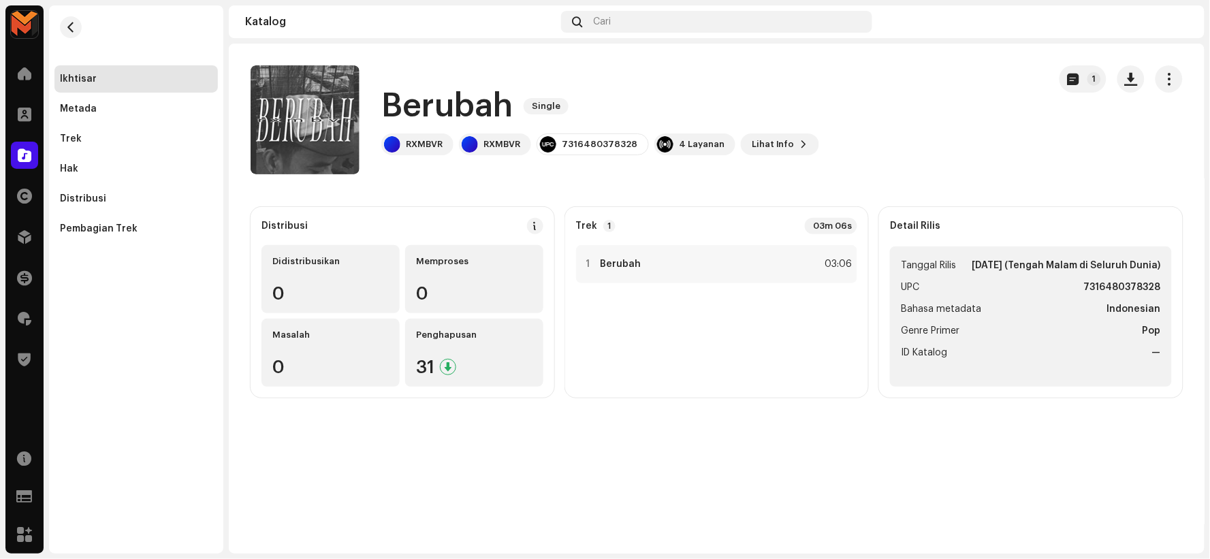
click at [477, 104] on h1 "Berubah" at bounding box center [446, 106] width 131 height 44
copy h1 "Berubah"
click at [616, 260] on strong "Berubah" at bounding box center [621, 264] width 41 height 11
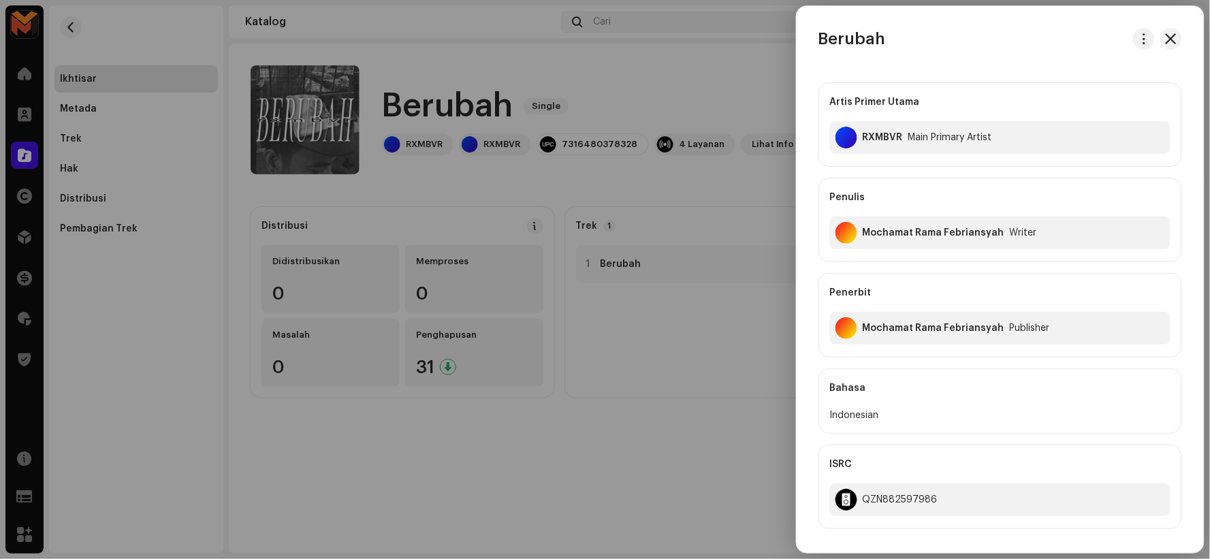
click at [899, 236] on div "Mochamat Rama Febriansyah" at bounding box center [934, 233] width 142 height 11
copy div "Mochamat Rama Febriansyah"
click at [798, 312] on div "Artis Primer Utama RXMBVR Main Primary Artist Penulis Mochamat Rama Febriansyah…" at bounding box center [1000, 463] width 407 height 782
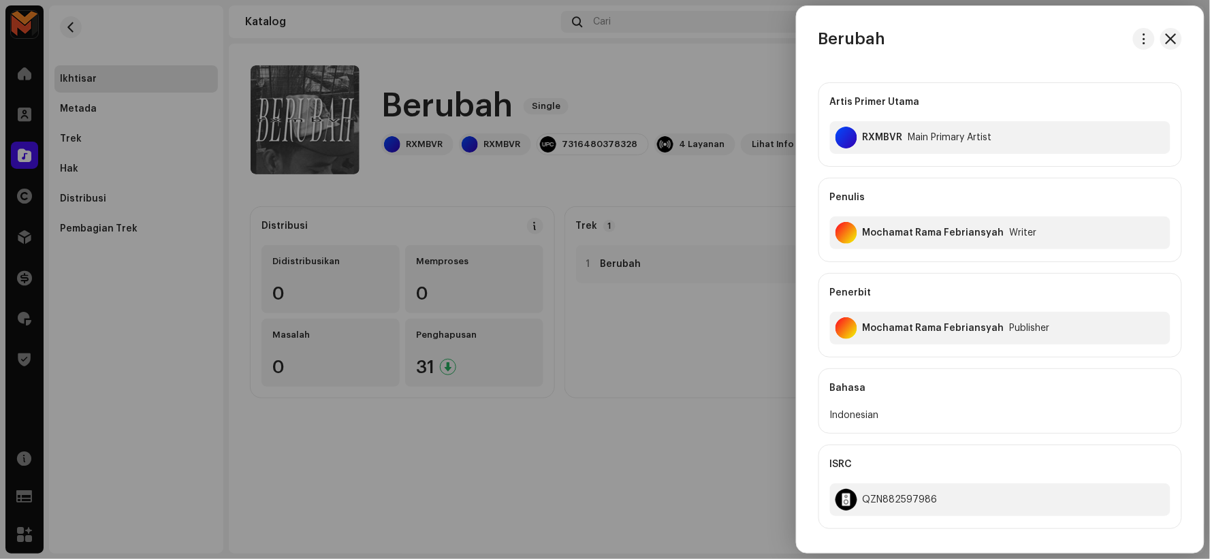
click at [719, 407] on div at bounding box center [605, 279] width 1210 height 559
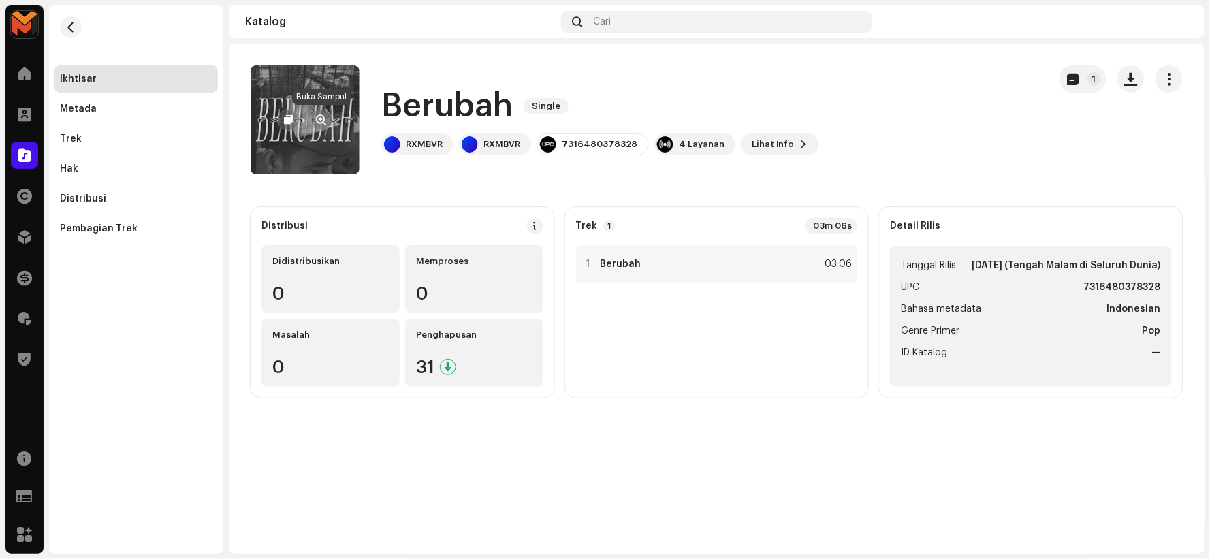
click at [320, 120] on span "button" at bounding box center [322, 119] width 10 height 11
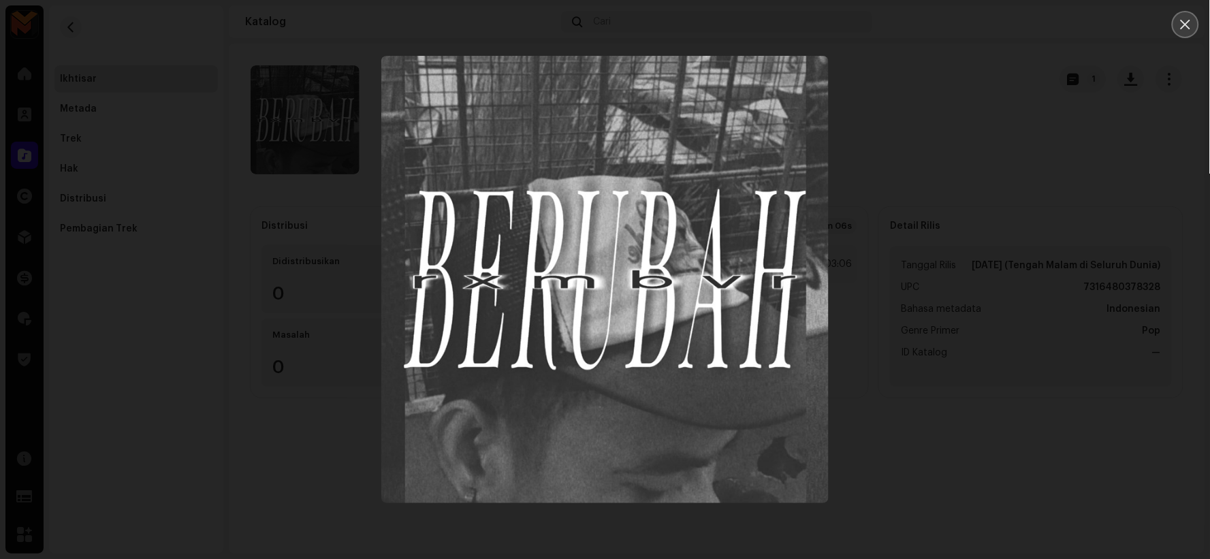
click at [1195, 14] on button "Close" at bounding box center [1185, 24] width 27 height 27
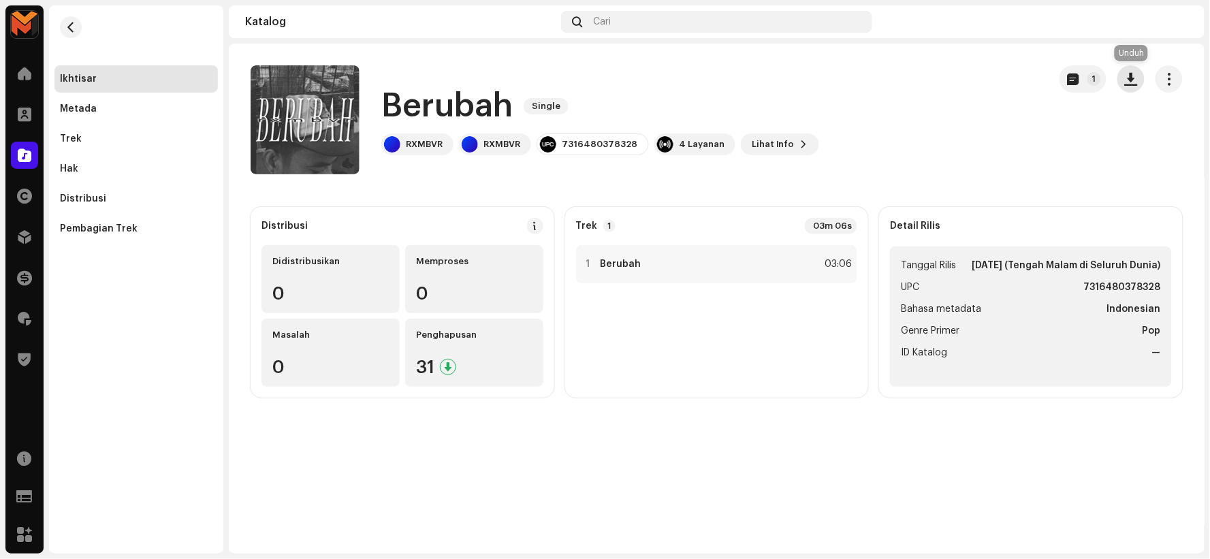
click at [1129, 78] on span "button" at bounding box center [1131, 79] width 13 height 11
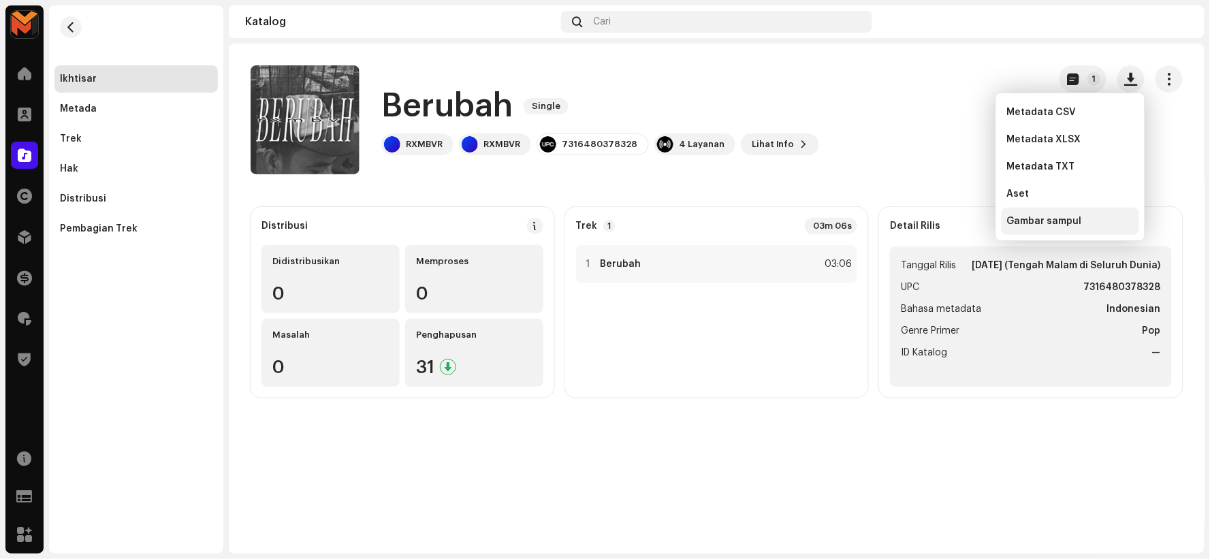
click at [1051, 219] on span "Gambar sampul" at bounding box center [1044, 221] width 75 height 11
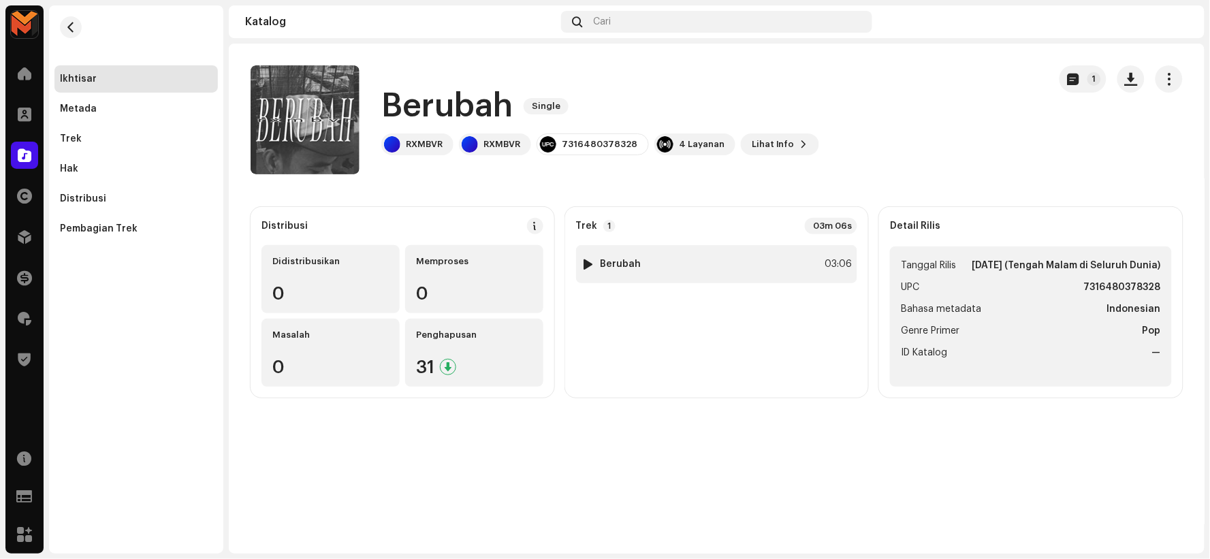
click at [674, 263] on div "1 Berubah 03:06" at bounding box center [717, 264] width 282 height 38
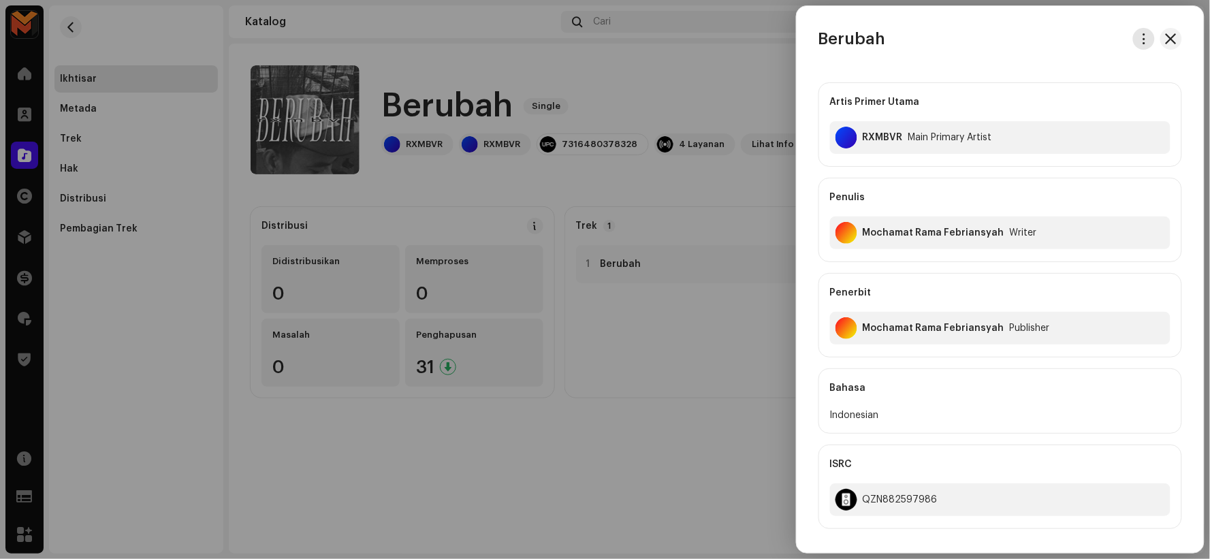
click at [1142, 31] on button "button" at bounding box center [1144, 39] width 22 height 22
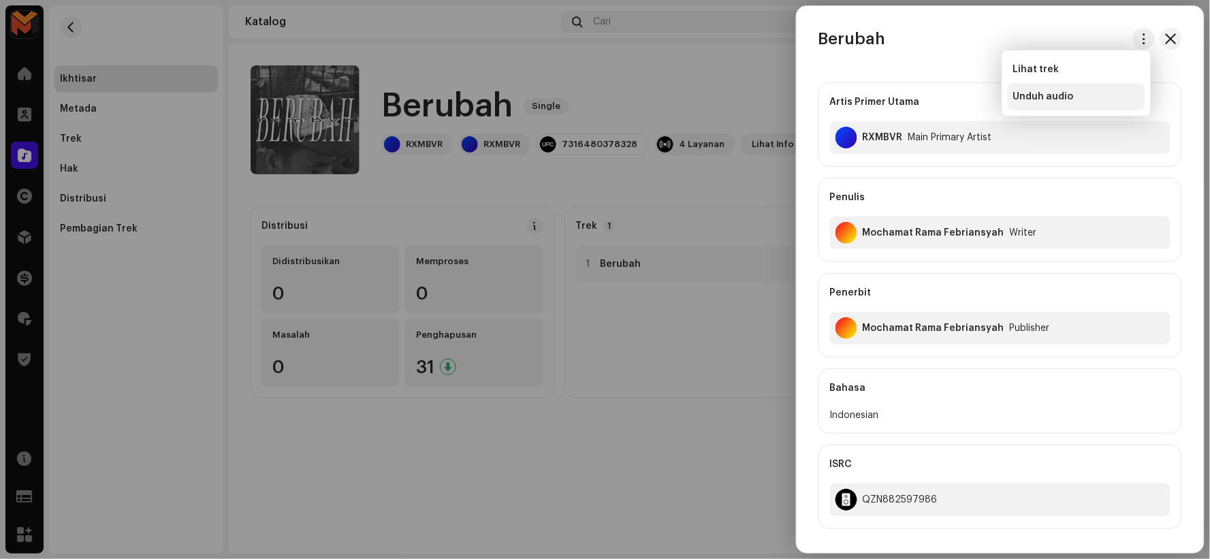
click at [1074, 98] on div "Unduh audio" at bounding box center [1077, 96] width 127 height 11
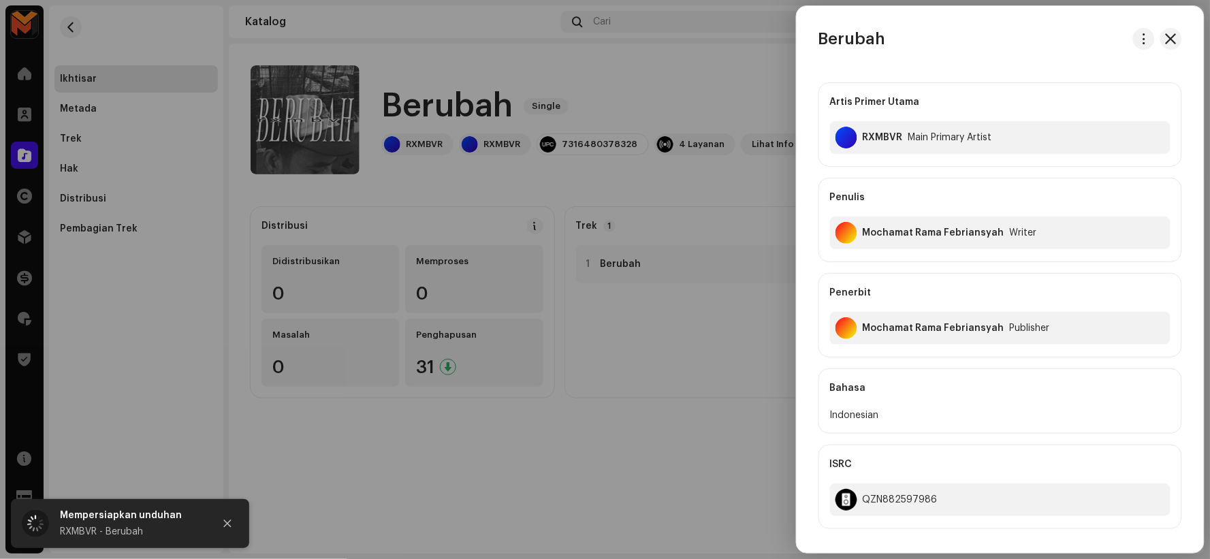
click at [708, 357] on div at bounding box center [605, 279] width 1210 height 559
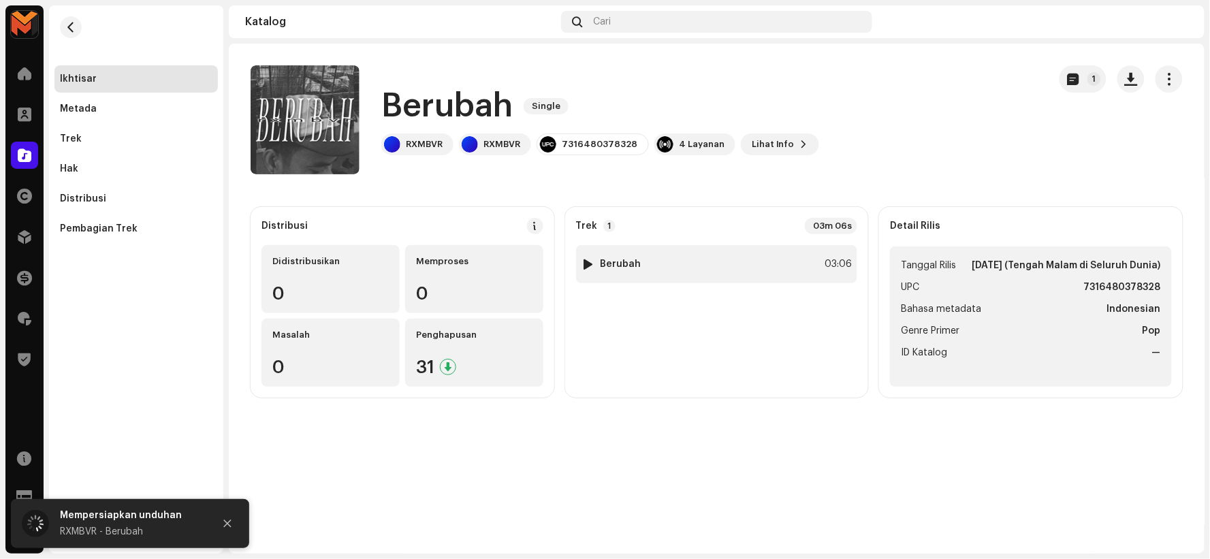
click at [651, 268] on div "1 Berubah 03:06" at bounding box center [717, 264] width 282 height 38
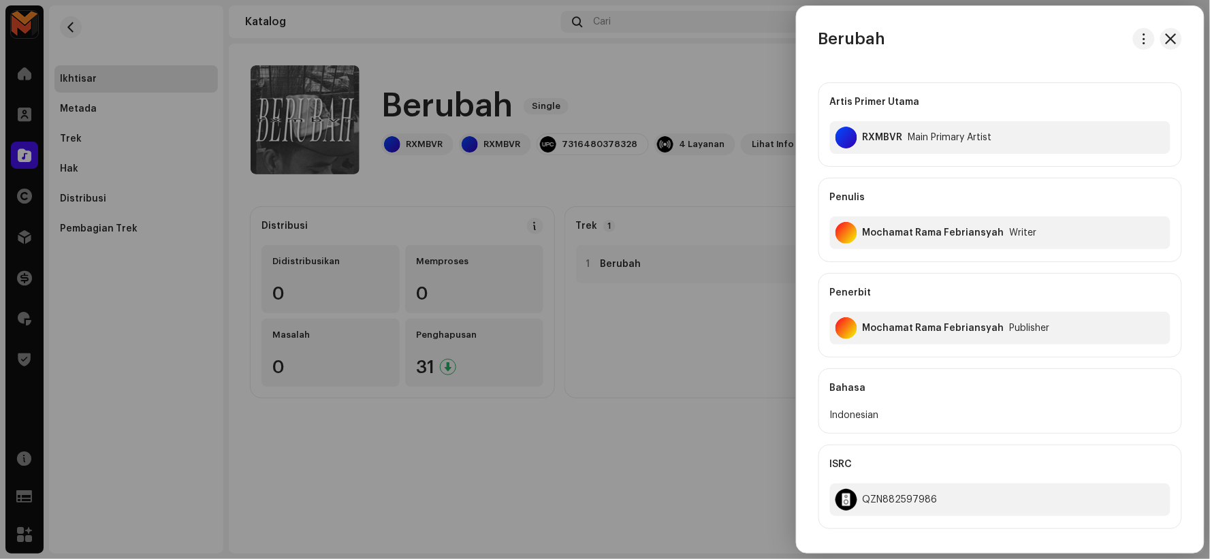
click at [466, 100] on div at bounding box center [605, 279] width 1210 height 559
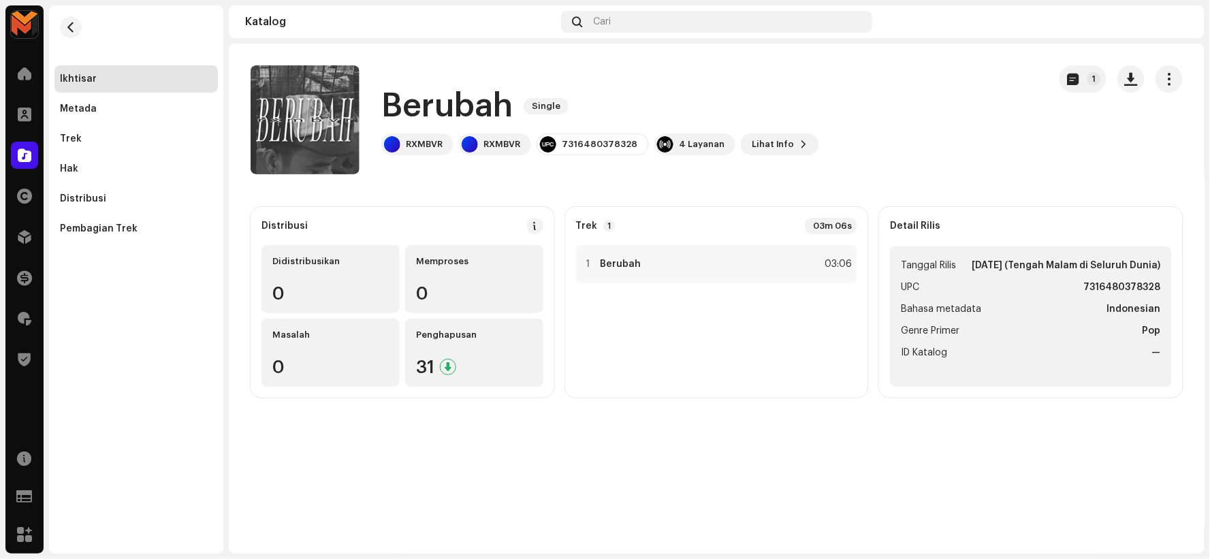
click at [466, 100] on h1 "Berubah" at bounding box center [446, 106] width 131 height 44
click at [469, 100] on h1 "Berubah" at bounding box center [446, 106] width 131 height 44
click at [467, 98] on h1 "Berubah" at bounding box center [446, 106] width 131 height 44
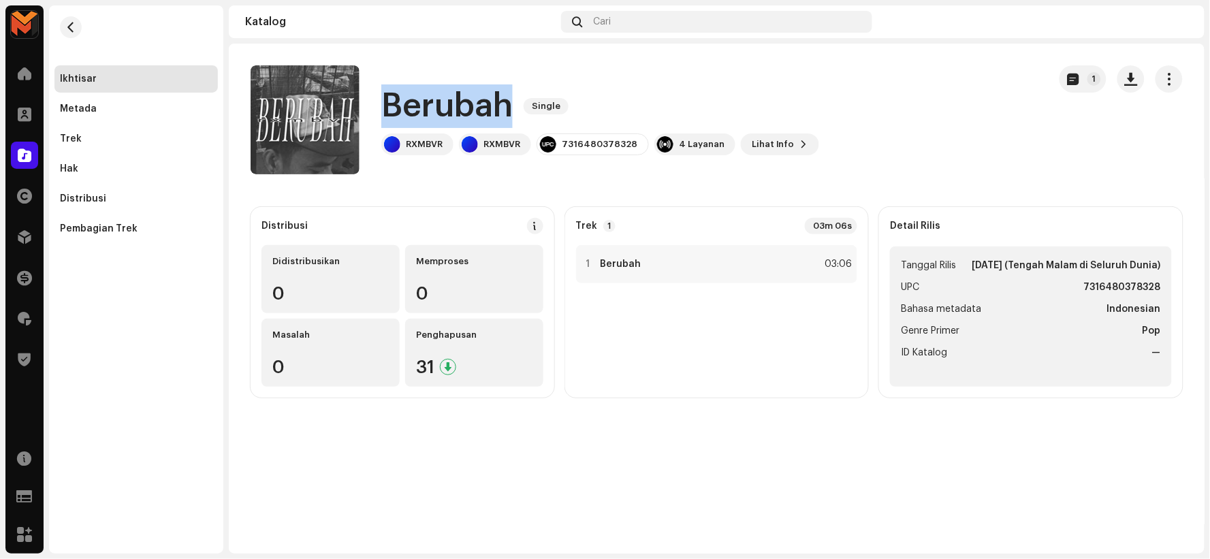
copy h1 "Berubah"
click at [756, 263] on div "1 Berubah 03:06" at bounding box center [717, 264] width 282 height 38
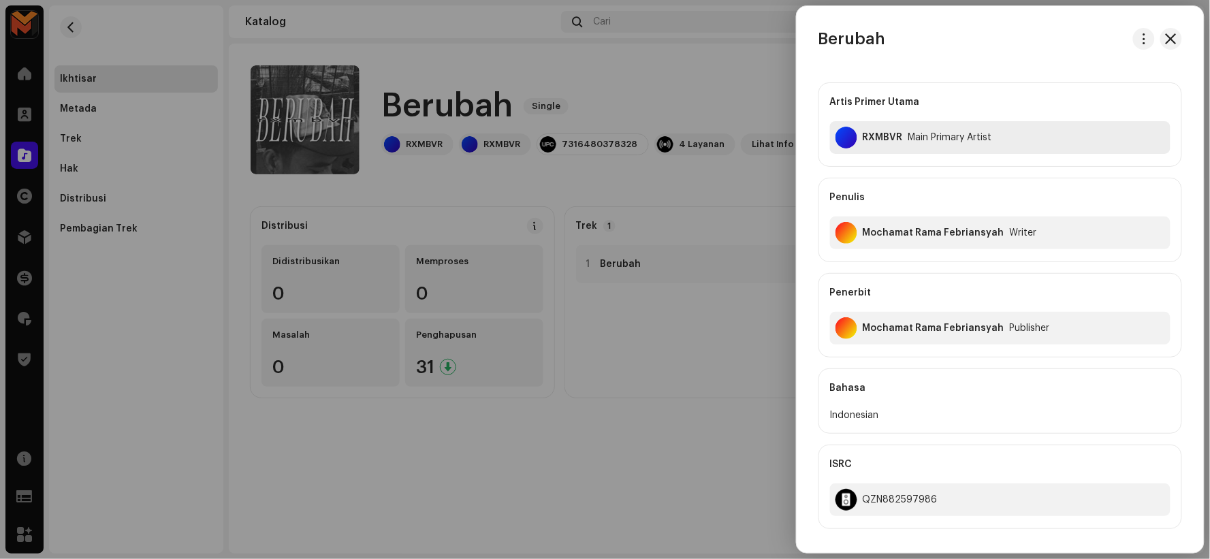
click at [868, 127] on div "RXMBVR Main Primary Artist" at bounding box center [1000, 137] width 341 height 33
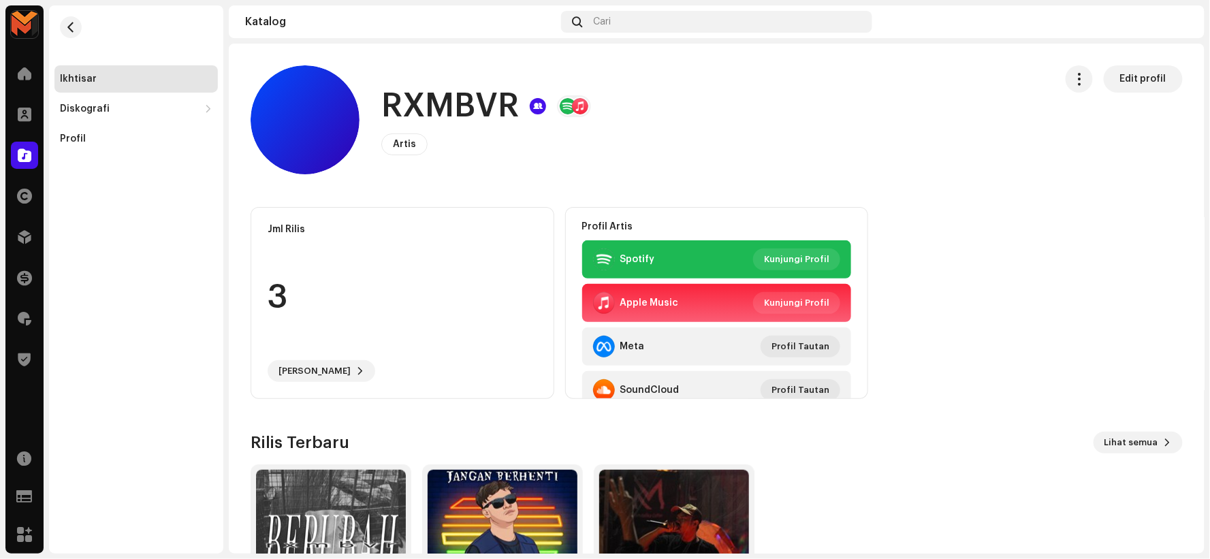
click at [467, 104] on h1 "RXMBVR" at bounding box center [450, 106] width 138 height 44
click at [466, 104] on h1 "RXMBVR" at bounding box center [450, 106] width 138 height 44
copy h1 "RXMBVR"
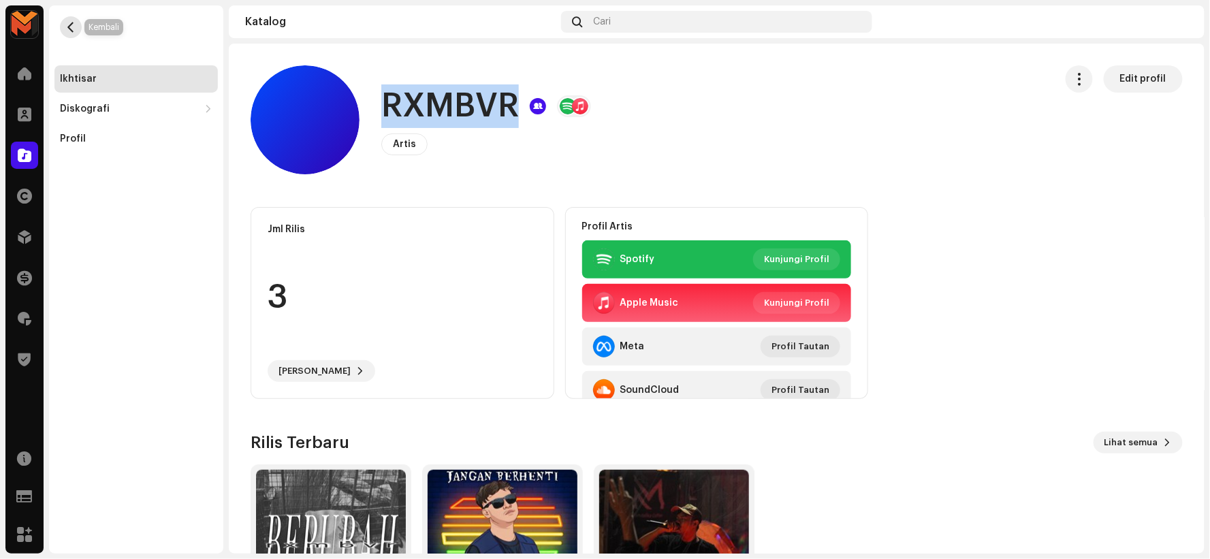
click at [62, 22] on button "button" at bounding box center [71, 27] width 22 height 22
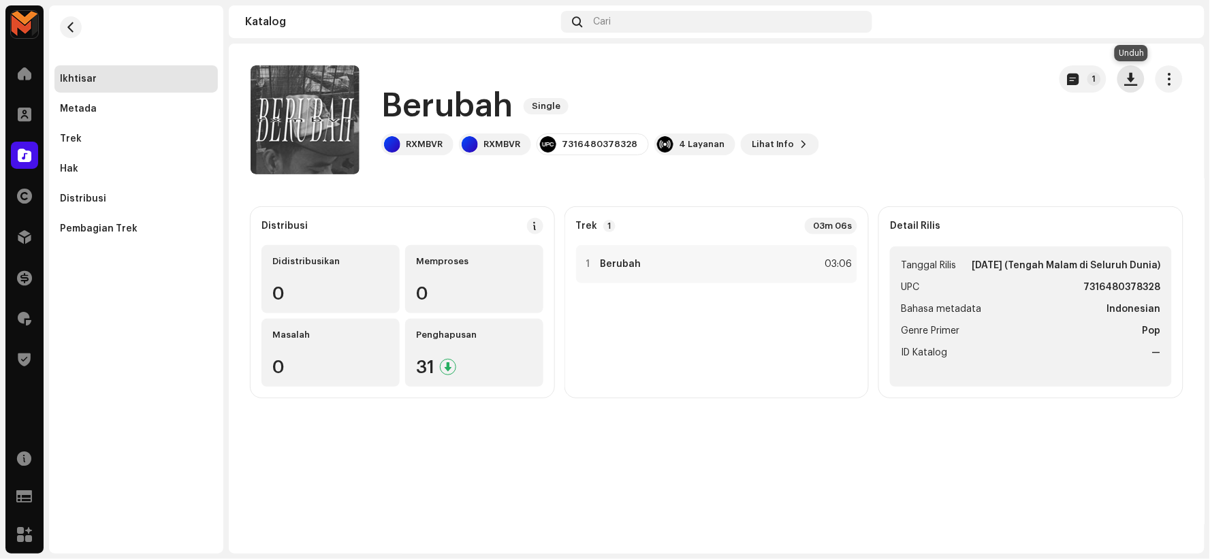
click at [1133, 83] on span "button" at bounding box center [1131, 79] width 13 height 11
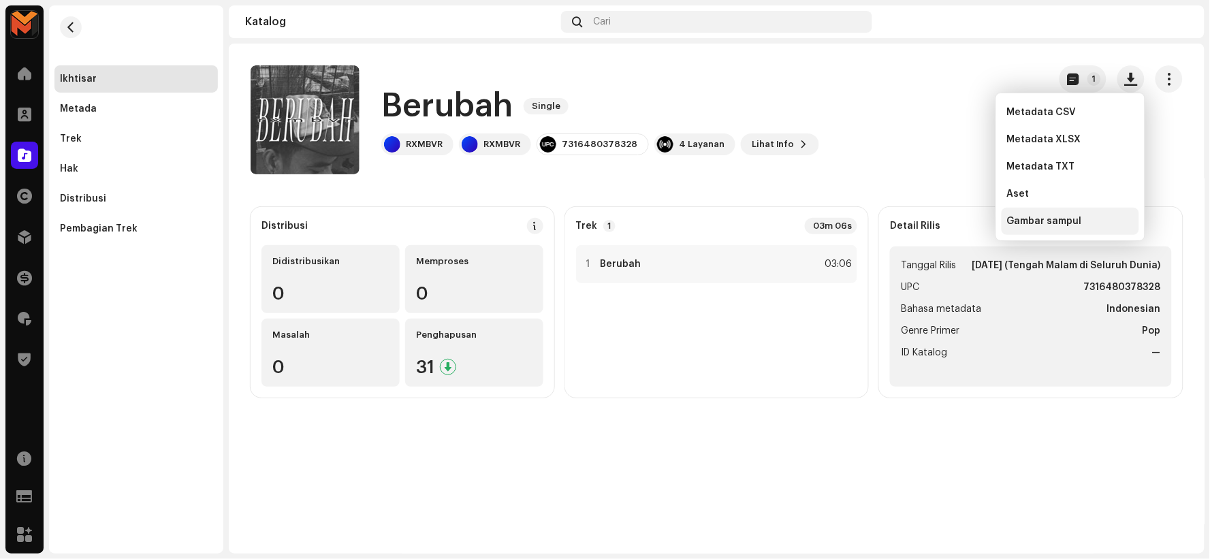
click at [1046, 220] on span "Gambar sampul" at bounding box center [1044, 221] width 75 height 11
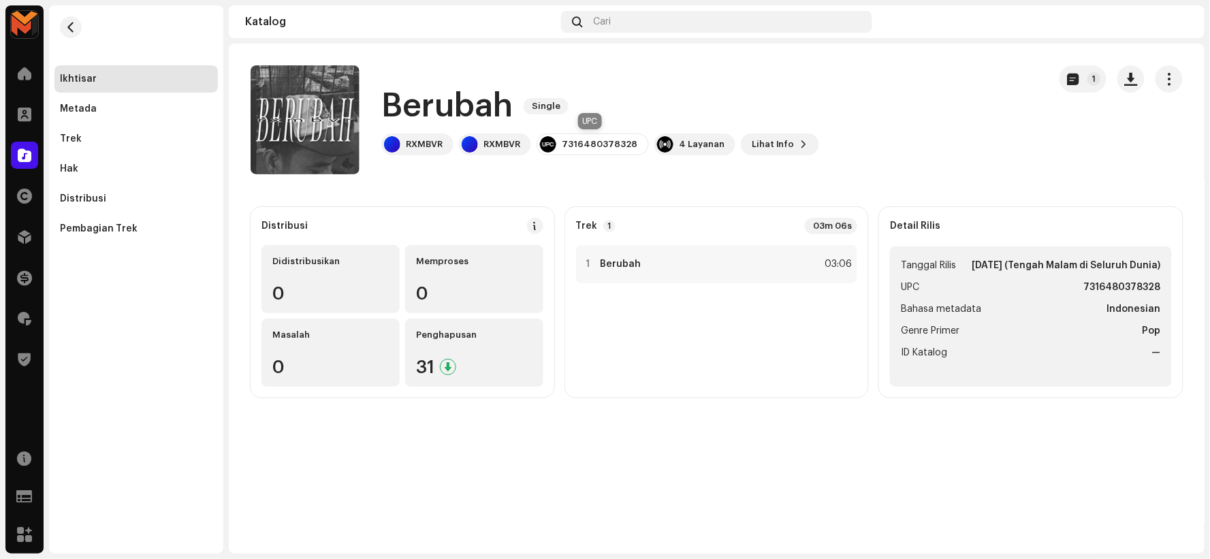
click at [577, 144] on div "7316480378328" at bounding box center [600, 144] width 76 height 11
click at [579, 144] on div "7316480378328" at bounding box center [600, 144] width 76 height 11
copy div "7316480378328"
click at [697, 275] on div "1 Berubah 03:06" at bounding box center [717, 264] width 282 height 38
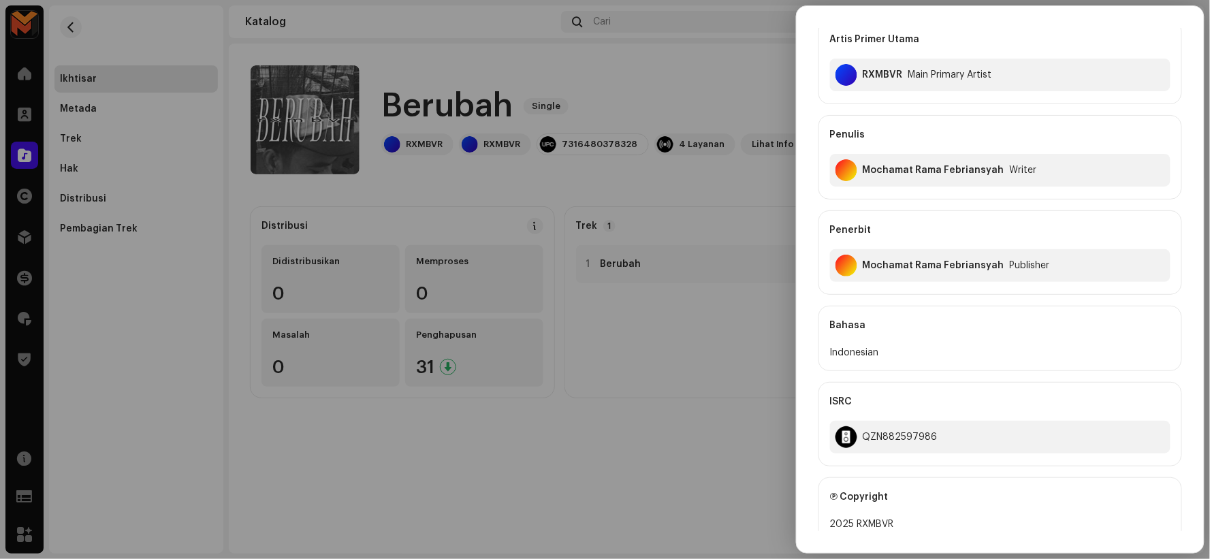
scroll to position [151, 0]
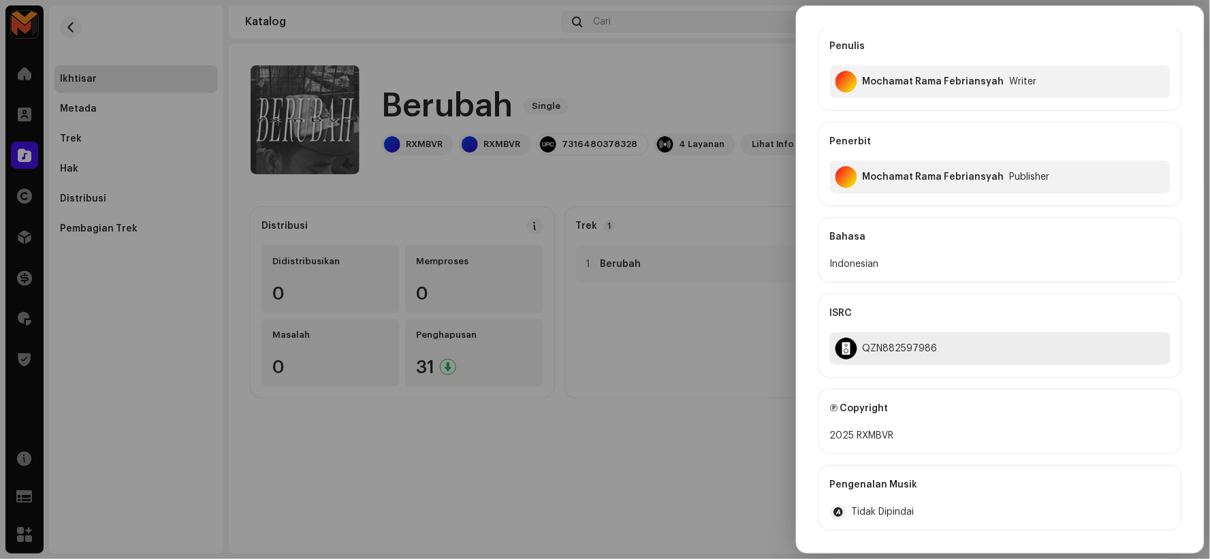
click at [880, 350] on div "QZN882597986" at bounding box center [900, 348] width 75 height 11
copy div "QZN882597986"
drag, startPoint x: 571, startPoint y: 102, endPoint x: 501, endPoint y: 98, distance: 69.6
click at [570, 102] on div at bounding box center [605, 279] width 1210 height 559
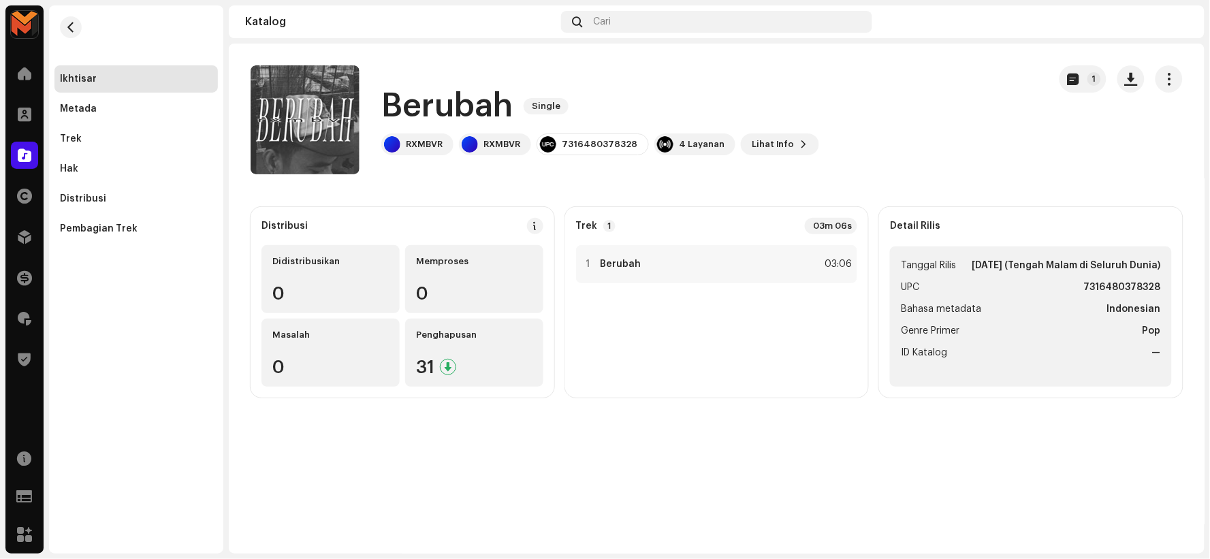
click at [443, 95] on h1 "Berubah" at bounding box center [446, 106] width 131 height 44
click at [441, 96] on h1 "Berubah" at bounding box center [446, 106] width 131 height 44
click at [436, 96] on h1 "Berubah" at bounding box center [446, 106] width 131 height 44
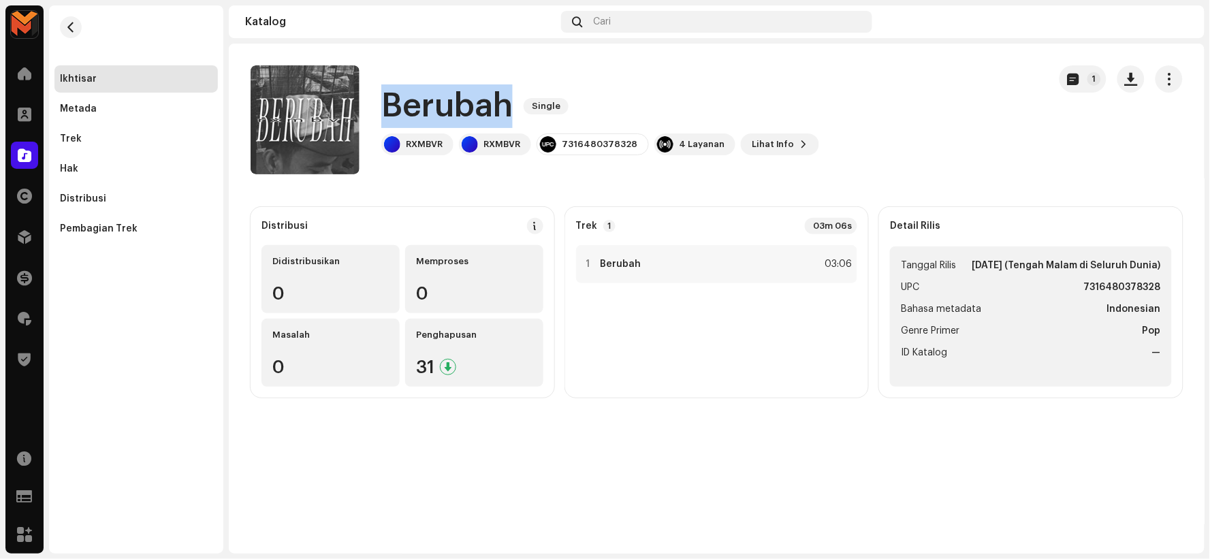
click at [436, 96] on h1 "Berubah" at bounding box center [446, 106] width 131 height 44
copy div "Berubah Single"
click at [797, 283] on div "1 Berubah 03:06" at bounding box center [717, 264] width 282 height 38
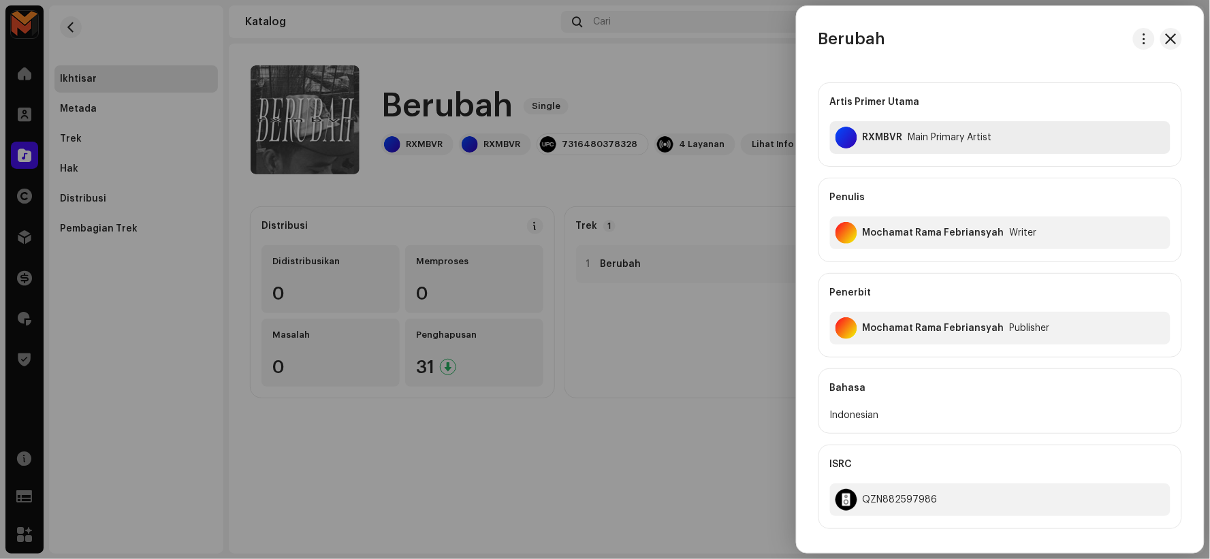
click at [875, 134] on div "RXMBVR" at bounding box center [883, 137] width 40 height 11
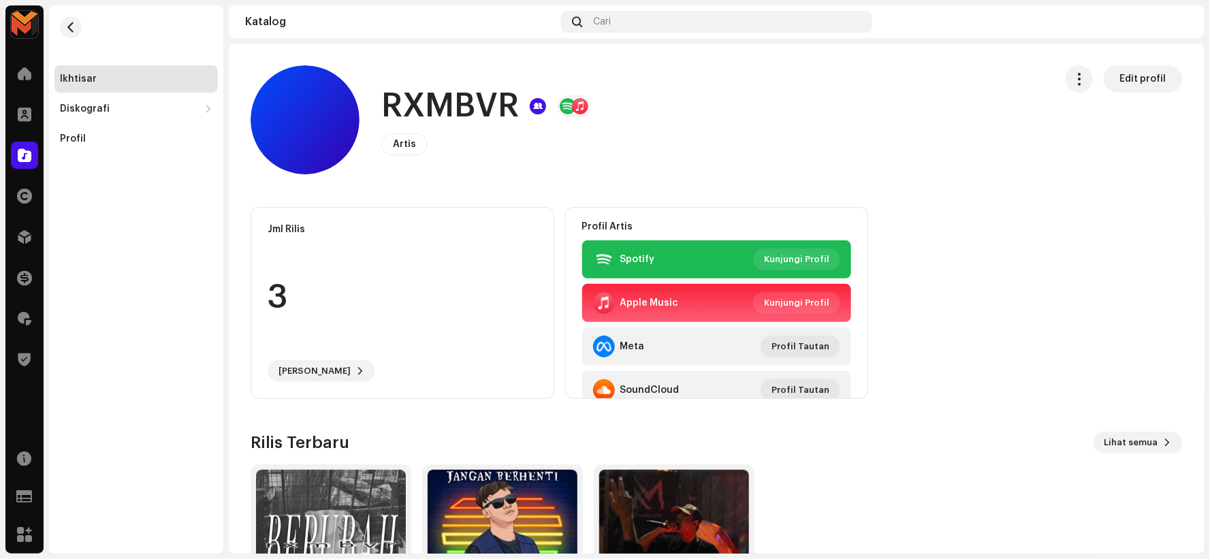
click at [469, 91] on h1 "RXMBVR" at bounding box center [450, 106] width 138 height 44
copy h1 "RXMBVR"
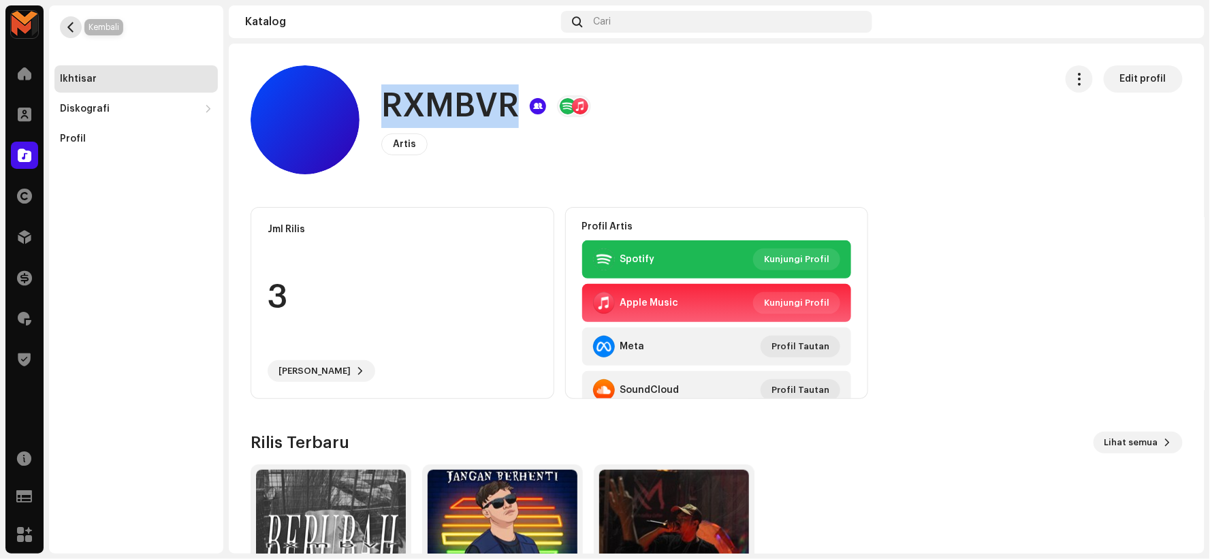
click at [74, 25] on span "button" at bounding box center [71, 27] width 10 height 11
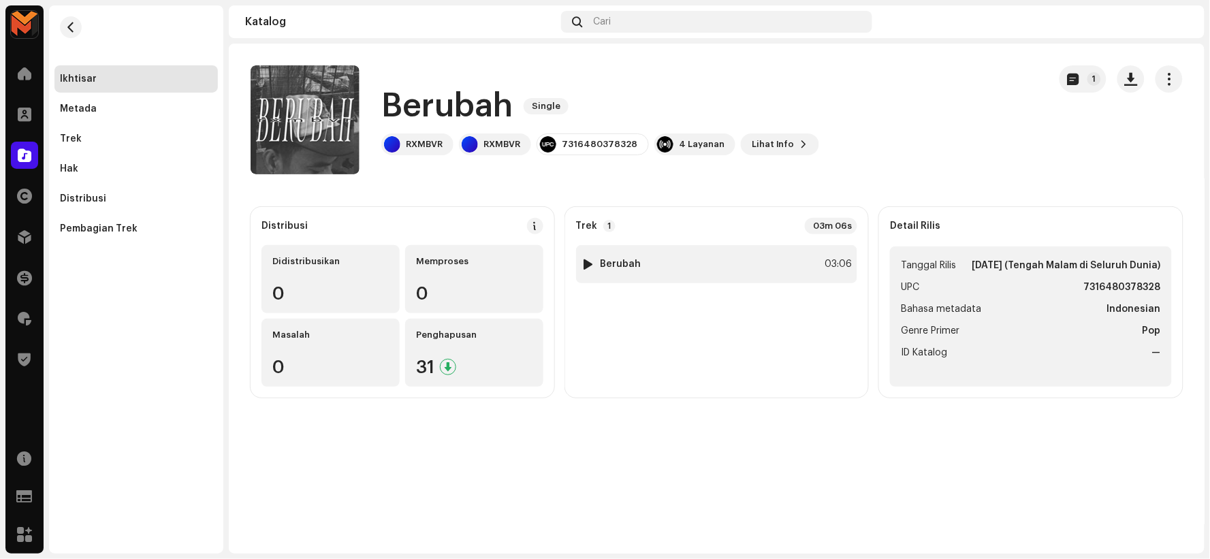
click at [669, 266] on div "1 Berubah 03:06" at bounding box center [717, 264] width 282 height 38
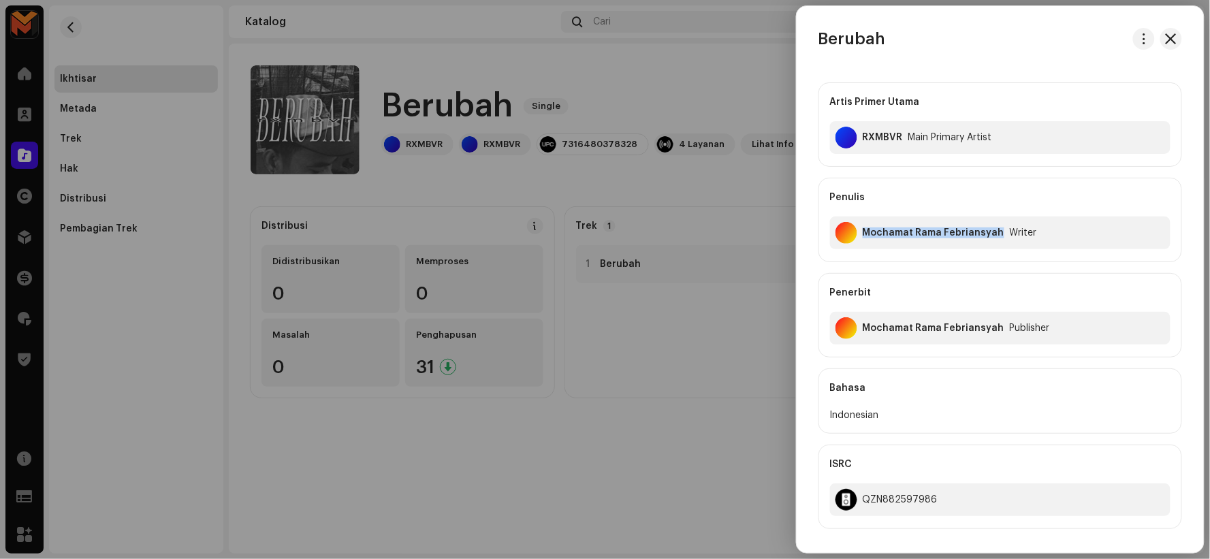
drag, startPoint x: 864, startPoint y: 233, endPoint x: 999, endPoint y: 254, distance: 136.5
click at [999, 254] on div "Penulis Mochamat Rama Febriansyah Writer" at bounding box center [1001, 220] width 364 height 84
copy div "Mochamat Rama Febriansyah"
click at [619, 96] on div at bounding box center [605, 279] width 1210 height 559
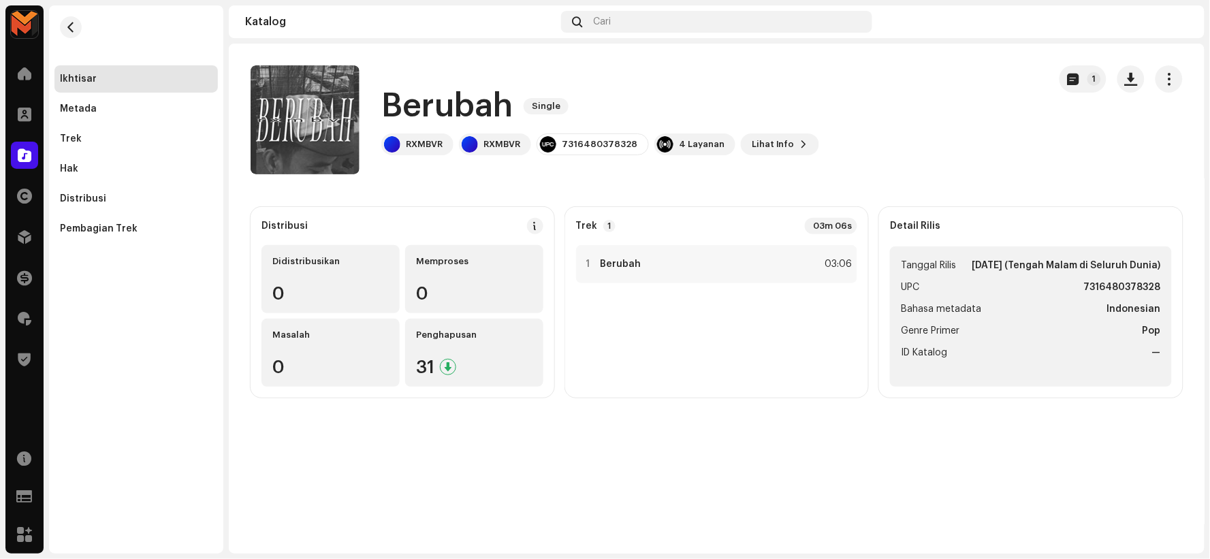
click at [440, 97] on h1 "Berubah" at bounding box center [446, 106] width 131 height 44
click at [439, 98] on h1 "Berubah" at bounding box center [446, 106] width 131 height 44
copy h1 "Berubah"
click at [640, 260] on div "1 Berubah 03:06" at bounding box center [717, 264] width 282 height 38
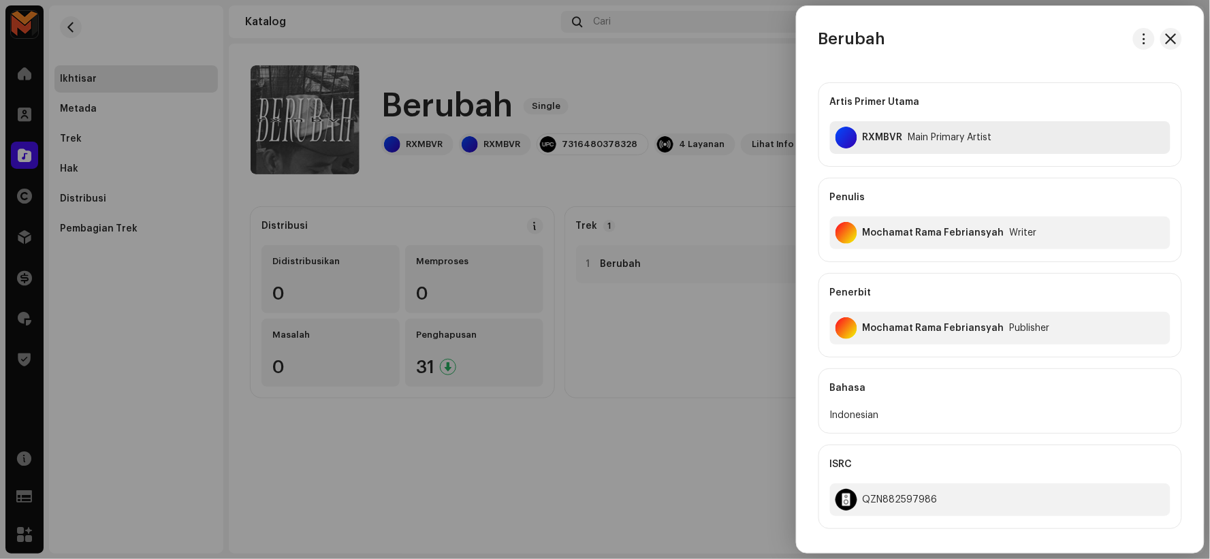
click at [865, 132] on div "RXMBVR" at bounding box center [883, 137] width 40 height 11
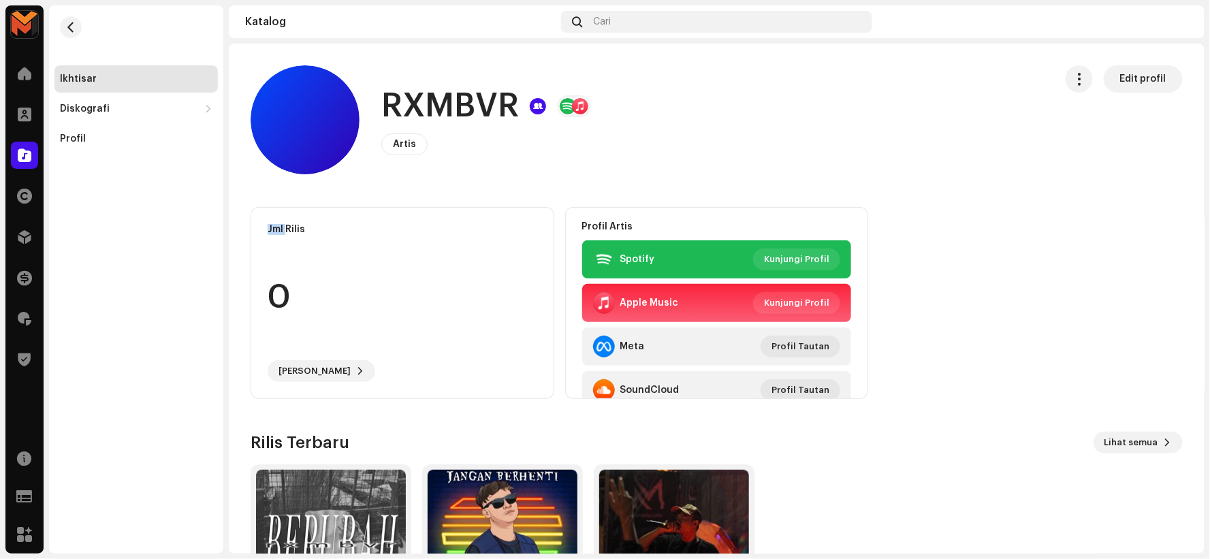
click at [865, 132] on div "RXMBVR Artis Edit profil" at bounding box center [648, 119] width 794 height 109
click at [454, 111] on h1 "RXMBVR" at bounding box center [450, 106] width 138 height 44
click at [454, 110] on h1 "RXMBVR" at bounding box center [450, 106] width 138 height 44
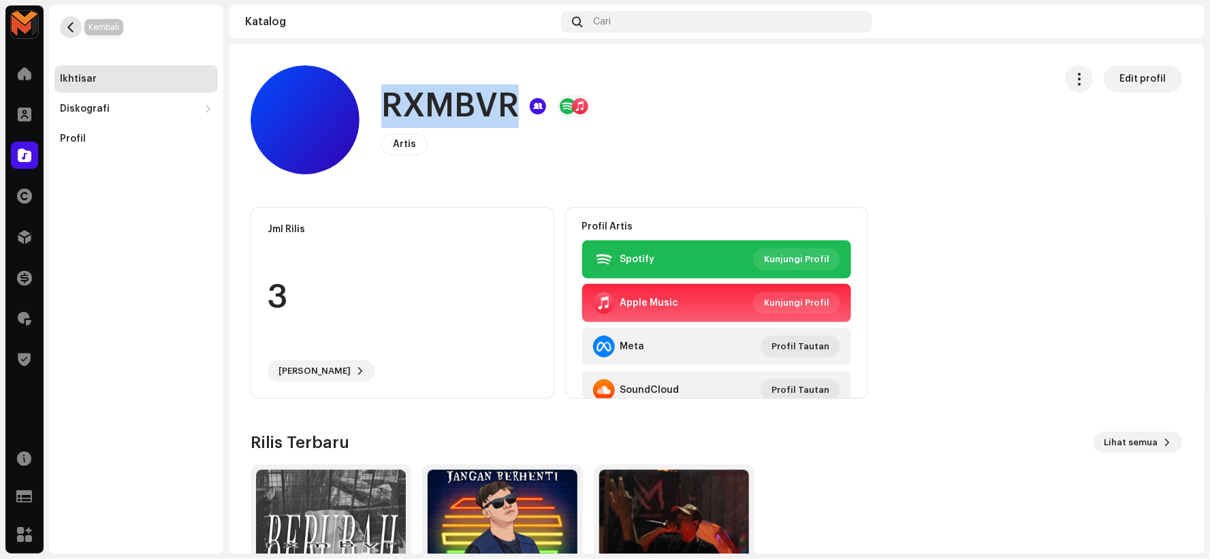
click at [74, 19] on button "button" at bounding box center [71, 27] width 22 height 22
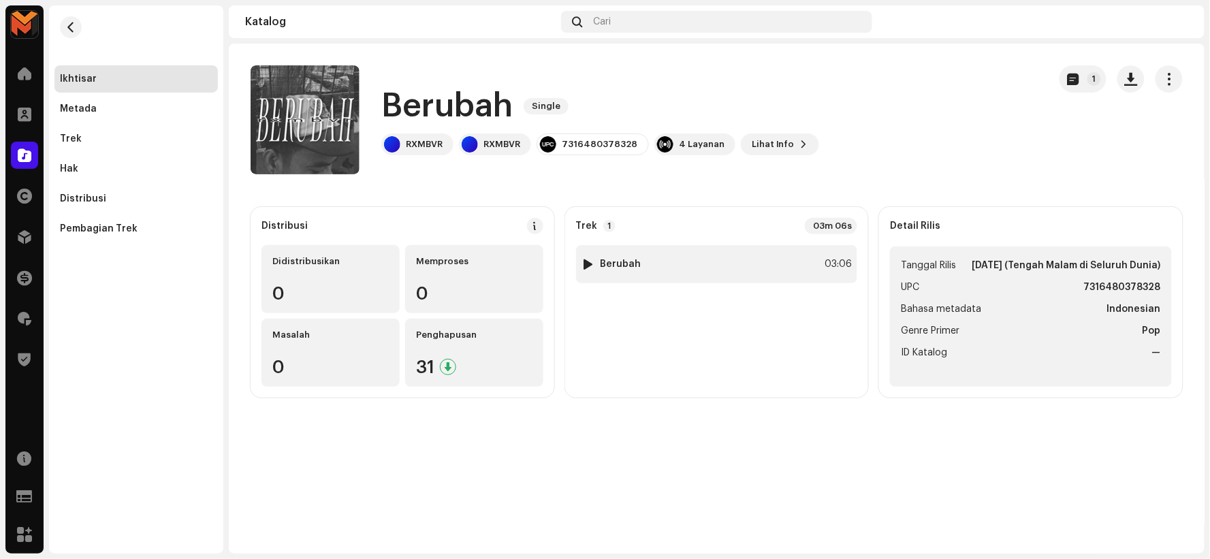
click at [597, 268] on div "1 Berubah" at bounding box center [612, 264] width 60 height 14
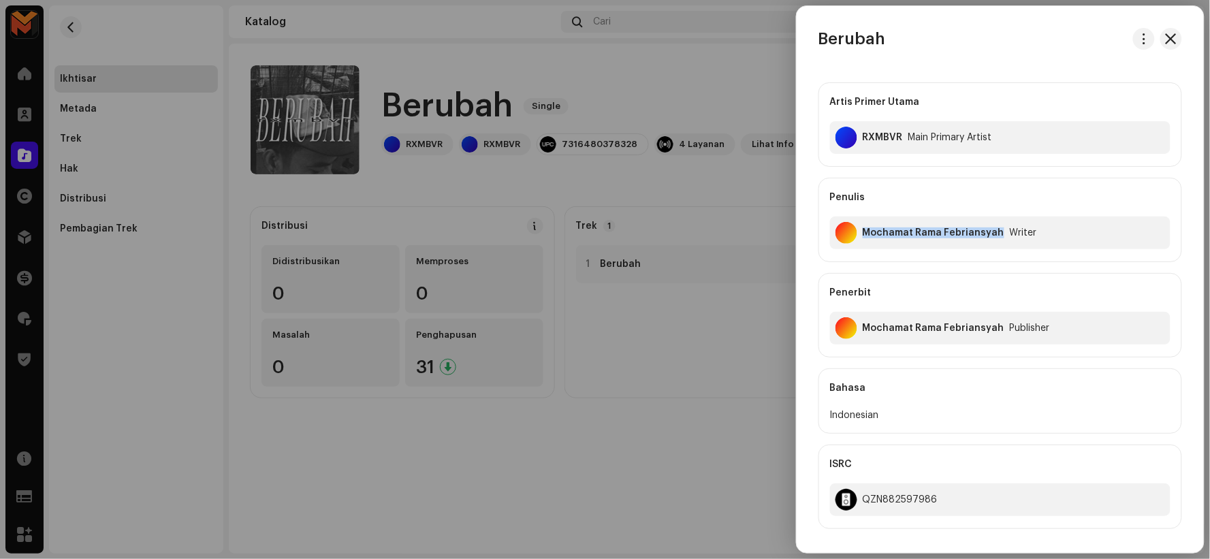
drag, startPoint x: 864, startPoint y: 236, endPoint x: 995, endPoint y: 255, distance: 132.9
click at [995, 255] on div "Penulis Mochamat Rama Febriansyah Writer" at bounding box center [1001, 220] width 364 height 84
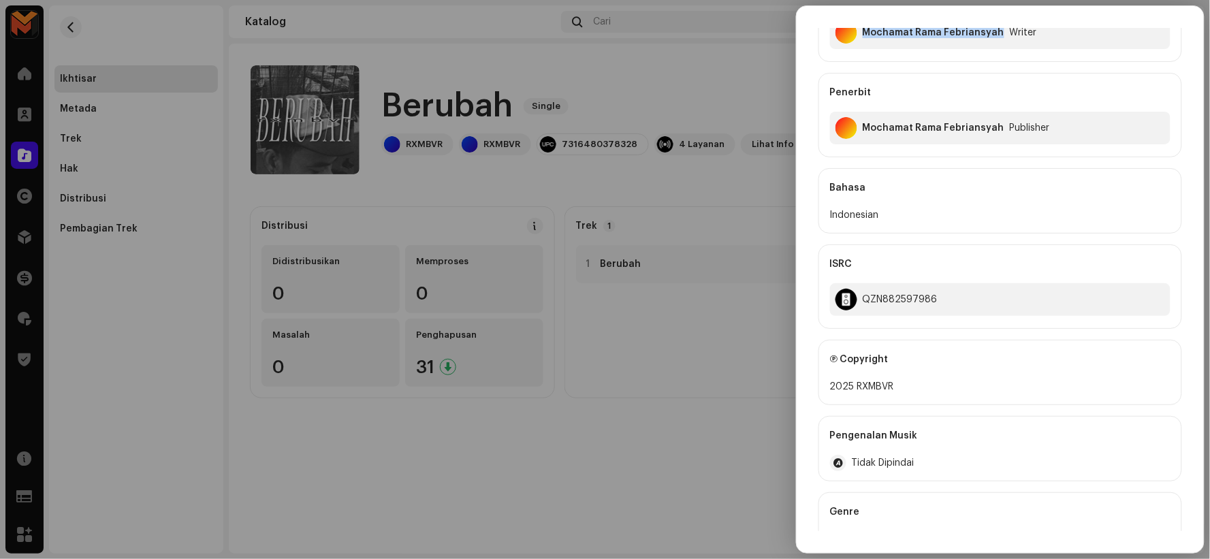
scroll to position [227, 0]
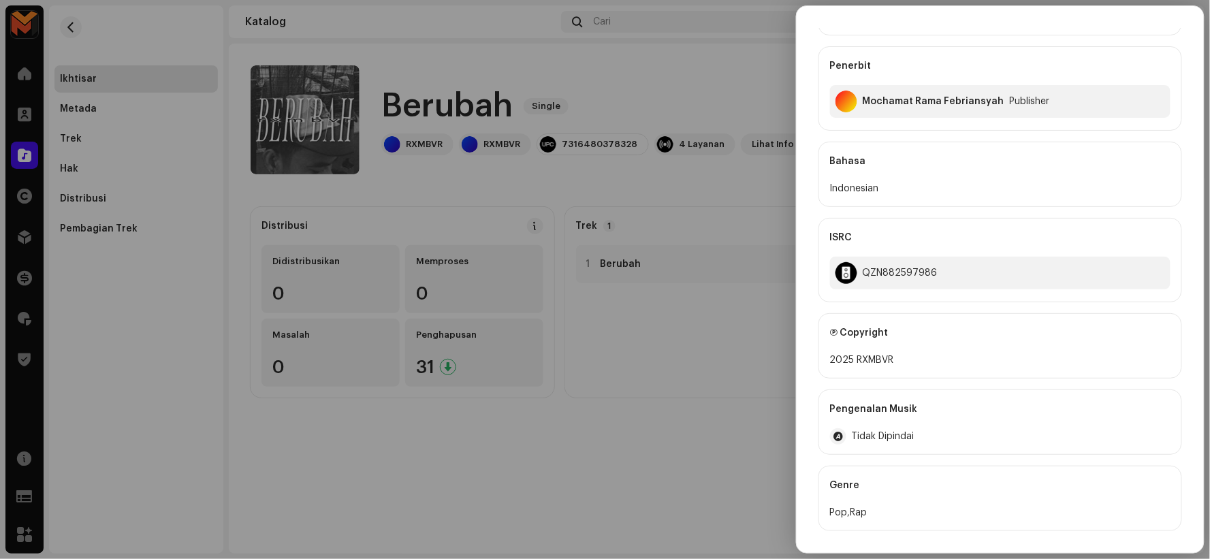
drag, startPoint x: 643, startPoint y: 391, endPoint x: 640, endPoint y: 382, distance: 9.3
click at [643, 390] on div at bounding box center [605, 279] width 1210 height 559
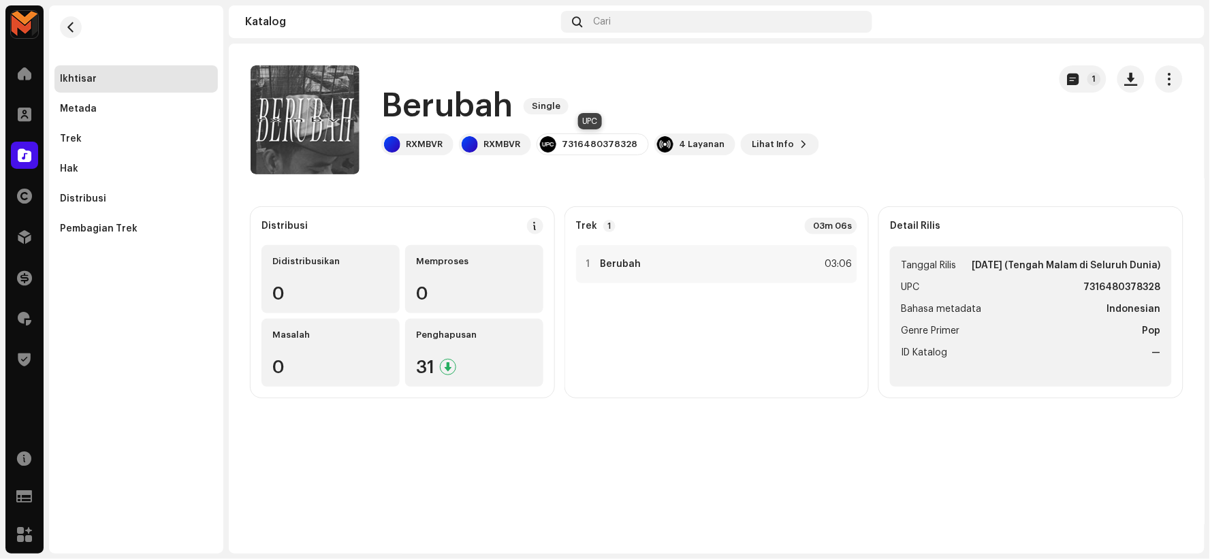
click at [587, 137] on div "7316480378328" at bounding box center [593, 145] width 112 height 22
click at [648, 266] on div "1 Berubah 03:06" at bounding box center [717, 264] width 282 height 38
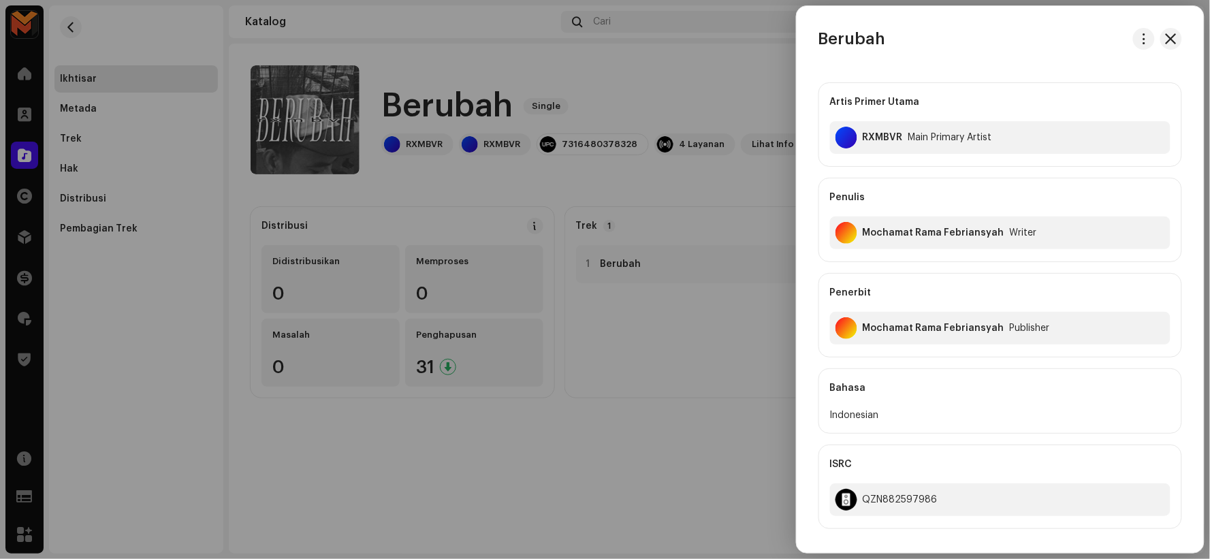
scroll to position [151, 0]
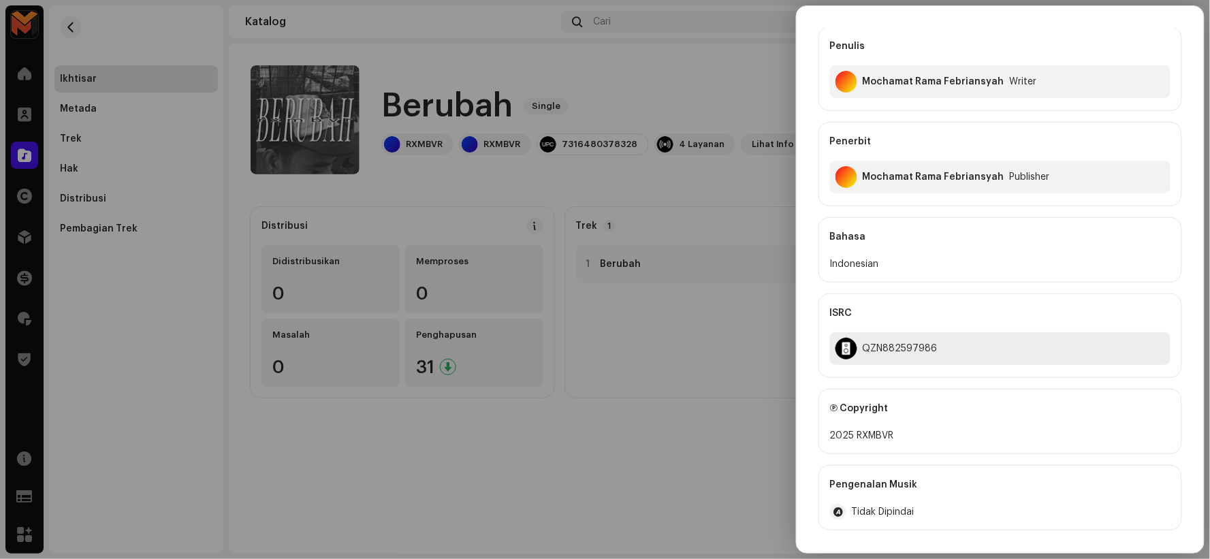
click at [876, 346] on div "QZN882597986" at bounding box center [900, 348] width 75 height 11
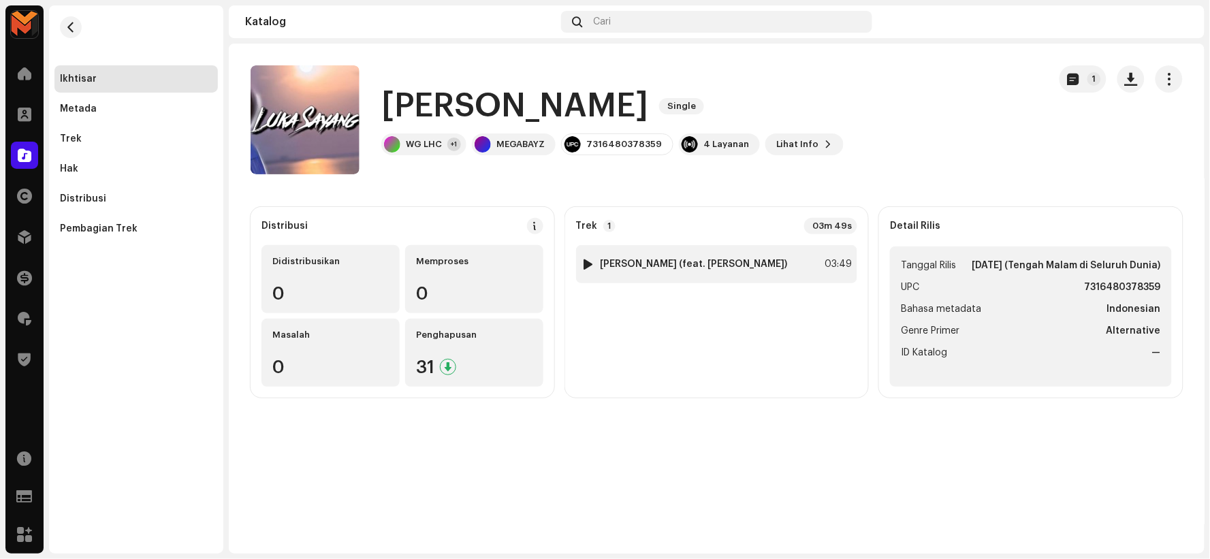
click at [589, 271] on div "1 [PERSON_NAME] (feat. [PERSON_NAME]) 03:49" at bounding box center [717, 264] width 282 height 38
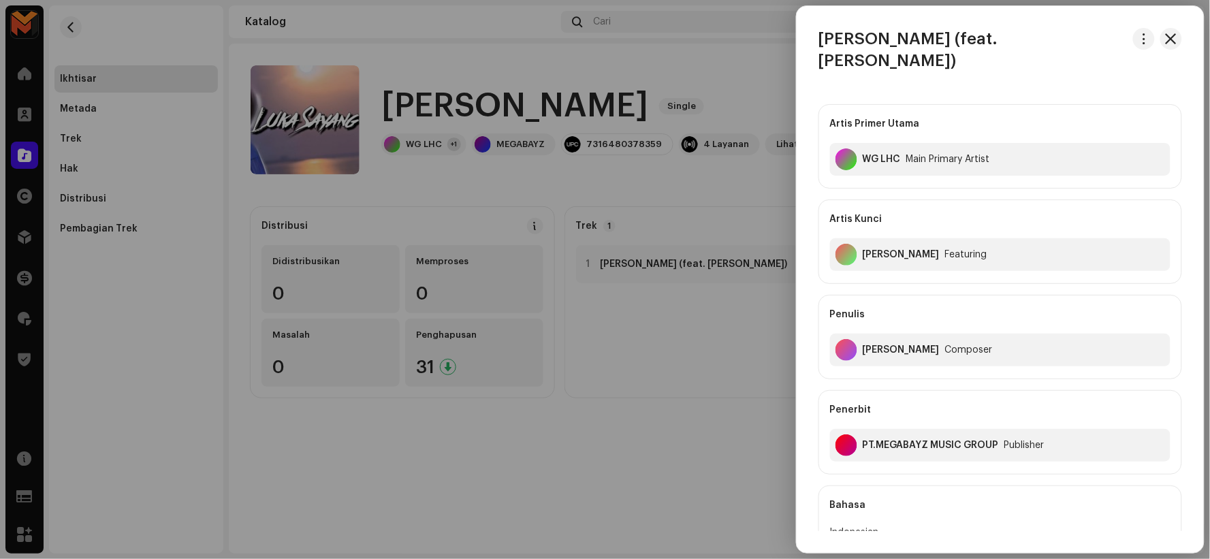
click at [593, 267] on div at bounding box center [605, 279] width 1210 height 559
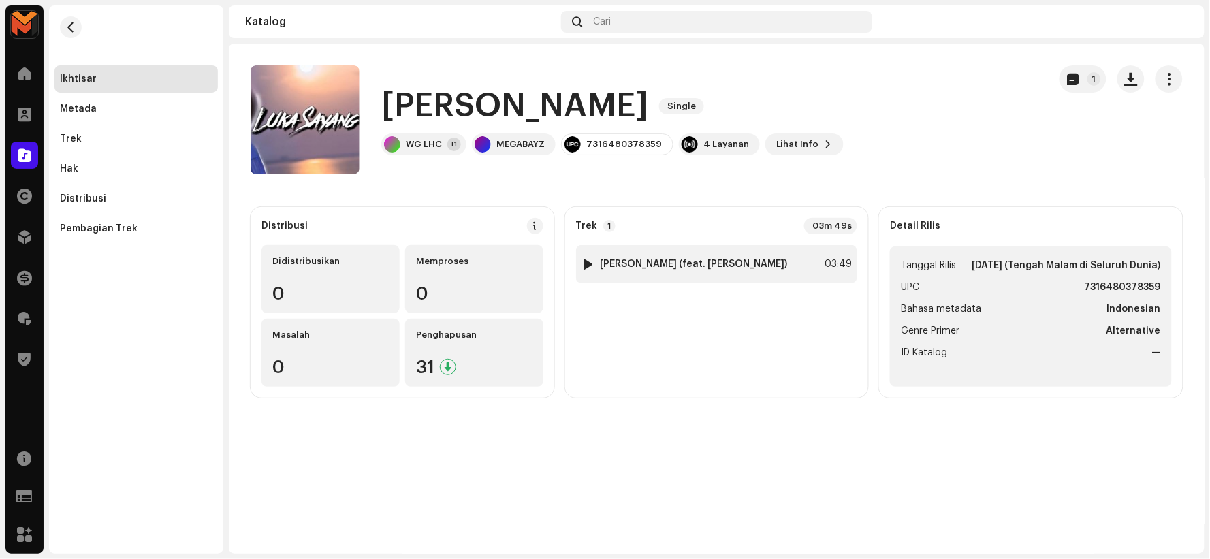
click at [590, 261] on div at bounding box center [588, 264] width 10 height 11
click at [586, 262] on div at bounding box center [588, 264] width 10 height 11
click at [459, 99] on h1 "[PERSON_NAME]" at bounding box center [514, 106] width 267 height 44
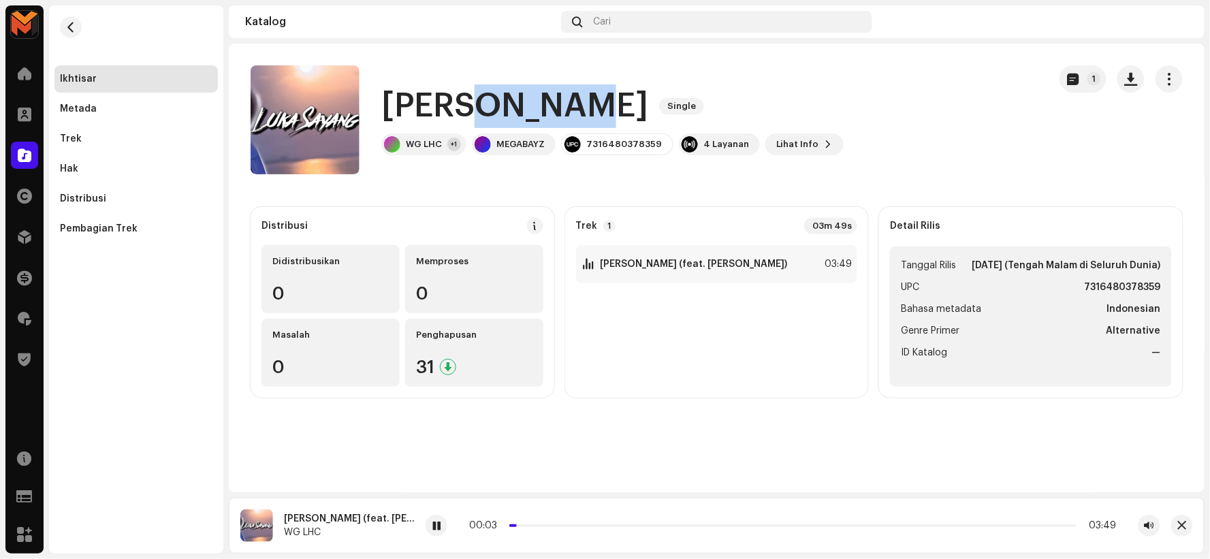
click at [458, 101] on h1 "[PERSON_NAME]" at bounding box center [514, 106] width 267 height 44
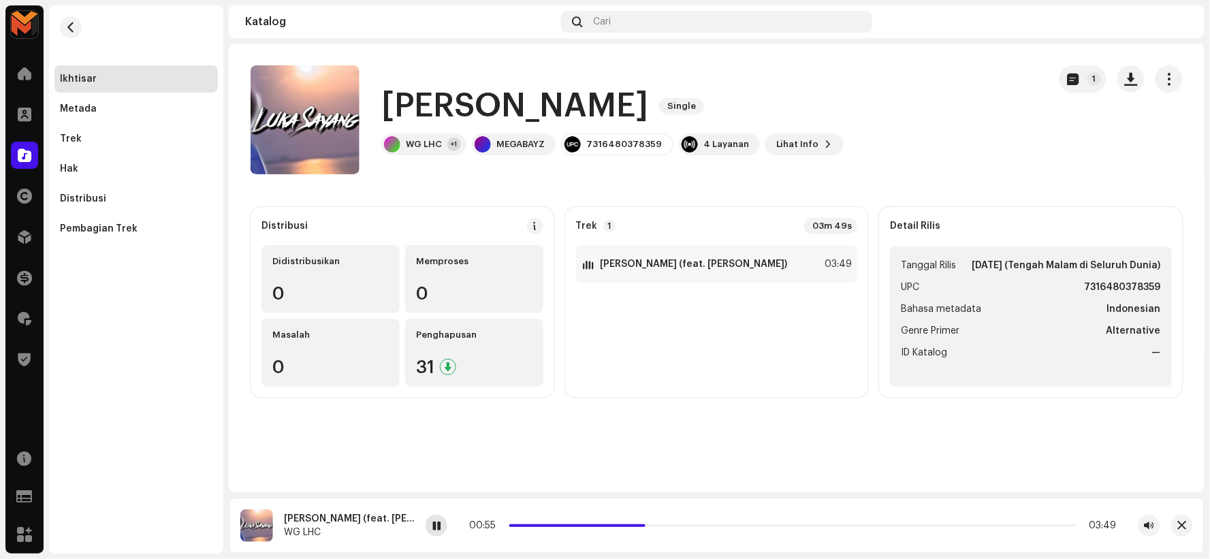
drag, startPoint x: 434, startPoint y: 520, endPoint x: 431, endPoint y: 448, distance: 72.3
click at [433, 521] on span at bounding box center [437, 526] width 8 height 11
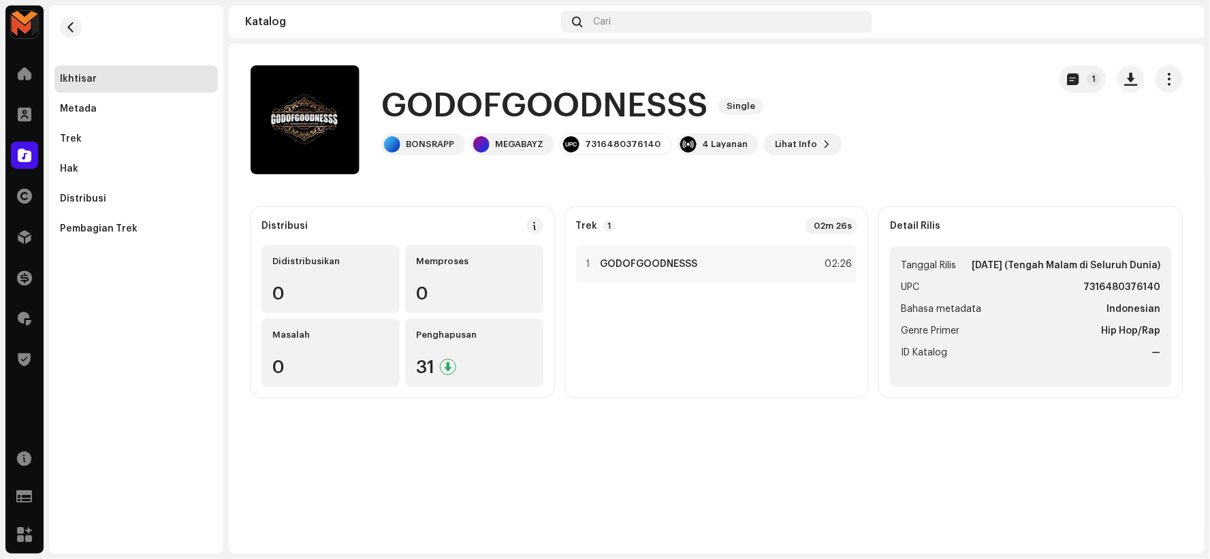
click at [598, 106] on h1 "GODOFGOODNESSS" at bounding box center [544, 106] width 326 height 44
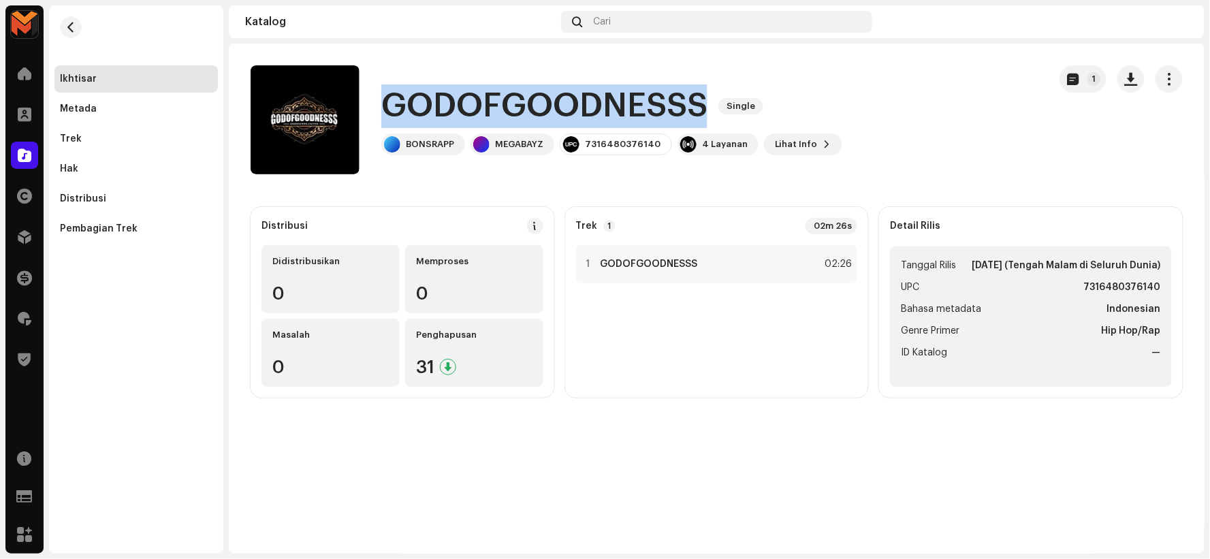
click at [598, 106] on h1 "GODOFGOODNESSS" at bounding box center [544, 106] width 326 height 44
copy h1 "GODOFGOODNESSS"
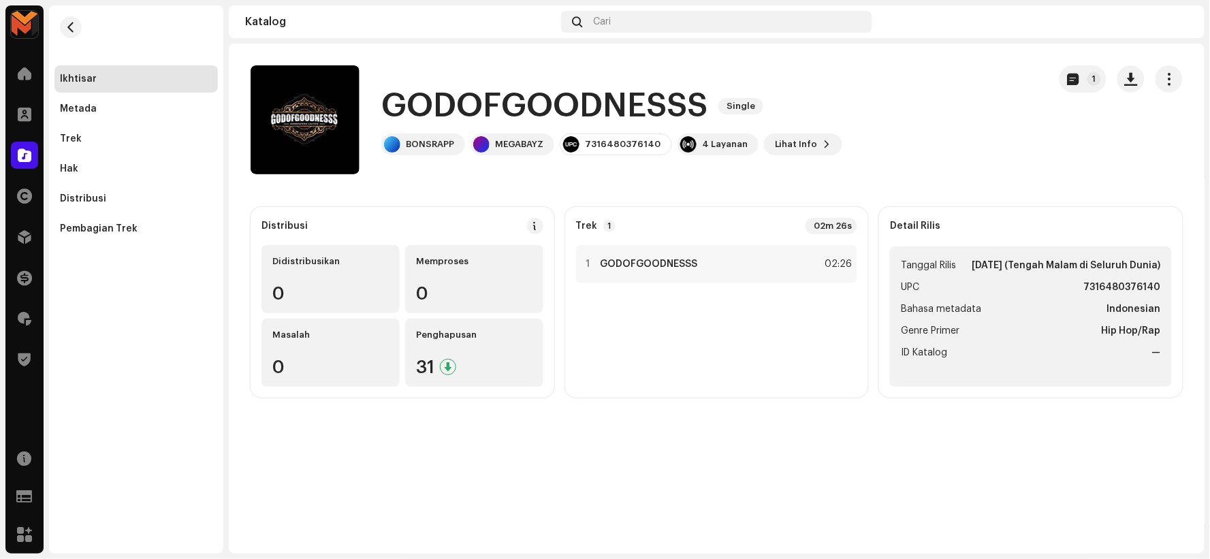
click at [712, 379] on div "1 GODOFGOODNESSS 02:26" at bounding box center [717, 316] width 282 height 142
click at [721, 267] on div "1 GODOFGOODNESSS 02:26" at bounding box center [717, 264] width 282 height 38
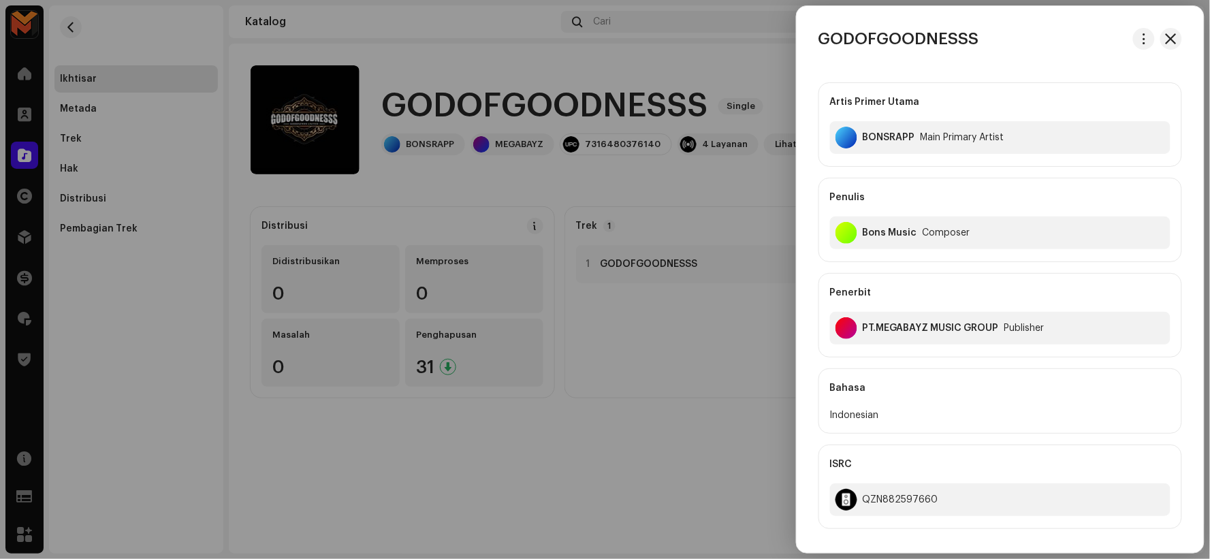
click at [532, 74] on div at bounding box center [605, 279] width 1210 height 559
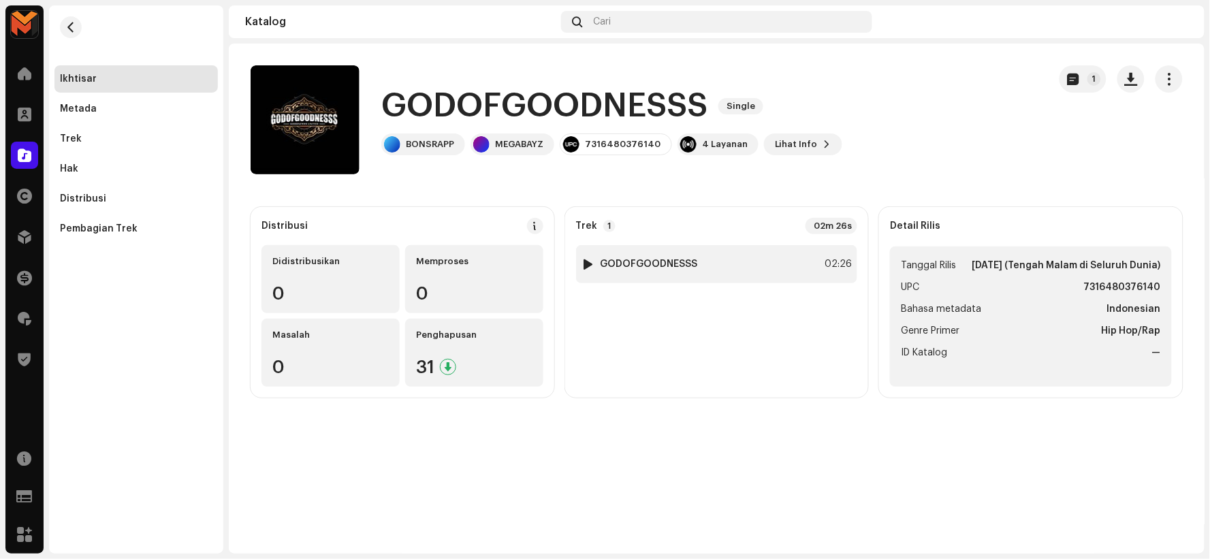
click at [749, 262] on div "1 GODOFGOODNESSS 02:26" at bounding box center [717, 264] width 282 height 38
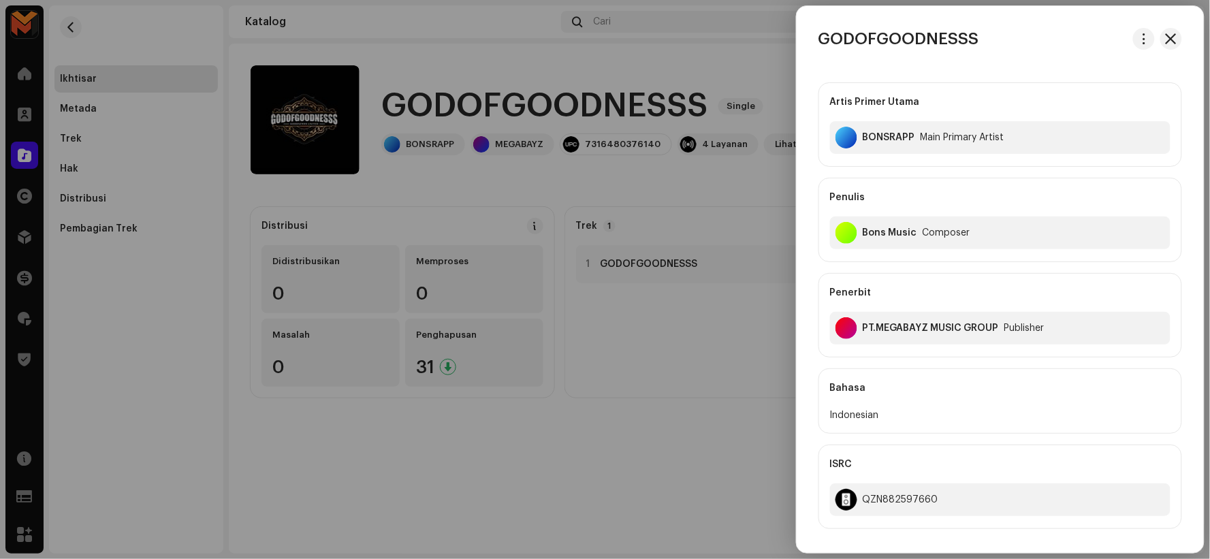
click at [480, 95] on div at bounding box center [605, 279] width 1210 height 559
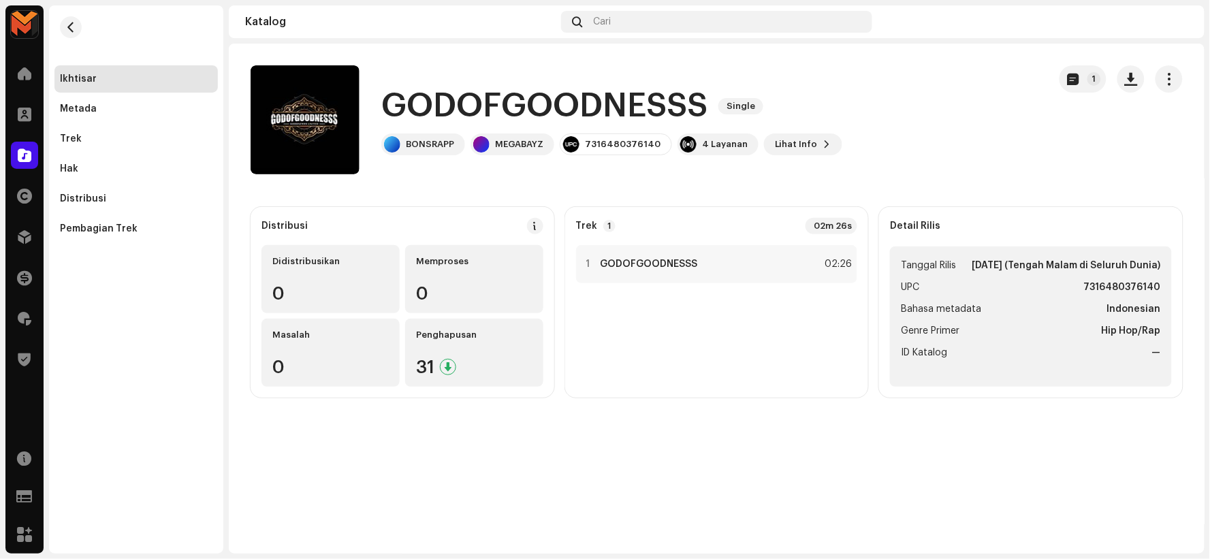
click at [484, 98] on h1 "GODOFGOODNESSS" at bounding box center [544, 106] width 326 height 44
click at [482, 99] on h1 "GODOFGOODNESSS" at bounding box center [544, 106] width 326 height 44
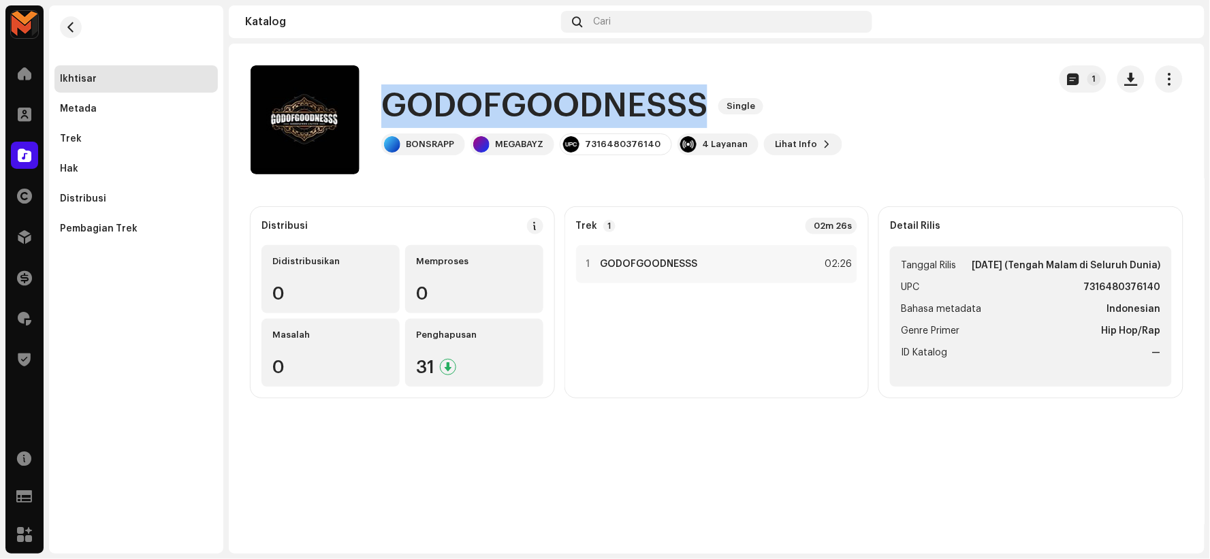
click at [482, 99] on h1 "GODOFGOODNESSS" at bounding box center [544, 106] width 326 height 44
copy div "GODOFGOODNESSS Single"
click at [319, 120] on span "button" at bounding box center [322, 119] width 10 height 11
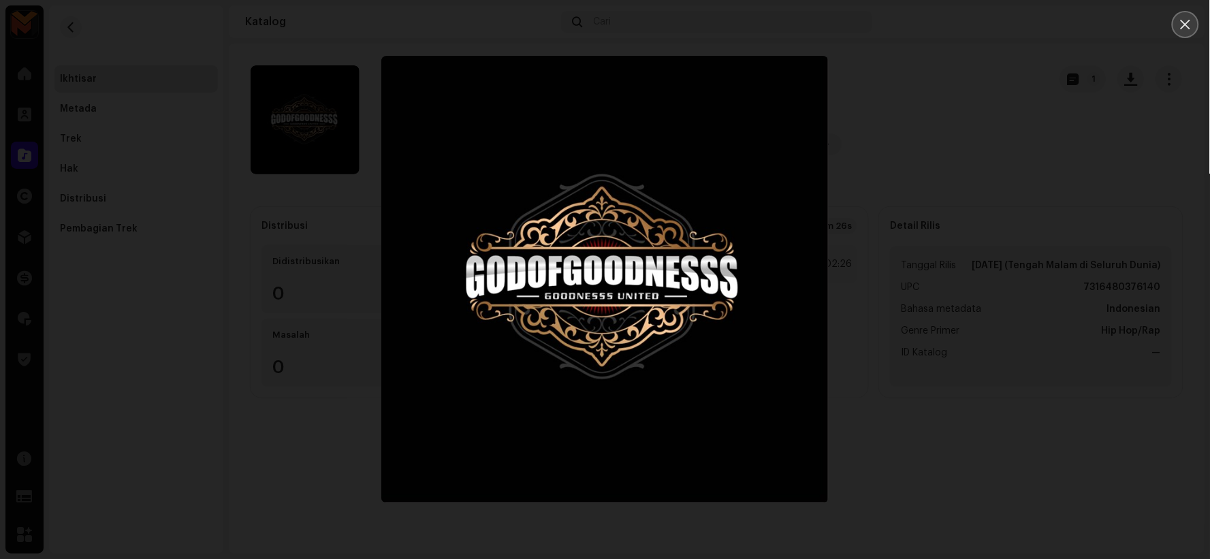
click at [1189, 22] on icon "Close" at bounding box center [1186, 25] width 10 height 10
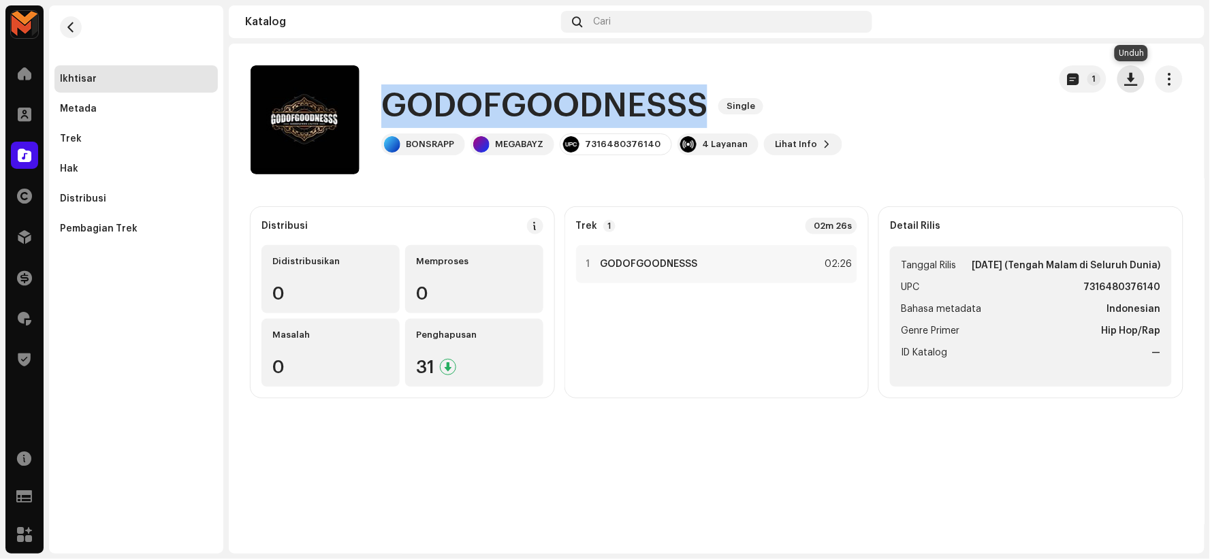
click at [1128, 75] on span "button" at bounding box center [1131, 79] width 13 height 11
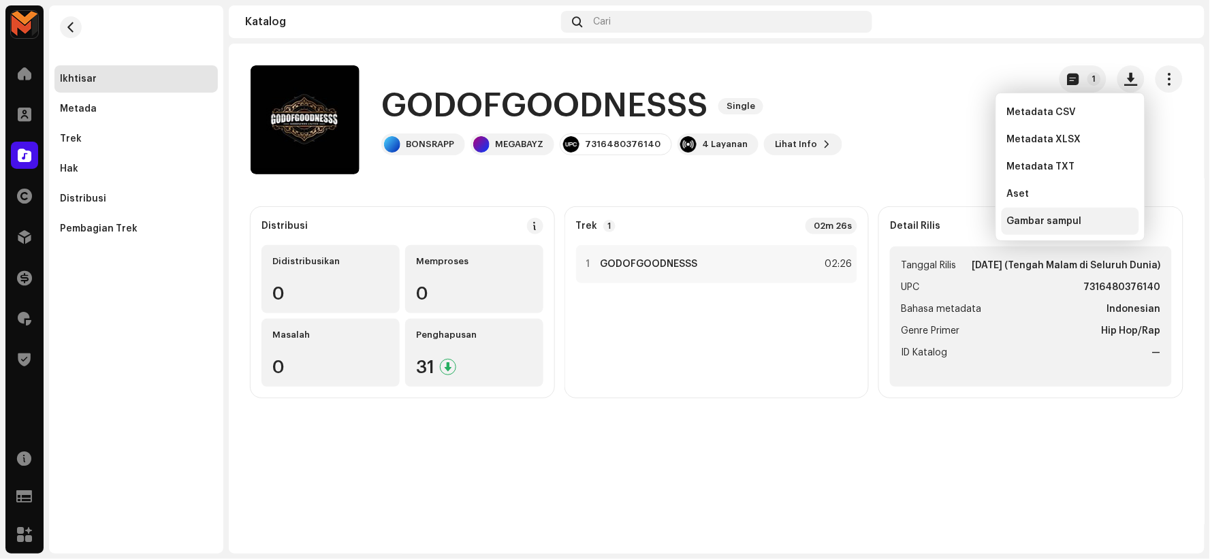
click at [1016, 225] on span "Gambar sampul" at bounding box center [1044, 221] width 75 height 11
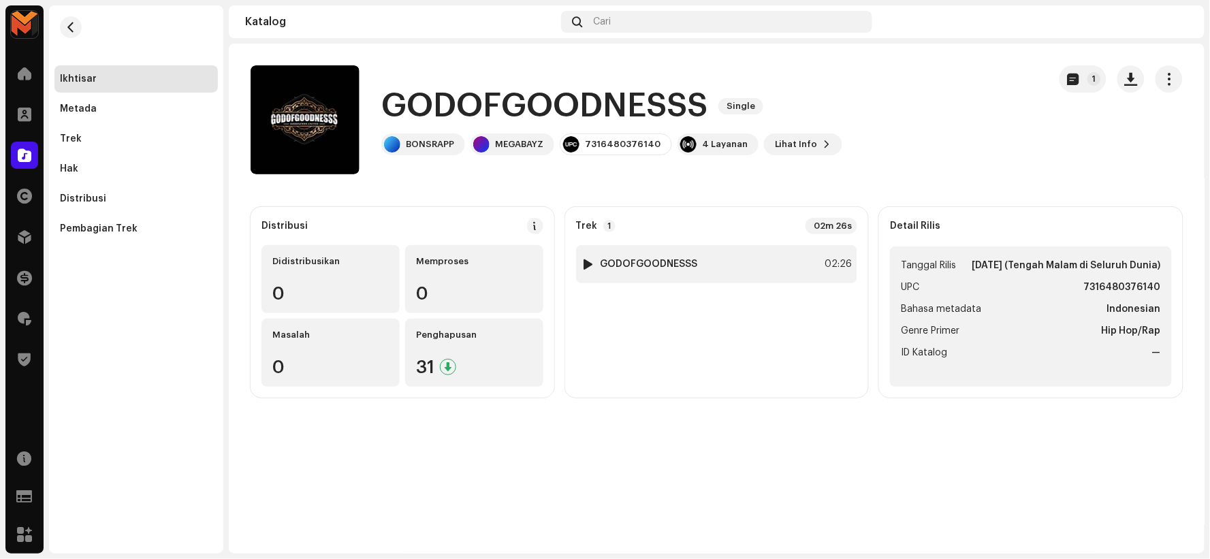
click at [738, 262] on div "1 GODOFGOODNESSS 02:26" at bounding box center [717, 264] width 282 height 38
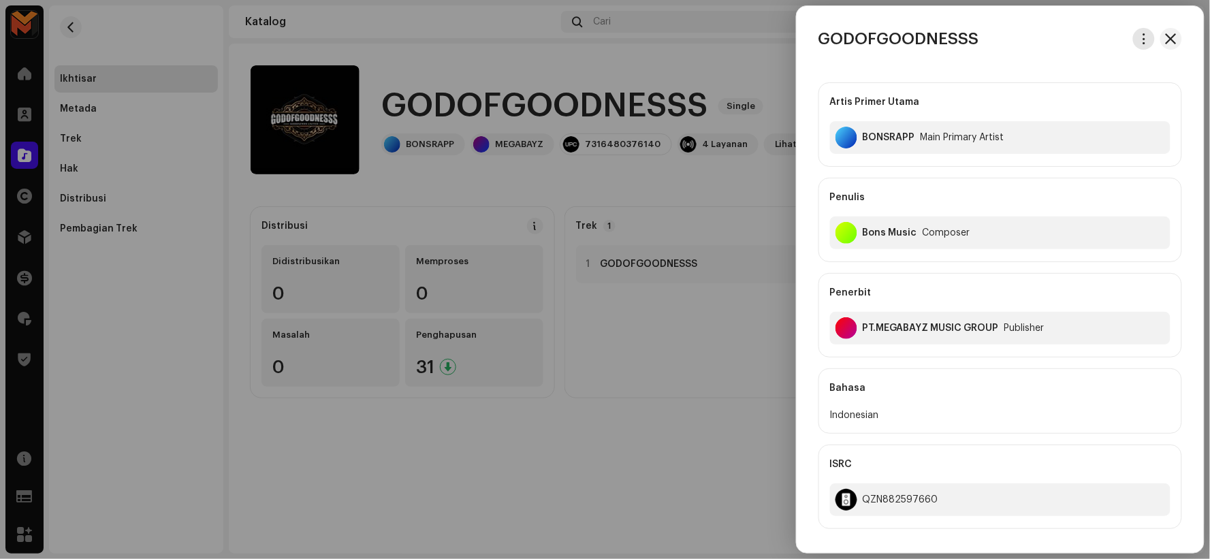
click at [1142, 42] on span "button" at bounding box center [1145, 38] width 10 height 11
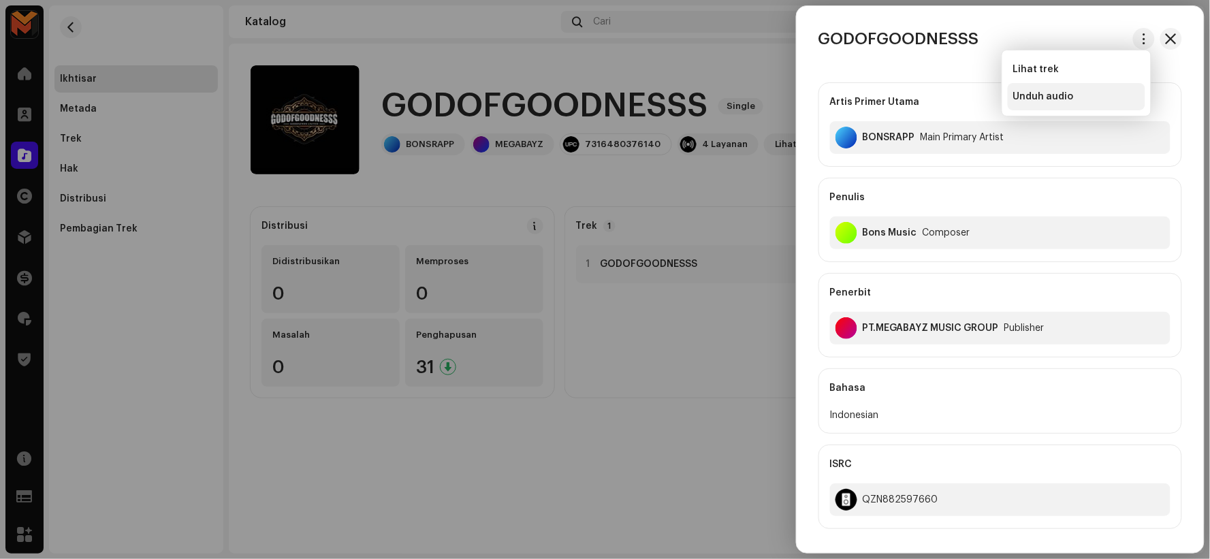
click at [1040, 93] on span "Unduh audio" at bounding box center [1044, 96] width 61 height 11
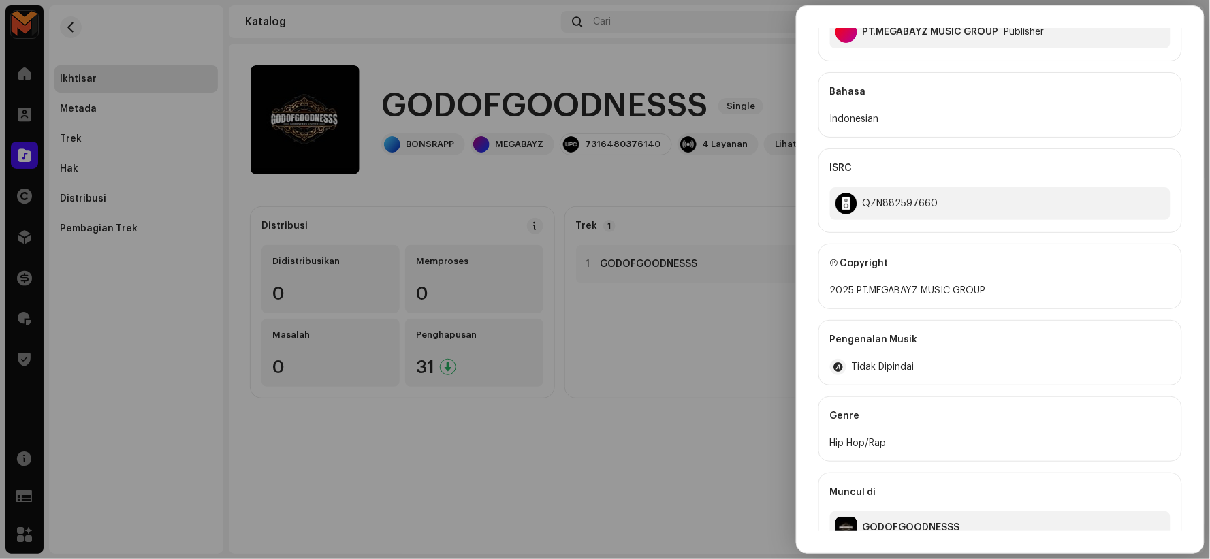
scroll to position [302, 0]
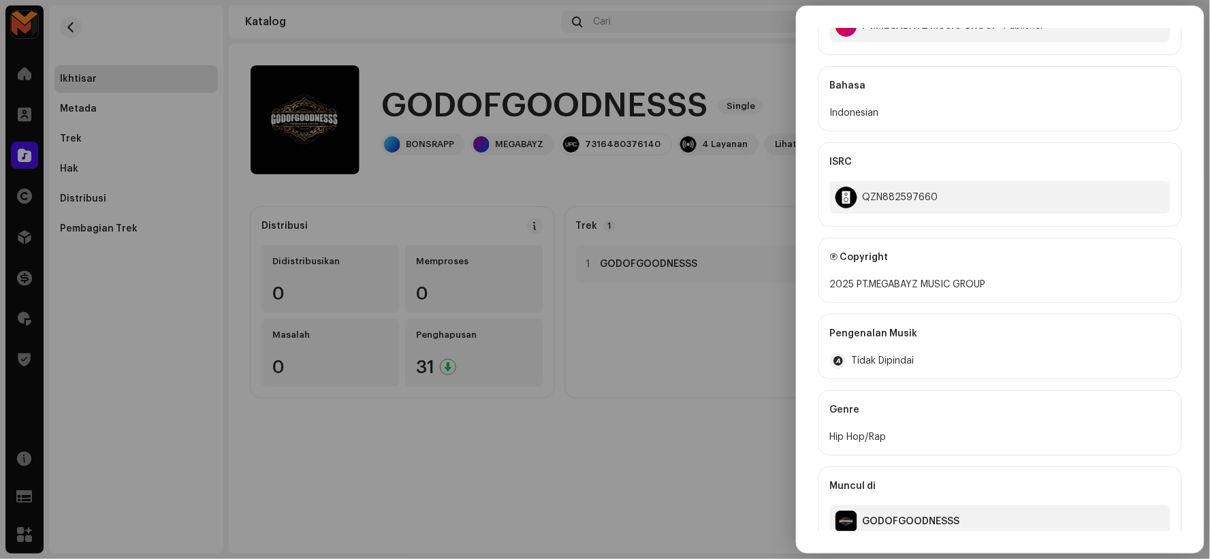
click at [552, 91] on div at bounding box center [605, 279] width 1210 height 559
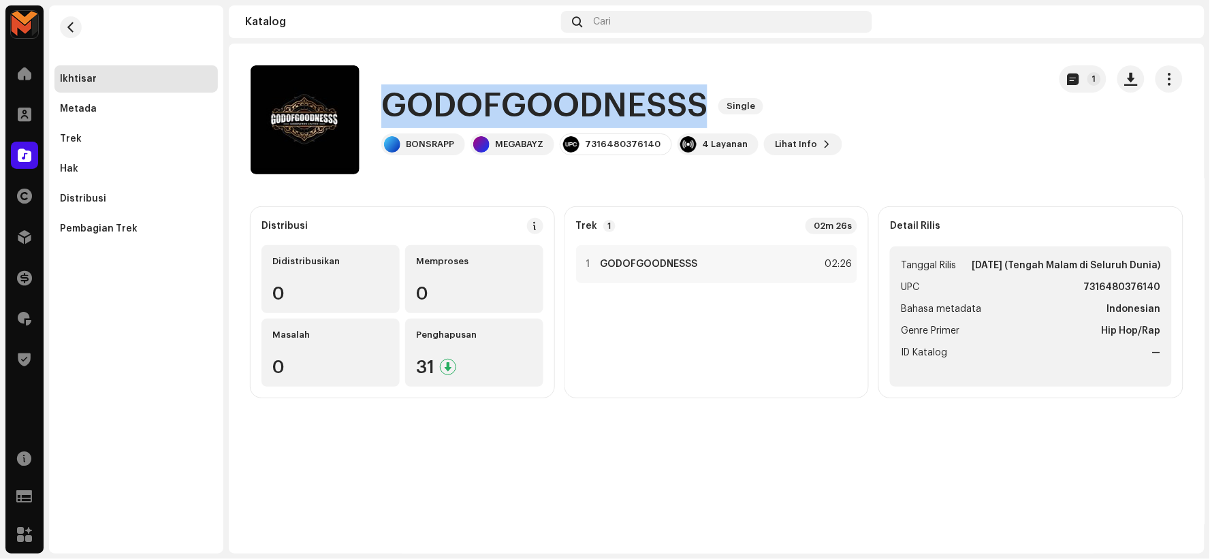
click at [552, 91] on h1 "GODOFGOODNESSS" at bounding box center [544, 106] width 326 height 44
copy div "GODOFGOODNESSS Single"
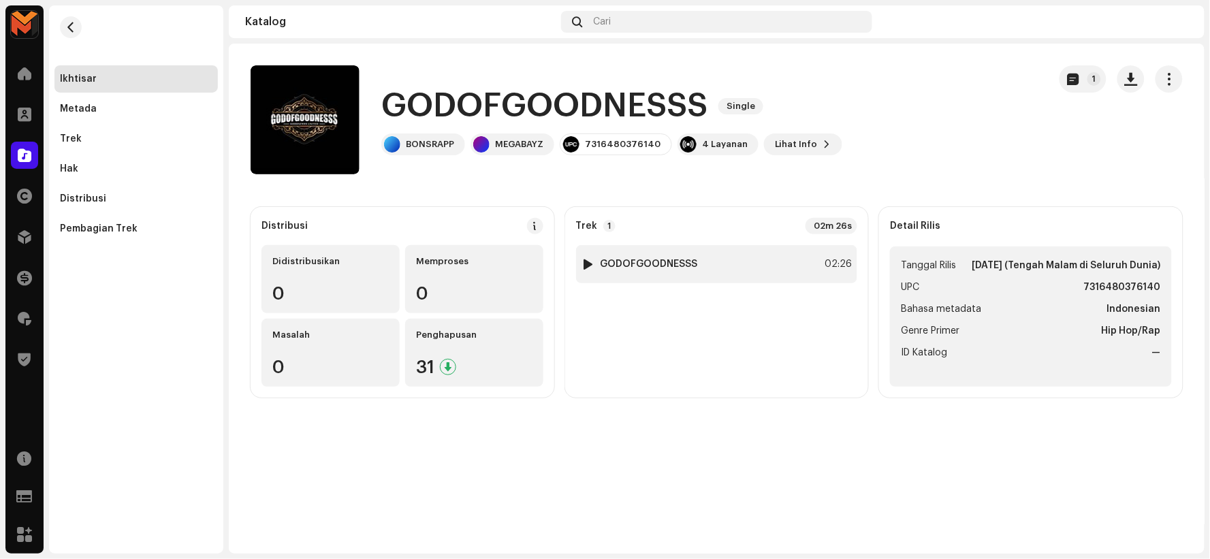
click at [646, 254] on div "1 GODOFGOODNESSS 02:26" at bounding box center [717, 264] width 282 height 38
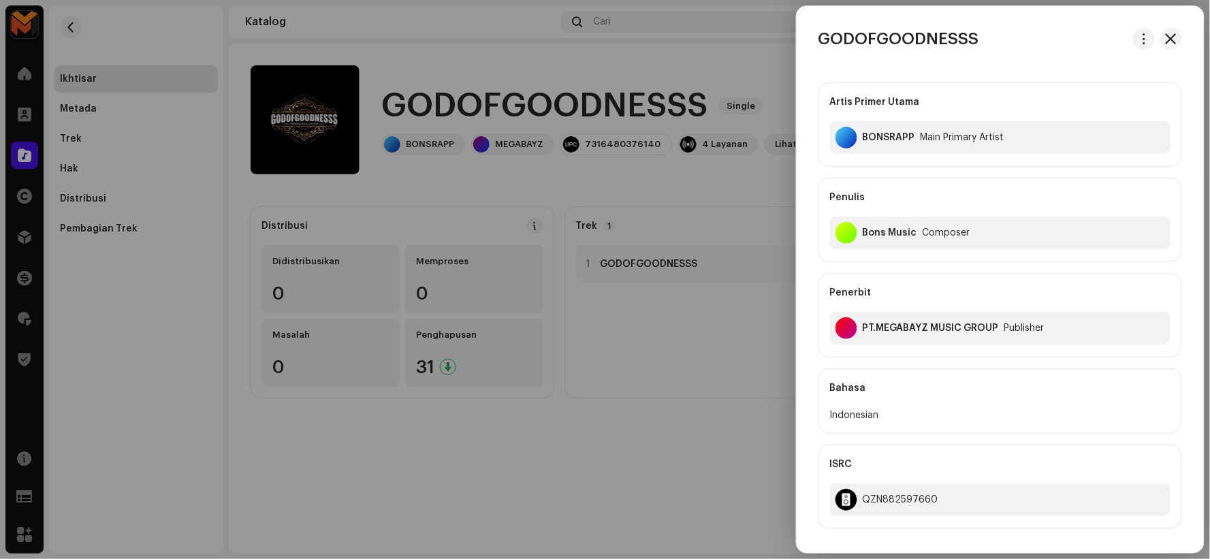
click at [655, 312] on div at bounding box center [605, 279] width 1210 height 559
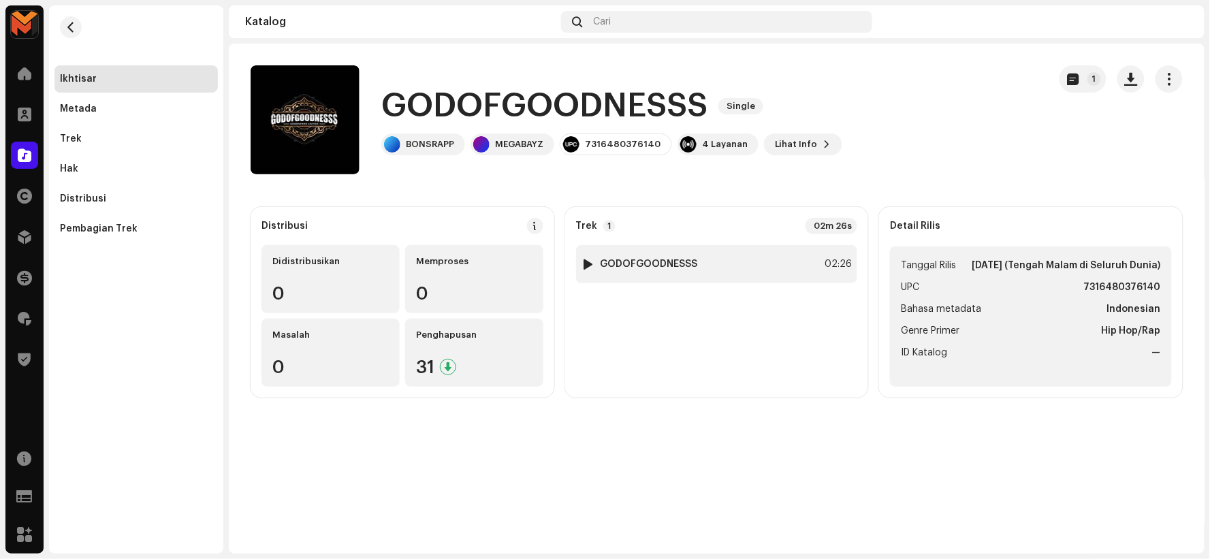
click at [640, 257] on div "1 GODOFGOODNESSS" at bounding box center [640, 264] width 116 height 14
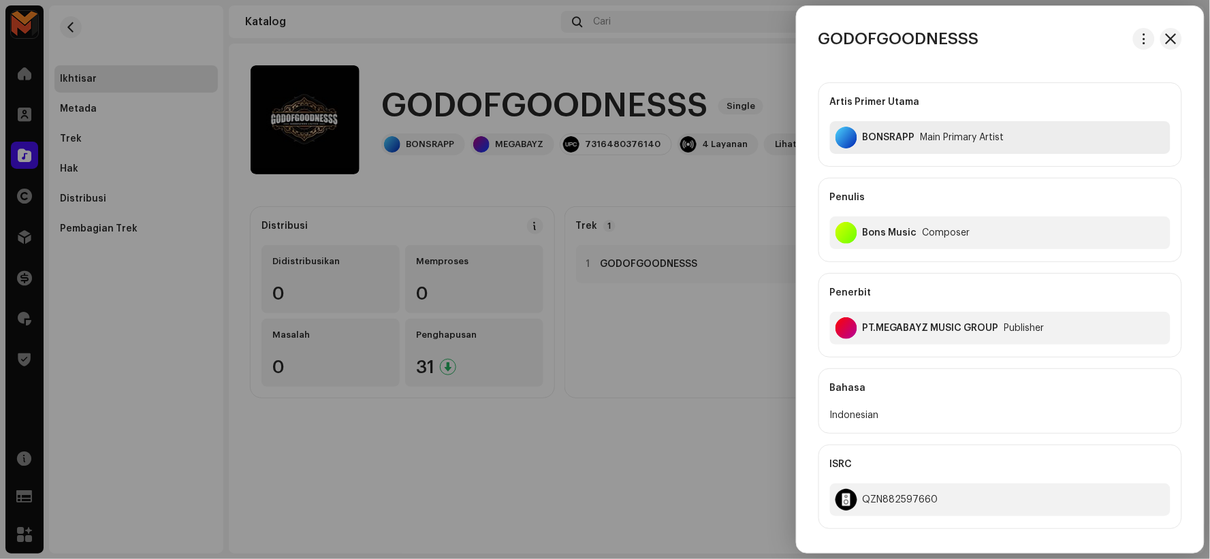
click at [875, 136] on div "BONSRAPP" at bounding box center [889, 137] width 52 height 11
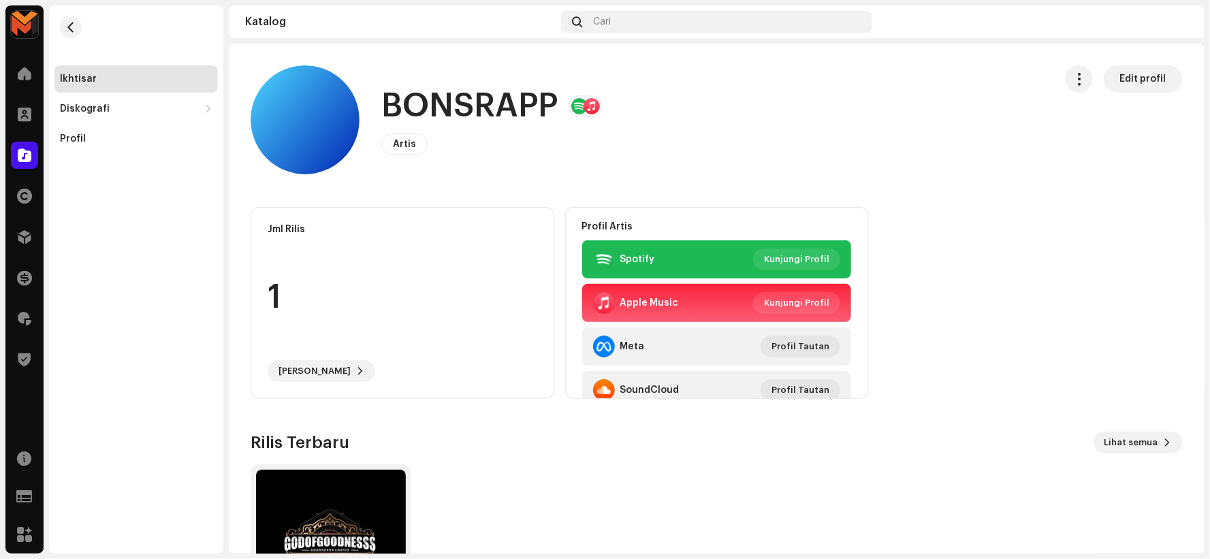
click at [437, 104] on h1 "BONSRAPP" at bounding box center [469, 106] width 176 height 44
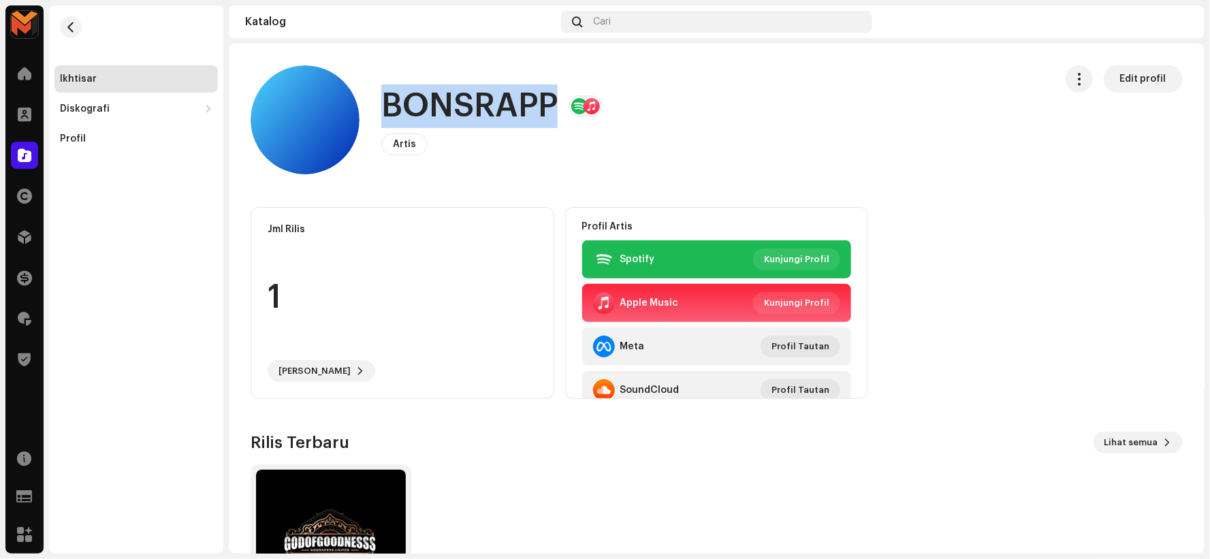
click at [437, 104] on h1 "BONSRAPP" at bounding box center [469, 106] width 176 height 44
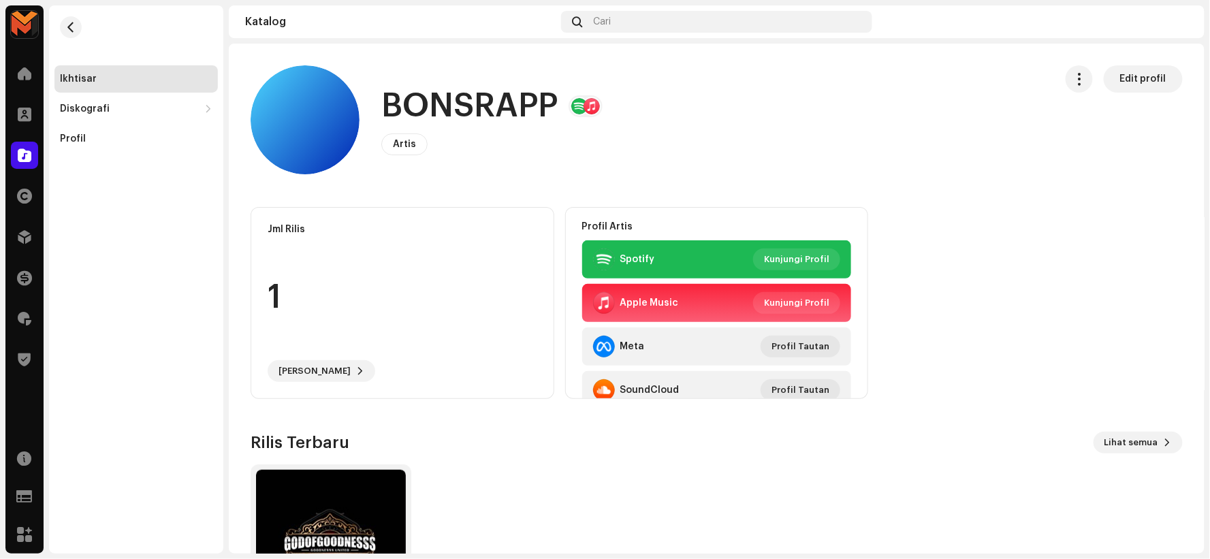
click at [683, 106] on div "BONSRAPP Artis Edit profil" at bounding box center [648, 119] width 794 height 109
click at [523, 97] on h1 "BONSRAPP" at bounding box center [469, 106] width 176 height 44
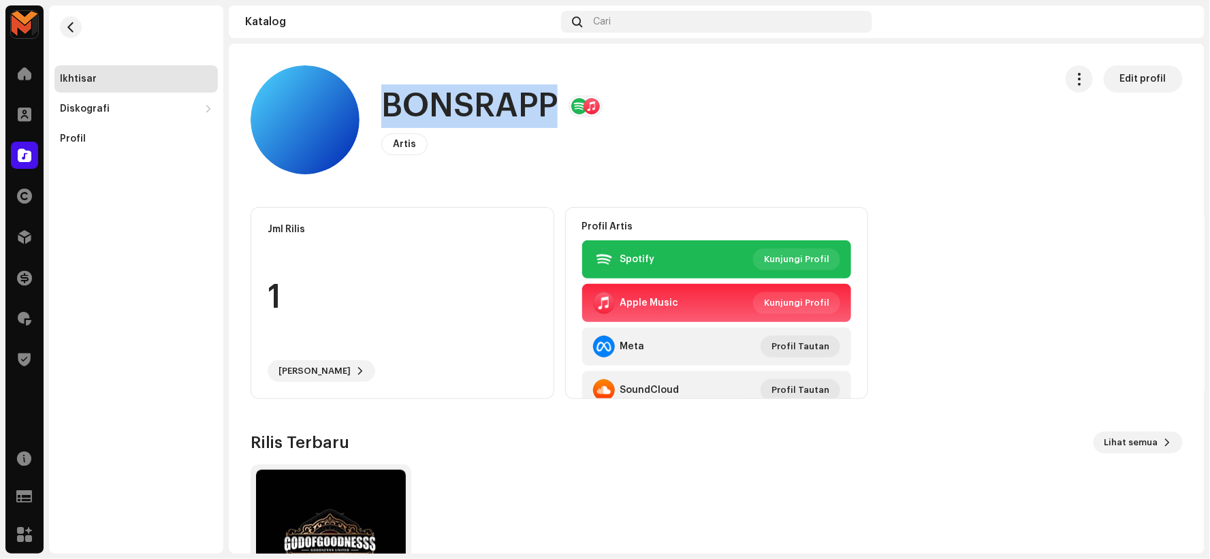
click at [522, 97] on h1 "BONSRAPP" at bounding box center [469, 106] width 176 height 44
copy h1 "BONSRAPP"
click at [64, 18] on button "button" at bounding box center [71, 27] width 22 height 22
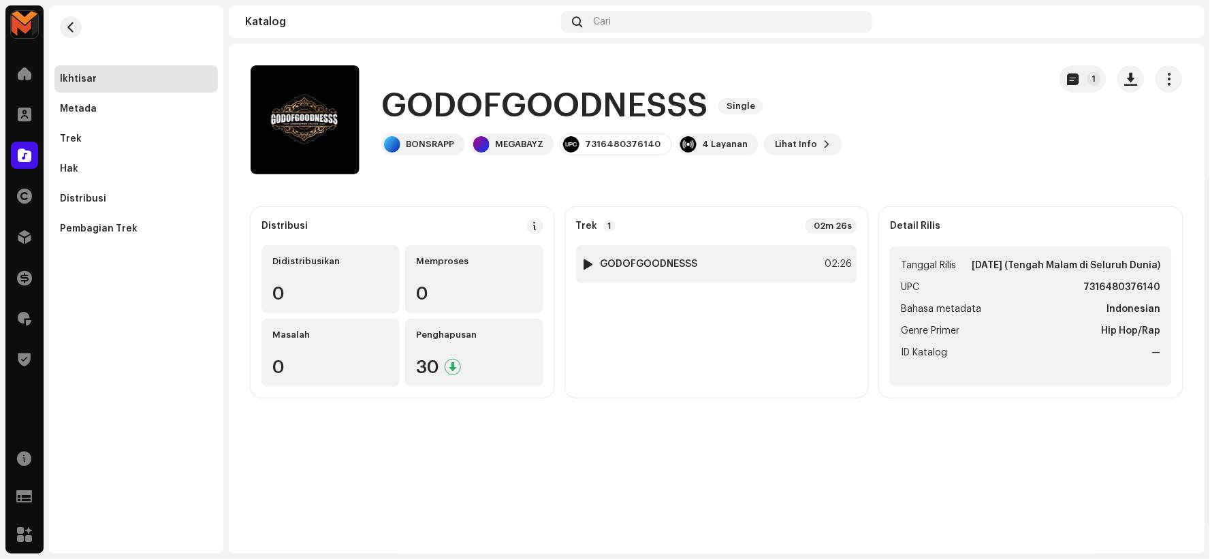
click at [673, 274] on div "1 GODOFGOODNESSS 02:26" at bounding box center [717, 264] width 282 height 38
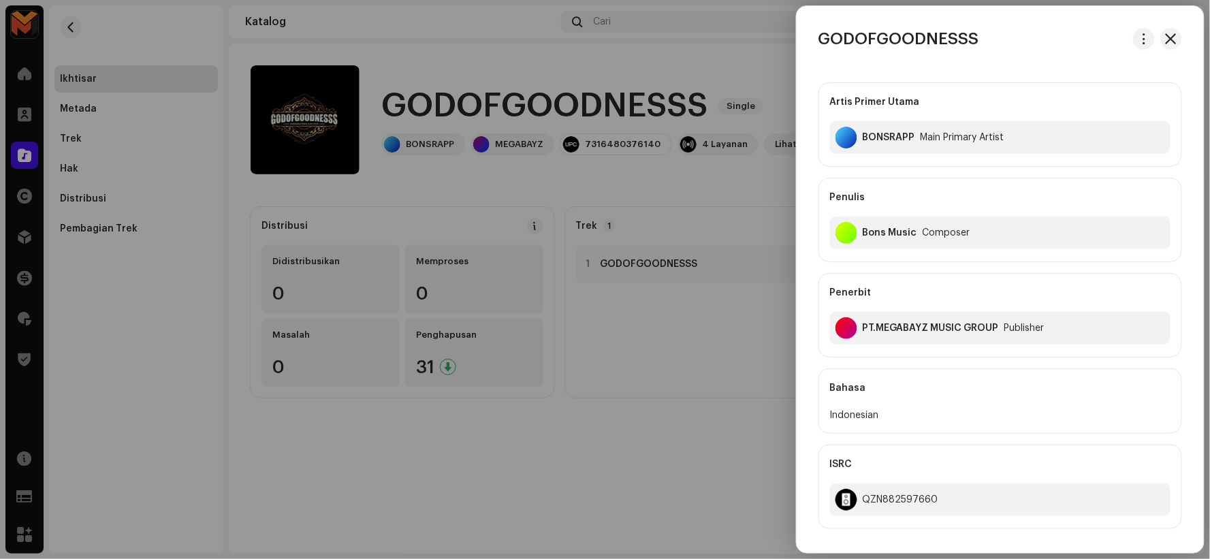
click at [875, 230] on div "Bons Music" at bounding box center [890, 233] width 54 height 11
copy div "Bons Music"
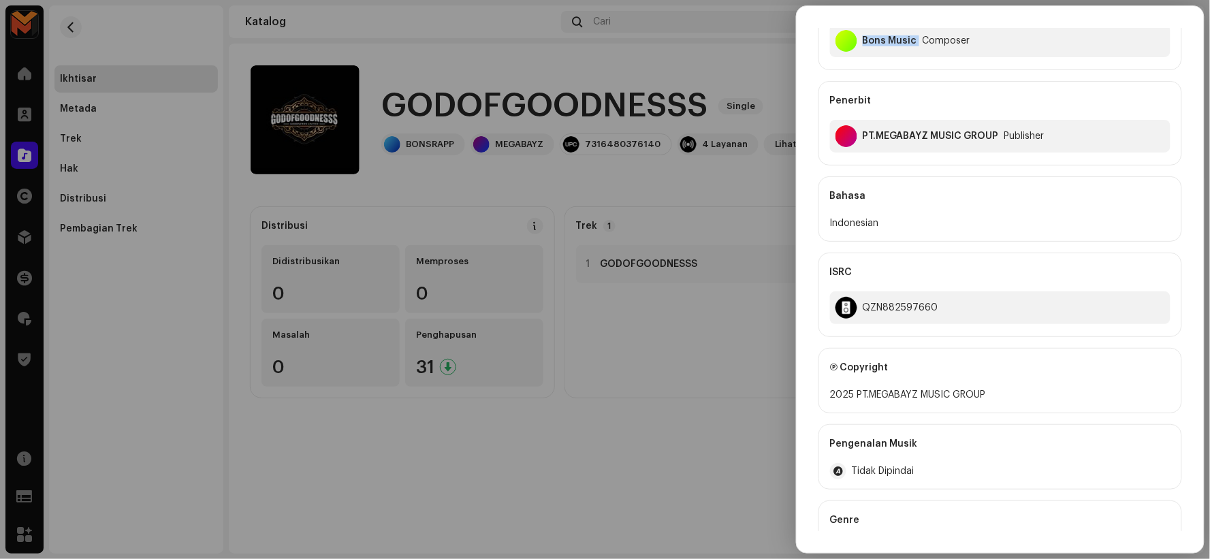
scroll to position [227, 0]
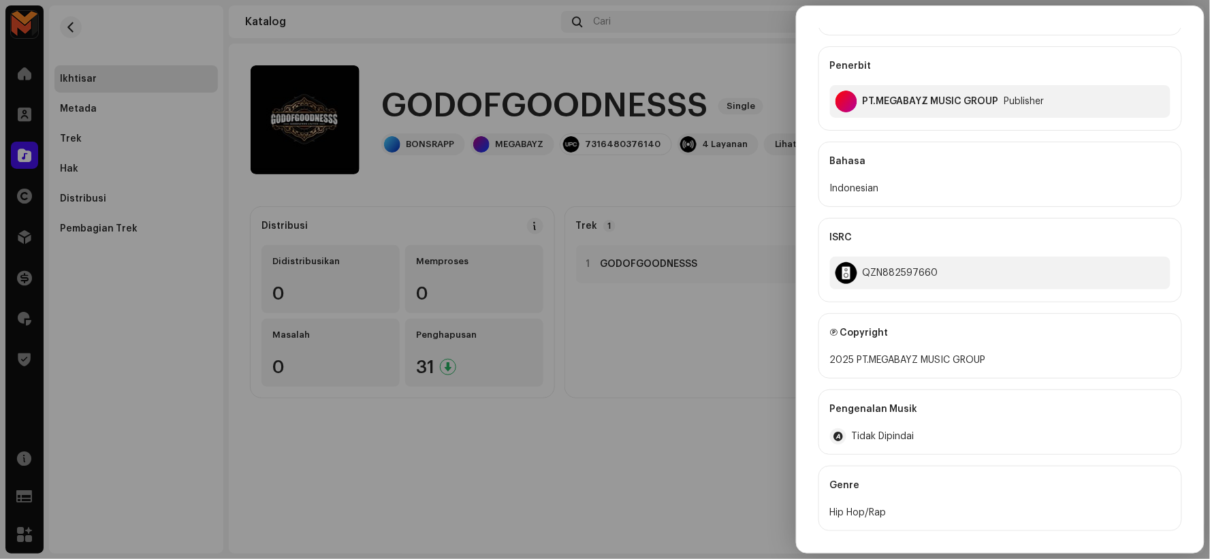
click at [683, 180] on div at bounding box center [605, 279] width 1210 height 559
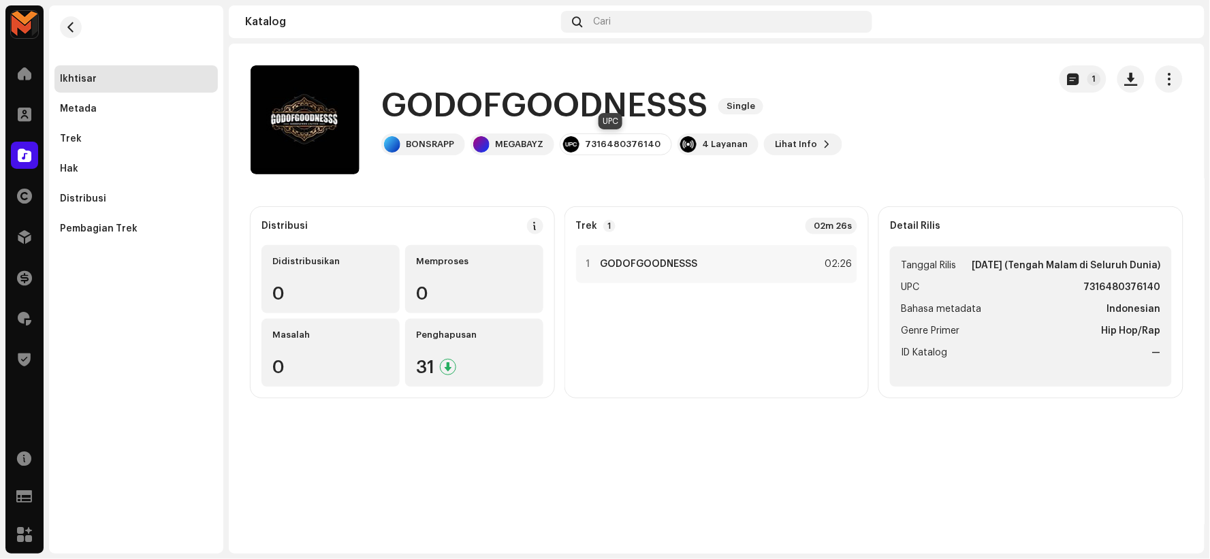
click at [621, 138] on div "7316480376140" at bounding box center [616, 145] width 112 height 22
click at [622, 138] on div "7316480376140" at bounding box center [616, 145] width 112 height 22
click at [622, 139] on div "7316480376140" at bounding box center [623, 144] width 76 height 11
copy div "7316480376140"
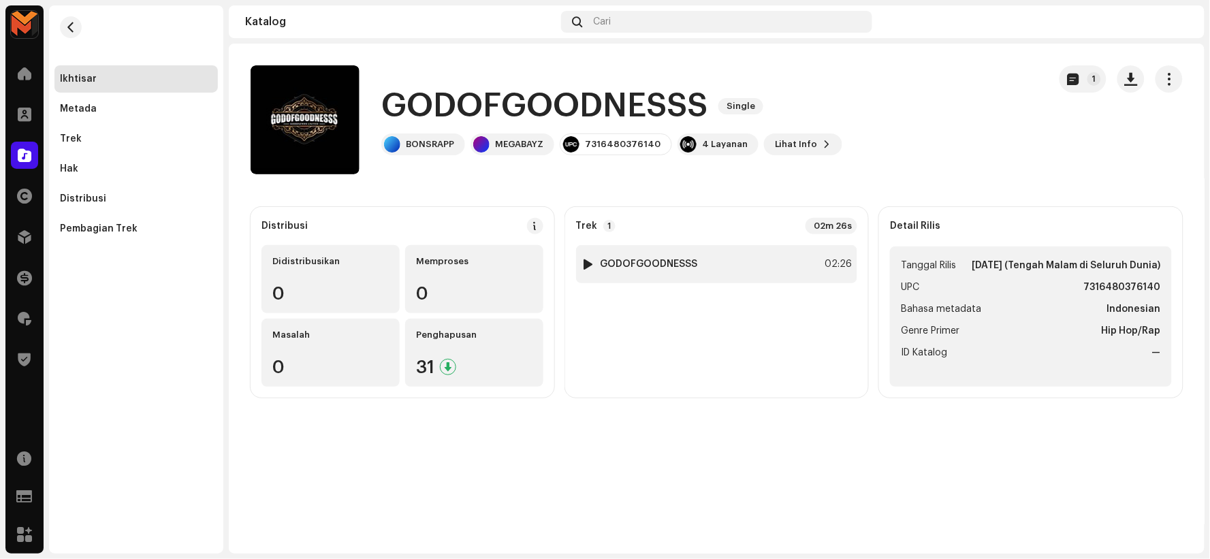
click at [717, 247] on div "1 GODOFGOODNESSS 02:26" at bounding box center [717, 264] width 282 height 38
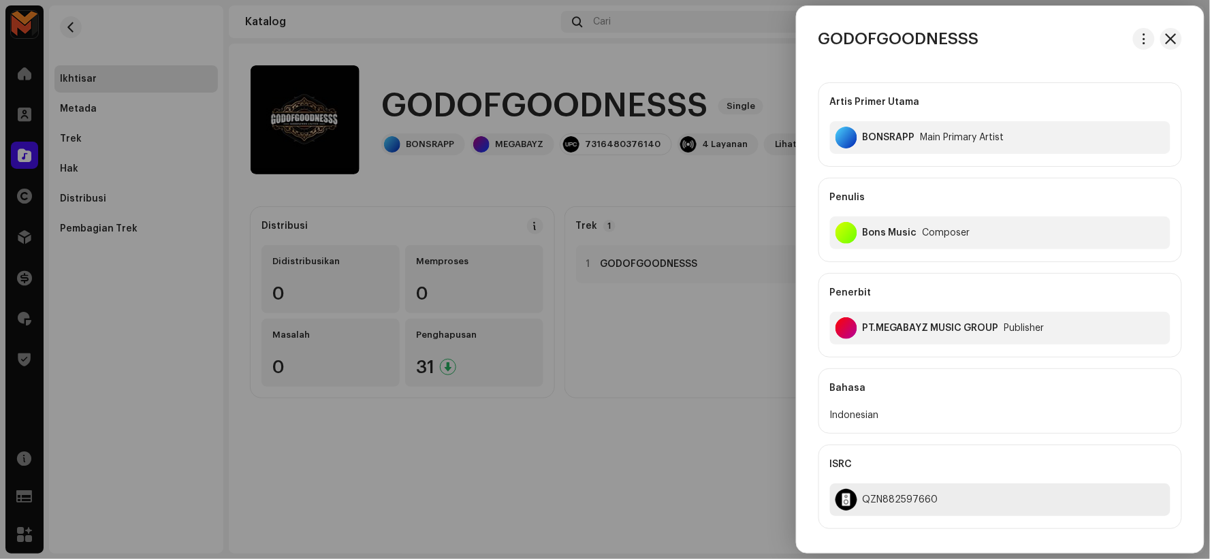
click at [895, 495] on div "QZN882597660" at bounding box center [901, 500] width 76 height 11
copy div "QZN882597660"
drag, startPoint x: 811, startPoint y: 487, endPoint x: 811, endPoint y: 475, distance: 12.3
click at [811, 486] on div "Artis Primer Utama BONSRAPP Main Primary Artist Penulis Bons Music Composer Pen…" at bounding box center [1000, 463] width 407 height 782
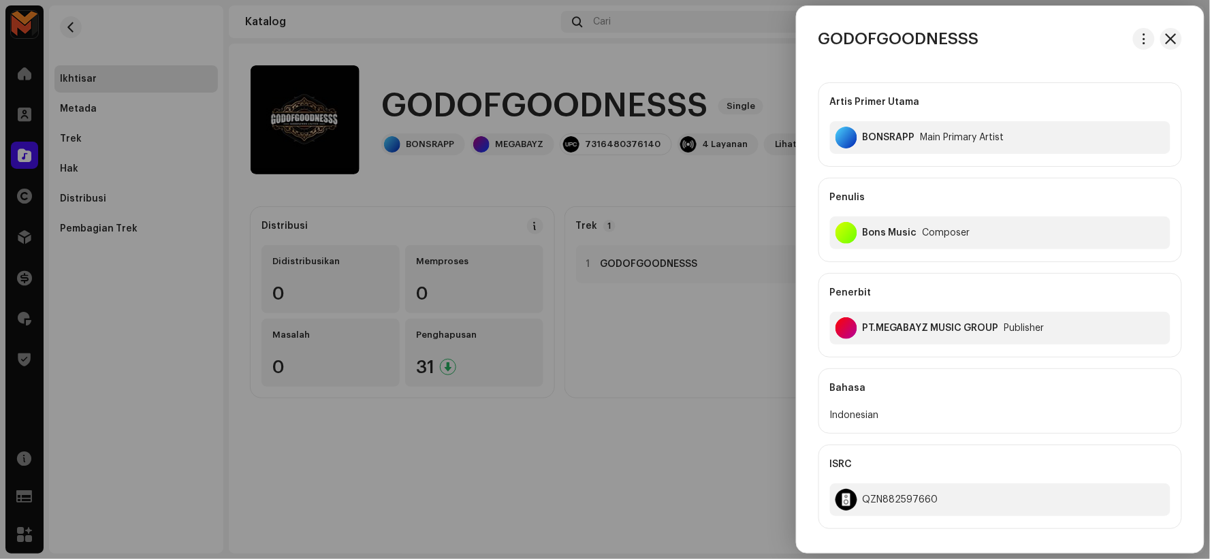
drag, startPoint x: 768, startPoint y: 450, endPoint x: 753, endPoint y: 443, distance: 17.1
click at [766, 450] on div at bounding box center [605, 279] width 1210 height 559
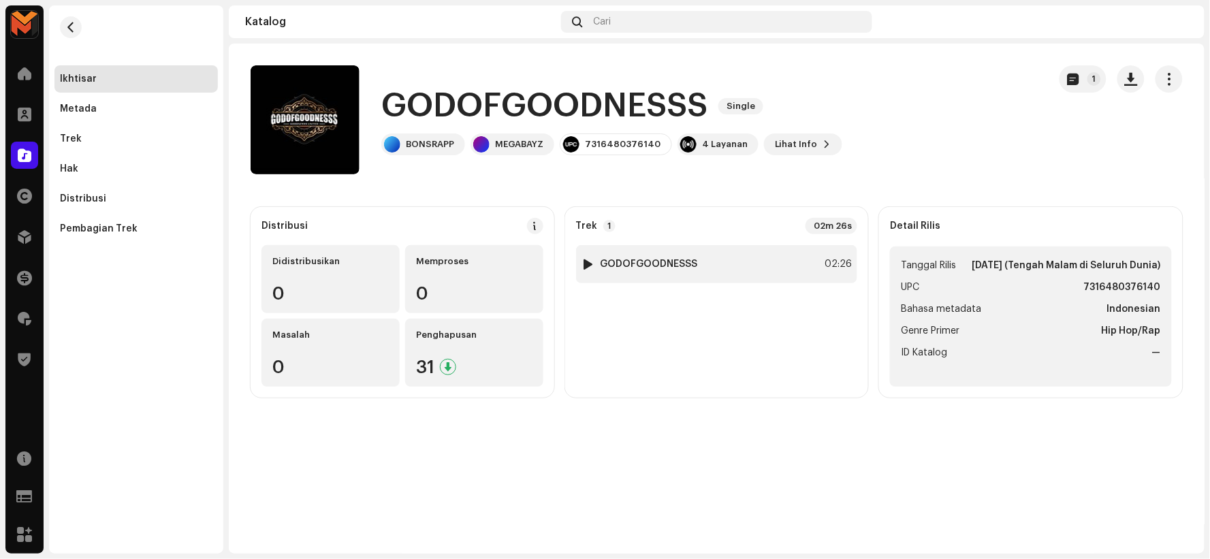
click at [742, 262] on div "1 GODOFGOODNESSS 02:26" at bounding box center [717, 264] width 282 height 38
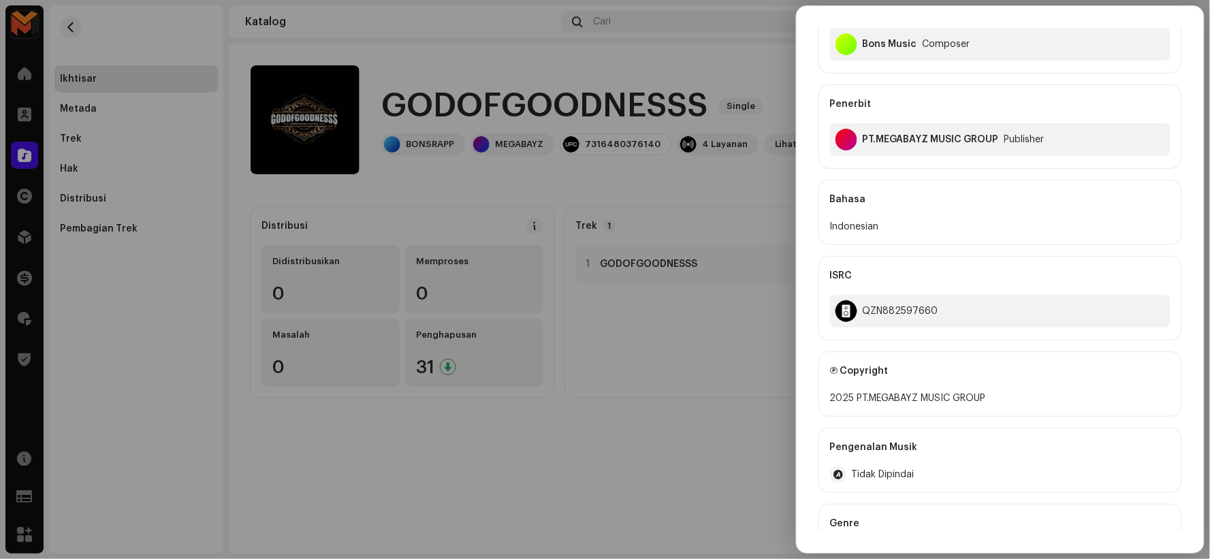
scroll to position [323, 0]
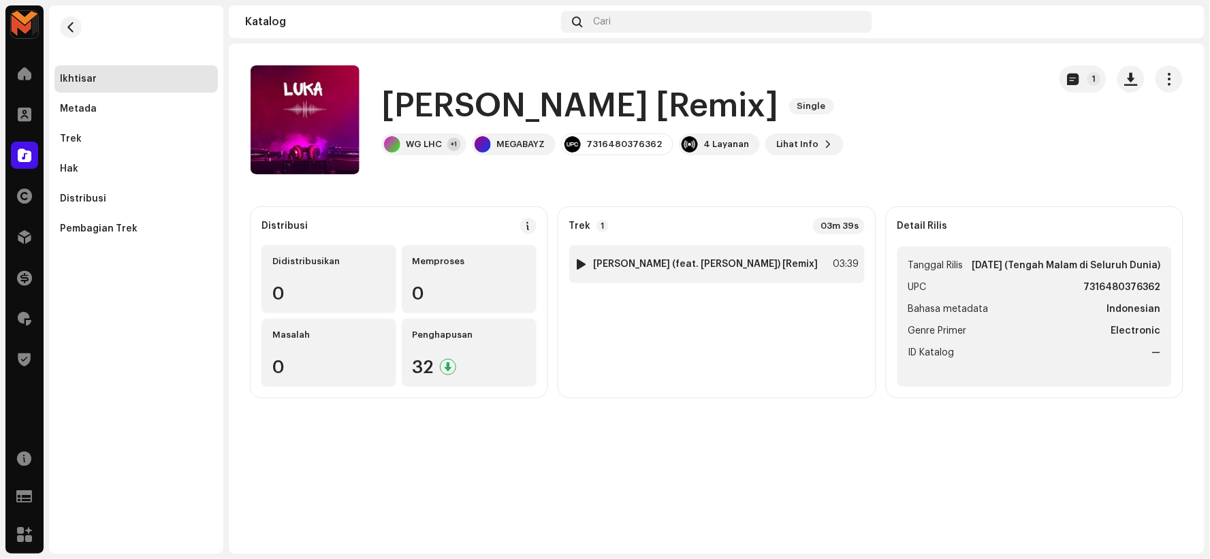
click at [586, 263] on div at bounding box center [581, 264] width 10 height 11
click at [730, 254] on div "1 [PERSON_NAME] (feat. [PERSON_NAME]) [Remix] 03:39" at bounding box center [717, 264] width 296 height 38
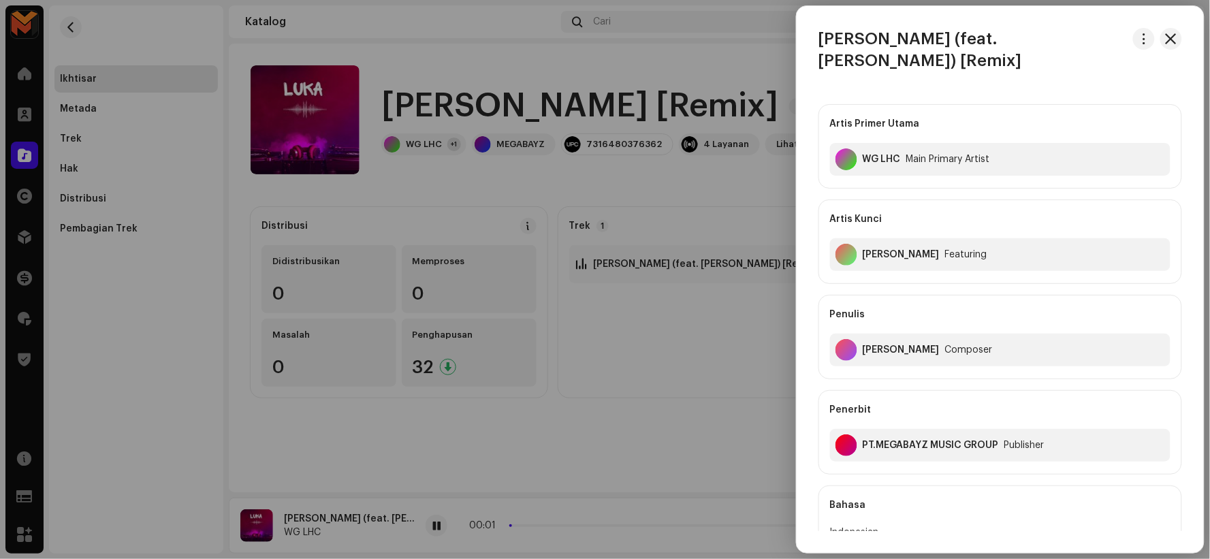
click at [619, 276] on div at bounding box center [605, 279] width 1210 height 559
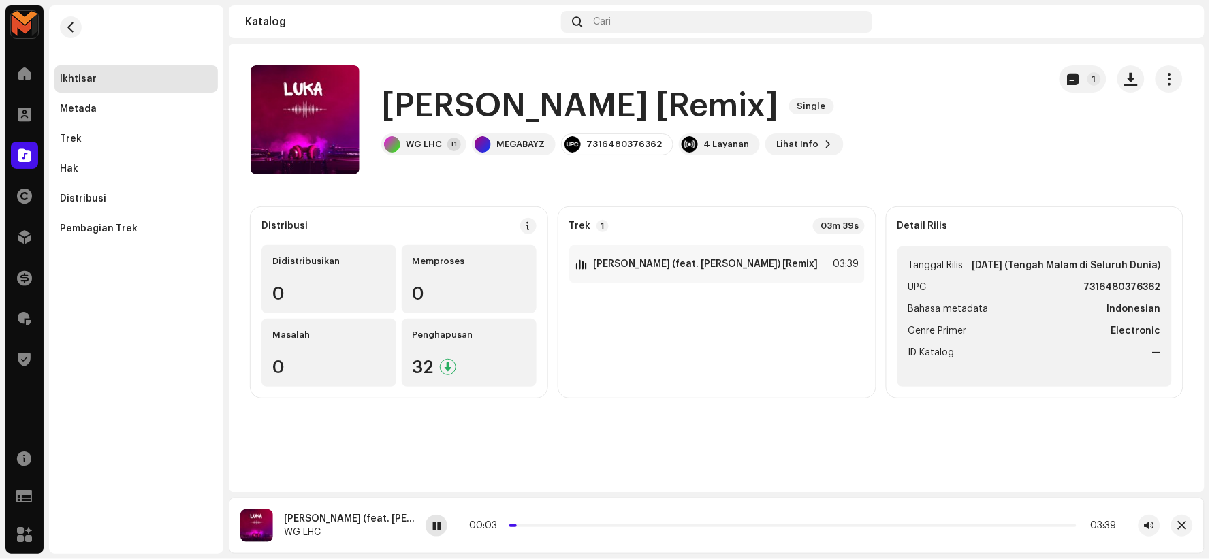
click at [439, 528] on span at bounding box center [437, 526] width 8 height 11
click at [439, 527] on span at bounding box center [437, 526] width 8 height 11
click at [440, 525] on span at bounding box center [437, 526] width 8 height 11
click at [441, 525] on span at bounding box center [437, 526] width 8 height 11
click at [437, 111] on h1 "[PERSON_NAME] [Remix]" at bounding box center [579, 106] width 397 height 44
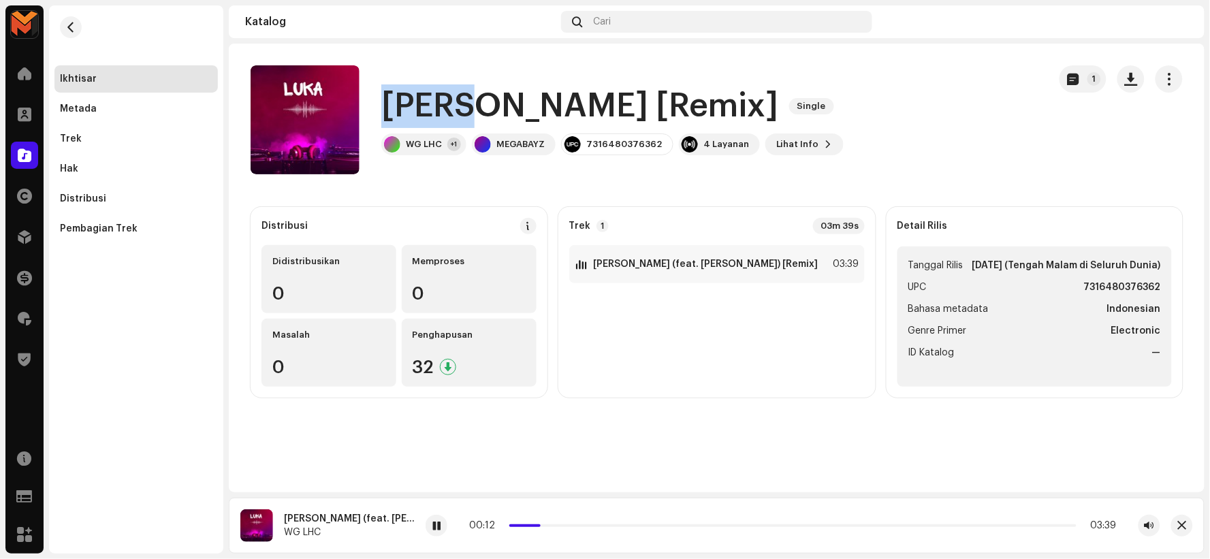
click at [437, 111] on h1 "[PERSON_NAME] [Remix]" at bounding box center [579, 106] width 397 height 44
copy h1 "[PERSON_NAME]"
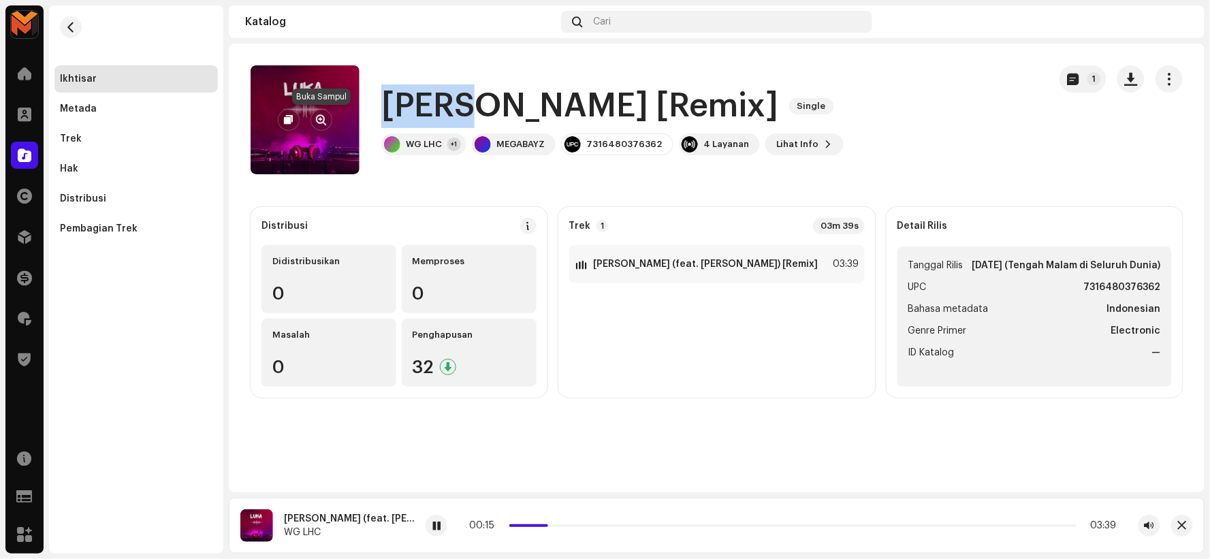
click at [319, 119] on span "button" at bounding box center [322, 119] width 10 height 11
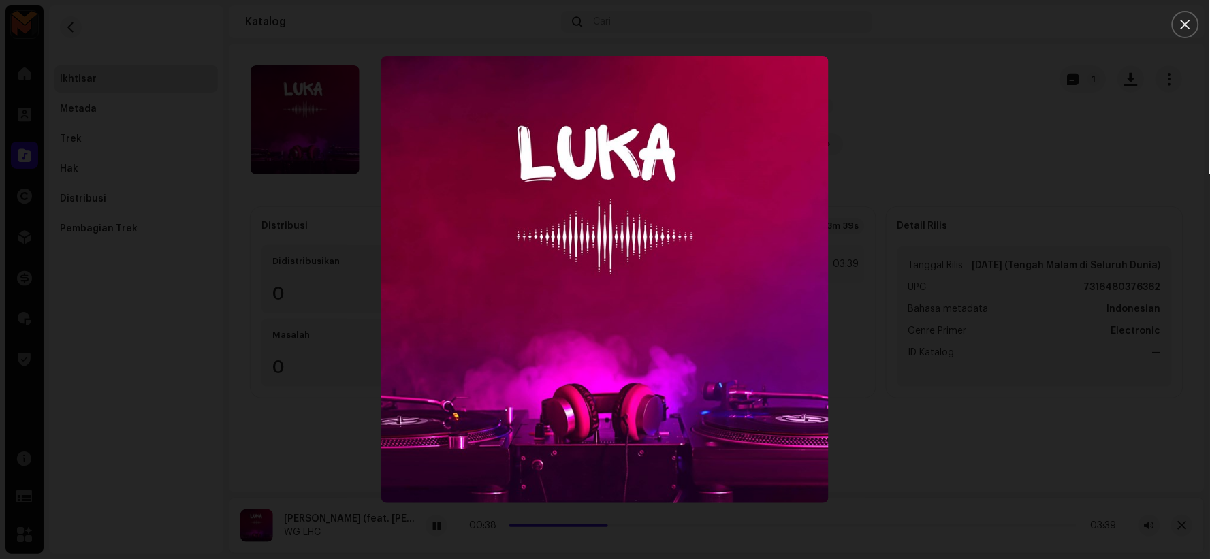
drag, startPoint x: 783, startPoint y: 358, endPoint x: 52, endPoint y: 458, distance: 737.7
click at [241, 441] on div at bounding box center [605, 279] width 1210 height 559
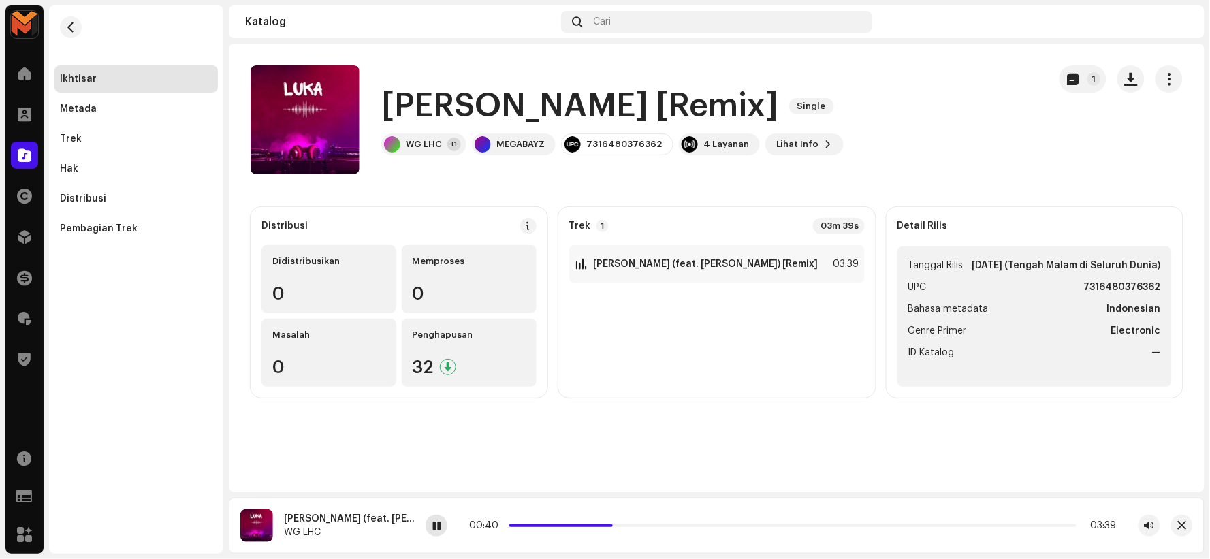
click at [436, 525] on span at bounding box center [437, 526] width 8 height 11
drag, startPoint x: 610, startPoint y: 523, endPoint x: 484, endPoint y: 529, distance: 126.2
click at [484, 529] on div "00:00 03:39" at bounding box center [793, 525] width 648 height 11
click at [437, 525] on span at bounding box center [437, 526] width 8 height 11
click at [431, 529] on div at bounding box center [437, 526] width 22 height 22
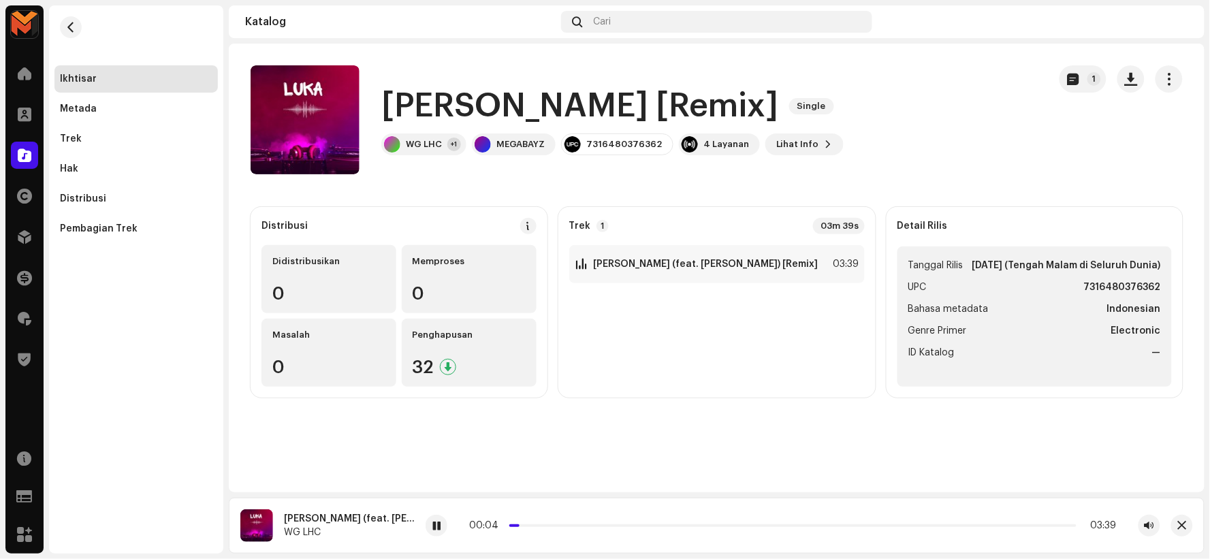
drag, startPoint x: 437, startPoint y: 522, endPoint x: 434, endPoint y: 507, distance: 15.4
click at [438, 521] on span at bounding box center [437, 526] width 8 height 11
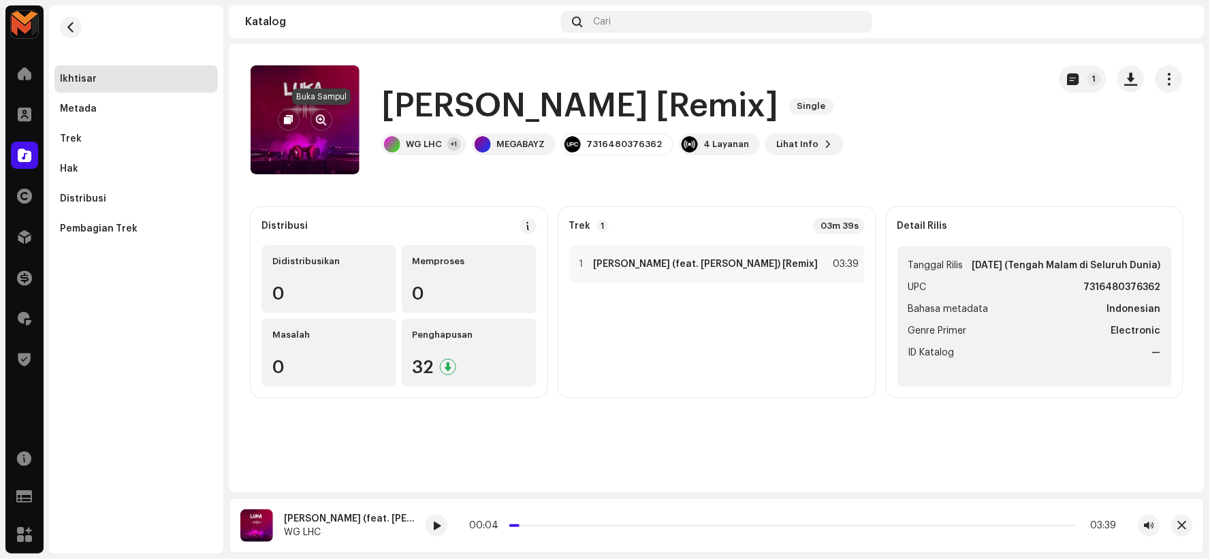
click at [323, 119] on span "button" at bounding box center [322, 119] width 10 height 11
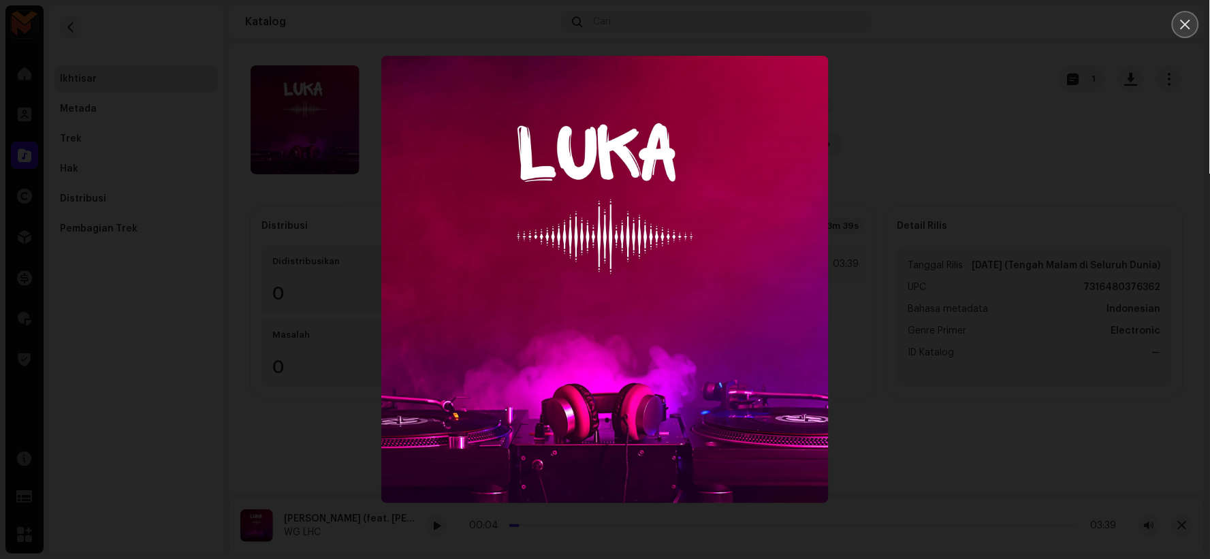
drag, startPoint x: 1189, startPoint y: 16, endPoint x: 1169, endPoint y: 83, distance: 70.3
click at [1189, 17] on button "Close" at bounding box center [1185, 24] width 27 height 27
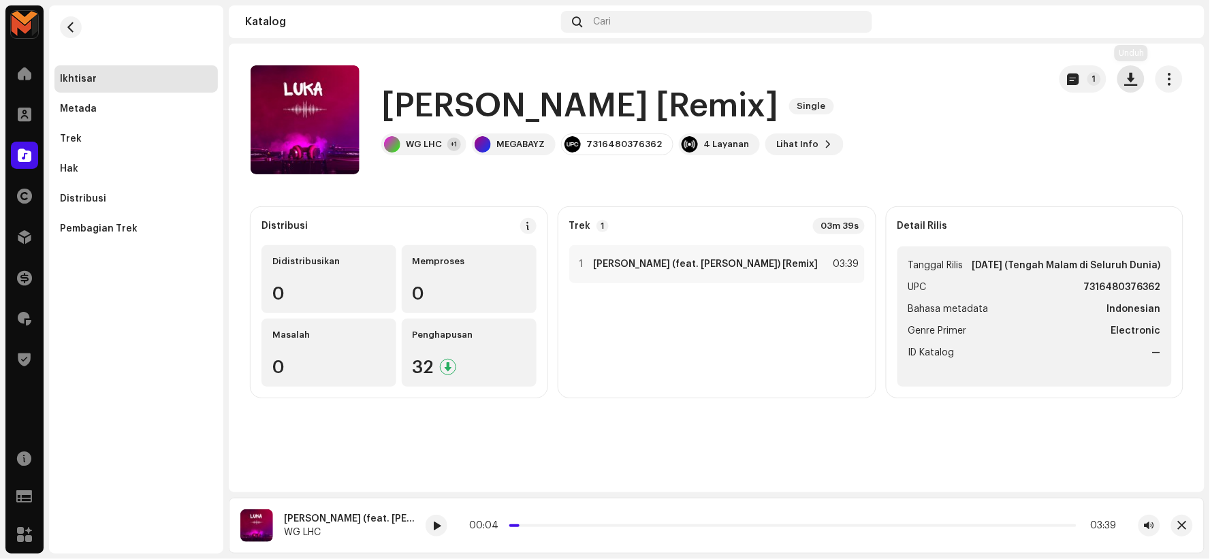
click at [1131, 80] on span "button" at bounding box center [1131, 79] width 13 height 11
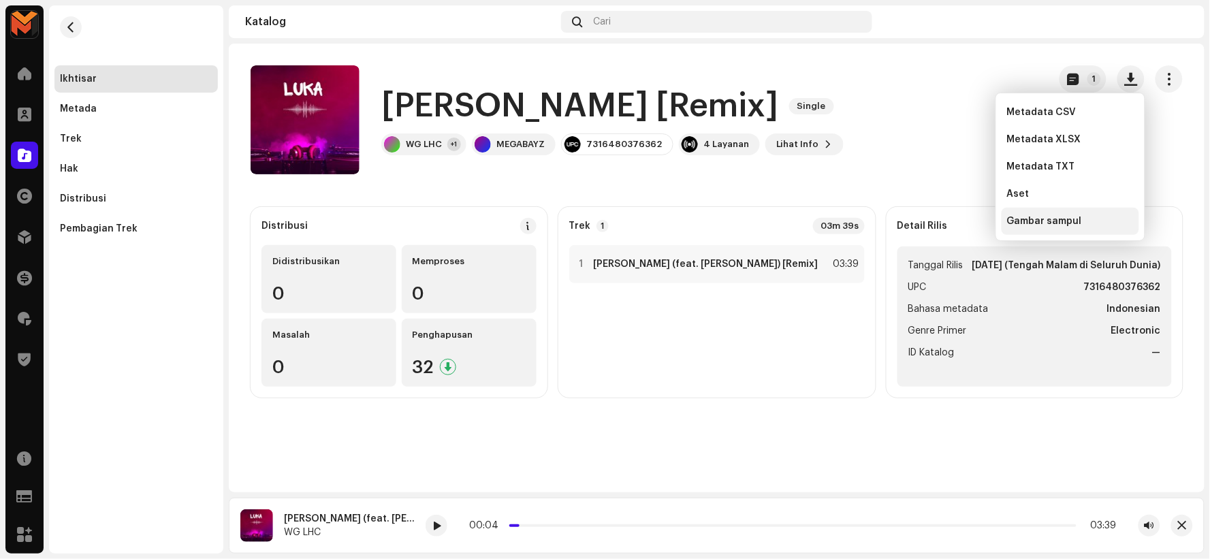
click at [1063, 223] on span "Gambar sampul" at bounding box center [1044, 221] width 75 height 11
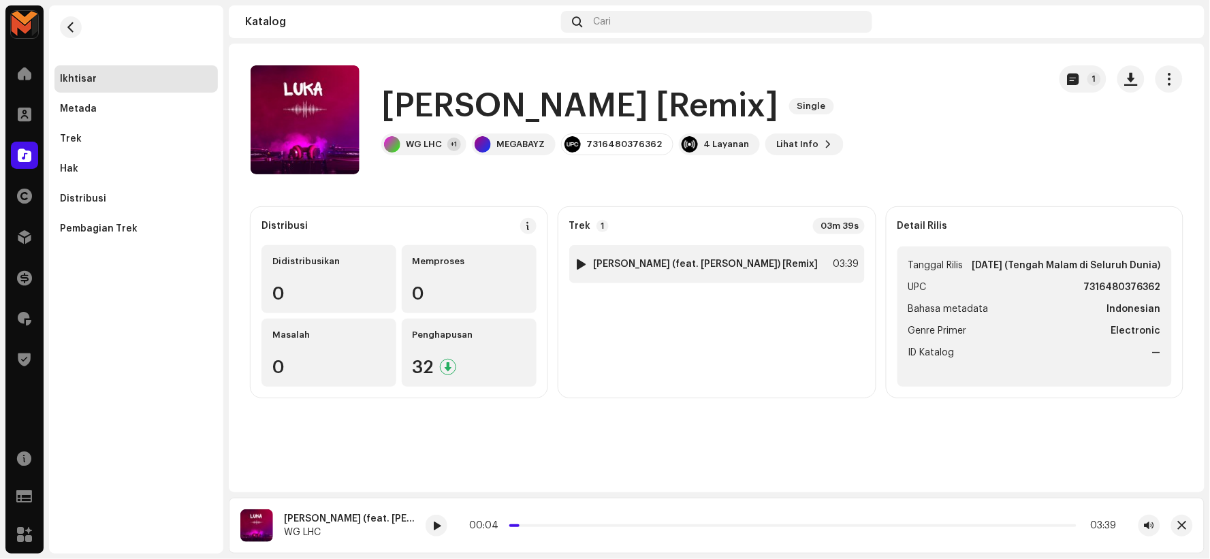
click at [709, 266] on strong "[PERSON_NAME] (feat. [PERSON_NAME]) [Remix]" at bounding box center [706, 264] width 225 height 11
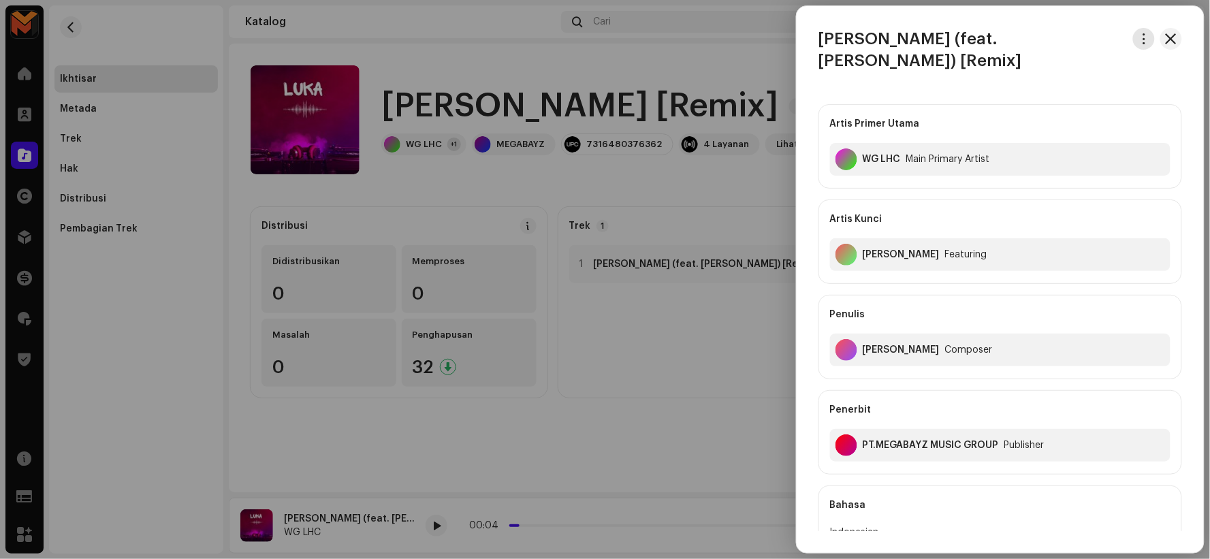
click at [1140, 36] on span "button" at bounding box center [1145, 38] width 10 height 11
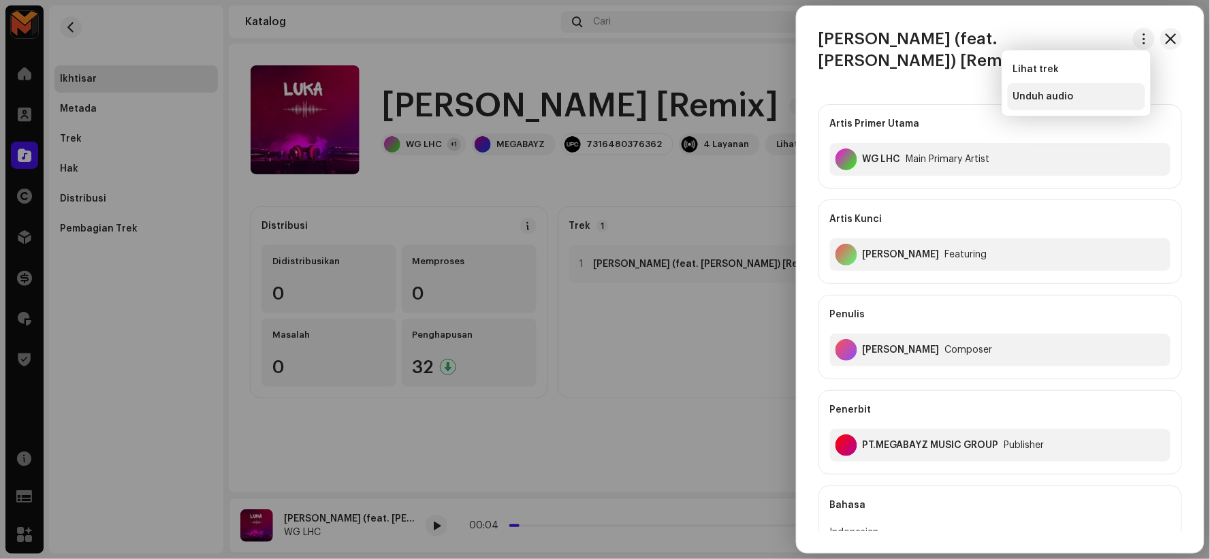
click at [1098, 95] on div "Unduh audio" at bounding box center [1077, 96] width 127 height 11
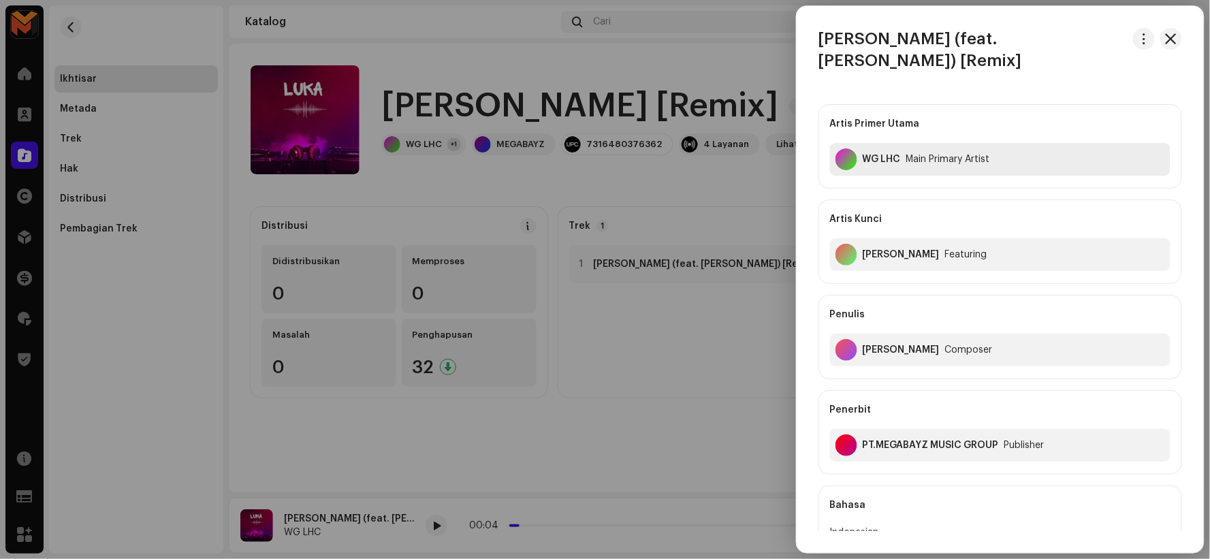
click at [866, 154] on div "WG LHC" at bounding box center [882, 159] width 38 height 11
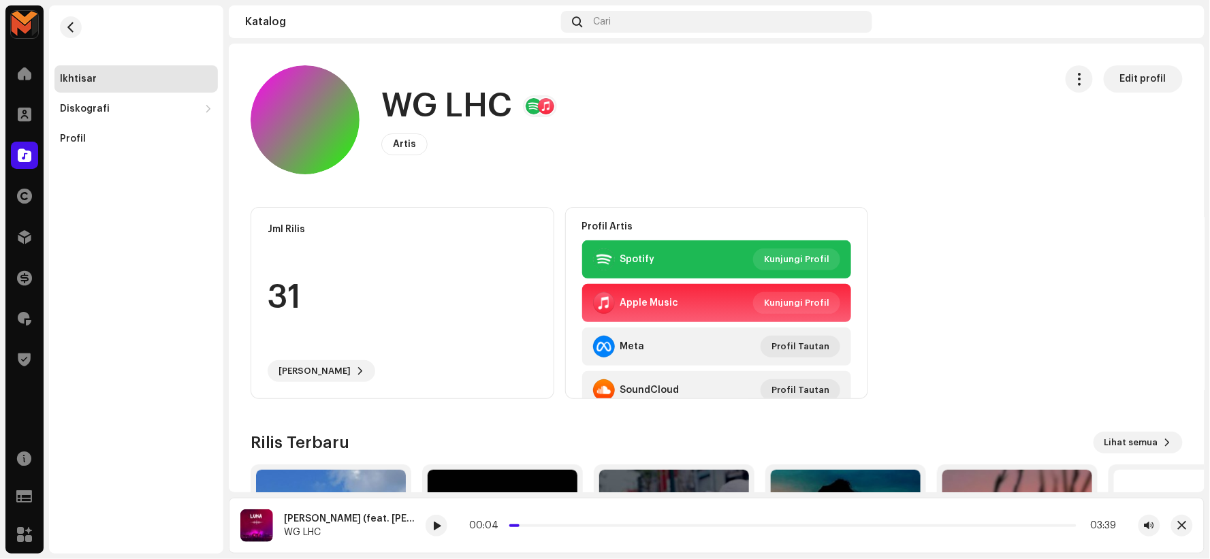
click at [448, 104] on h1 "WG LHC" at bounding box center [446, 106] width 131 height 44
copy h1 "WG LHC"
click at [72, 26] on span "button" at bounding box center [71, 27] width 10 height 11
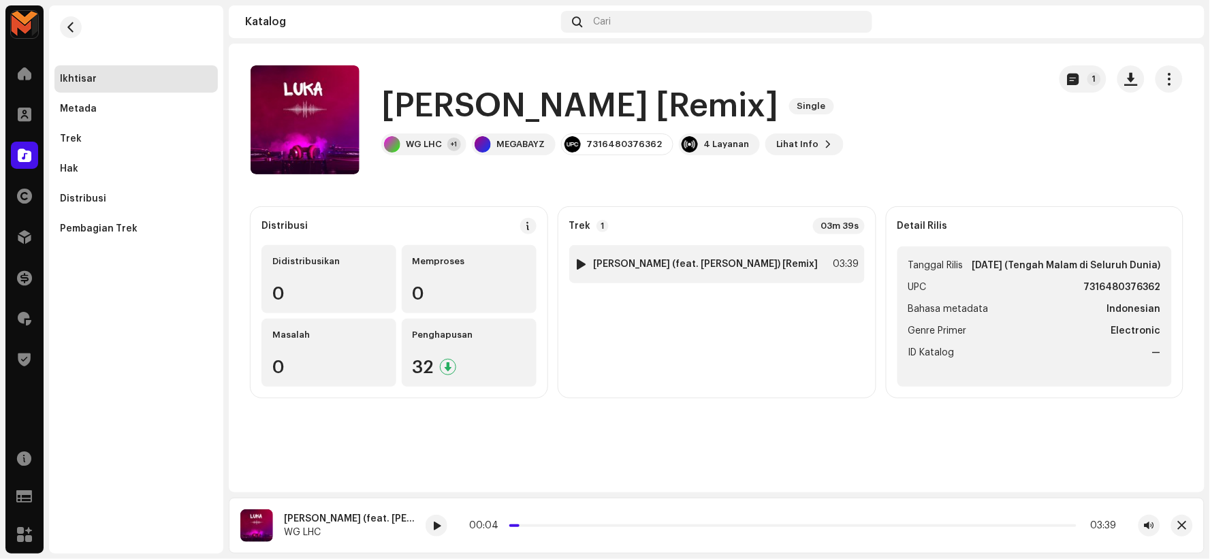
click at [616, 266] on strong "Luka (feat. Yuyun Wulo) [Remix]" at bounding box center [706, 264] width 225 height 11
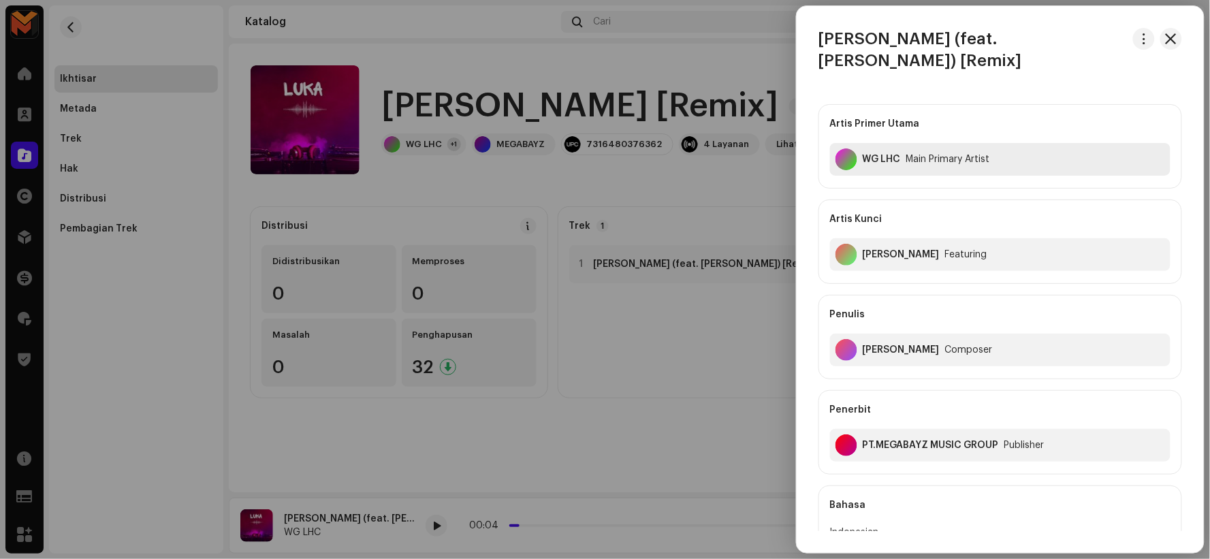
click at [879, 154] on div "WG LHC" at bounding box center [882, 159] width 38 height 11
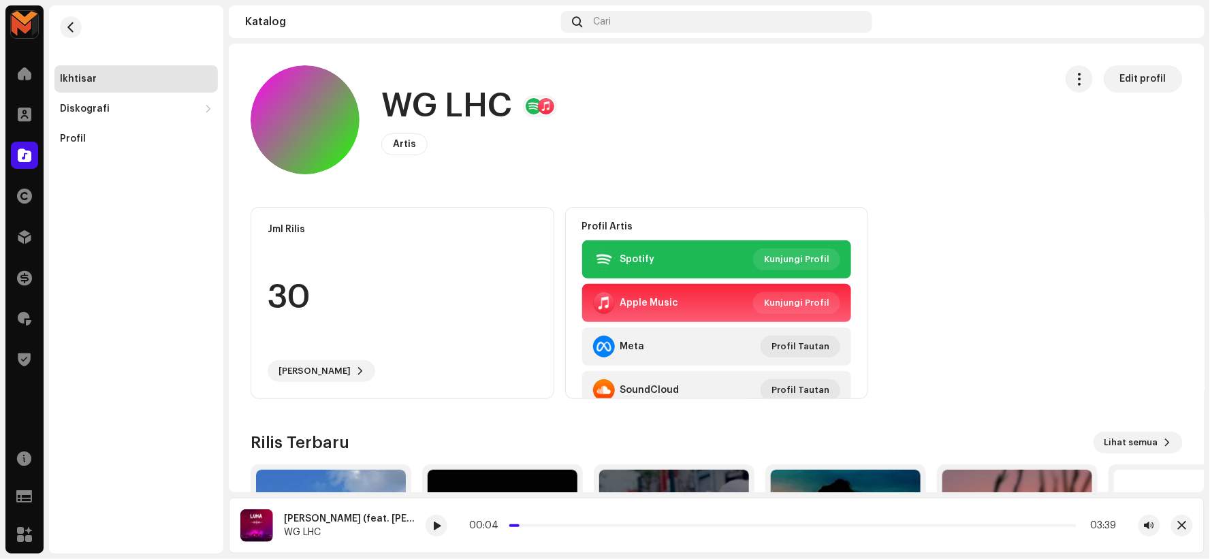
click at [437, 92] on h1 "WG LHC" at bounding box center [446, 106] width 131 height 44
copy h1 "WG LHC"
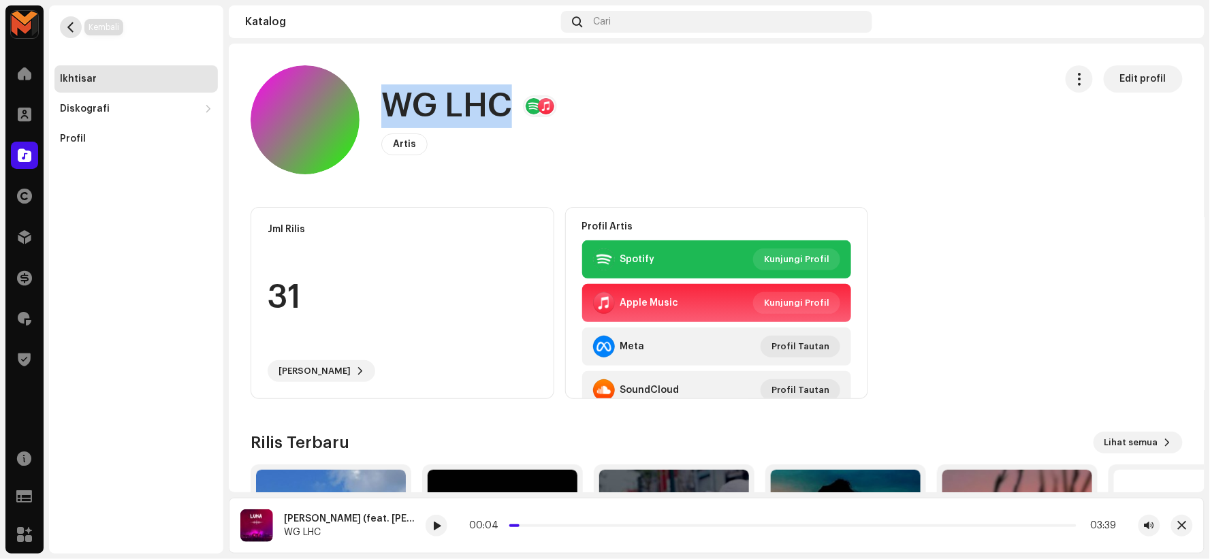
click at [73, 28] on span "button" at bounding box center [71, 27] width 10 height 11
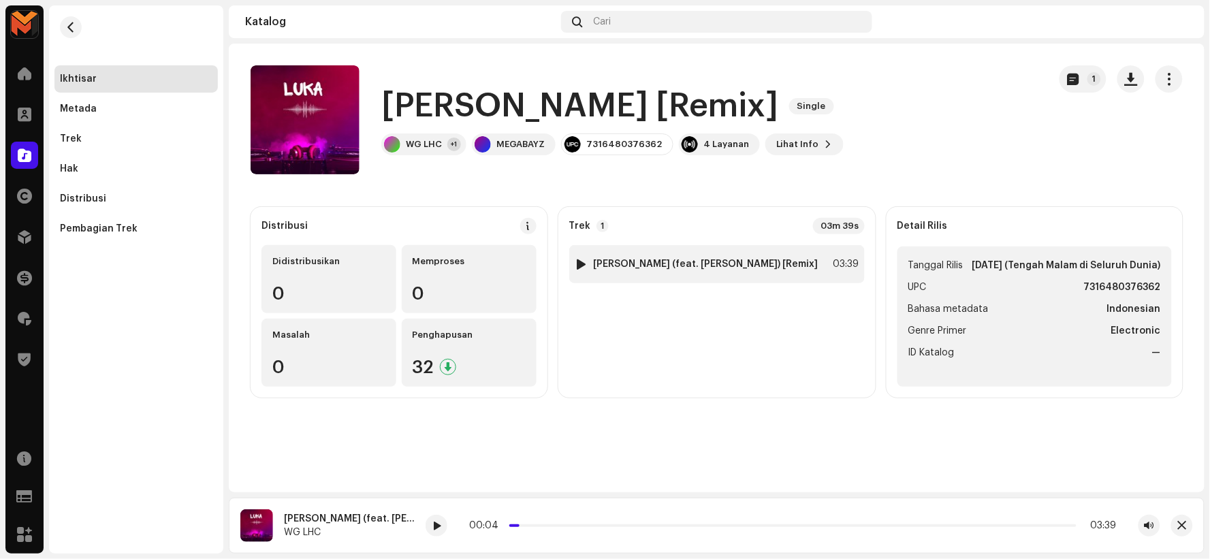
click at [780, 260] on div "1 Luka (feat. Yuyun Wulo) [Remix] 03:39" at bounding box center [717, 264] width 296 height 38
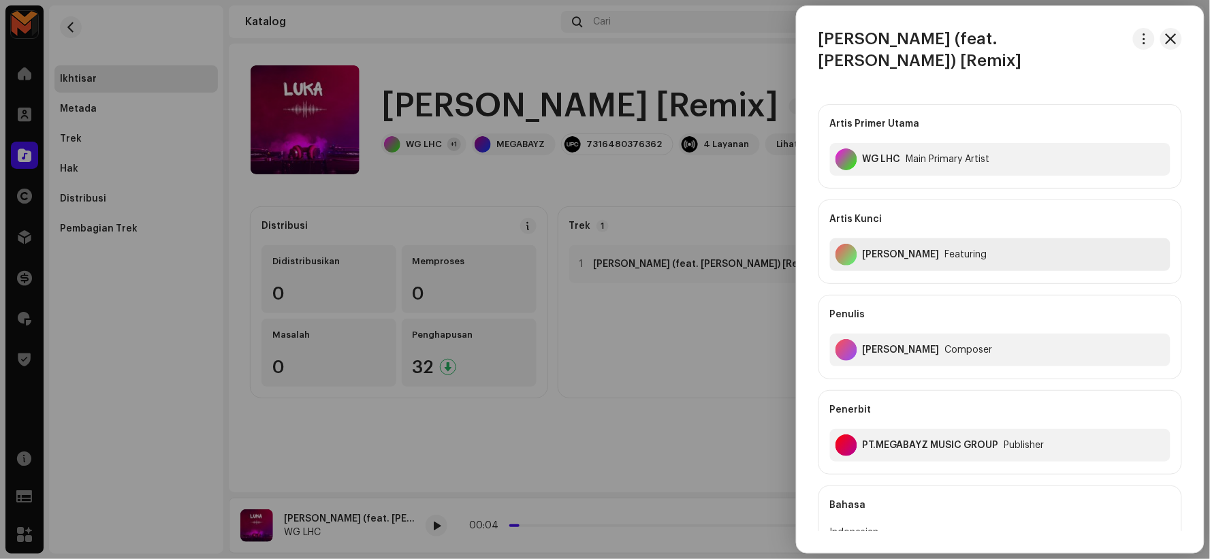
click at [863, 249] on div "Yuyun Wulo" at bounding box center [901, 254] width 77 height 11
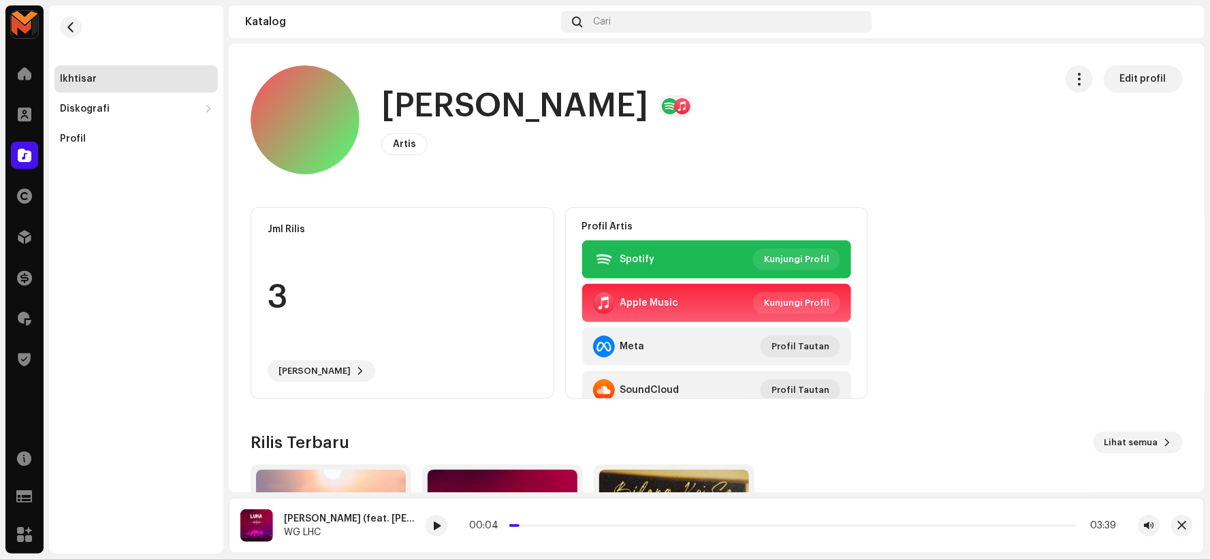
click at [529, 89] on h1 "Yuyun Wulo" at bounding box center [514, 106] width 267 height 44
click at [529, 90] on h1 "Yuyun Wulo" at bounding box center [514, 106] width 267 height 44
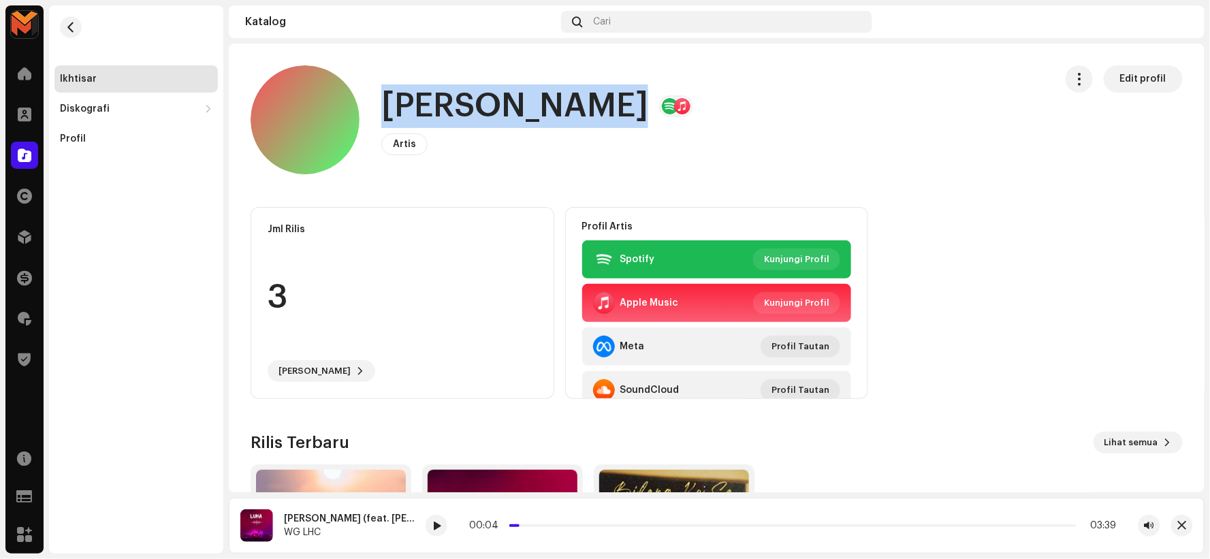
click at [529, 90] on h1 "Yuyun Wulo" at bounding box center [514, 106] width 267 height 44
copy h1 "Yuyun Wulo"
drag, startPoint x: 70, startPoint y: 26, endPoint x: 183, endPoint y: 50, distance: 114.9
click at [69, 26] on span "button" at bounding box center [71, 27] width 10 height 11
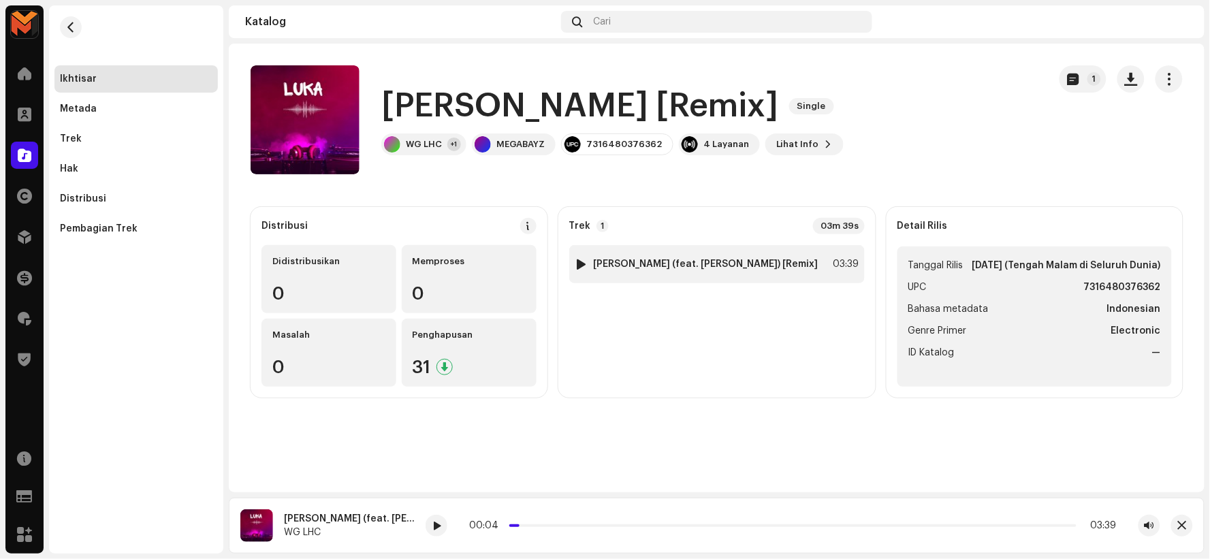
click at [655, 268] on strong "Luka (feat. Yuyun Wulo) [Remix]" at bounding box center [706, 264] width 225 height 11
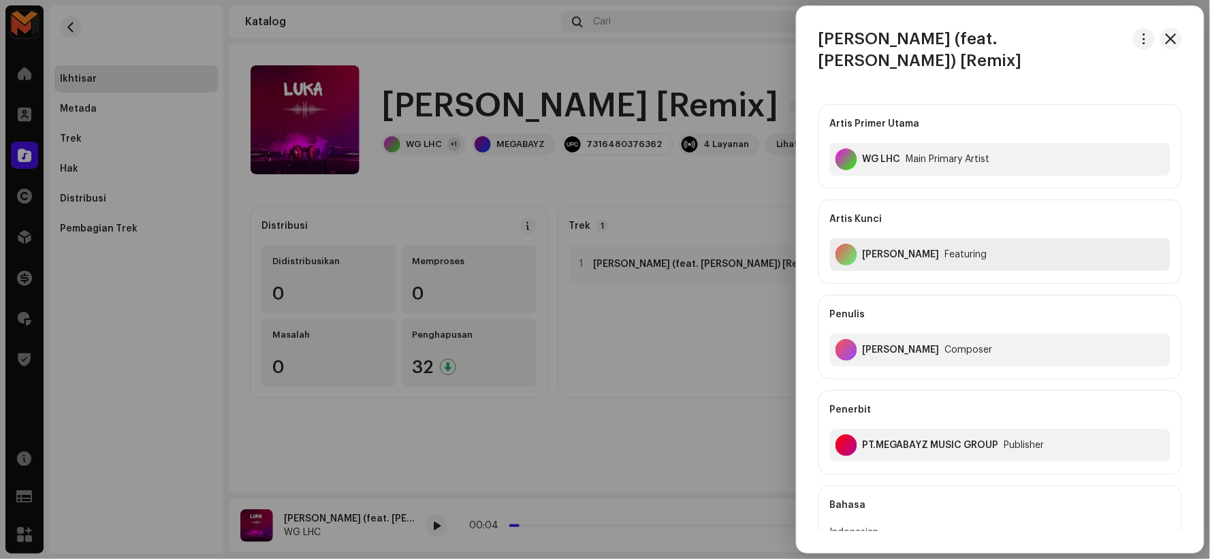
click at [872, 238] on div "Yuyun Wulo Featuring" at bounding box center [1000, 254] width 341 height 33
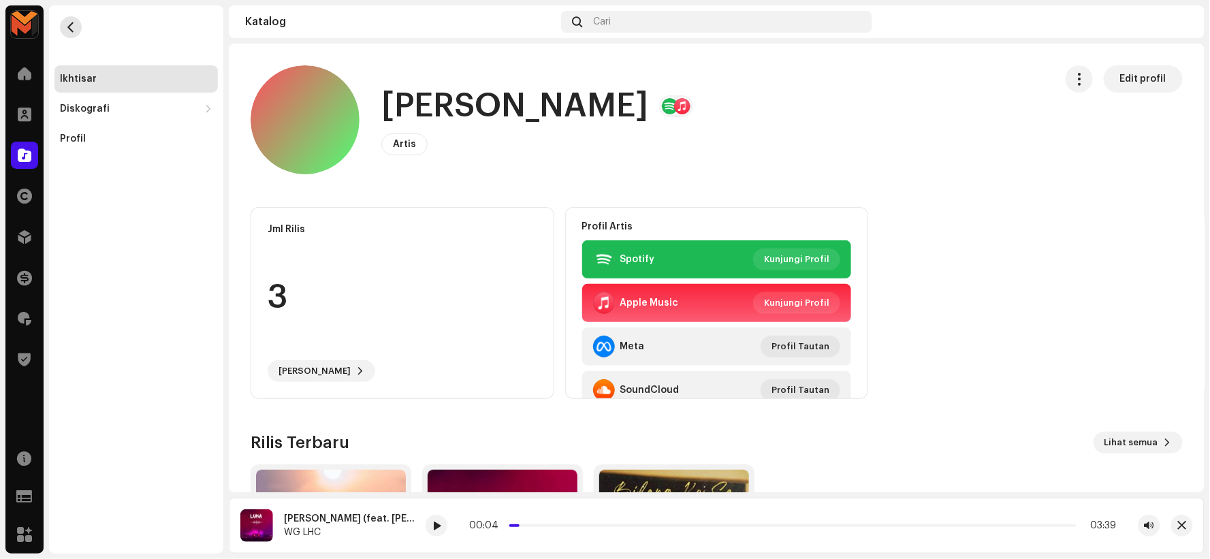
click at [72, 22] on span "button" at bounding box center [71, 27] width 10 height 11
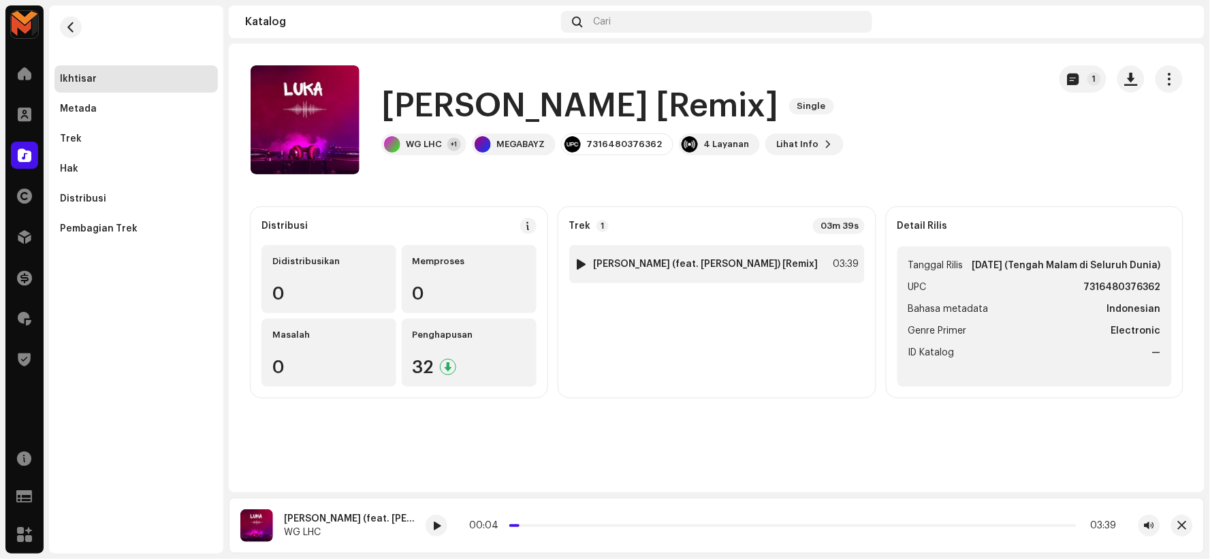
click at [666, 271] on div "1 Luka (feat. Yuyun Wulo) [Remix] 03:39" at bounding box center [717, 264] width 296 height 38
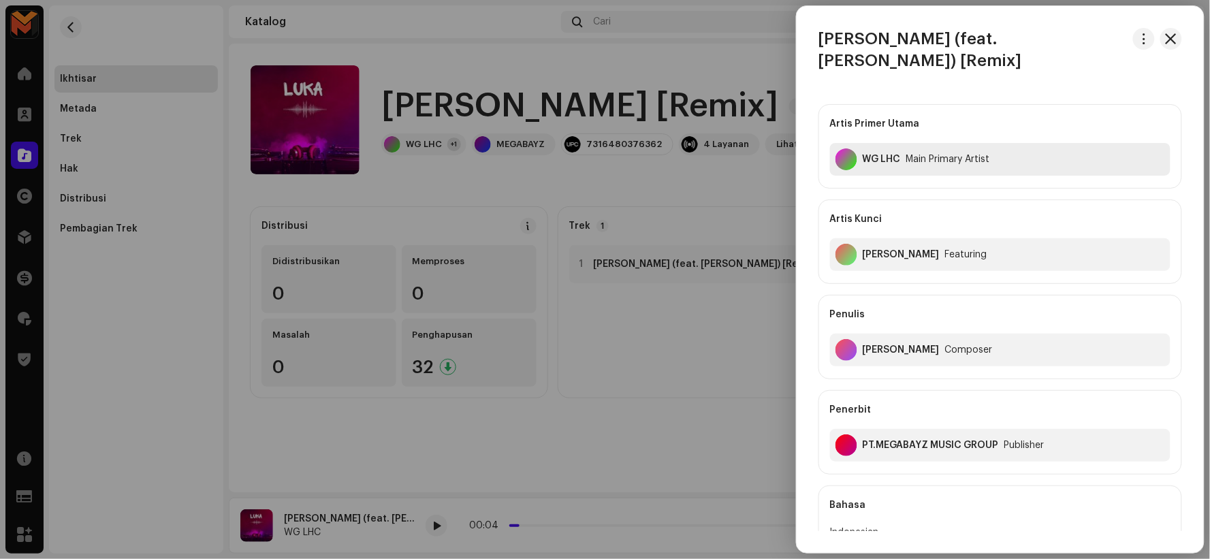
click at [872, 154] on div "WG LHC" at bounding box center [882, 159] width 38 height 11
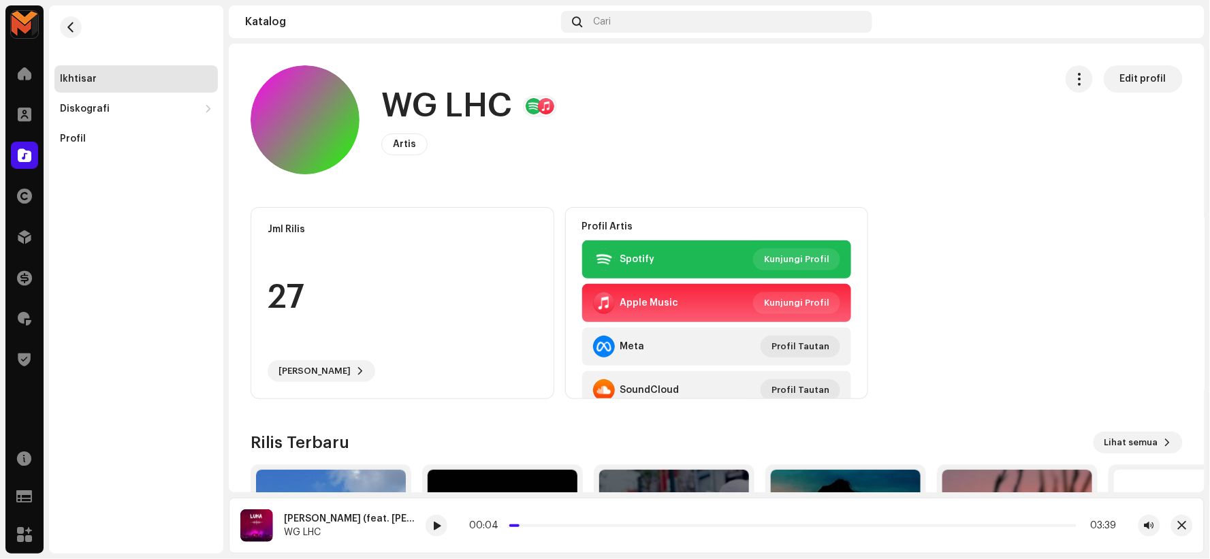
click at [380, 93] on div "WG LHC Artis Edit profil" at bounding box center [648, 119] width 794 height 109
click at [434, 106] on h1 "WG LHC" at bounding box center [446, 106] width 131 height 44
click at [436, 106] on h1 "WG LHC" at bounding box center [446, 106] width 131 height 44
copy h1 "WG LHC"
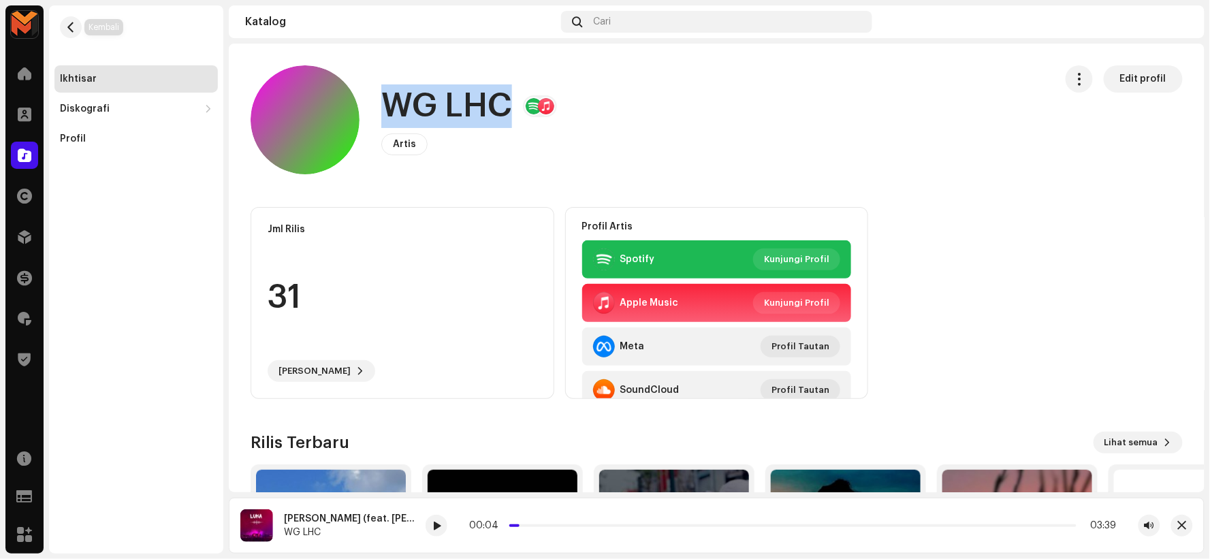
drag, startPoint x: 67, startPoint y: 30, endPoint x: 97, endPoint y: 59, distance: 42.4
click at [68, 30] on span "button" at bounding box center [71, 27] width 10 height 11
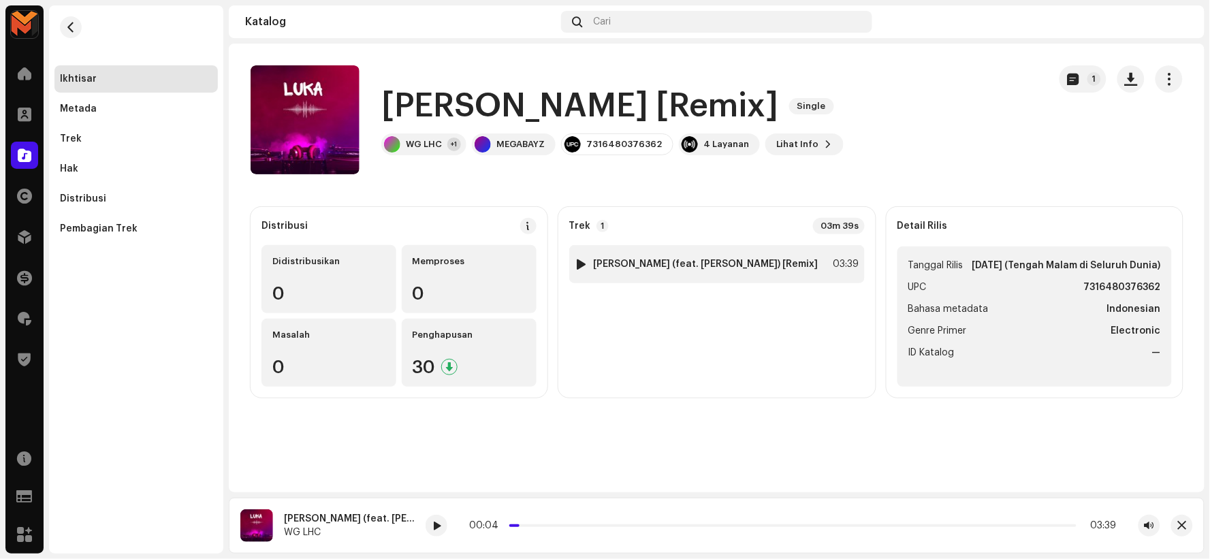
click at [665, 259] on strong "Luka (feat. Yuyun Wulo) [Remix]" at bounding box center [706, 264] width 225 height 11
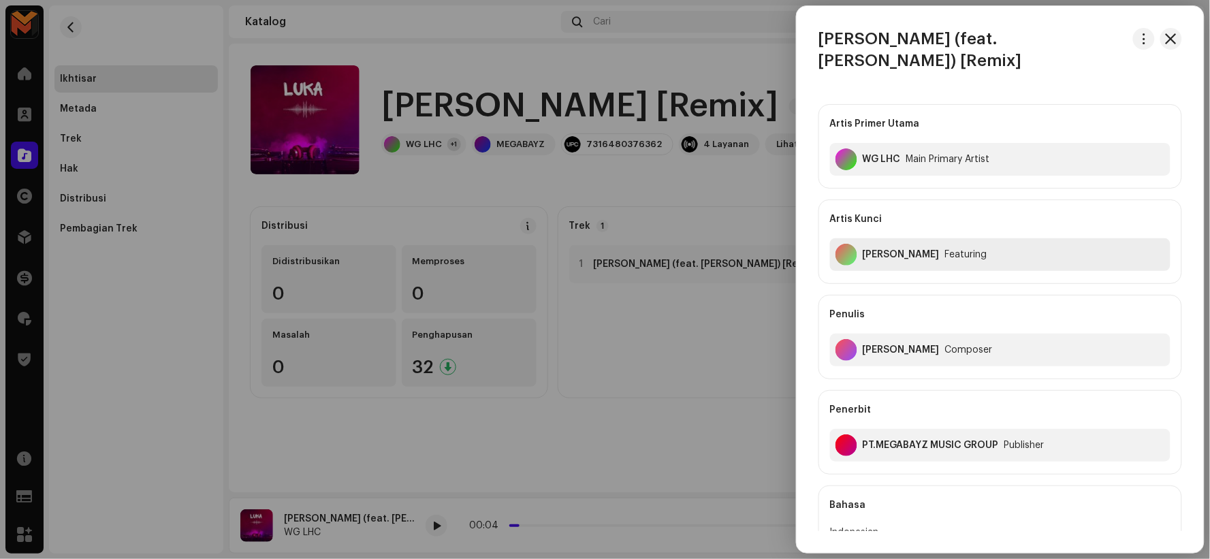
click at [875, 239] on div "Yuyun Wulo Featuring" at bounding box center [1000, 254] width 341 height 33
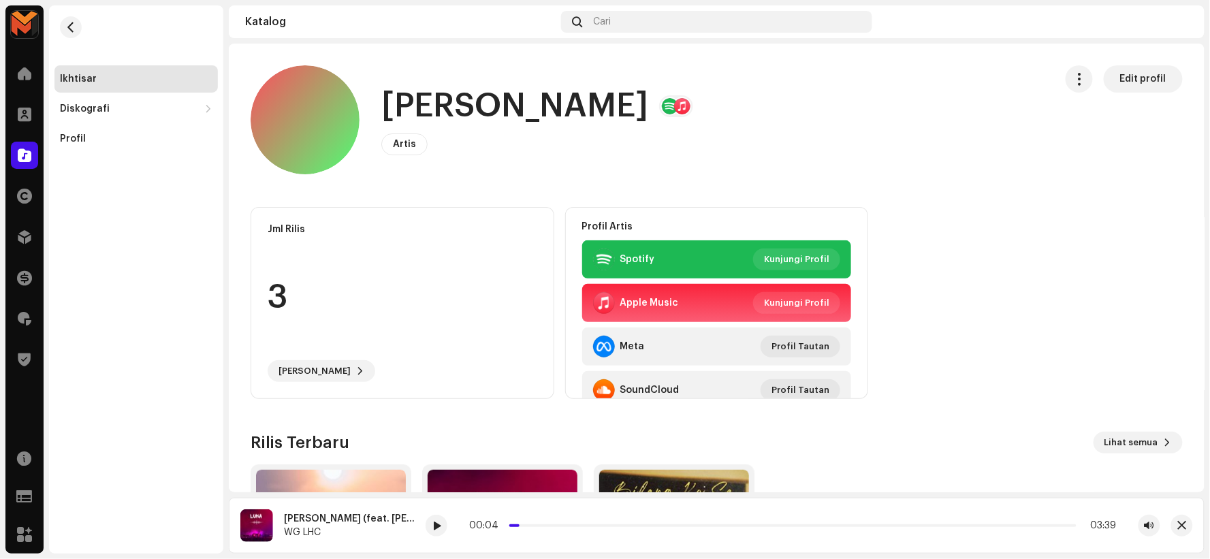
click at [460, 106] on h1 "Yuyun Wulo" at bounding box center [514, 106] width 267 height 44
click at [459, 106] on h1 "Yuyun Wulo" at bounding box center [514, 106] width 267 height 44
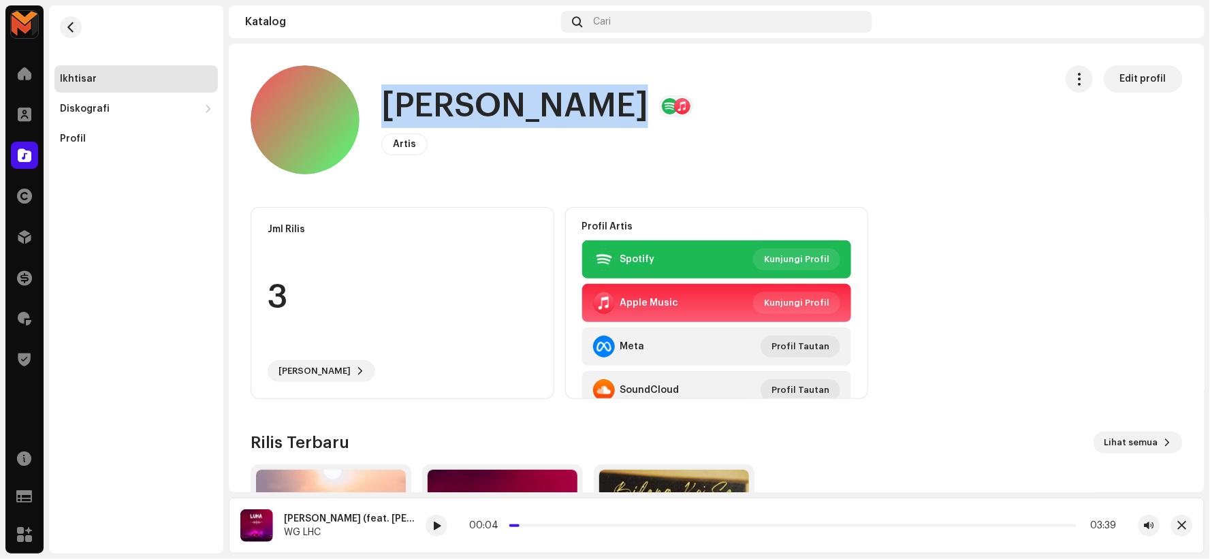
click at [459, 106] on h1 "Yuyun Wulo" at bounding box center [514, 106] width 267 height 44
copy h1 "Yuyun Wulo"
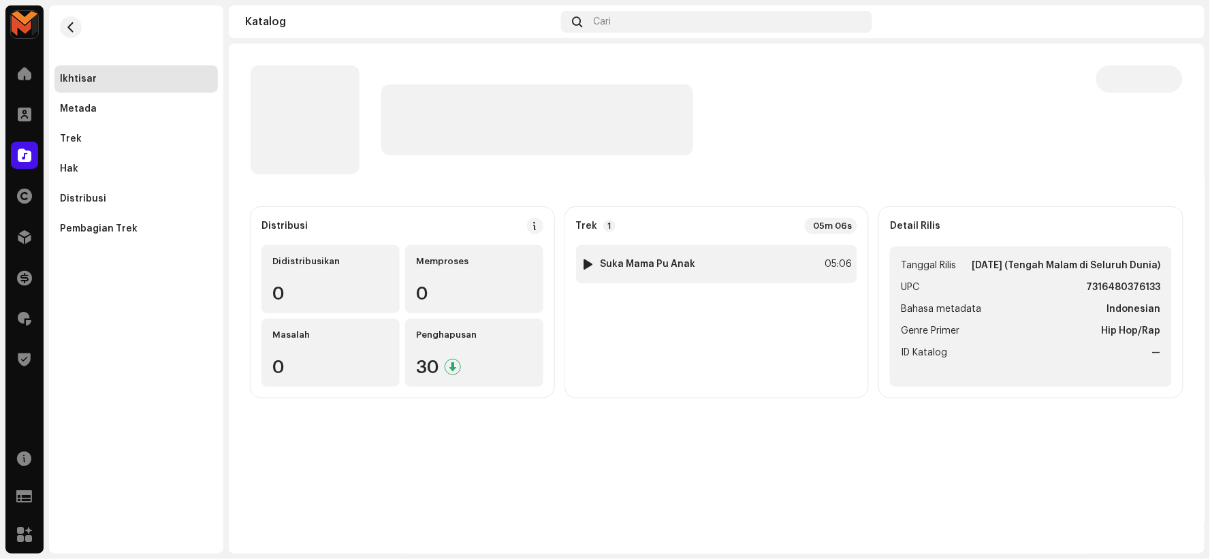
click at [583, 260] on div at bounding box center [588, 264] width 10 height 11
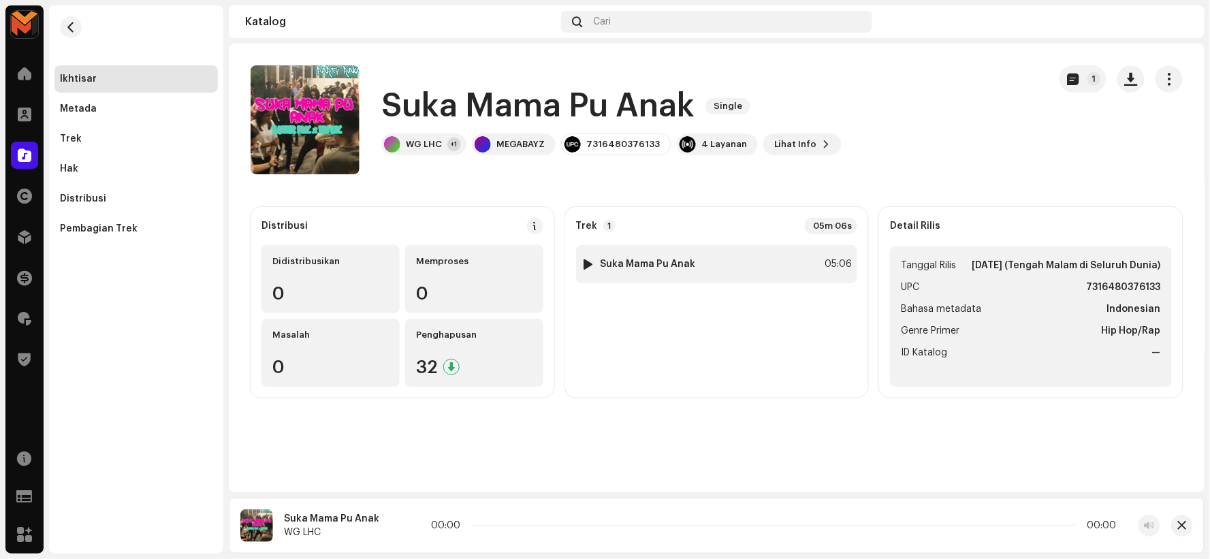
click at [586, 263] on div at bounding box center [588, 264] width 10 height 11
click at [588, 264] on div at bounding box center [588, 264] width 10 height 11
